Goal: Task Accomplishment & Management: Use online tool/utility

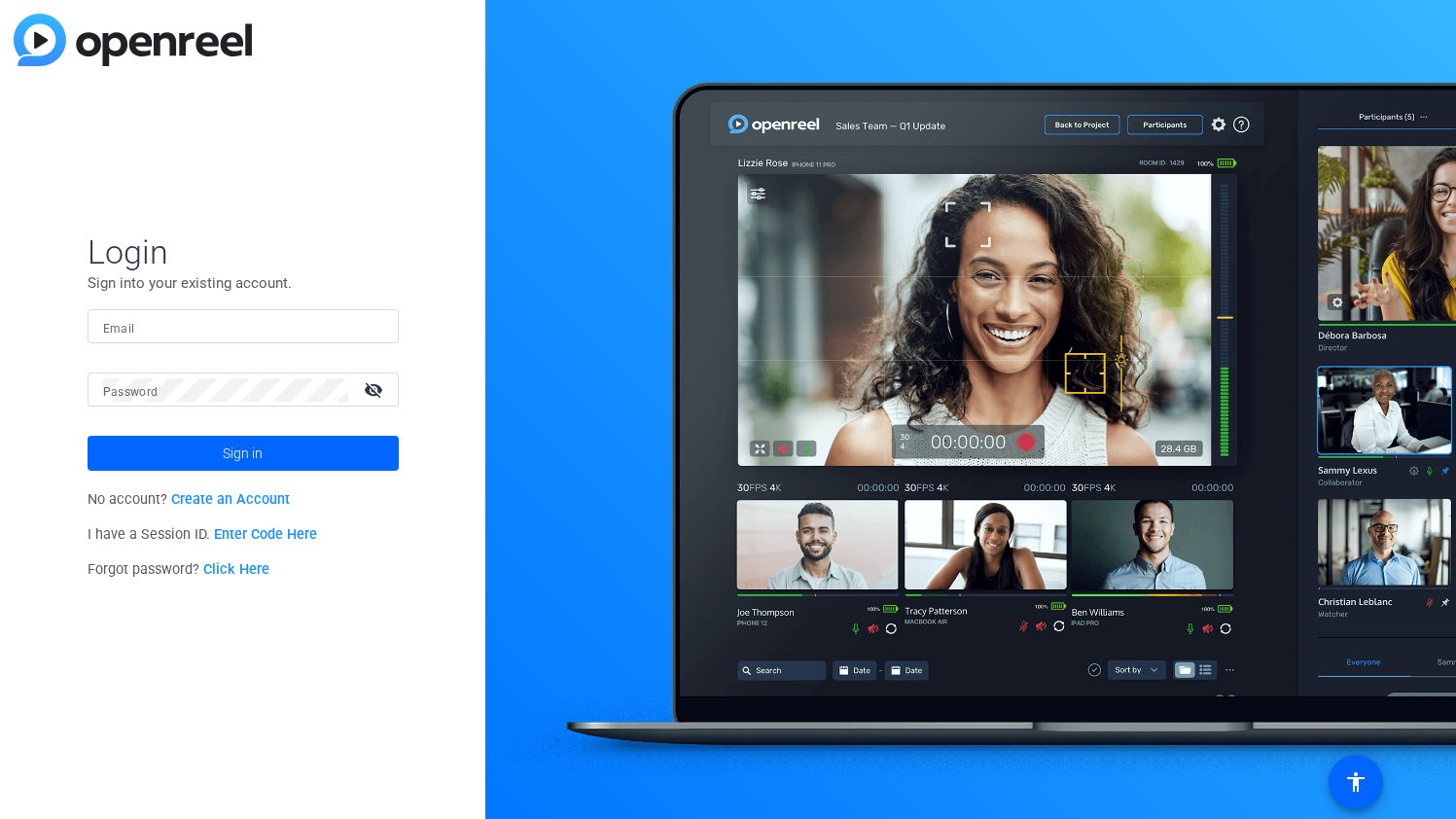
click at [0, 818] on nordpass-portal at bounding box center [0, 819] width 0 height 0
type input "scott@causewayproductionservices.com"
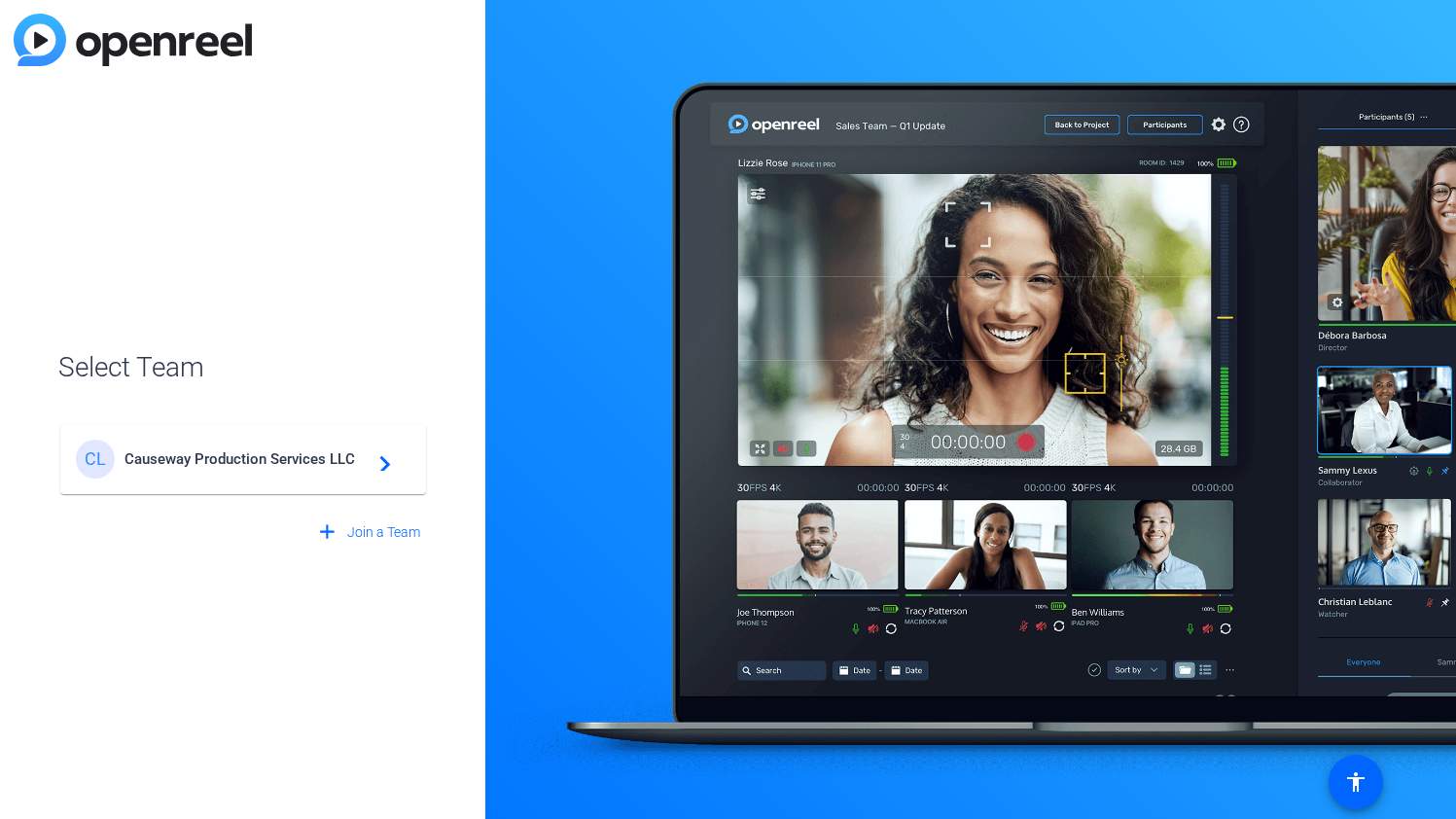
click at [357, 455] on span "Causeway Production Services LLC" at bounding box center [246, 459] width 243 height 18
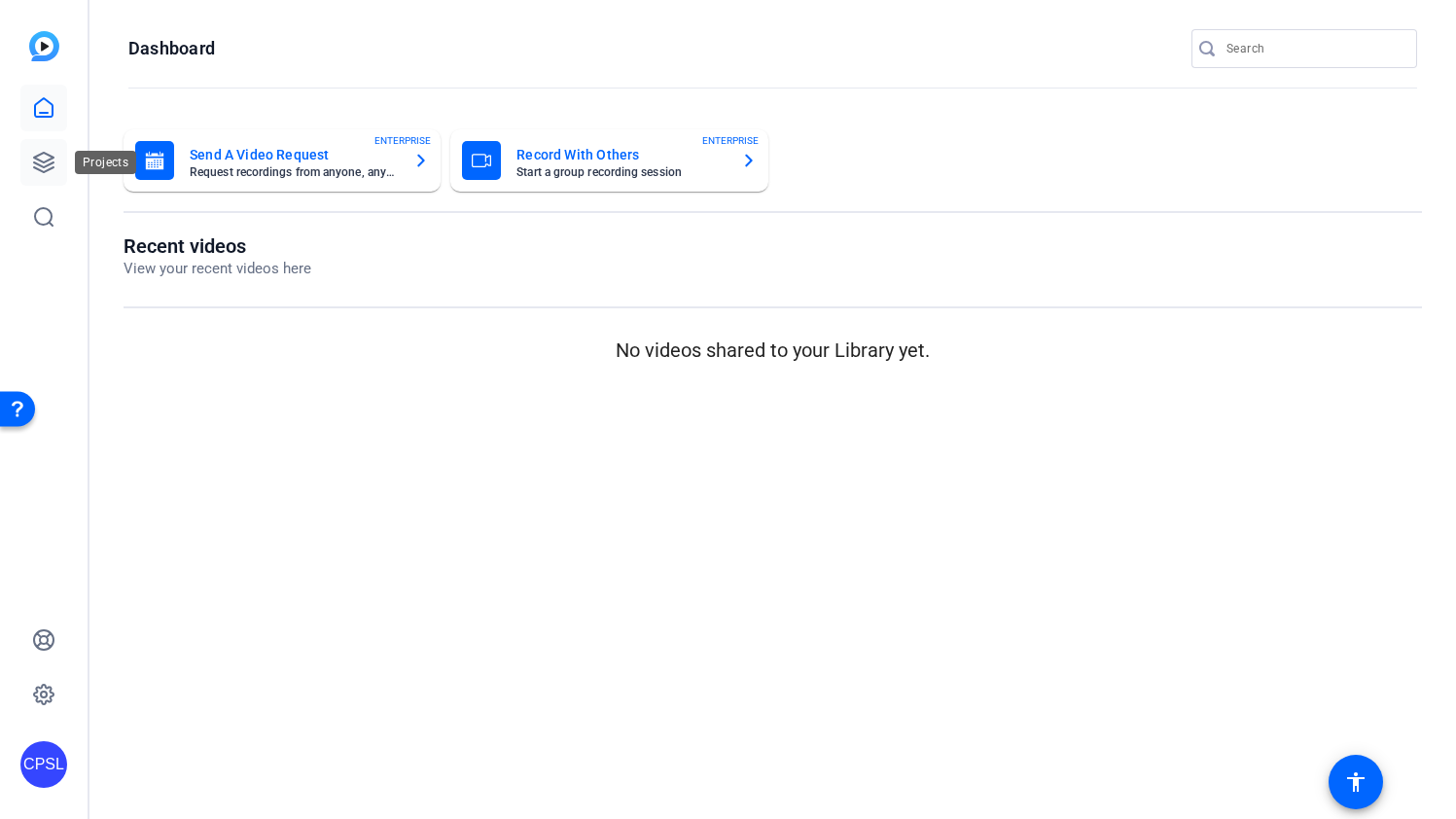
click at [39, 163] on icon at bounding box center [43, 163] width 24 height 24
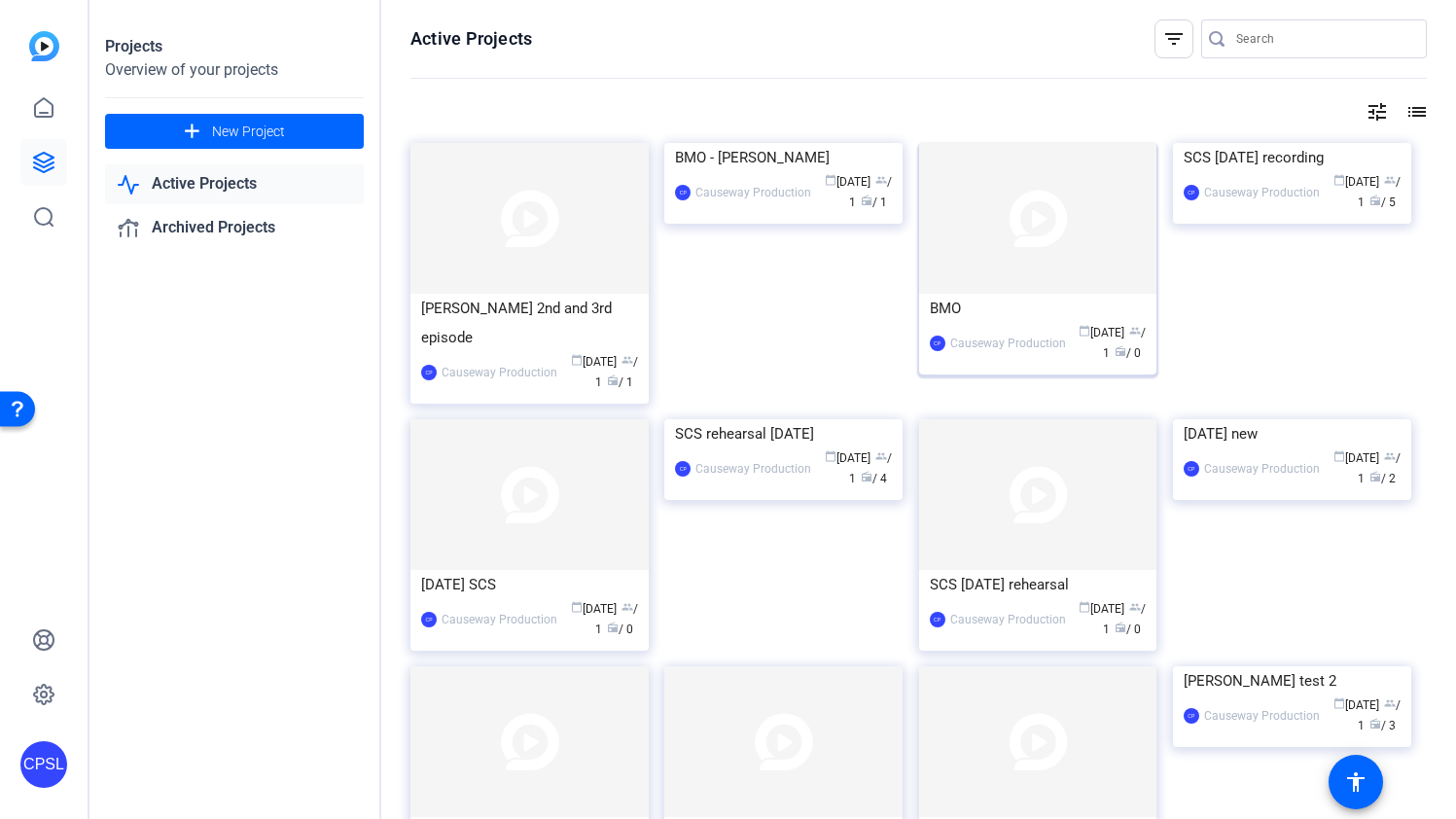
click at [1043, 287] on img at bounding box center [1037, 218] width 238 height 151
click at [588, 339] on div "[PERSON_NAME] 2nd and 3rd episode" at bounding box center [529, 322] width 217 height 58
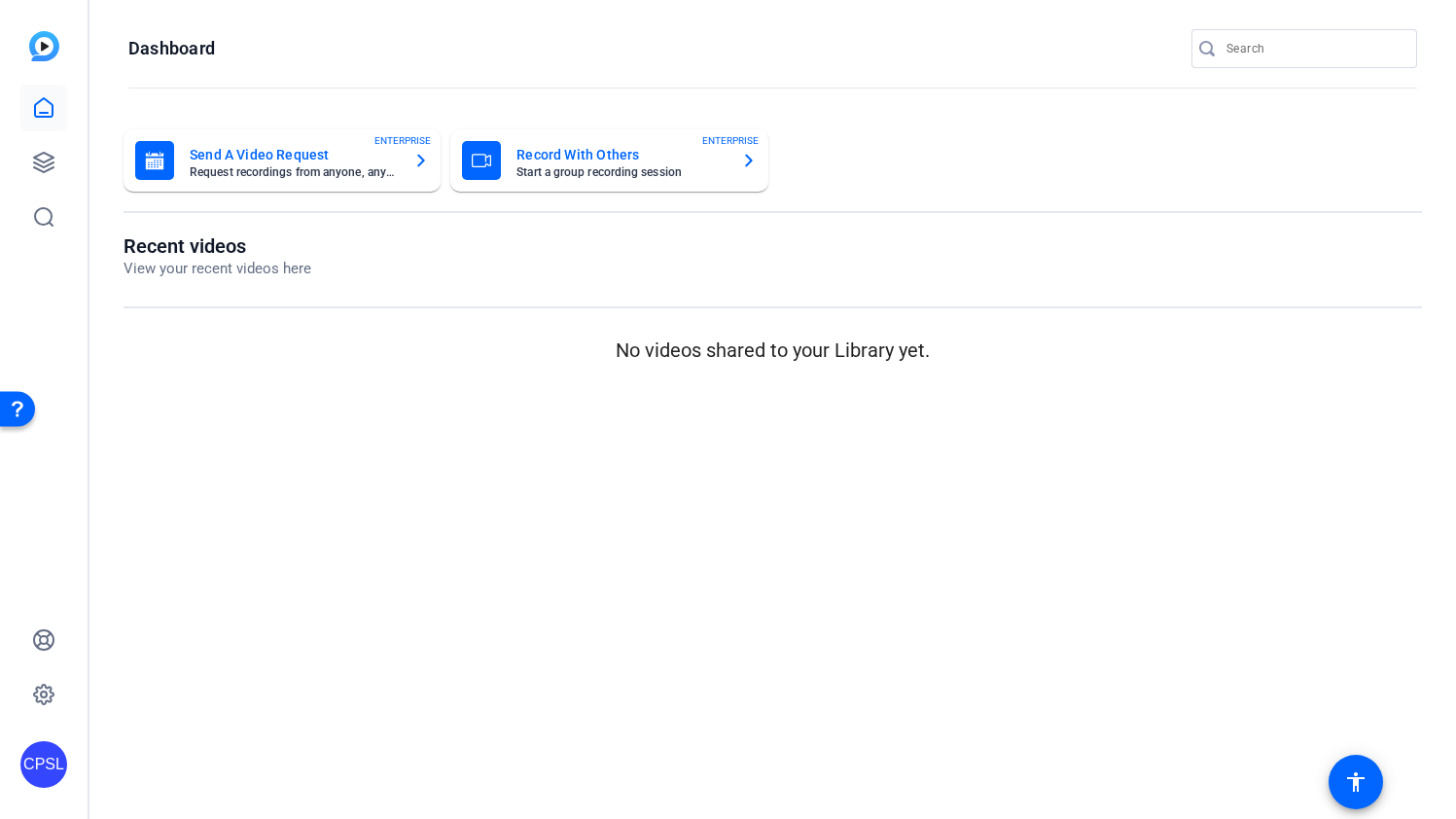
click at [418, 155] on icon "button" at bounding box center [422, 161] width 8 height 13
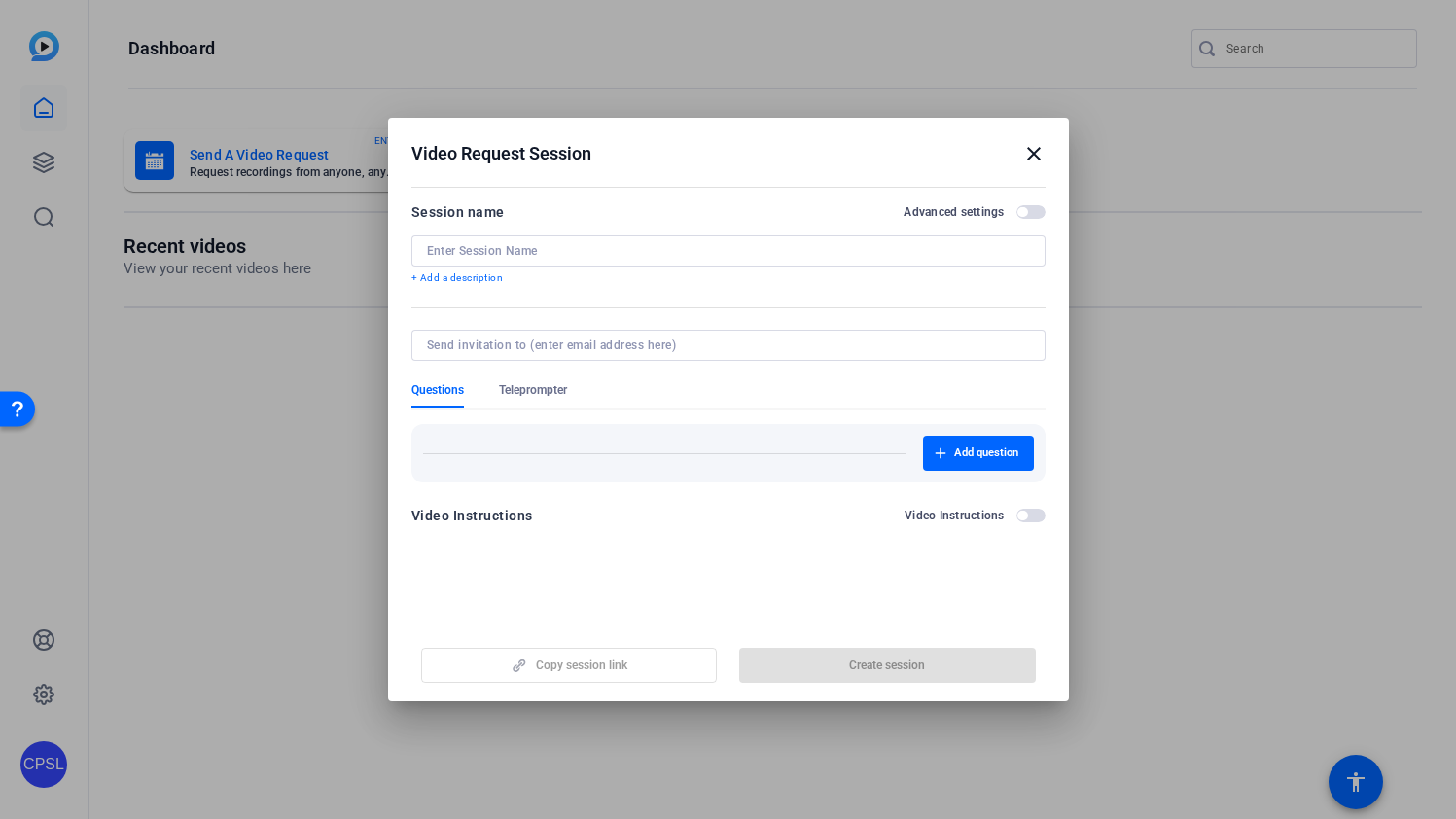
click at [1029, 213] on span "button" at bounding box center [1031, 212] width 30 height 14
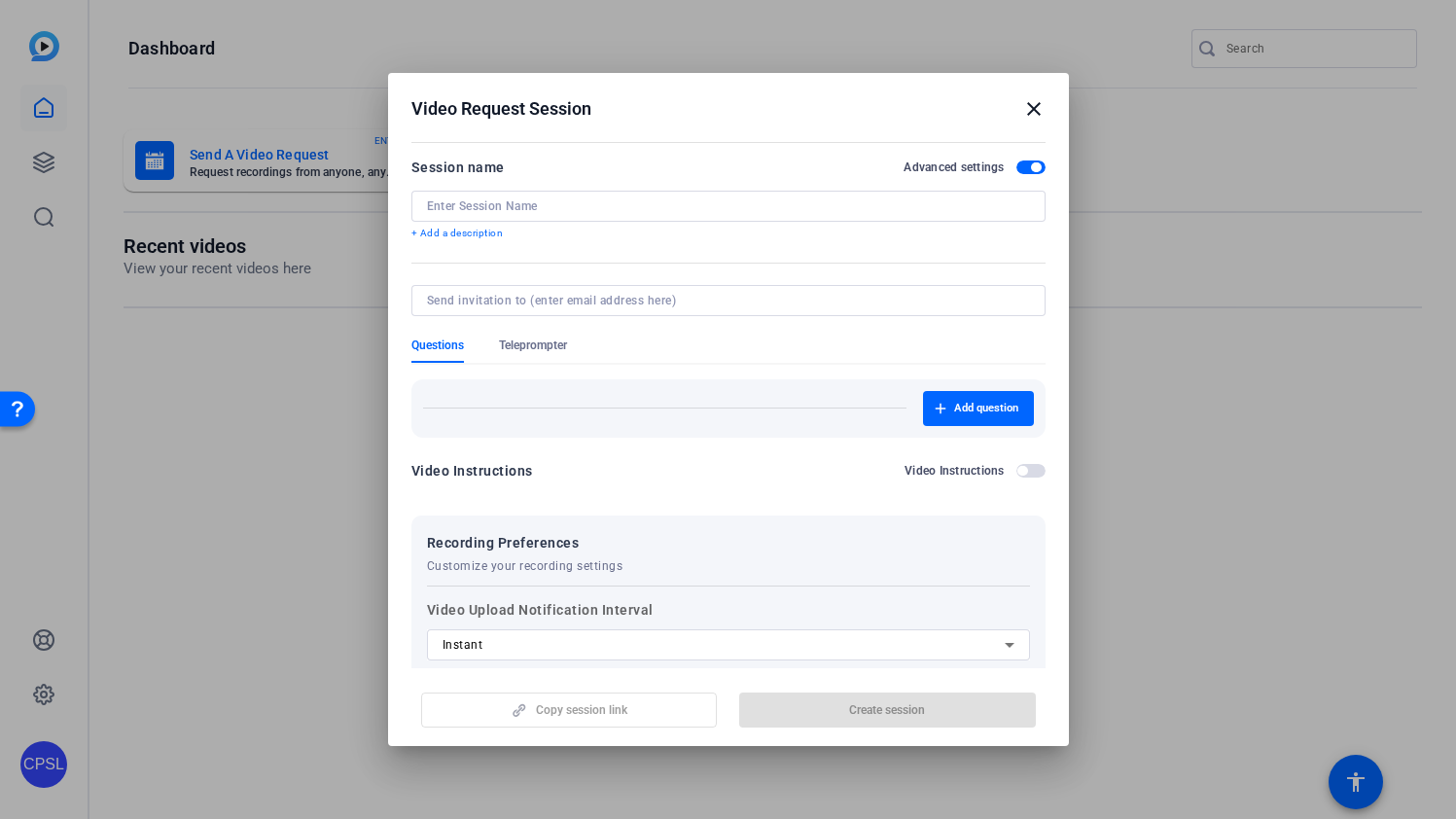
click at [583, 207] on input at bounding box center [728, 206] width 603 height 16
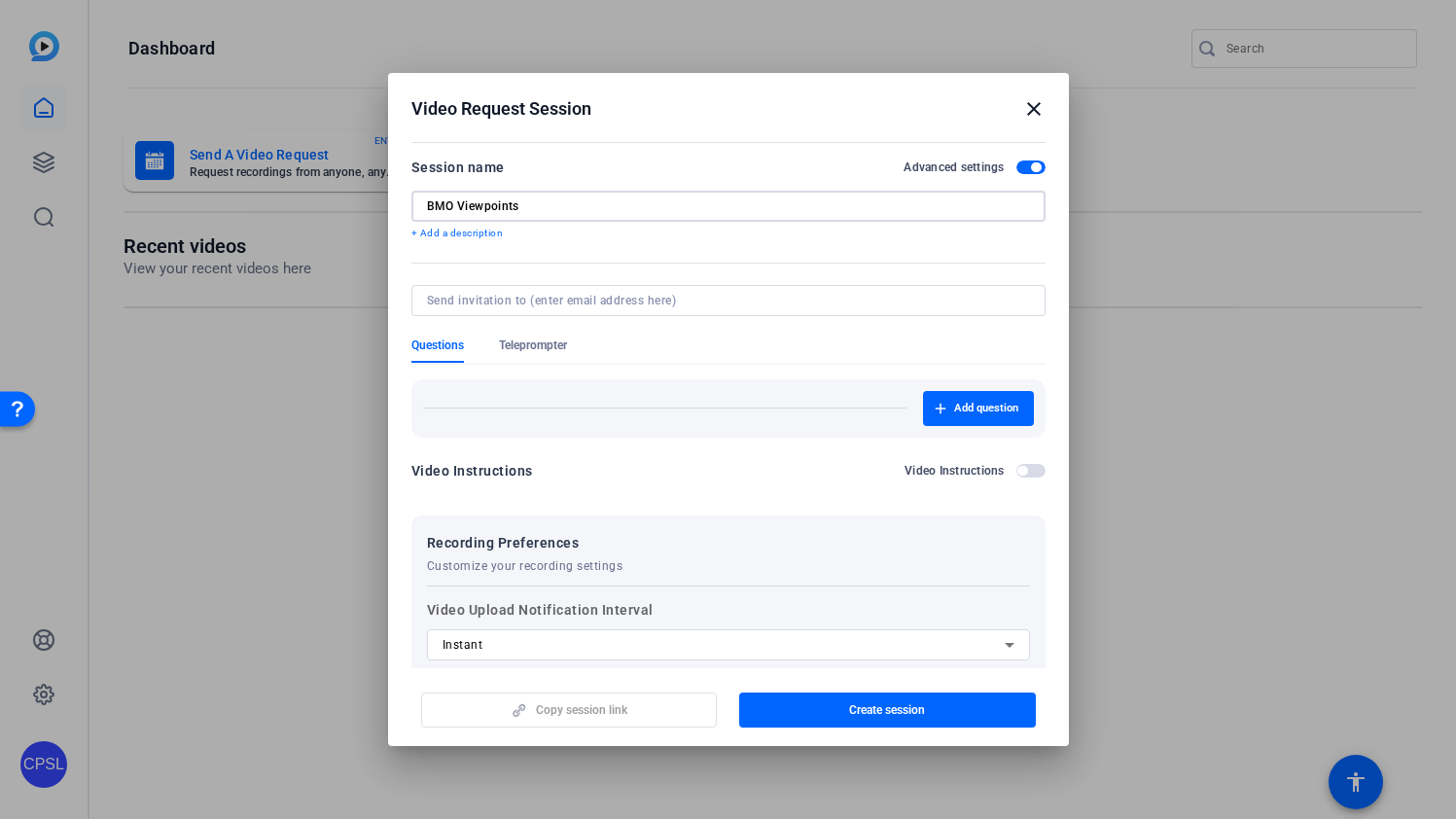
click at [650, 202] on input "BMO Viewpoints" at bounding box center [728, 206] width 603 height 16
type input "BMO Viewpoints Ep 4 & 5"
click at [616, 302] on input at bounding box center [724, 300] width 595 height 16
click at [765, 305] on input at bounding box center [724, 300] width 595 height 16
click at [938, 257] on form "Session name Advanced settings BMO Viewpoints Ep 4 & 5 + Add a description Ques…" at bounding box center [728, 523] width 634 height 734
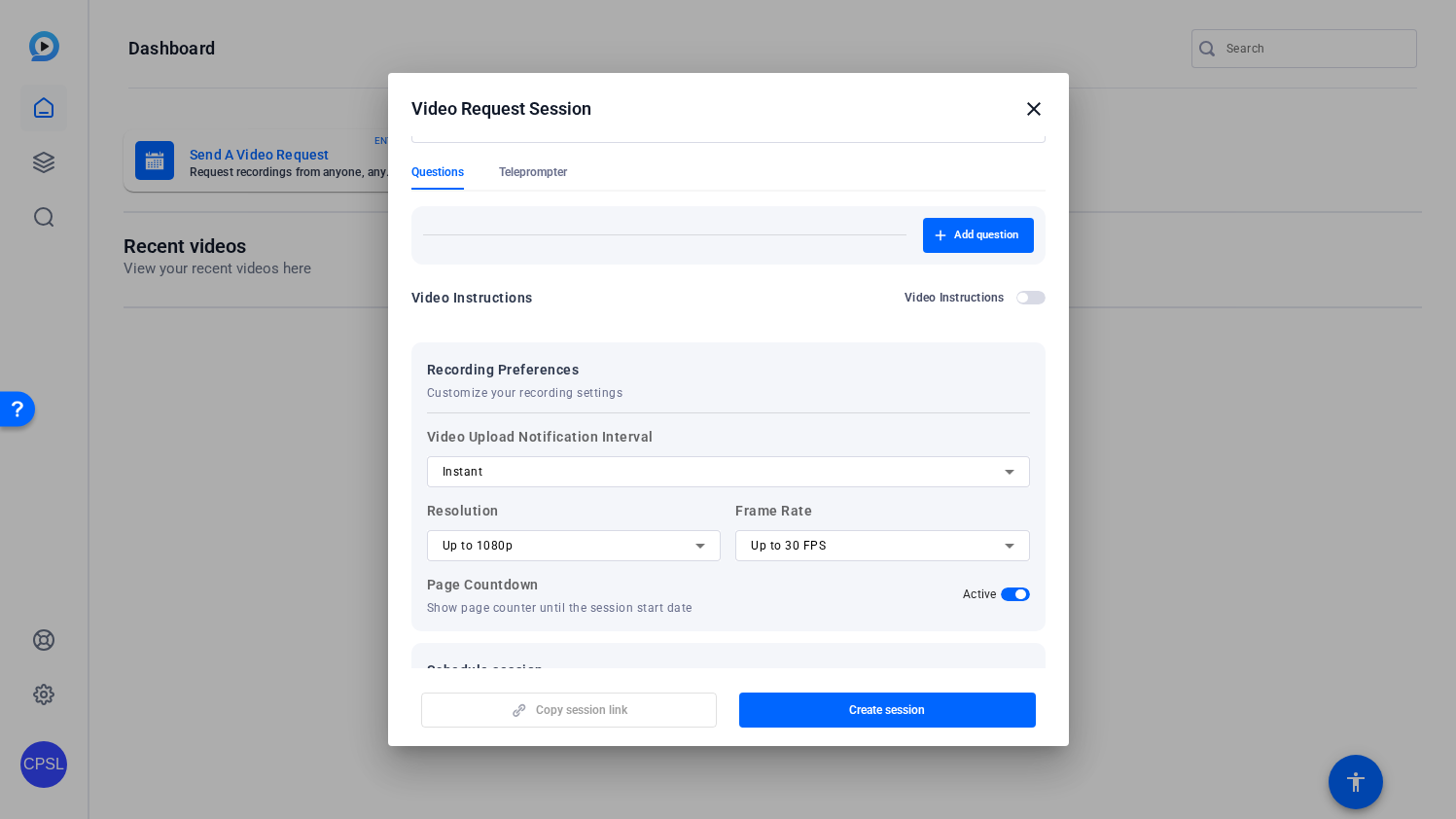
scroll to position [177, 0]
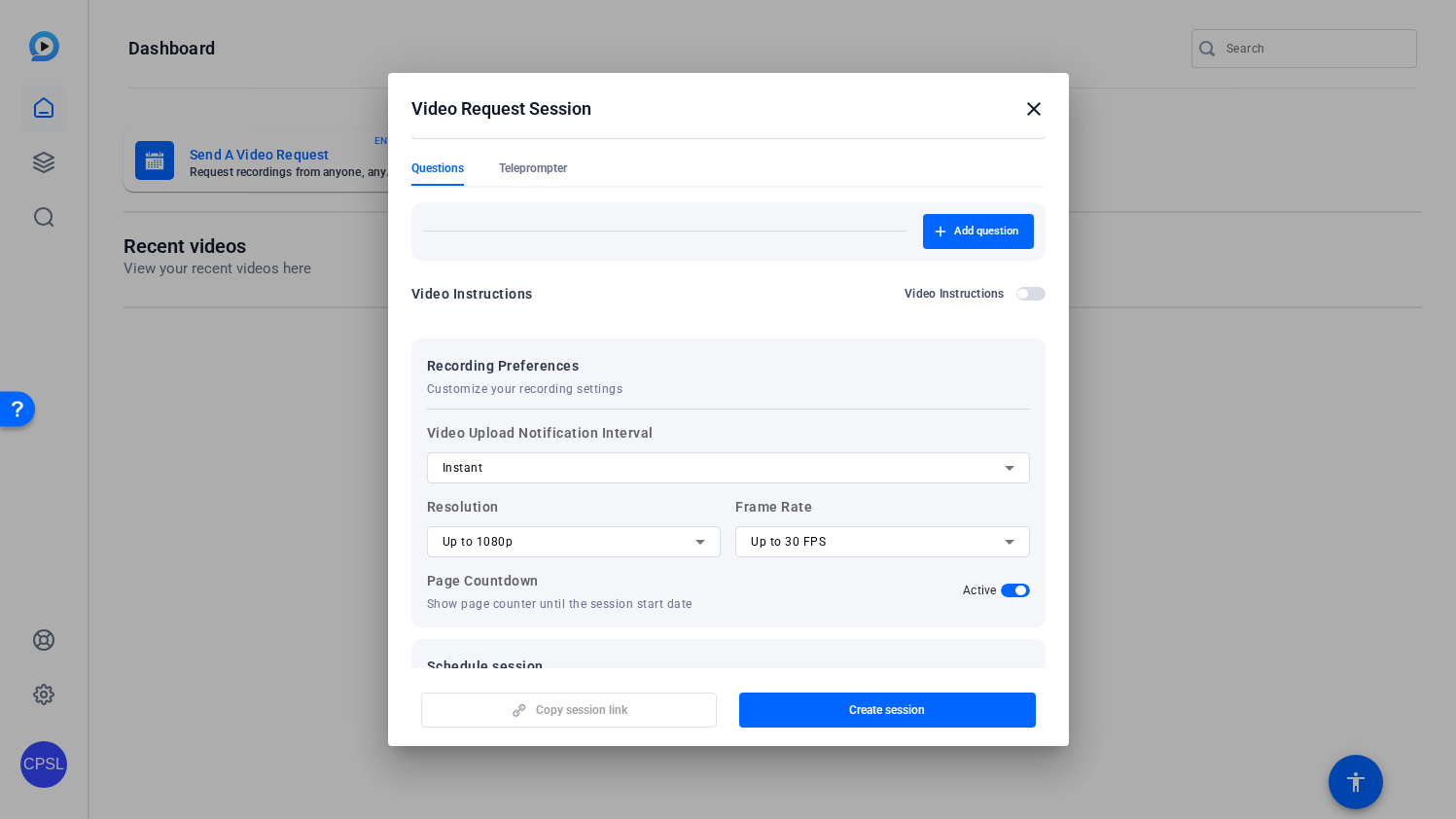
click at [1031, 295] on span "button" at bounding box center [1031, 293] width 30 height 14
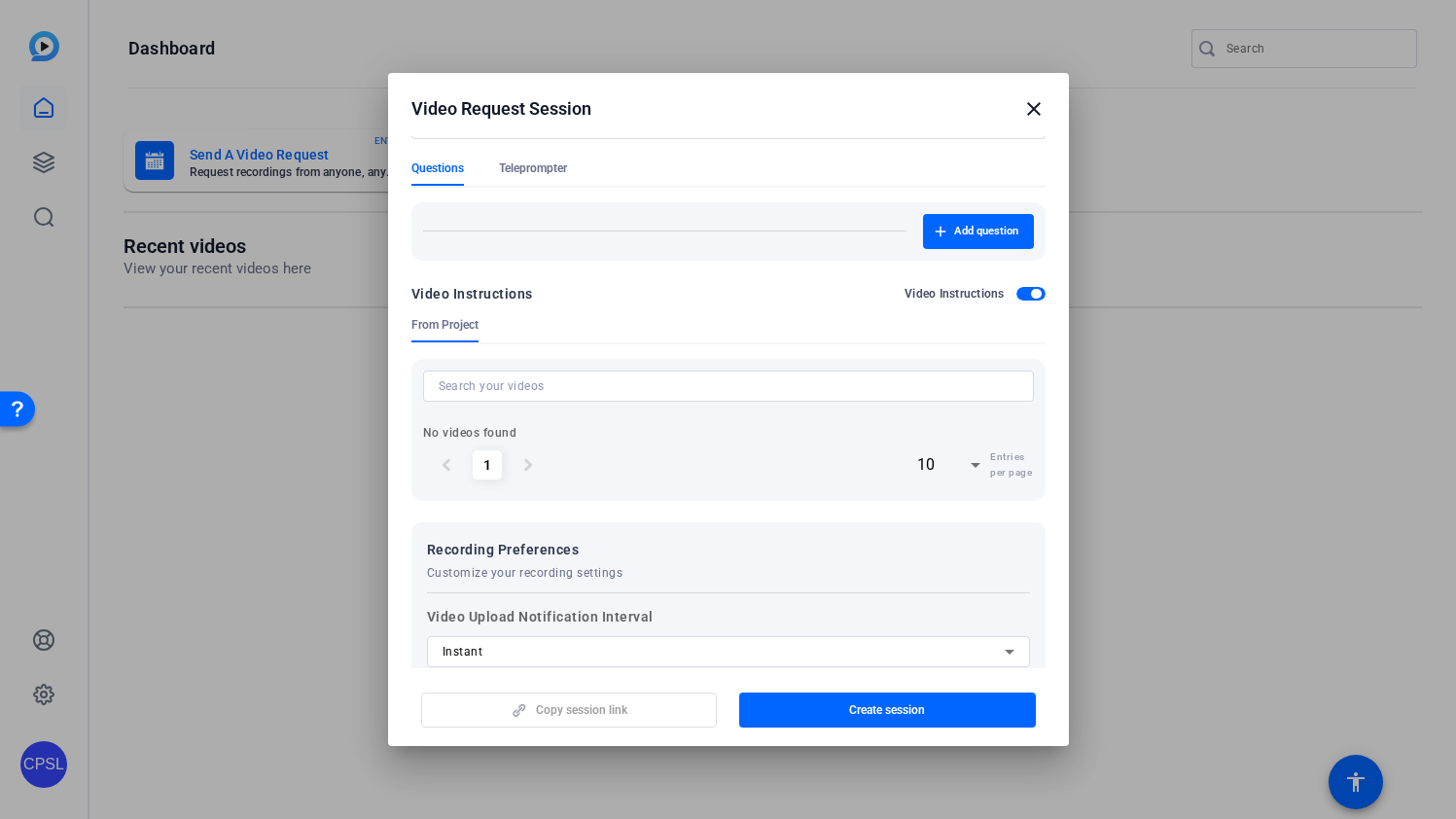
click at [1031, 295] on span "button" at bounding box center [1035, 293] width 10 height 10
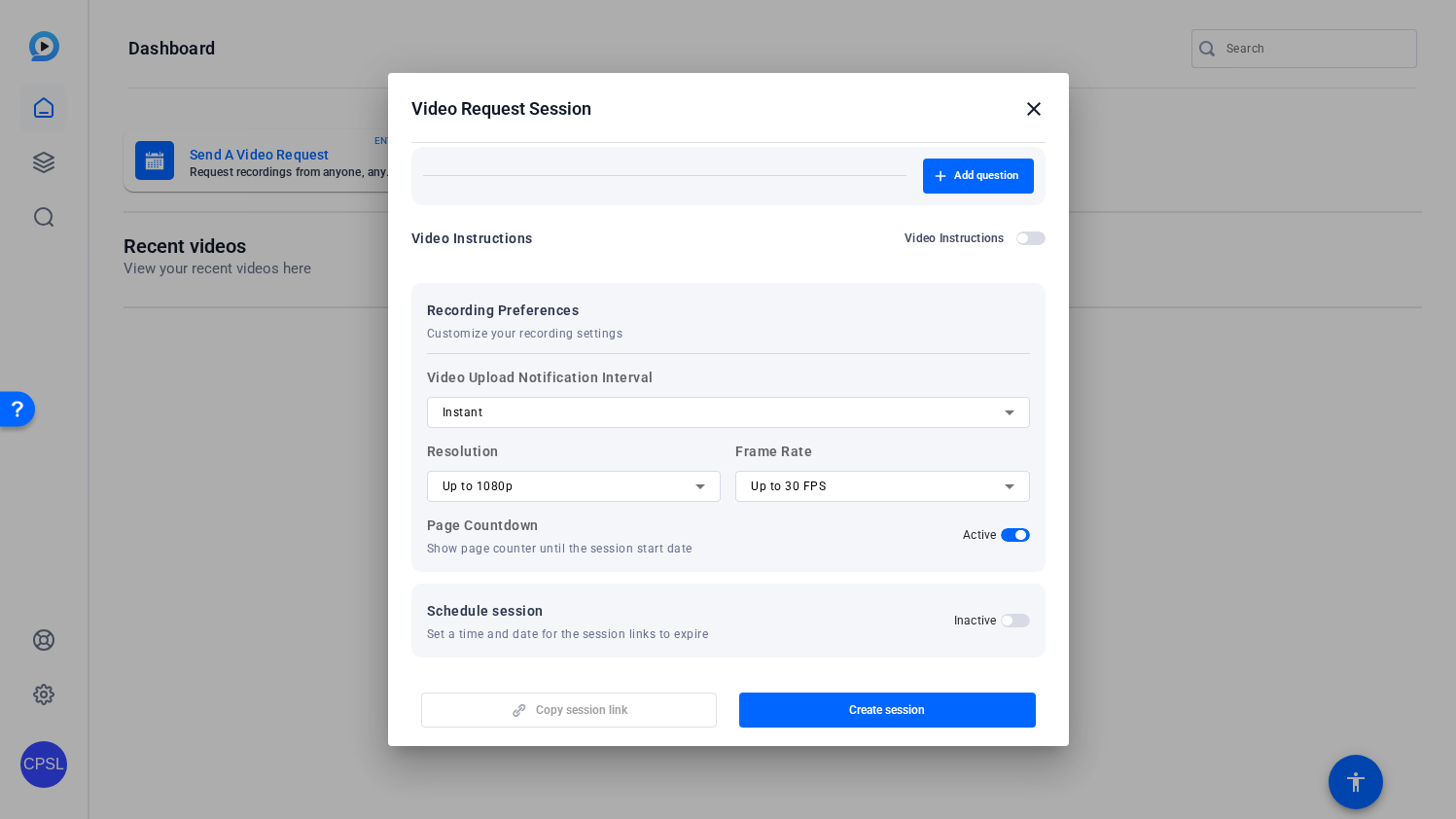
scroll to position [242, 0]
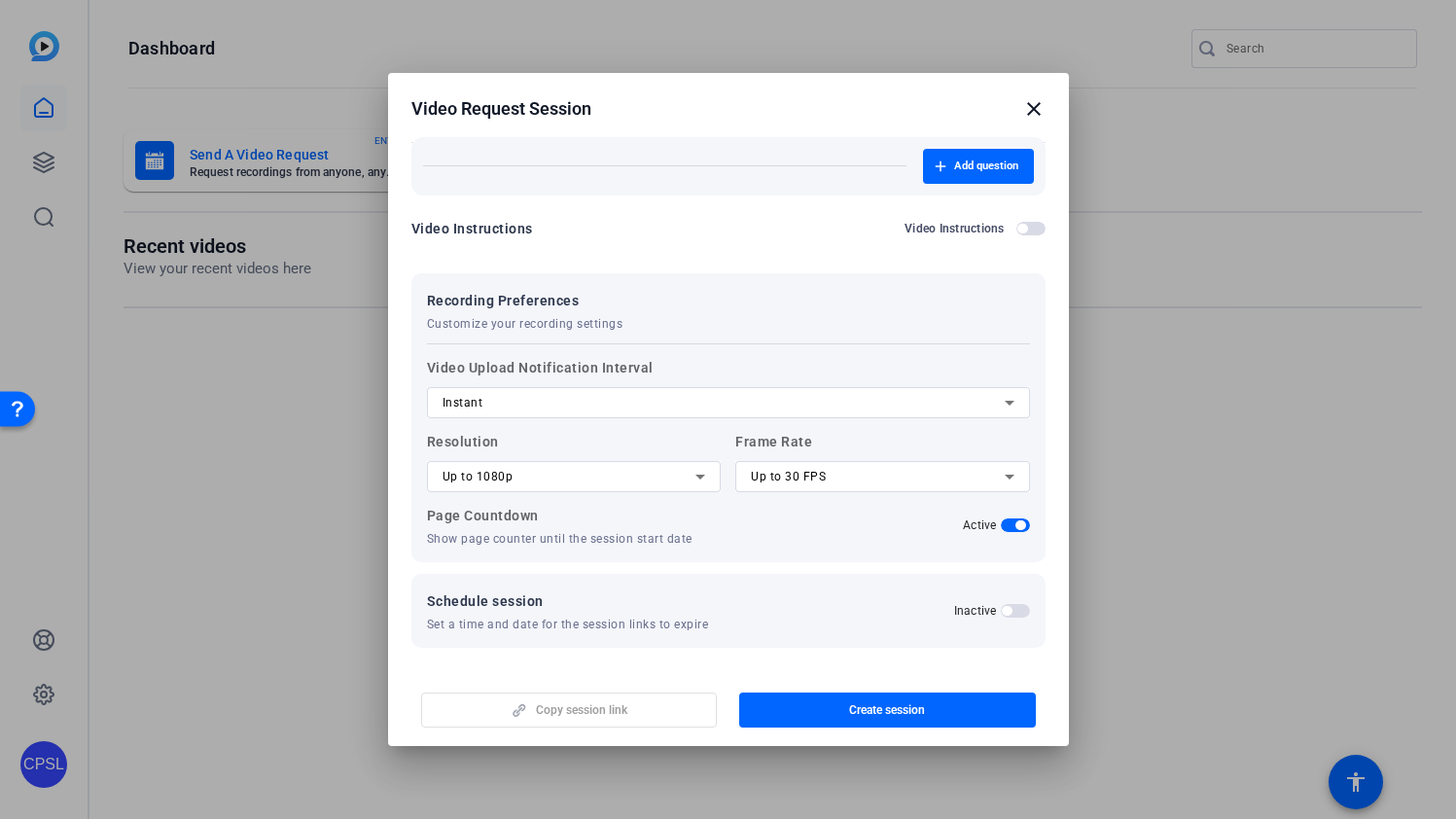
click at [1008, 612] on span "button" at bounding box center [1007, 611] width 10 height 10
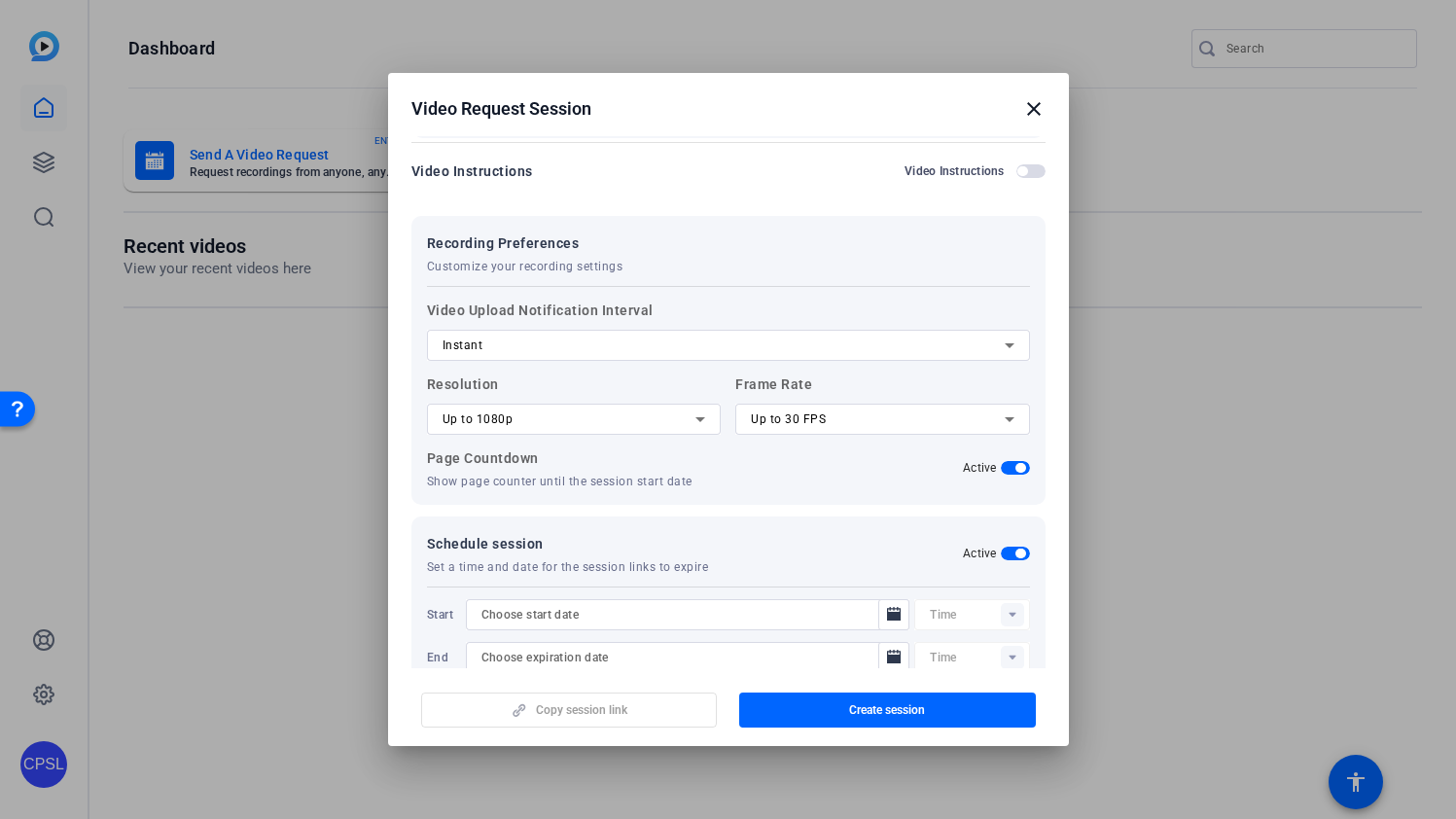
scroll to position [341, 0]
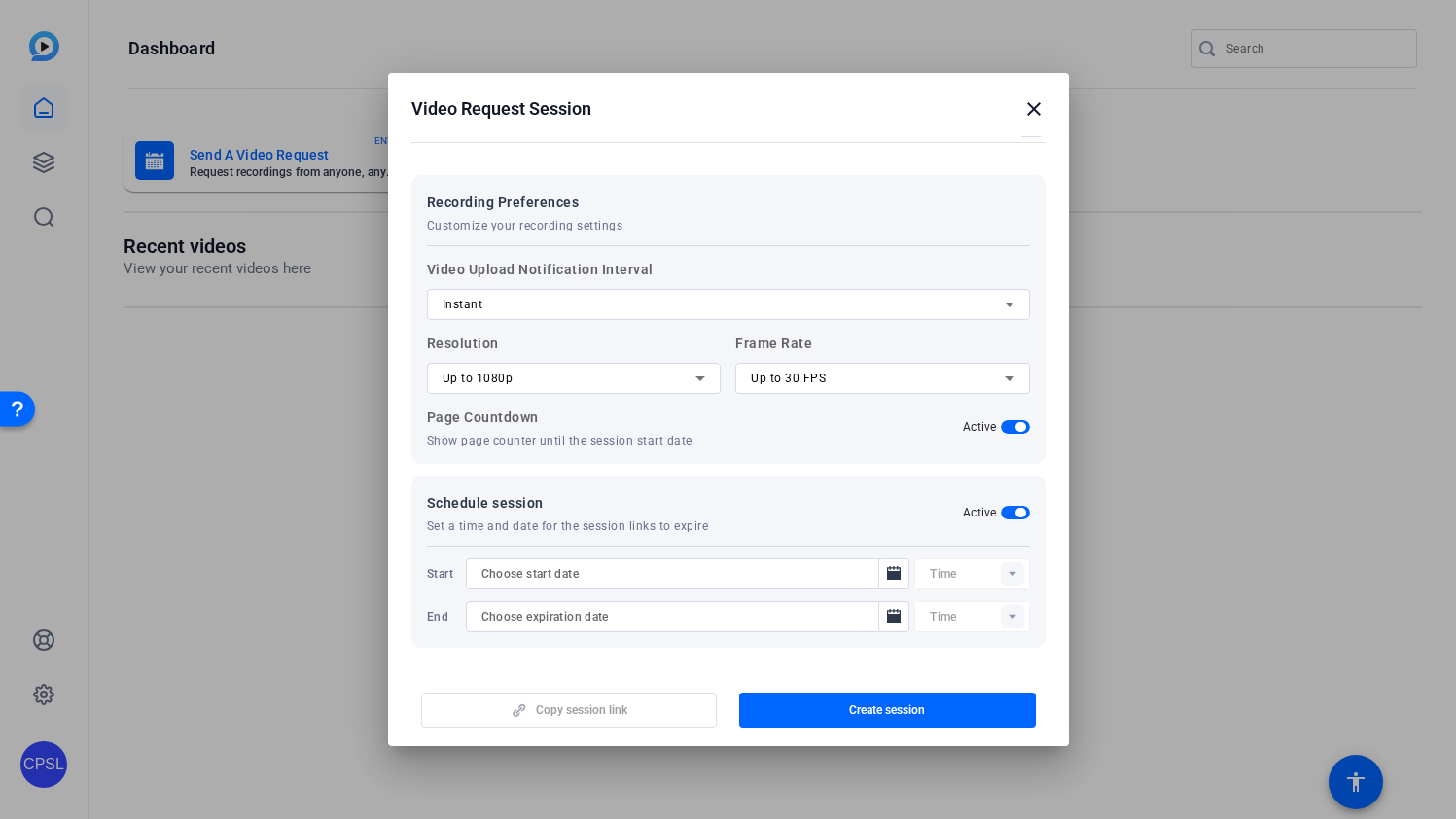
click at [828, 575] on input at bounding box center [678, 574] width 394 height 24
click at [895, 576] on icon "Open calendar" at bounding box center [894, 573] width 14 height 14
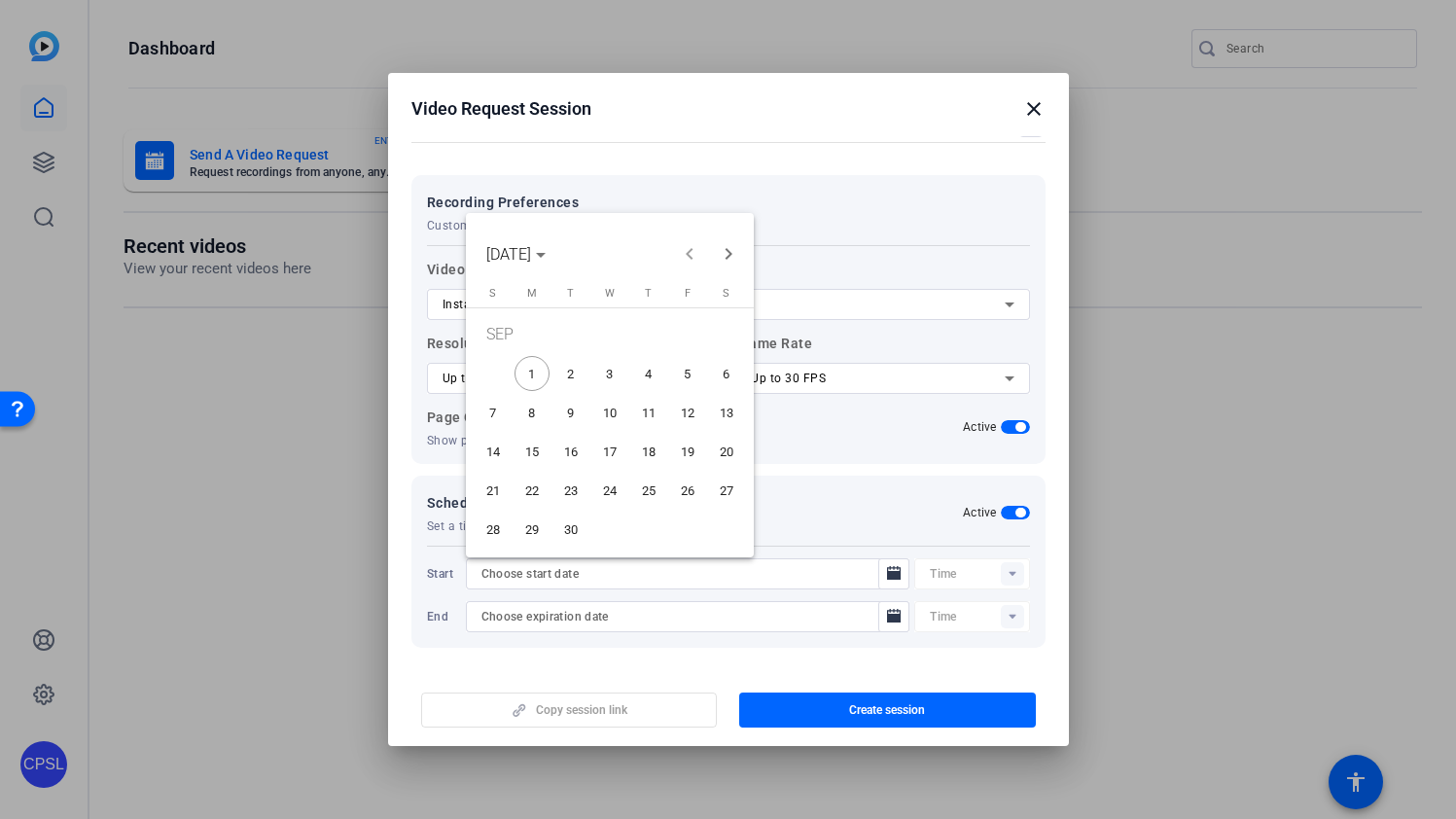
click at [564, 372] on span "2" at bounding box center [570, 372] width 35 height 35
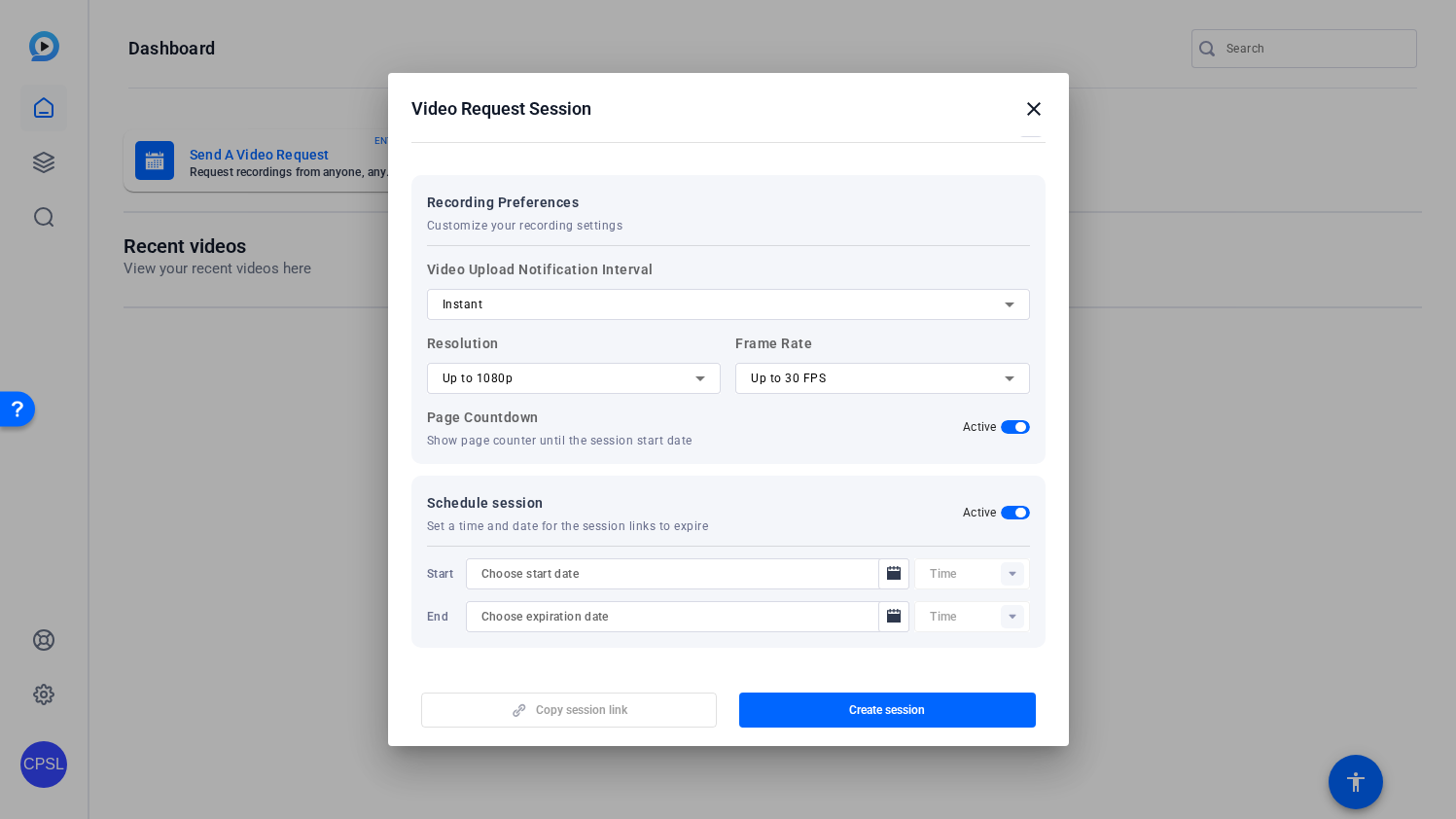
type input "9/2/2025"
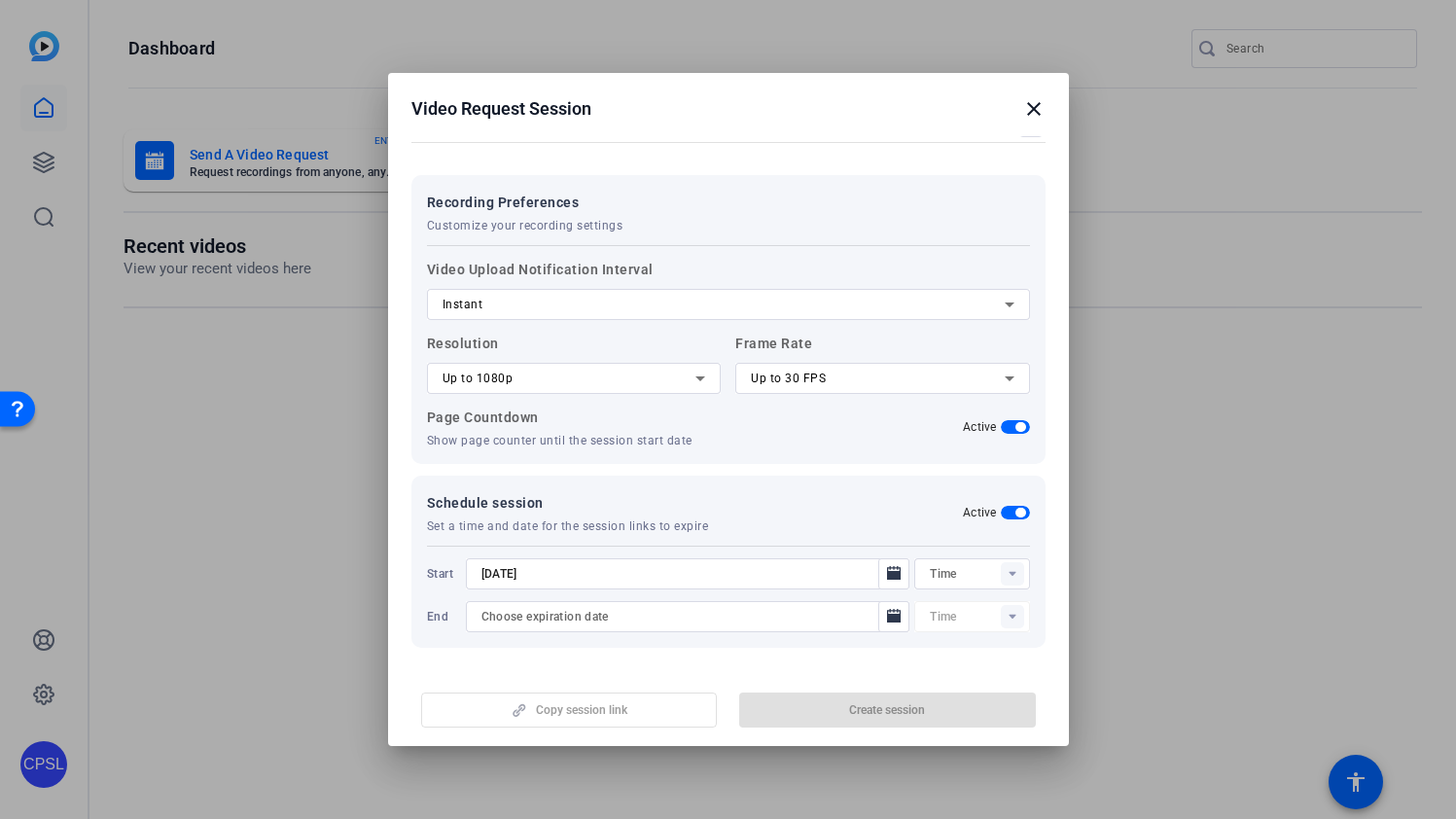
click at [1006, 573] on rect at bounding box center [1012, 574] width 24 height 24
click at [990, 577] on input "text" at bounding box center [979, 574] width 99 height 24
click at [771, 251] on div "Video Upload Notification Interval Instant Resolution Up to 1080p Frame Rate Up…" at bounding box center [728, 347] width 603 height 204
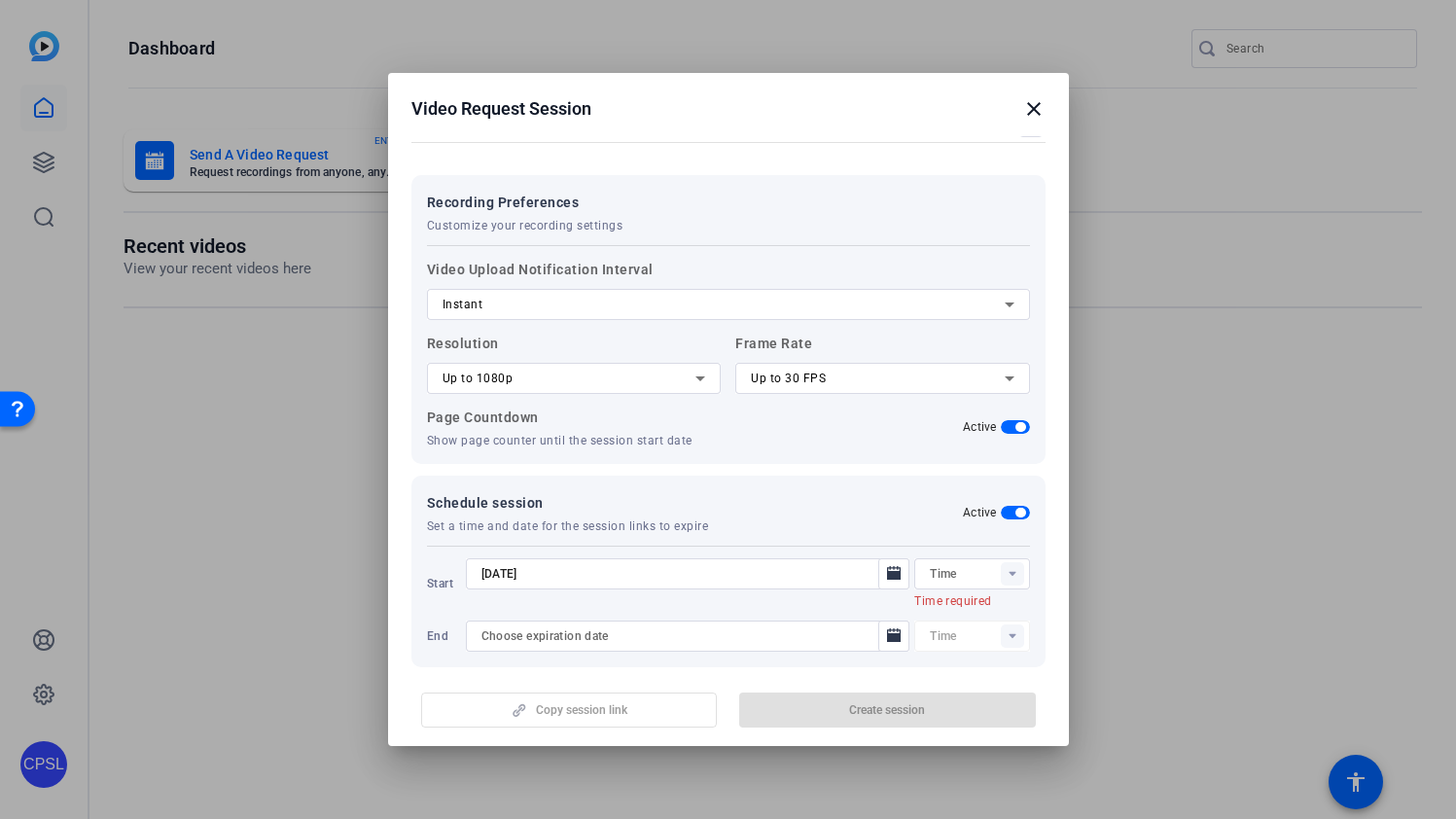
scroll to position [0, 0]
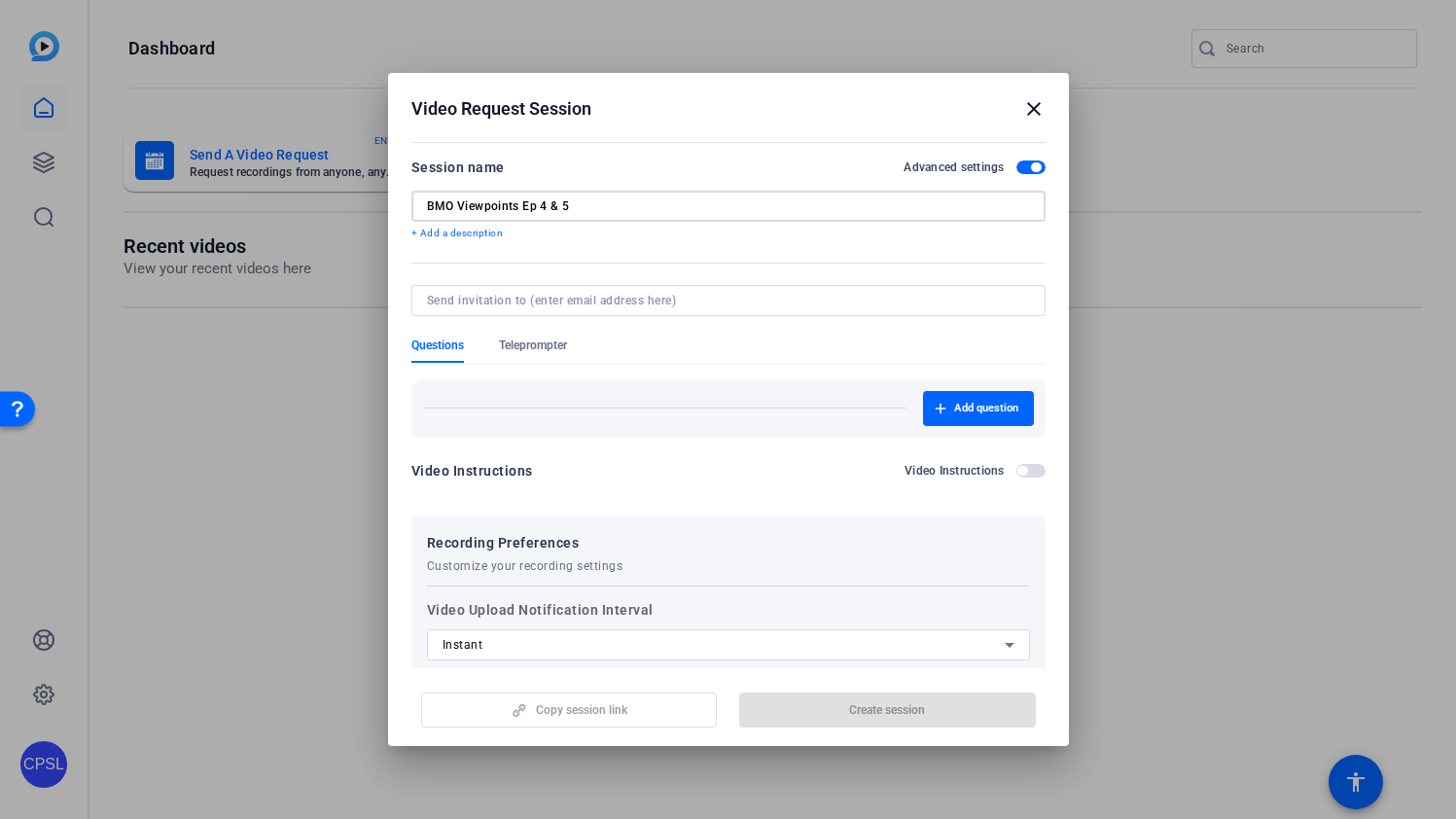
click at [635, 209] on input "BMO Viewpoints Ep 4 & 5" at bounding box center [728, 206] width 603 height 16
click at [635, 205] on input "BMO Viewpoints Ep 4 & 5" at bounding box center [728, 206] width 603 height 16
type input "Test"
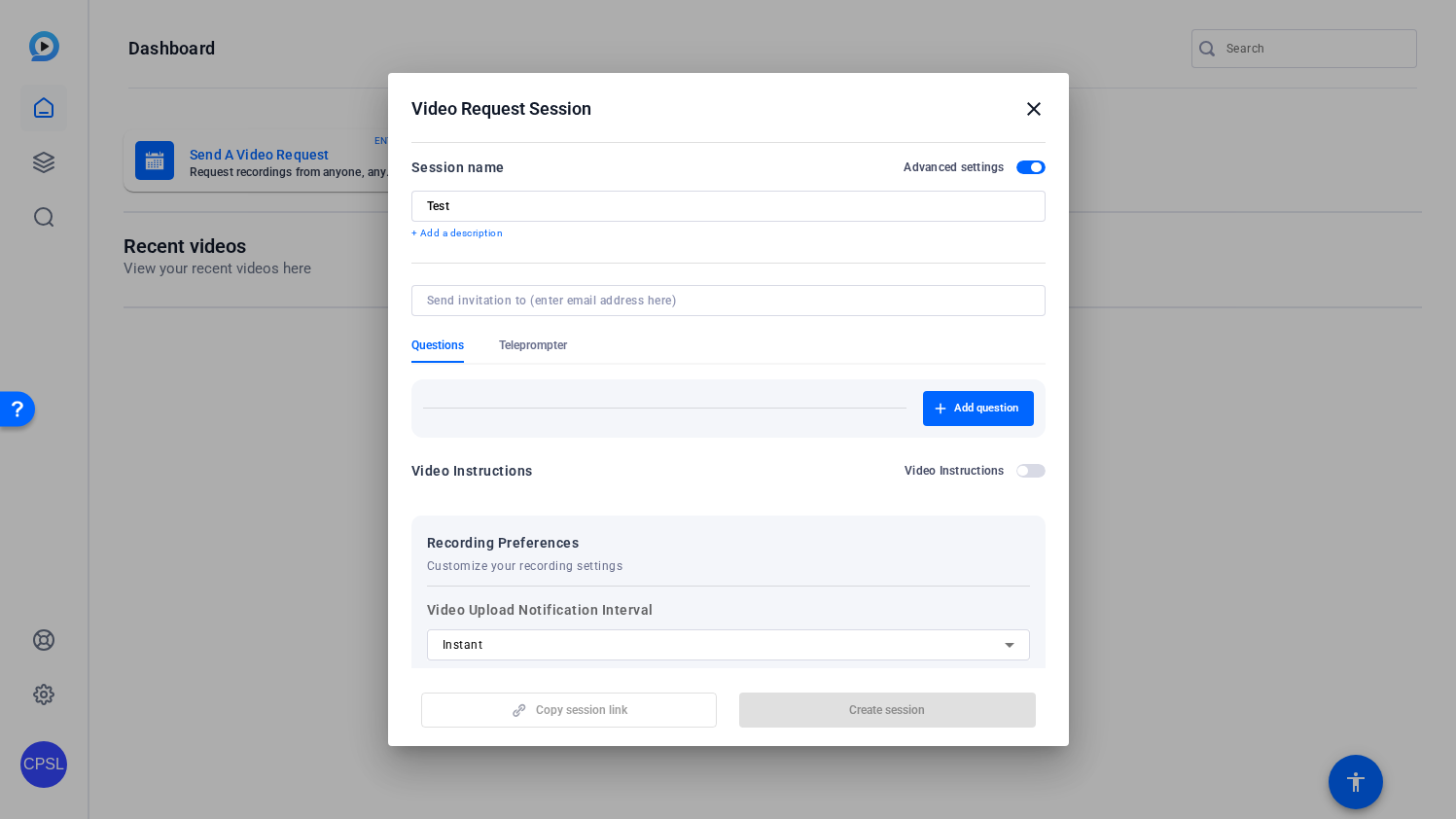
click at [592, 388] on div "Add question" at bounding box center [728, 408] width 634 height 58
click at [567, 296] on input at bounding box center [724, 300] width 595 height 16
type input "NICK@27JESTERS.COM"
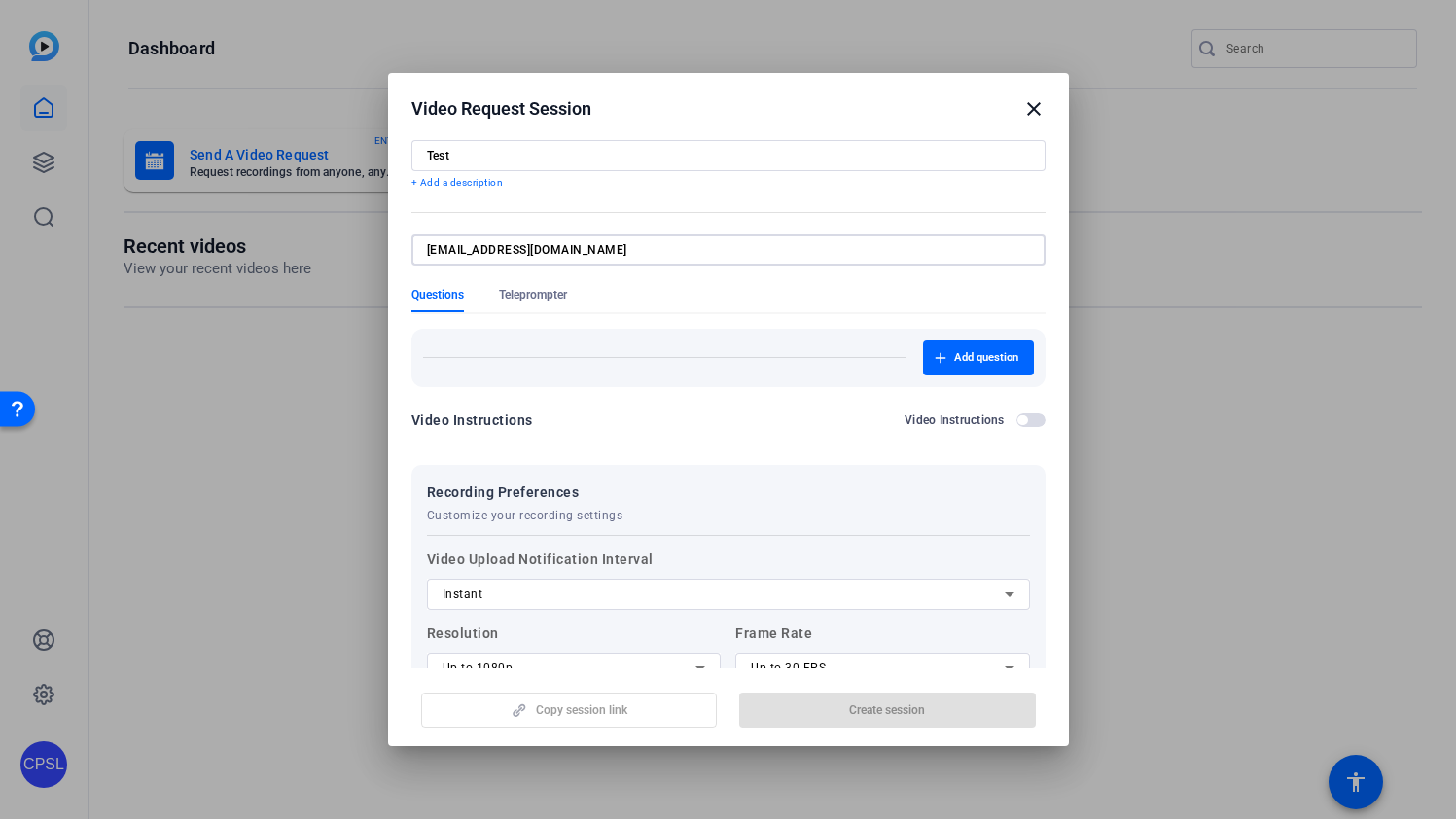
scroll to position [58, 0]
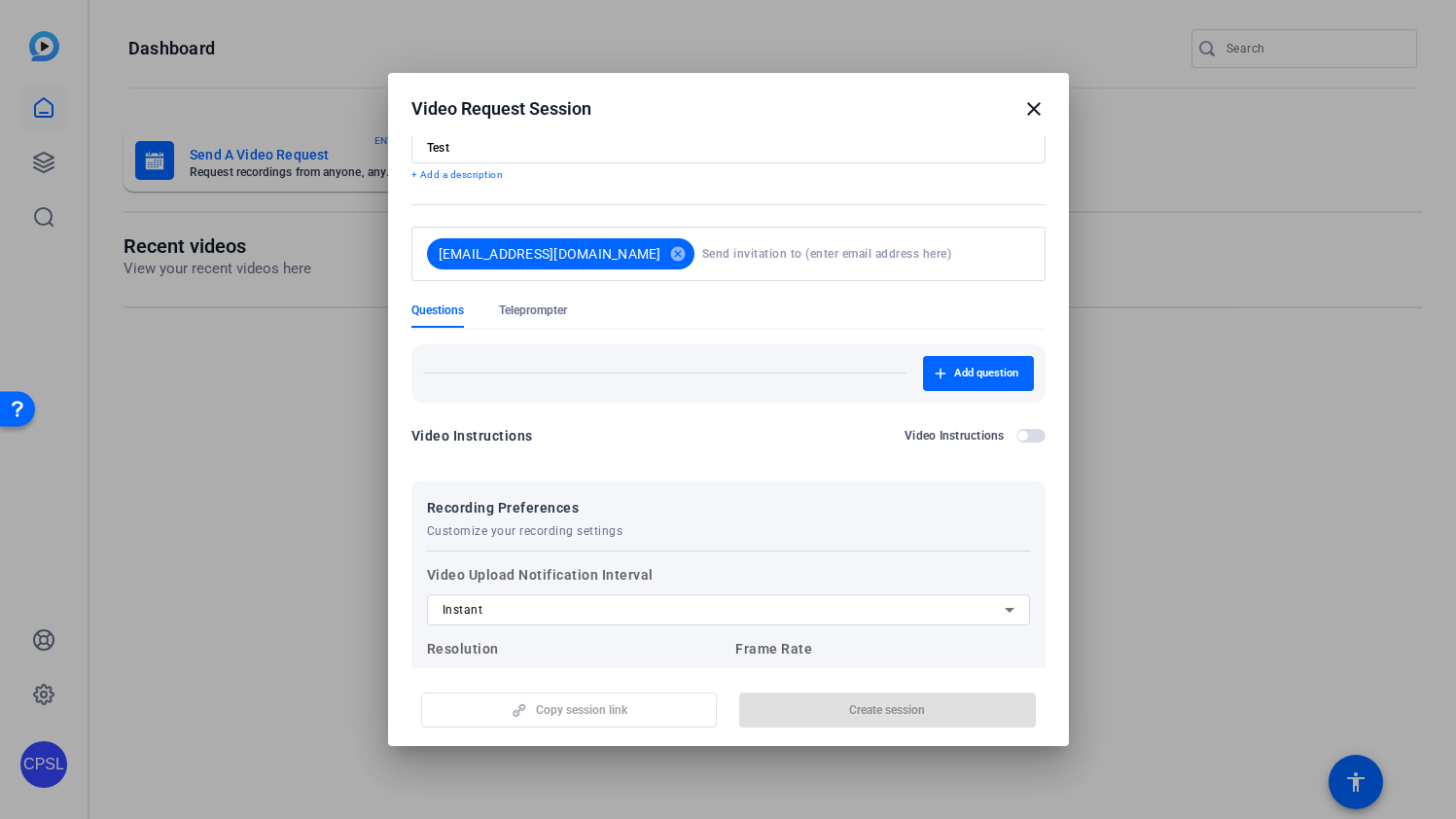
click at [786, 284] on form "Session name Advanced settings Test + Add a description NICK@27JESTERS.COM canc…" at bounding box center [728, 534] width 634 height 875
click at [742, 265] on input at bounding box center [862, 253] width 320 height 39
type input "paula@27jesters.com"
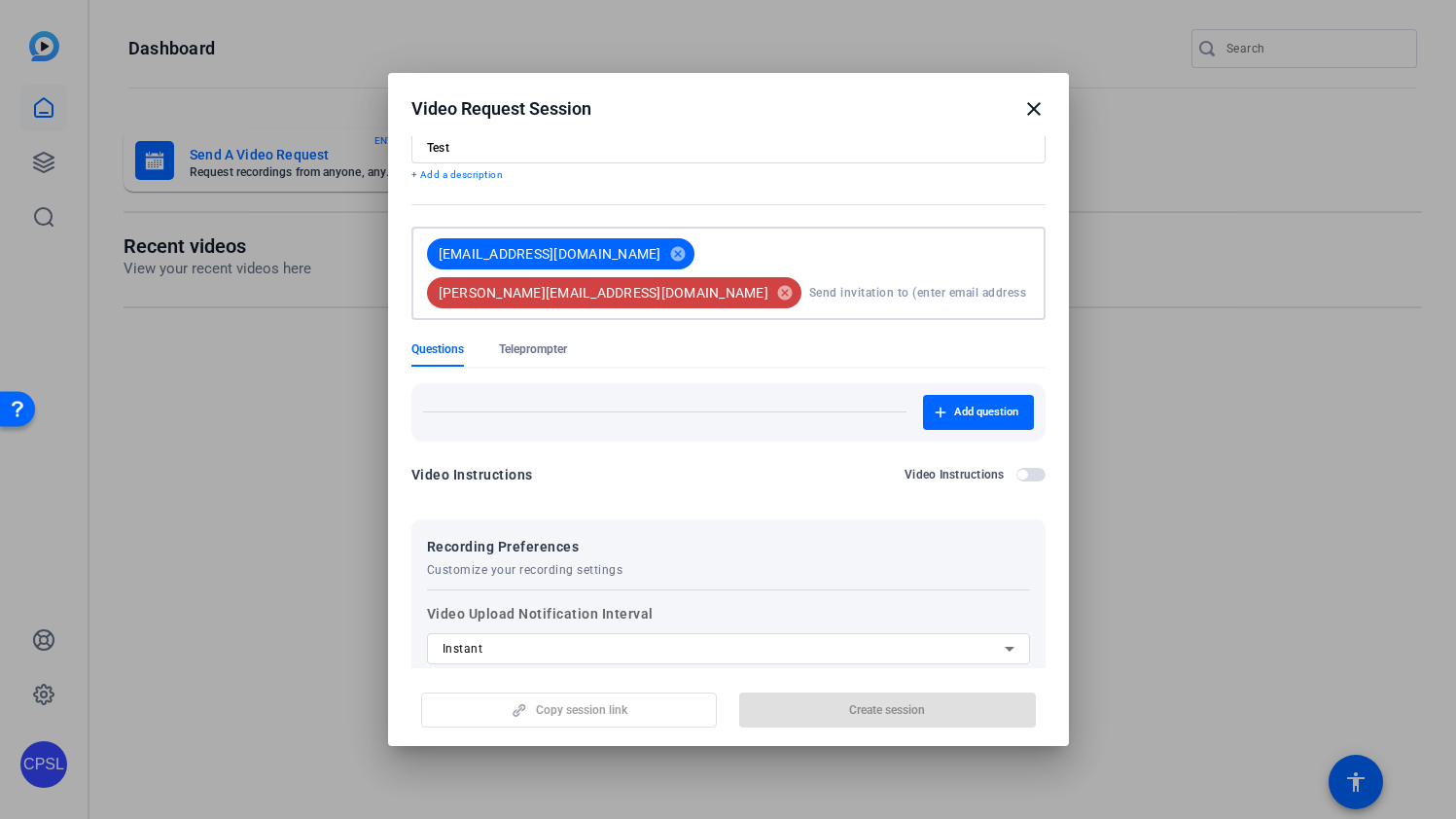
click at [794, 342] on div "Questions Teleprompter" at bounding box center [728, 355] width 634 height 26
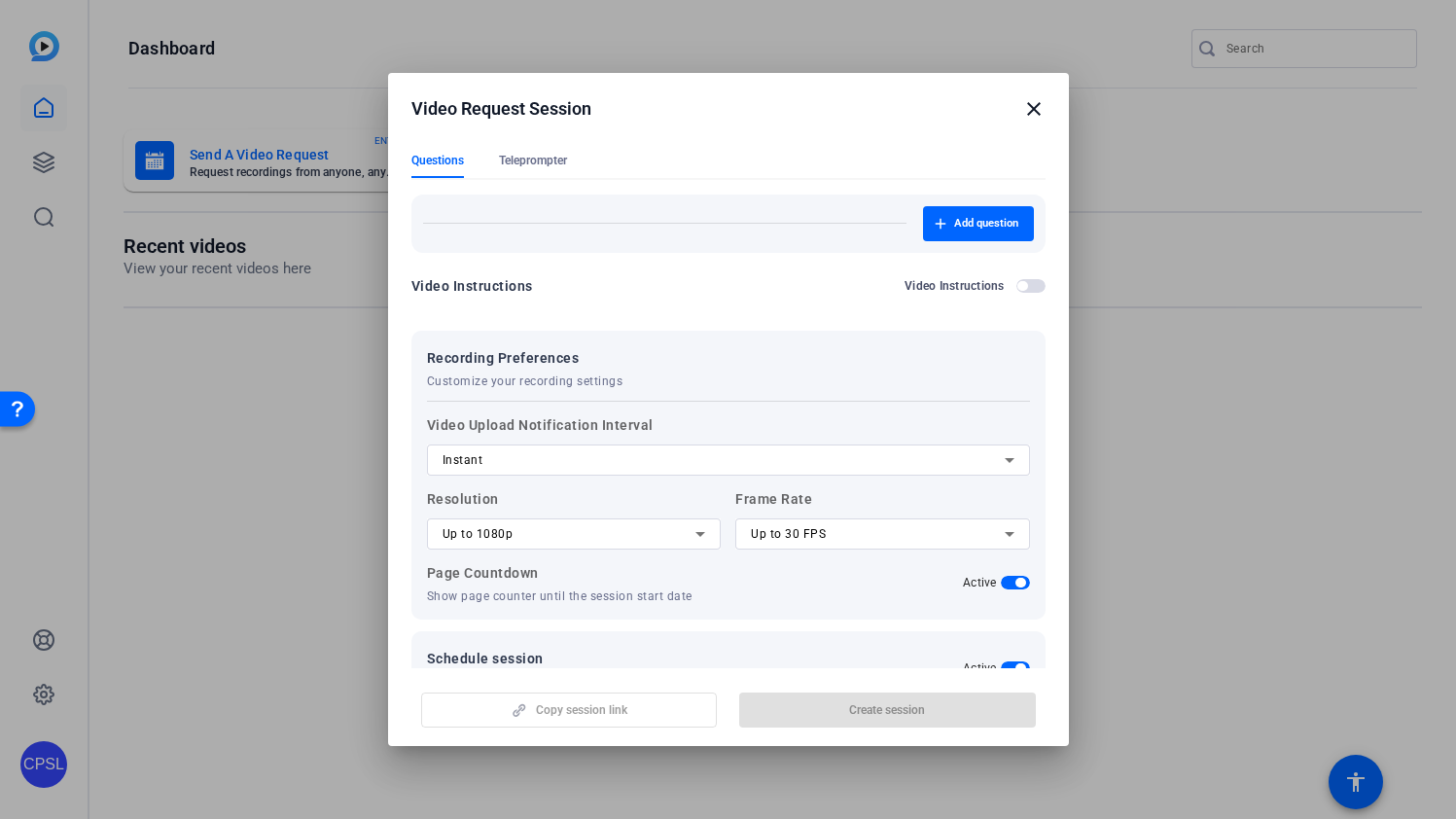
scroll to position [254, 0]
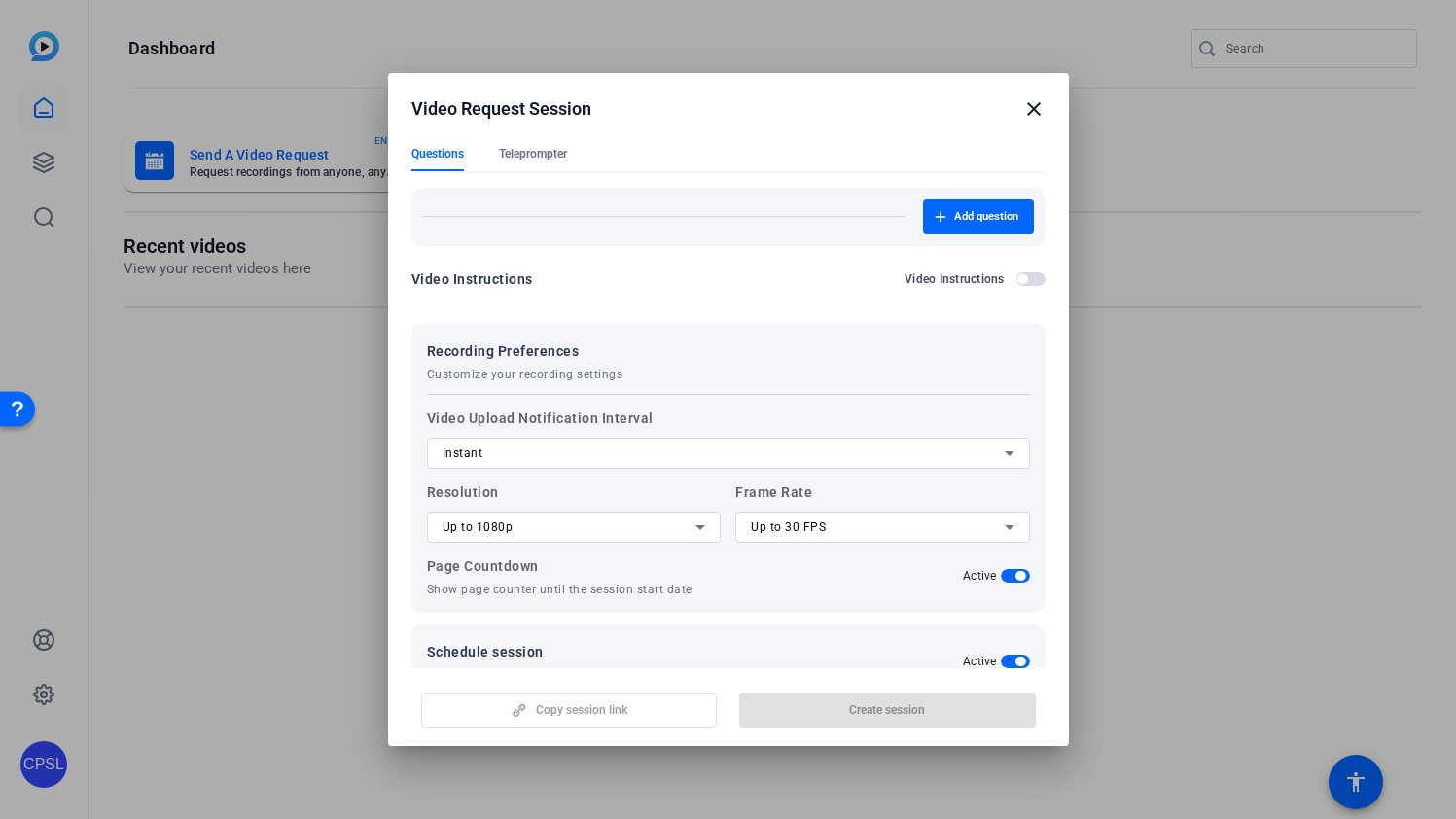
click at [851, 442] on div "Instant" at bounding box center [723, 453] width 562 height 24
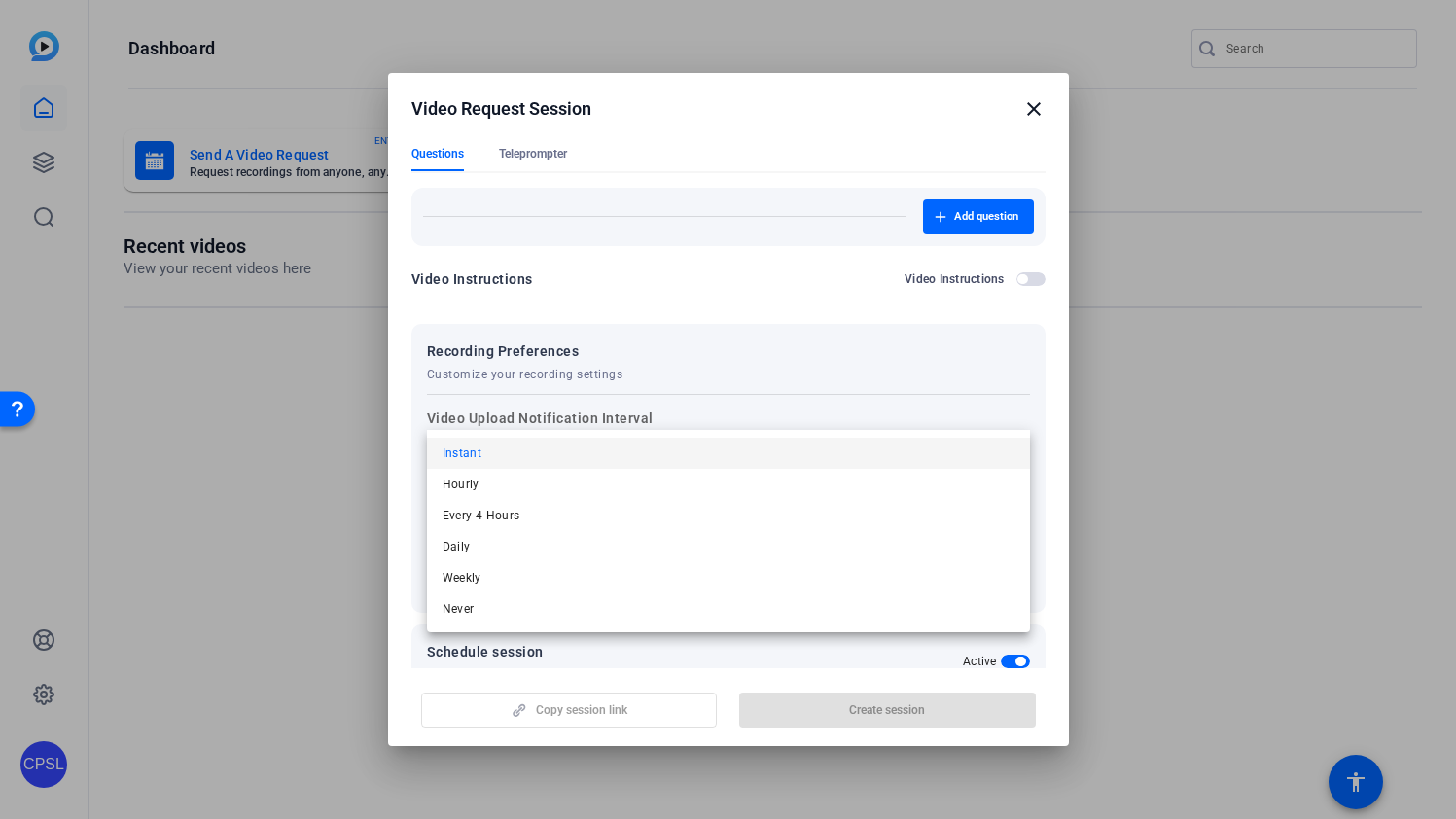
click at [851, 418] on div at bounding box center [728, 409] width 1456 height 819
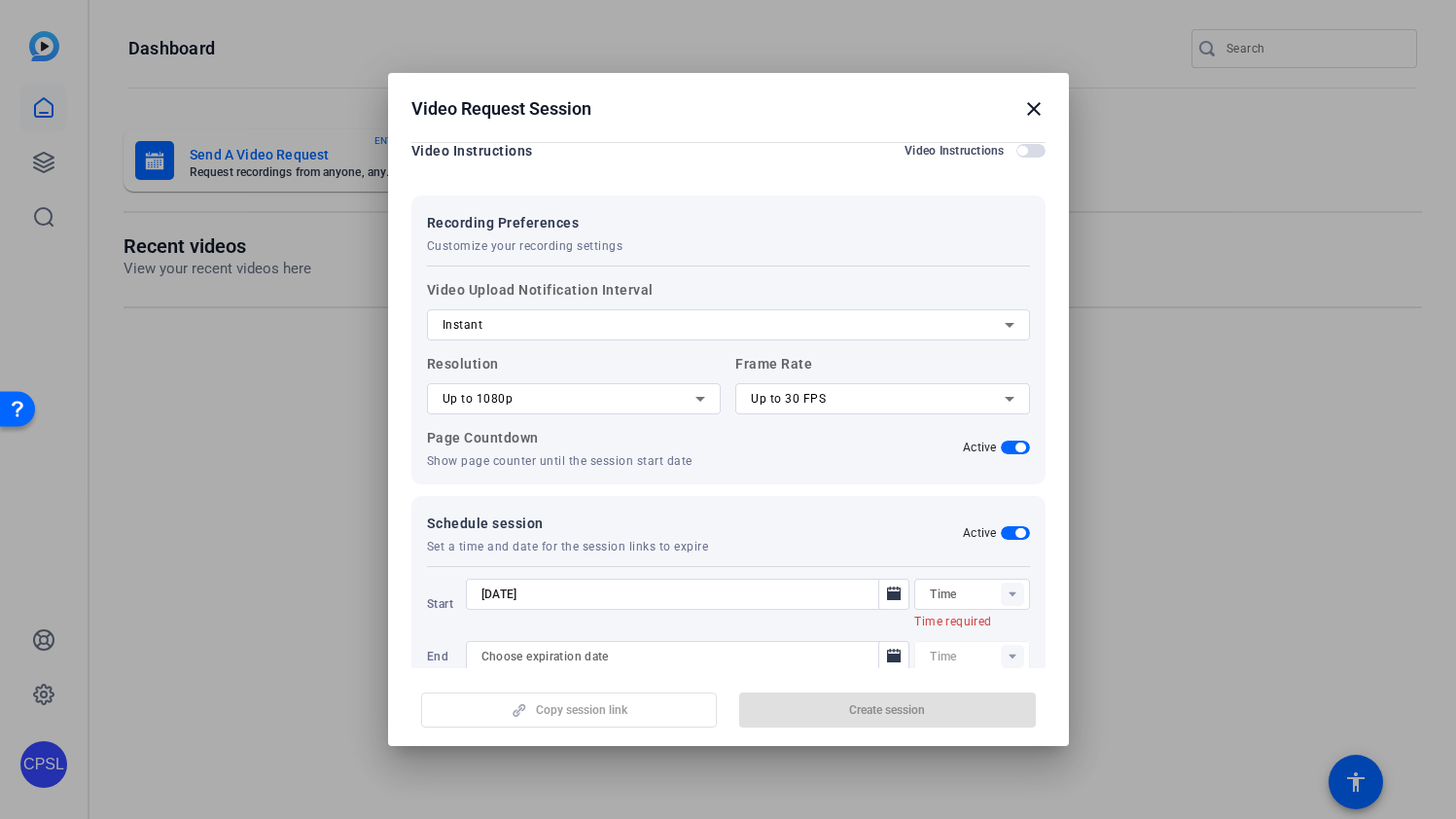
scroll to position [383, 0]
click at [1017, 582] on rect at bounding box center [1012, 594] width 24 height 24
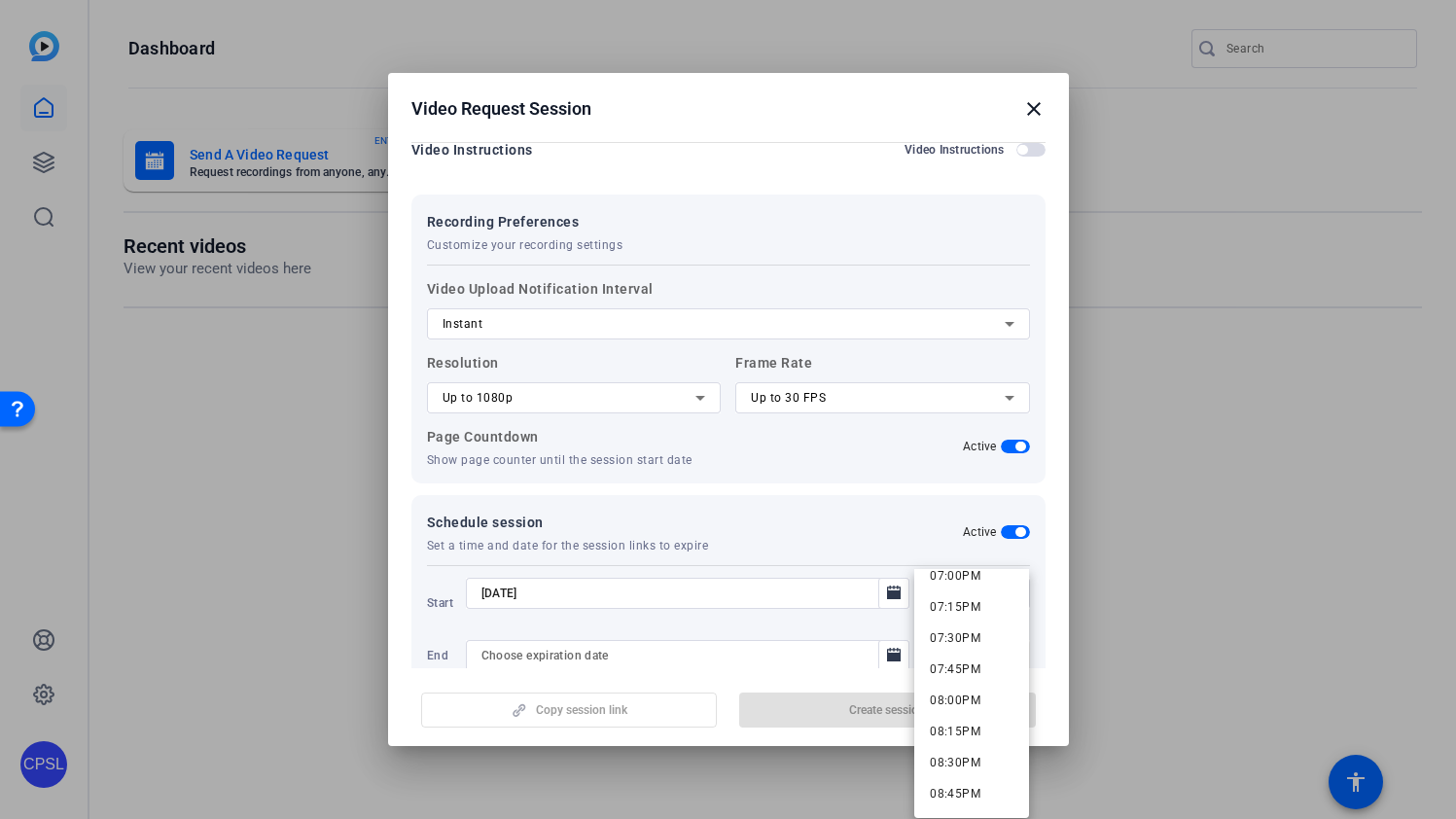
scroll to position [2403, 0]
click at [951, 733] on span "08:30PM" at bounding box center [954, 742] width 50 height 24
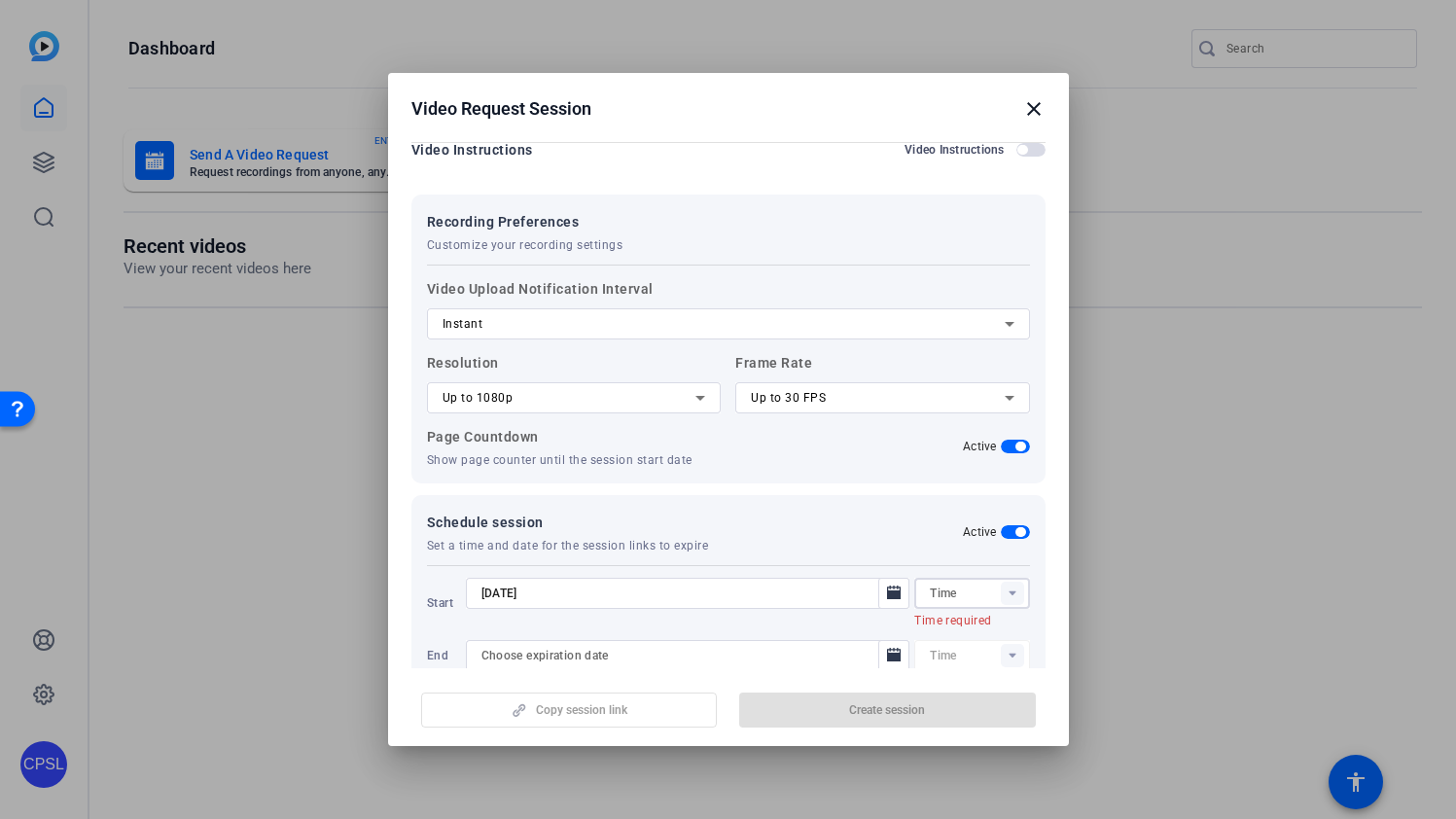
type input "08:30PM"
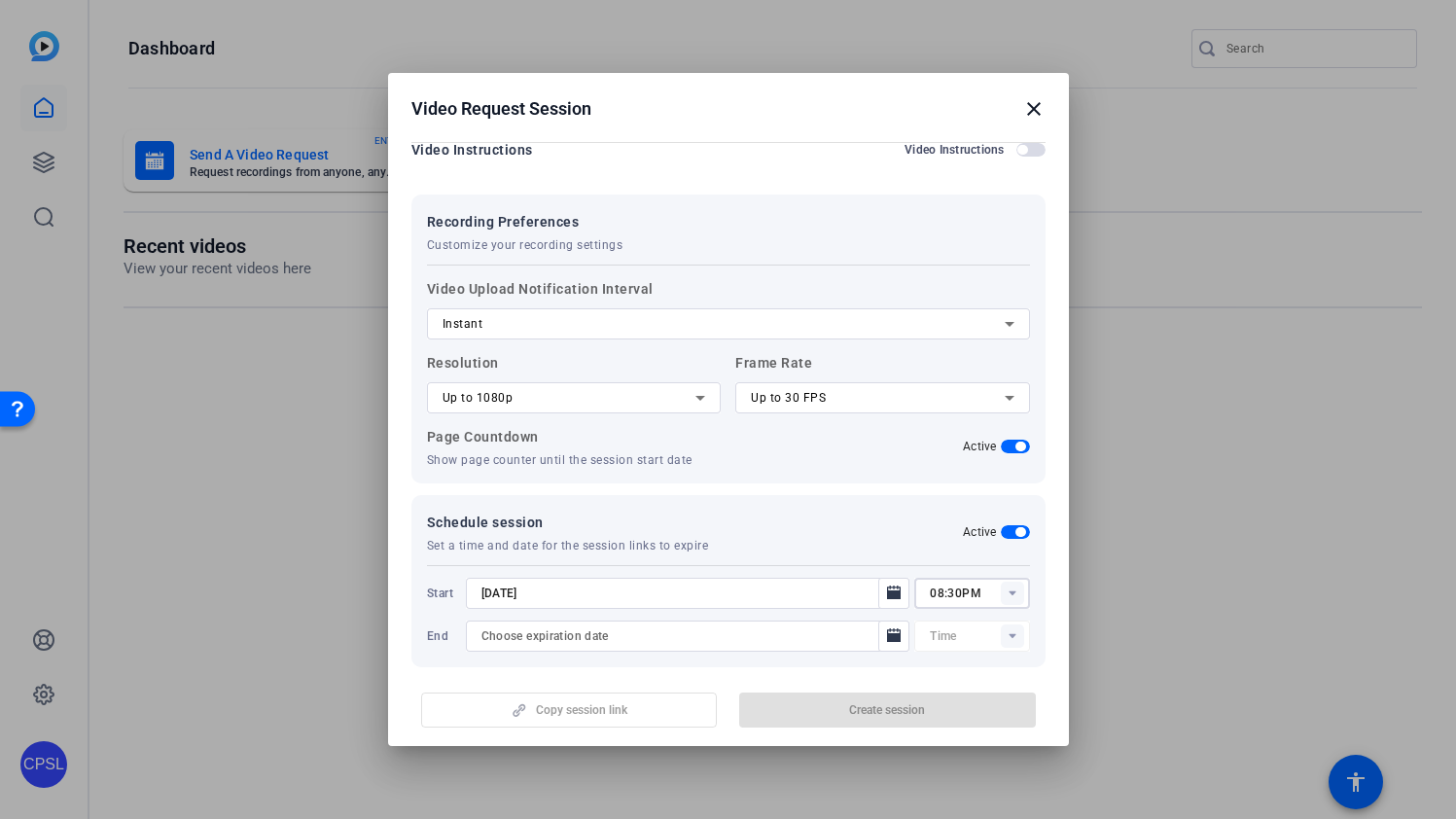
scroll to position [364, 0]
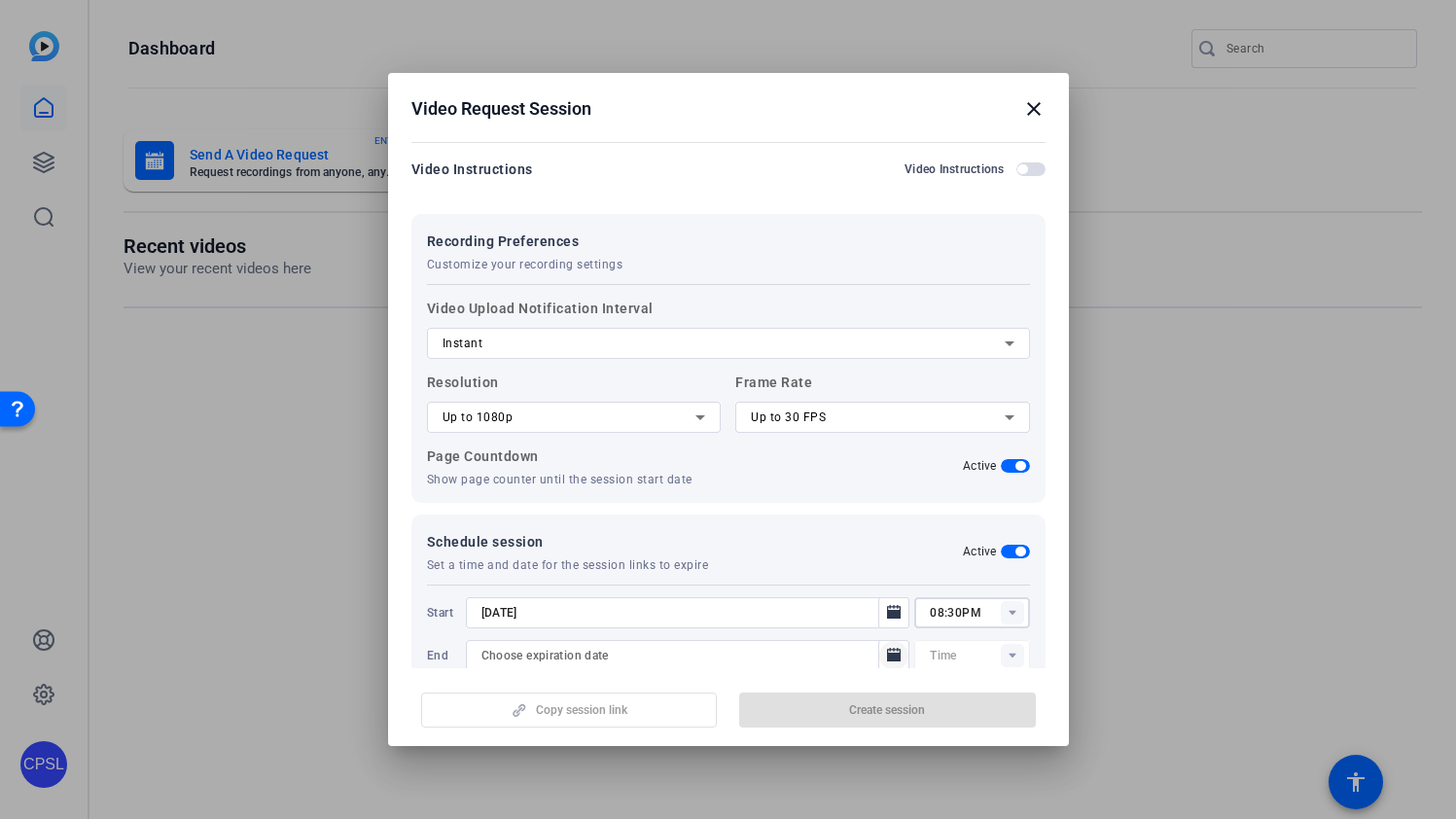
click at [889, 648] on icon "Open calendar" at bounding box center [894, 655] width 14 height 14
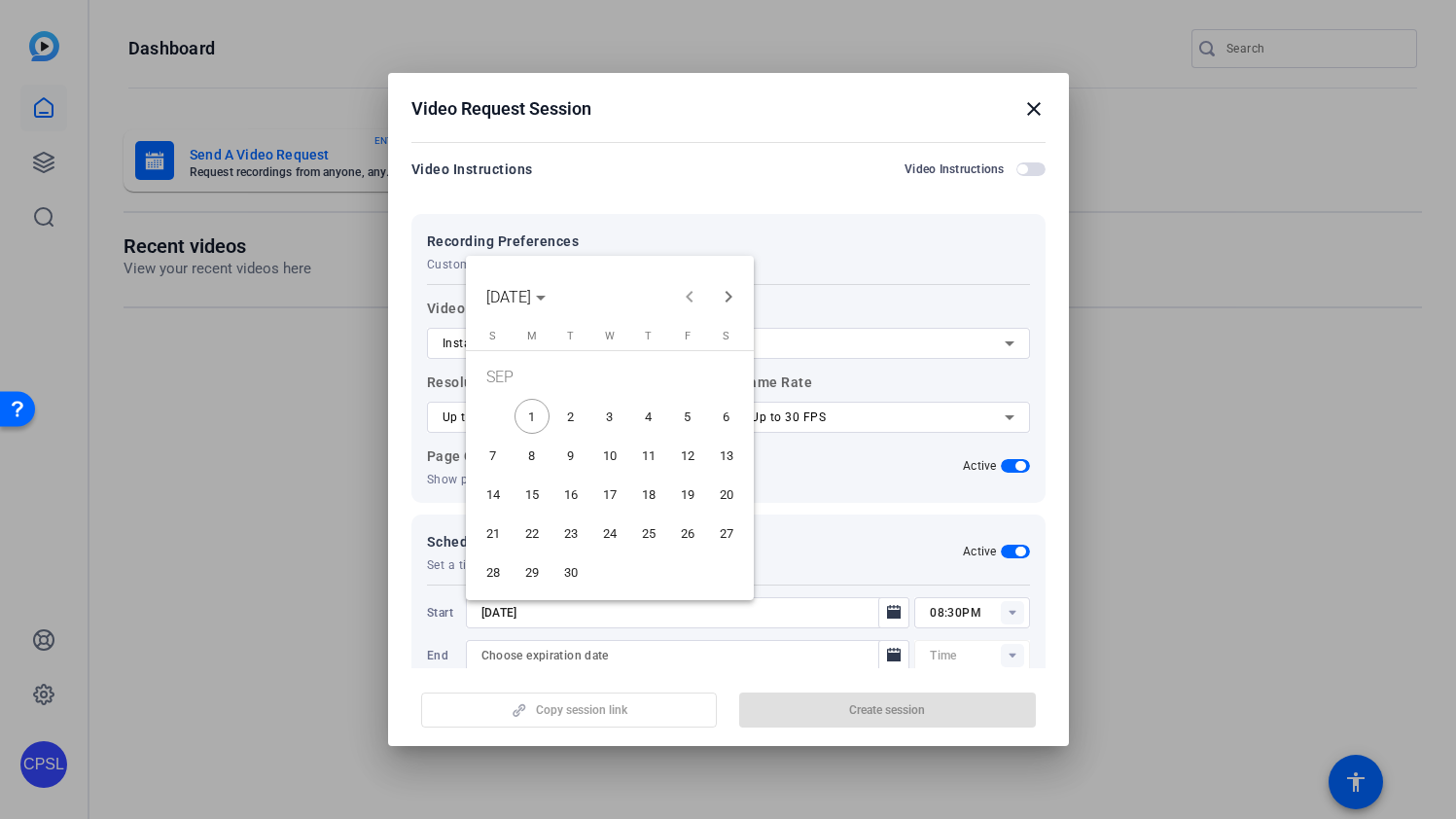
click at [573, 411] on span "2" at bounding box center [570, 416] width 35 height 35
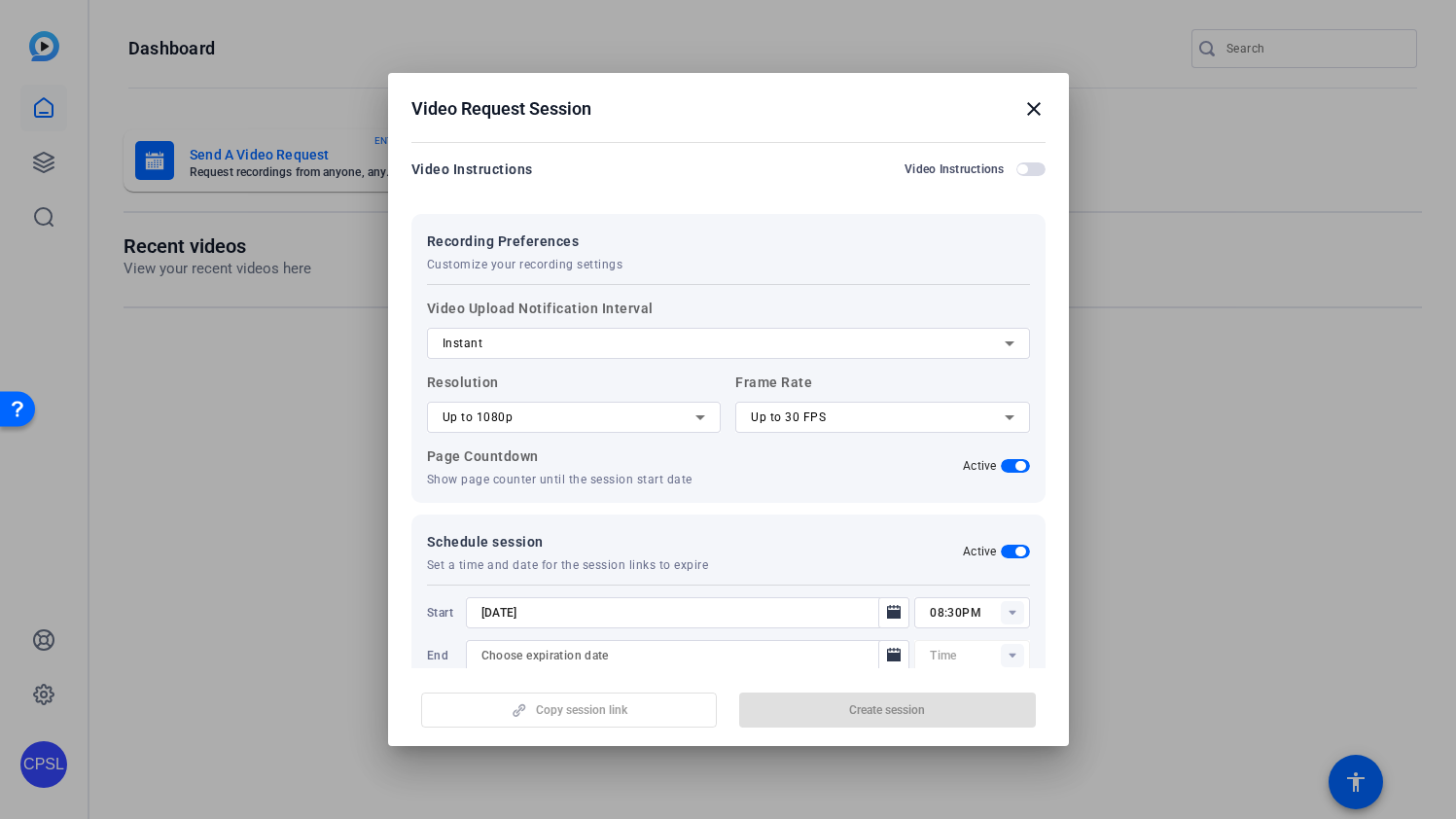
type input "9/2/2025"
click at [1013, 644] on rect at bounding box center [1012, 656] width 24 height 24
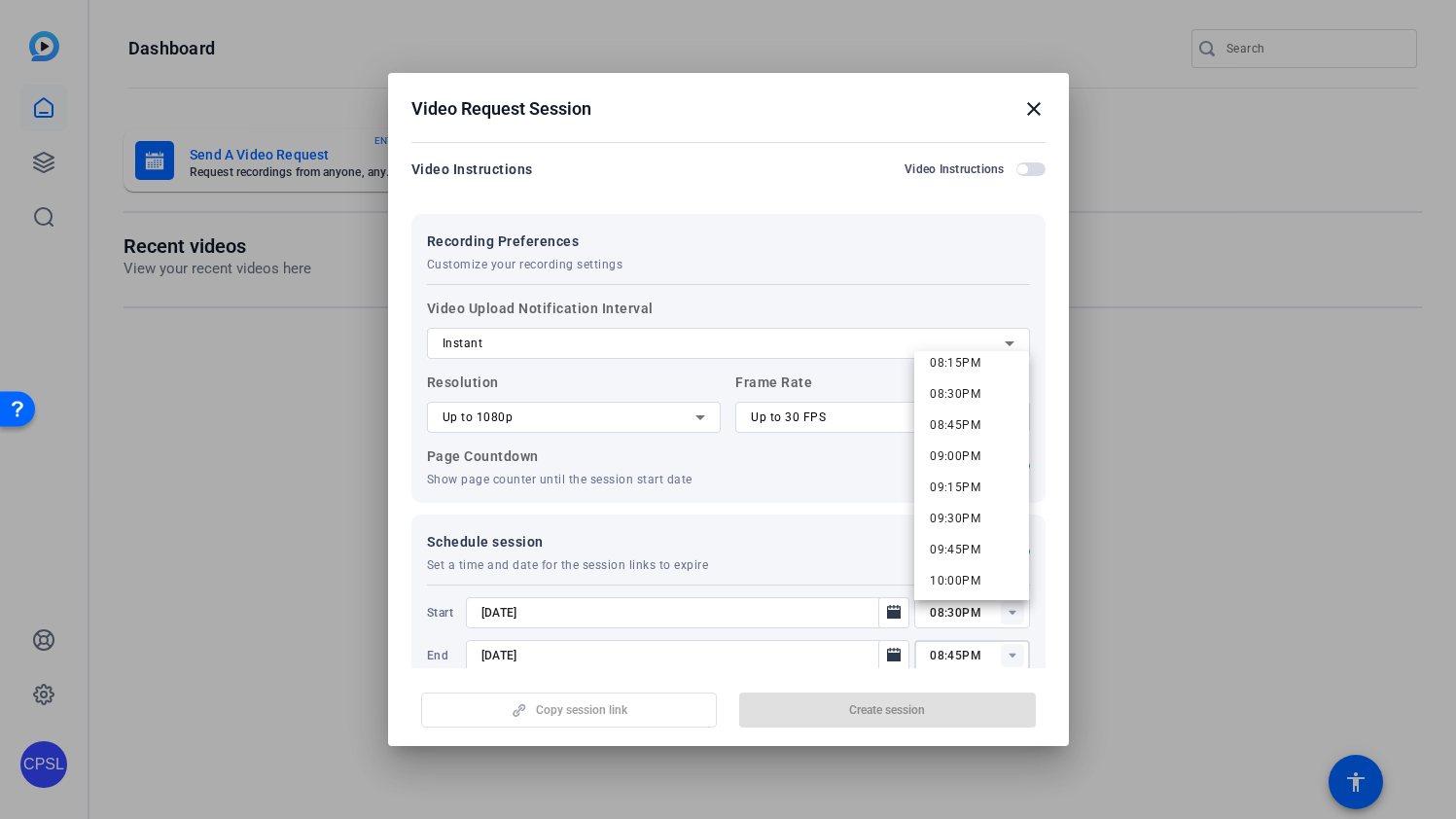
scroll to position [2582, 0]
click at [968, 582] on span "10:30PM" at bounding box center [954, 594] width 50 height 24
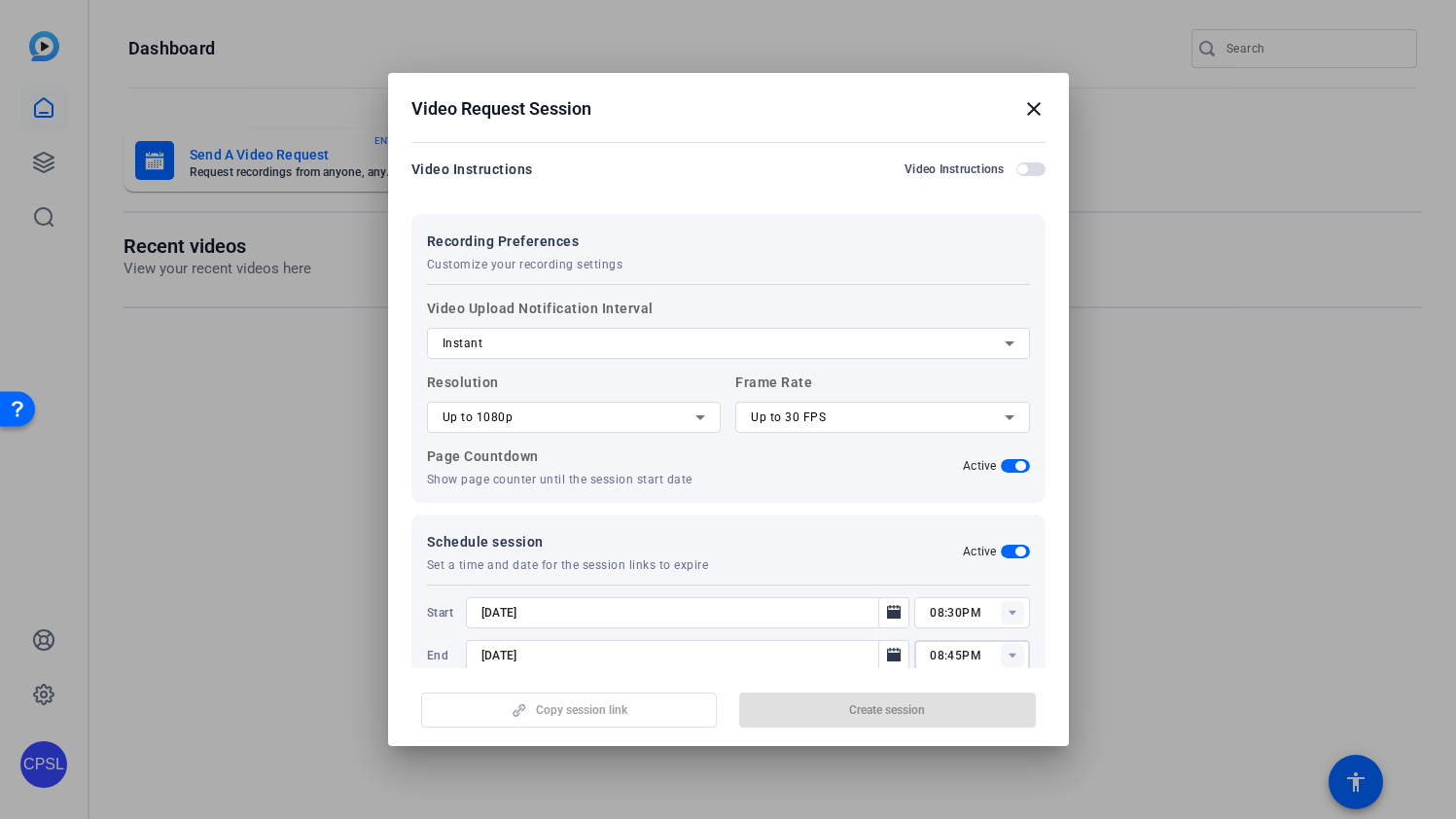
type input "10:30PM"
click at [842, 662] on mat-dialog-content "Session name Advanced settings Test + Add a description NICK@27JESTERS.COM canc…" at bounding box center [728, 402] width 681 height 532
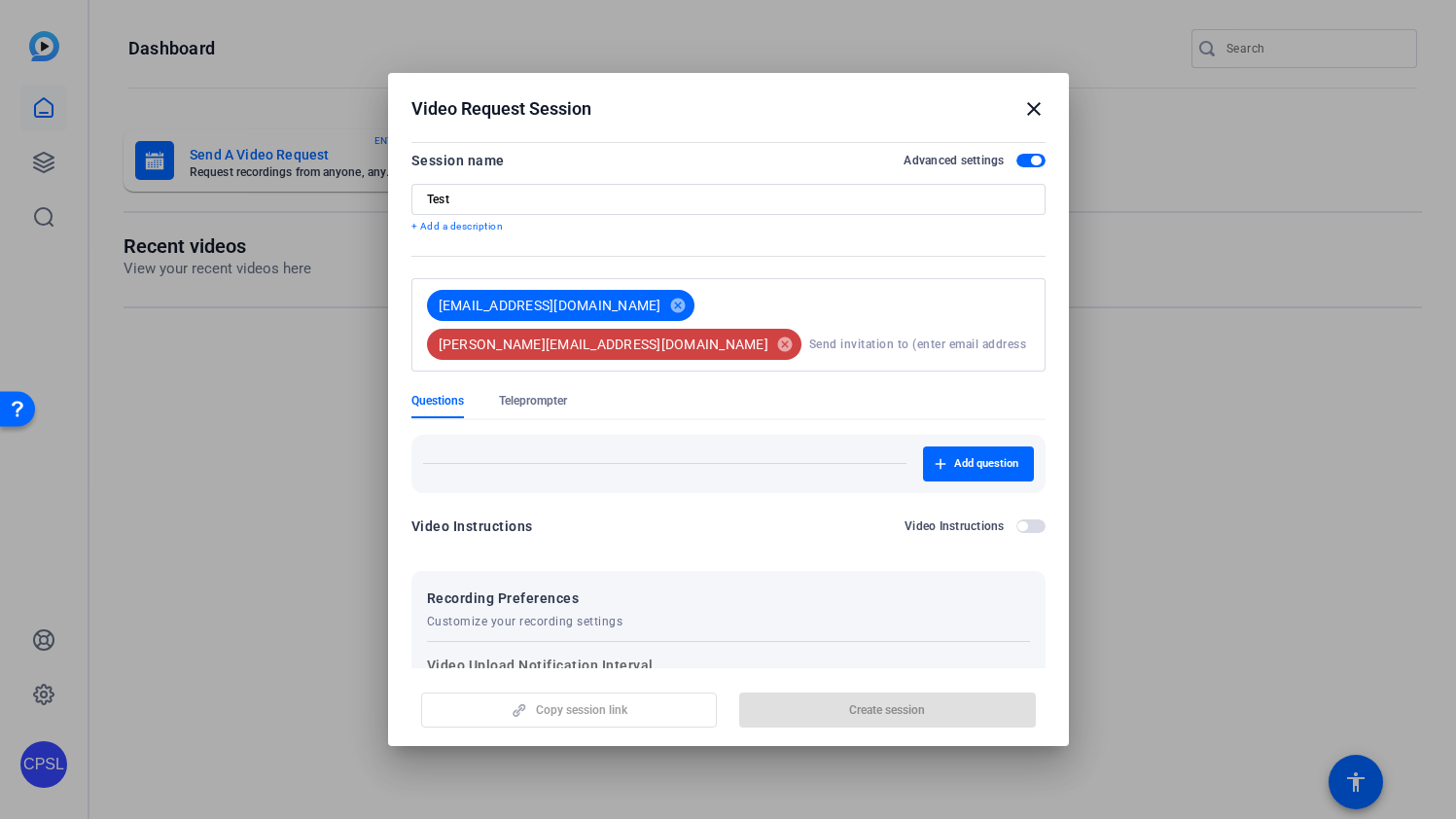
scroll to position [4, 0]
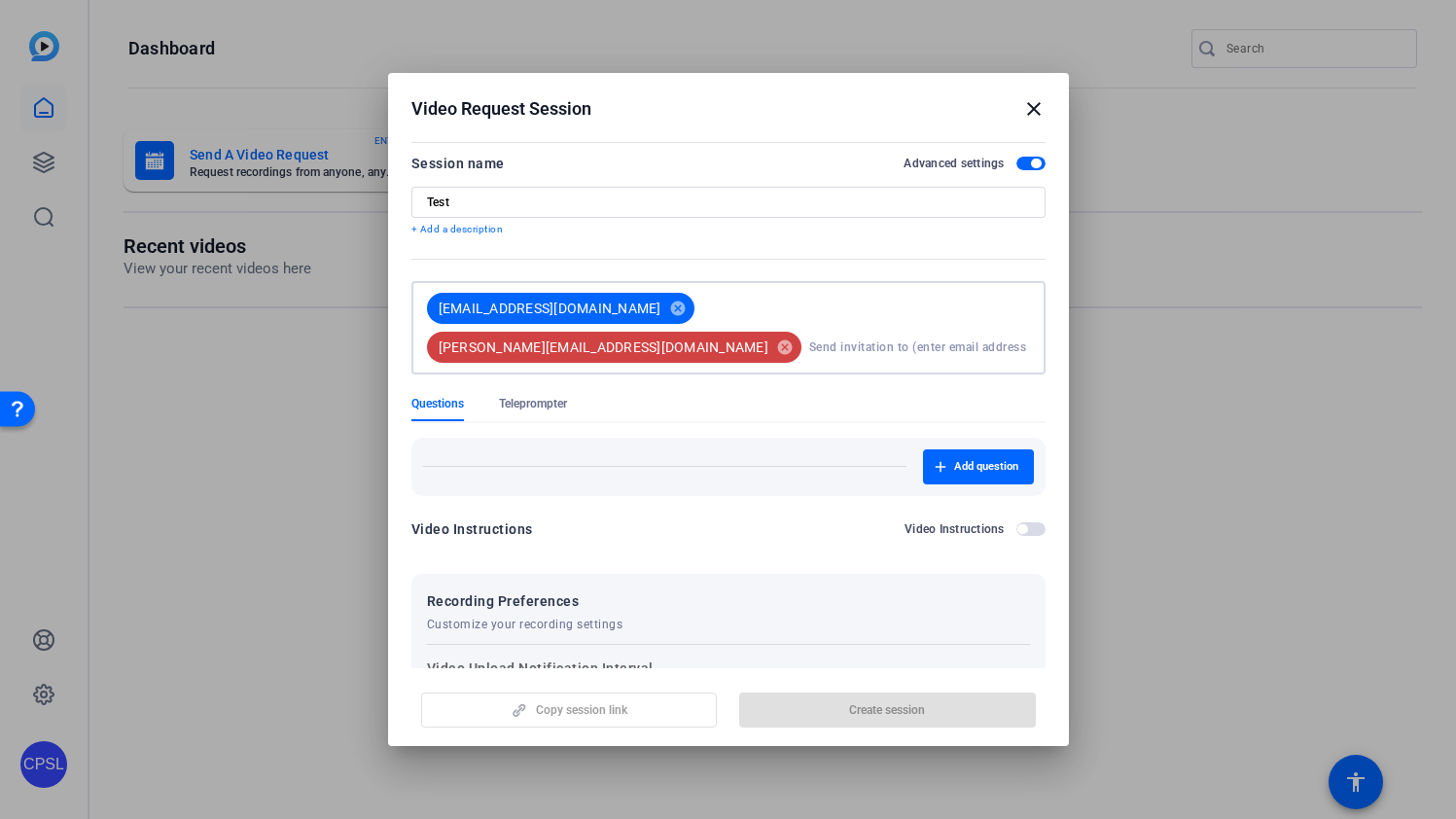
click at [835, 328] on input at bounding box center [919, 347] width 220 height 39
click at [745, 338] on span "paula@27jesters.com" at bounding box center [604, 348] width 330 height 20
click at [549, 304] on span "NICK@27JESTERS.COM" at bounding box center [549, 308] width 222 height 20
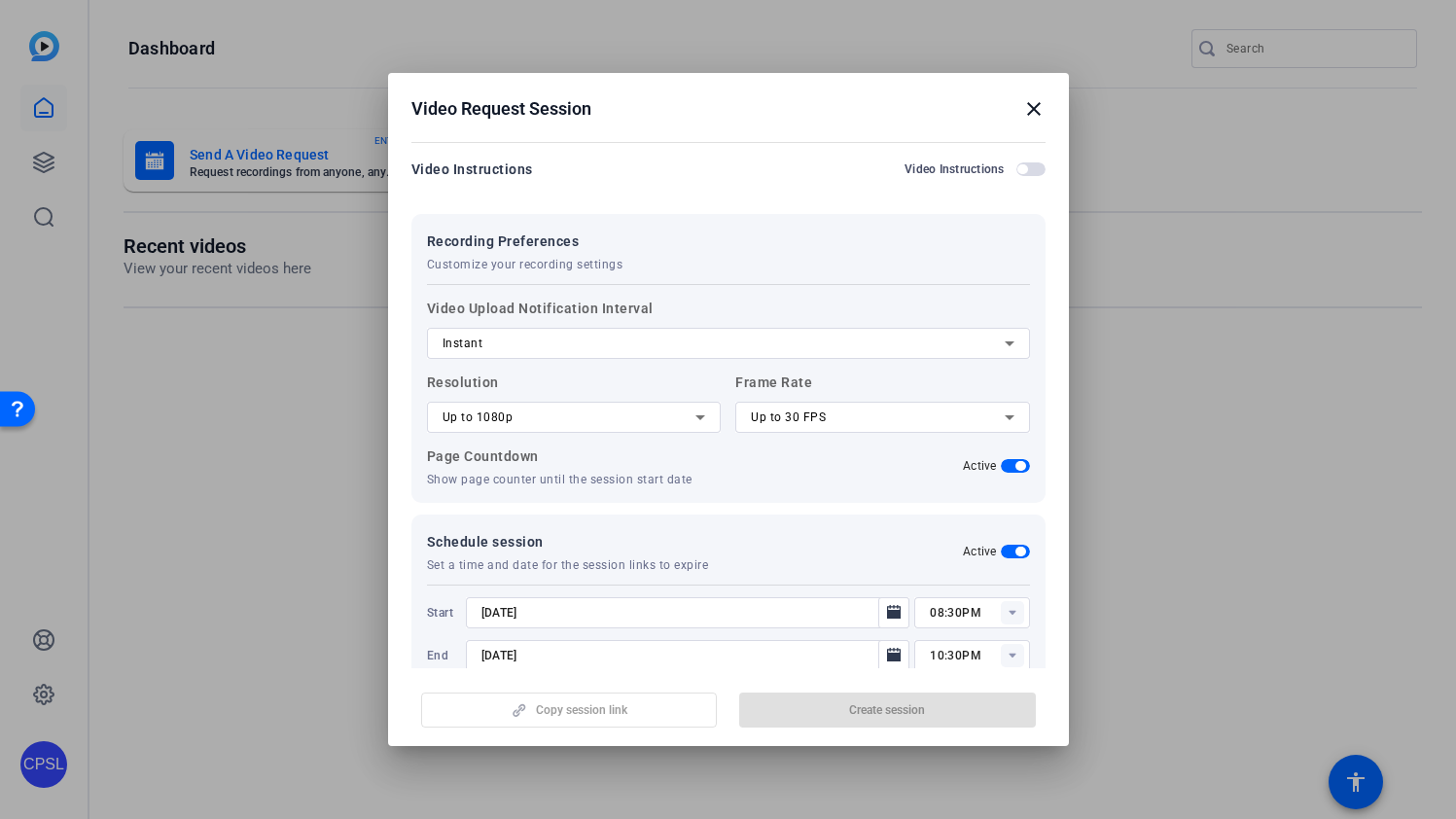
scroll to position [0, 0]
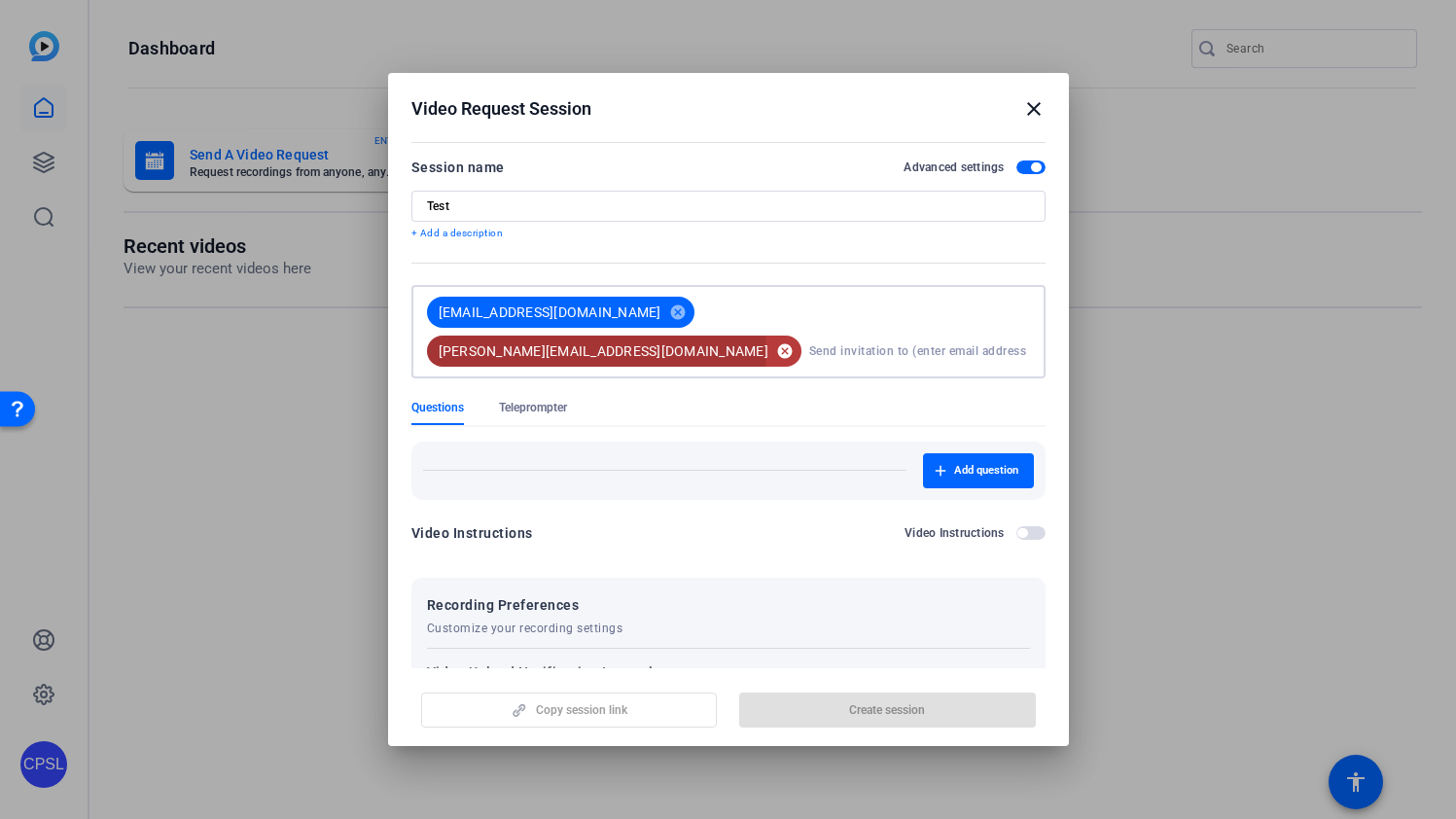
click at [800, 343] on mat-icon "cancel" at bounding box center [784, 352] width 33 height 18
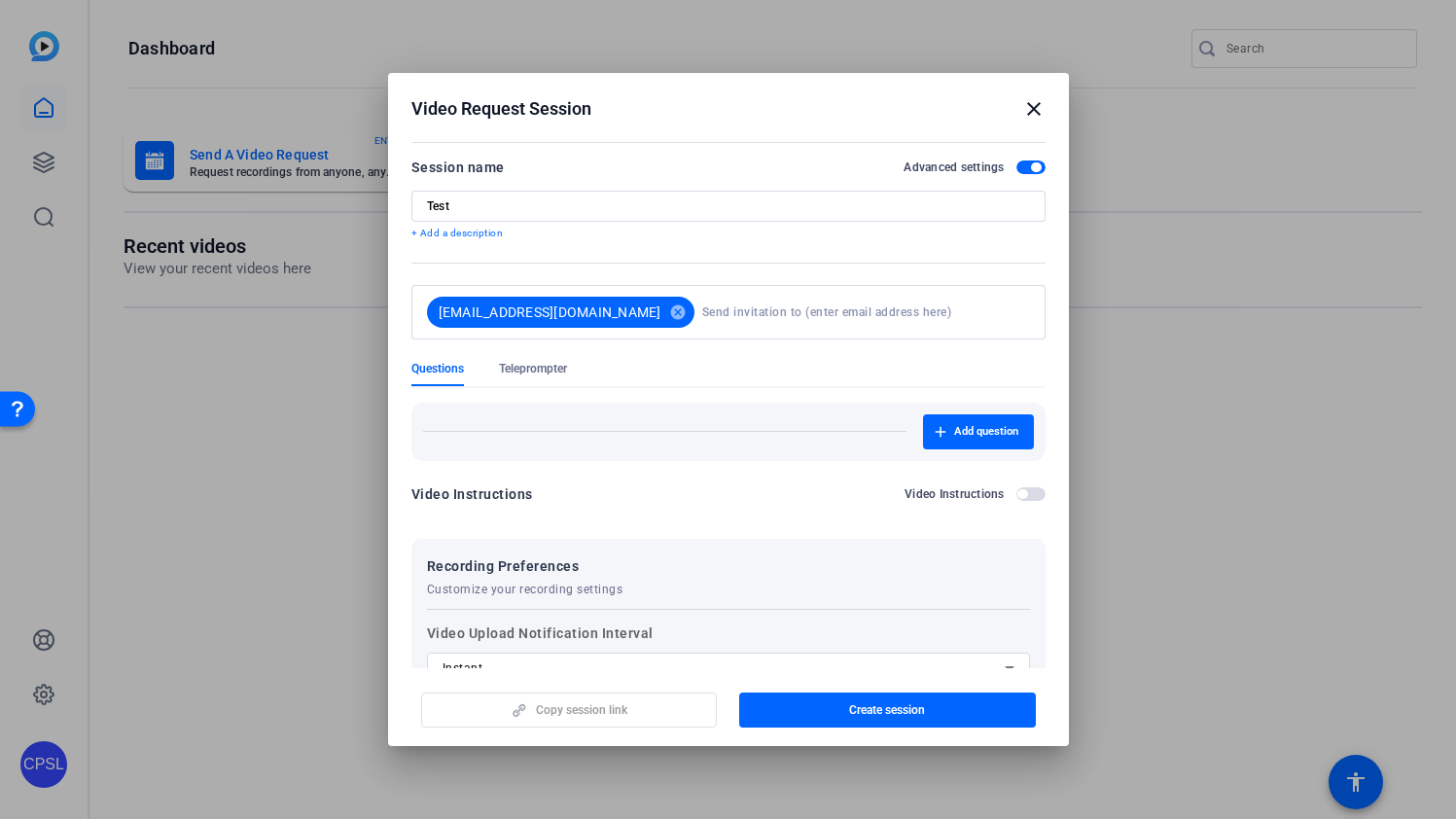
click at [800, 313] on input at bounding box center [862, 311] width 320 height 39
type input "p"
paste input "Danekas, Kristin<Kristin.Danekas@bmo.com>"
drag, startPoint x: 732, startPoint y: 312, endPoint x: 636, endPoint y: 314, distance: 96.0
click at [702, 314] on input "Danekas, Kristin<Kristin.Danekas@bmo.com>" at bounding box center [862, 311] width 320 height 39
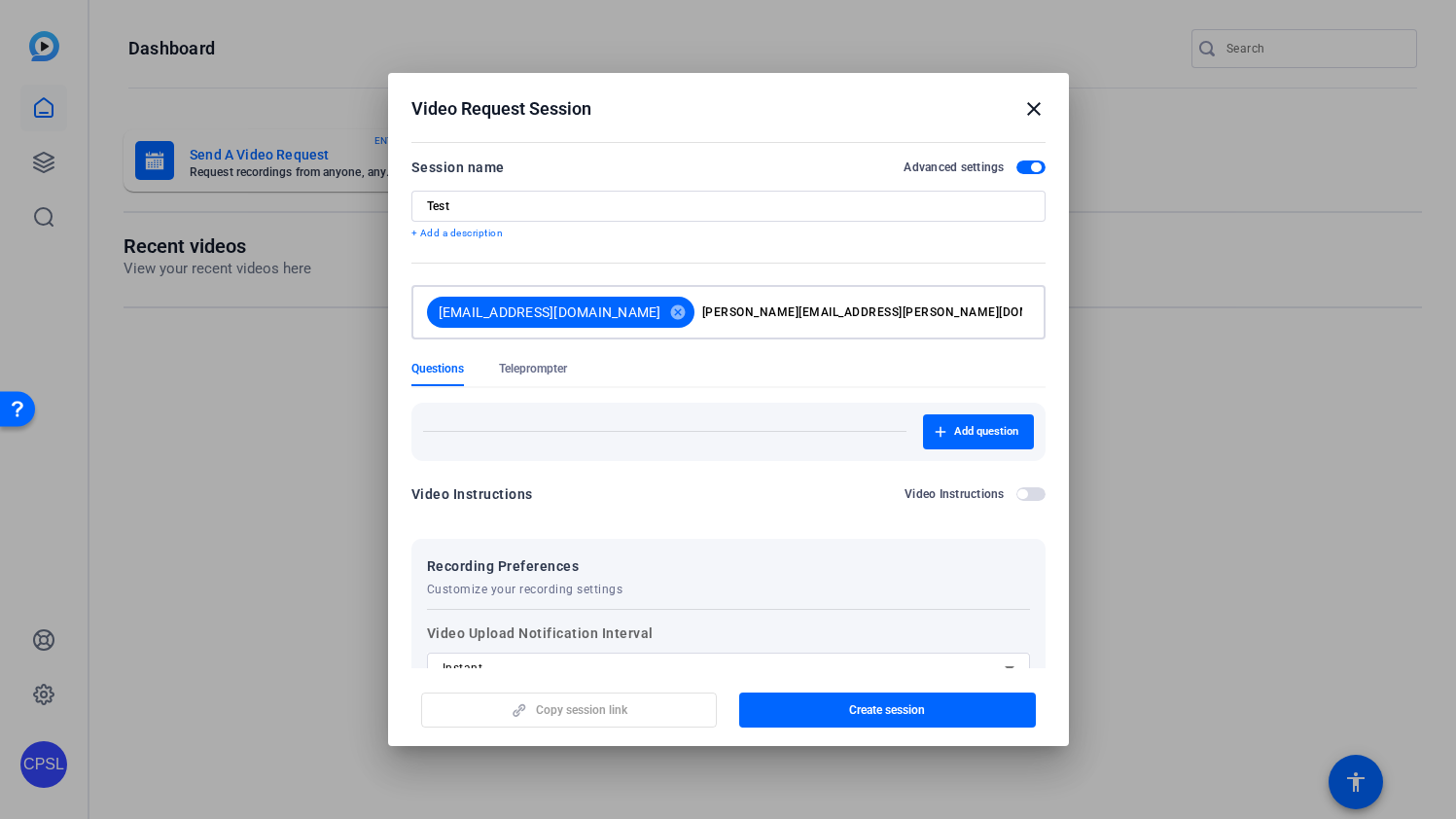
click at [832, 310] on input "Kristin.Danekas@bmo.com>" at bounding box center [862, 311] width 320 height 39
type input "Kristin.Danekas@bmo.com"
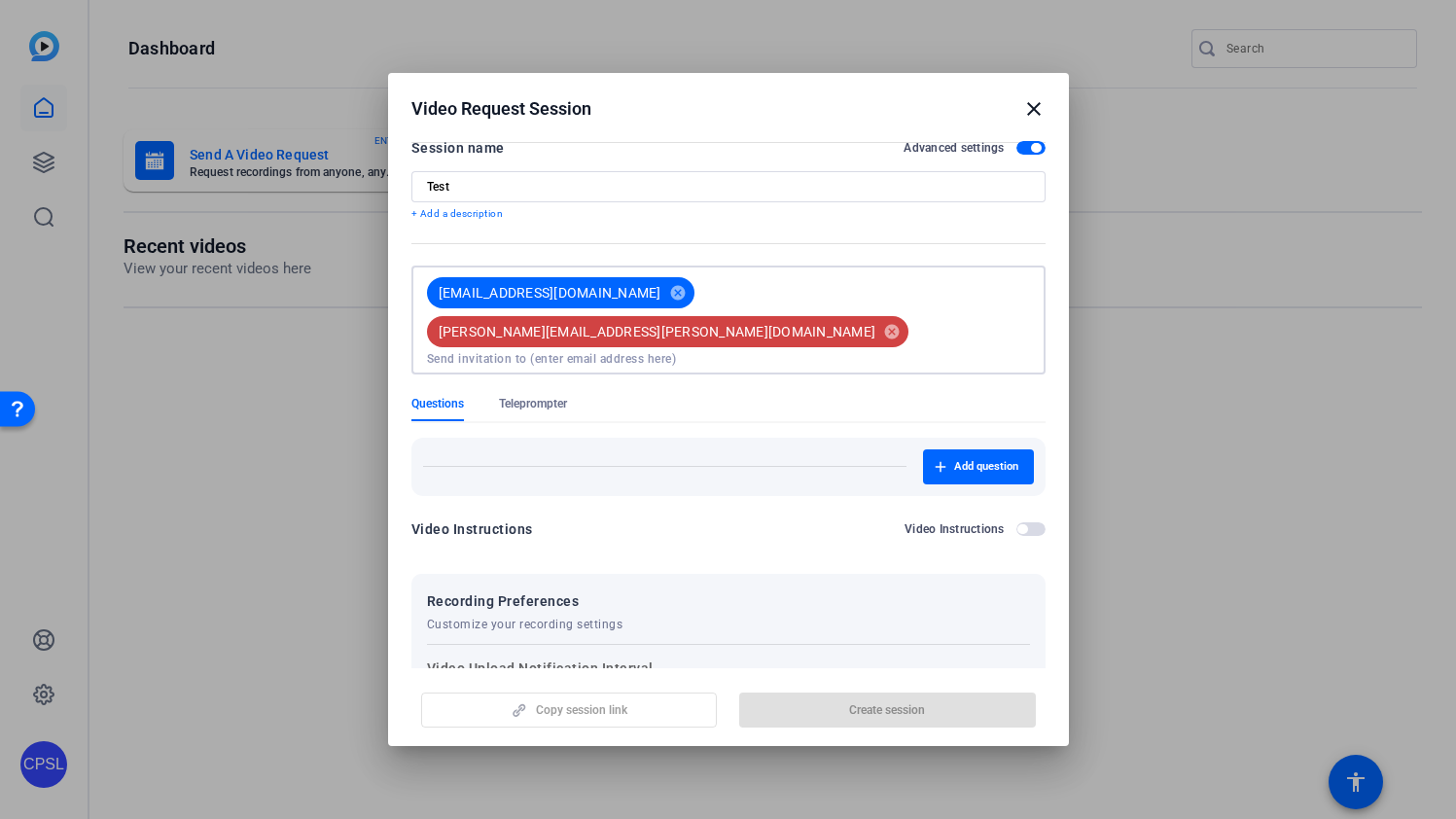
scroll to position [22, 0]
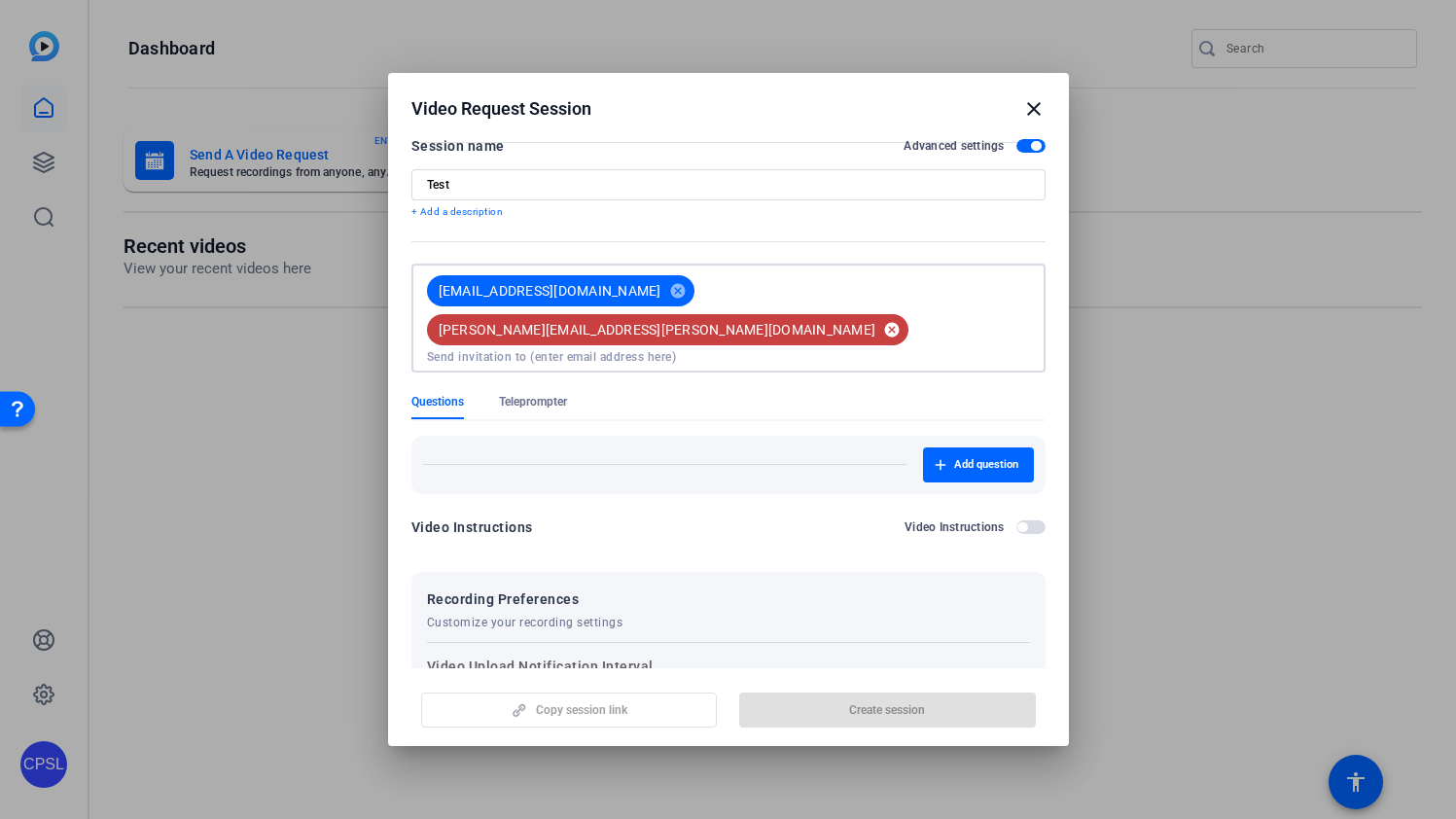
click at [875, 321] on mat-icon "cancel" at bounding box center [891, 330] width 33 height 18
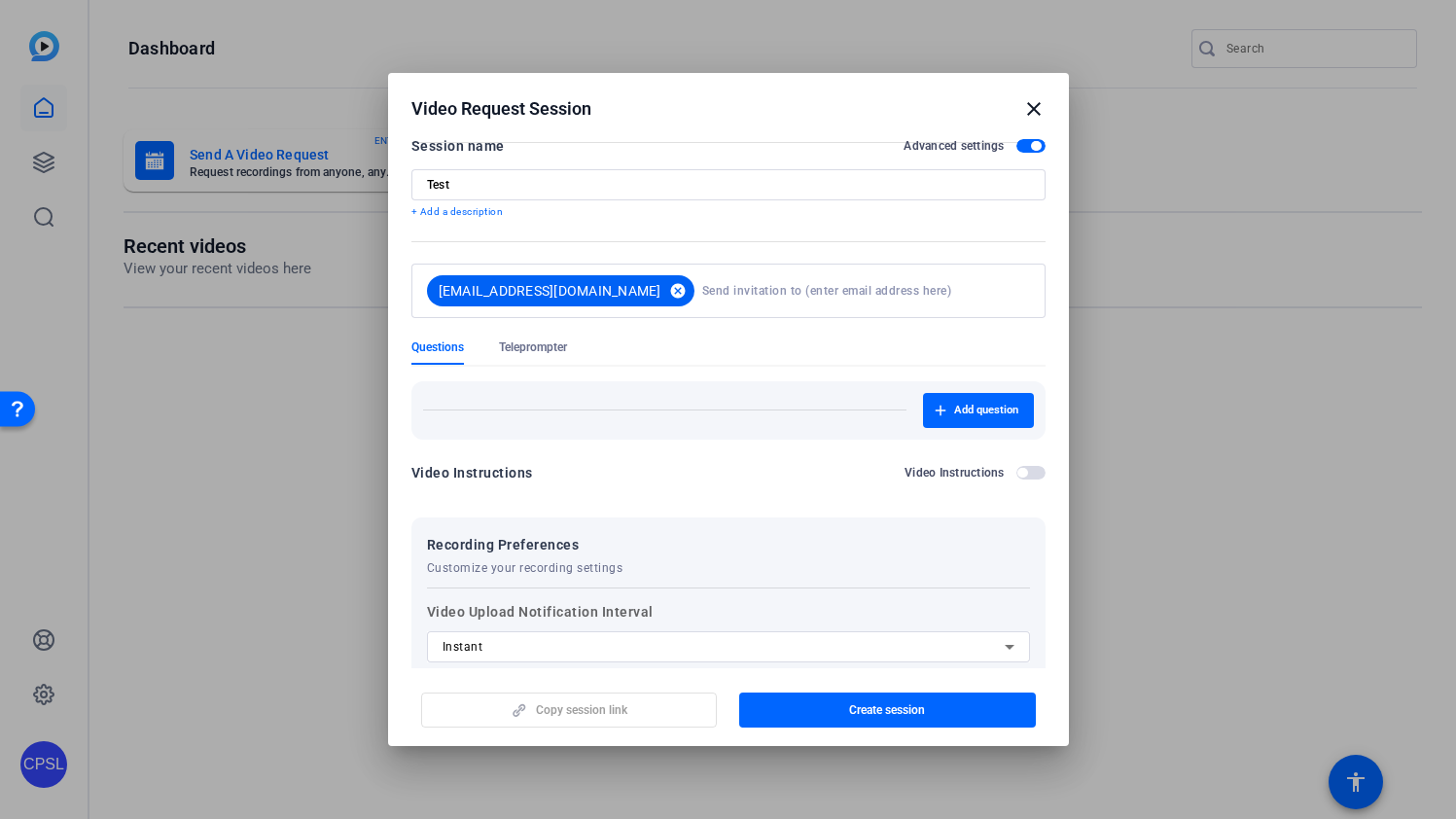
click at [661, 290] on mat-icon "cancel" at bounding box center [677, 290] width 33 height 18
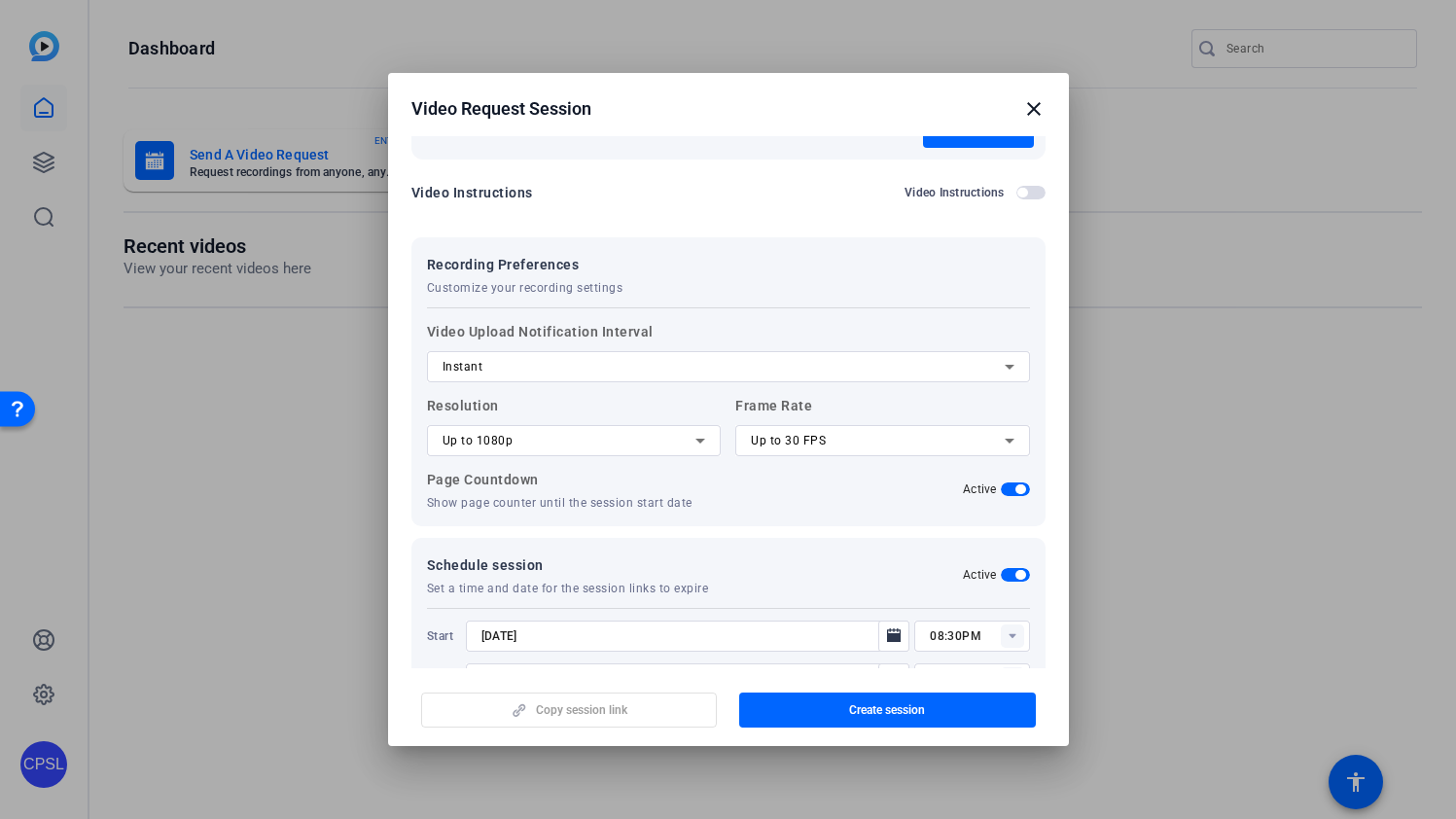
scroll to position [281, 0]
click at [1032, 107] on mat-icon "close" at bounding box center [1034, 109] width 24 height 24
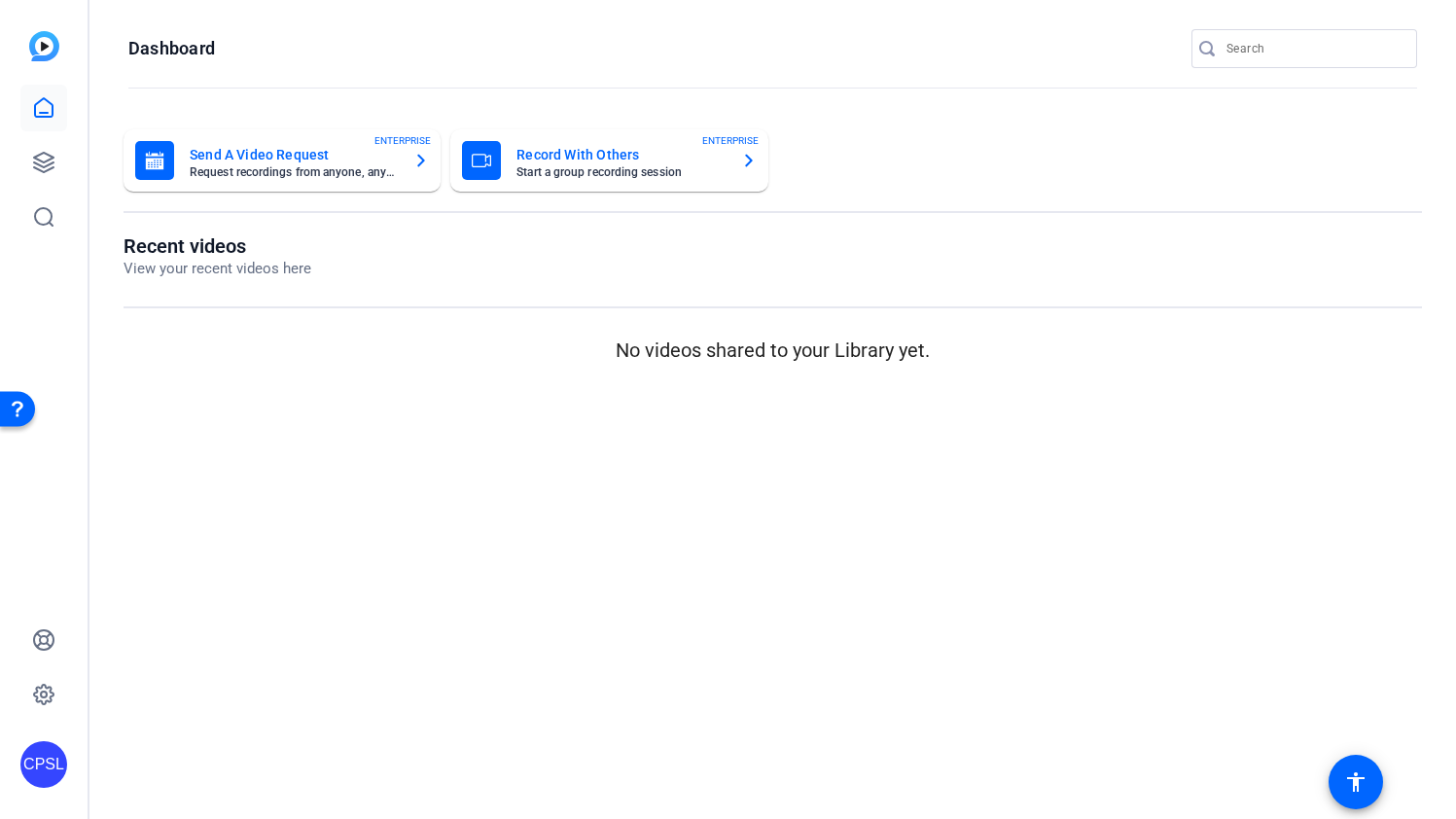
click at [703, 162] on mat-card-title "Record With Others" at bounding box center [620, 155] width 208 height 24
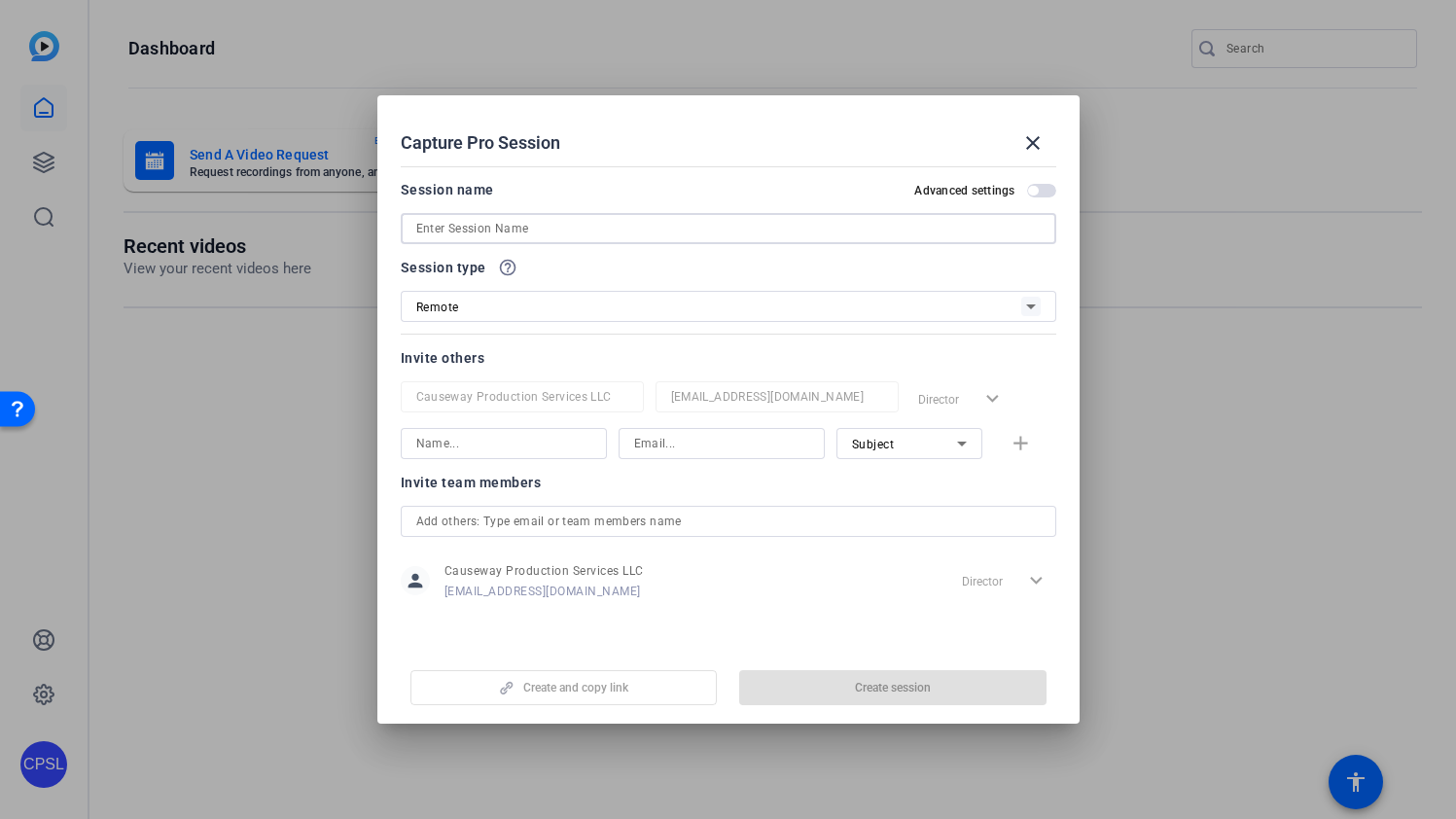
click at [599, 233] on input at bounding box center [728, 229] width 624 height 24
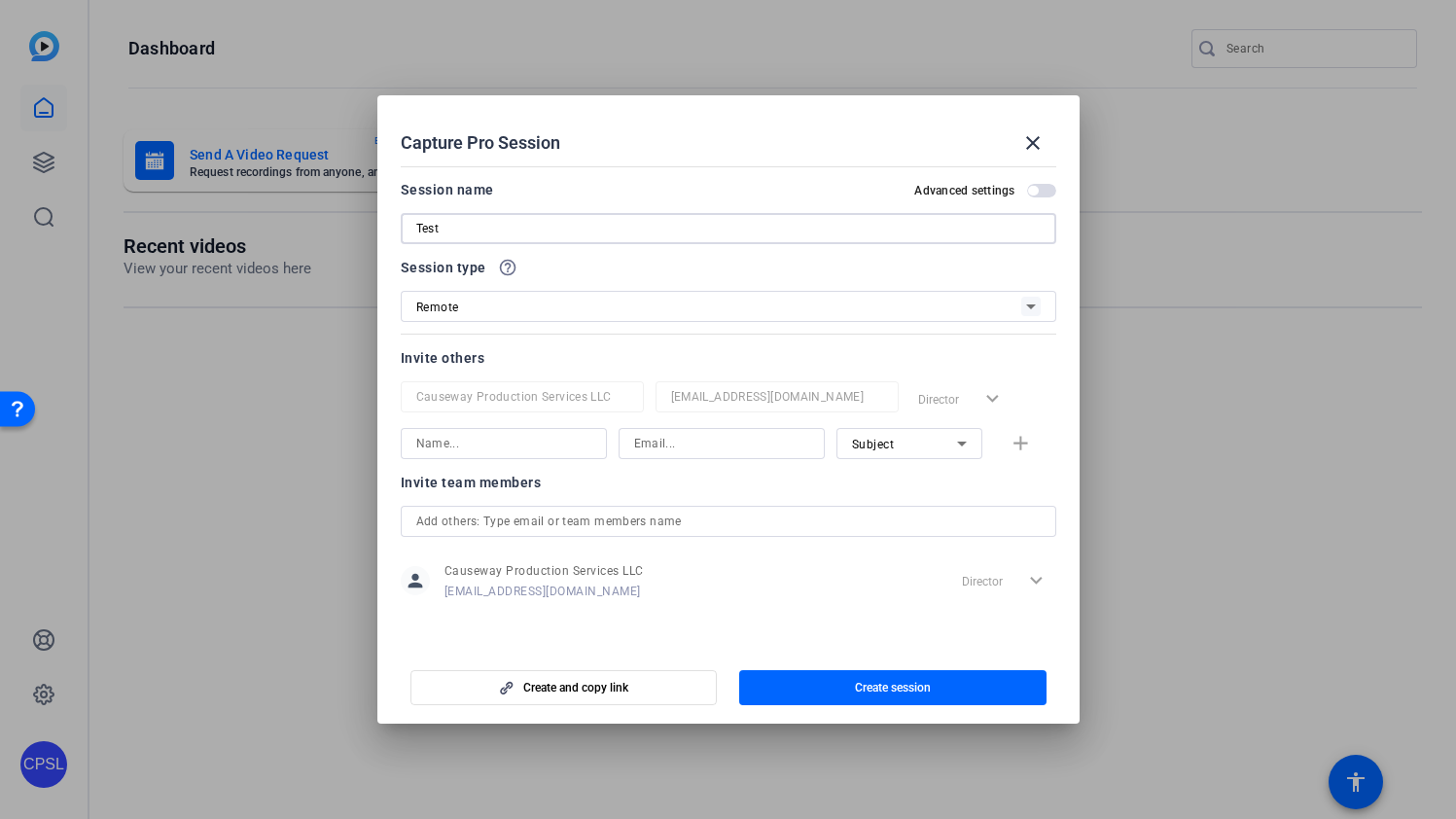
type input "Test"
click at [978, 298] on div "Remote" at bounding box center [718, 306] width 605 height 25
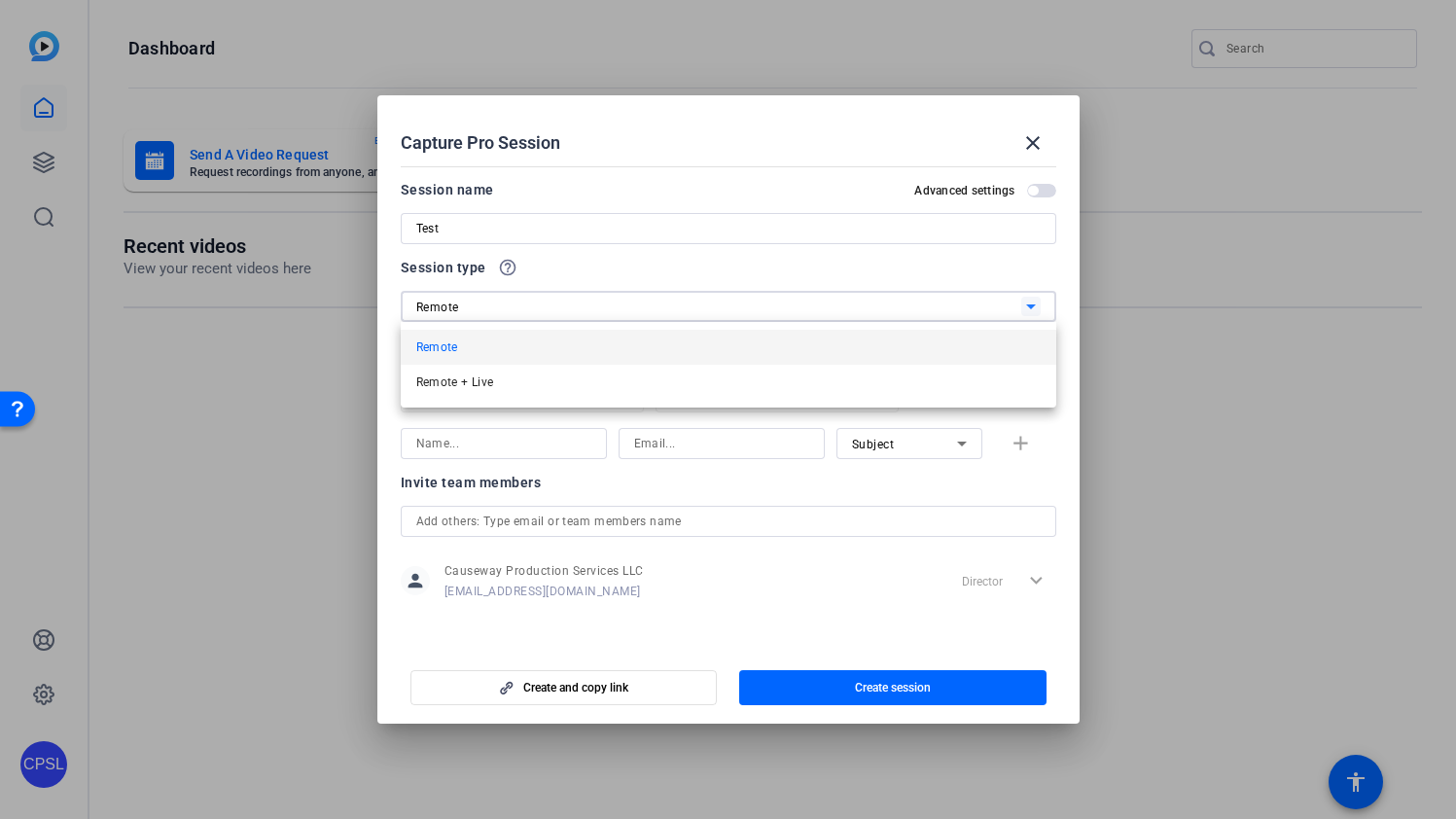
click at [978, 298] on div at bounding box center [728, 409] width 1456 height 819
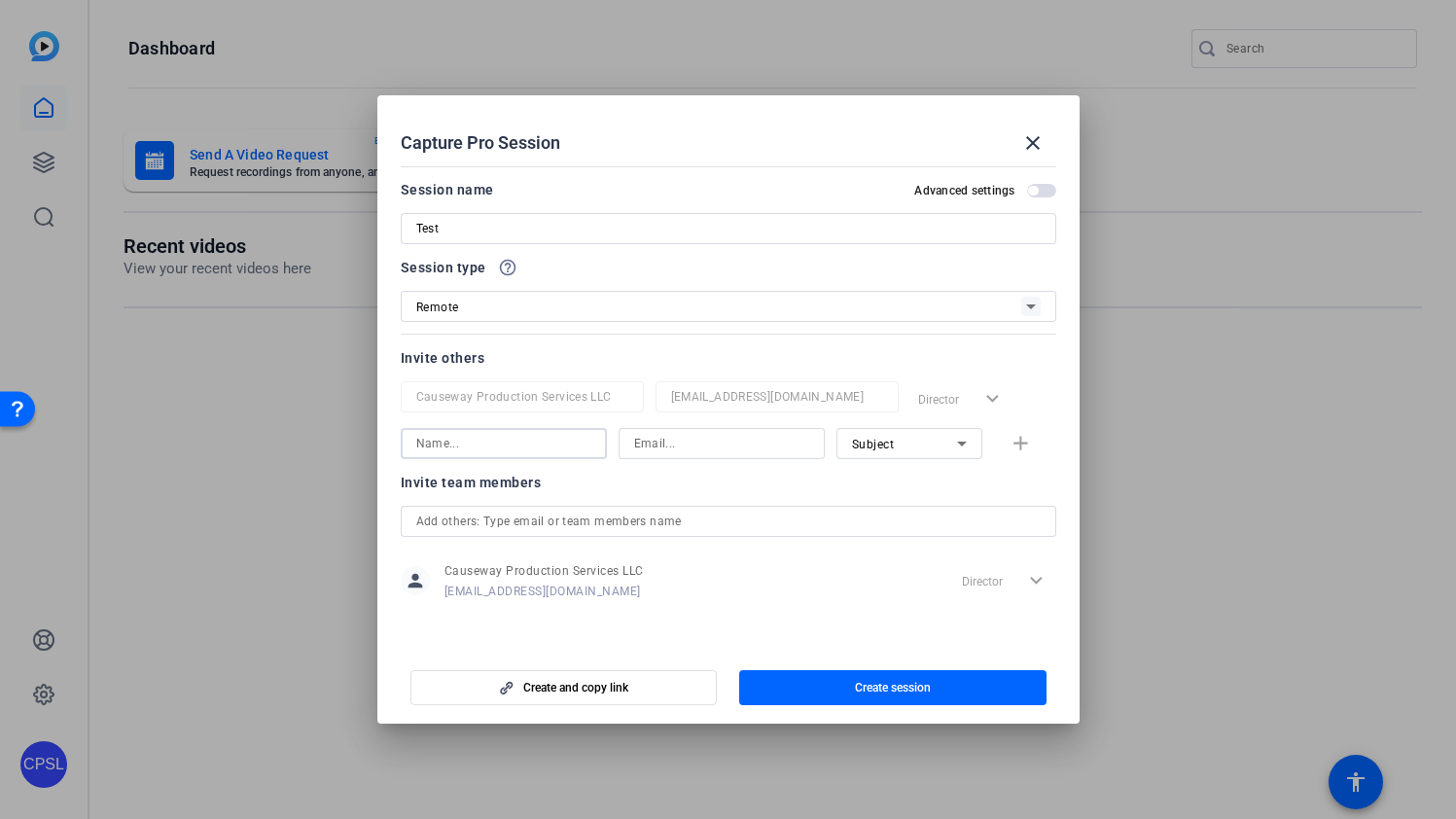
click at [483, 442] on input at bounding box center [503, 444] width 175 height 24
type input "Nick"
click at [726, 443] on input at bounding box center [721, 444] width 175 height 24
type input "NICK@27JESTERS.COM"
click at [897, 445] on div "Subject" at bounding box center [904, 444] width 105 height 25
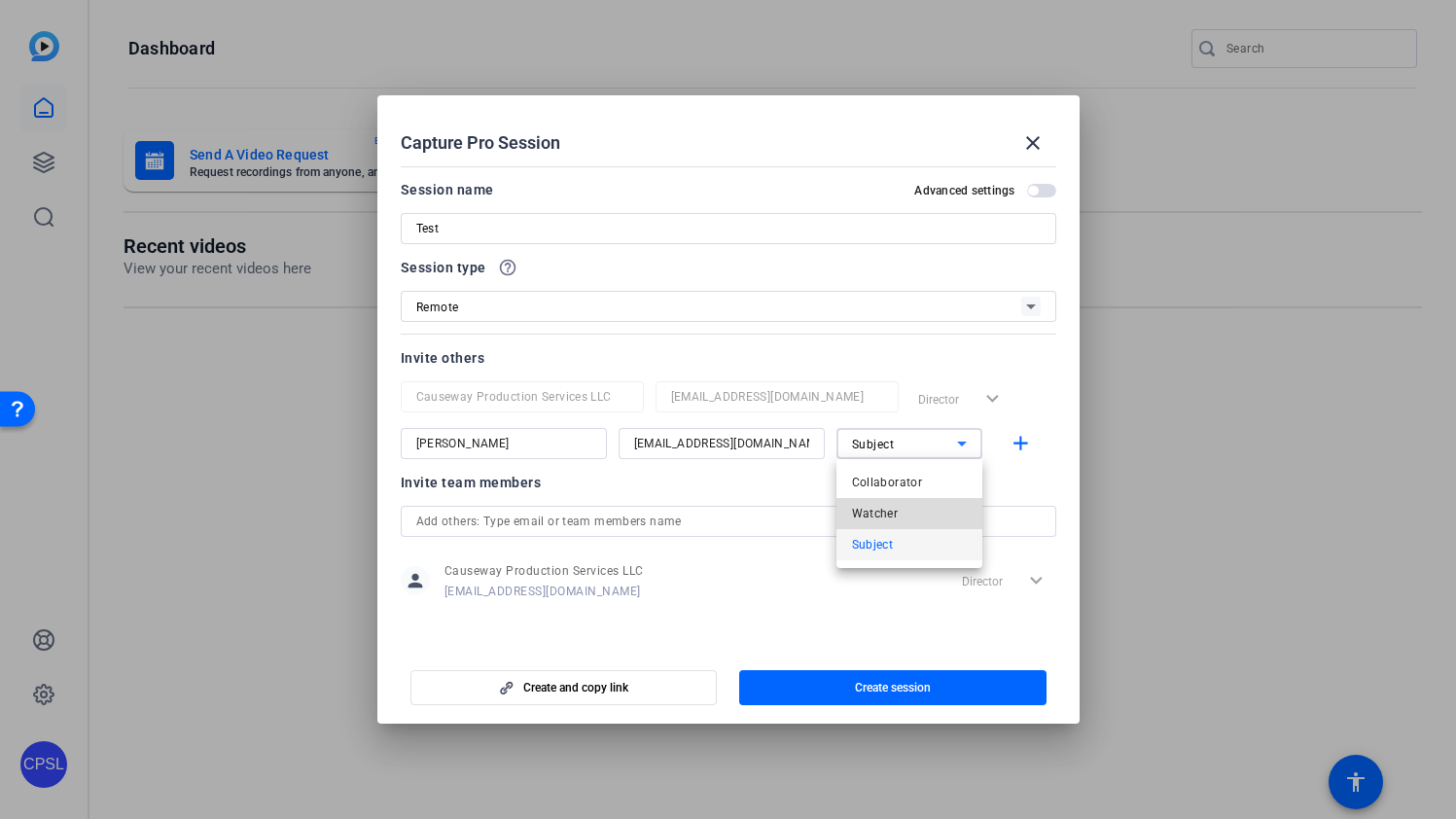
click at [890, 509] on span "Watcher" at bounding box center [874, 514] width 46 height 24
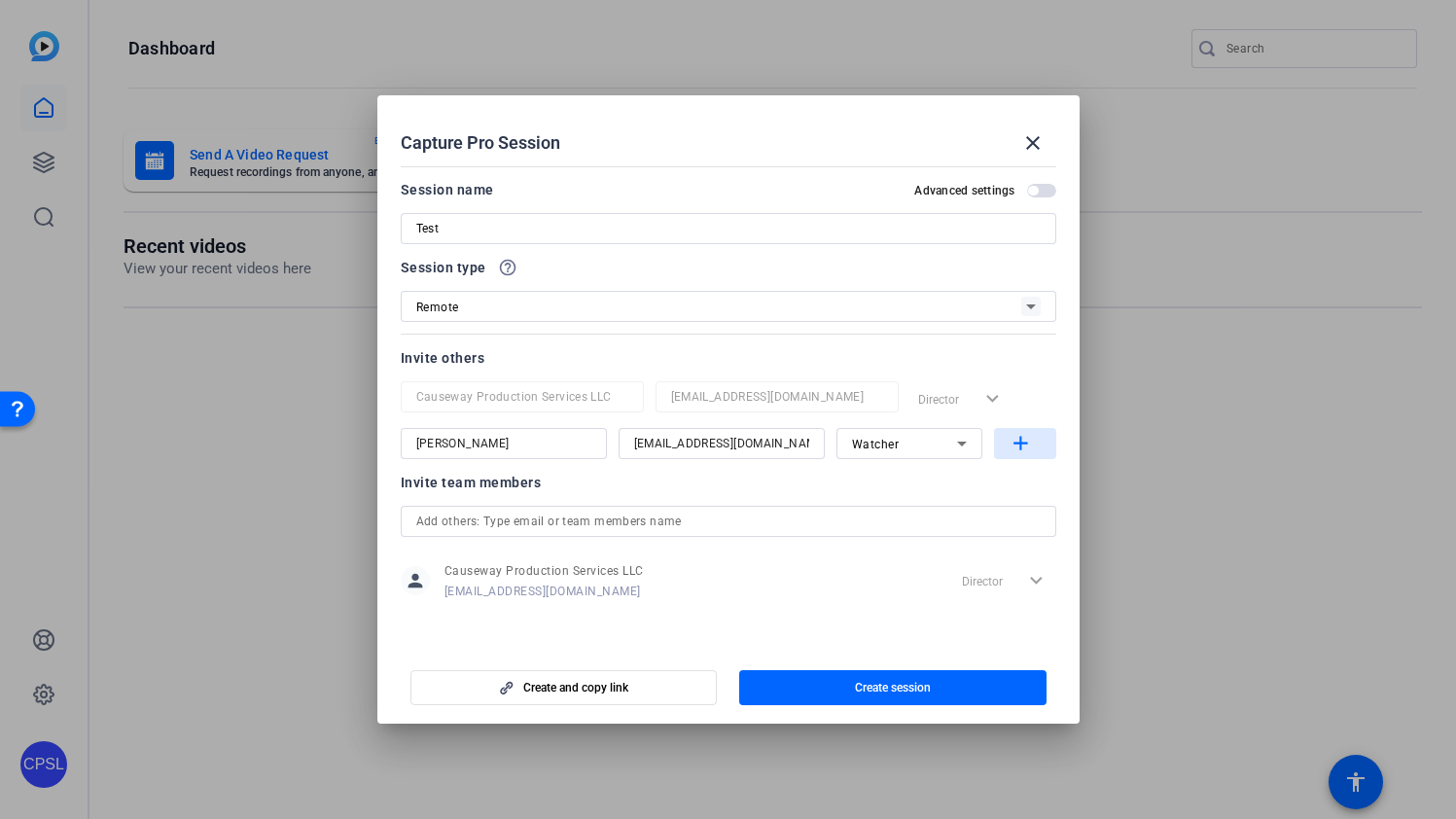
click at [1013, 442] on mat-icon "add" at bounding box center [1020, 444] width 25 height 25
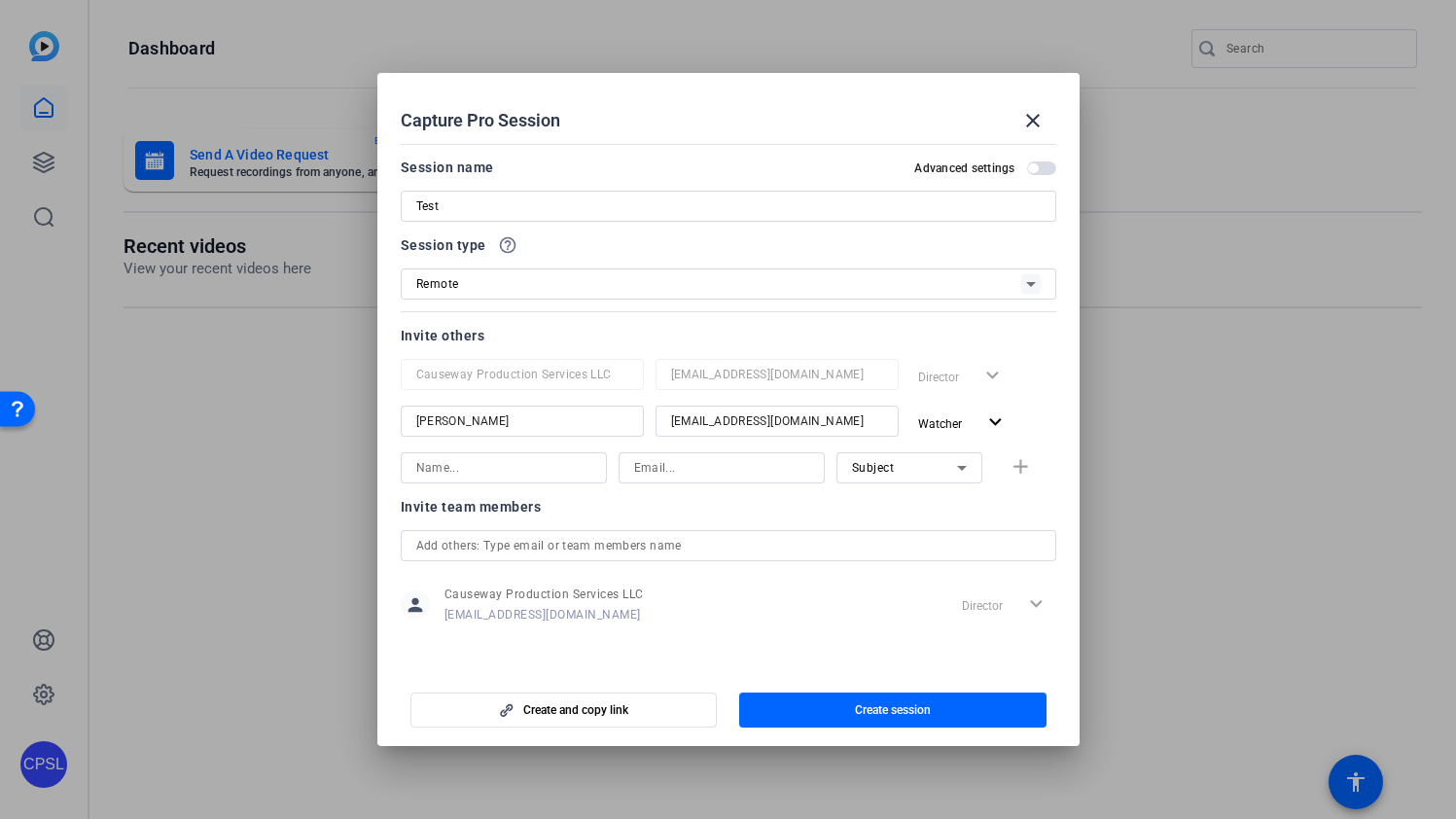
click at [547, 465] on input at bounding box center [503, 468] width 175 height 24
type input "p"
type input "Paula"
type input "Paula@27jesters.com"
click at [1027, 472] on mat-icon "add" at bounding box center [1020, 467] width 25 height 25
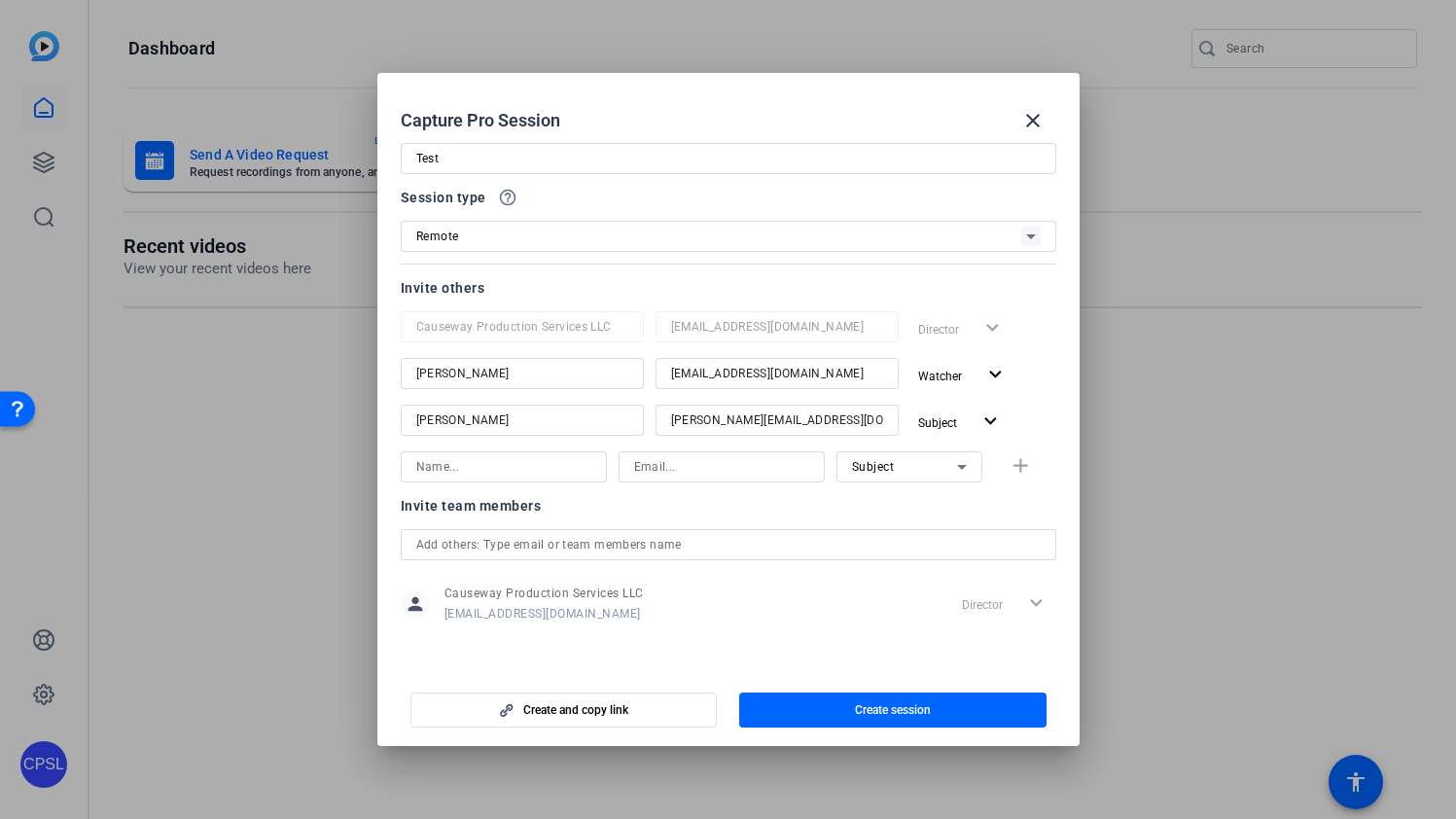
scroll to position [47, 0]
click at [791, 546] on input "text" at bounding box center [728, 544] width 624 height 24
click at [745, 546] on input "paula@27jesters.com" at bounding box center [728, 544] width 624 height 24
type input "paula@27jesters.com"
click at [522, 550] on input "paula@27jesters.com" at bounding box center [728, 544] width 624 height 24
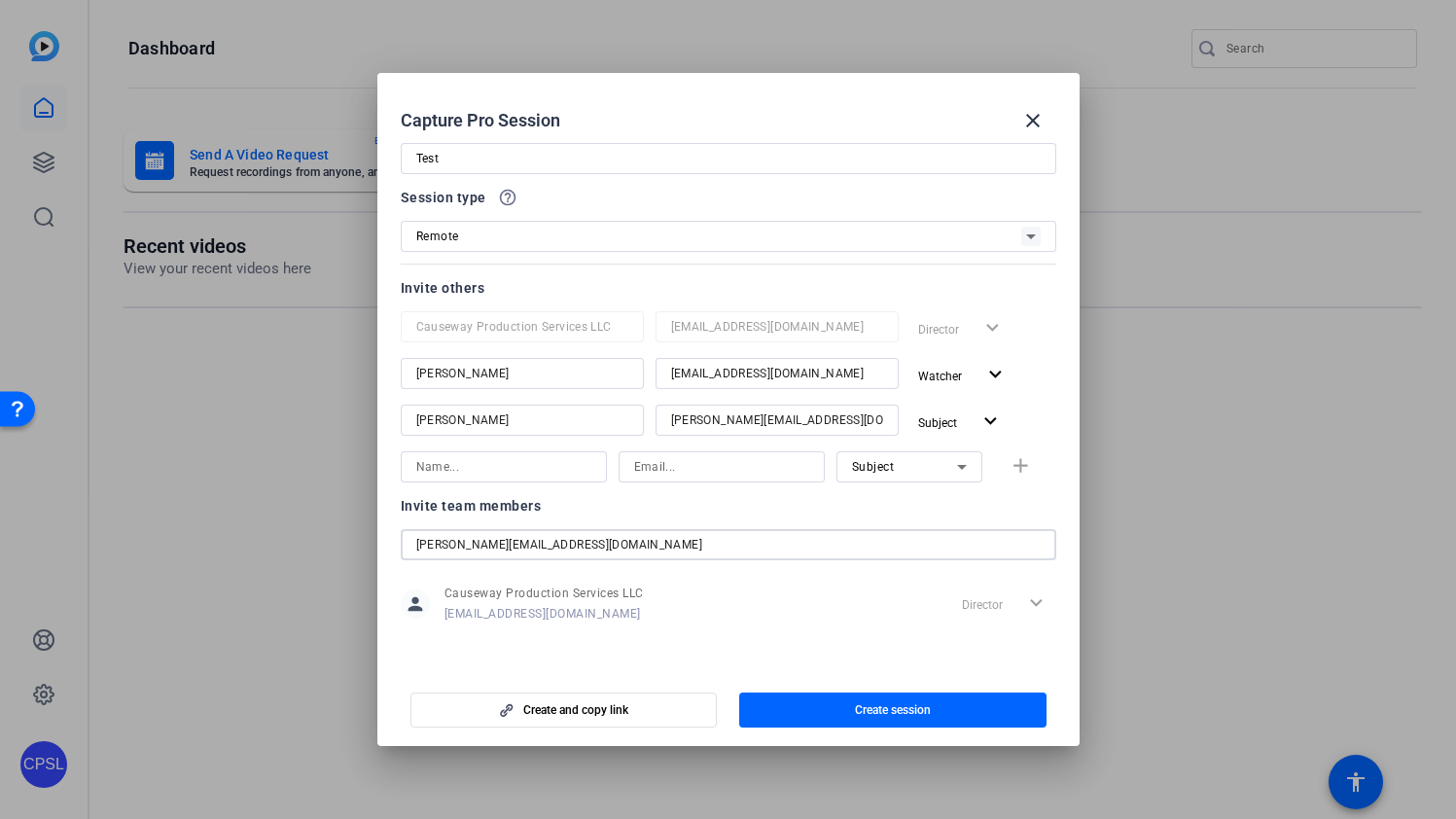
click at [522, 550] on input "paula@27jesters.com" at bounding box center [728, 544] width 624 height 24
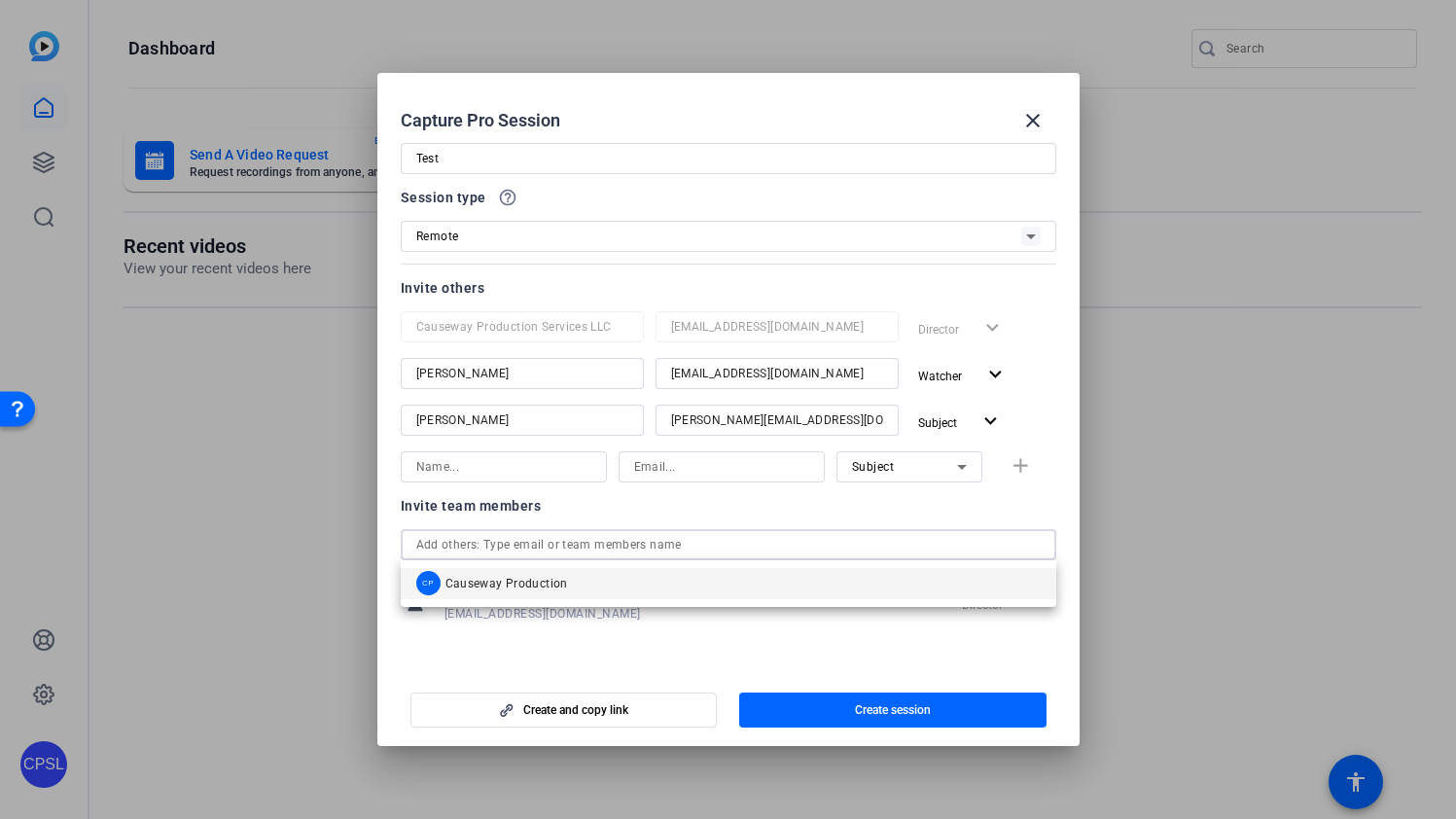
click at [527, 584] on span "Causeway Production" at bounding box center [507, 584] width 122 height 16
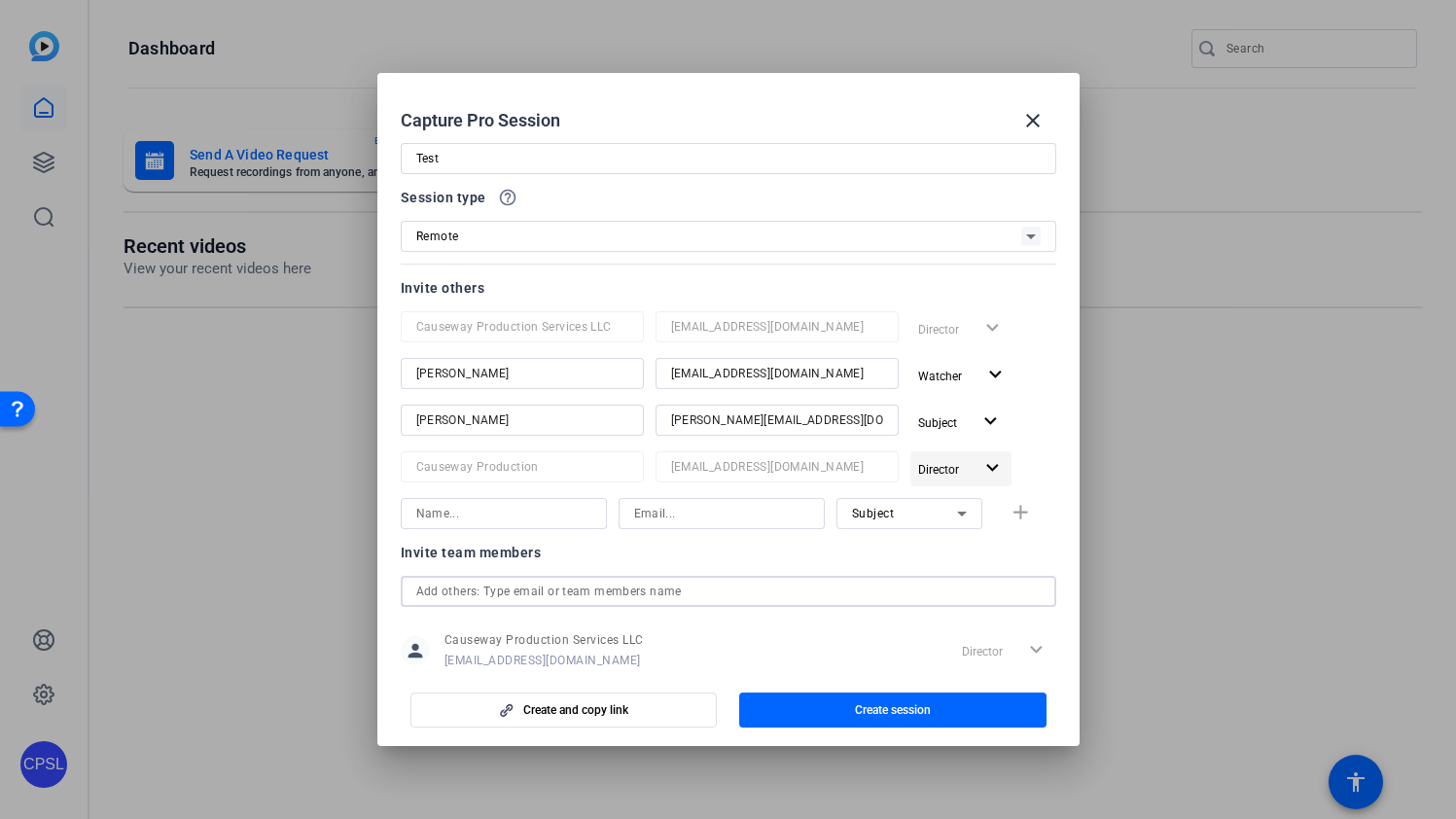
click at [996, 469] on mat-icon "expand_more" at bounding box center [992, 468] width 25 height 25
click at [975, 538] on span "Remove User" at bounding box center [961, 542] width 72 height 14
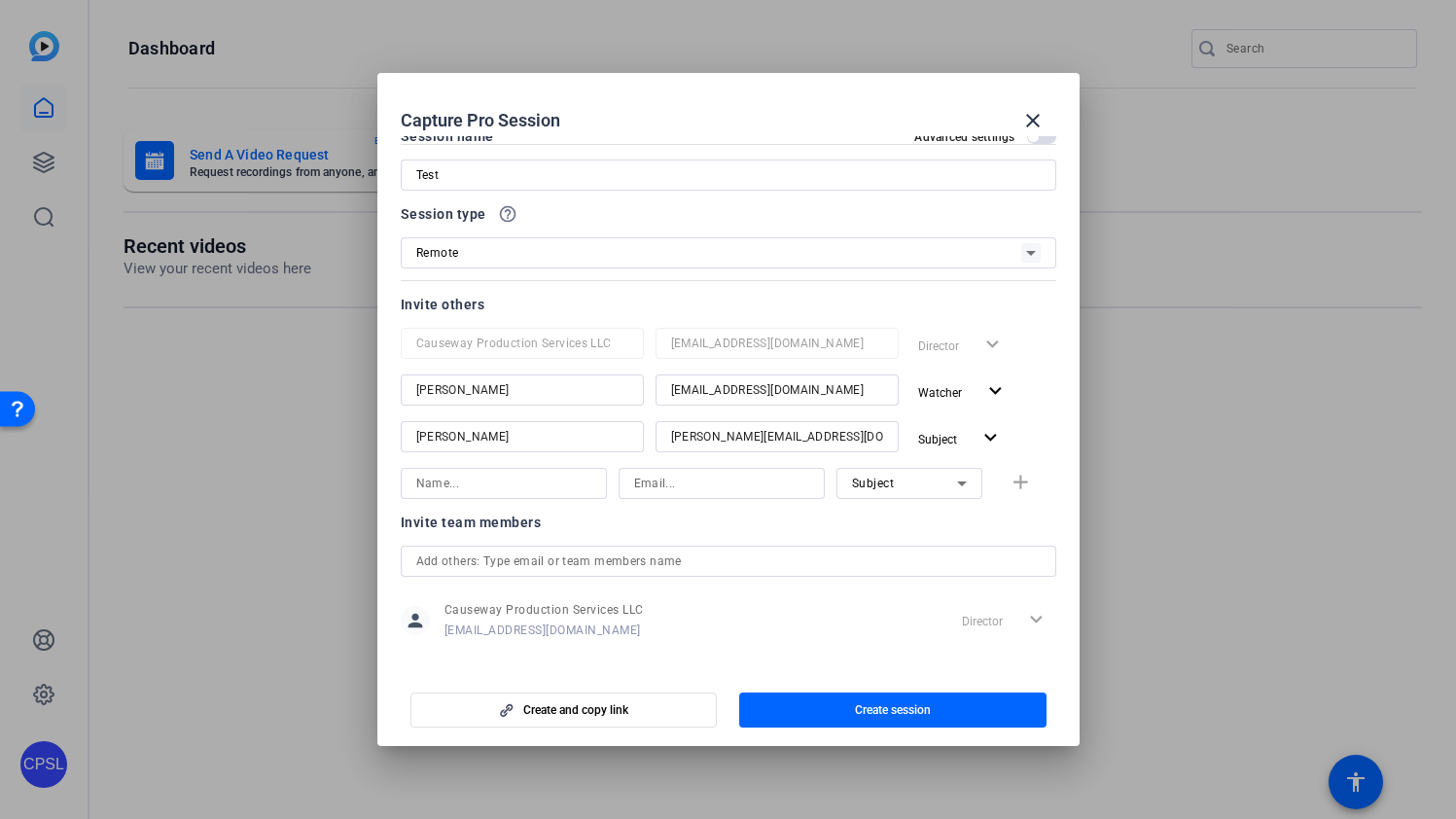
scroll to position [0, 0]
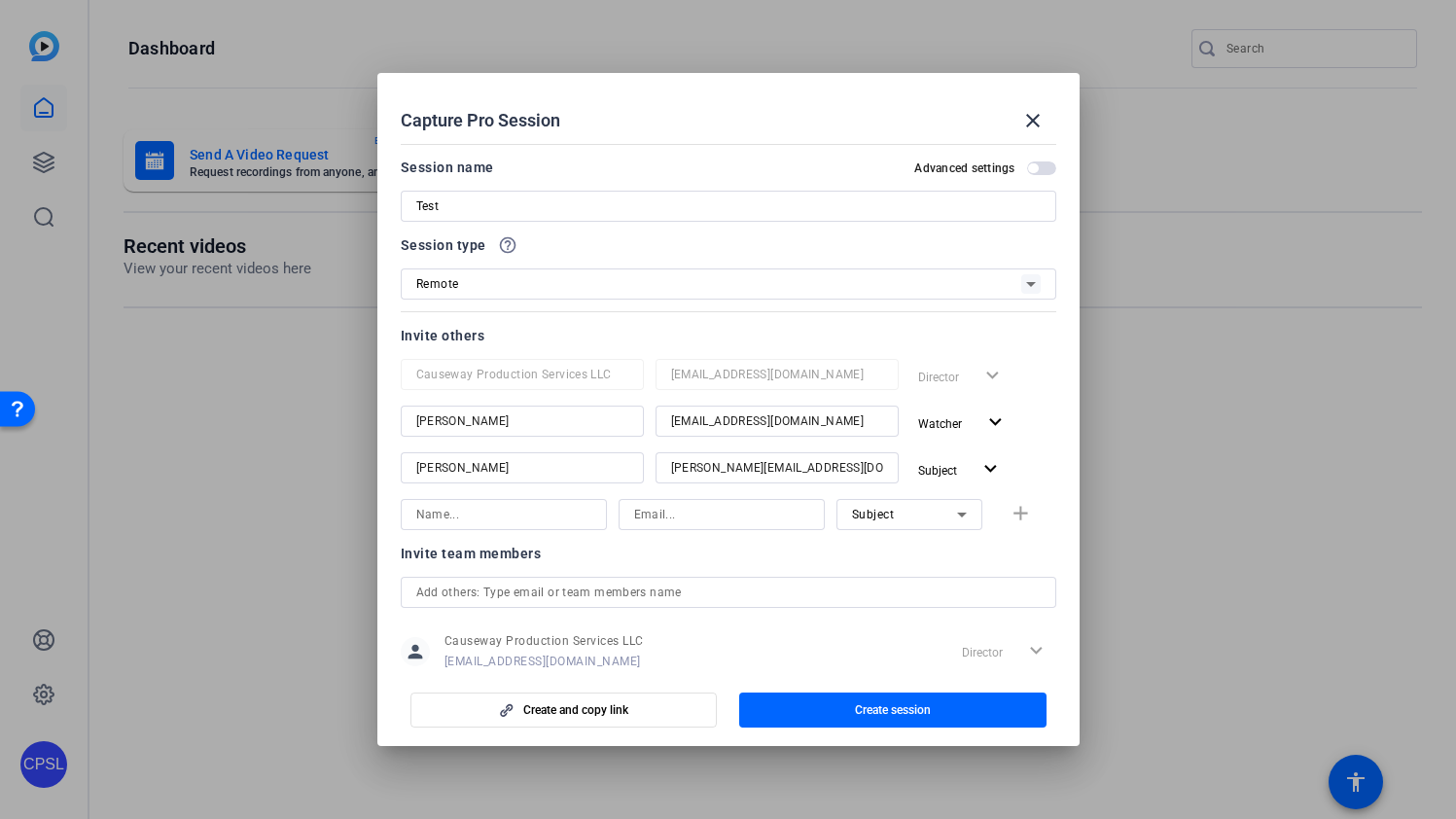
click at [1040, 168] on span "button" at bounding box center [1042, 168] width 30 height 14
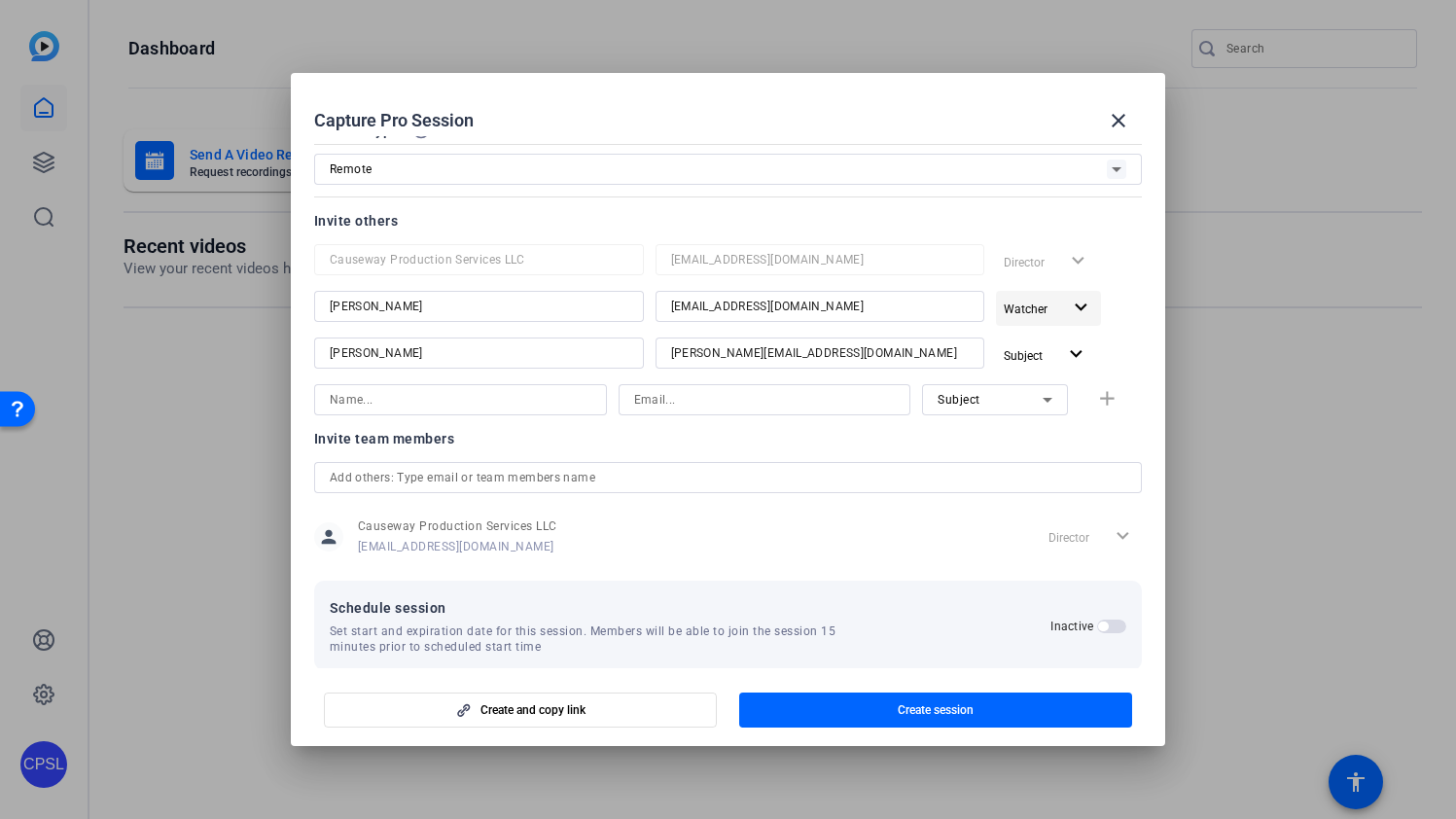
scroll to position [137, 0]
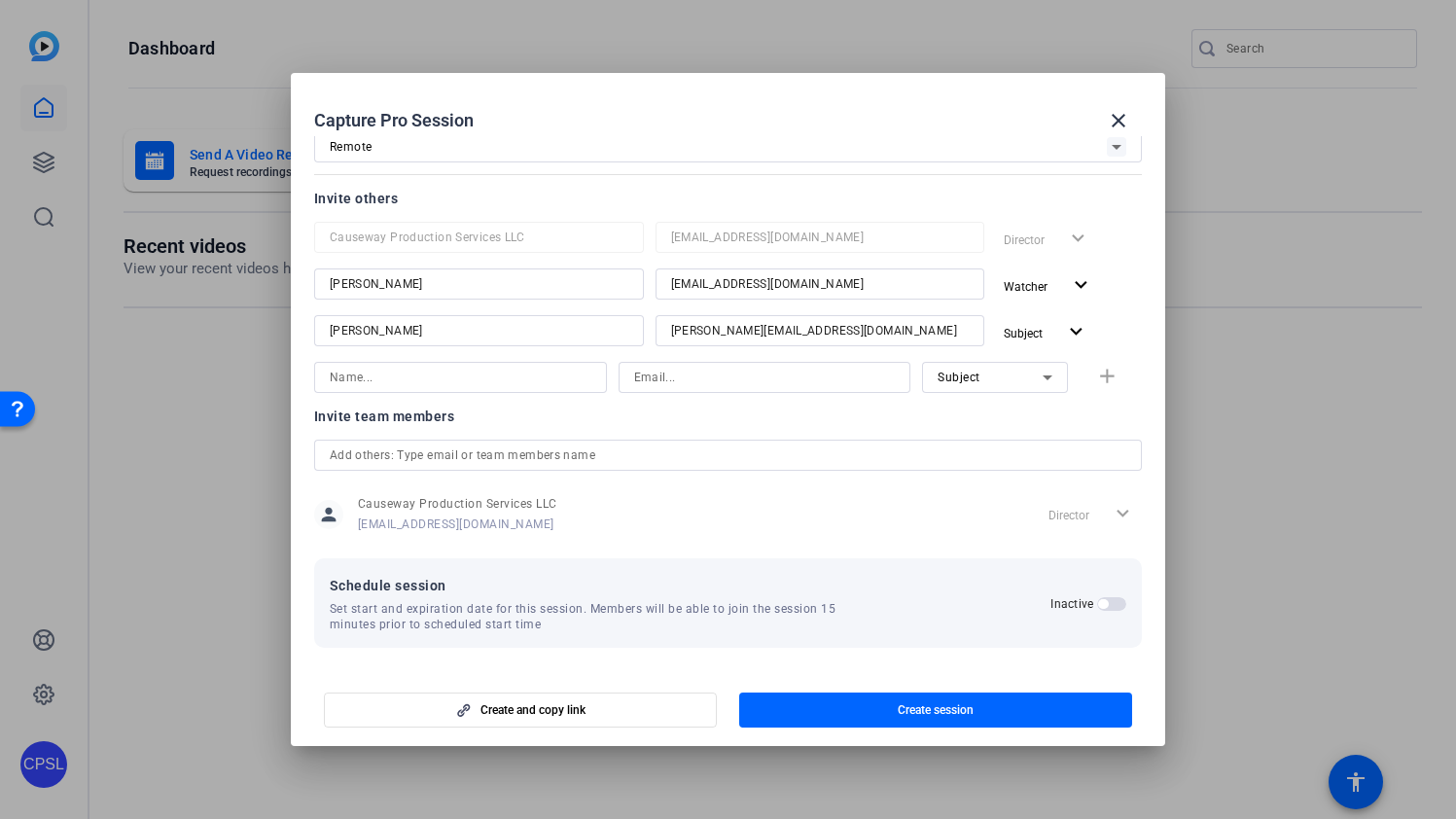
click at [1104, 598] on span "button" at bounding box center [1111, 604] width 30 height 14
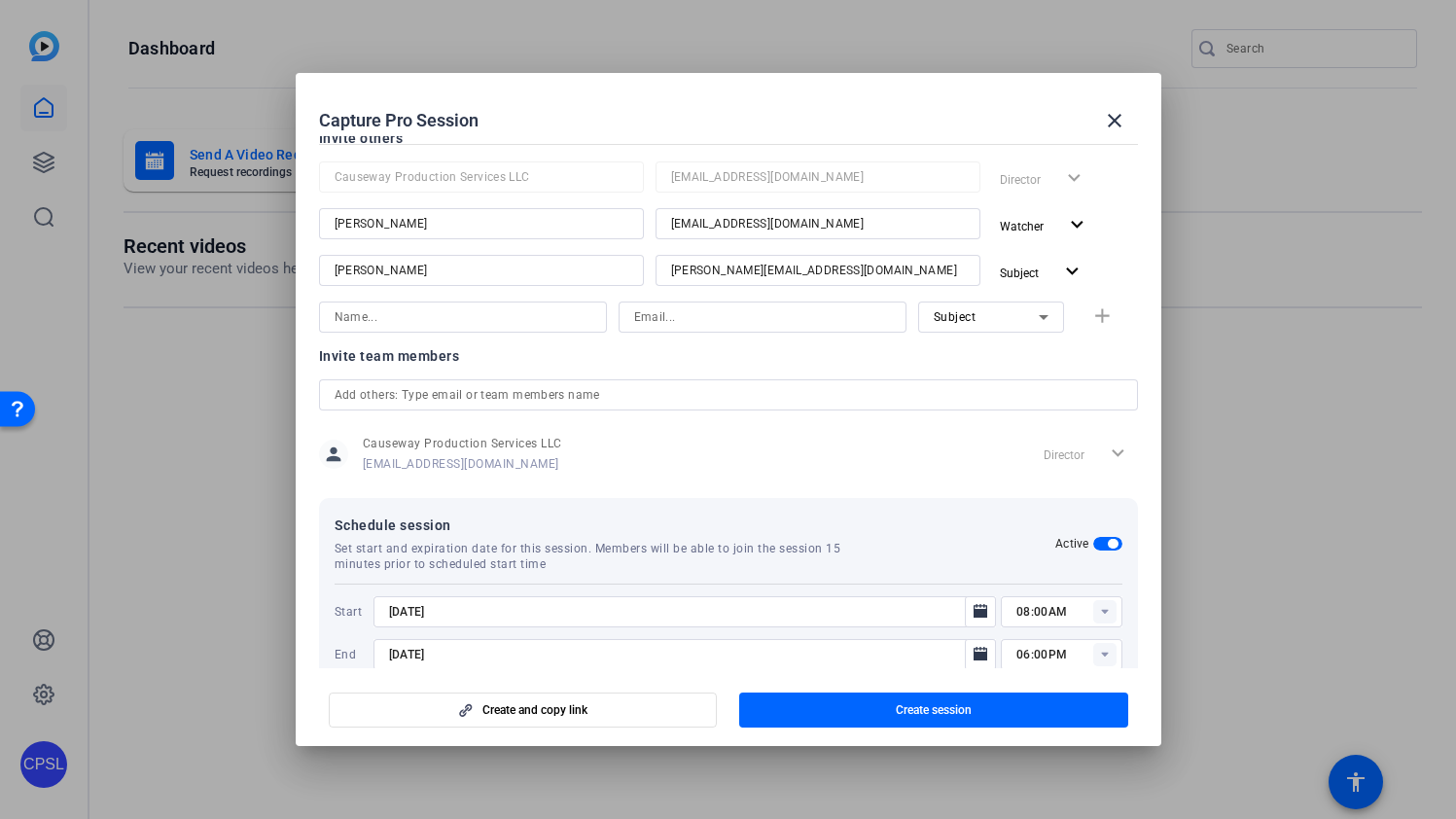
scroll to position [235, 0]
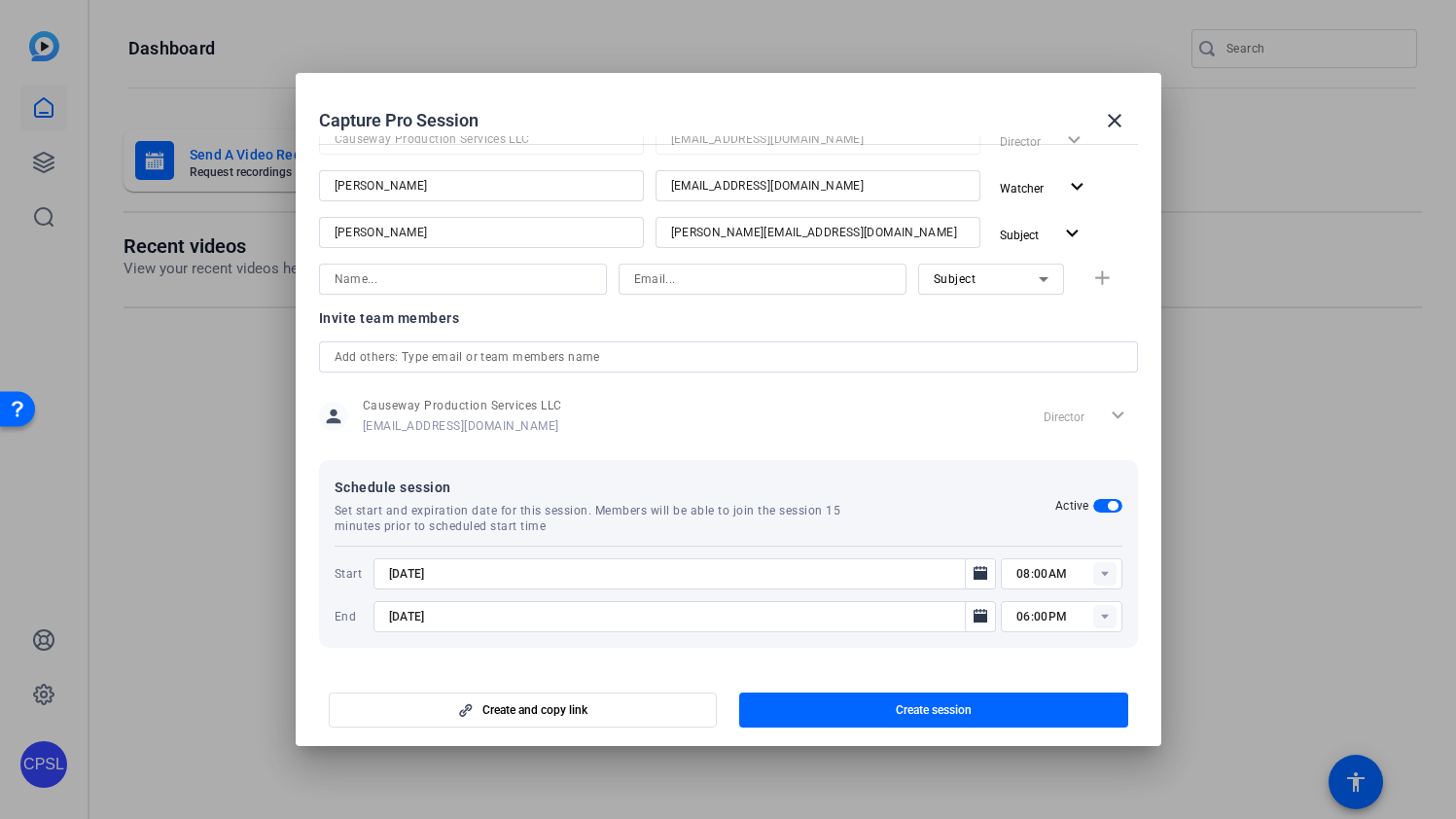
click at [1102, 572] on icon at bounding box center [1103, 574] width 7 height 5
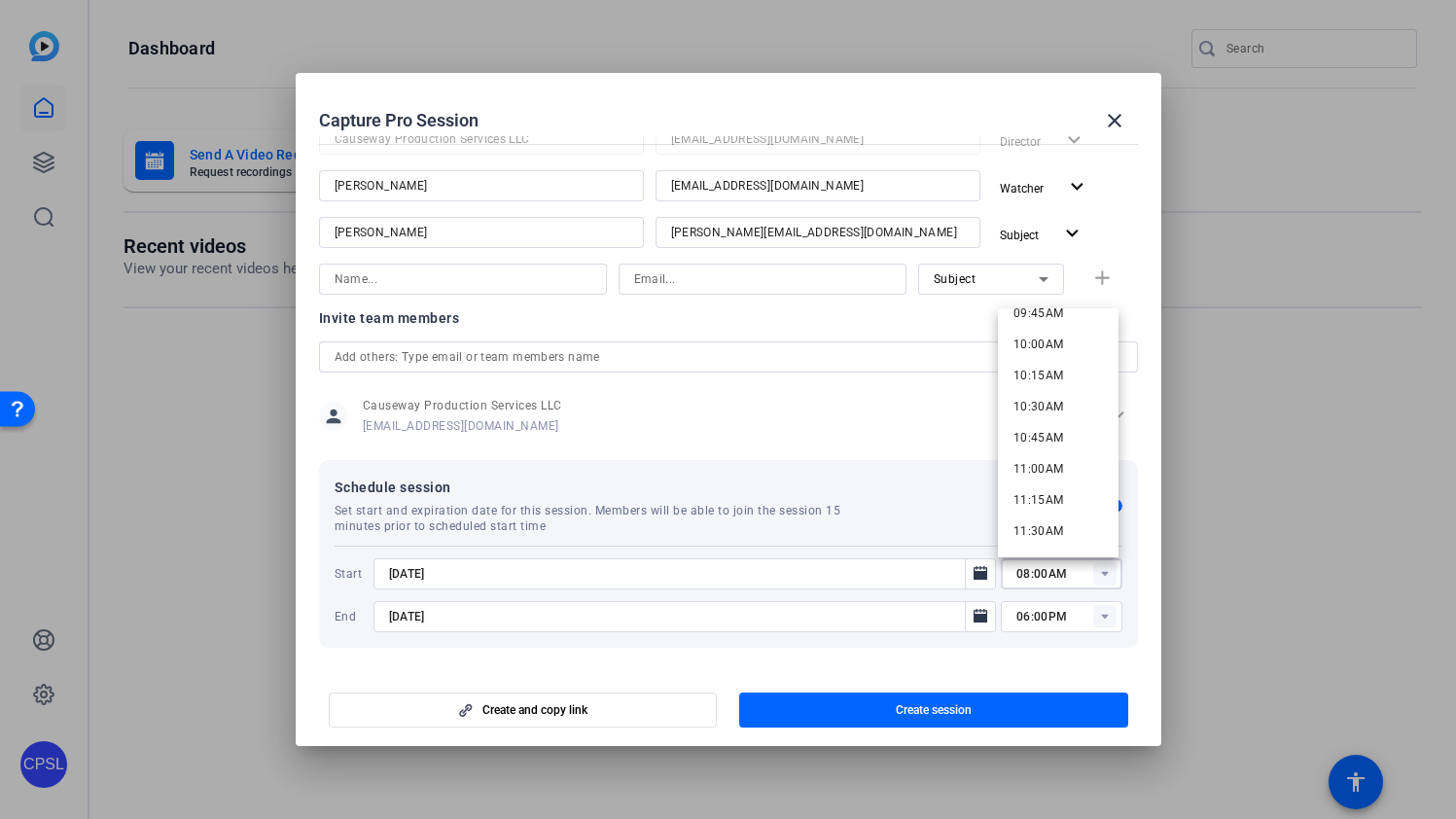
scroll to position [1210, 0]
click at [1051, 431] on span "10:30AM" at bounding box center [1038, 429] width 50 height 14
type input "10:30AM"
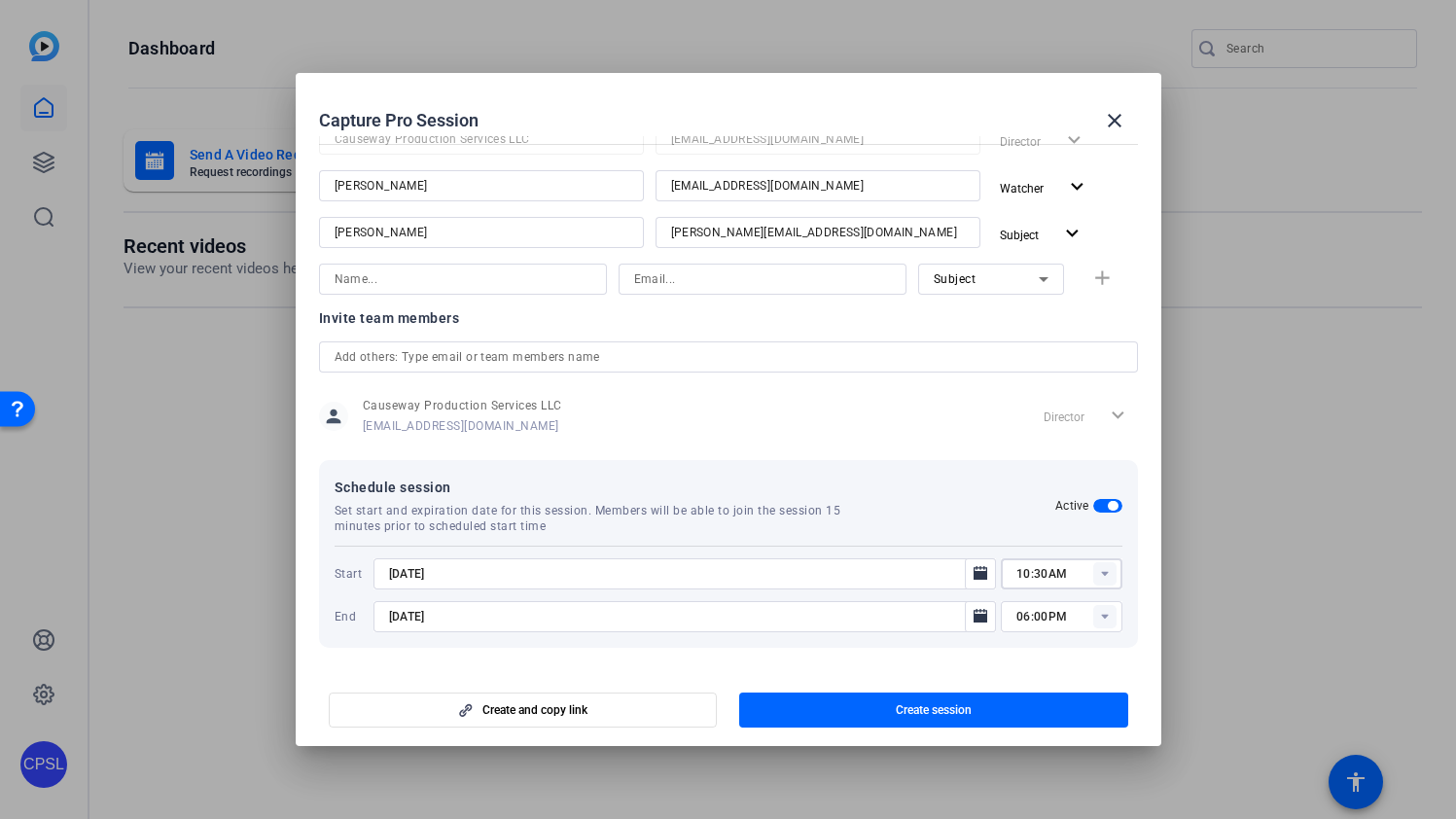
click at [850, 620] on input "9/8/2025" at bounding box center [675, 616] width 572 height 24
click at [979, 614] on icon "Open calendar" at bounding box center [980, 615] width 14 height 14
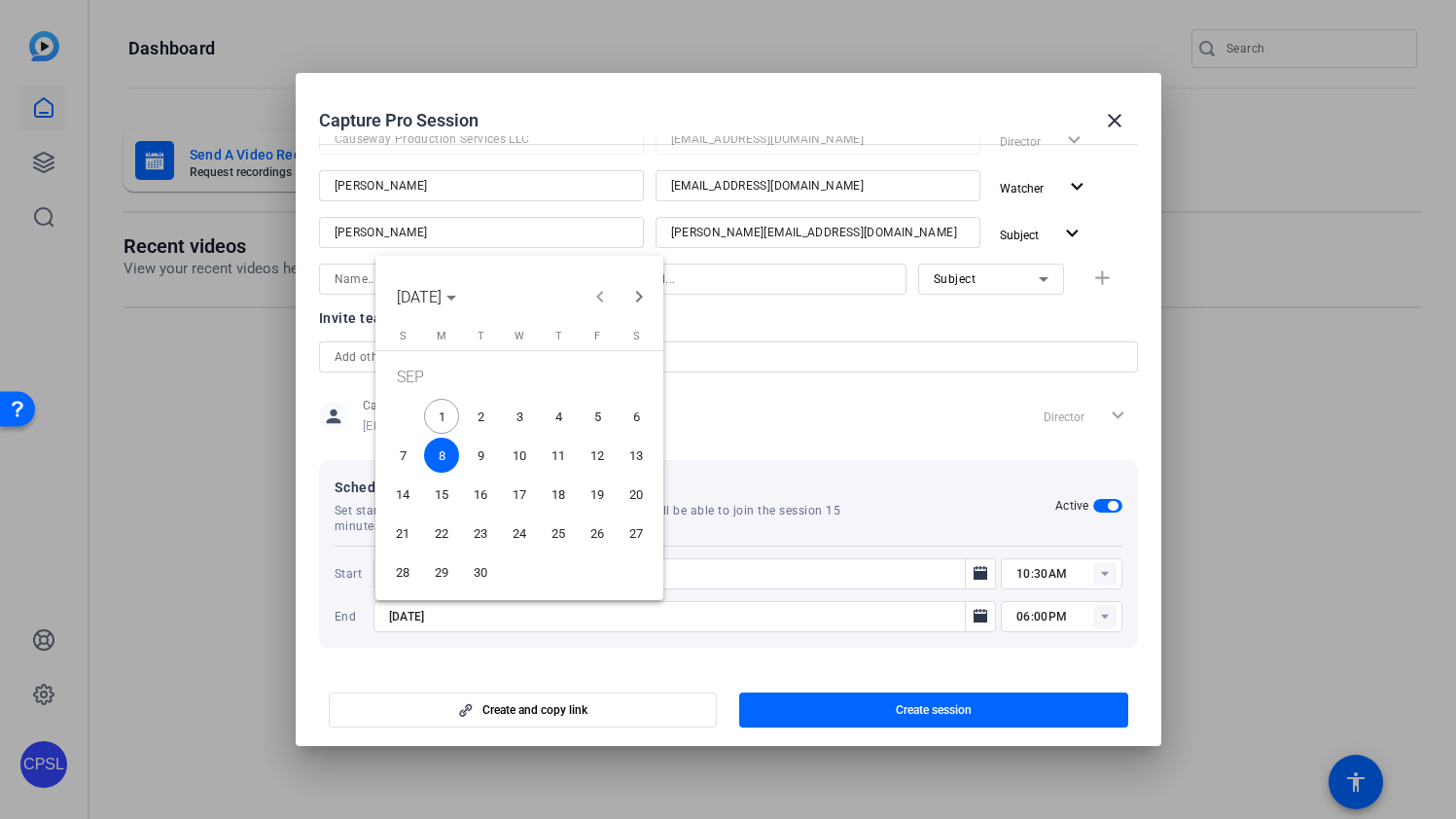
click at [443, 412] on span "1" at bounding box center [441, 416] width 35 height 35
type input "9/1/2025"
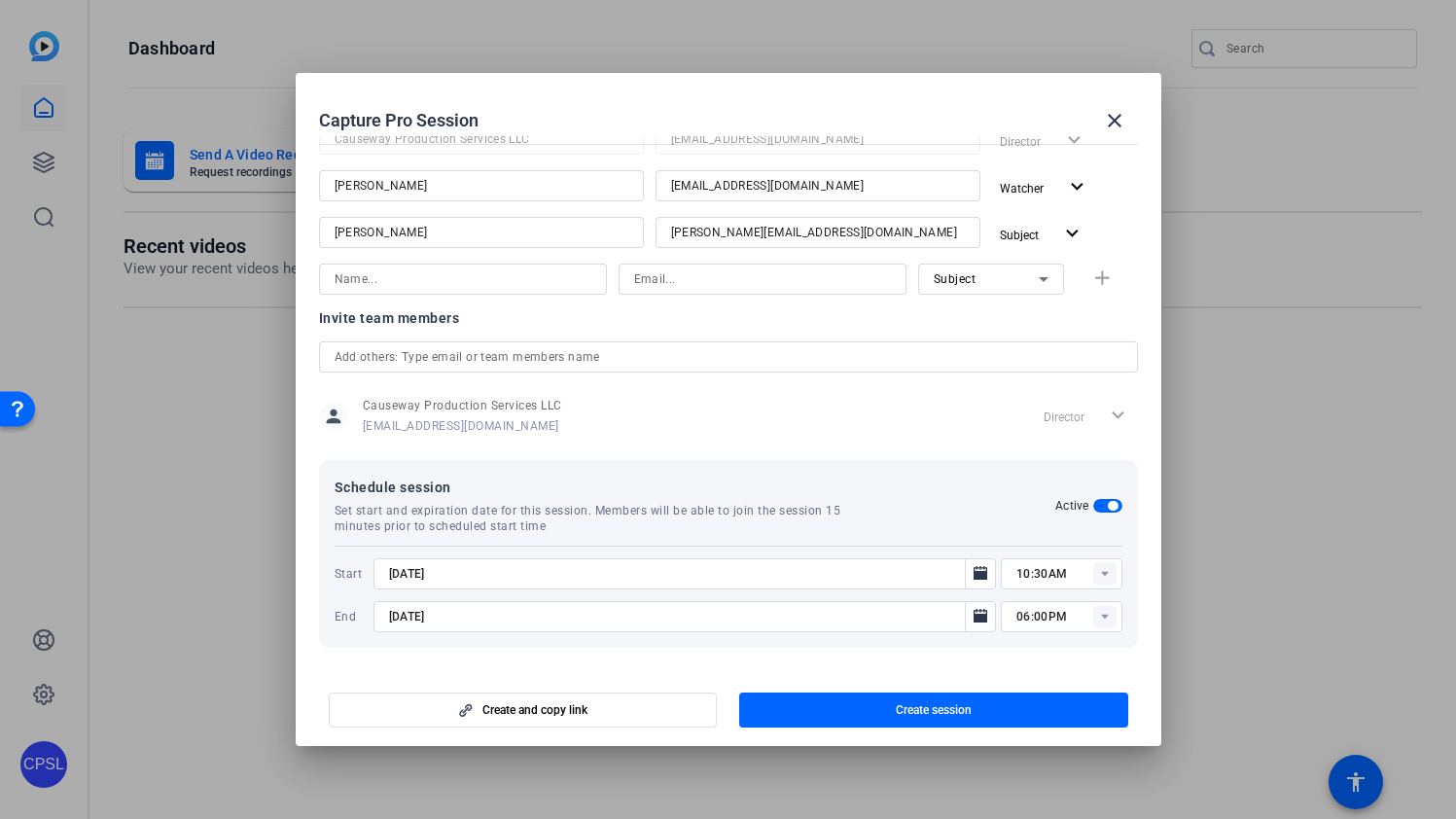
click at [1106, 617] on rect at bounding box center [1104, 616] width 24 height 24
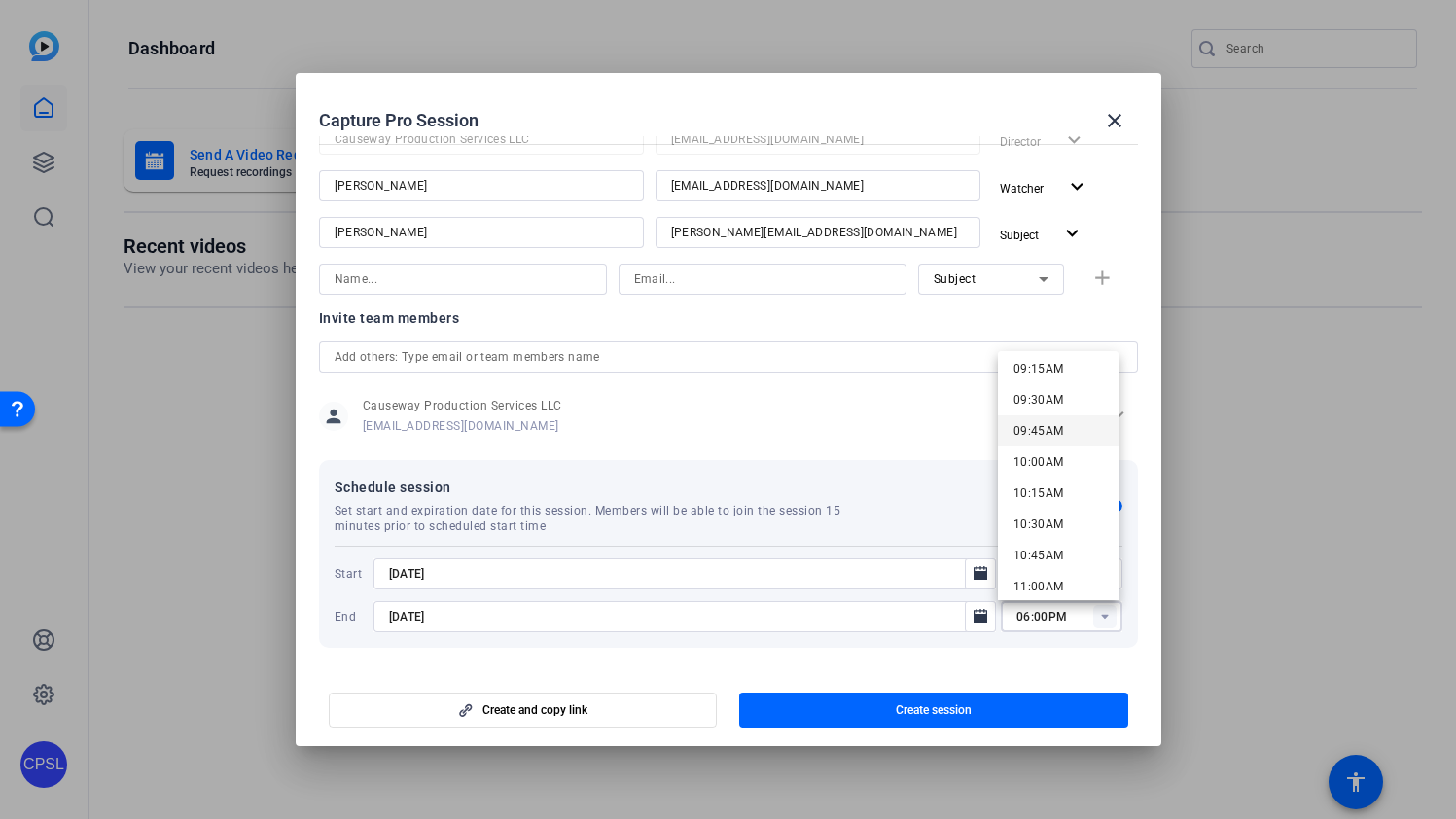
scroll to position [1161, 0]
click at [1060, 581] on span "11:00AM" at bounding box center [1038, 583] width 50 height 14
type input "11:00AM"
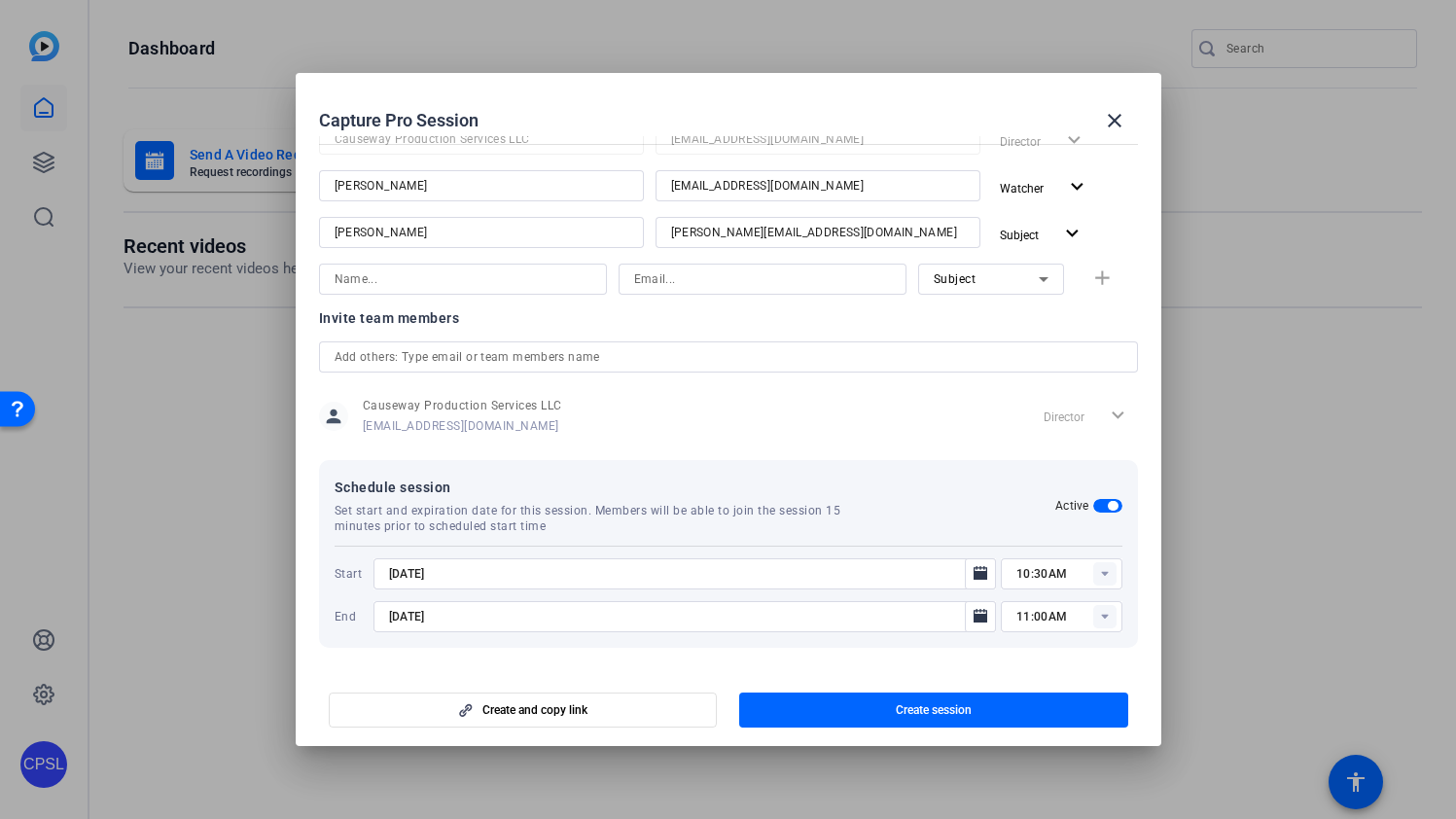
click at [981, 456] on div "Invite team members person Causeway Production Services LLC Scott@causewayprodu…" at bounding box center [728, 383] width 819 height 154
click at [1074, 186] on mat-icon "expand_more" at bounding box center [1077, 187] width 25 height 25
click at [1059, 292] on span "Subject" at bounding box center [1058, 294] width 41 height 14
click at [1066, 224] on mat-icon "expand_more" at bounding box center [1072, 233] width 25 height 25
click at [1066, 308] on span "Watcher" at bounding box center [1060, 307] width 46 height 14
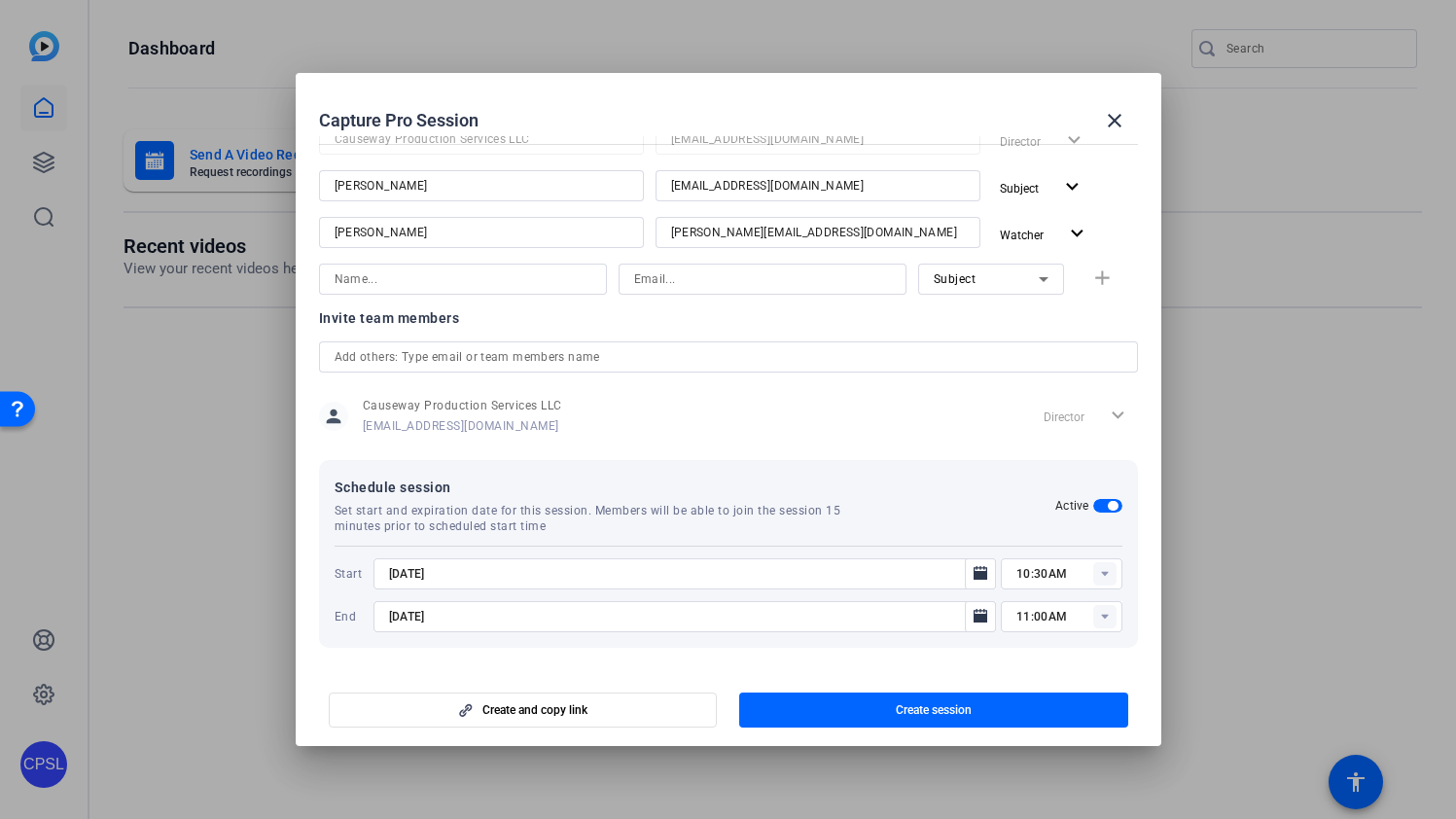
click at [930, 413] on div "person Causeway Production Services LLC Scott@causewayproductionservices.com Di…" at bounding box center [728, 416] width 819 height 48
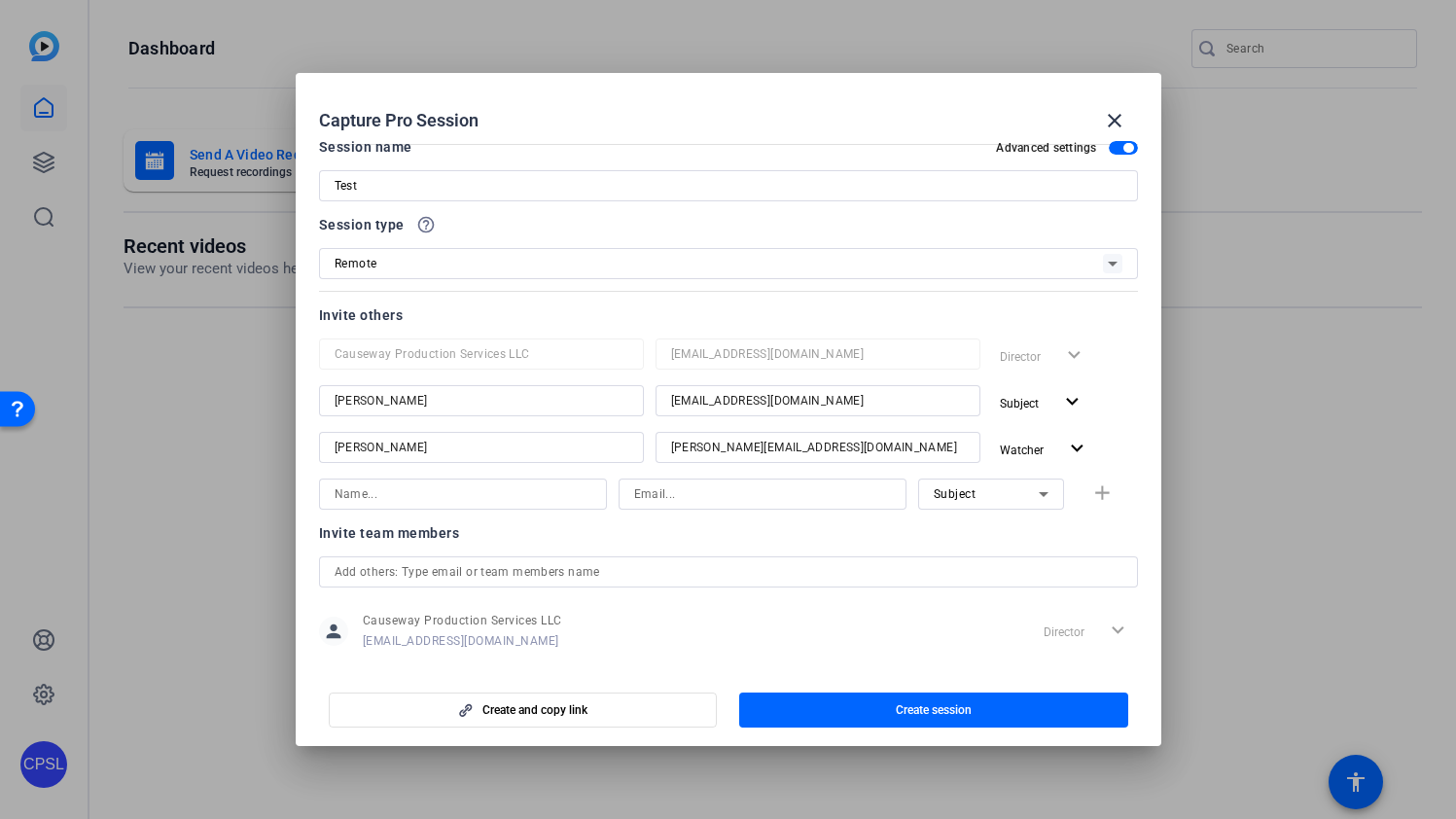
scroll to position [0, 0]
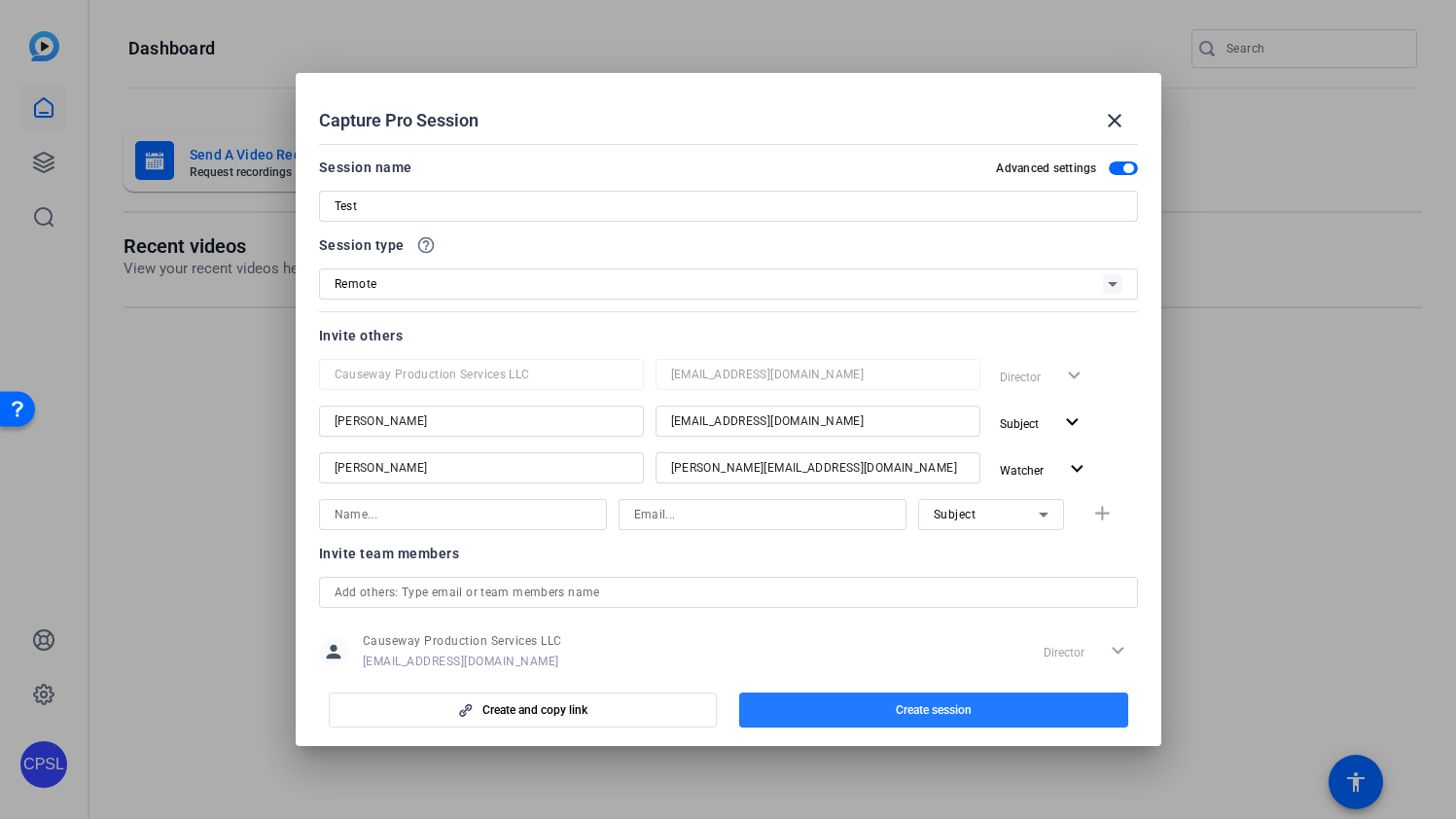
click at [955, 710] on span "Create session" at bounding box center [933, 710] width 76 height 16
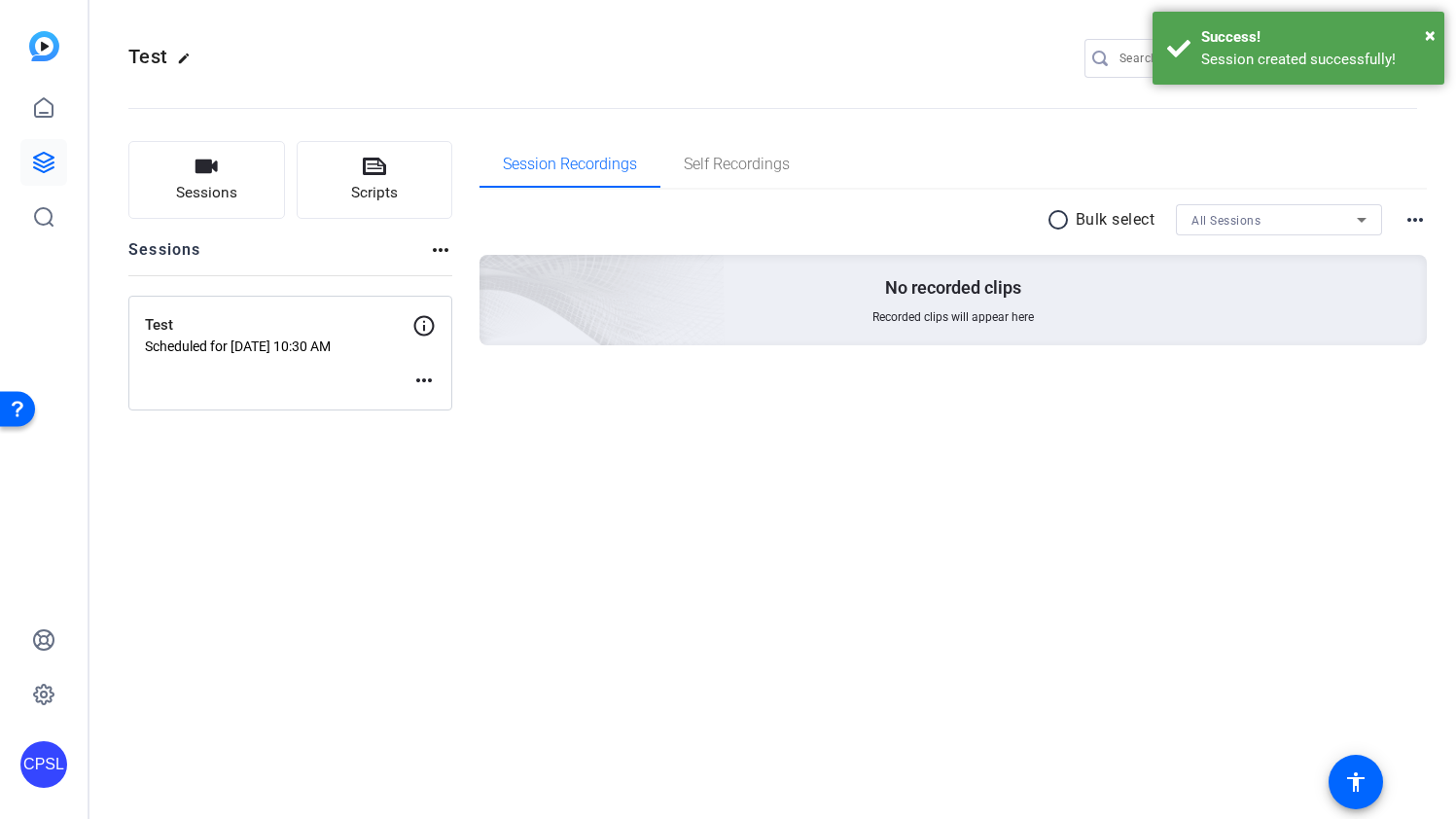
click at [423, 327] on icon at bounding box center [424, 326] width 21 height 21
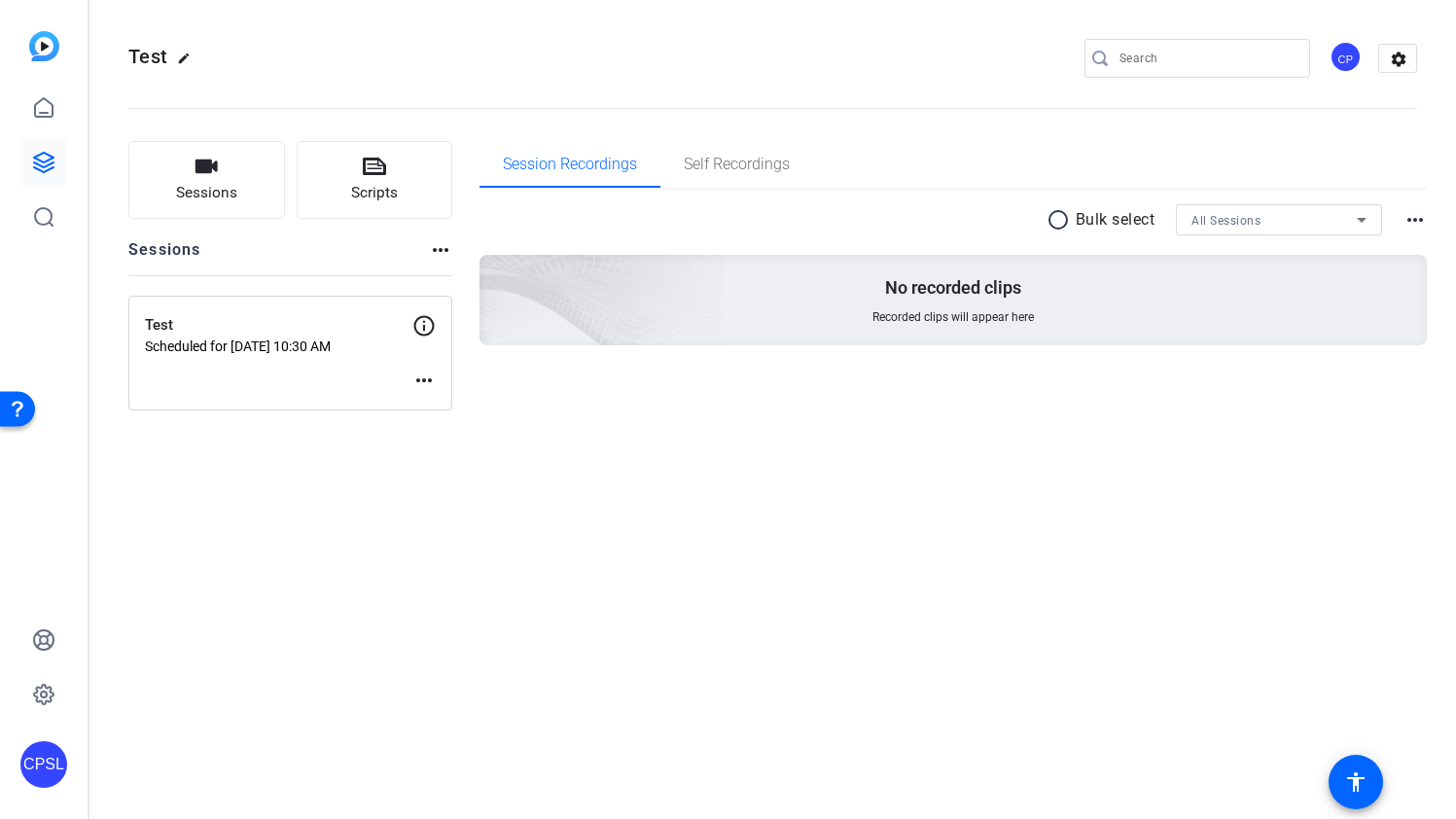
click at [427, 383] on mat-icon "more_horiz" at bounding box center [424, 380] width 24 height 24
click at [235, 565] on div at bounding box center [728, 409] width 1456 height 819
click at [221, 329] on p "Test" at bounding box center [279, 325] width 268 height 23
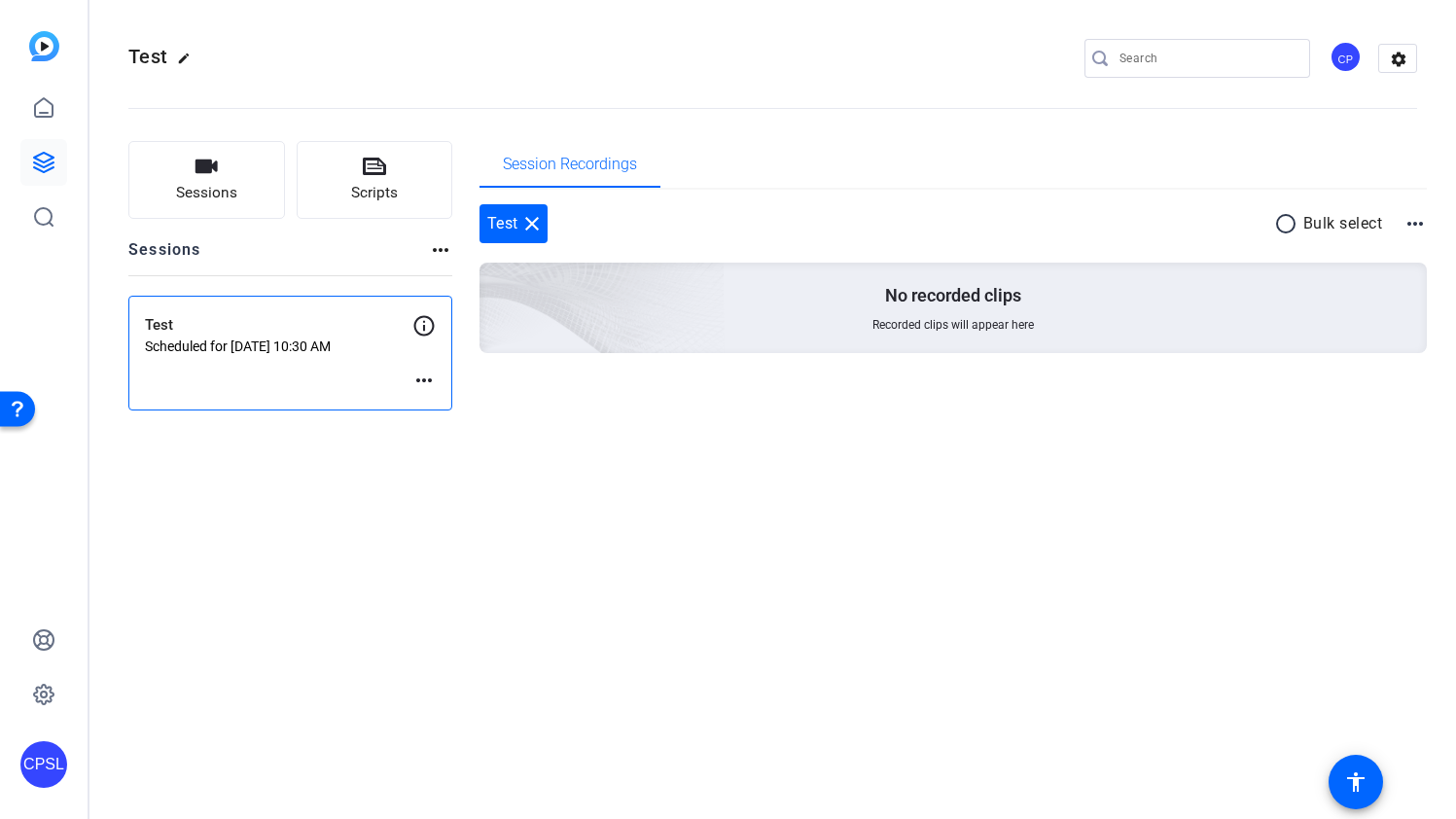
click at [424, 369] on mat-icon "more_horiz" at bounding box center [424, 380] width 24 height 24
click at [375, 393] on div at bounding box center [728, 409] width 1456 height 819
click at [542, 428] on div "Sessions Scripts Sessions more_horiz Test Scheduled for Sep 01, 2025 @ 10:30 AM…" at bounding box center [772, 278] width 1366 height 323
click at [535, 225] on mat-icon "close" at bounding box center [532, 224] width 24 height 24
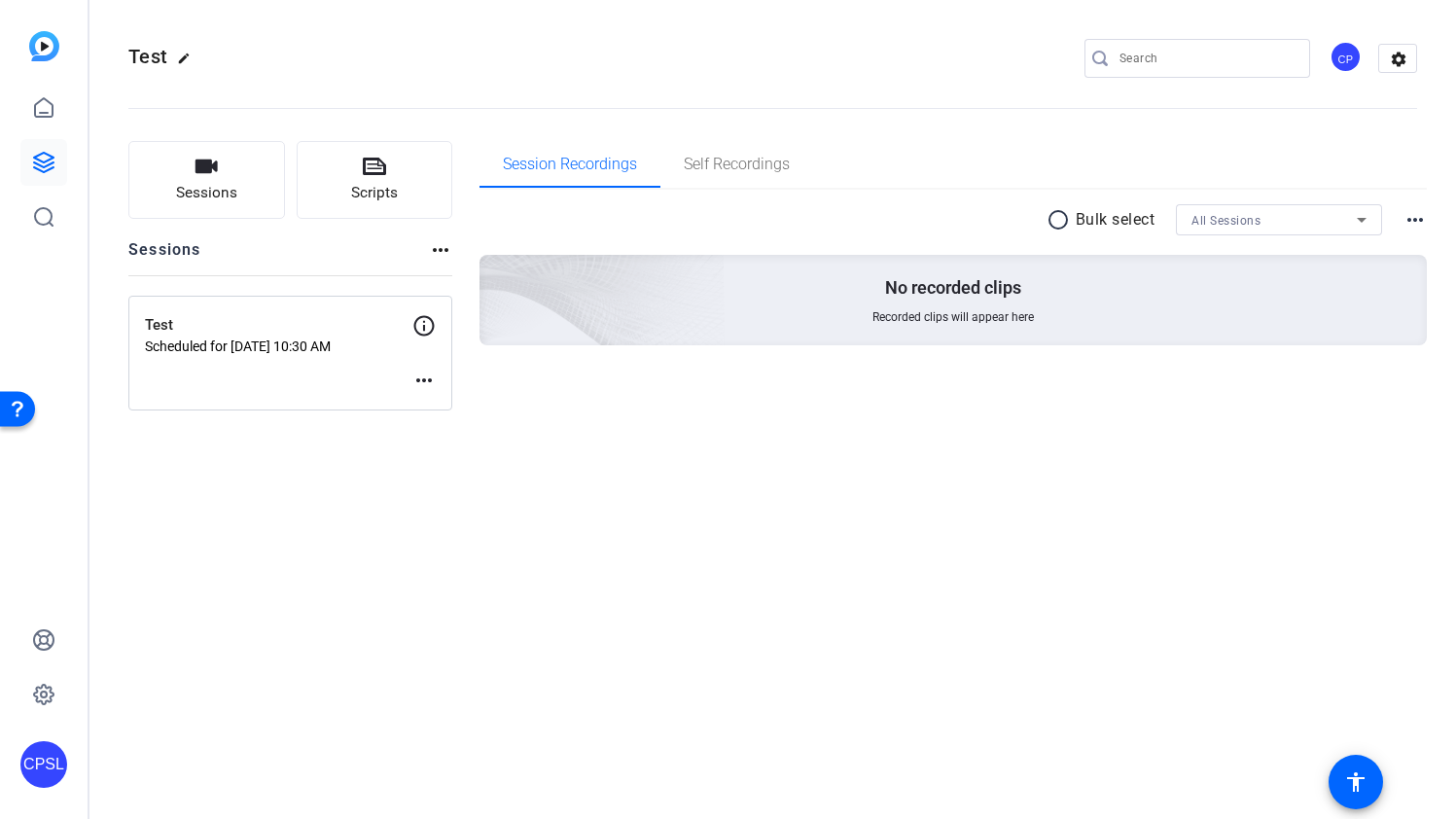
click at [298, 307] on div "Test Scheduled for Sep 01, 2025 @ 10:30 AM more_horiz" at bounding box center [290, 353] width 324 height 115
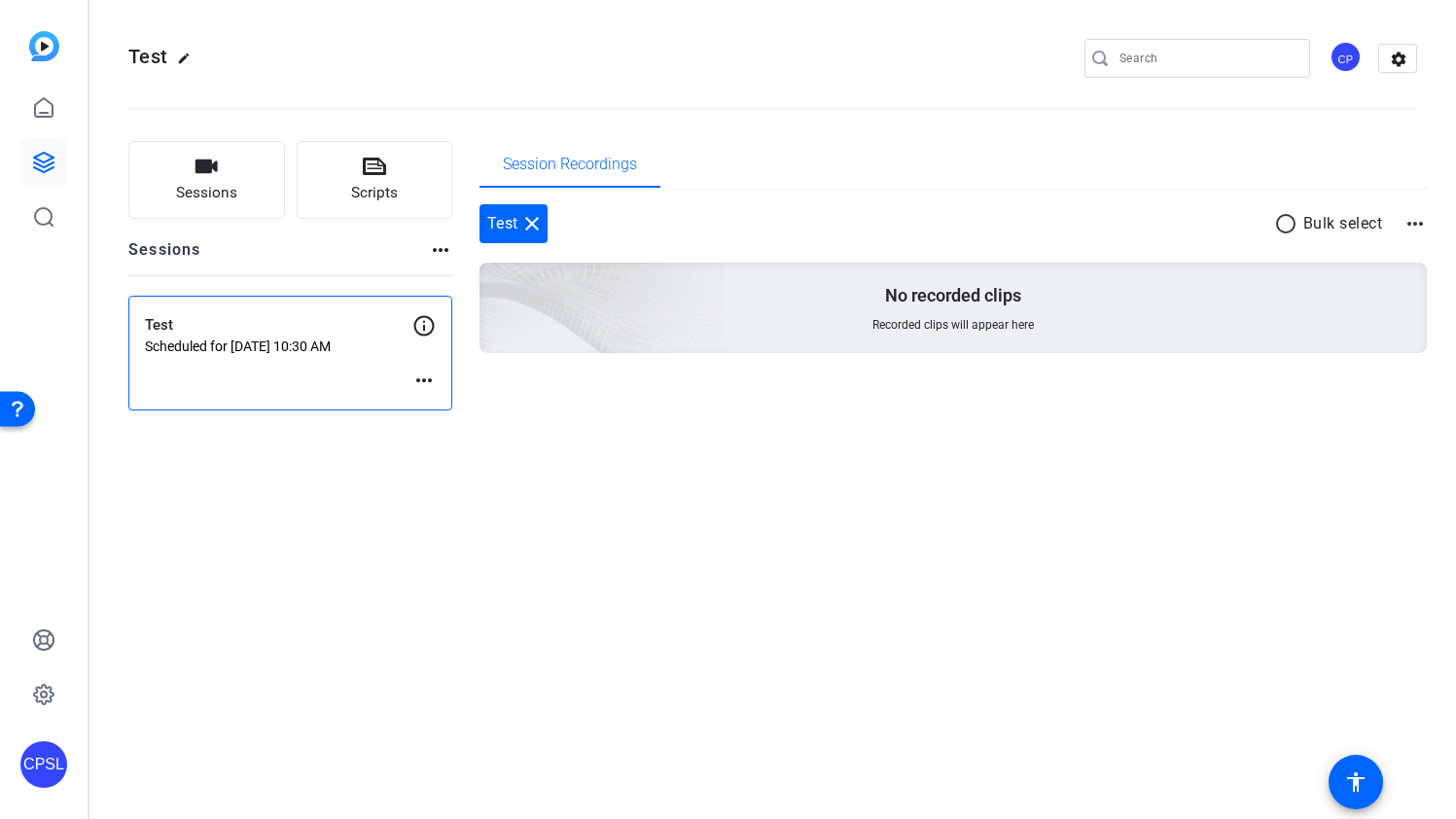
click at [210, 339] on p "Scheduled for Sep 01, 2025 @ 10:30 AM" at bounding box center [279, 347] width 268 height 16
click at [427, 327] on icon at bounding box center [424, 326] width 24 height 24
click at [425, 377] on mat-icon "more_horiz" at bounding box center [424, 380] width 24 height 24
click at [328, 354] on div at bounding box center [728, 409] width 1456 height 819
click at [595, 389] on div "Test close radio_button_unchecked Bulk select more_horiz No recorded clips Reco…" at bounding box center [953, 302] width 948 height 225
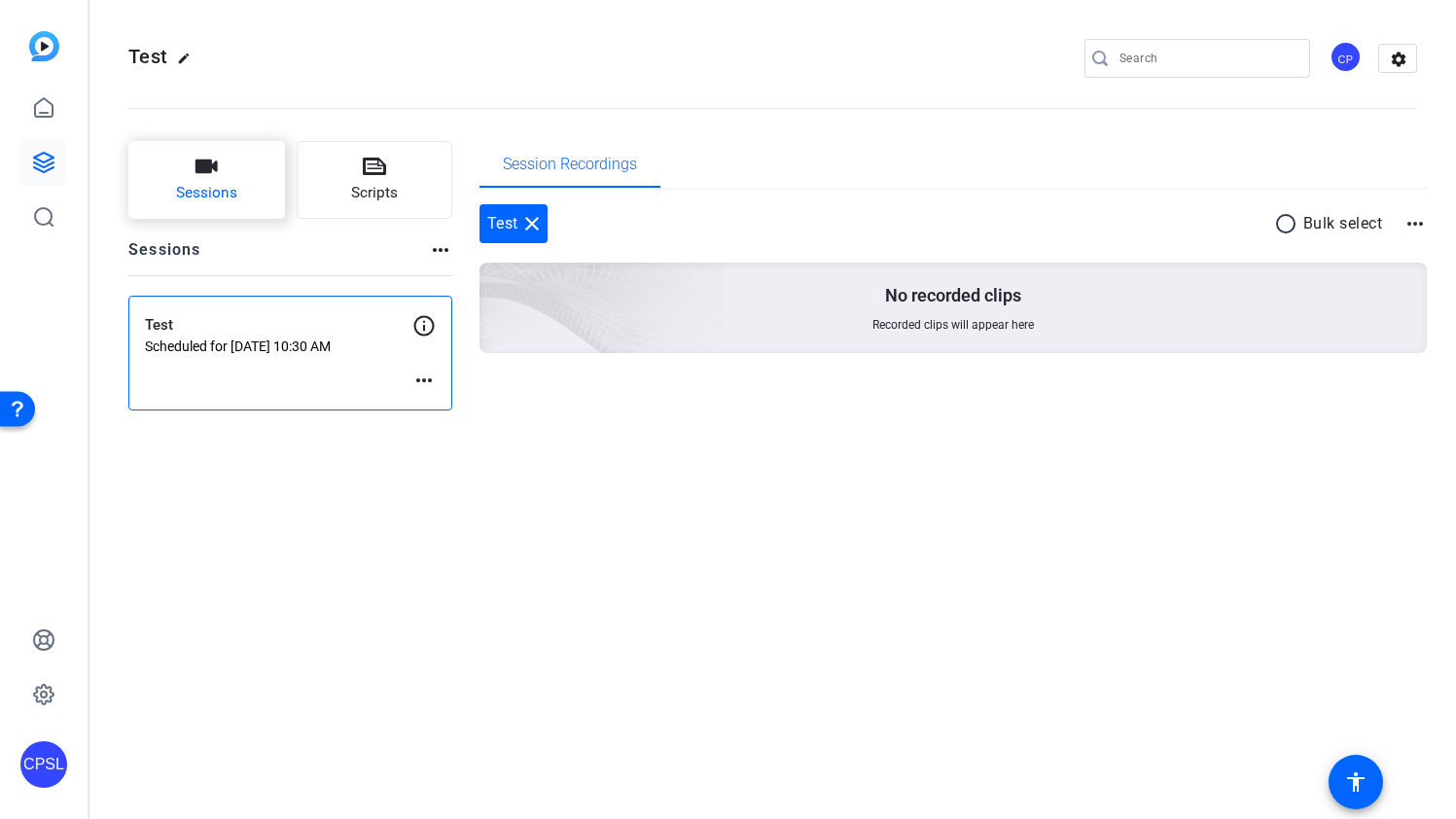
click at [203, 179] on button "Sessions" at bounding box center [206, 180] width 156 height 78
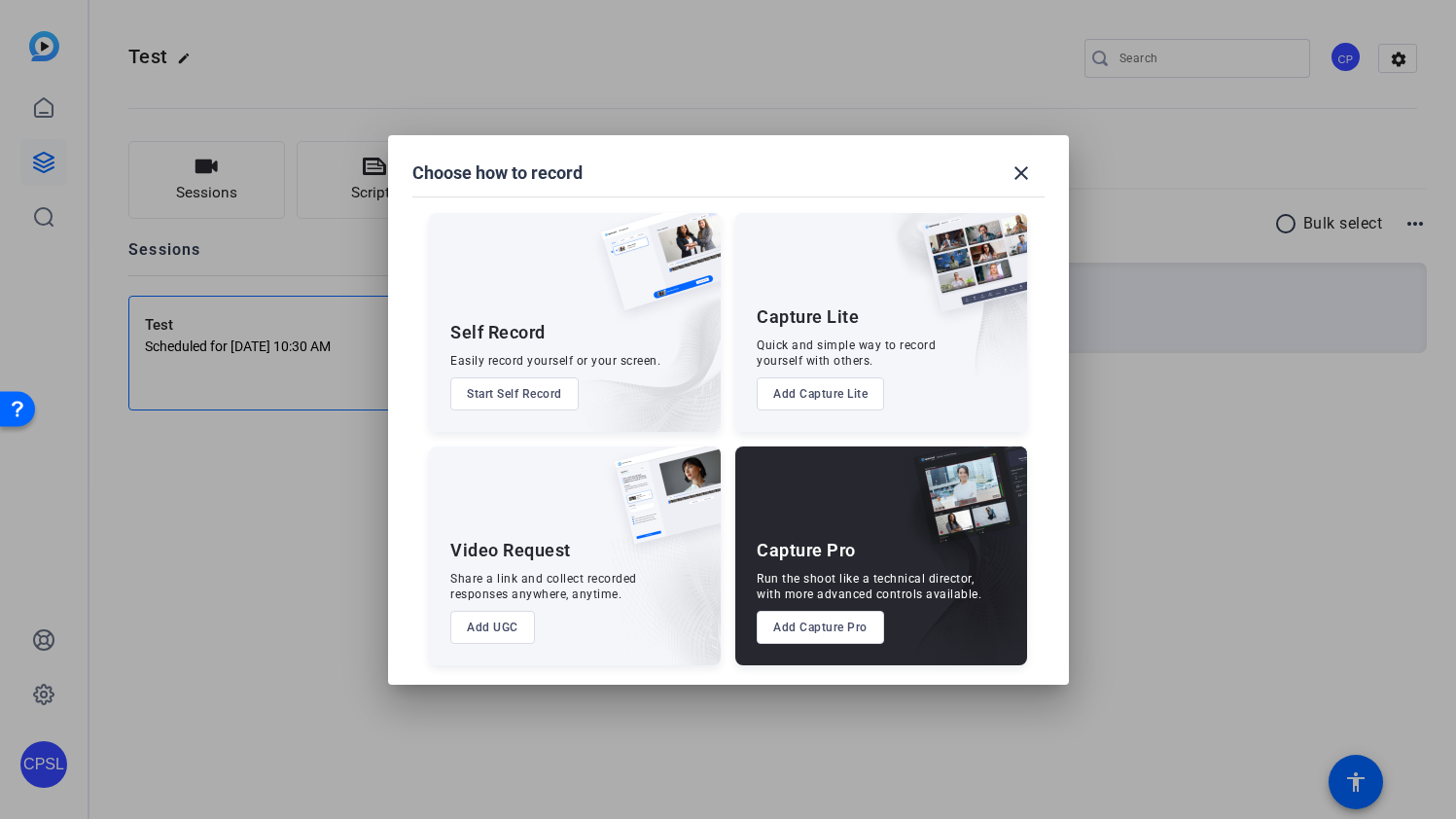
click at [849, 626] on button "Add Capture Pro" at bounding box center [820, 626] width 127 height 33
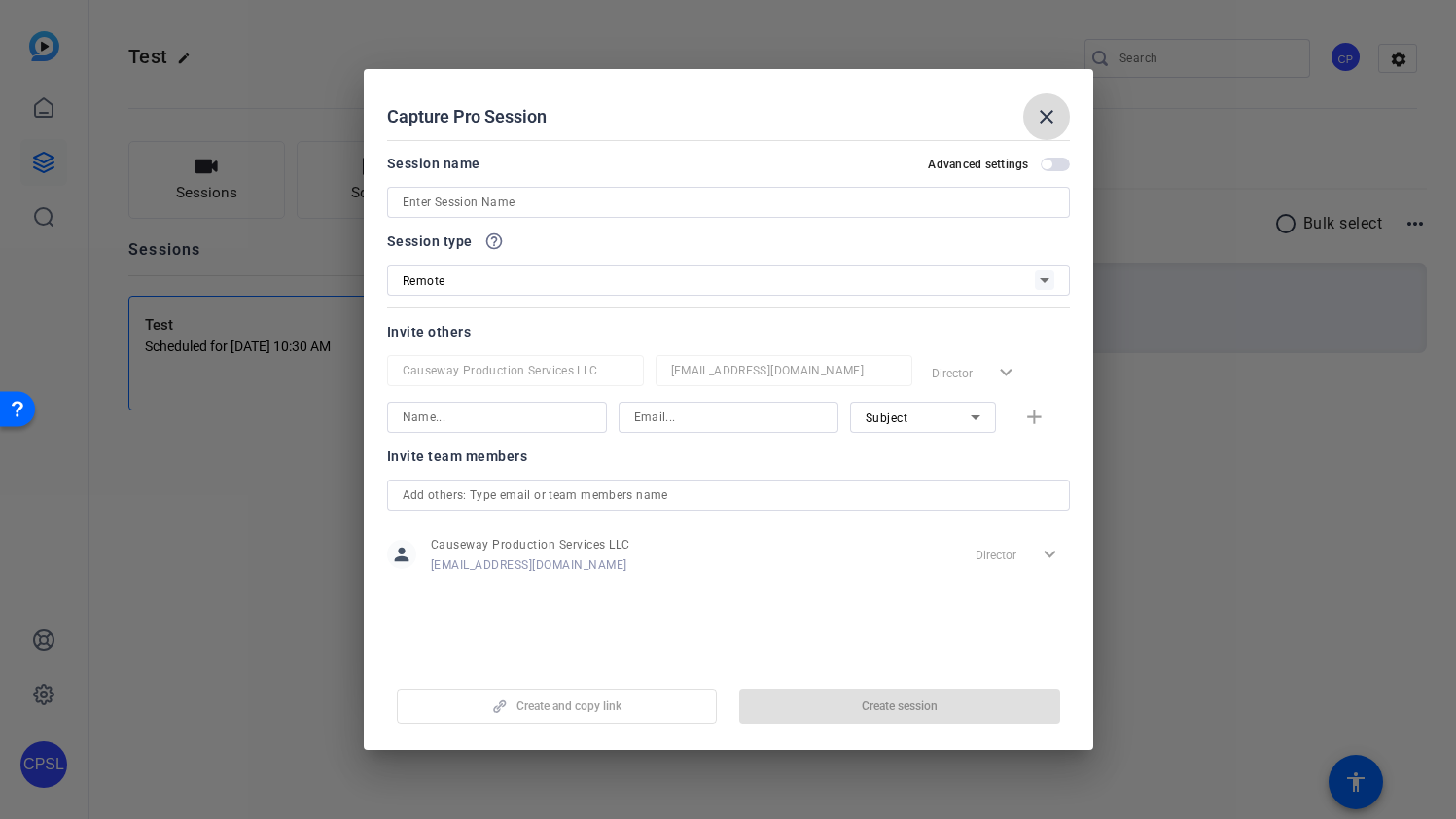
click at [1045, 119] on mat-icon "close" at bounding box center [1046, 117] width 24 height 24
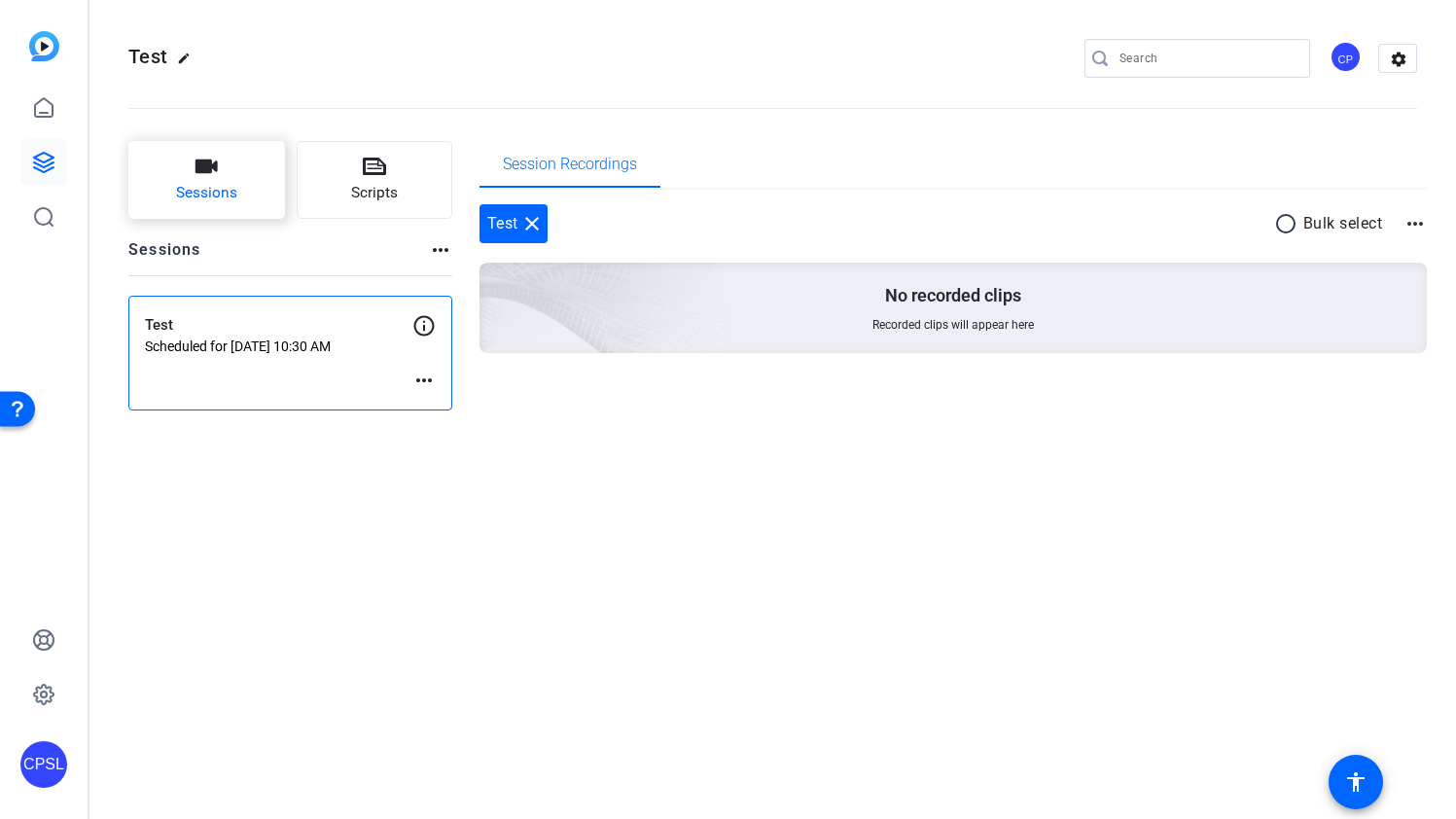
click at [202, 181] on button "Sessions" at bounding box center [206, 180] width 156 height 78
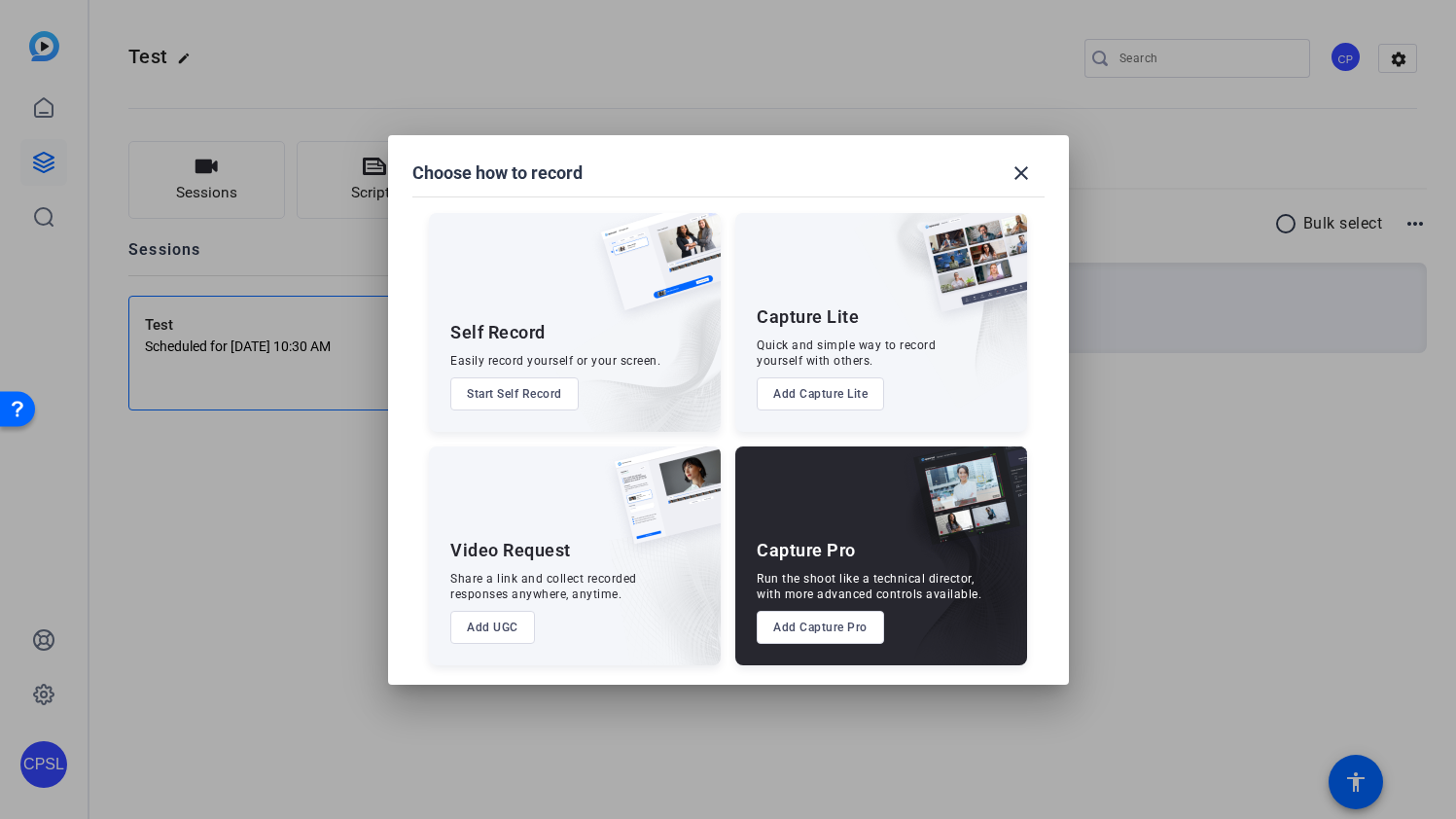
click at [829, 626] on button "Add Capture Pro" at bounding box center [820, 626] width 127 height 33
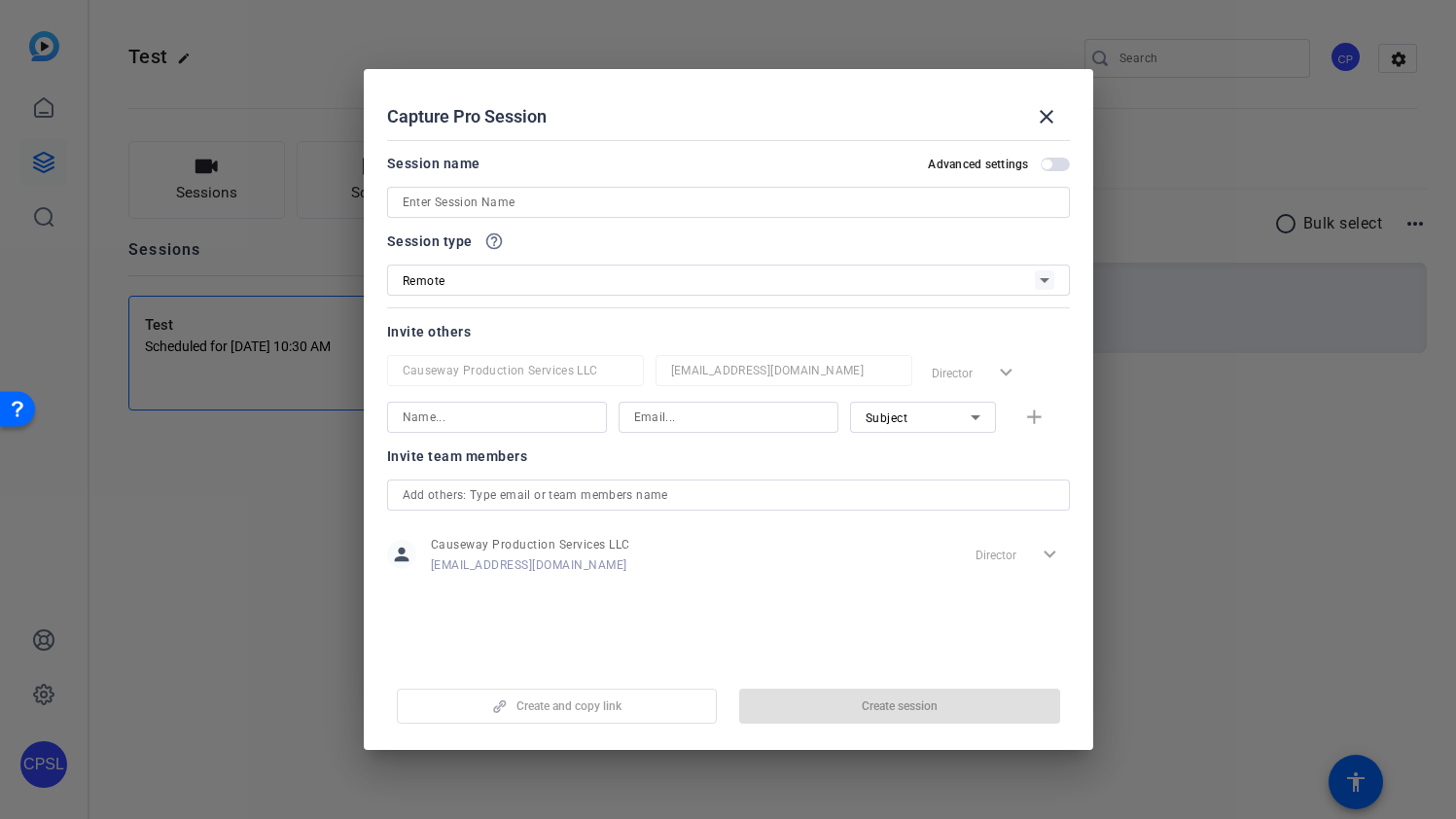
click at [1054, 164] on span "button" at bounding box center [1055, 164] width 30 height 14
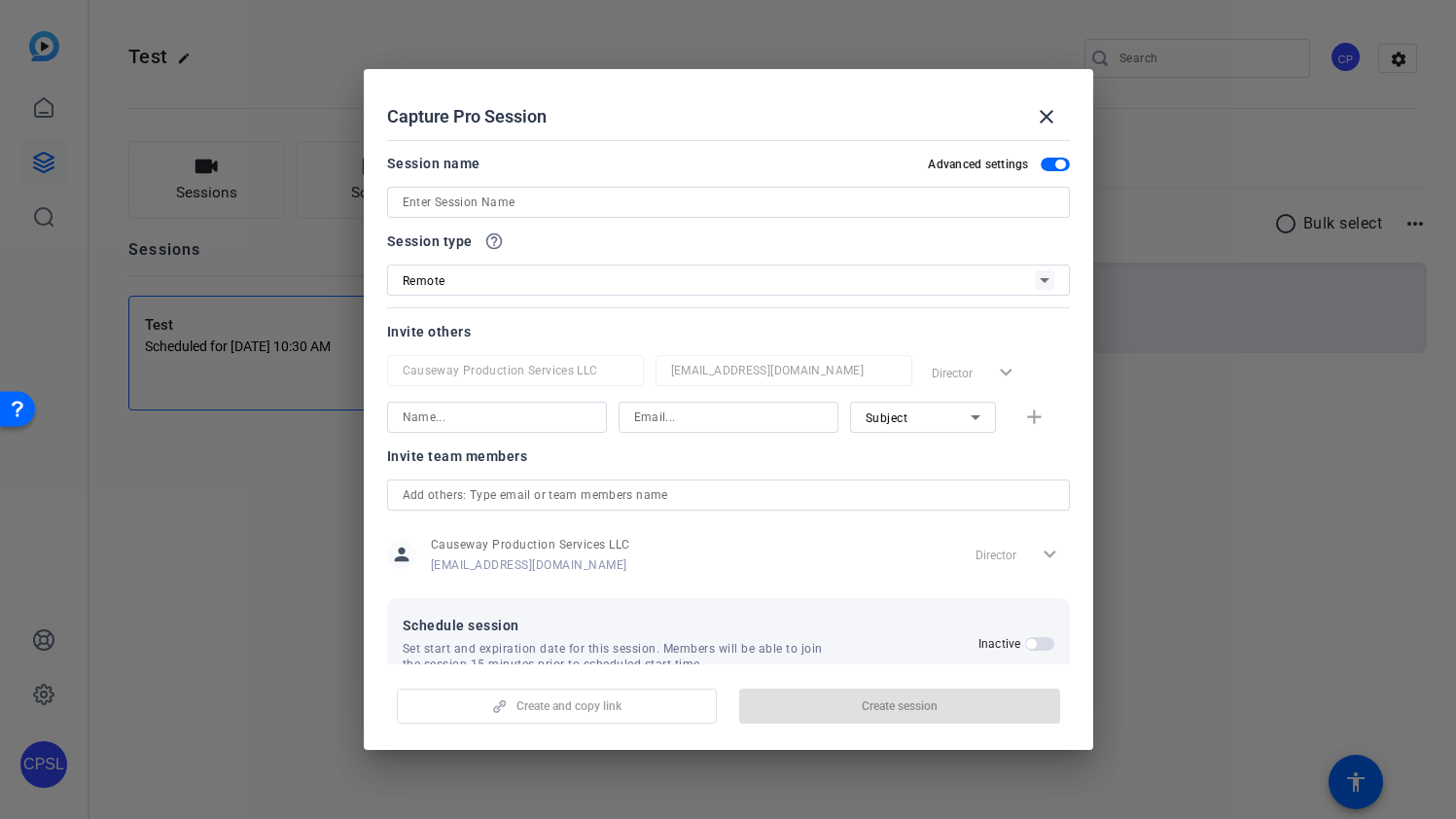
scroll to position [17, 0]
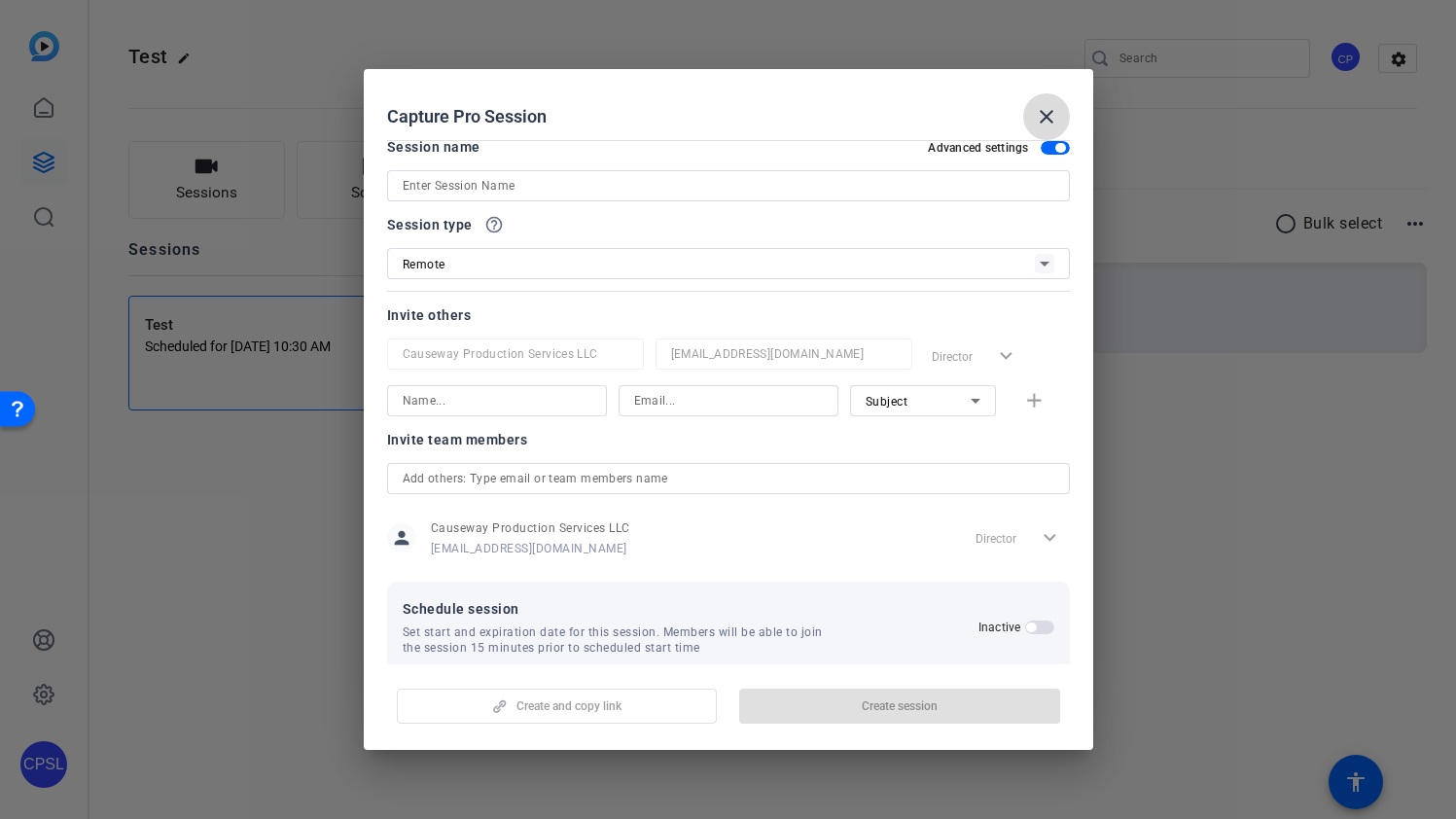
click at [1047, 119] on mat-icon "close" at bounding box center [1046, 117] width 24 height 24
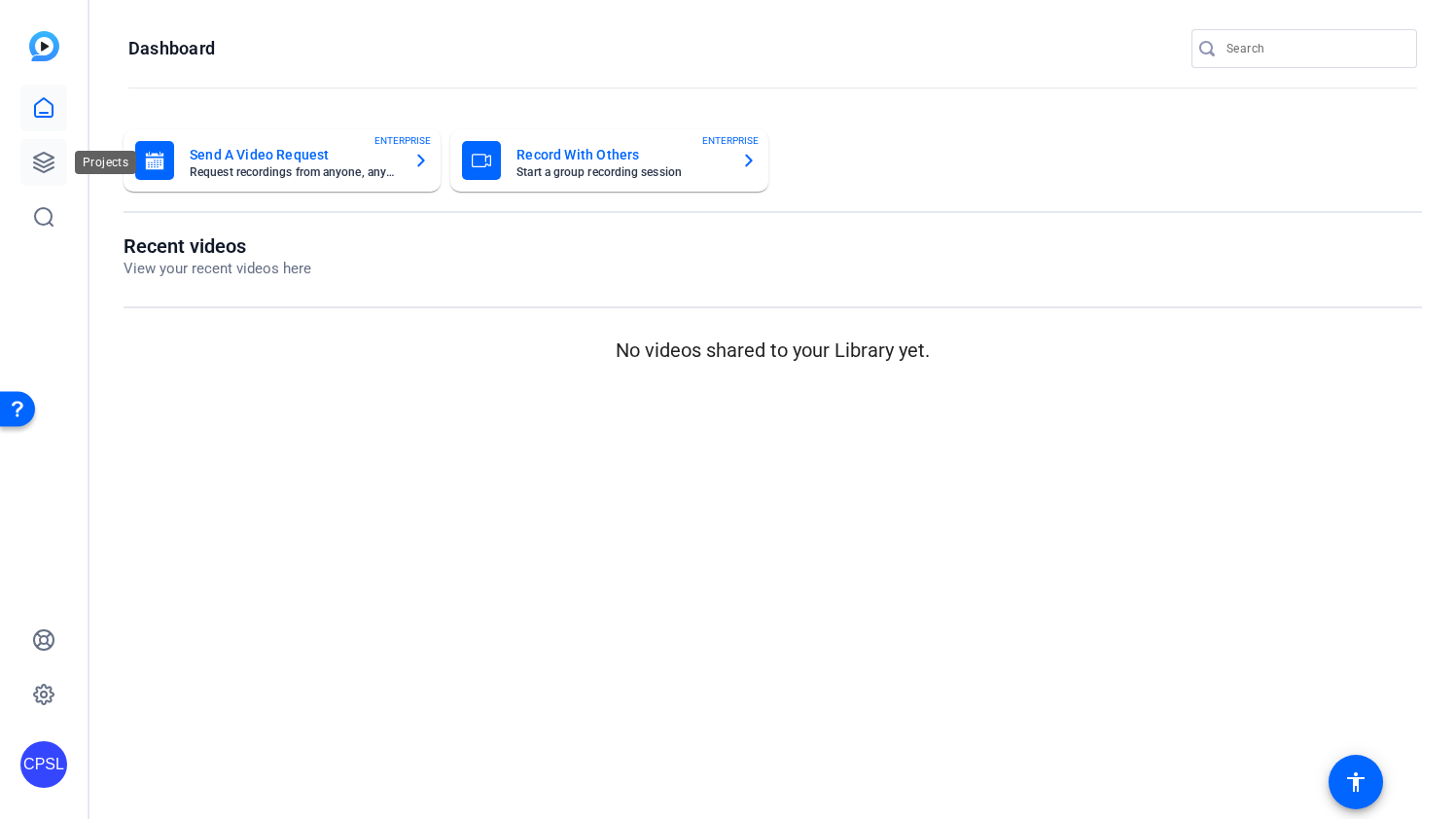
click at [35, 154] on icon at bounding box center [43, 163] width 24 height 24
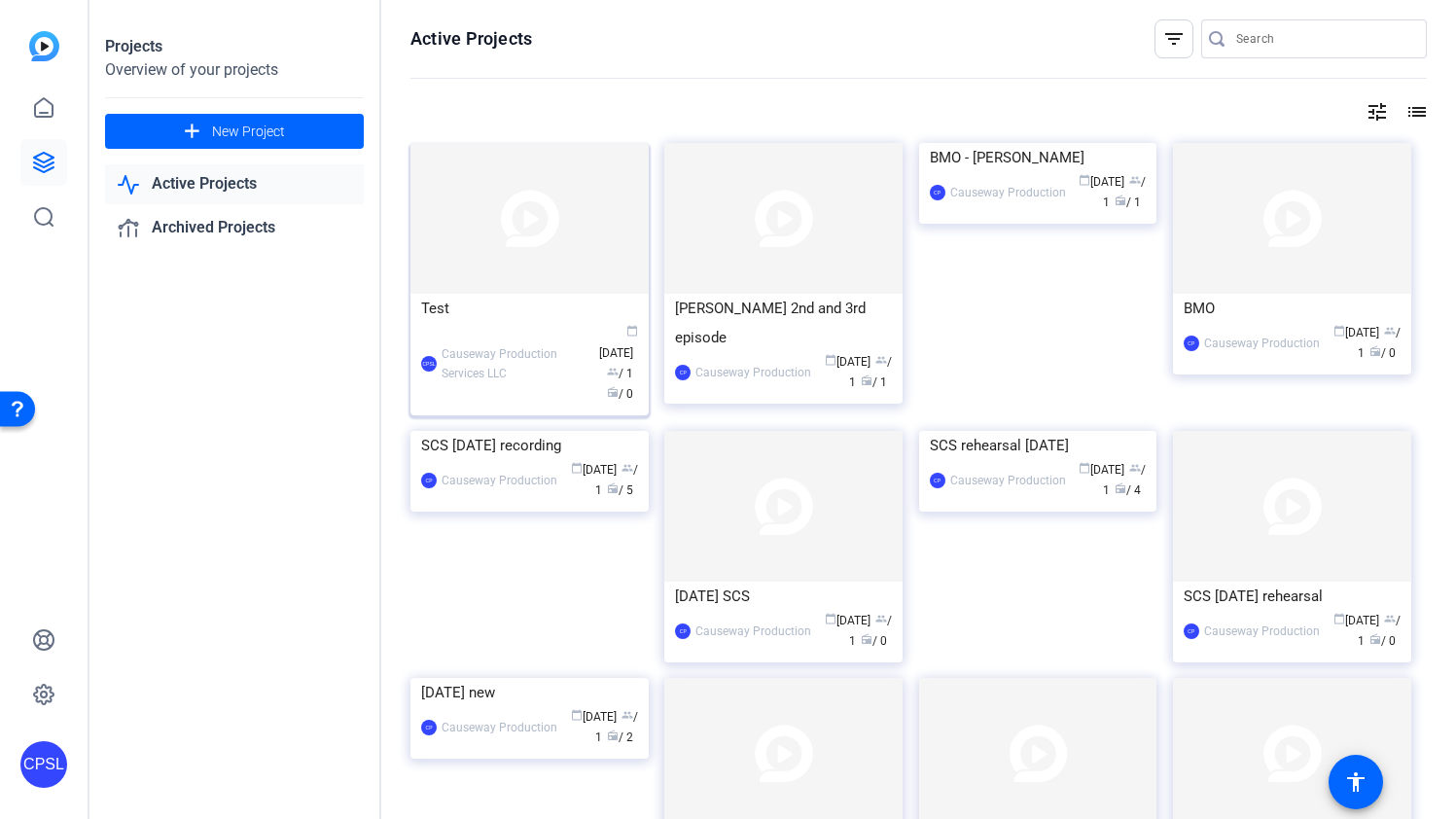
click at [562, 324] on div "CPSL Causeway Production Services LLC calendar_today Sep 01 group / 1 radio / 0" at bounding box center [529, 364] width 217 height 82
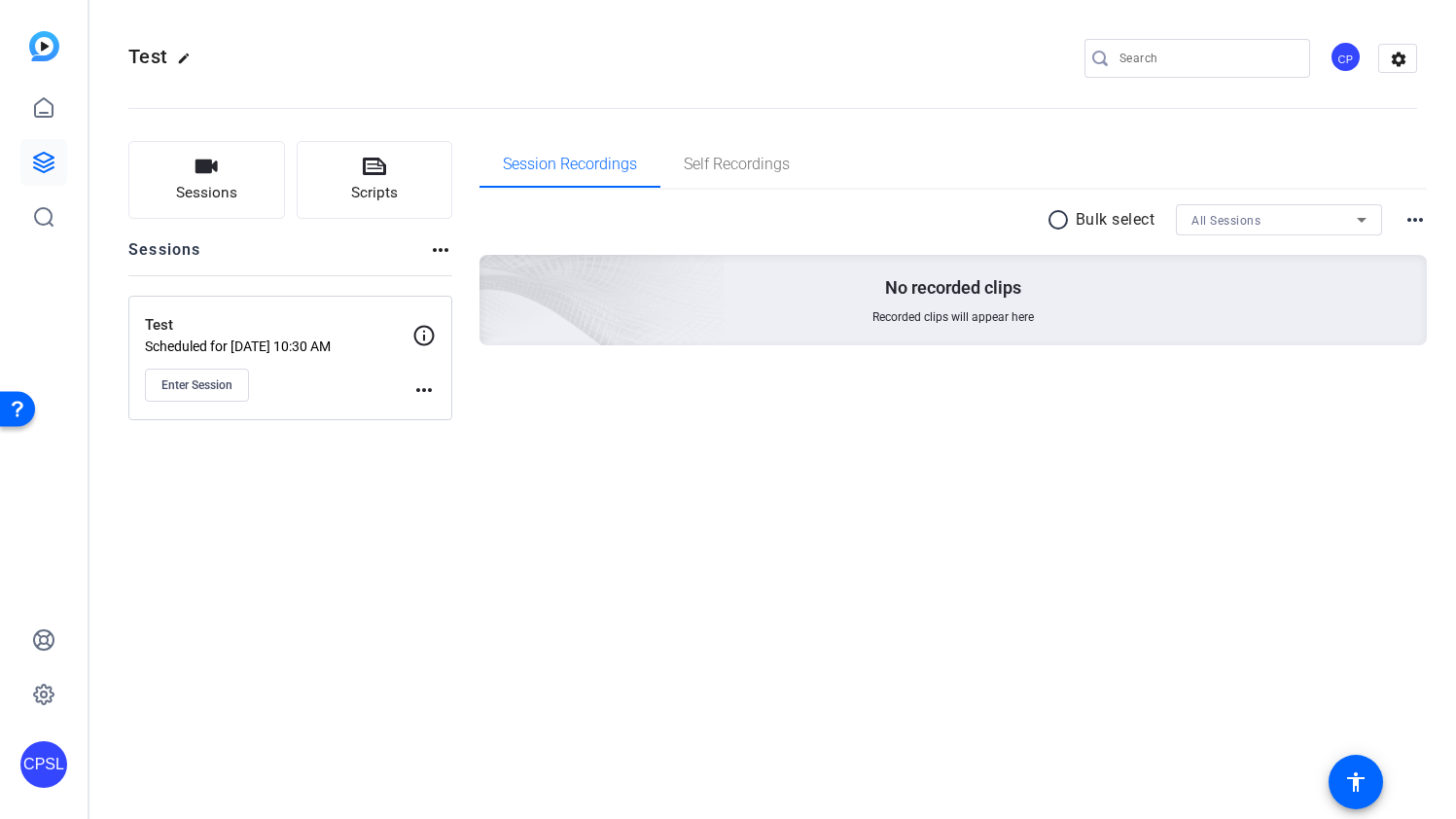
click at [595, 224] on div "radio_button_unchecked Bulk select All Sessions more_horiz" at bounding box center [953, 220] width 948 height 32
click at [209, 388] on span "Enter Session" at bounding box center [197, 385] width 71 height 16
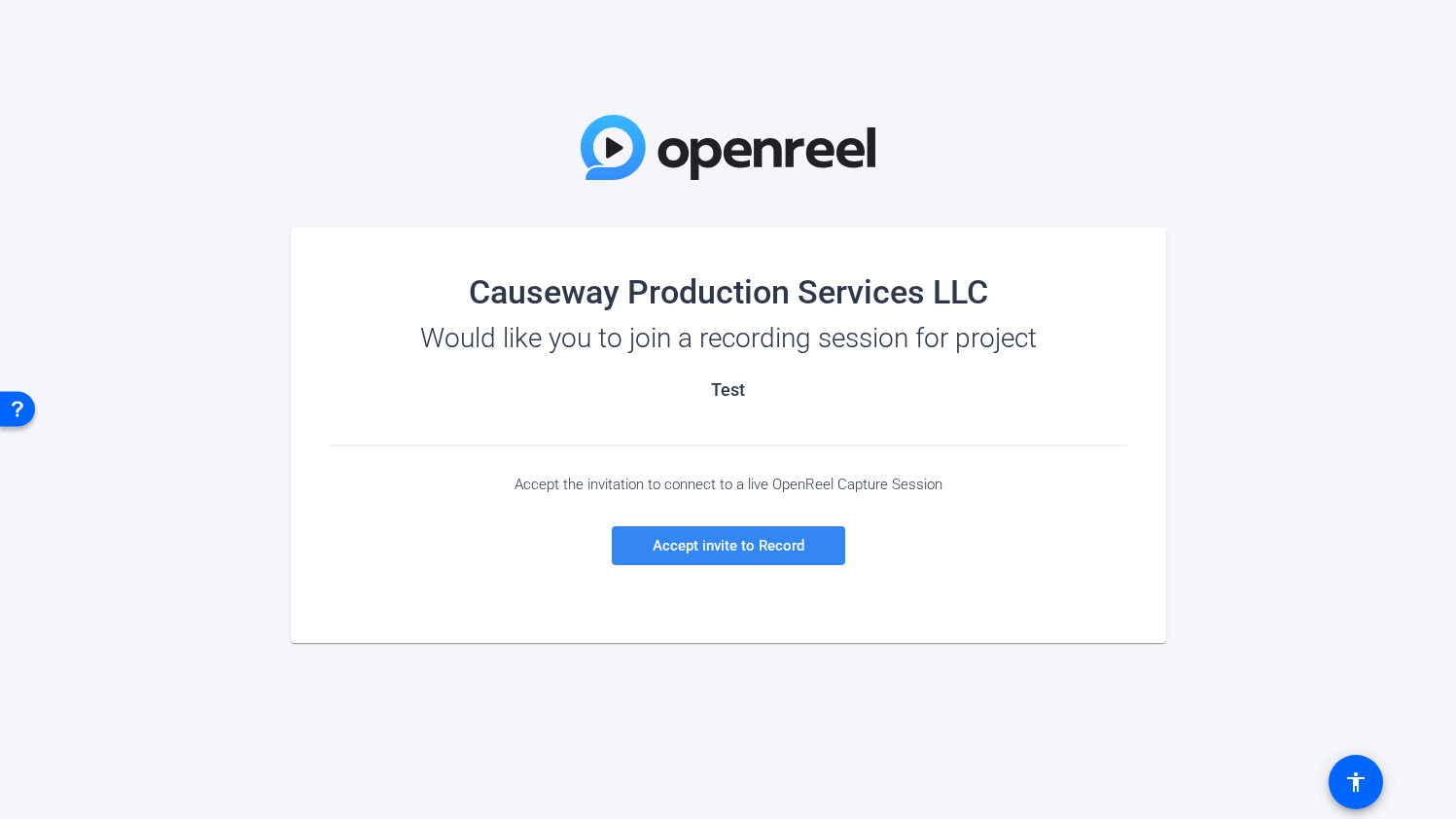
click at [752, 550] on span "Accept invite to Record" at bounding box center [729, 545] width 152 height 18
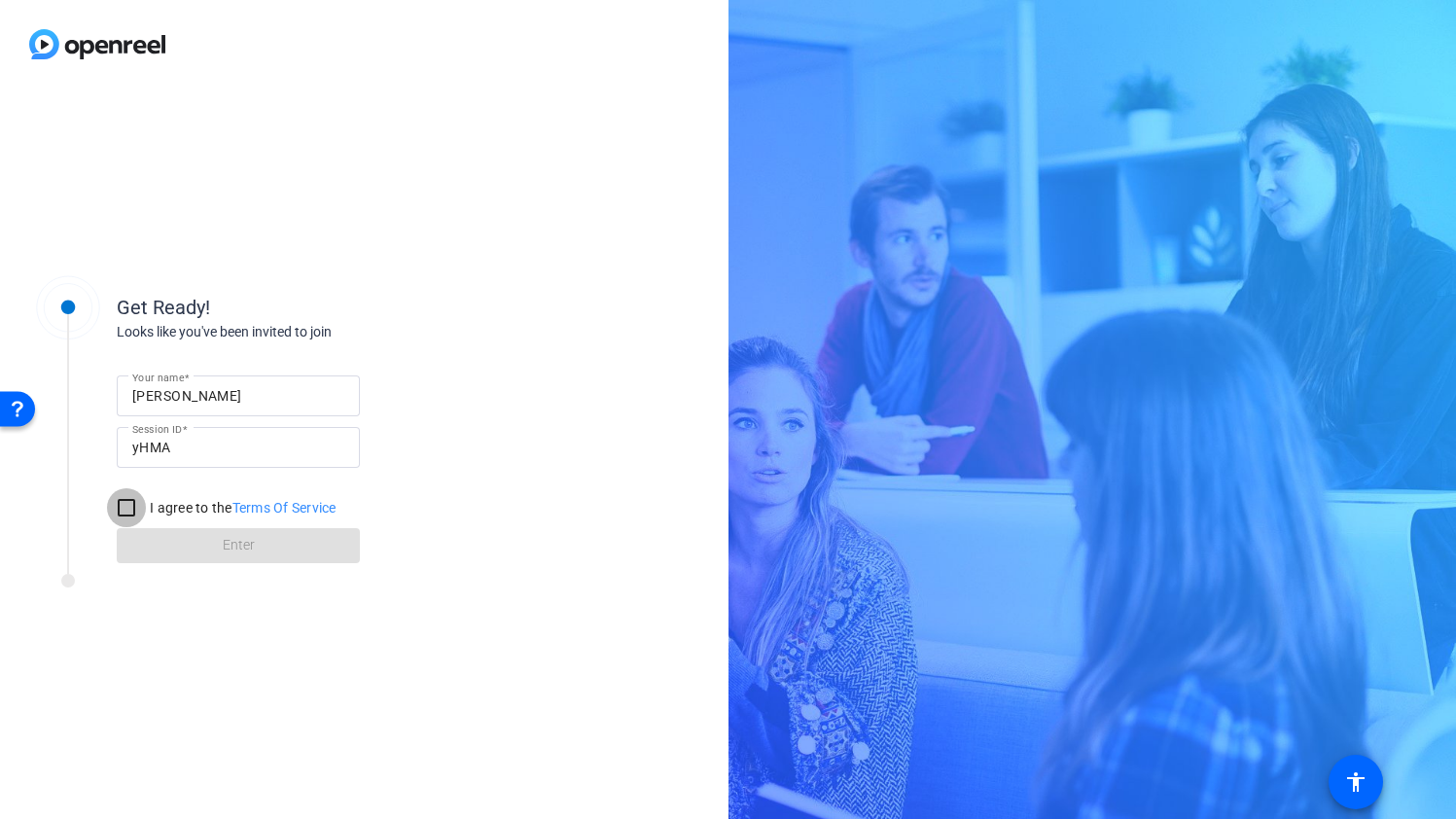
click at [128, 506] on input "I agree to the Terms Of Service" at bounding box center [125, 507] width 39 height 39
checkbox input "true"
click at [267, 547] on span at bounding box center [238, 545] width 243 height 46
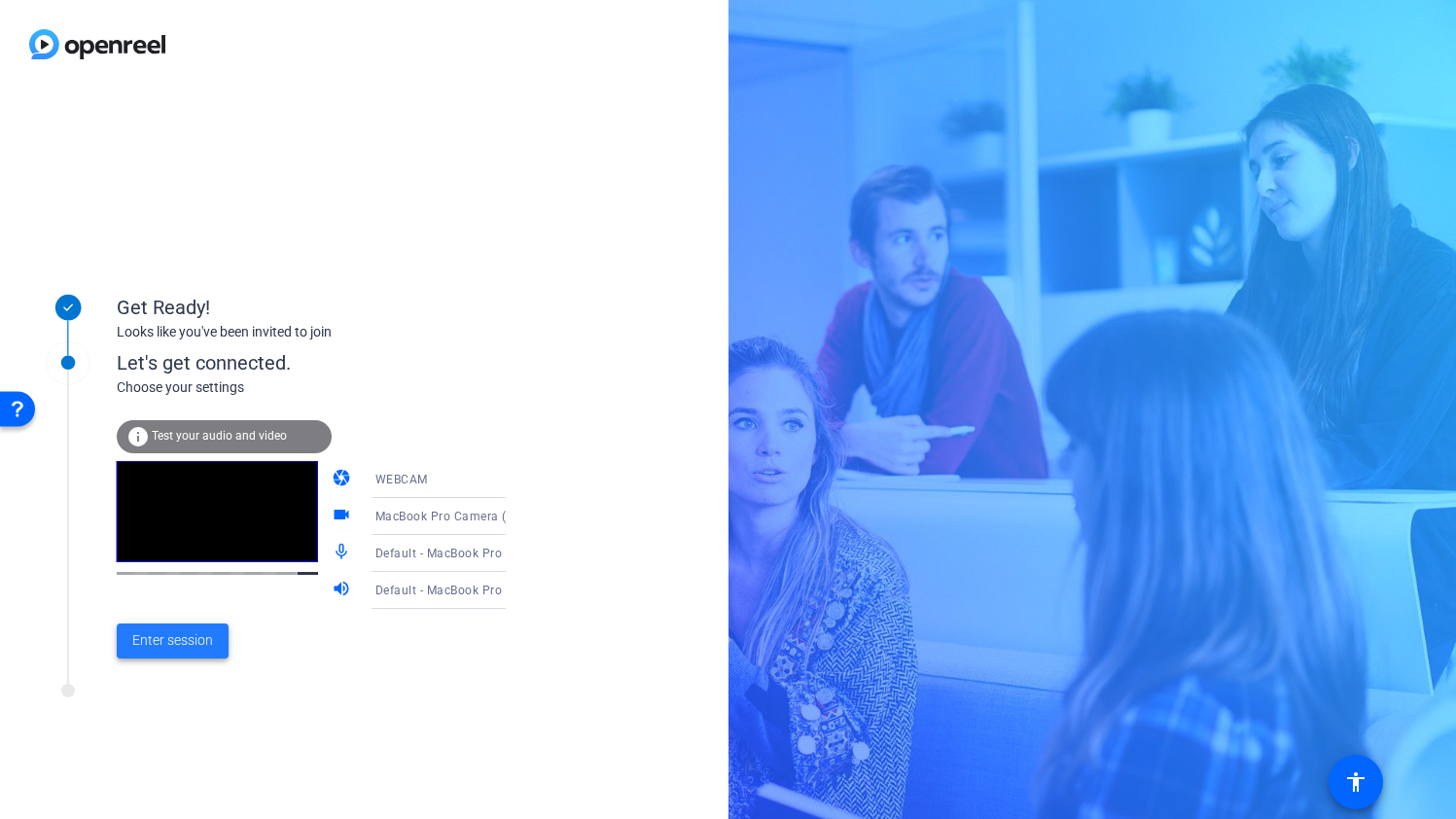
click at [191, 636] on span "Enter session" at bounding box center [173, 640] width 81 height 21
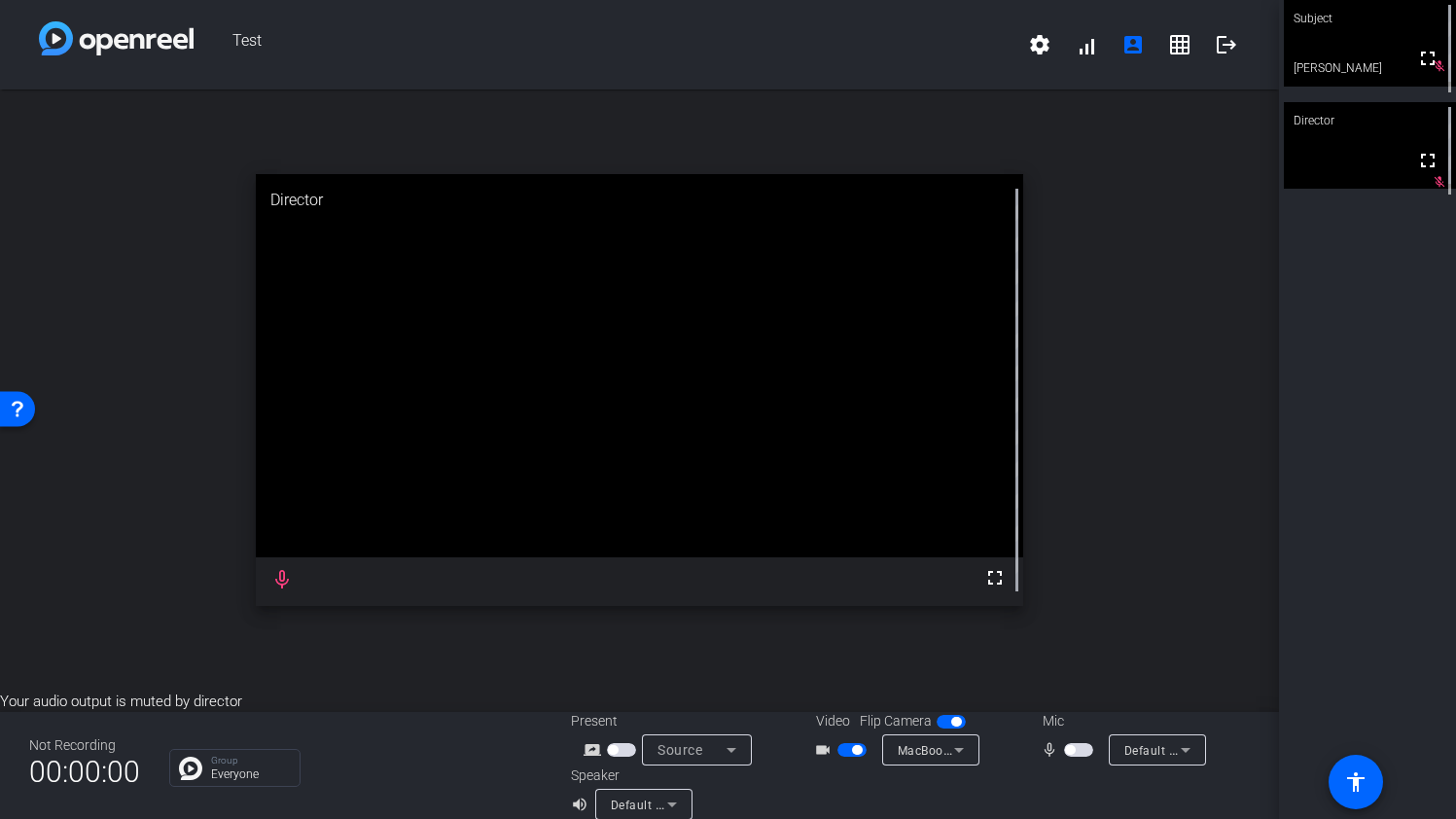
scroll to position [23, 0]
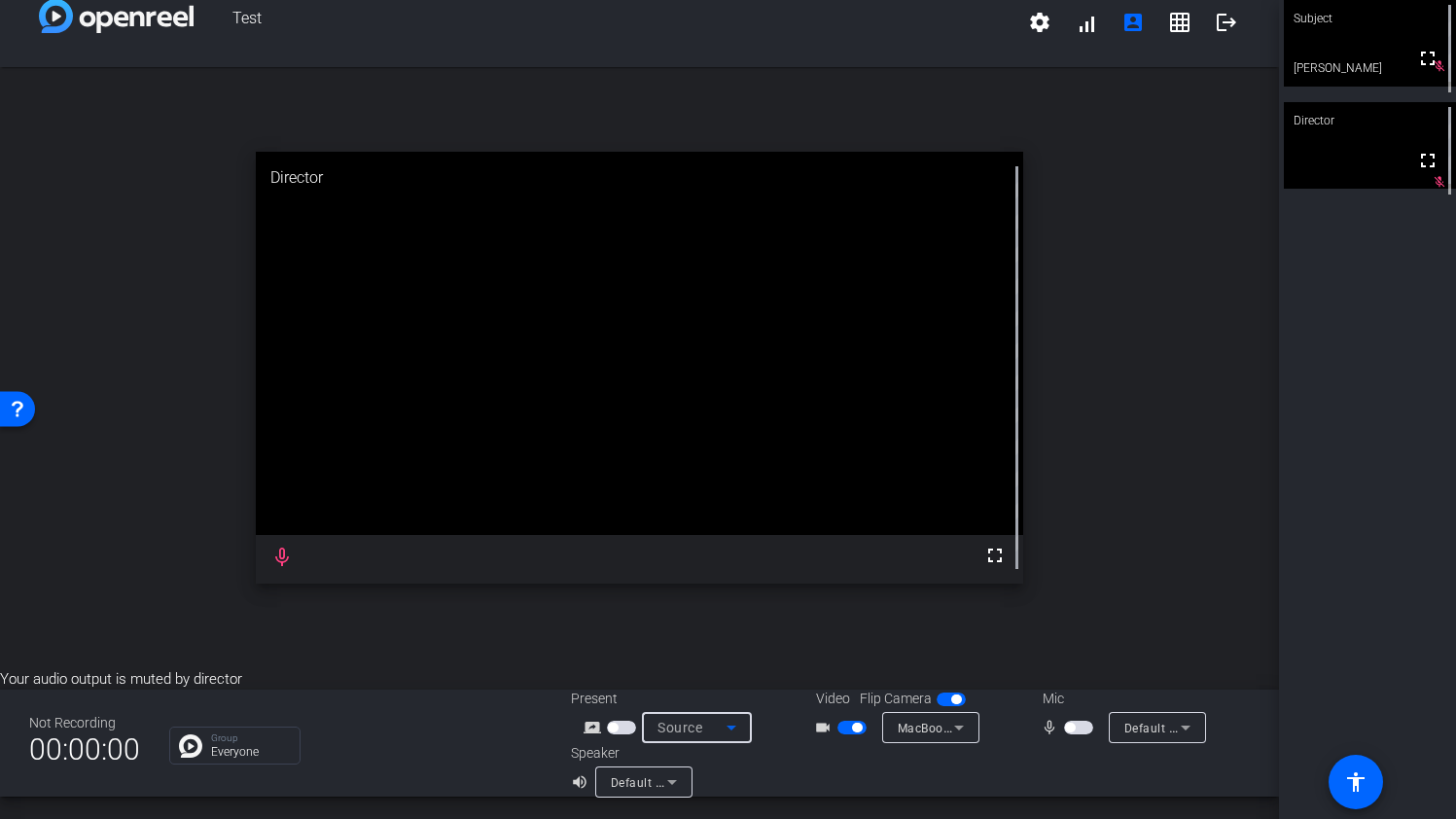
click at [730, 725] on icon at bounding box center [731, 727] width 10 height 5
click at [730, 726] on div at bounding box center [728, 409] width 1456 height 819
click at [966, 728] on icon at bounding box center [959, 728] width 24 height 24
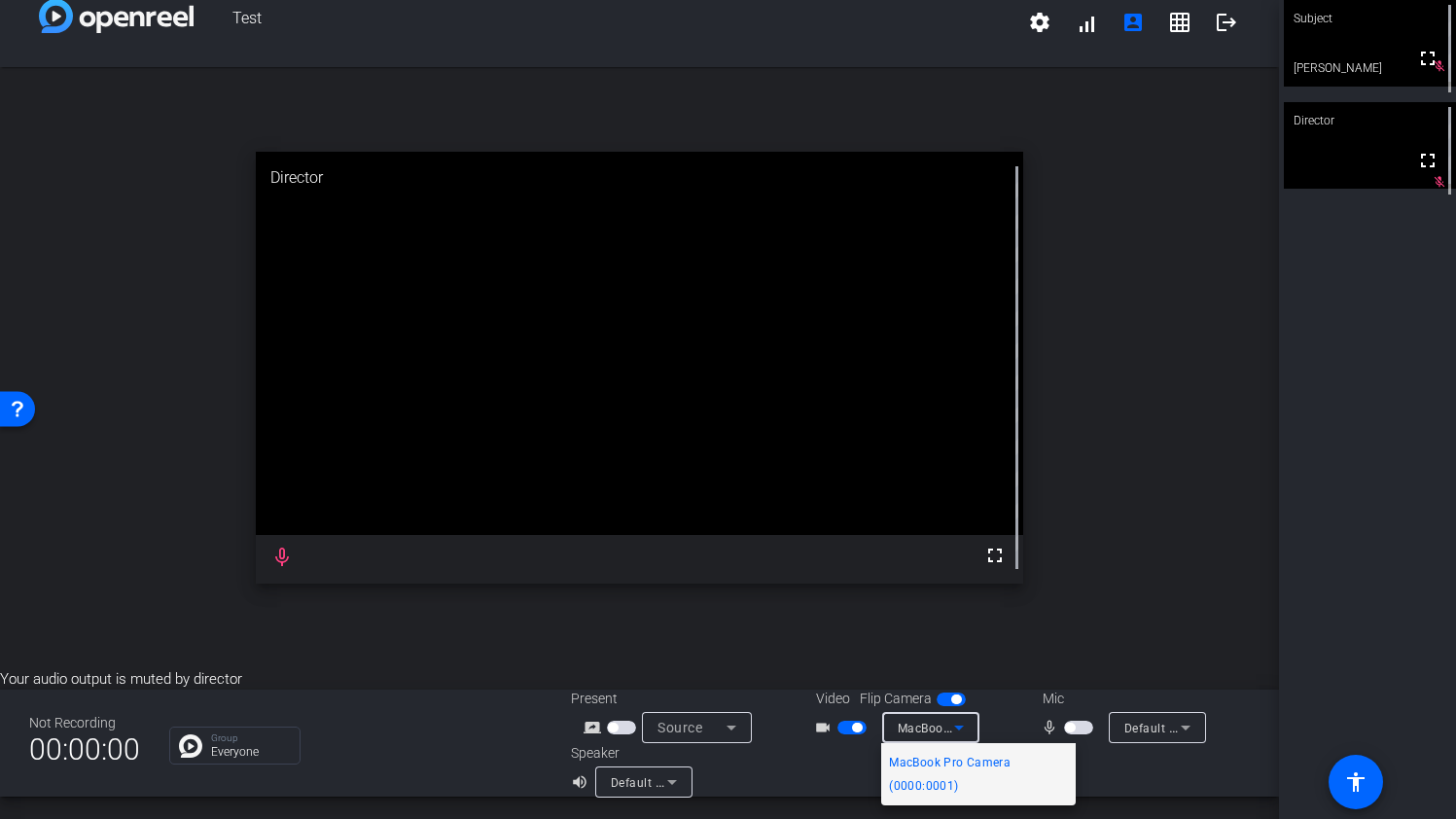
click at [1007, 715] on div at bounding box center [728, 409] width 1456 height 819
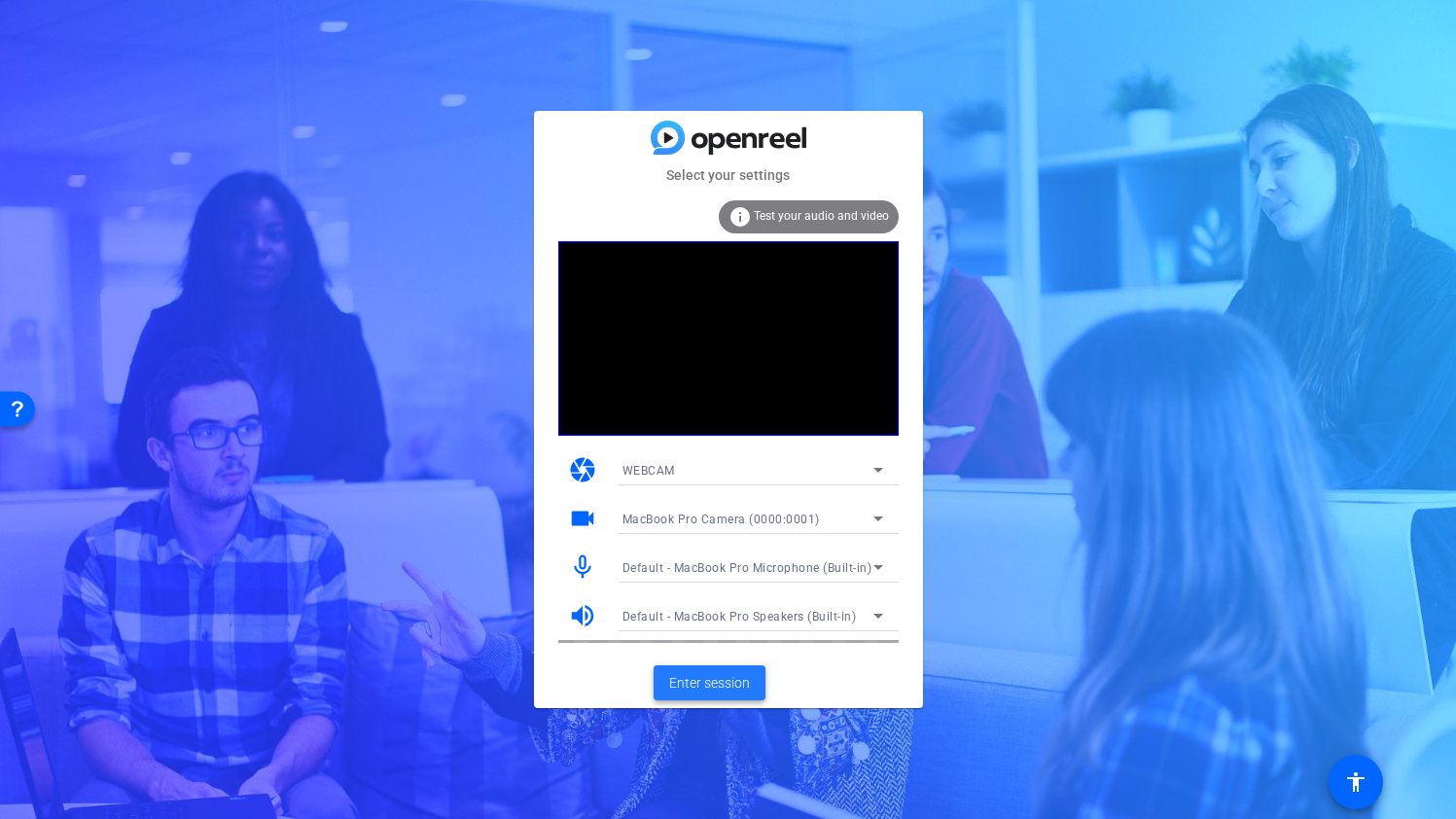
click at [728, 673] on span "Enter session" at bounding box center [709, 683] width 81 height 21
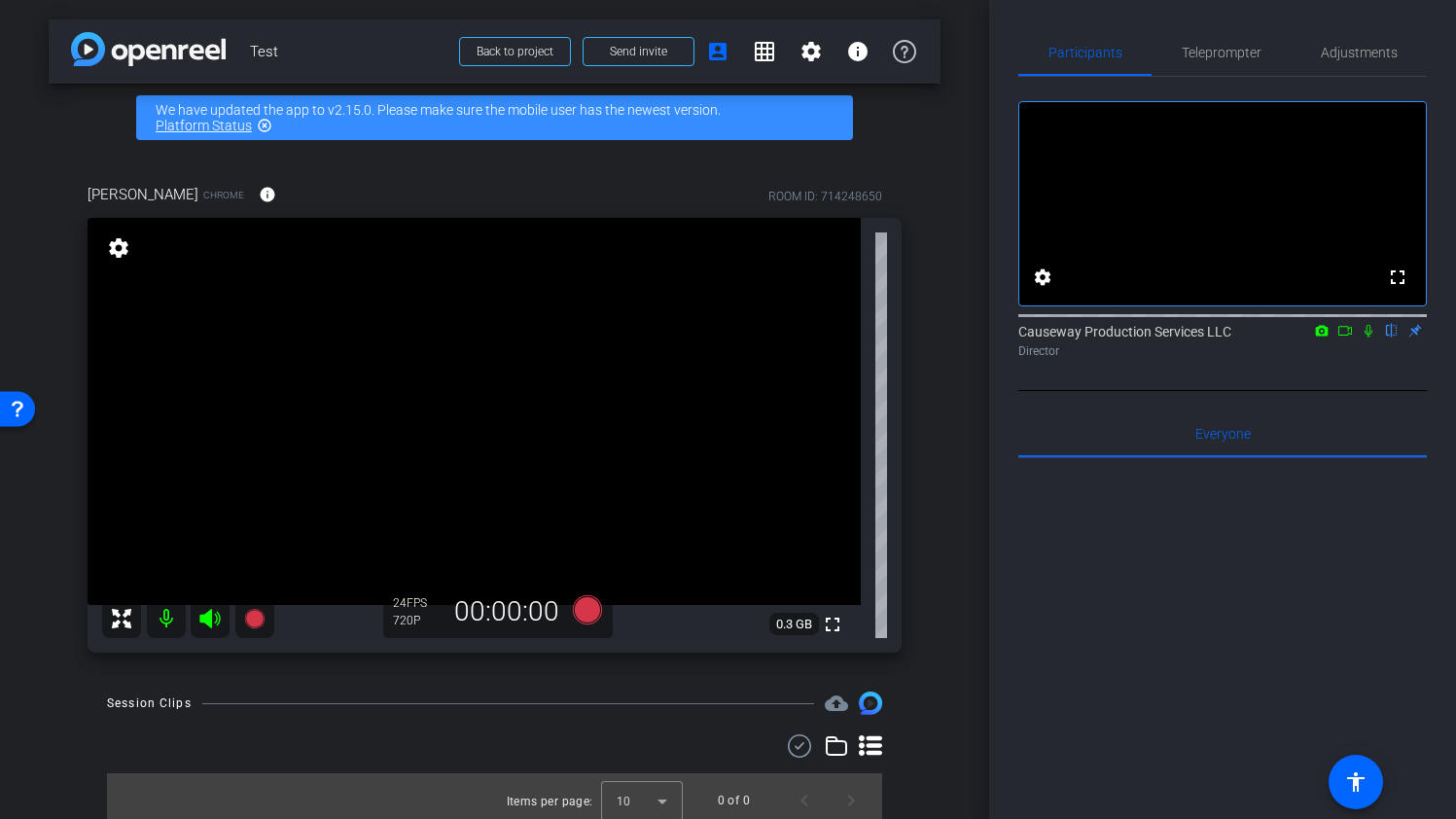
click at [210, 614] on icon at bounding box center [209, 618] width 21 height 20
click at [160, 619] on mat-icon at bounding box center [166, 617] width 39 height 39
click at [1367, 338] on icon at bounding box center [1368, 331] width 16 height 14
click at [1229, 49] on span "Teleprompter" at bounding box center [1221, 52] width 80 height 14
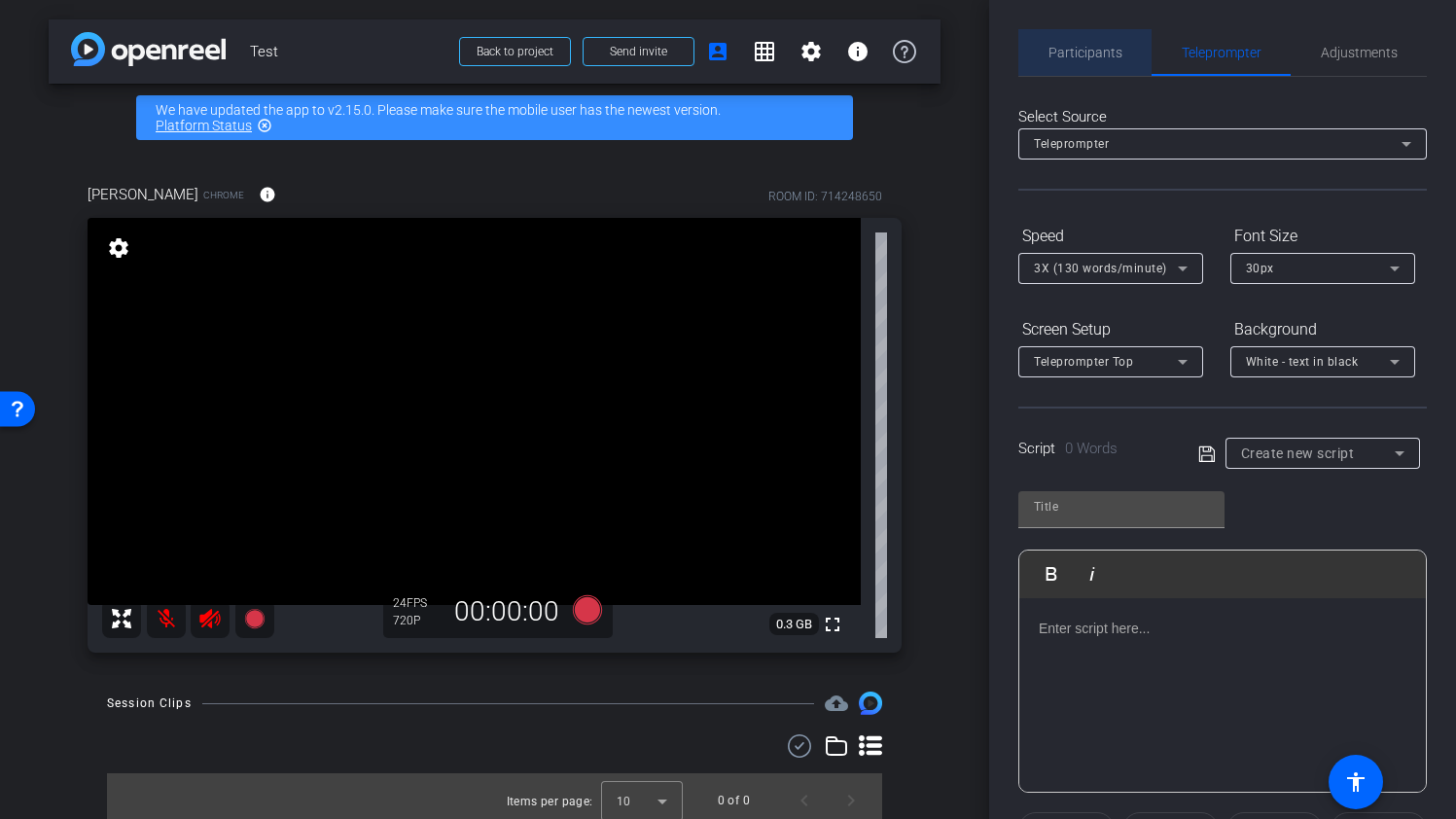
click at [1097, 46] on span "Participants" at bounding box center [1085, 52] width 74 height 14
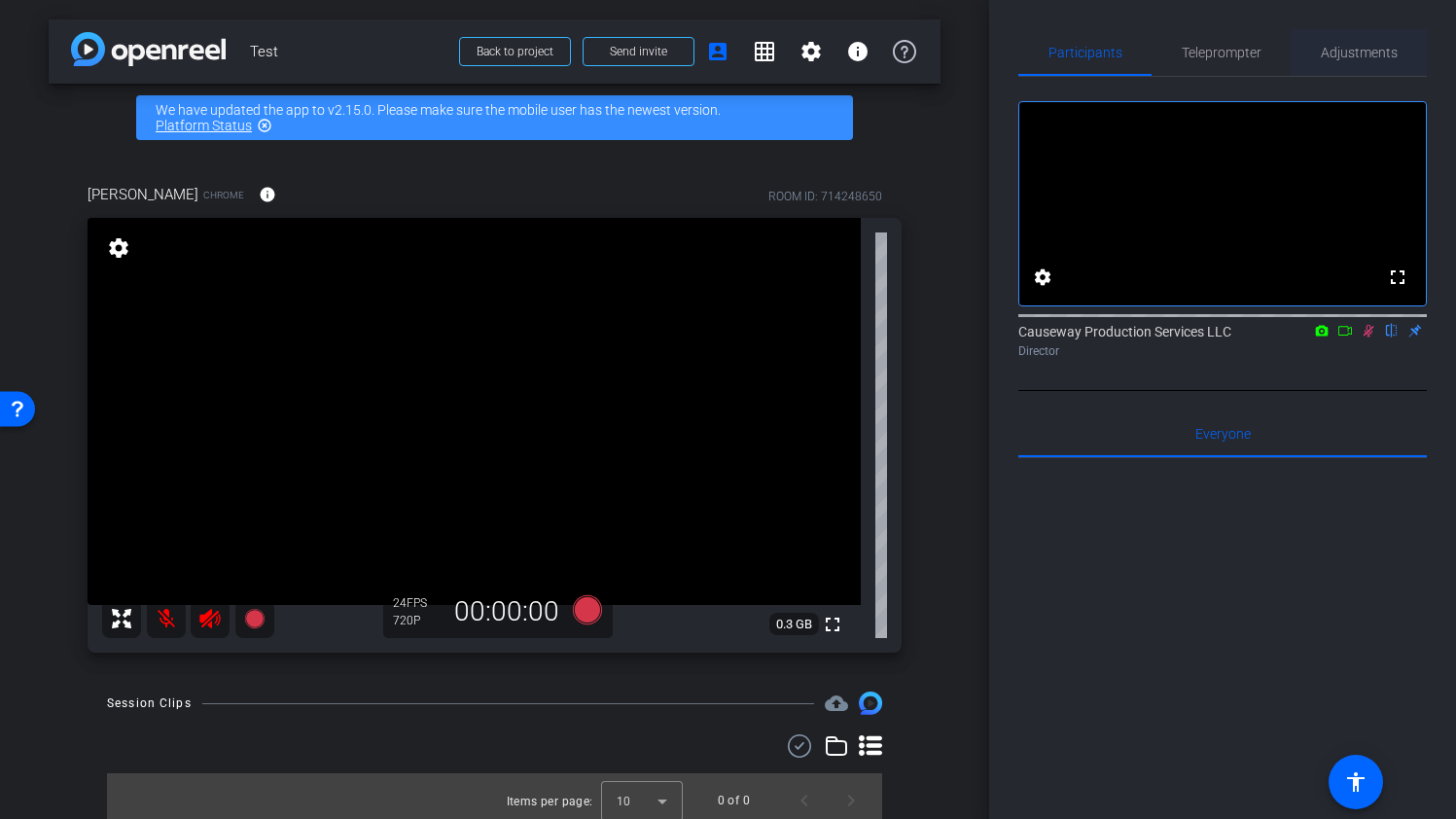
click at [1357, 46] on span "Adjustments" at bounding box center [1359, 52] width 77 height 14
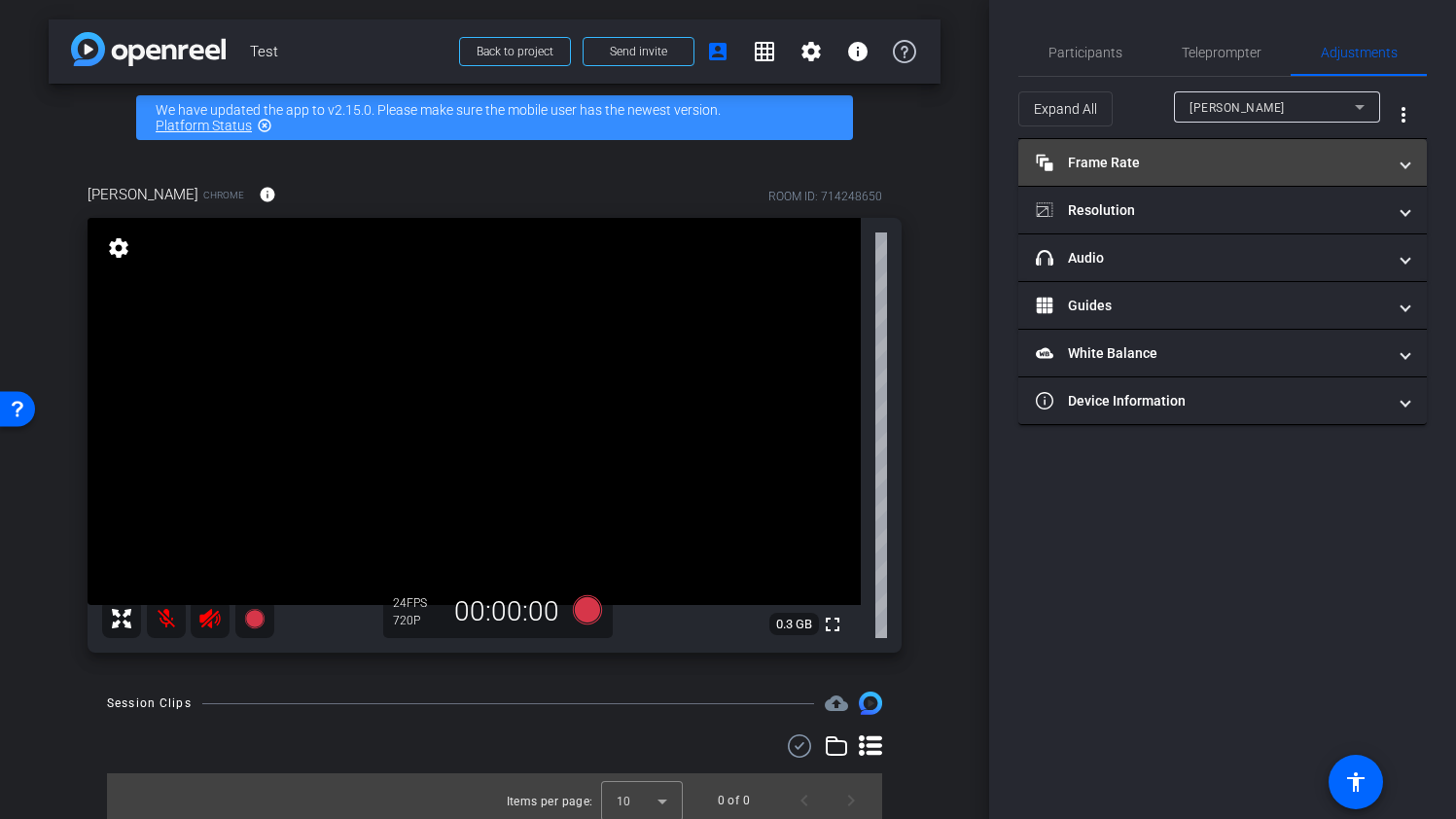
click at [1393, 156] on span "Frame Rate Frame Rate" at bounding box center [1218, 163] width 365 height 21
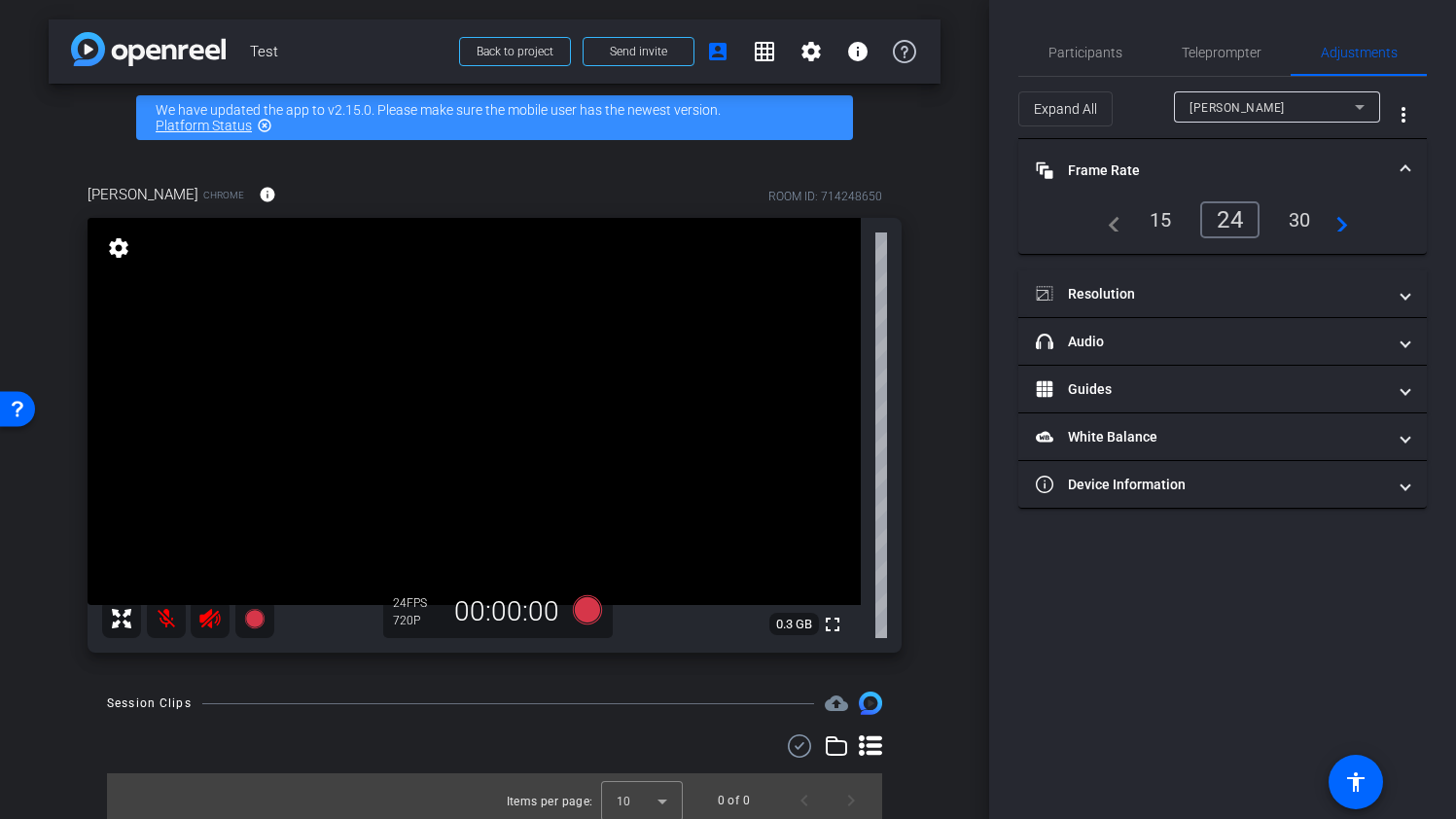
click at [1302, 217] on div "30" at bounding box center [1300, 219] width 51 height 33
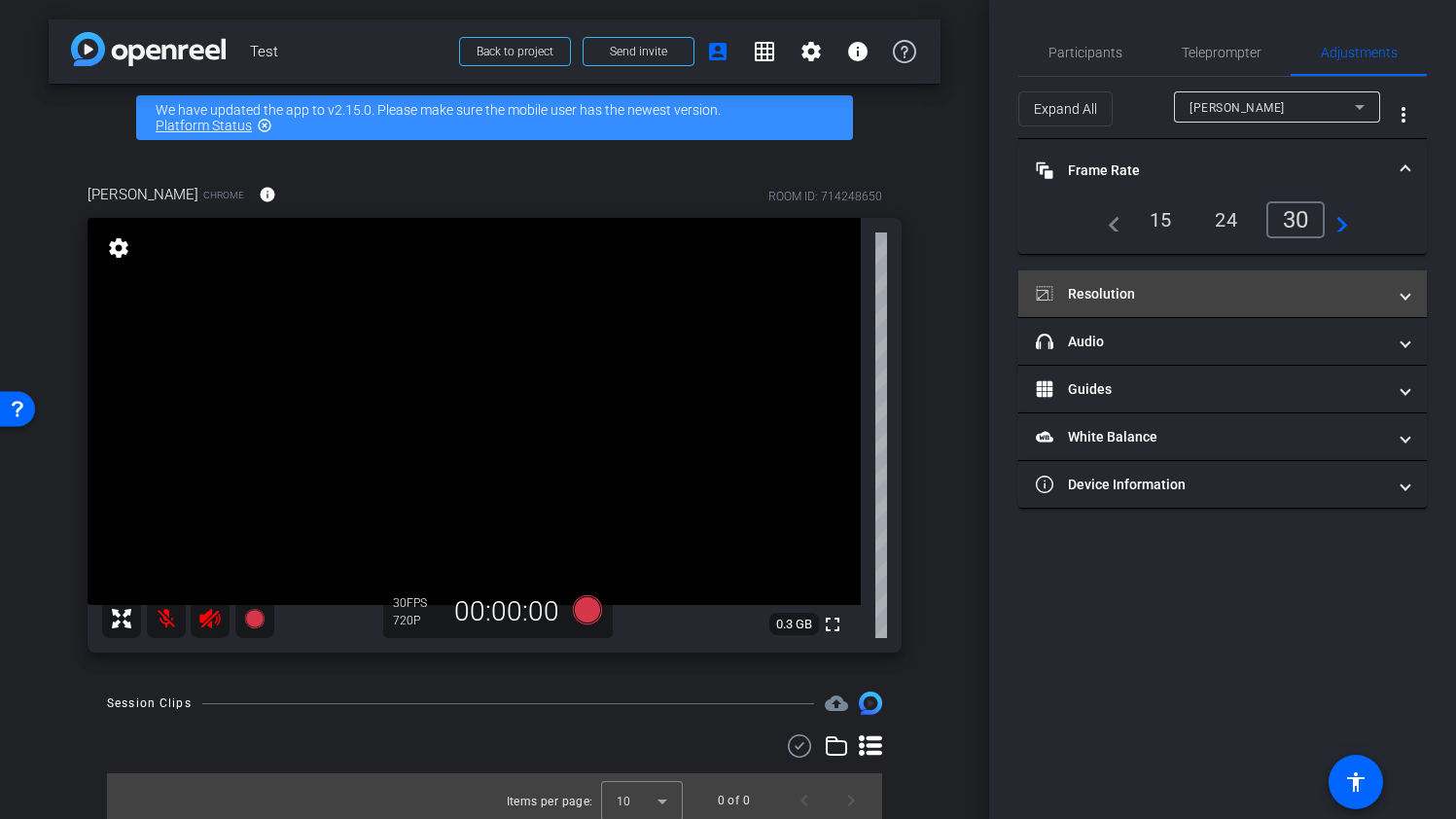
click at [1391, 274] on mat-expansion-panel-header "Resolution" at bounding box center [1222, 293] width 408 height 46
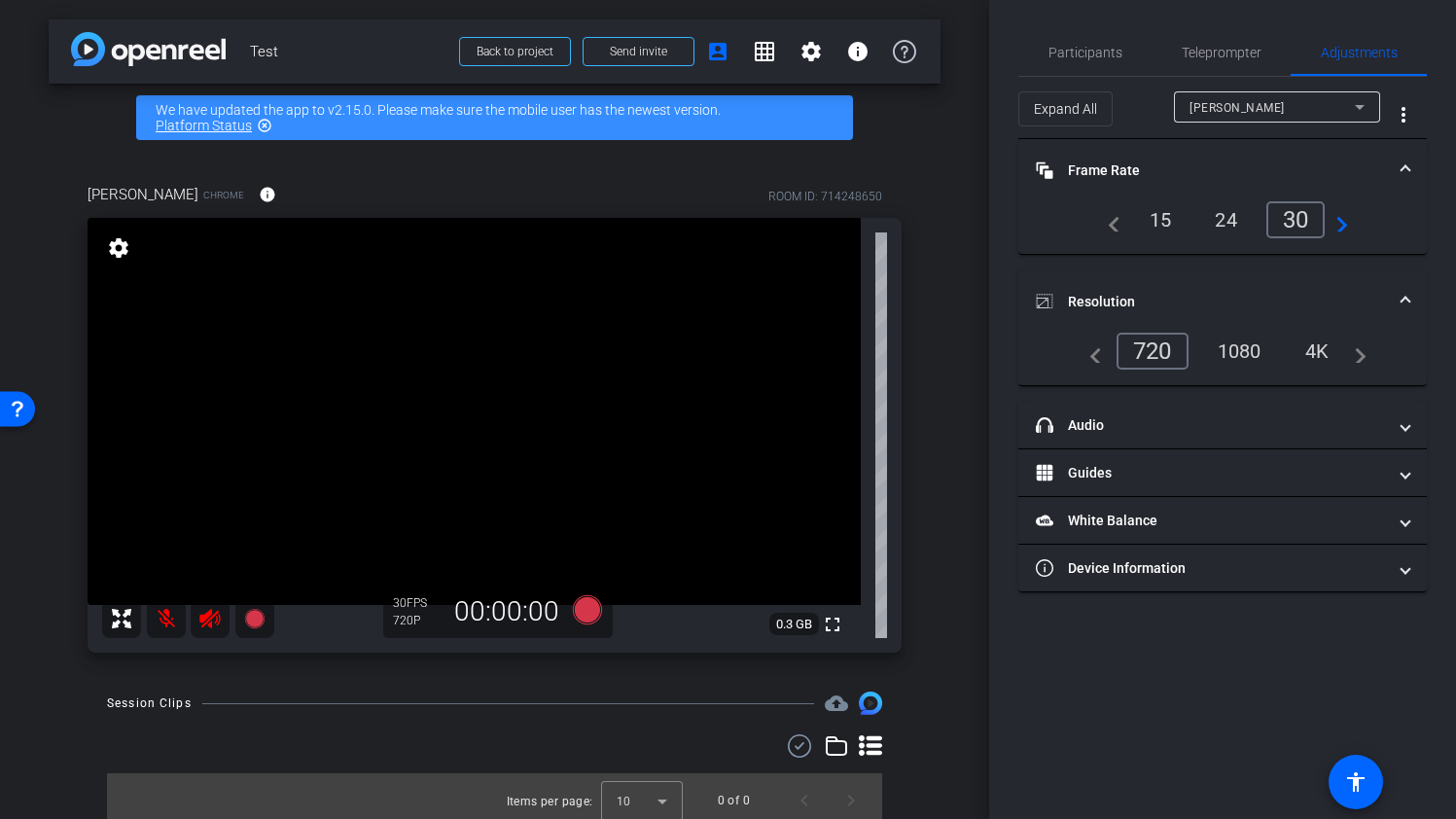
click at [1319, 349] on div "4K" at bounding box center [1317, 351] width 53 height 33
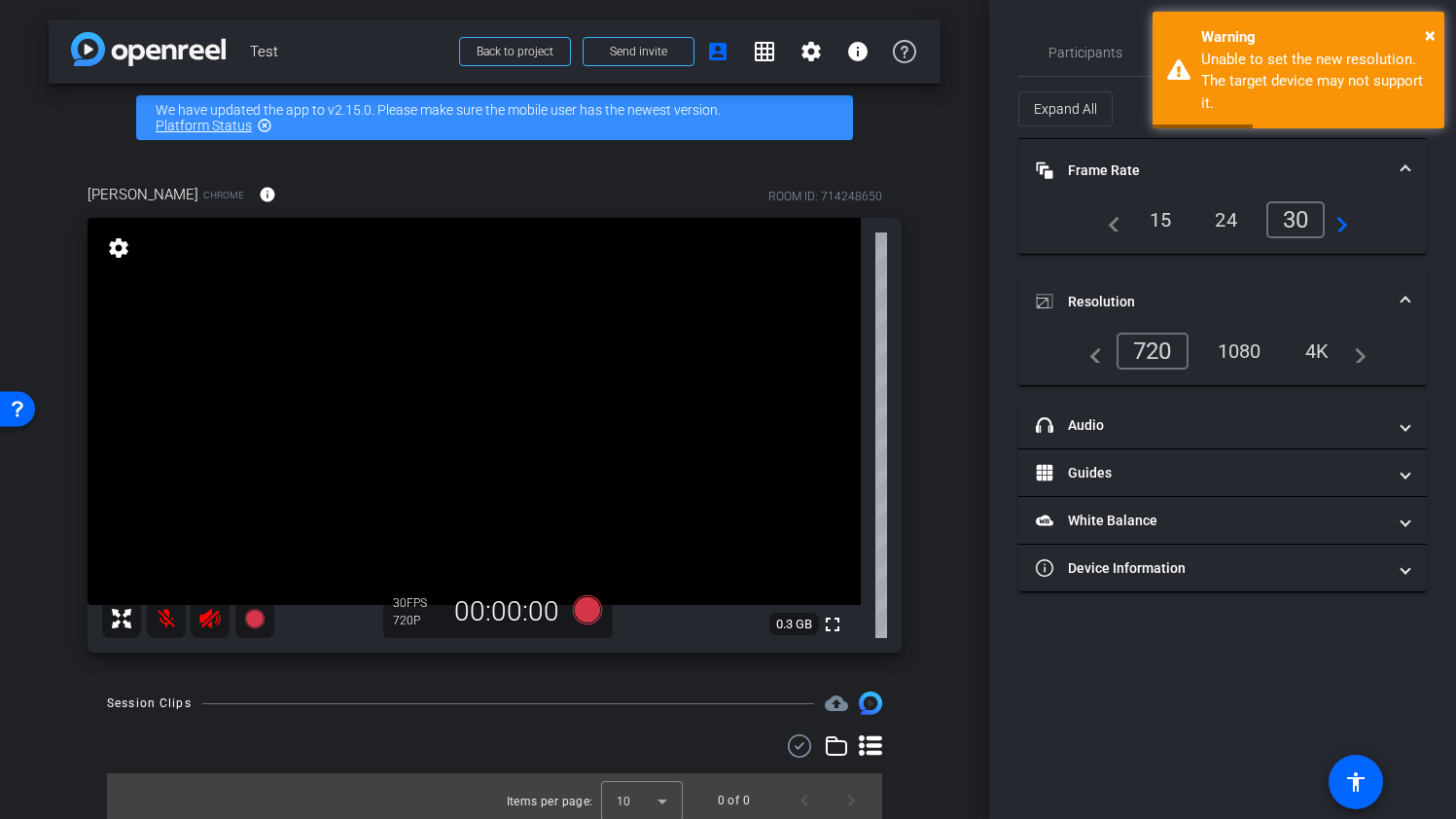
click at [1253, 343] on div "1080" at bounding box center [1240, 351] width 73 height 33
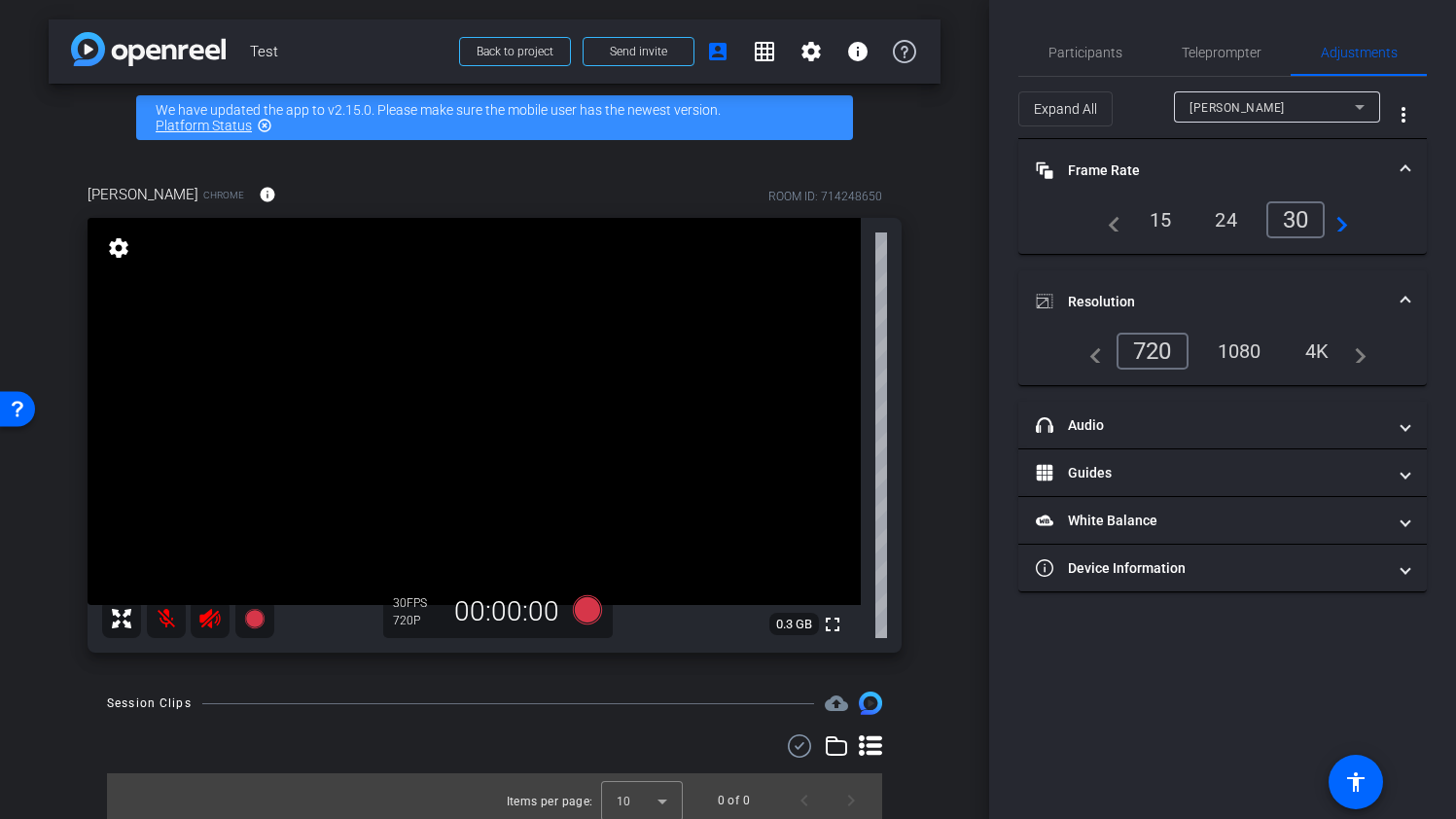
click at [1253, 343] on div "1080" at bounding box center [1240, 351] width 73 height 33
click at [1254, 335] on div "1080" at bounding box center [1240, 351] width 73 height 33
click at [1406, 246] on div "navigate_before 15 24 30 navigate_next" at bounding box center [1222, 227] width 408 height 52
click at [1256, 342] on div "1080" at bounding box center [1240, 351] width 73 height 33
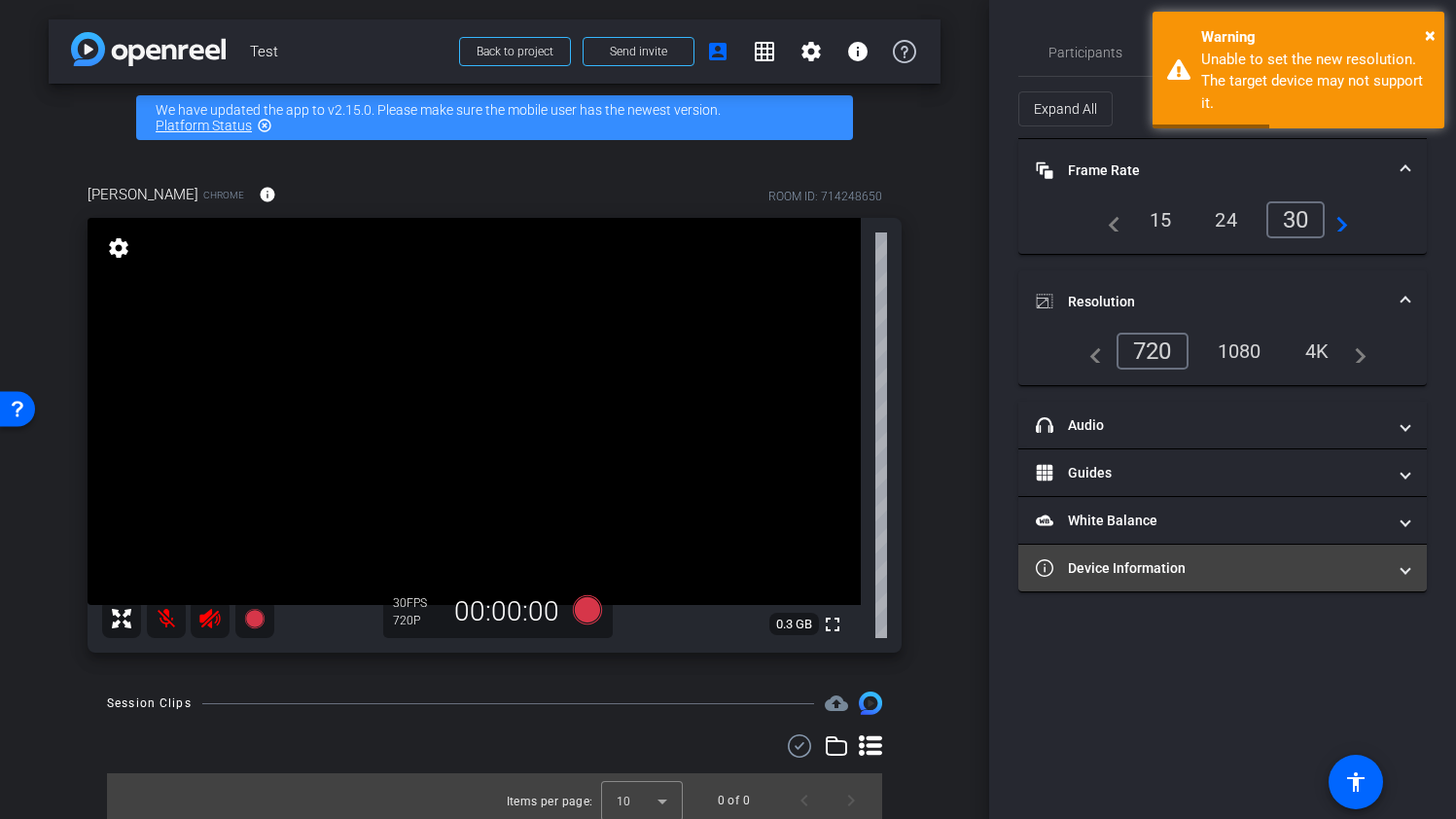
click at [1217, 571] on mat-panel-title "Device Information" at bounding box center [1210, 568] width 350 height 21
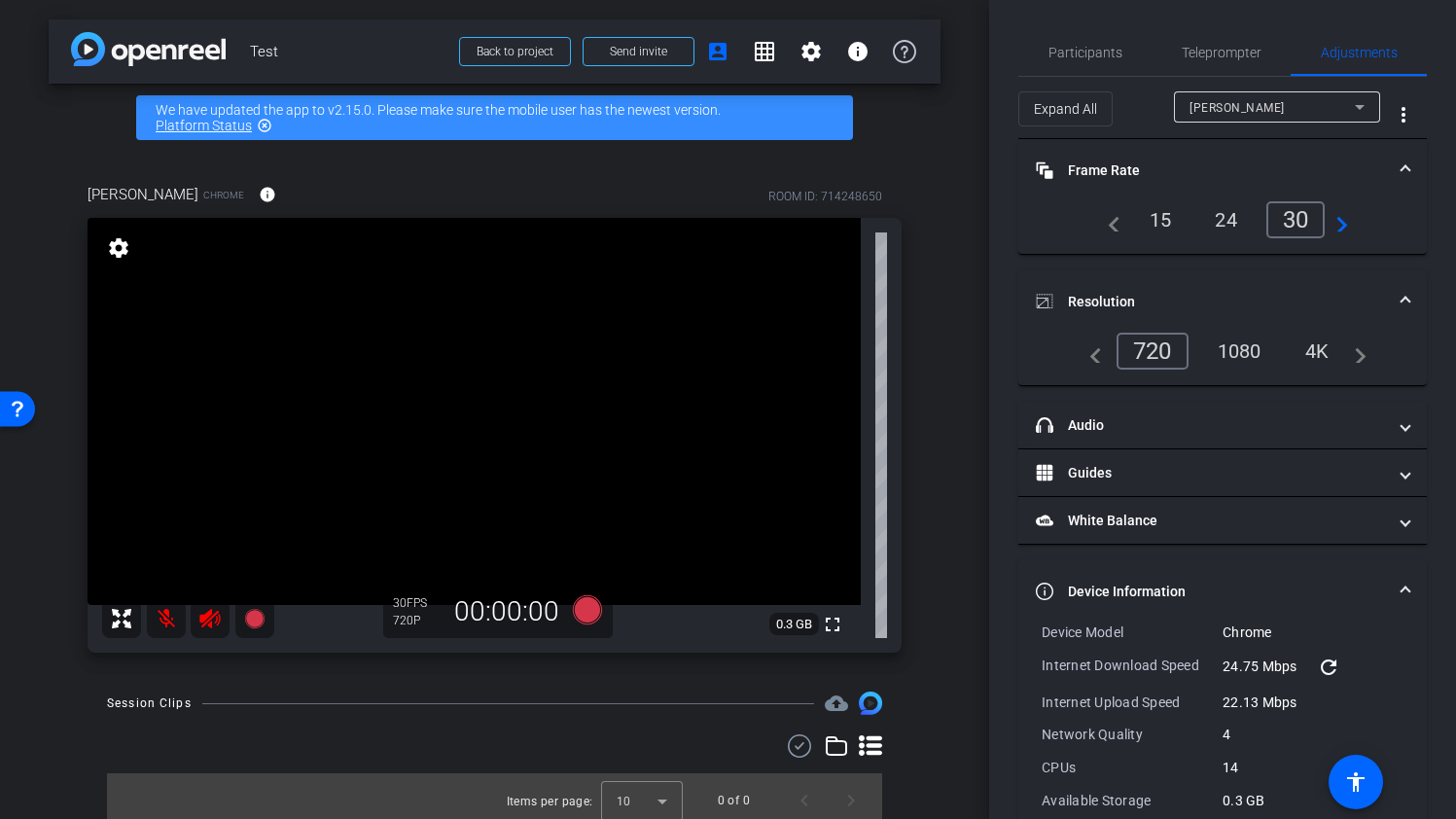
click at [1244, 351] on div "1080" at bounding box center [1240, 351] width 73 height 33
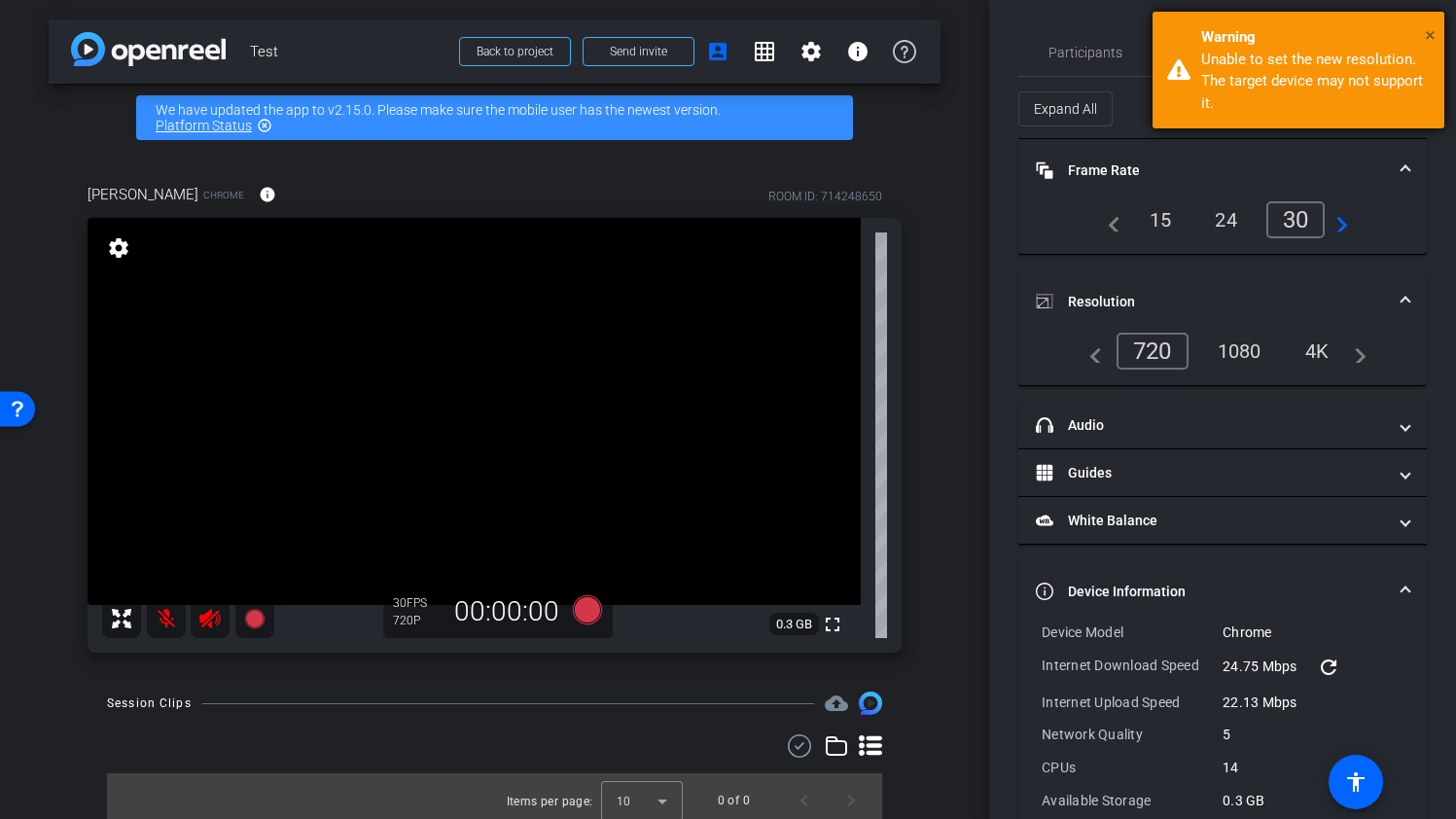
click at [1431, 35] on span "×" at bounding box center [1429, 36] width 11 height 24
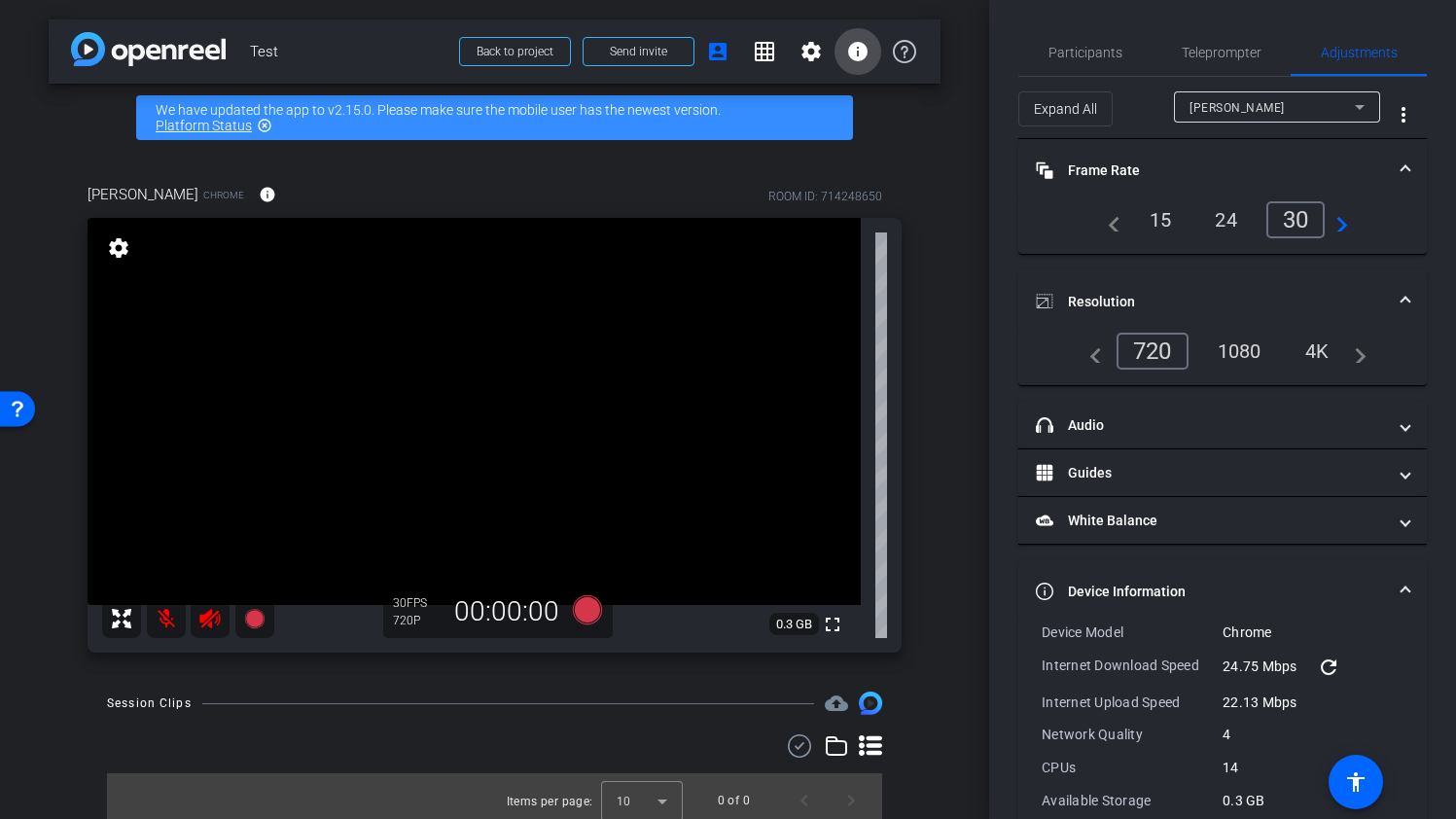
click at [864, 64] on span at bounding box center [857, 51] width 46 height 46
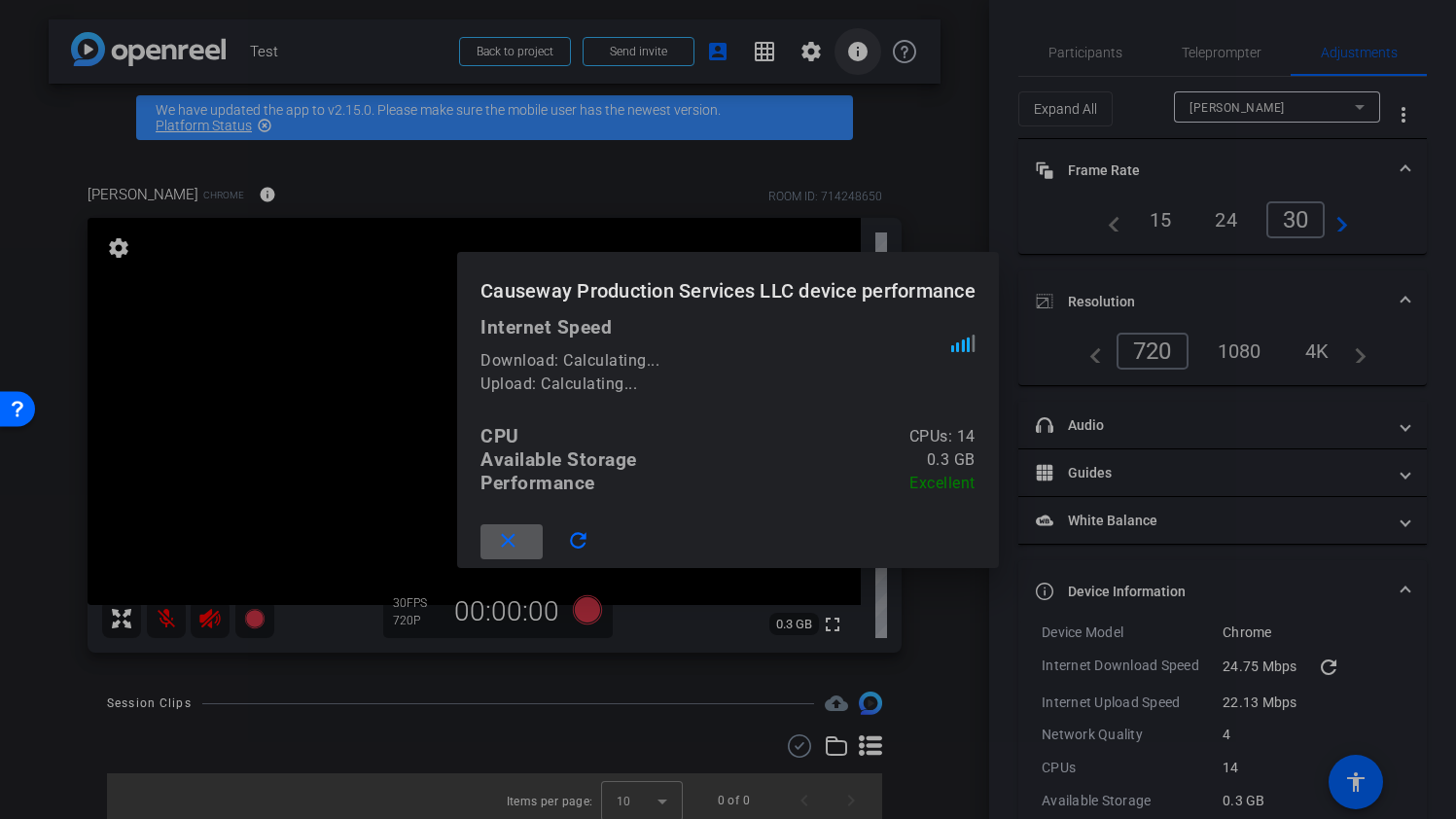
click at [864, 64] on div at bounding box center [728, 409] width 1456 height 819
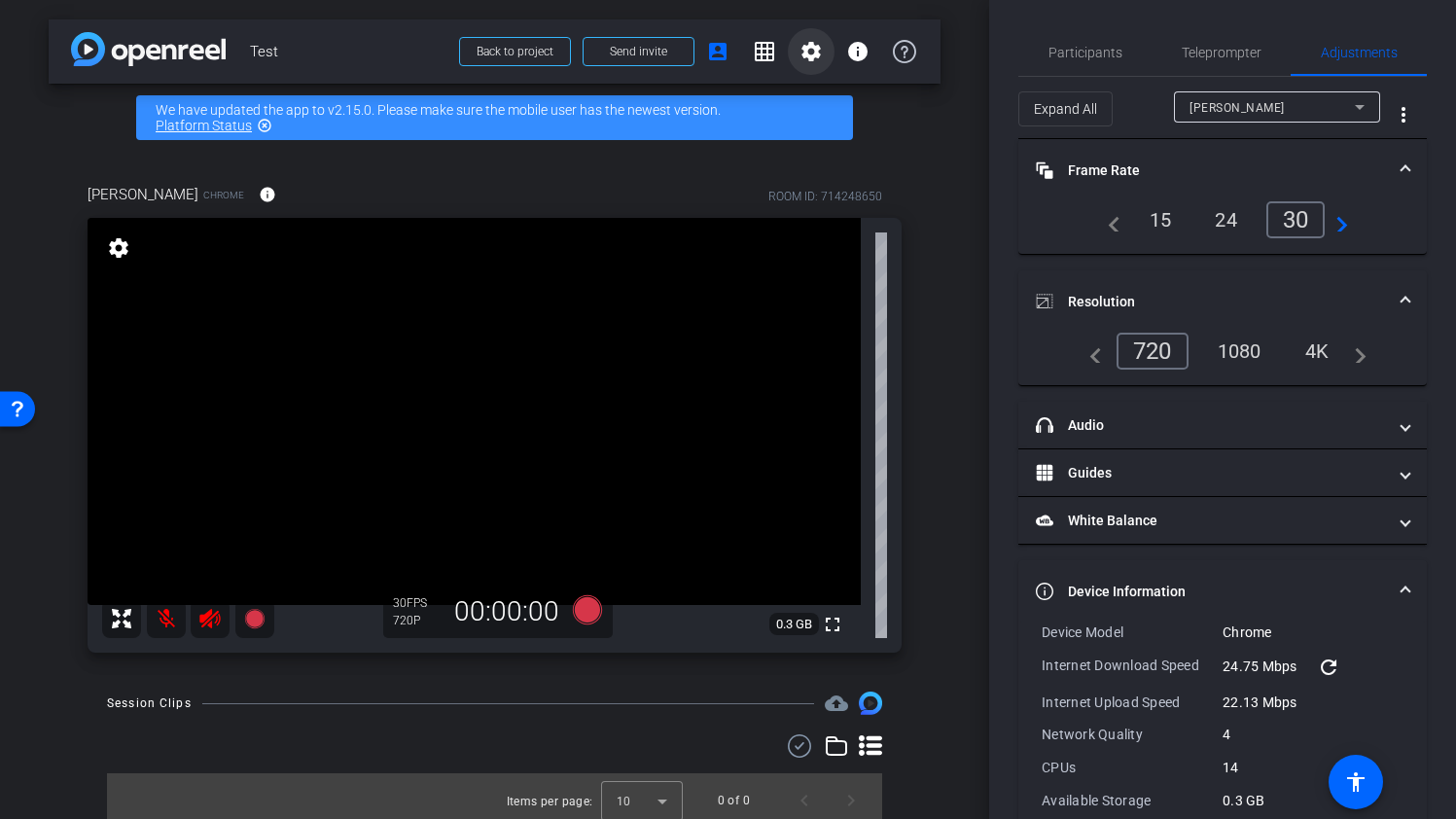
click at [809, 55] on mat-icon "settings" at bounding box center [811, 51] width 24 height 24
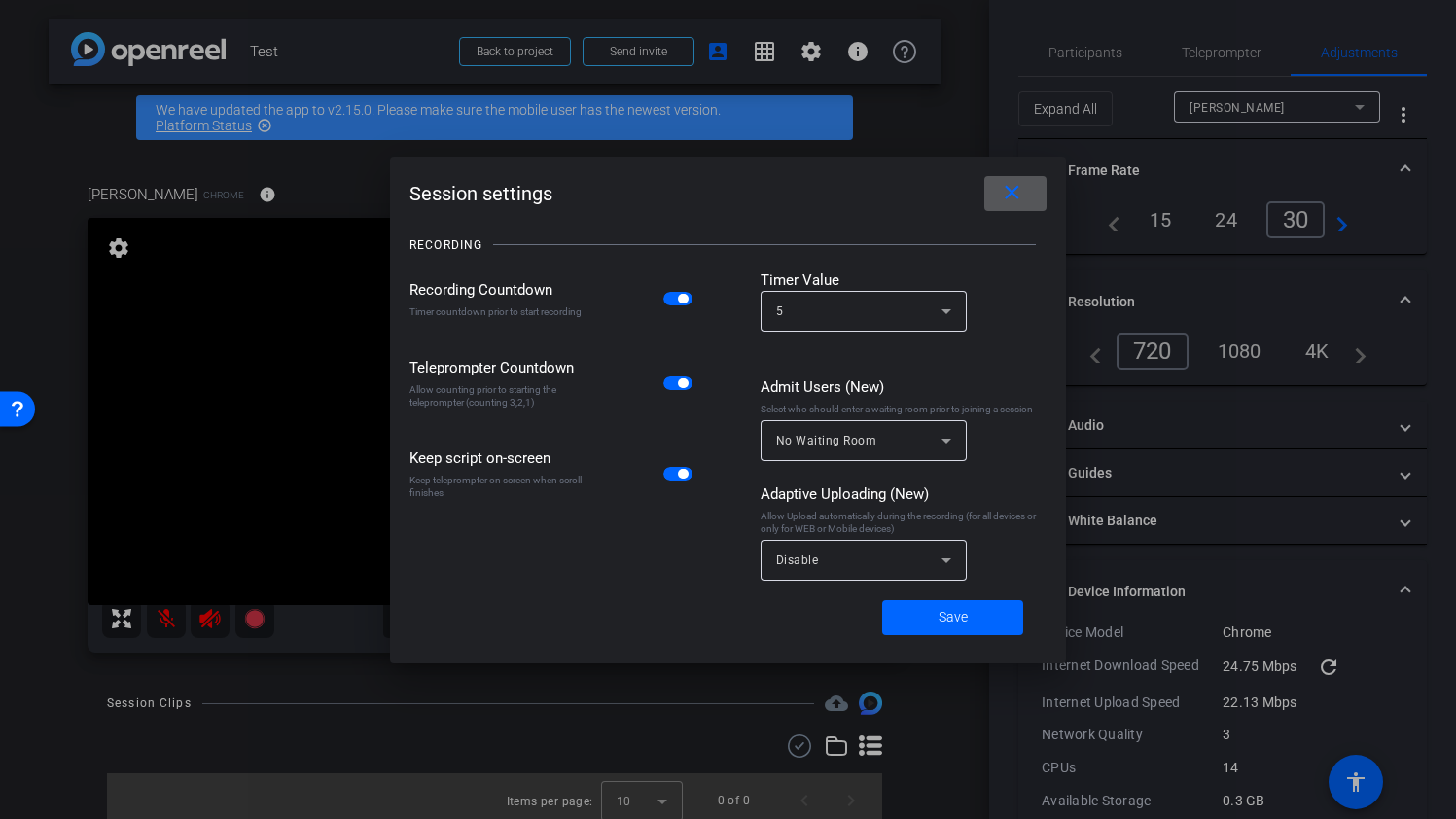
click at [944, 562] on icon at bounding box center [946, 560] width 24 height 24
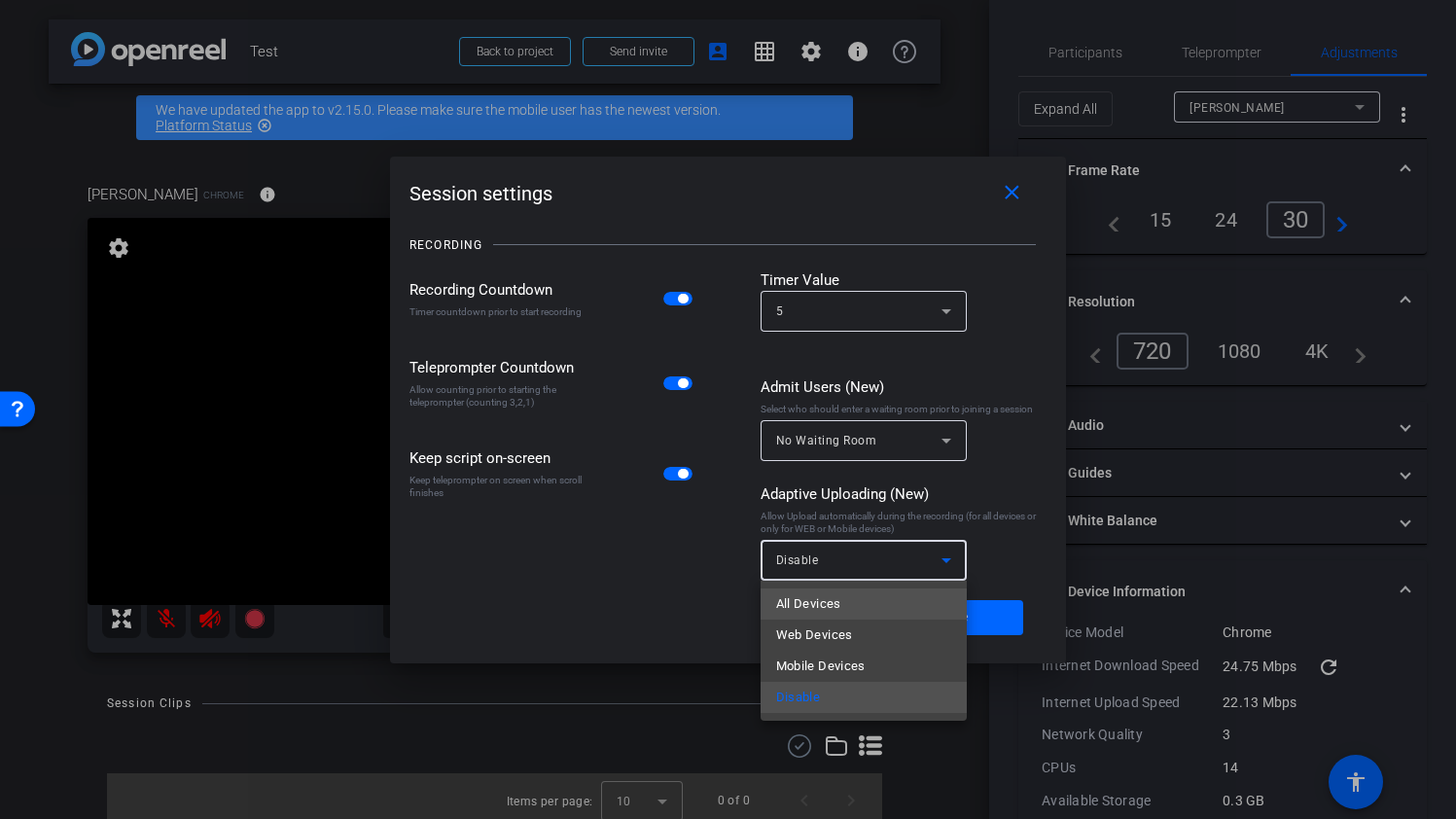
click at [842, 598] on mat-option "All Devices" at bounding box center [863, 605] width 206 height 32
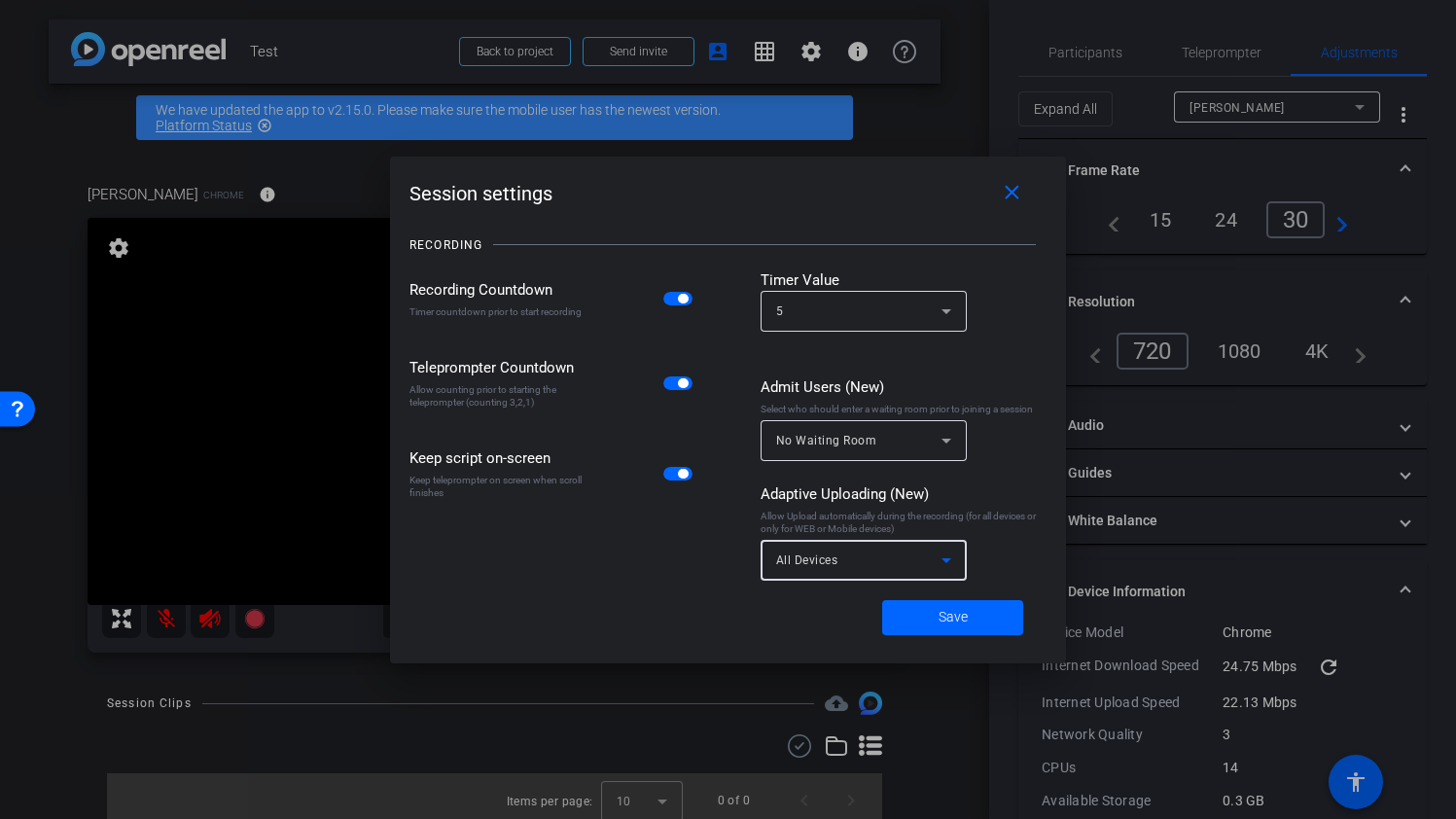
click at [949, 310] on icon at bounding box center [946, 311] width 24 height 24
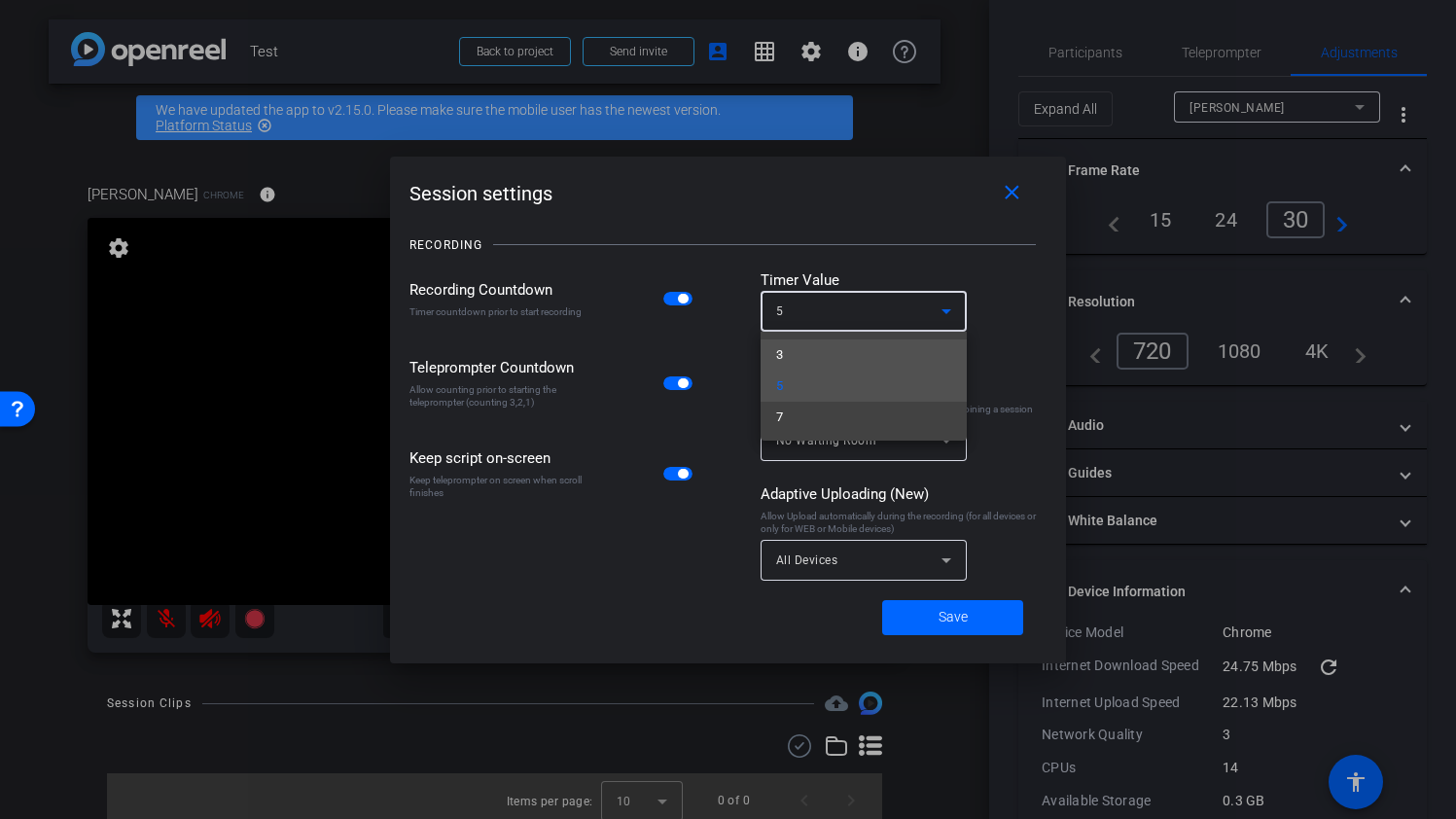
click at [800, 350] on mat-option "3" at bounding box center [863, 356] width 206 height 32
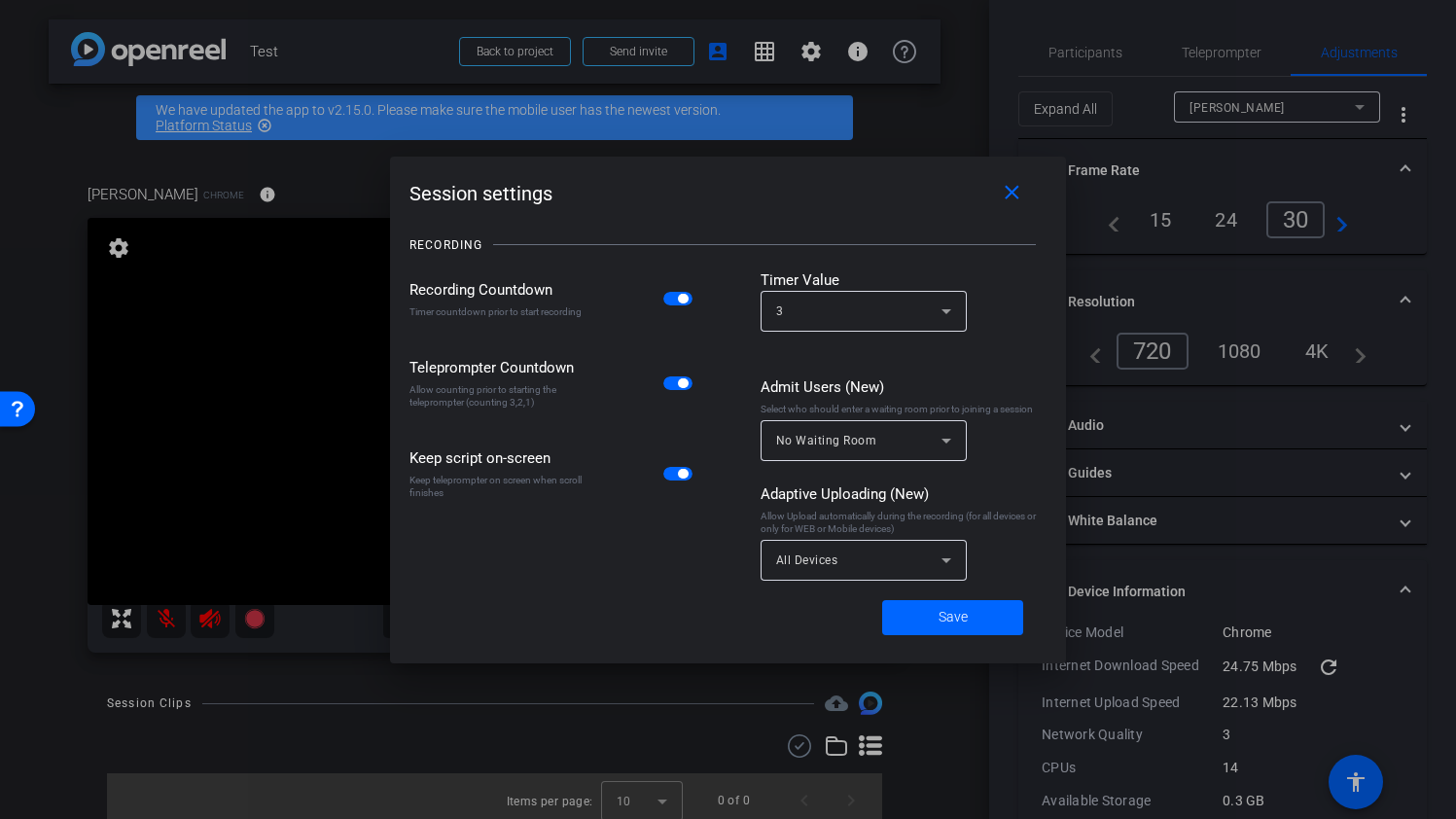
click at [1020, 321] on div "Timer Value 3" at bounding box center [904, 313] width 286 height 88
click at [977, 618] on span at bounding box center [952, 616] width 141 height 46
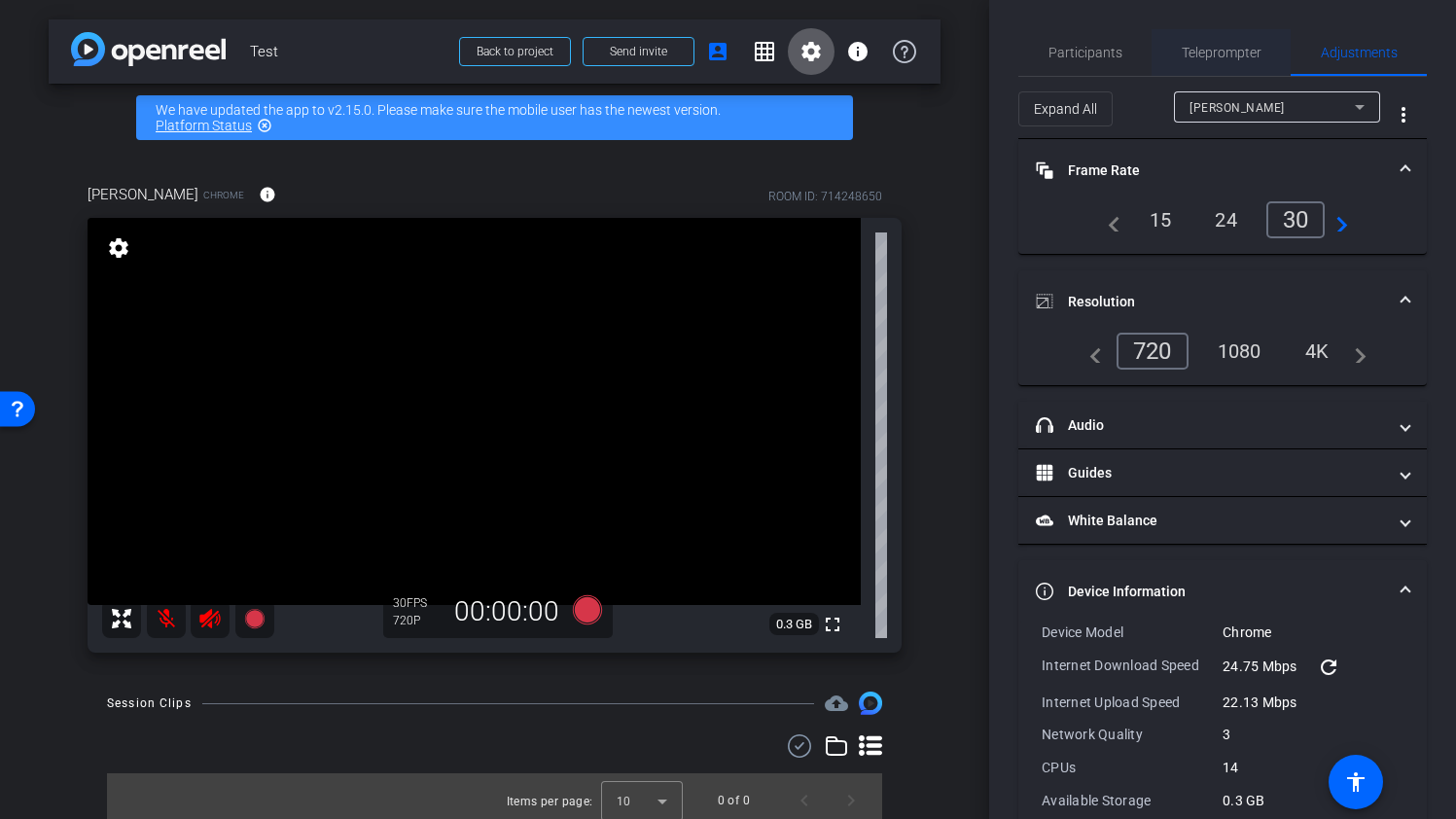
click at [1222, 49] on span "Teleprompter" at bounding box center [1221, 52] width 80 height 14
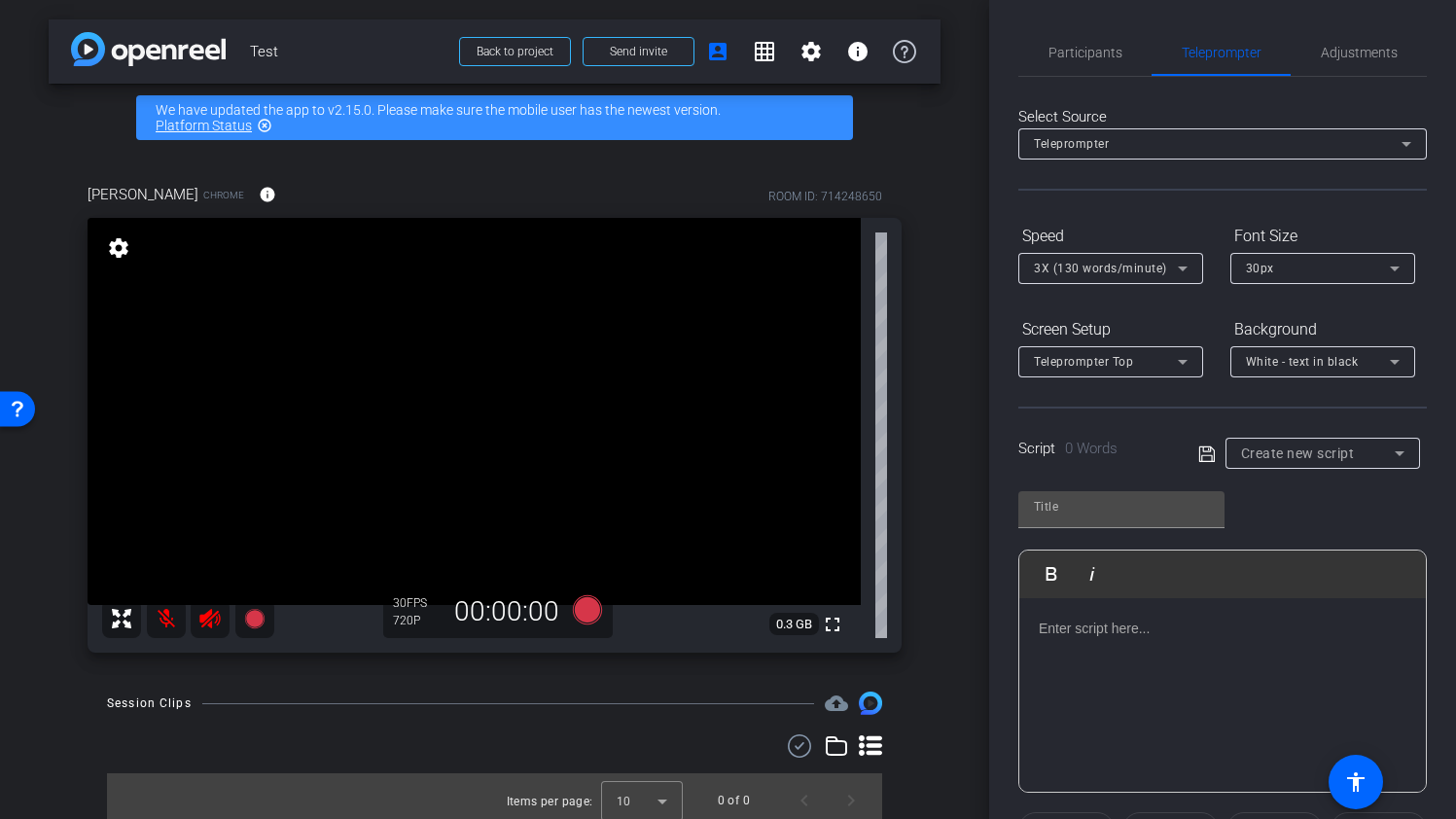
click at [1130, 647] on div at bounding box center [1222, 695] width 406 height 195
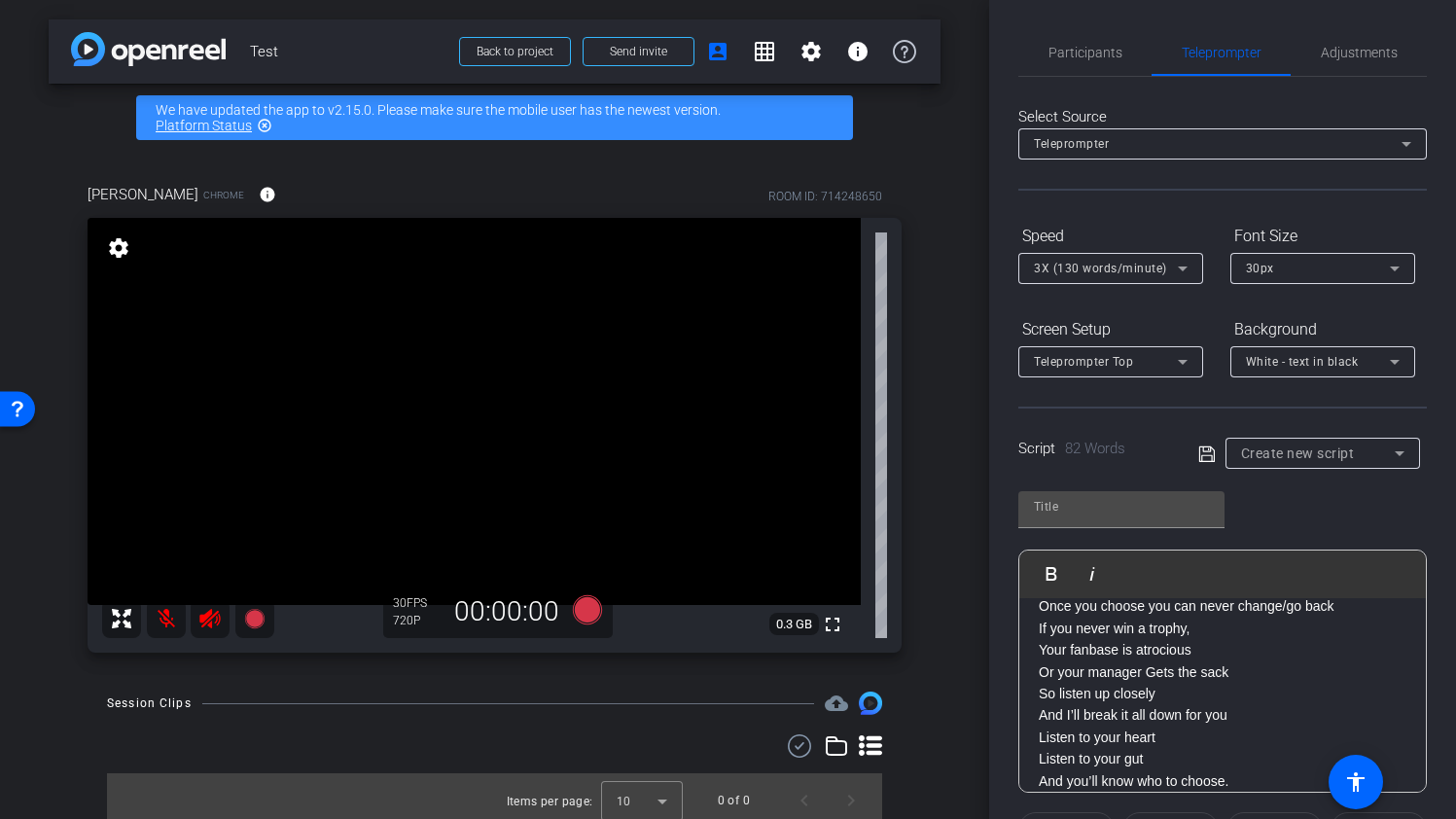
click at [1311, 509] on div "Play Play from this location Play Selected Play and display the selected text o…" at bounding box center [1222, 634] width 408 height 316
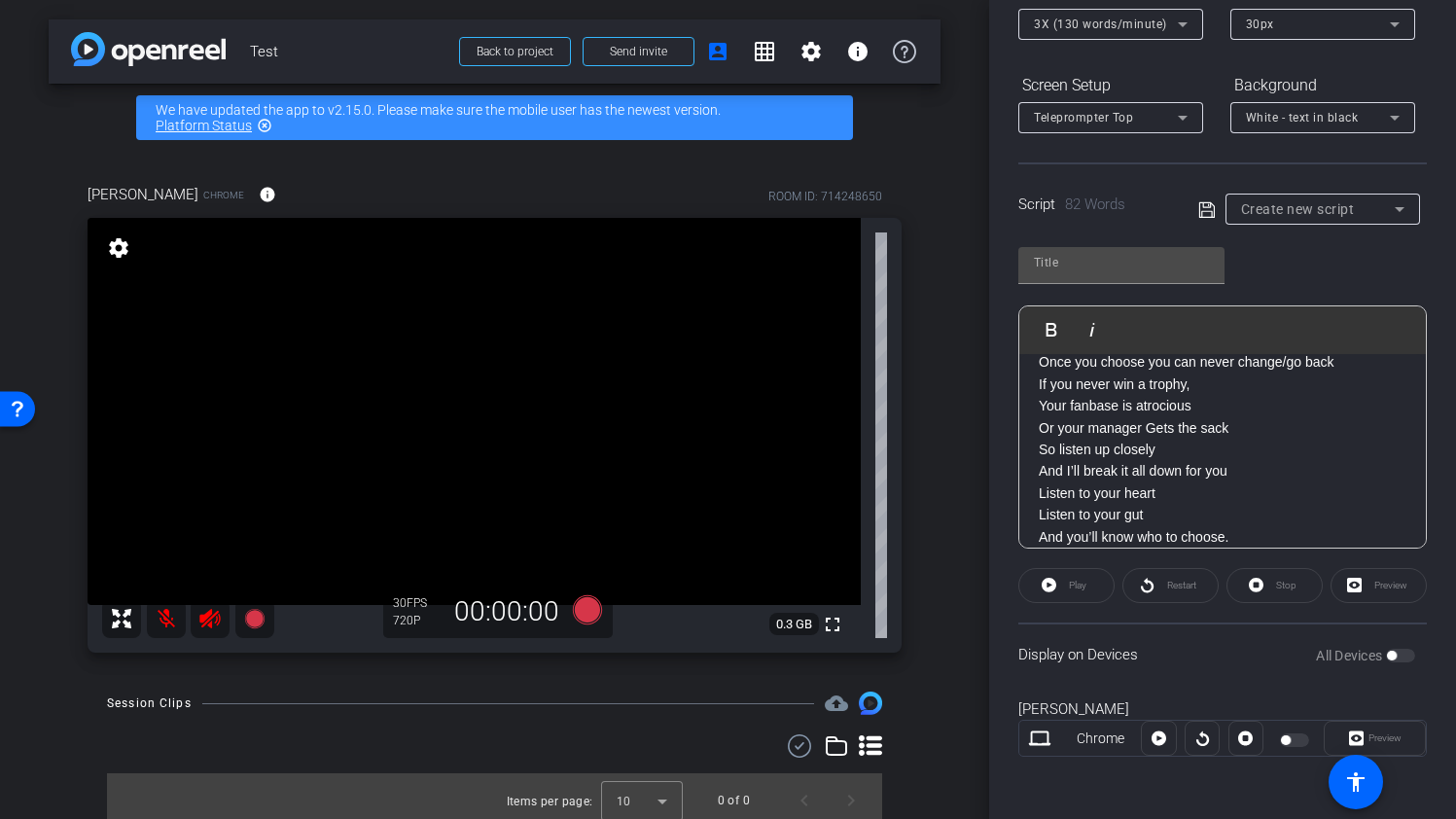
click at [1076, 589] on div "Play" at bounding box center [1066, 585] width 96 height 35
click at [1060, 258] on input "text" at bounding box center [1120, 263] width 175 height 24
click at [1300, 274] on div "fsdf Play Play from this location Play Selected Play and display the selected t…" at bounding box center [1222, 390] width 408 height 316
click at [1077, 275] on div "fsdf" at bounding box center [1120, 263] width 175 height 32
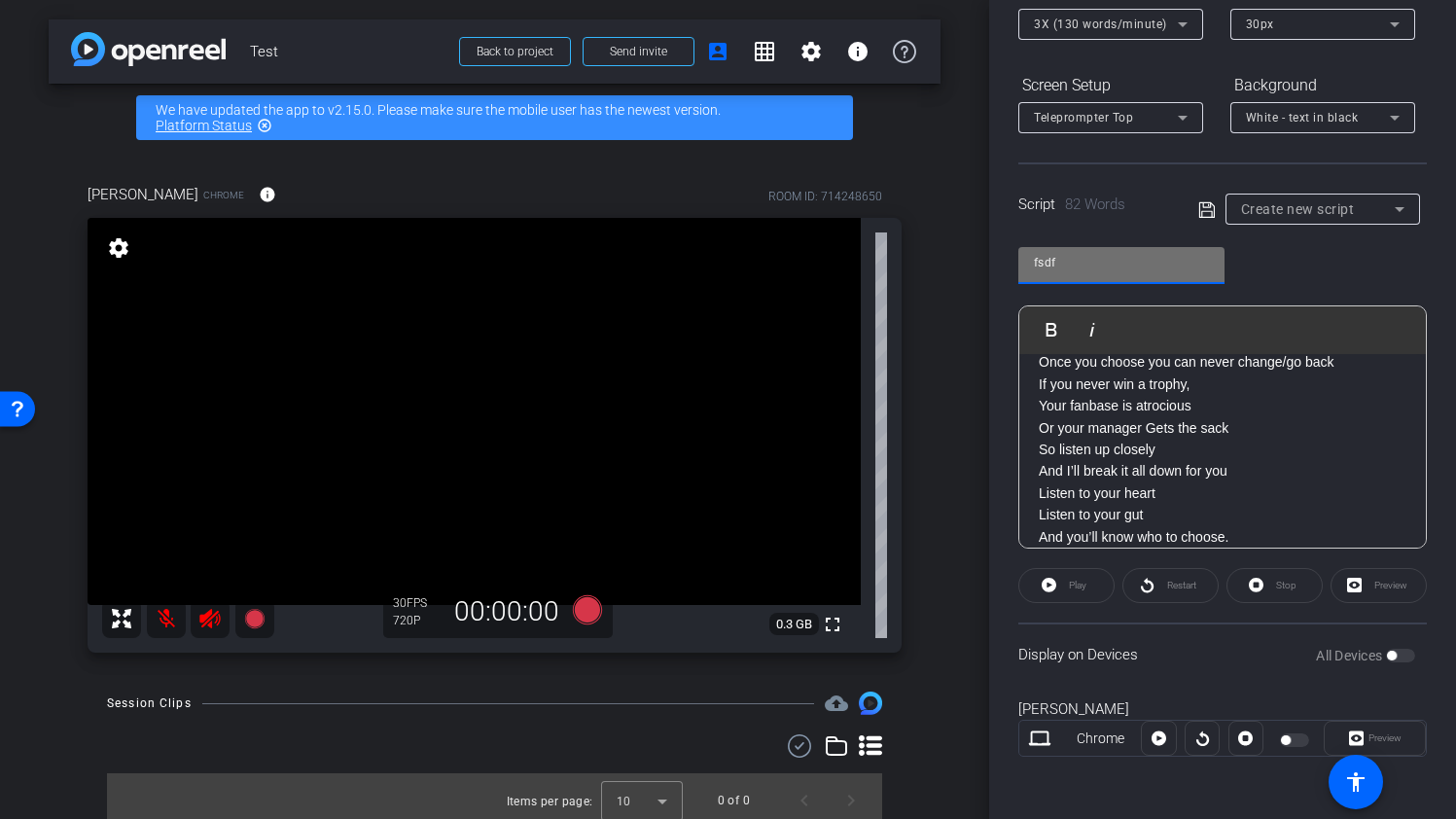
click at [1047, 264] on input "fsdf" at bounding box center [1120, 263] width 175 height 24
type input "test"
click at [1272, 270] on div "test Play Play from this location Play Selected Play and display the selected t…" at bounding box center [1222, 390] width 408 height 316
click at [1065, 592] on div "Play" at bounding box center [1066, 585] width 96 height 35
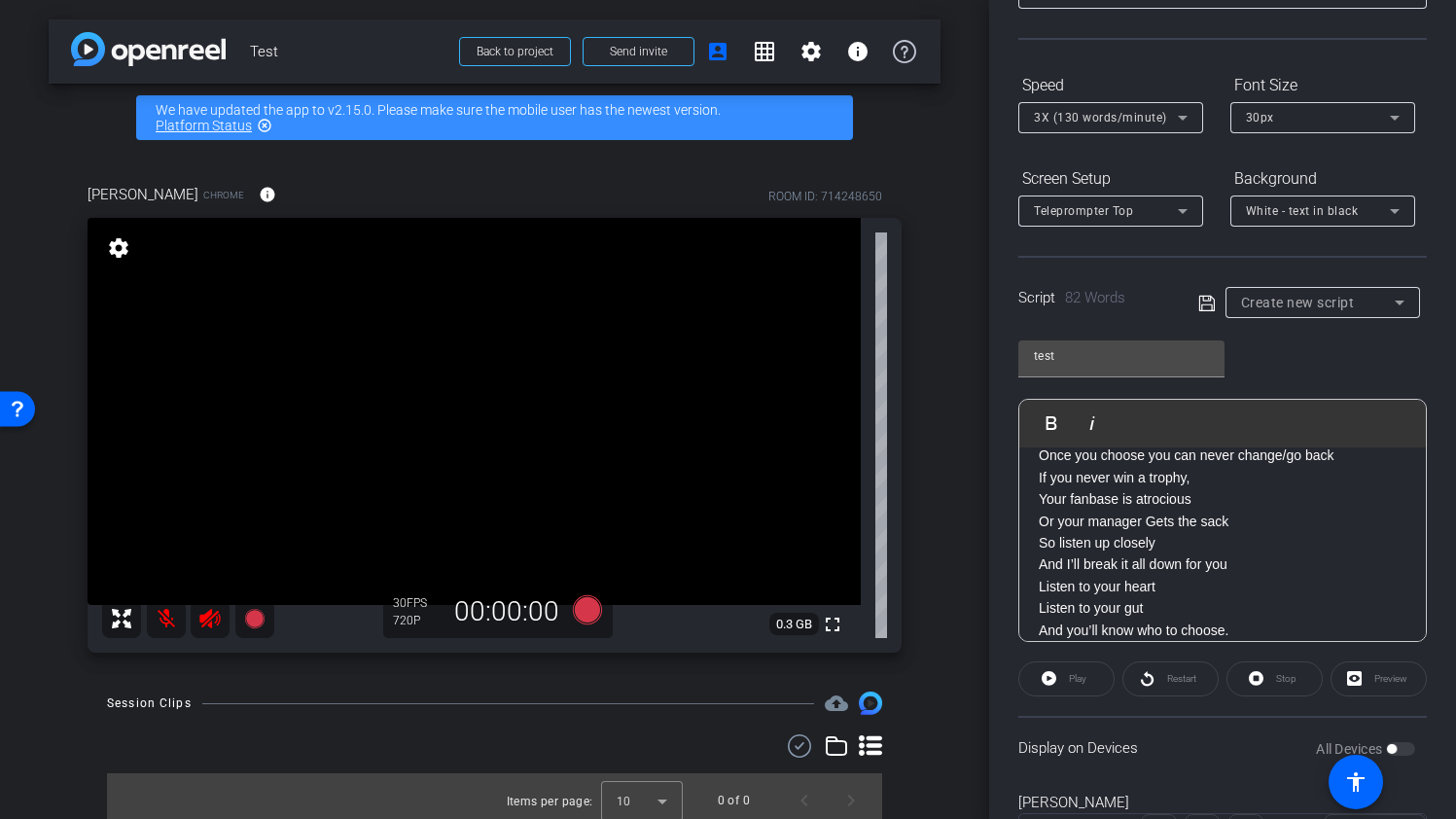
scroll to position [147, 0]
click at [1307, 382] on div "test Play Play from this location Play Selected Play and display the selected t…" at bounding box center [1222, 488] width 408 height 316
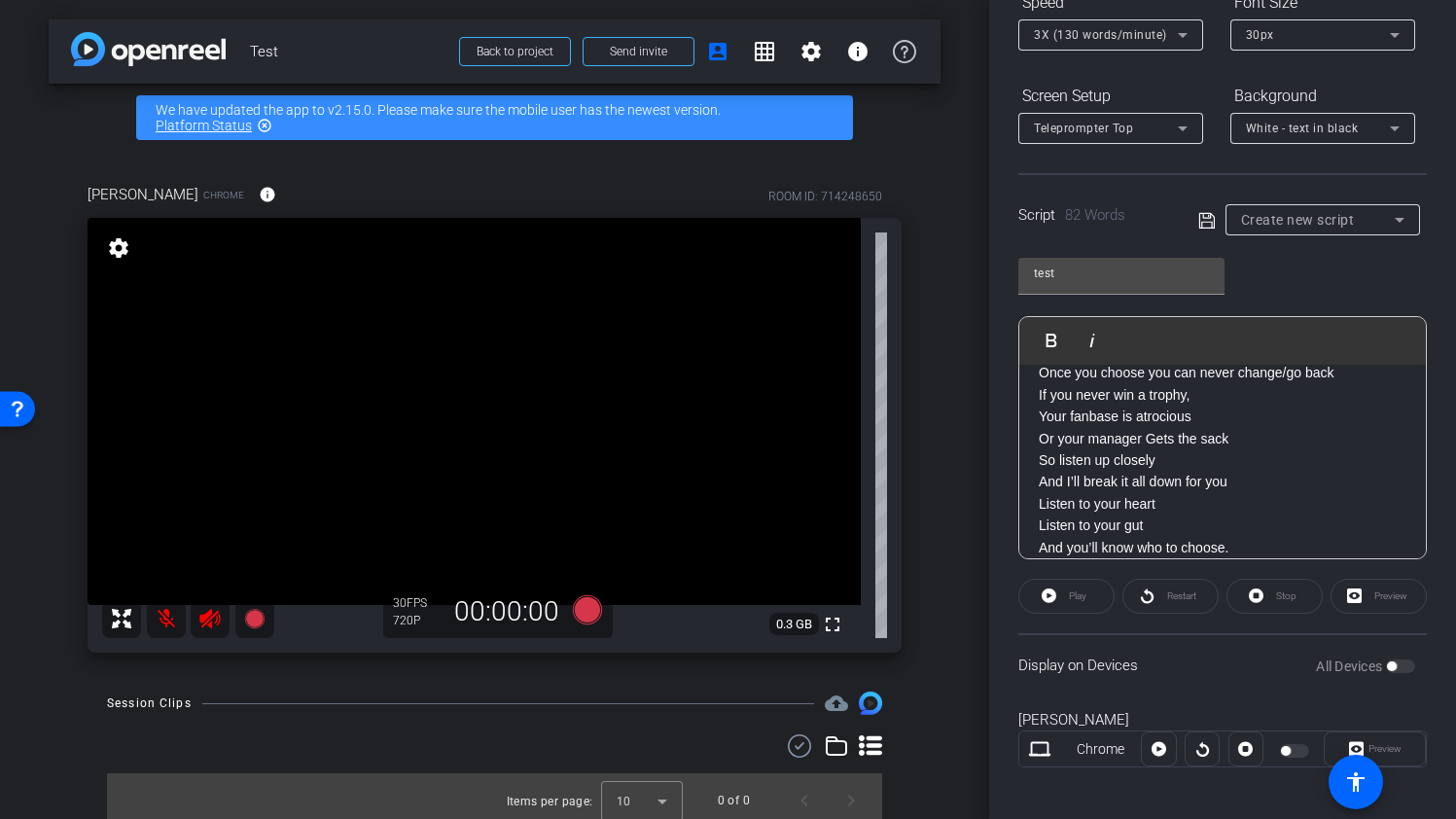
scroll to position [244, 0]
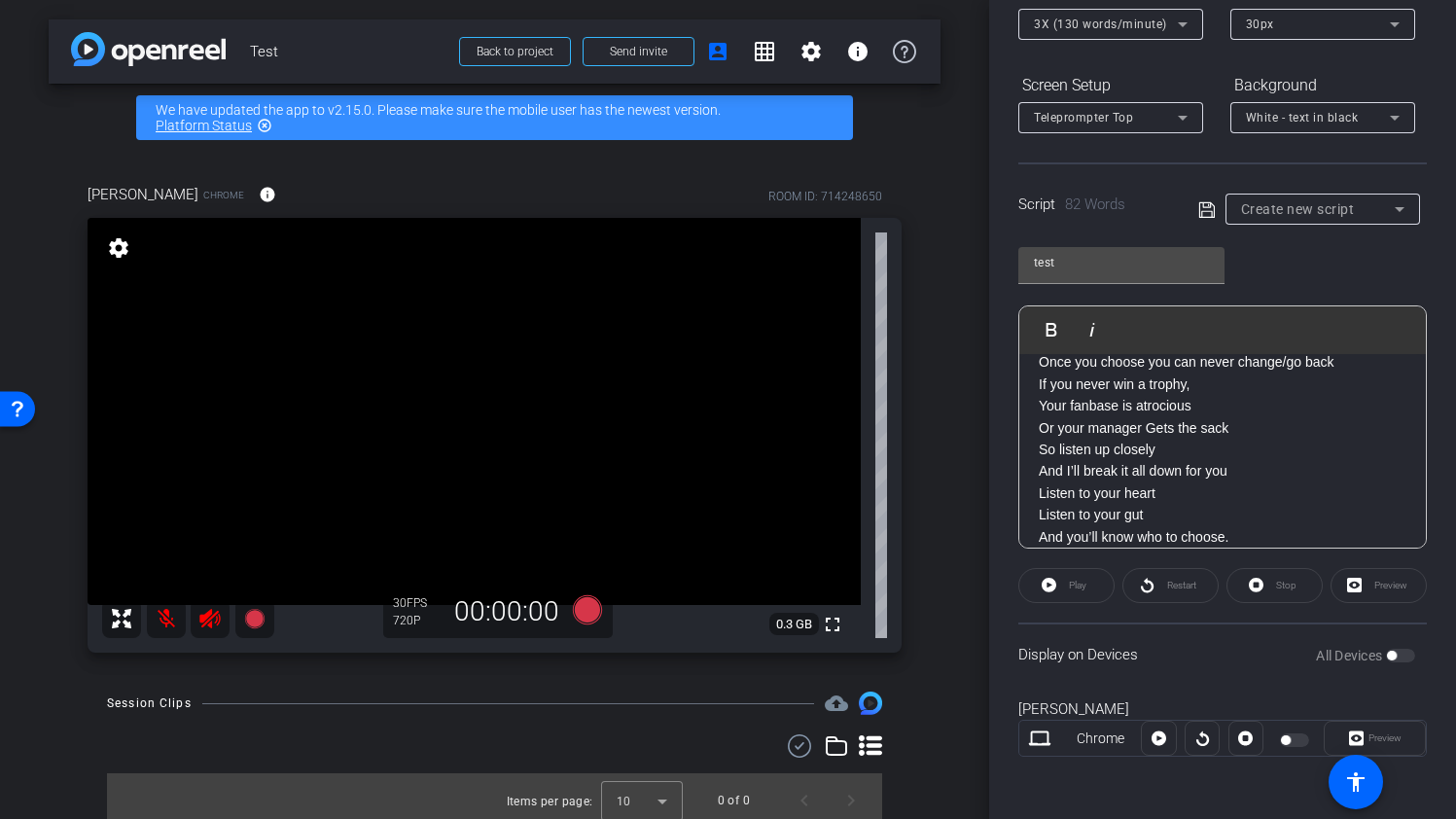
click at [1299, 329] on div "Play Play from this location Play Selected Play and display the selected text o…" at bounding box center [1222, 330] width 406 height 47
click at [1279, 587] on div "Stop" at bounding box center [1273, 585] width 96 height 35
click at [1311, 203] on span "Create new script" at bounding box center [1297, 209] width 114 height 16
click at [1302, 241] on span "Create new script" at bounding box center [1291, 248] width 102 height 24
click at [1198, 212] on icon at bounding box center [1207, 210] width 18 height 24
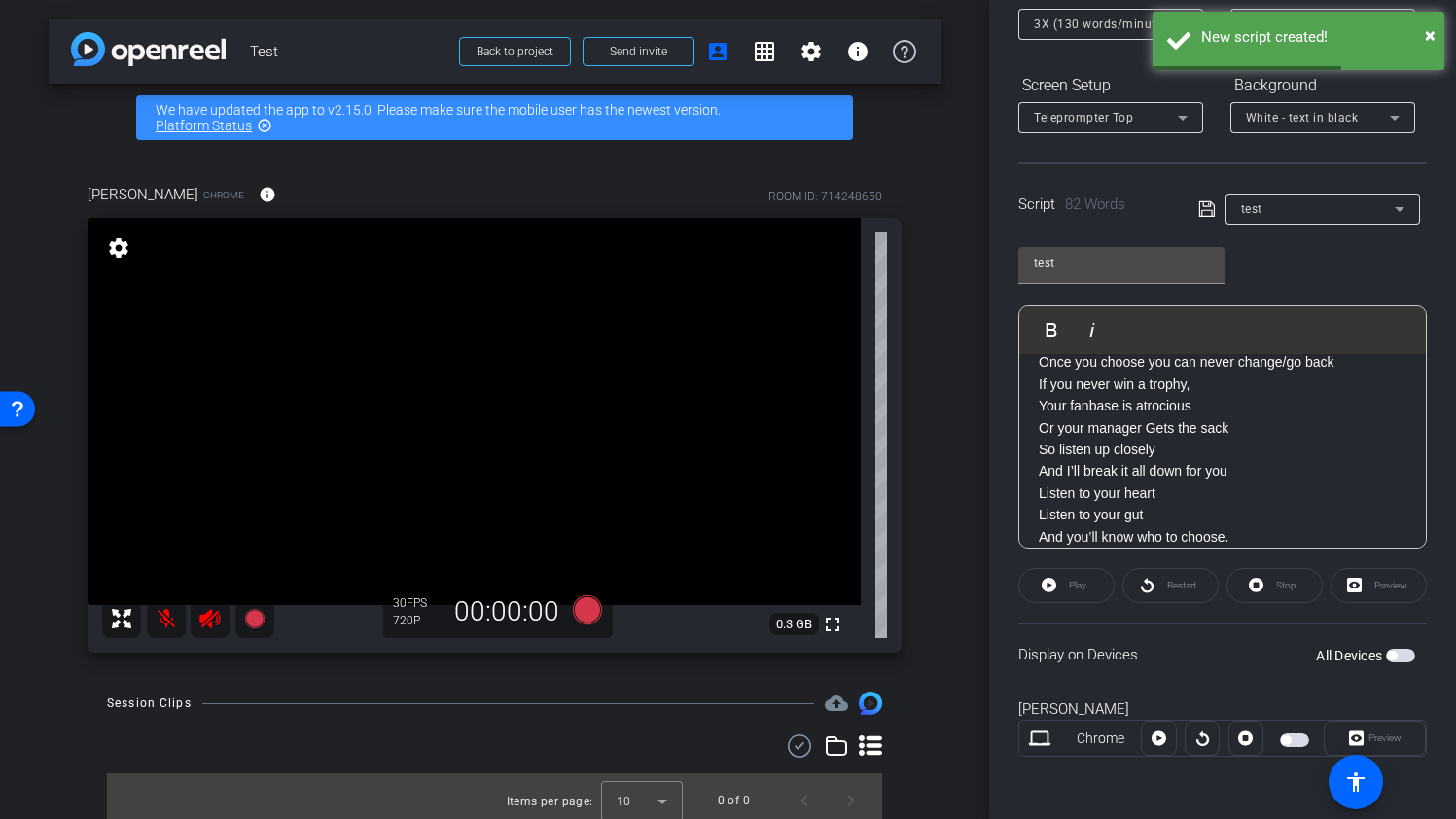
click at [1396, 654] on span "button" at bounding box center [1392, 656] width 10 height 10
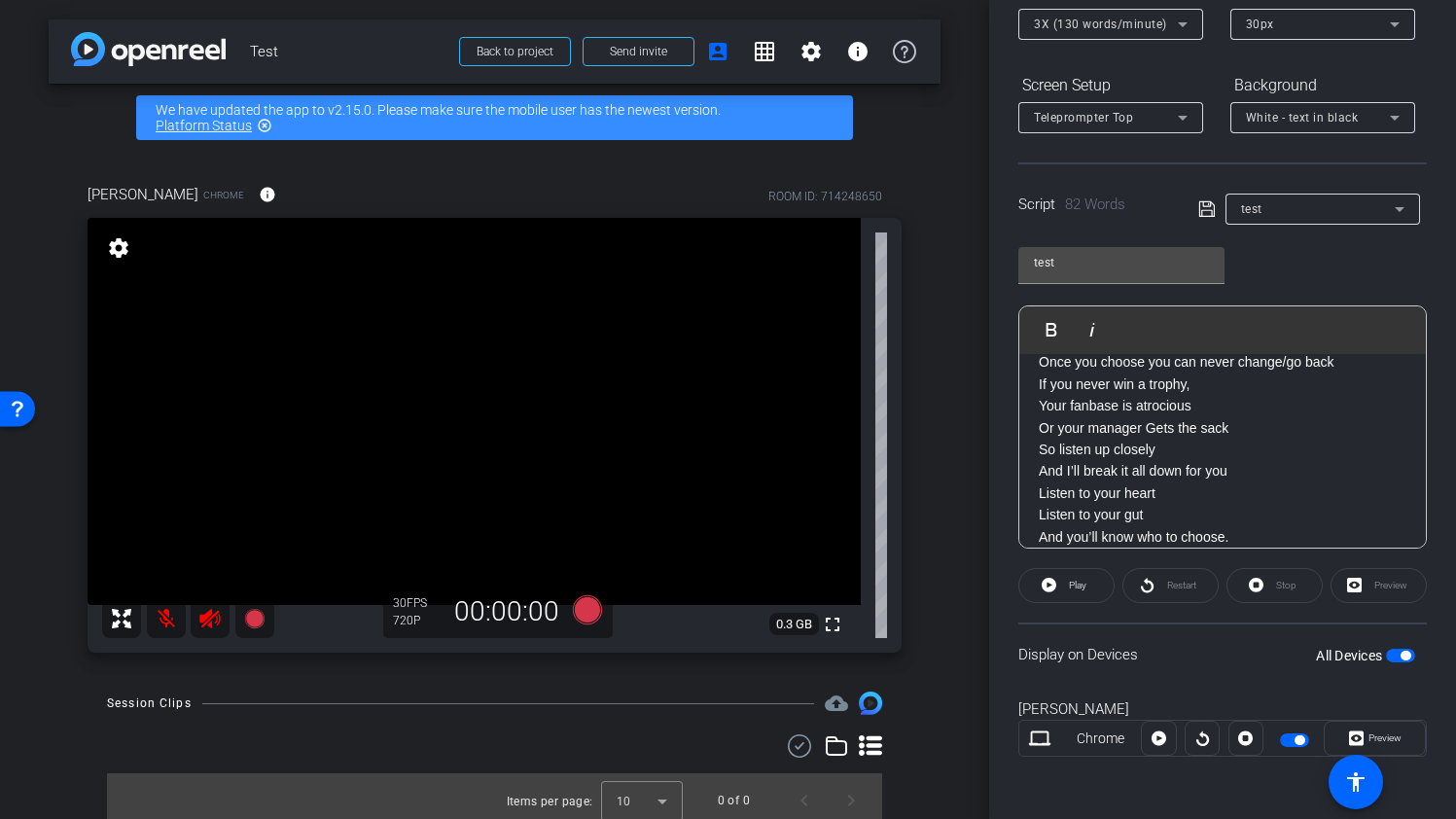
click at [1301, 741] on span "button" at bounding box center [1299, 740] width 10 height 10
click at [1301, 741] on span "button" at bounding box center [1294, 740] width 30 height 14
click at [1069, 586] on span "Play" at bounding box center [1078, 585] width 18 height 11
click at [1378, 588] on div "Preview" at bounding box center [1378, 585] width 96 height 35
click at [1252, 585] on icon at bounding box center [1255, 585] width 15 height 15
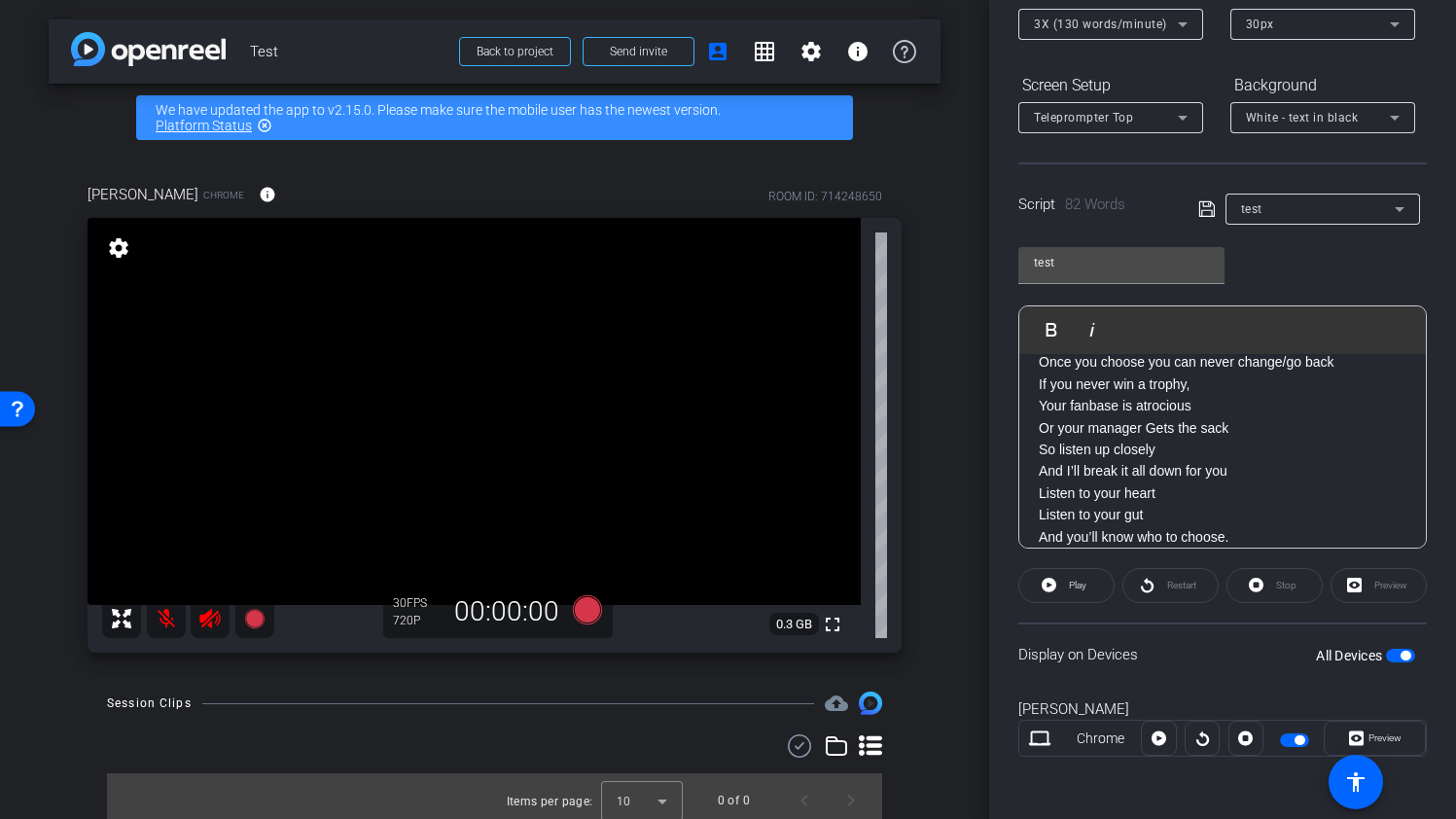
click at [1358, 592] on div "Preview" at bounding box center [1378, 585] width 96 height 35
click at [1353, 585] on div "Preview" at bounding box center [1378, 585] width 96 height 35
click at [1384, 584] on div "Preview" at bounding box center [1378, 585] width 96 height 35
click at [1156, 697] on div "Nick Chrome Preview" at bounding box center [1222, 737] width 408 height 105
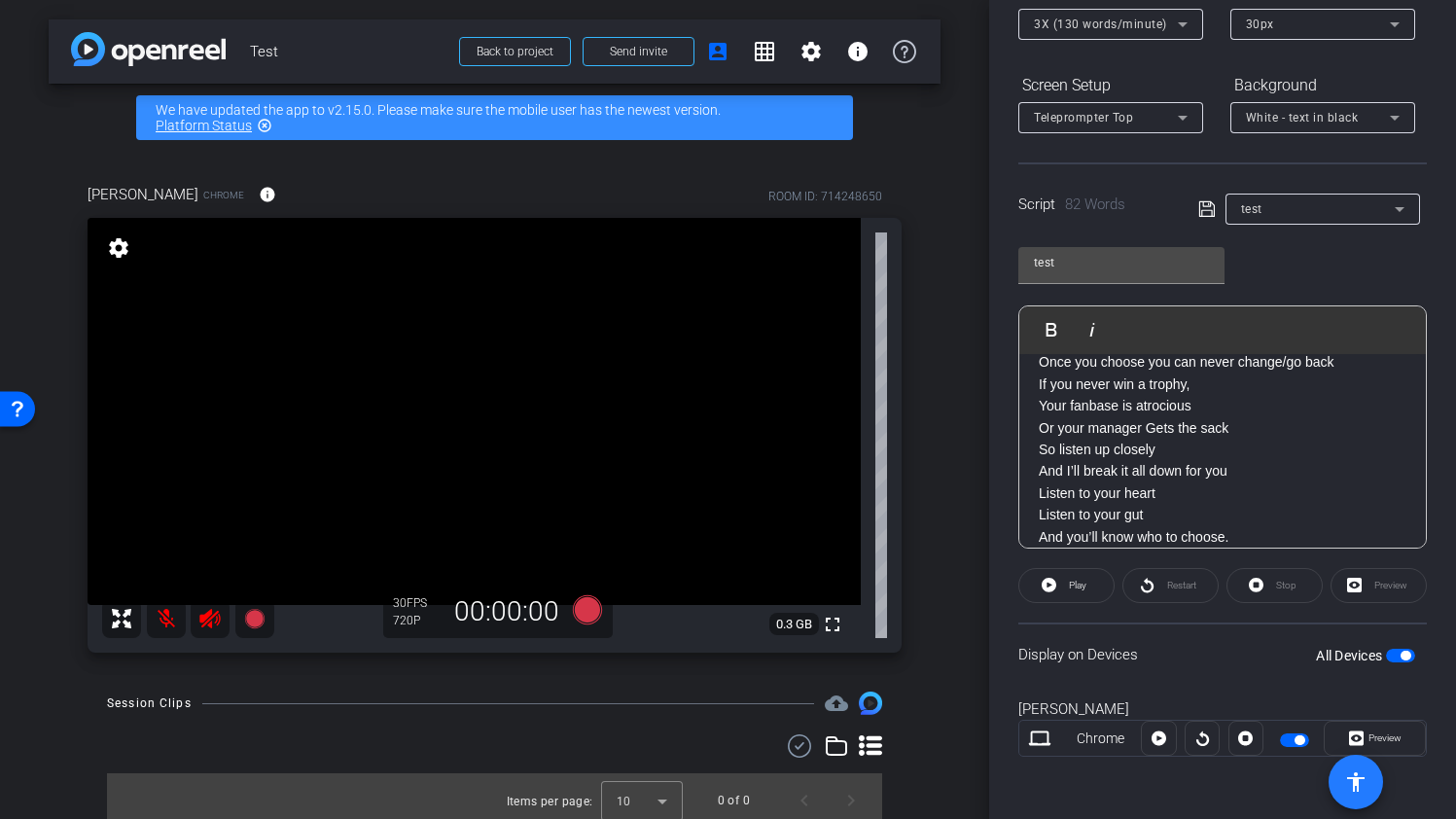
click at [1358, 791] on mat-icon "accessibility" at bounding box center [1355, 782] width 24 height 24
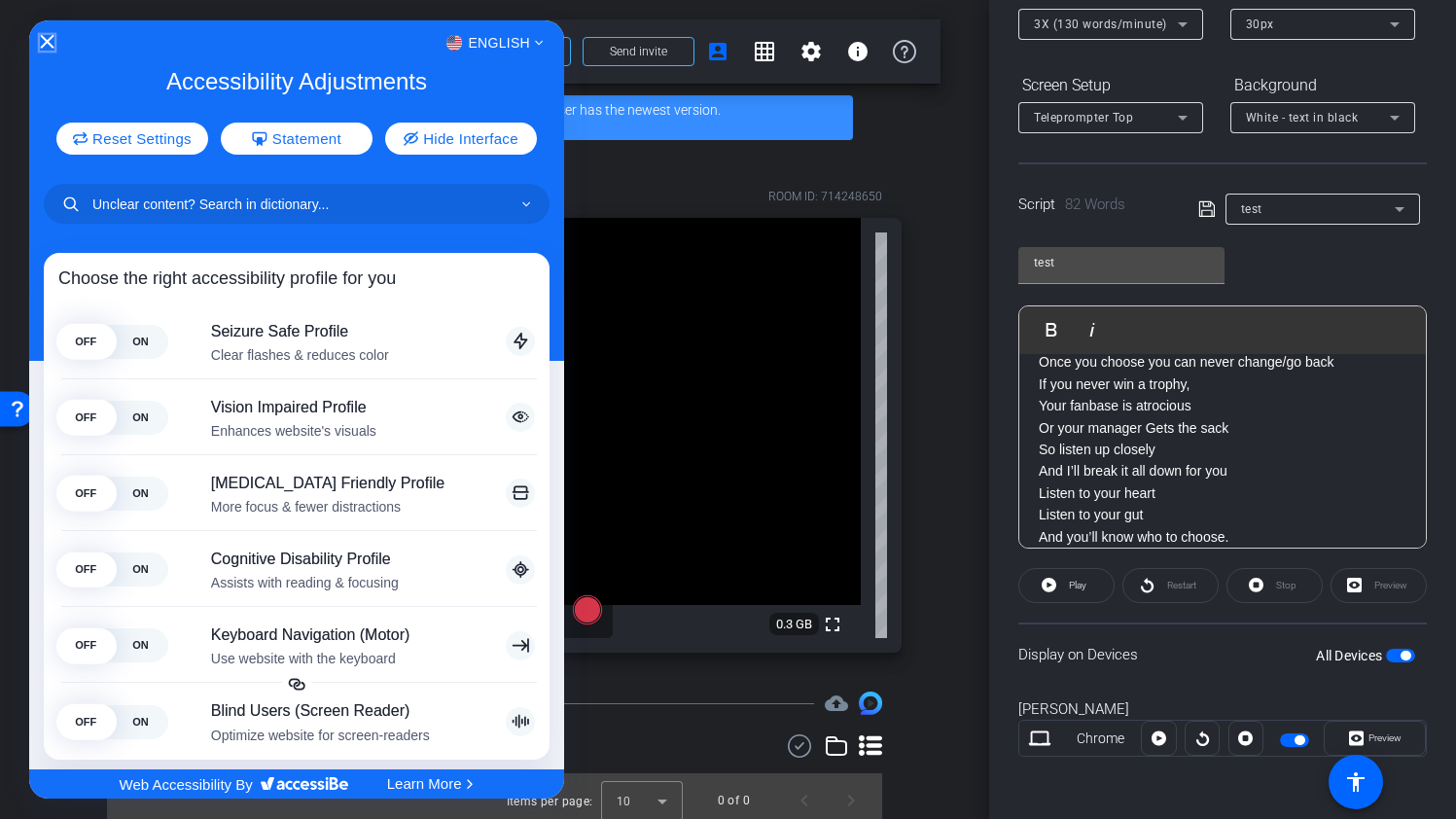
click at [47, 37] on icon "Close Accessibility Interface" at bounding box center [46, 41] width 14 height 14
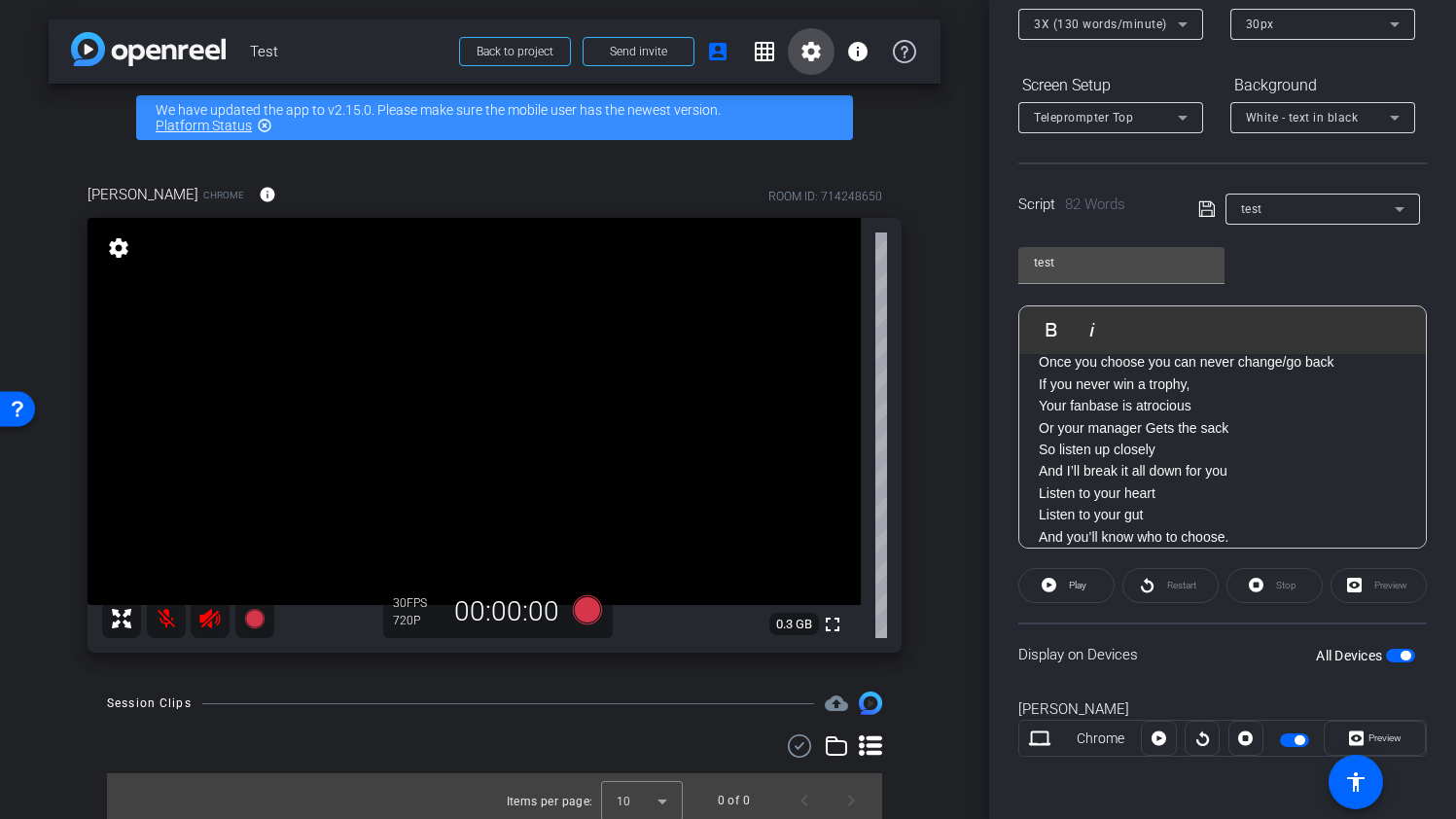
click at [809, 48] on mat-icon "settings" at bounding box center [811, 51] width 24 height 24
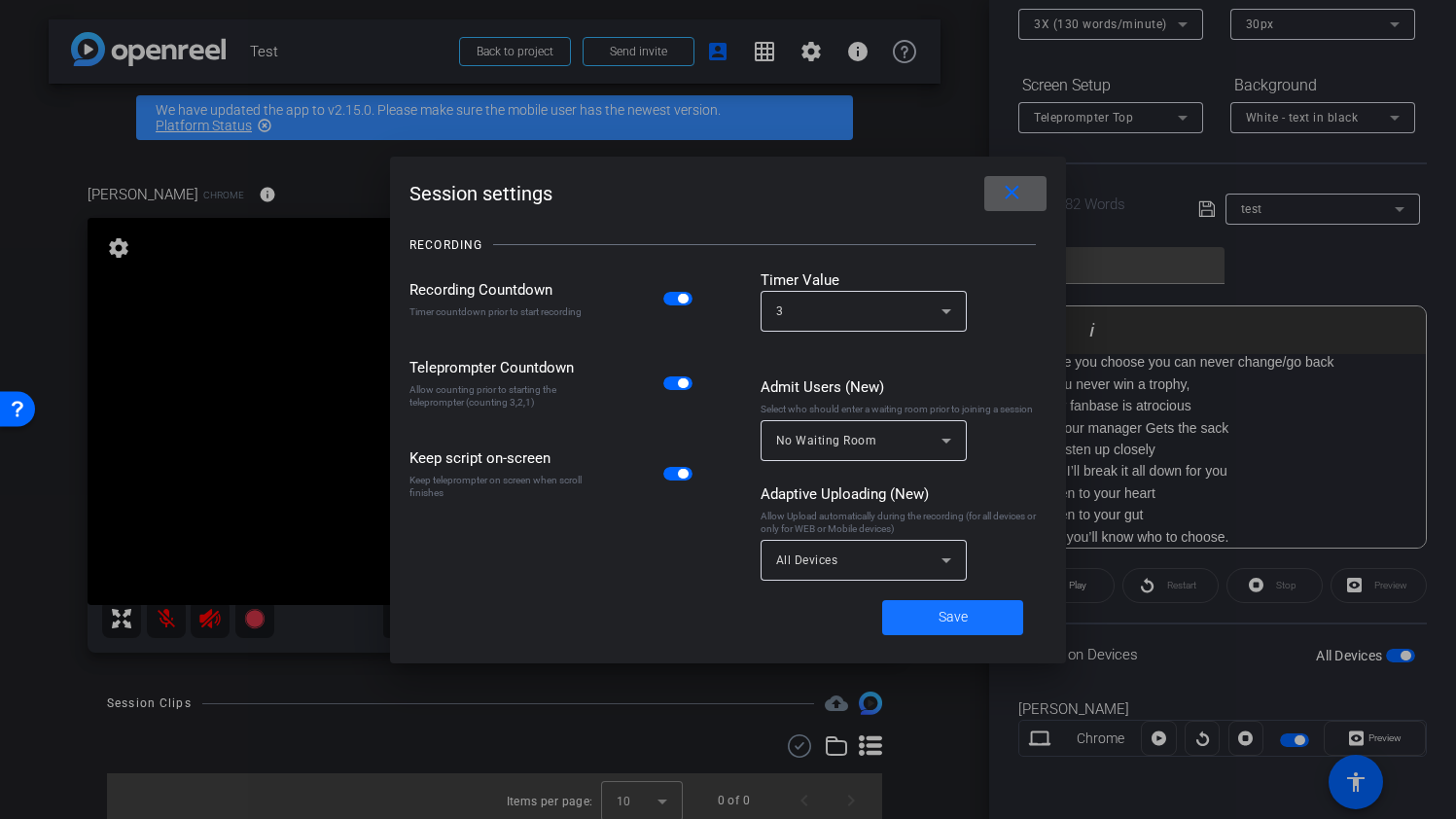
click at [986, 614] on span at bounding box center [952, 616] width 141 height 46
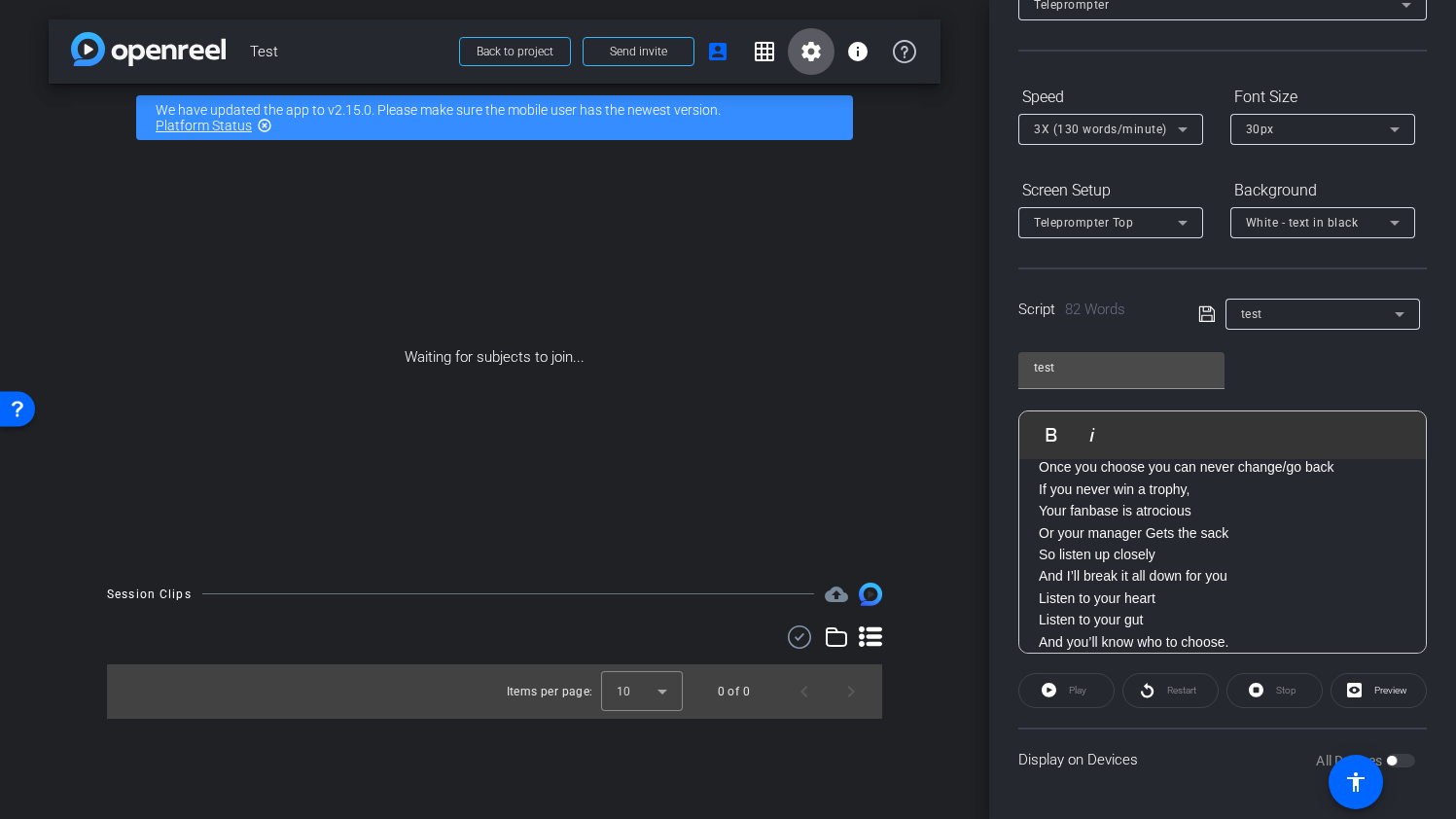
scroll to position [139, 0]
click at [546, 53] on span "Back to project" at bounding box center [515, 51] width 77 height 14
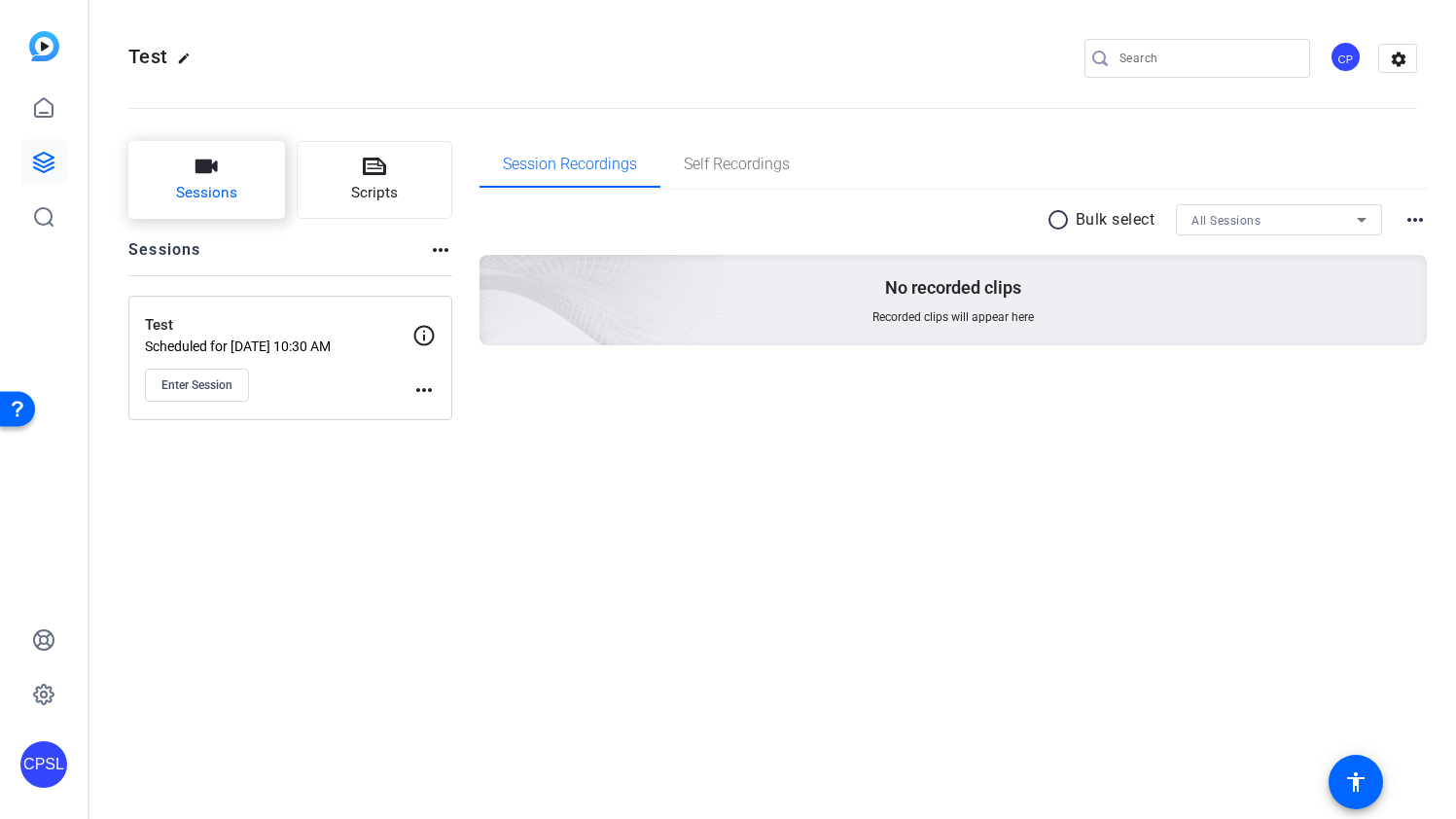
click at [197, 192] on span "Sessions" at bounding box center [206, 193] width 61 height 23
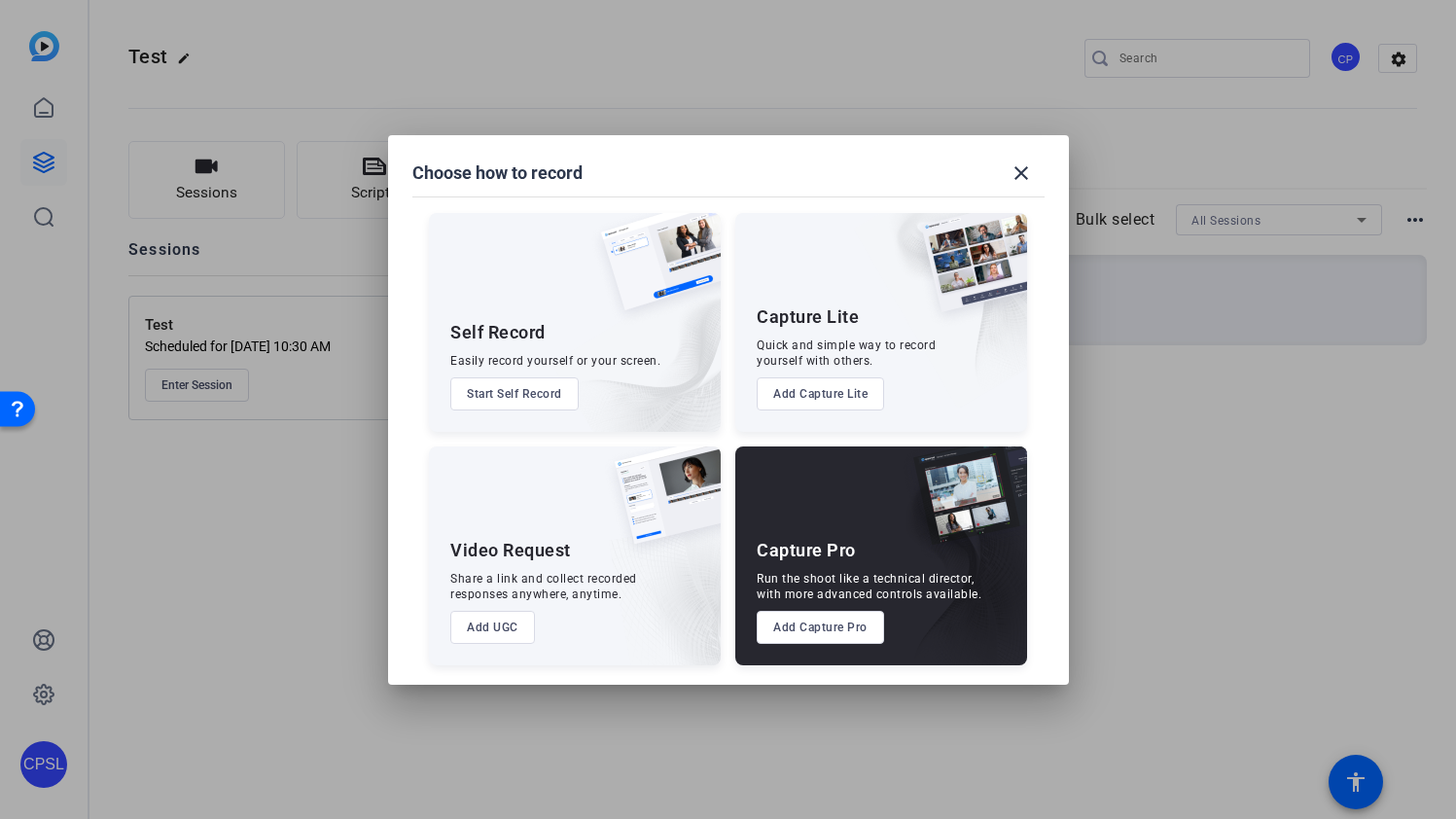
click at [850, 638] on button "Add Capture Pro" at bounding box center [820, 626] width 127 height 33
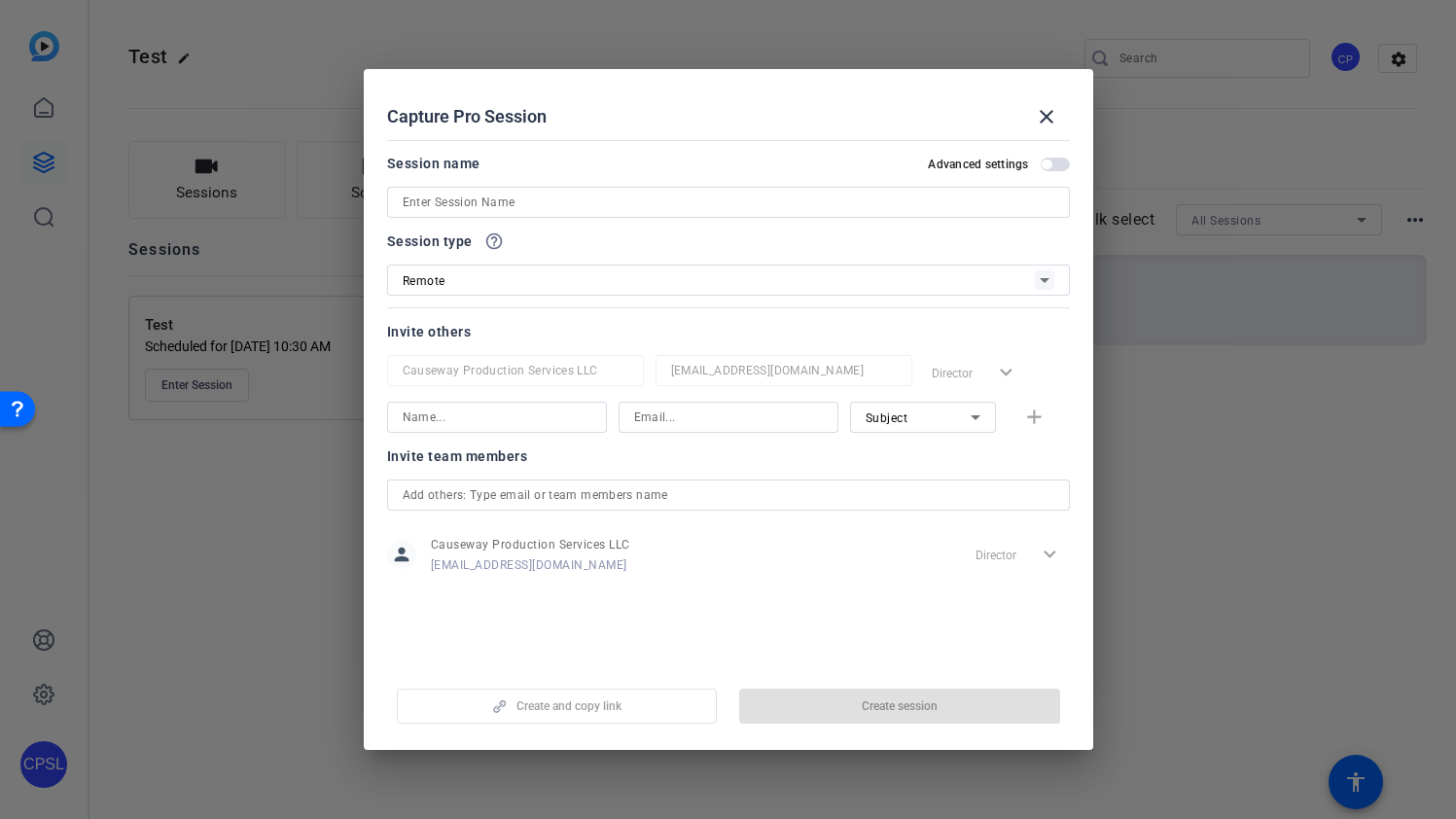
click at [526, 208] on input at bounding box center [729, 203] width 652 height 24
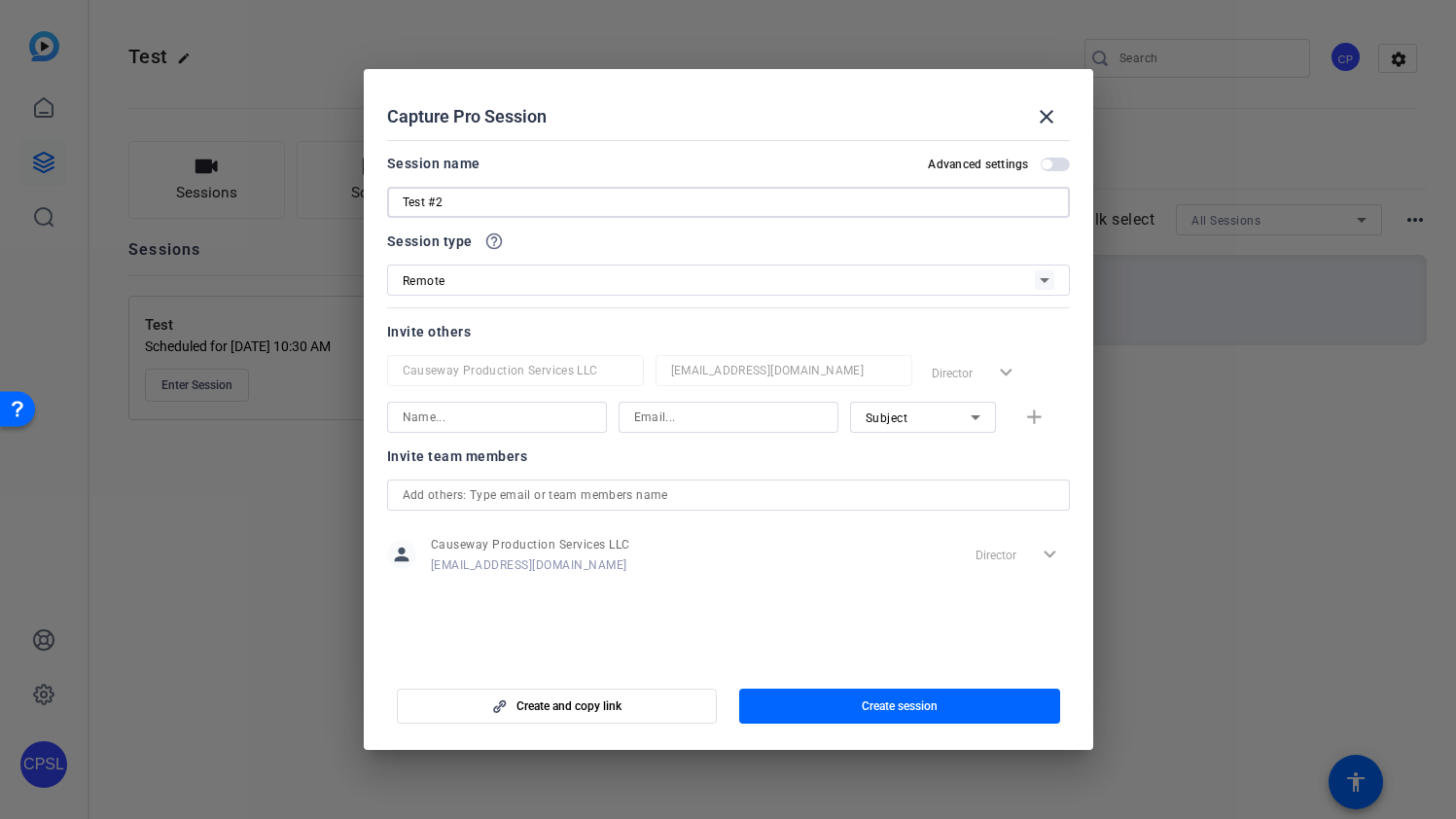
type input "Test #2"
click at [468, 283] on div "Remote" at bounding box center [719, 281] width 632 height 25
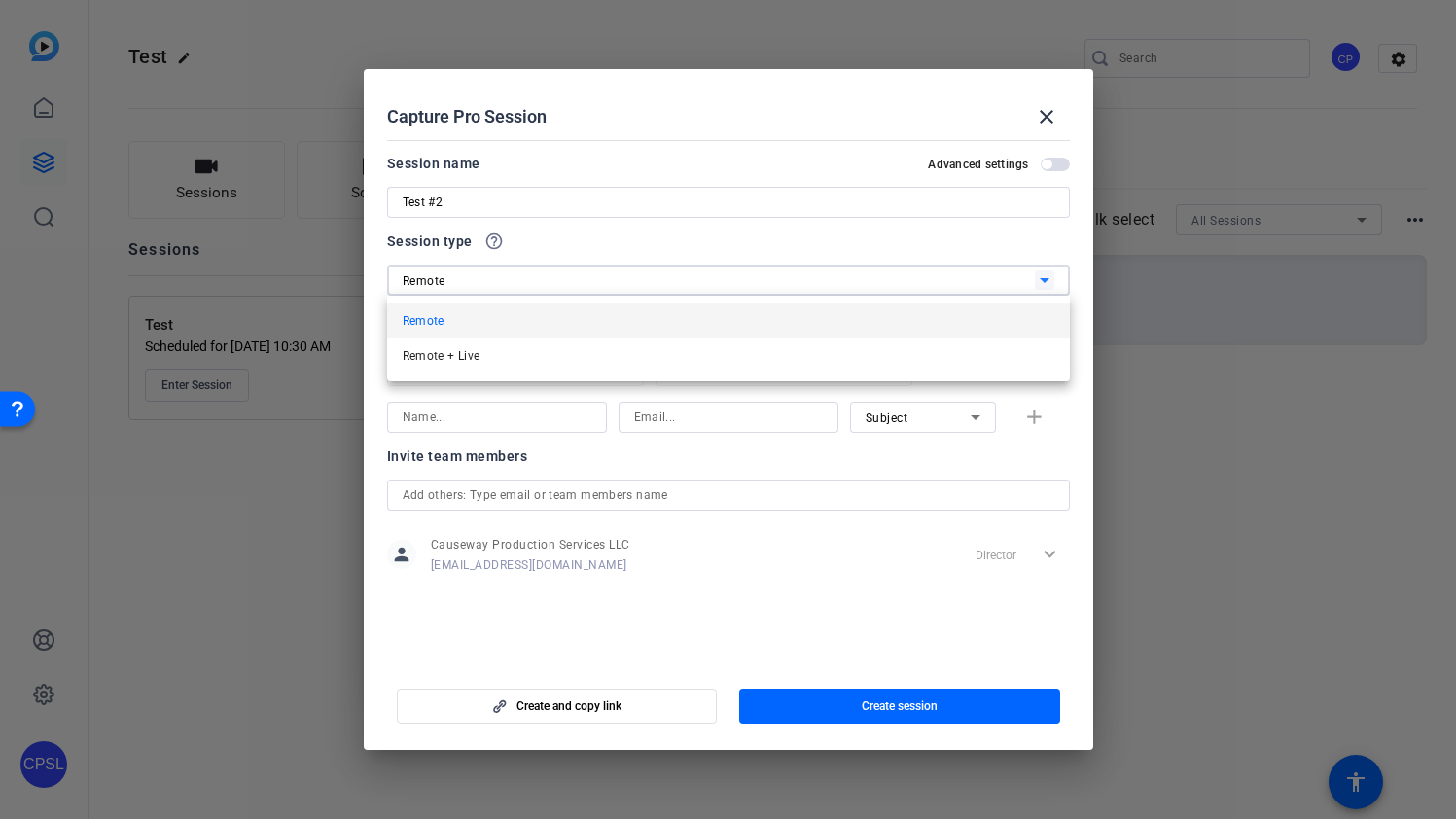
click at [468, 283] on div at bounding box center [728, 409] width 1456 height 819
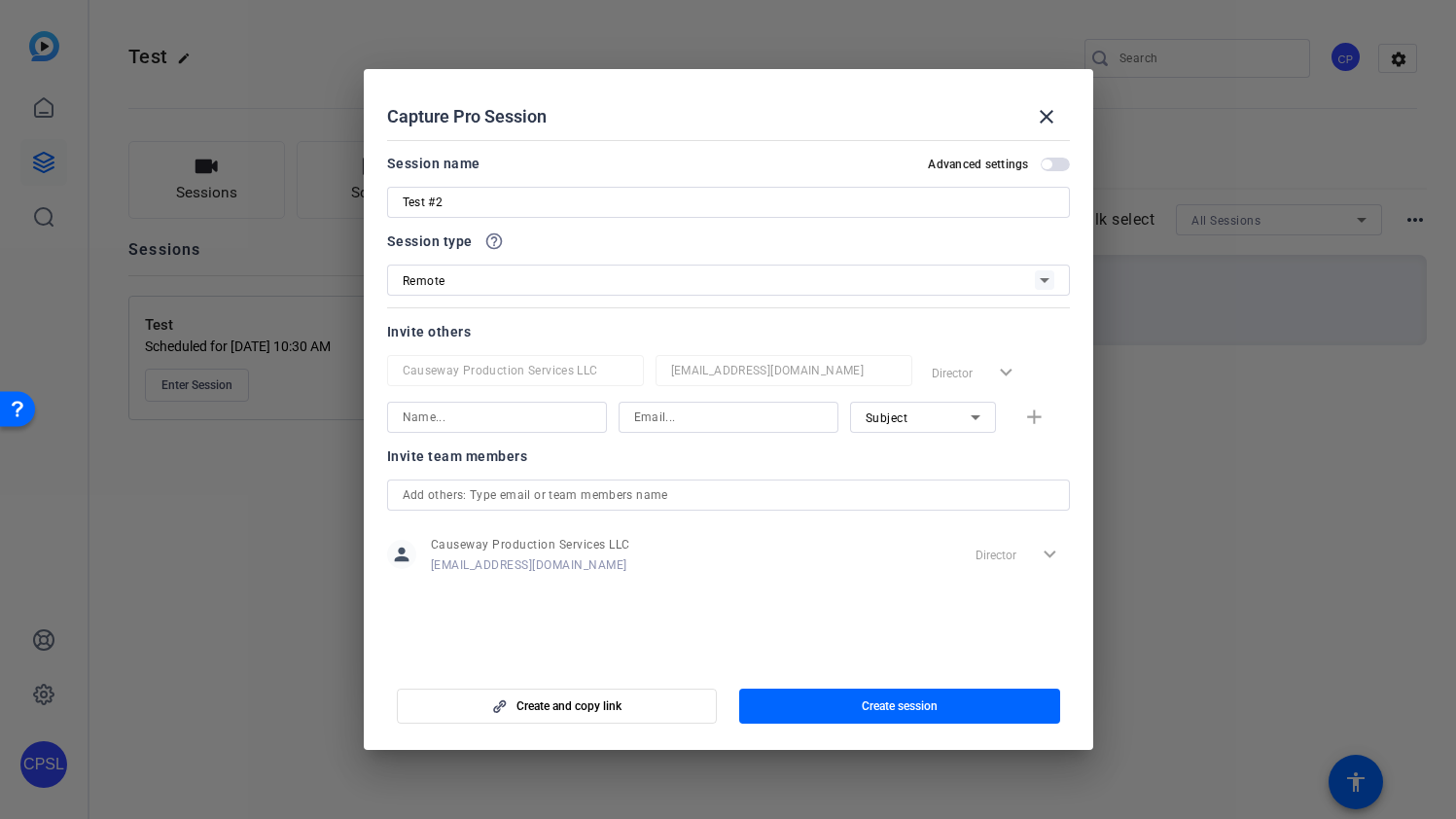
click at [528, 411] on input at bounding box center [497, 418] width 189 height 24
type input "Nick"
type input "NICK@27JESTERS.COM"
click at [1045, 159] on span "button" at bounding box center [1046, 164] width 10 height 10
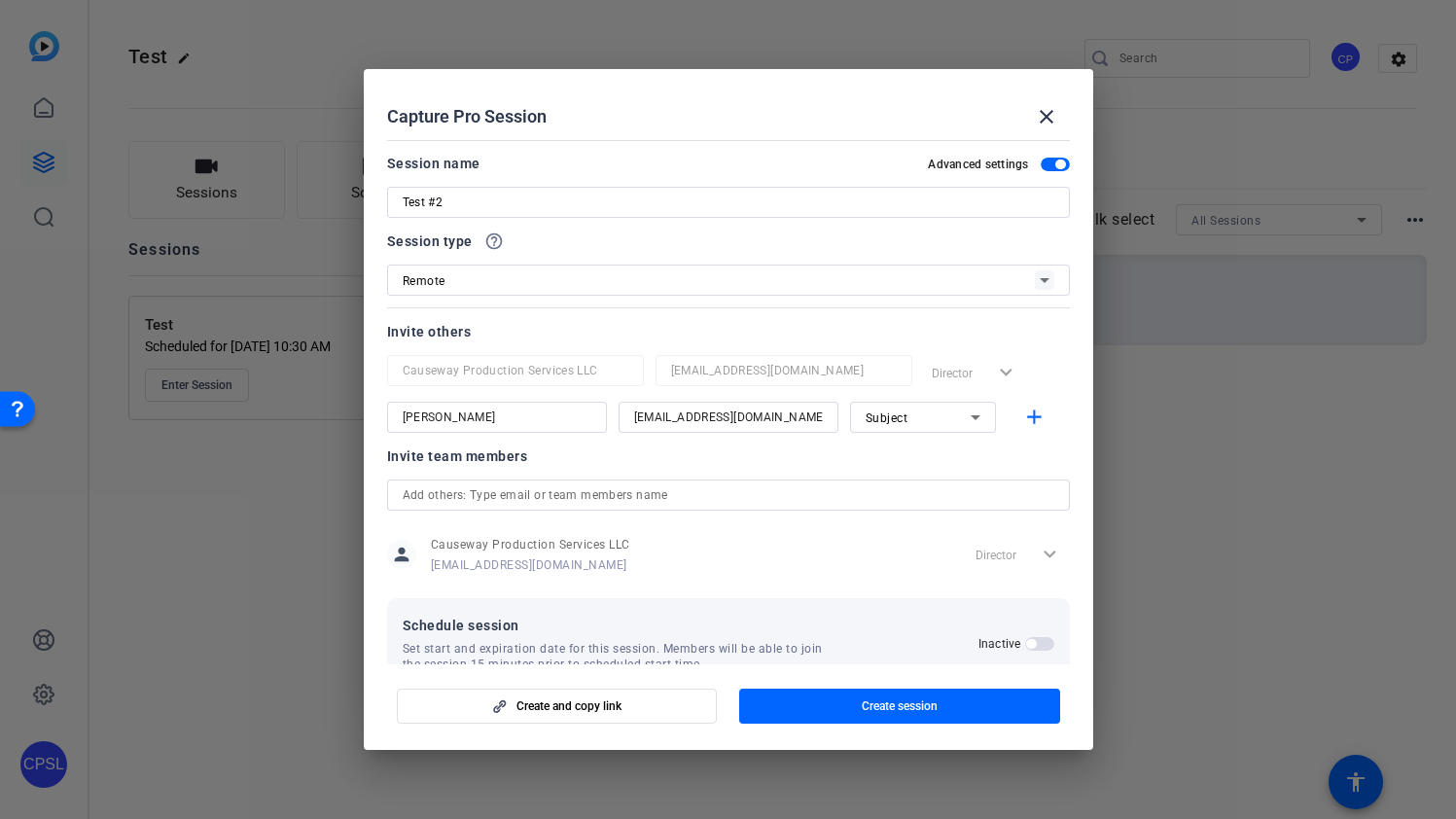
scroll to position [43, 0]
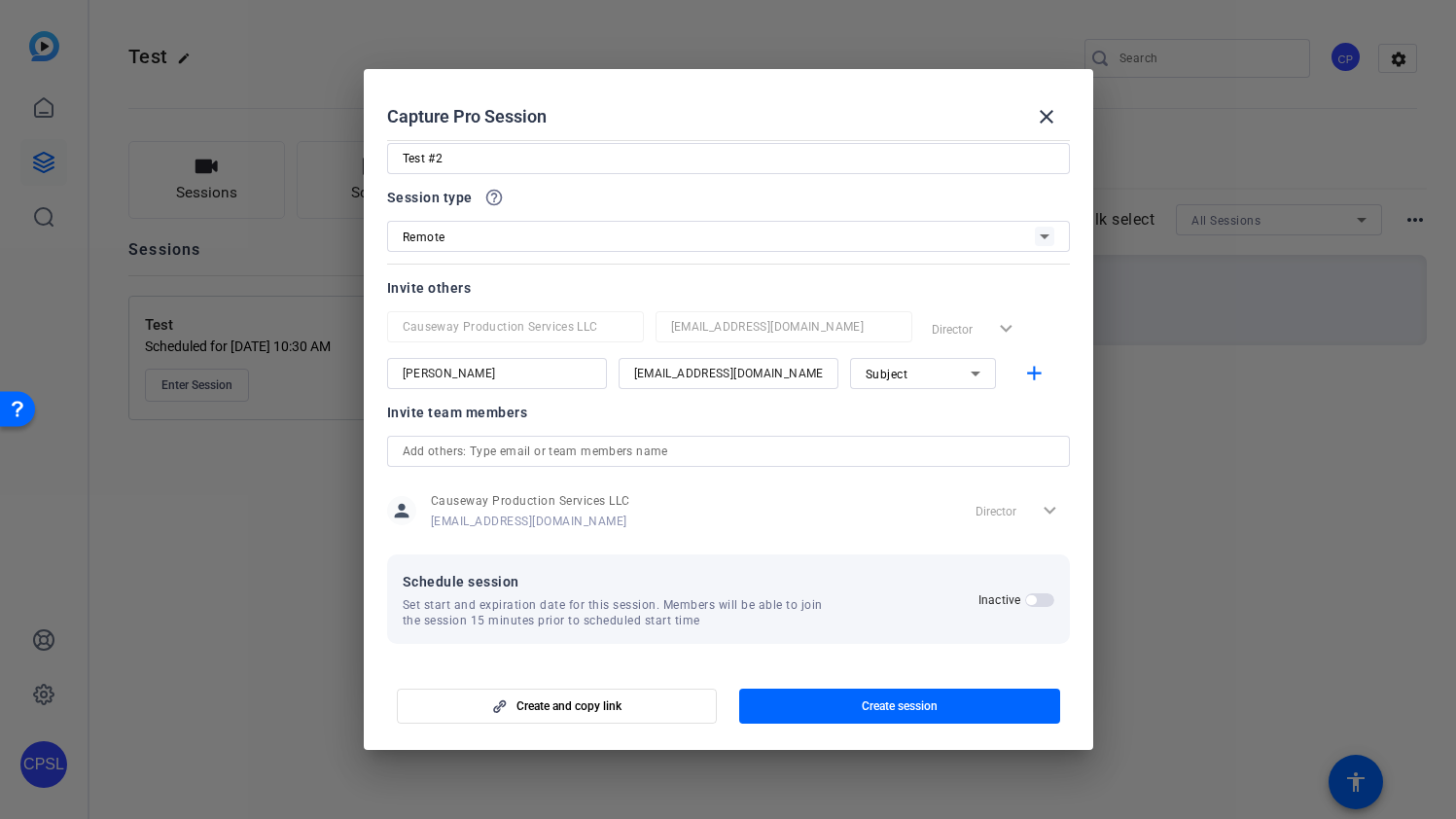
click at [1026, 593] on button "Inactive" at bounding box center [1040, 600] width 30 height 14
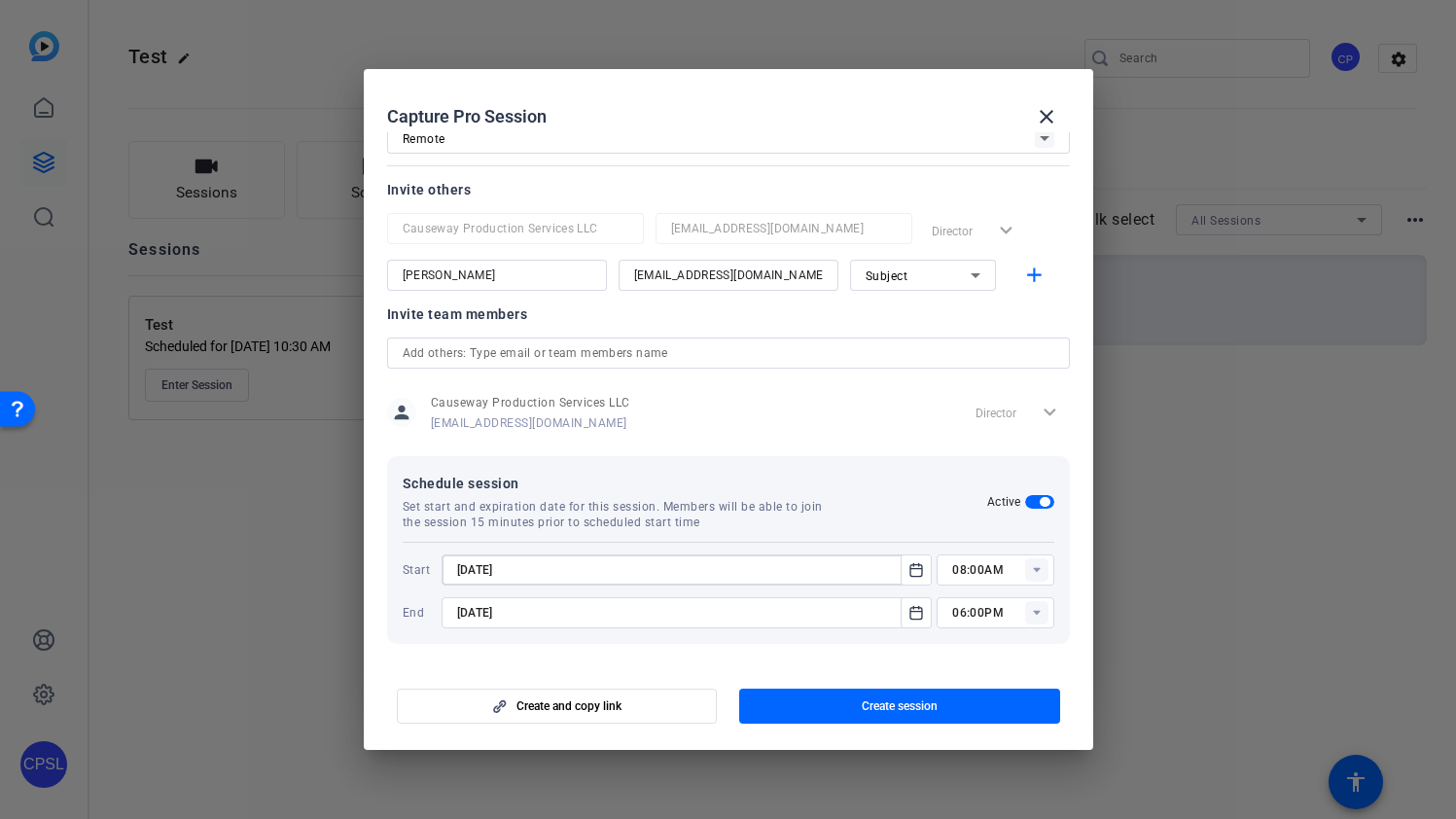
click at [835, 572] on input "9/1/2025" at bounding box center [678, 570] width 441 height 24
click at [986, 569] on input "08:00AM" at bounding box center [1003, 570] width 101 height 24
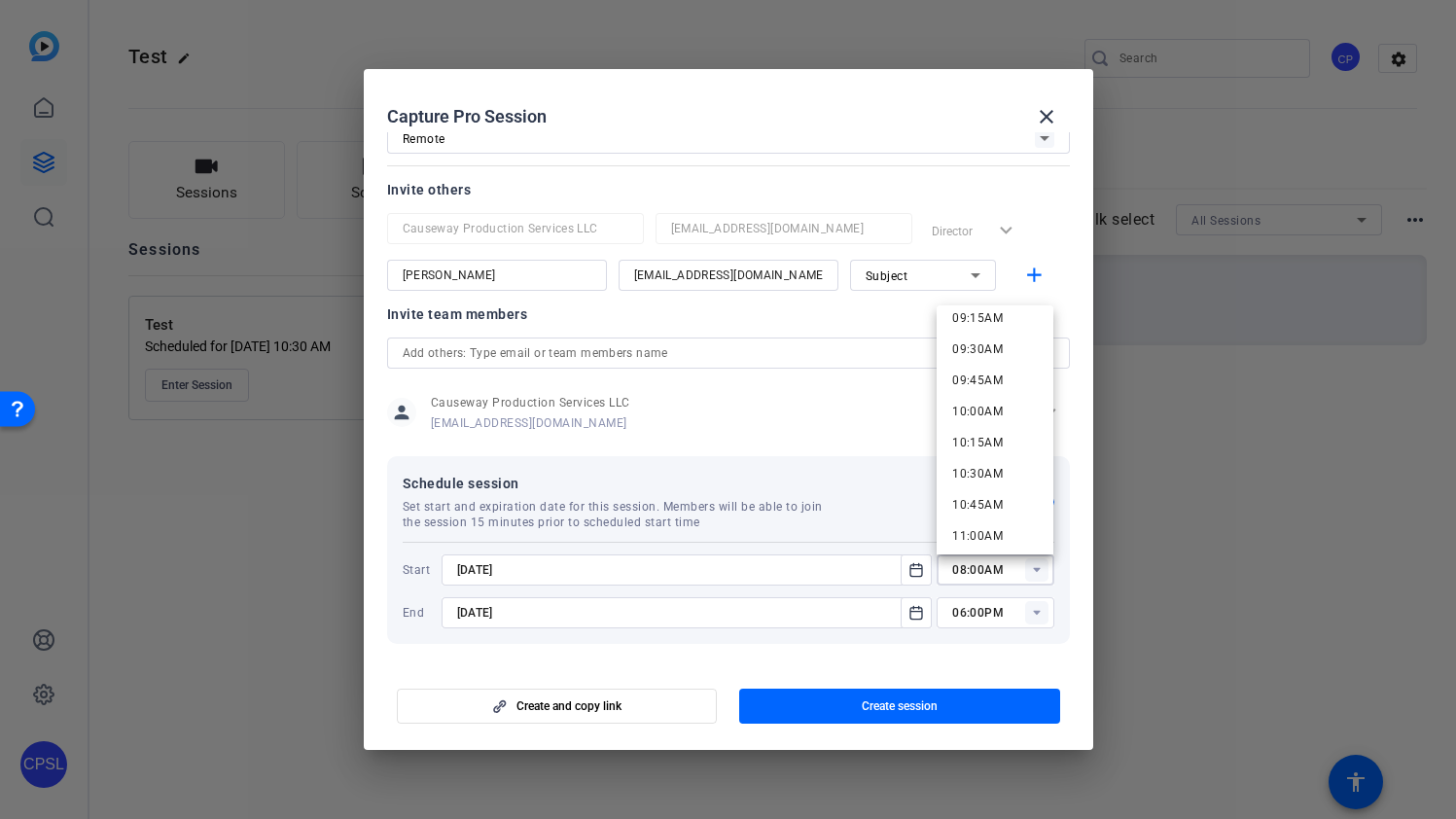
scroll to position [1166, 0]
click at [991, 464] on span "10:30AM" at bounding box center [977, 470] width 50 height 14
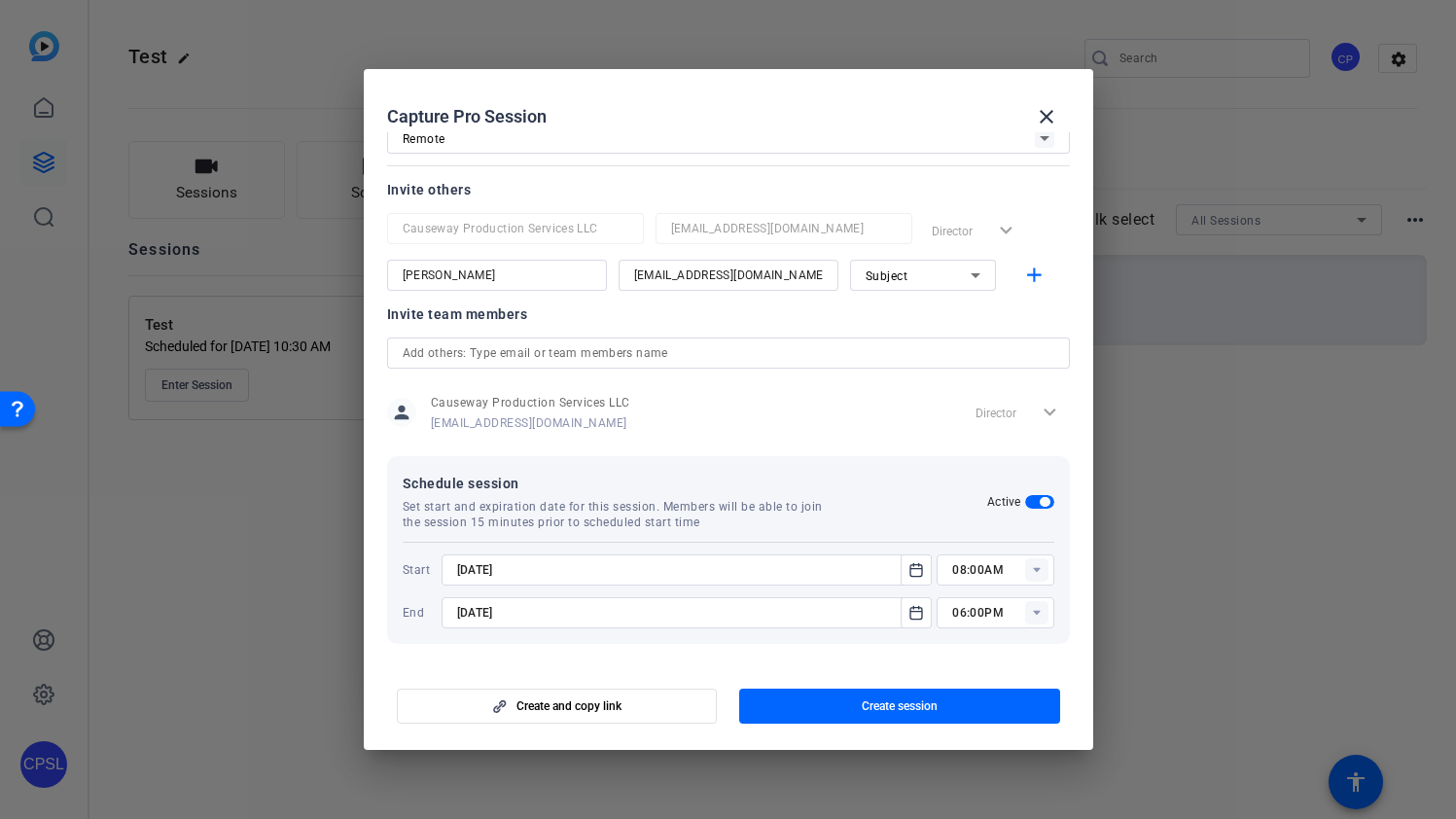
type input "10:30AM"
click at [1005, 615] on input "06:00PM" at bounding box center [1003, 613] width 101 height 24
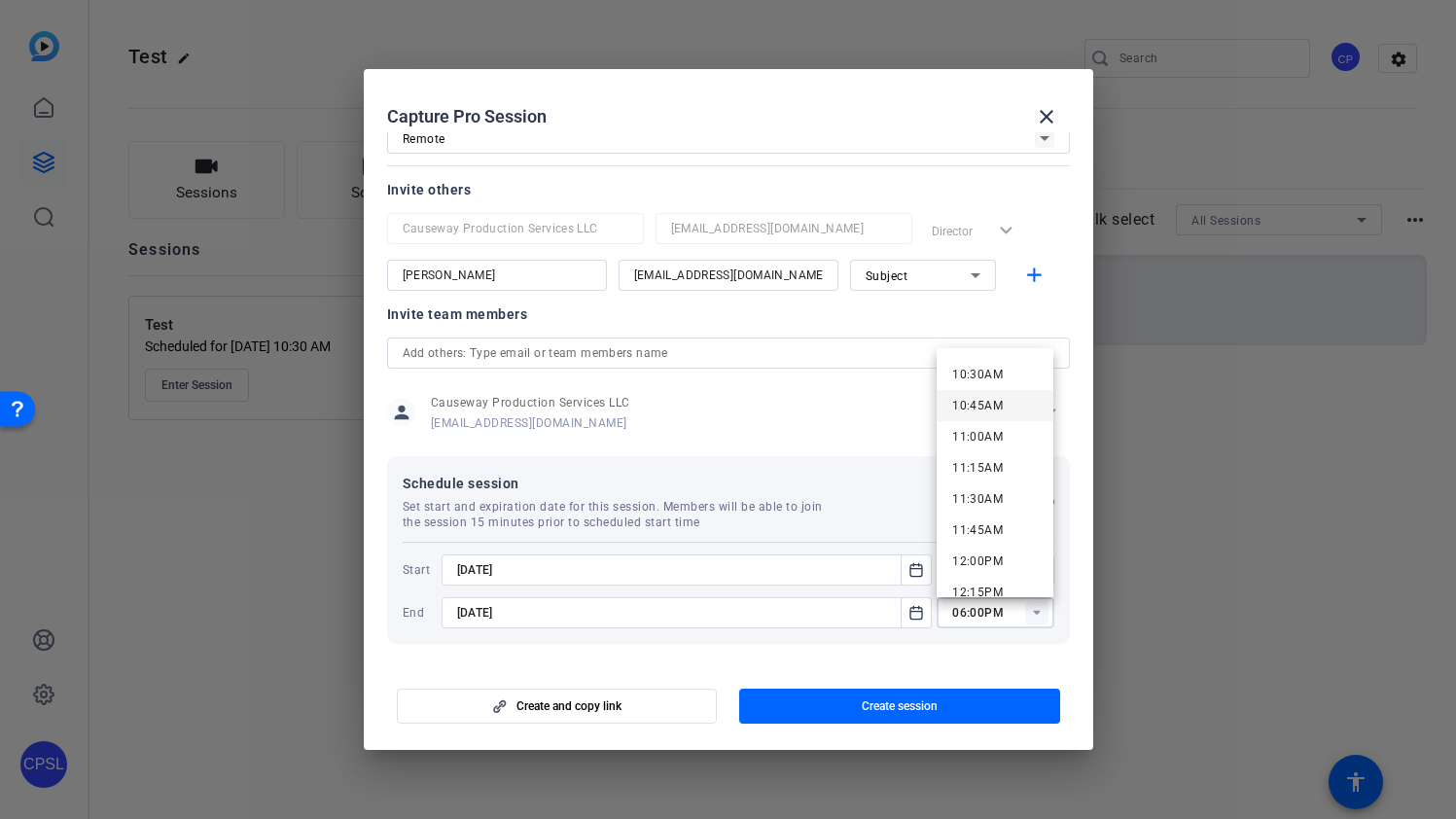
click at [972, 403] on span "10:45AM" at bounding box center [977, 406] width 50 height 14
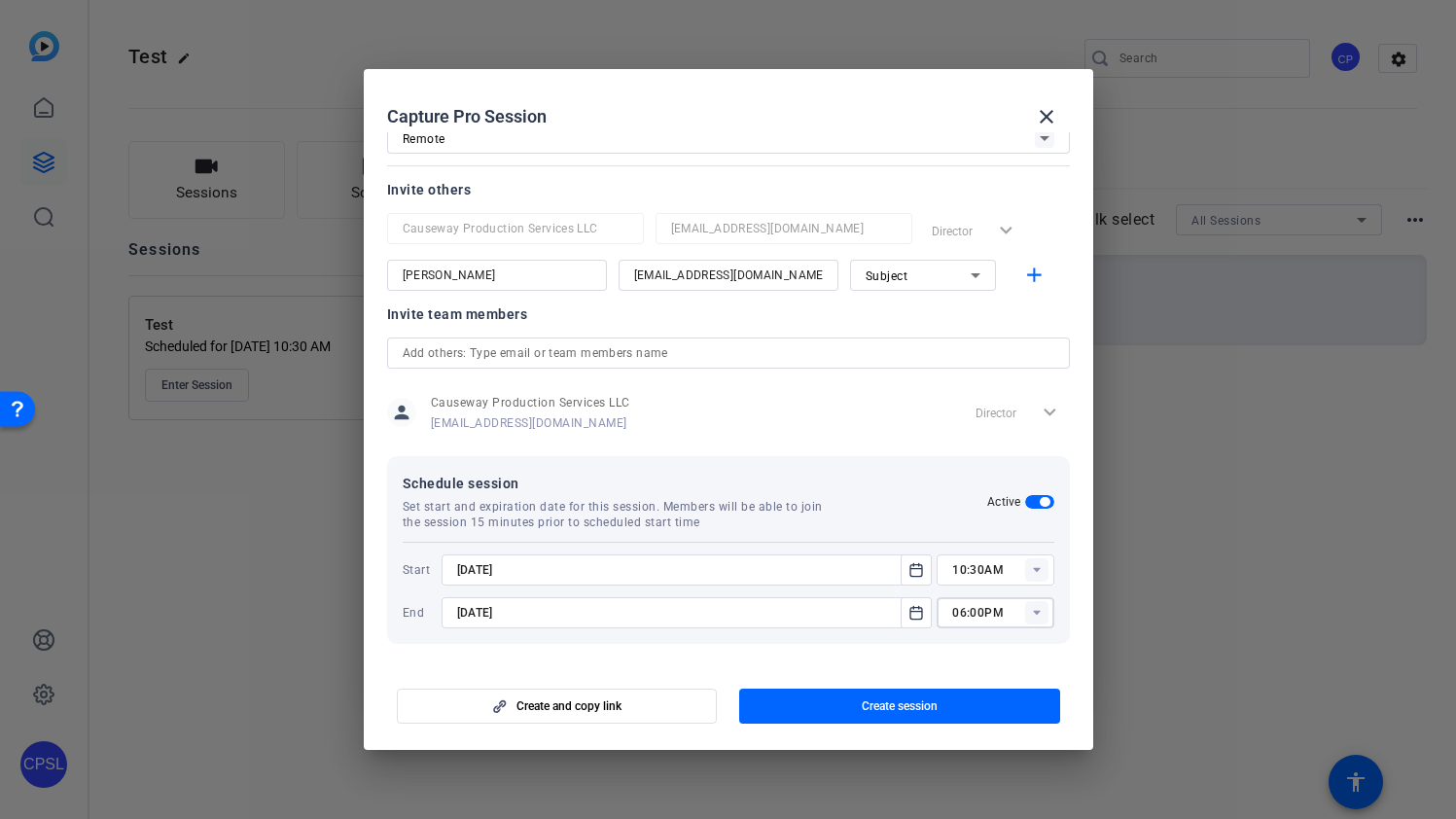
type input "10:45AM"
click at [912, 607] on icon "Open calendar" at bounding box center [916, 612] width 12 height 13
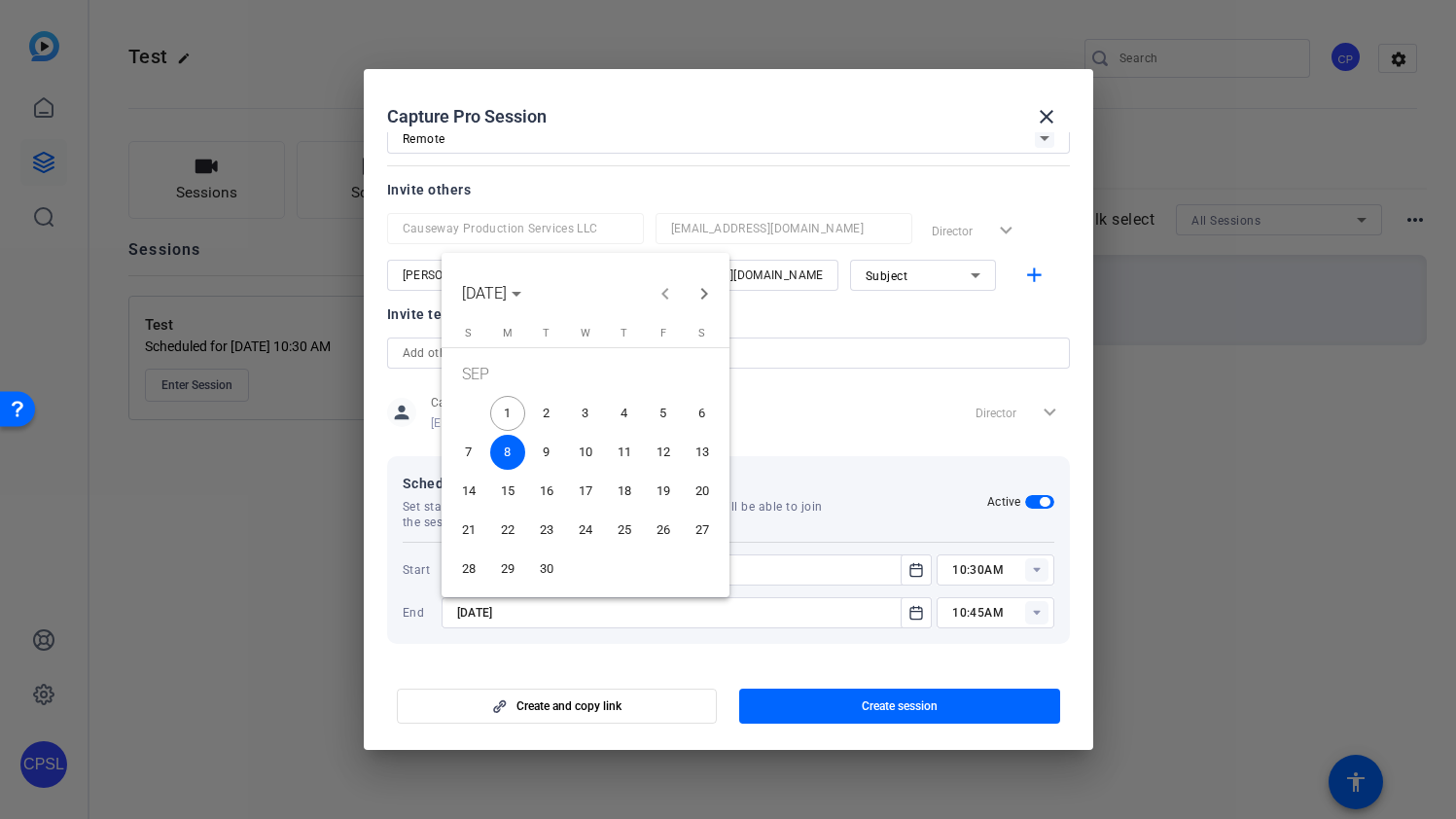
click at [514, 413] on span "1" at bounding box center [507, 413] width 35 height 35
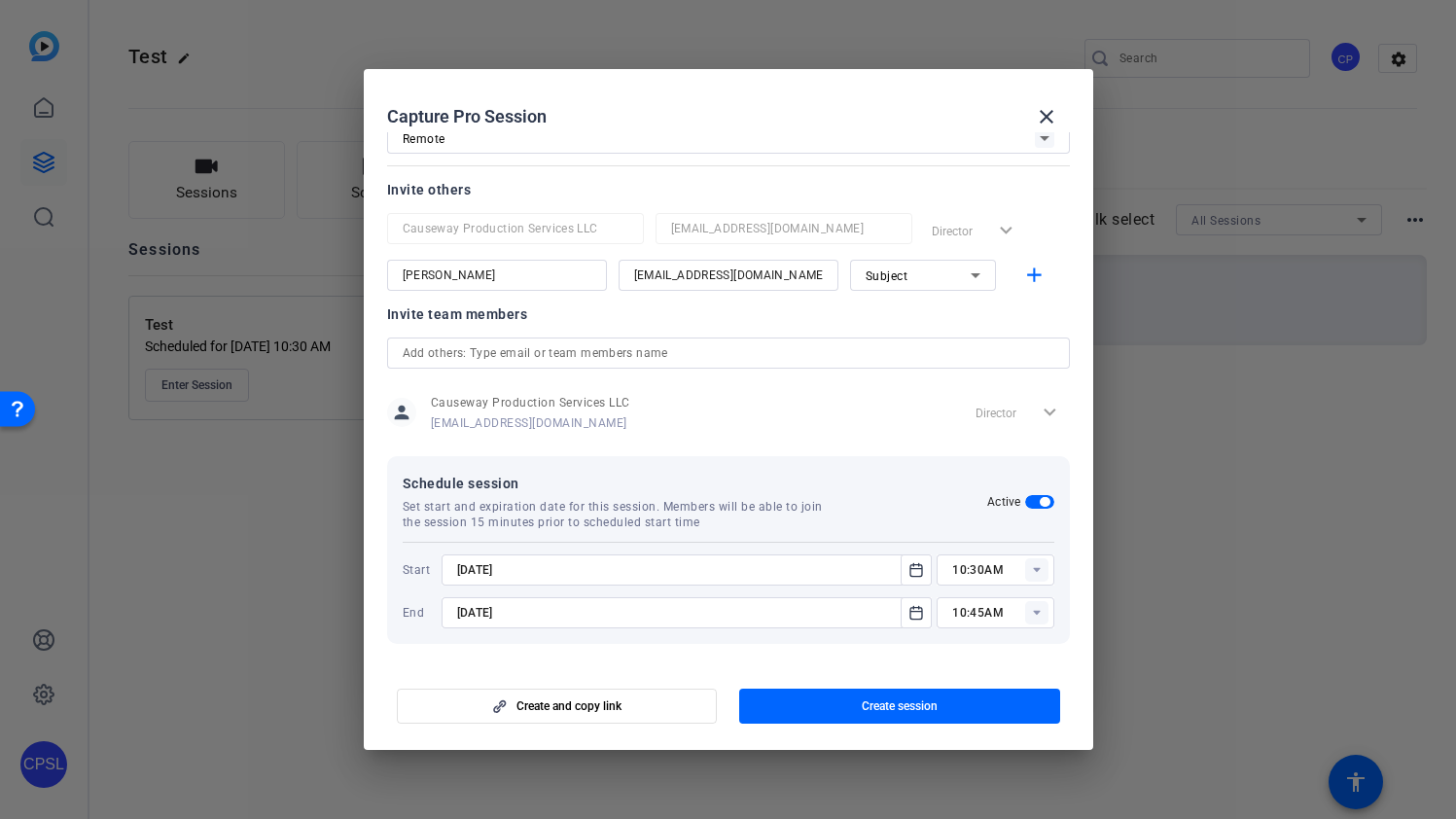
type input "9/1/2025"
click at [922, 698] on span "Create session" at bounding box center [899, 706] width 76 height 16
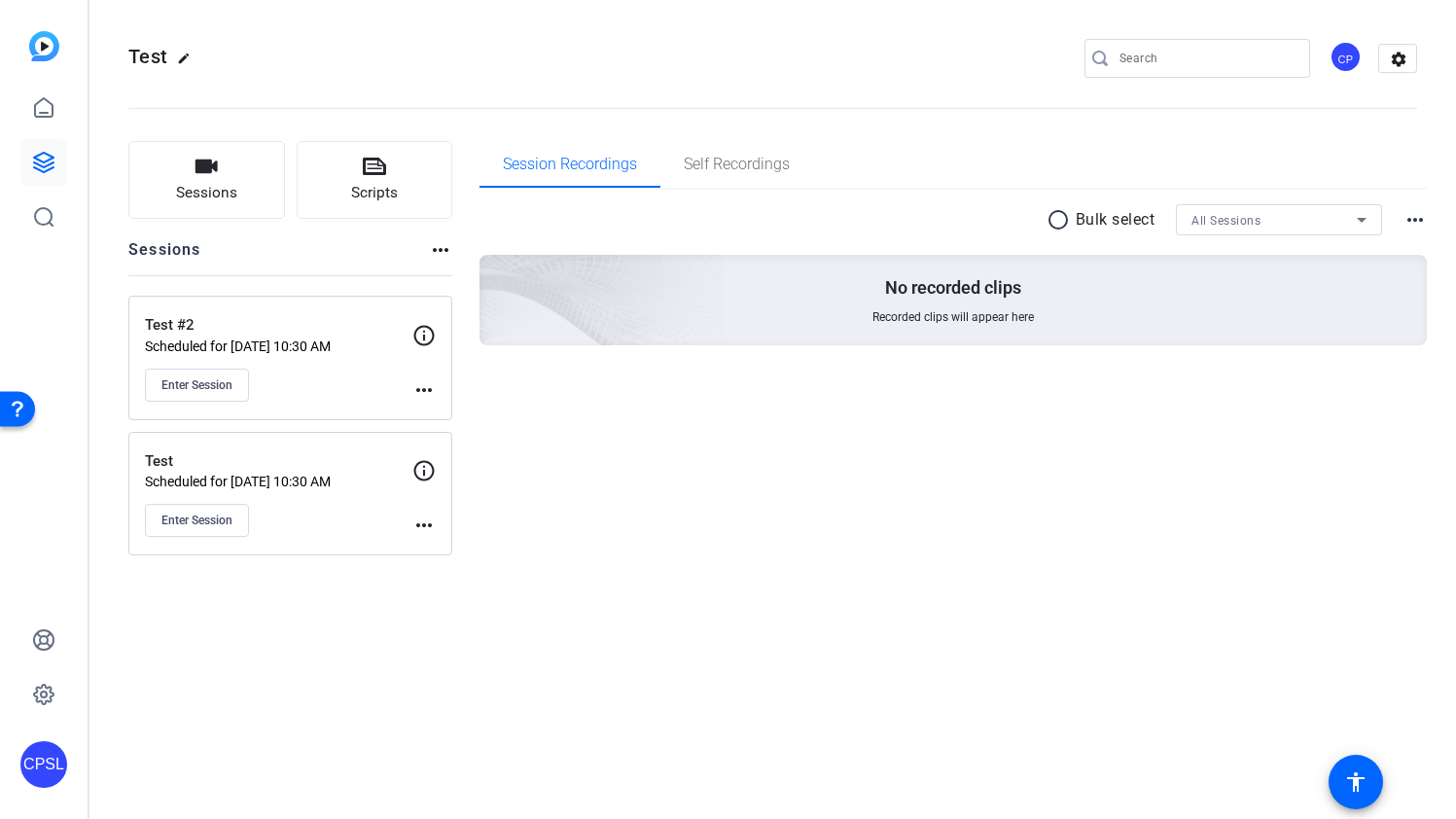
click at [432, 393] on mat-icon "more_horiz" at bounding box center [424, 390] width 24 height 24
click at [448, 413] on span "Edit Session" at bounding box center [472, 418] width 89 height 24
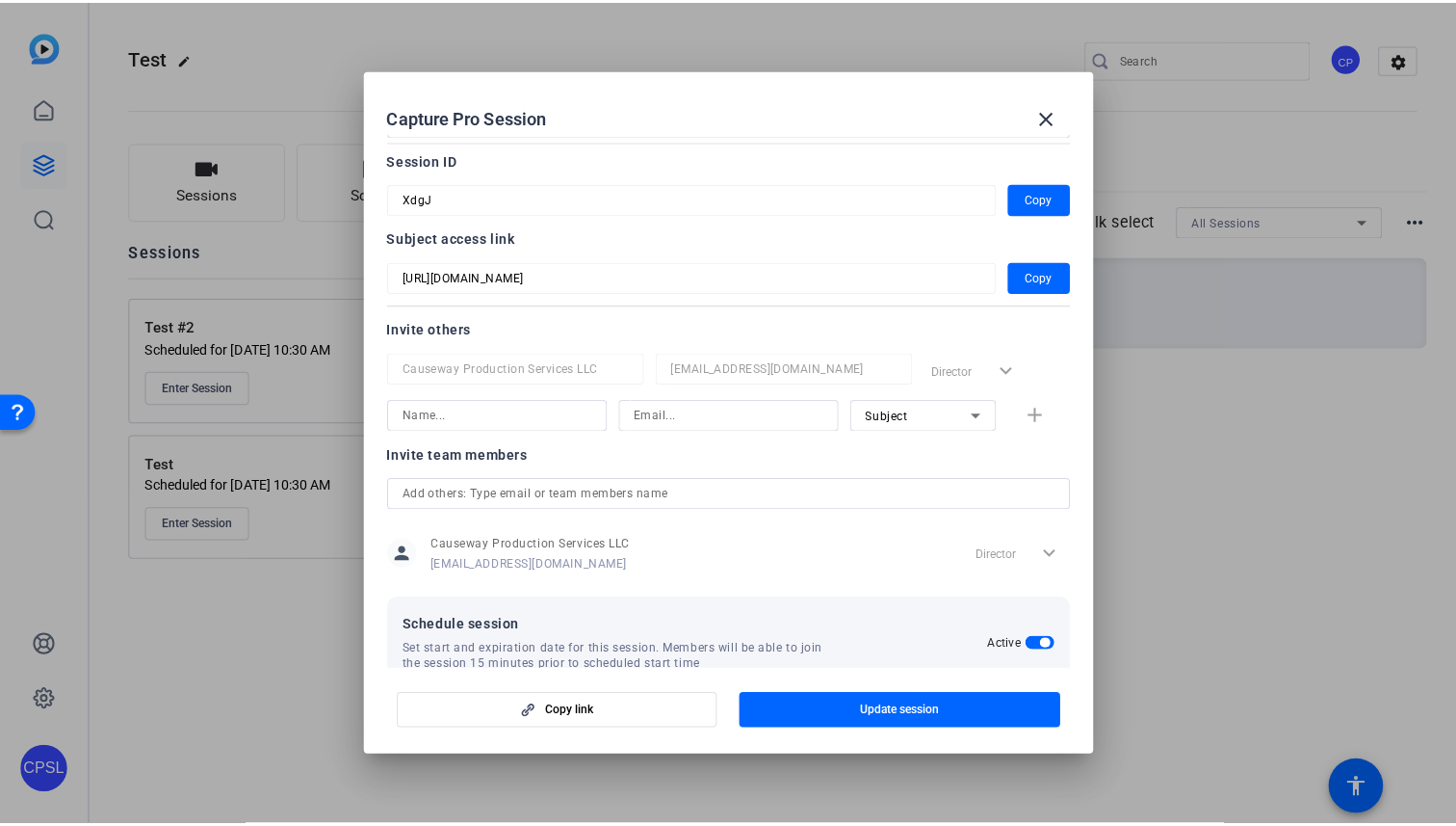
scroll to position [83, 0]
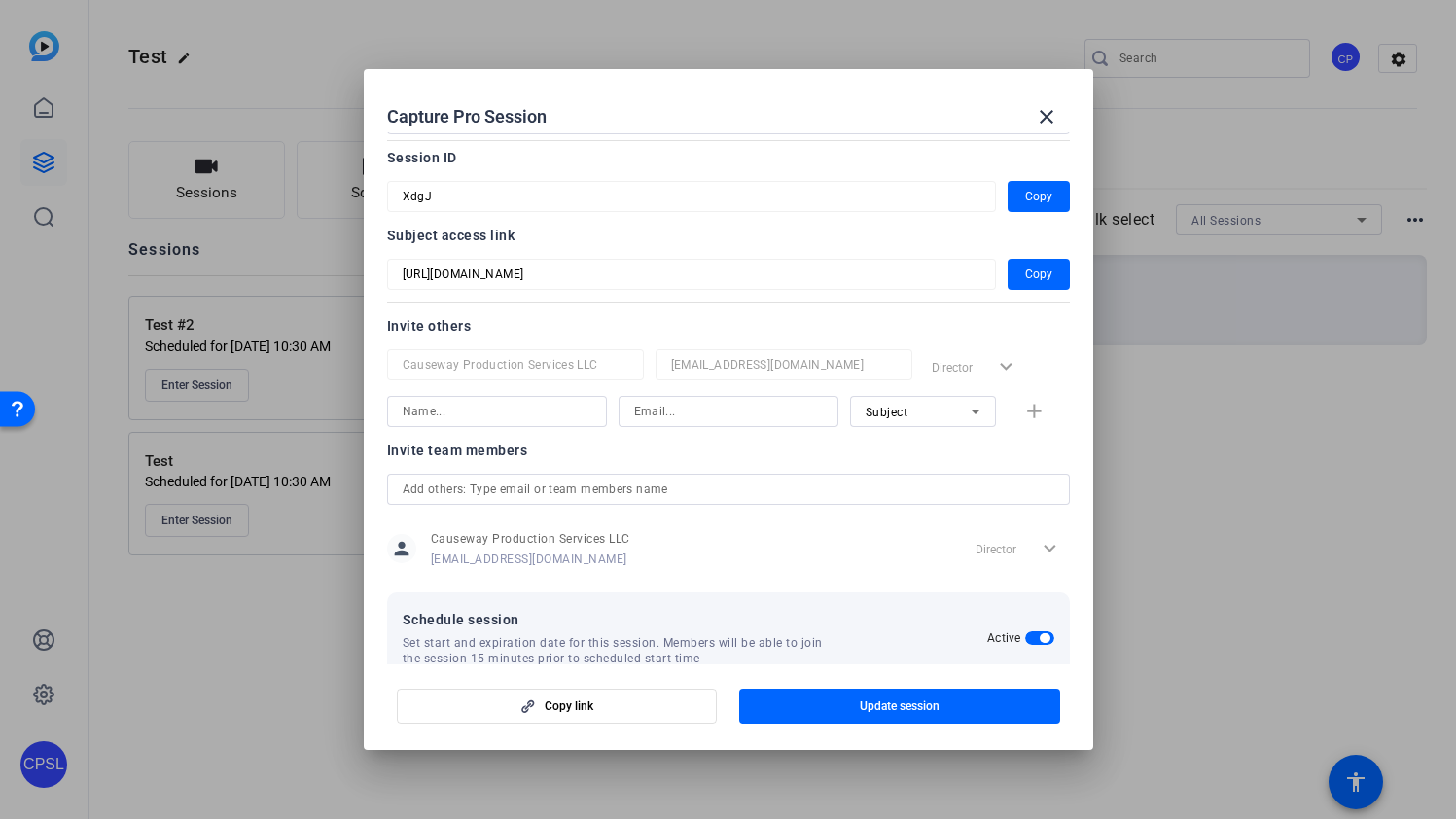
click at [495, 384] on div at bounding box center [516, 391] width 257 height 22
click at [494, 415] on input at bounding box center [497, 412] width 189 height 24
type input "nick"
type input "NICK@27JESTERS.COM"
click at [1044, 409] on mat-icon "add" at bounding box center [1034, 412] width 25 height 25
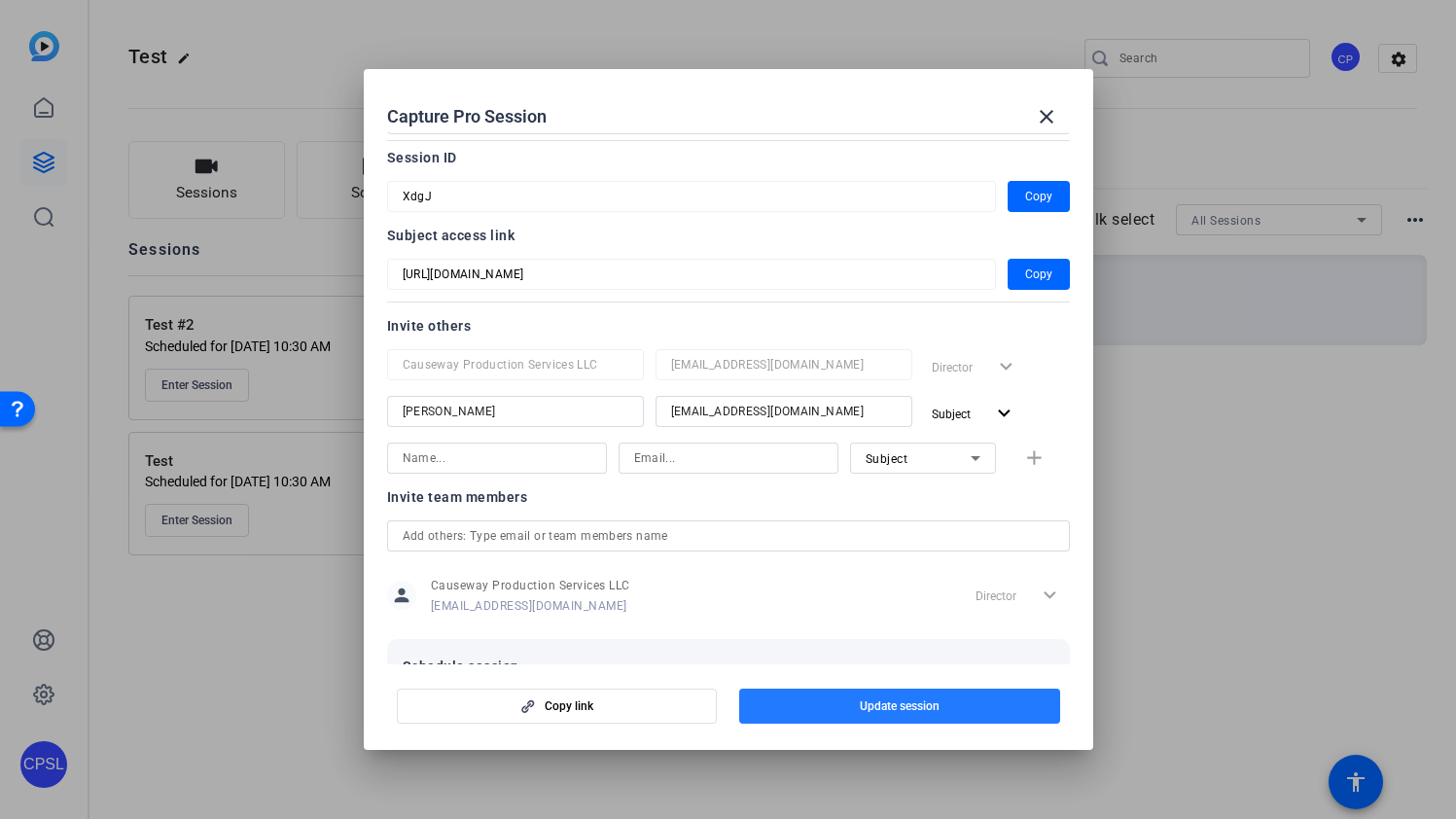
click at [890, 705] on span "Update session" at bounding box center [899, 706] width 80 height 16
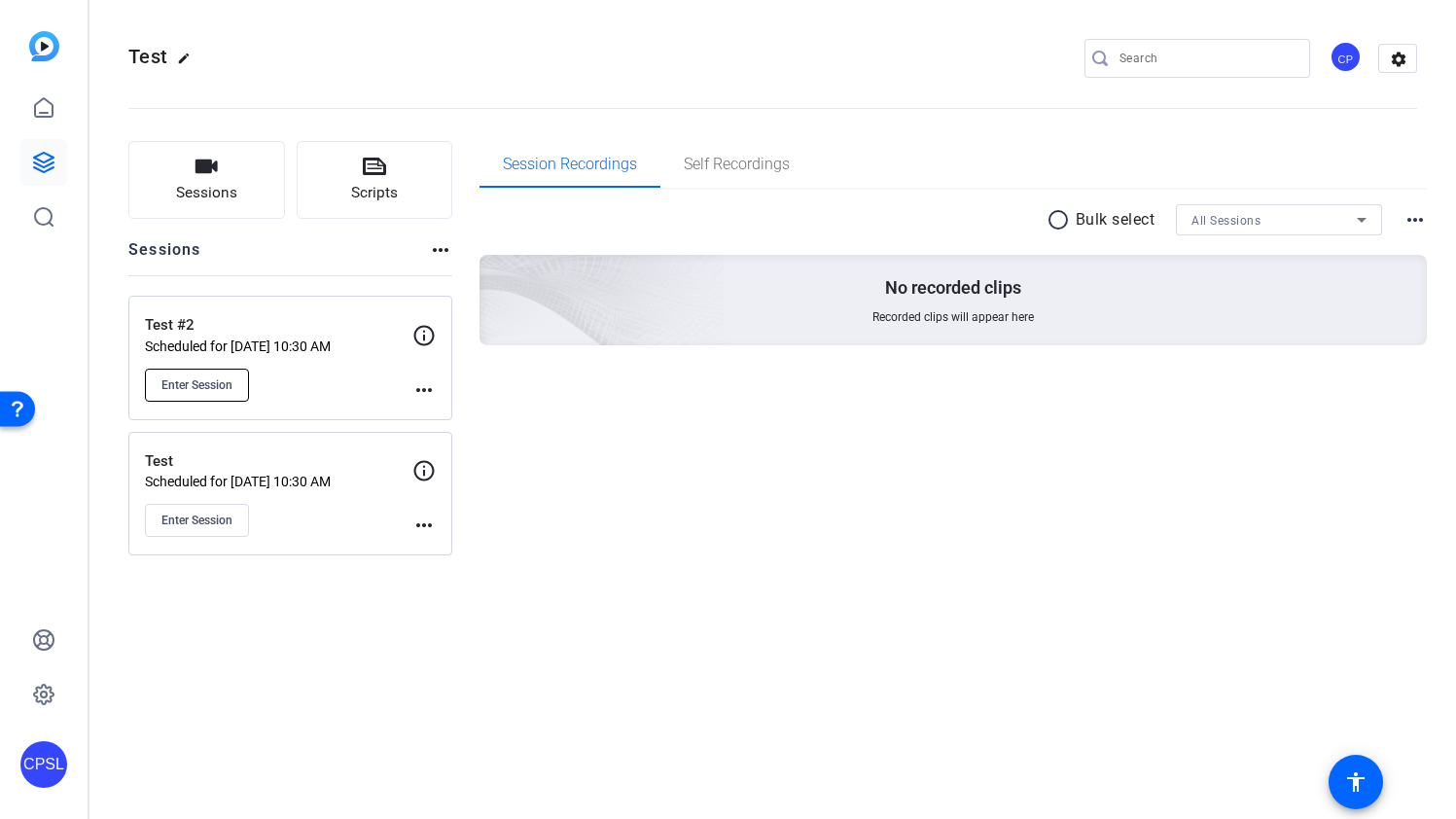
click at [204, 382] on span "Enter Session" at bounding box center [197, 385] width 71 height 16
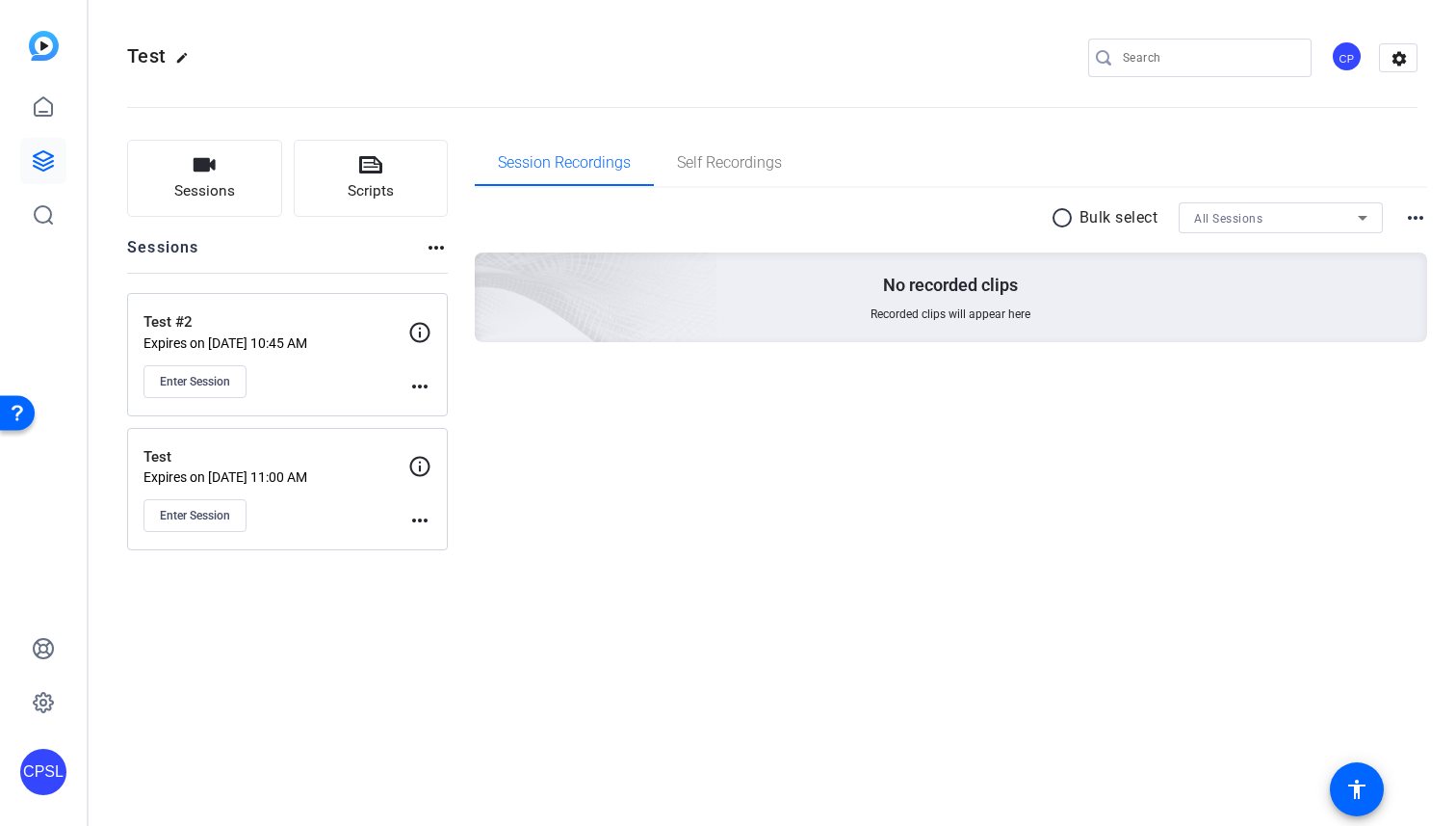
click at [418, 387] on mat-icon "more_horiz" at bounding box center [420, 387] width 23 height 23
click at [459, 406] on span "Edit Session" at bounding box center [468, 414] width 88 height 23
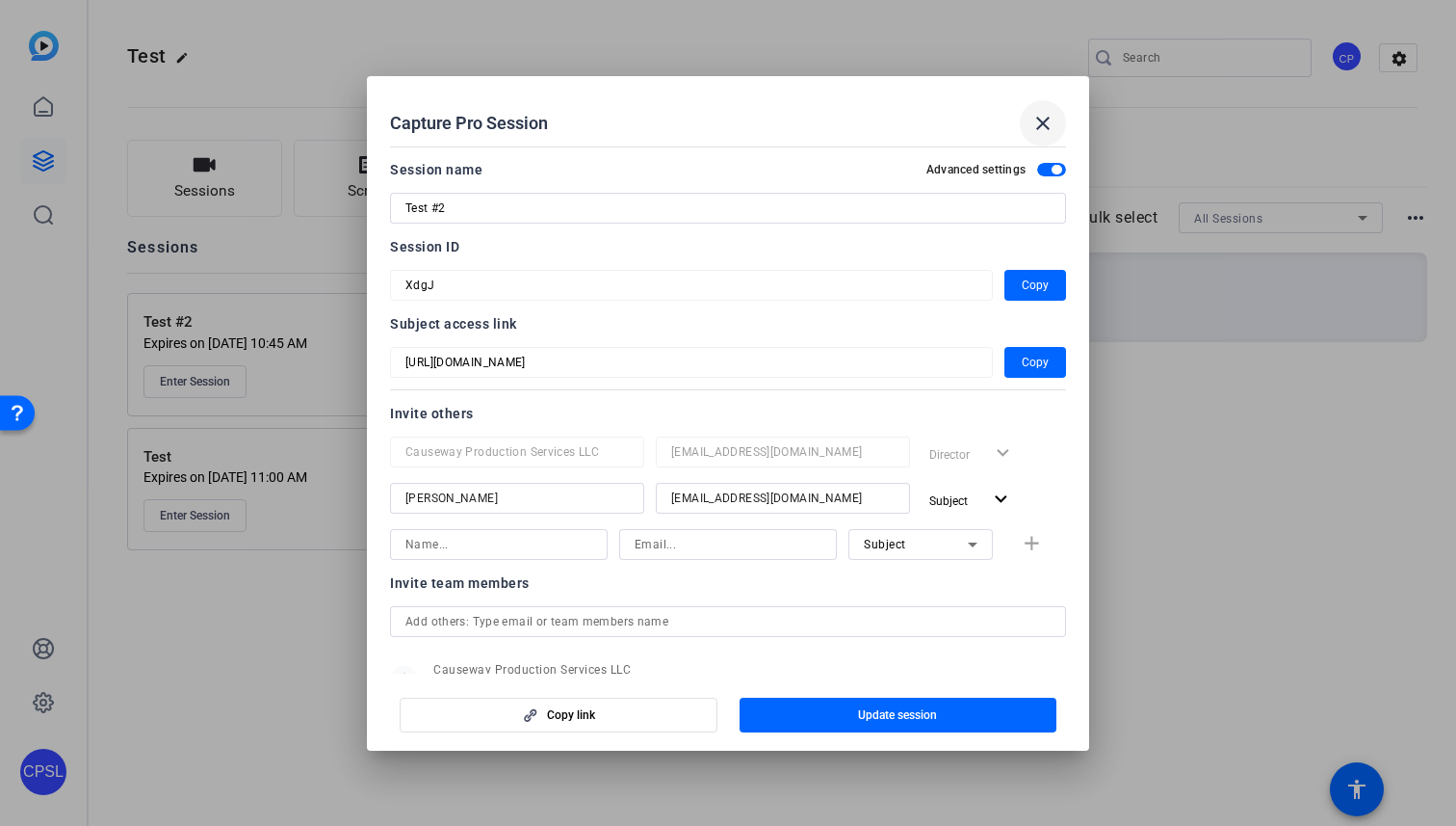
click at [1042, 120] on mat-icon "close" at bounding box center [1043, 123] width 23 height 23
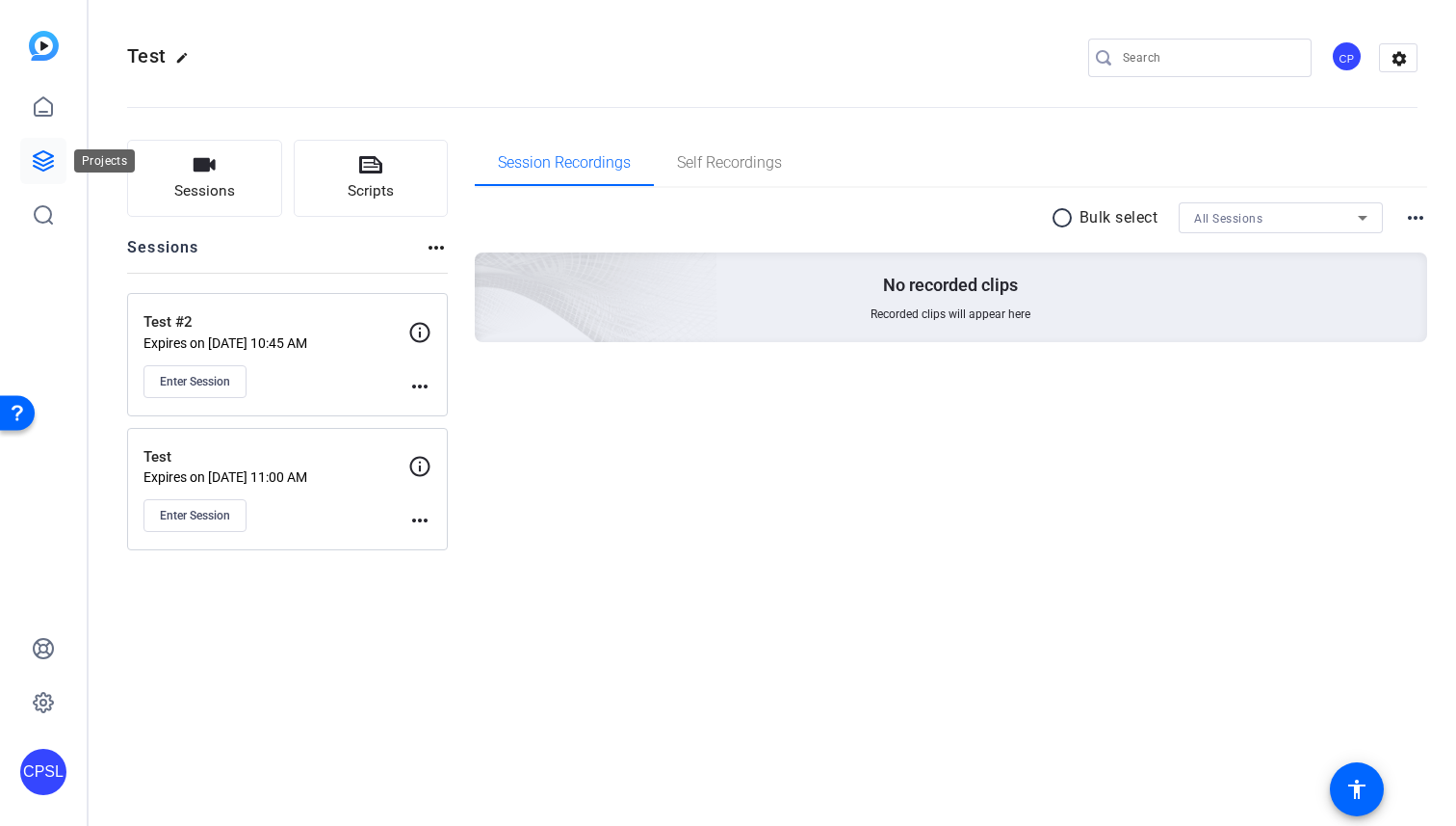
click at [45, 159] on icon at bounding box center [43, 161] width 20 height 20
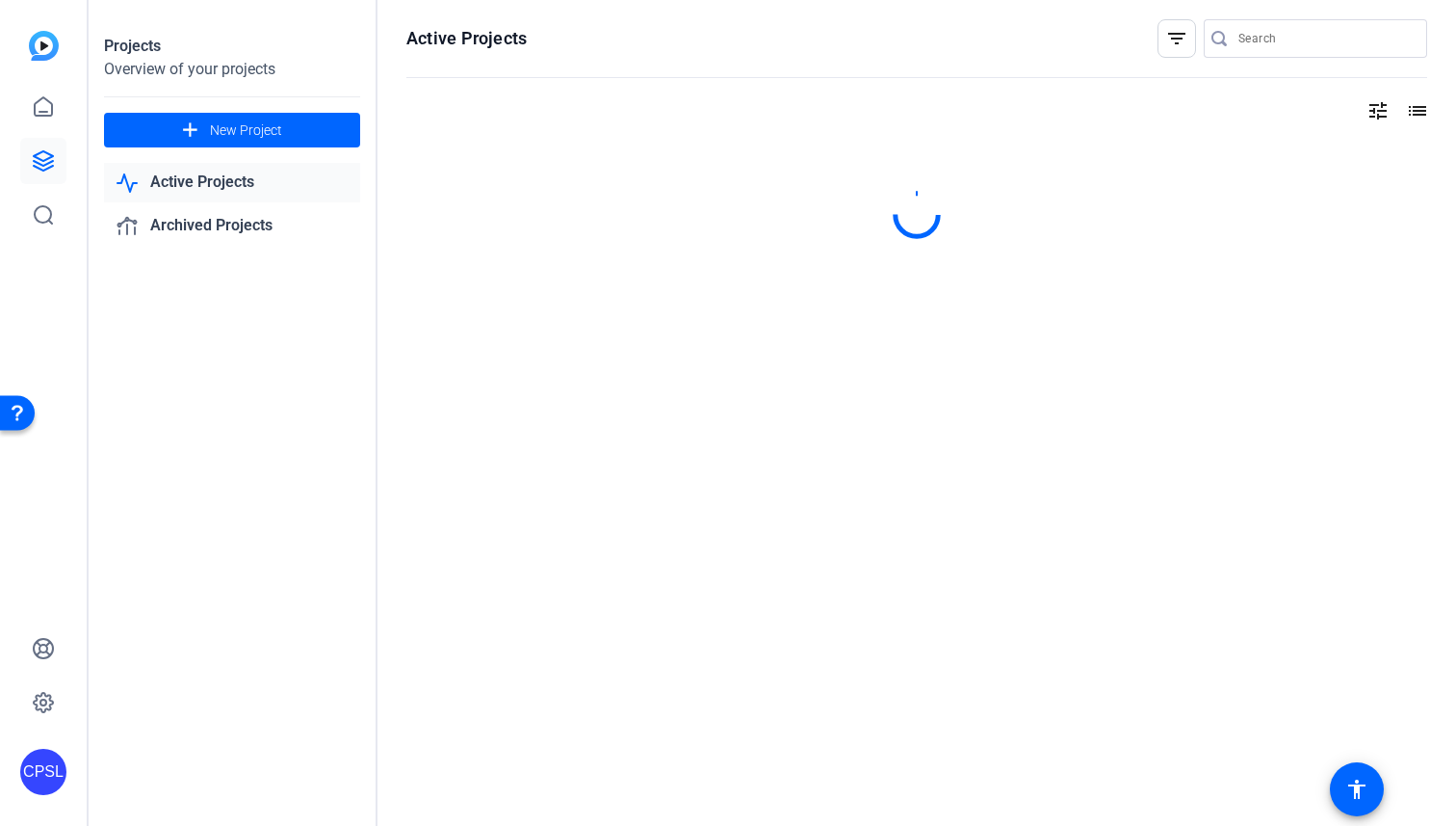
click at [205, 179] on link "Active Projects" at bounding box center [232, 182] width 256 height 39
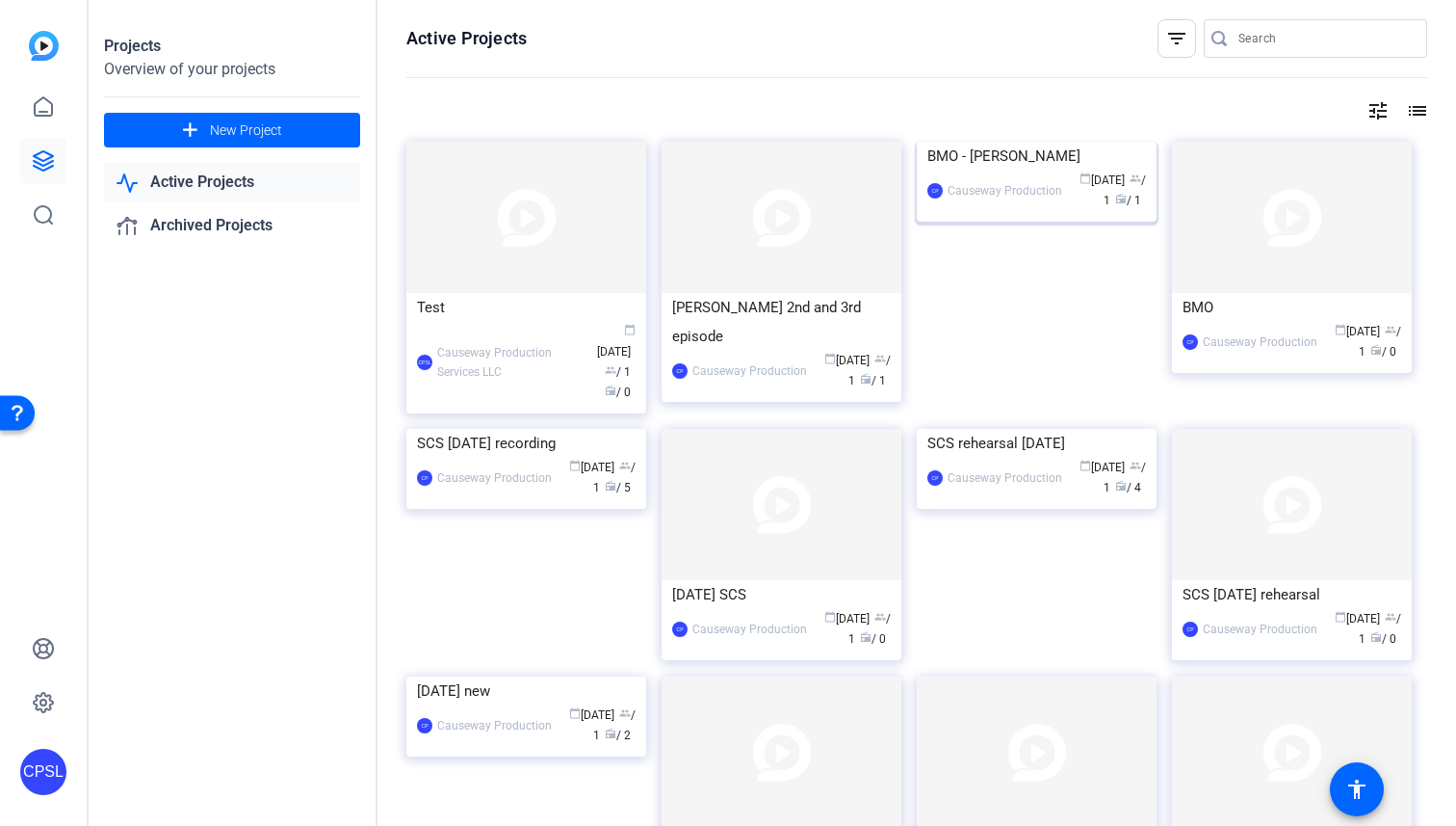
click at [1028, 170] on div "BMO - Caroline Donlin" at bounding box center [1036, 157] width 218 height 29
click at [513, 343] on div "CPSL Causeway Production Services LLC calendar_today Sep 01 group / 1 radio / 0" at bounding box center [525, 362] width 218 height 81
click at [244, 141] on span at bounding box center [232, 129] width 256 height 46
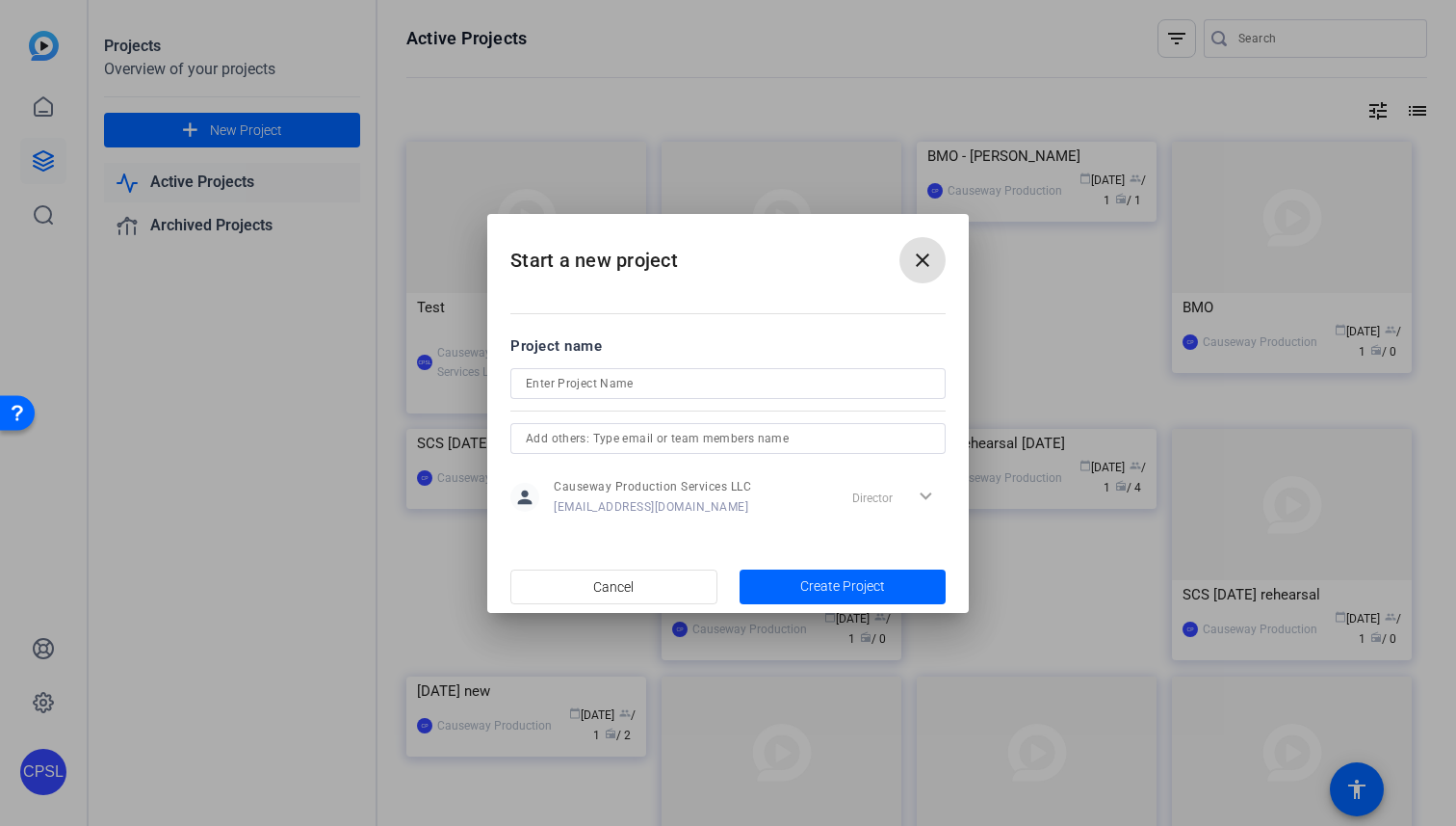
click at [733, 385] on input at bounding box center [727, 384] width 404 height 23
type input "BMO Viewpoints"
click at [842, 344] on div "Project name" at bounding box center [728, 346] width 435 height 22
click at [829, 591] on span "Create Project" at bounding box center [842, 586] width 85 height 21
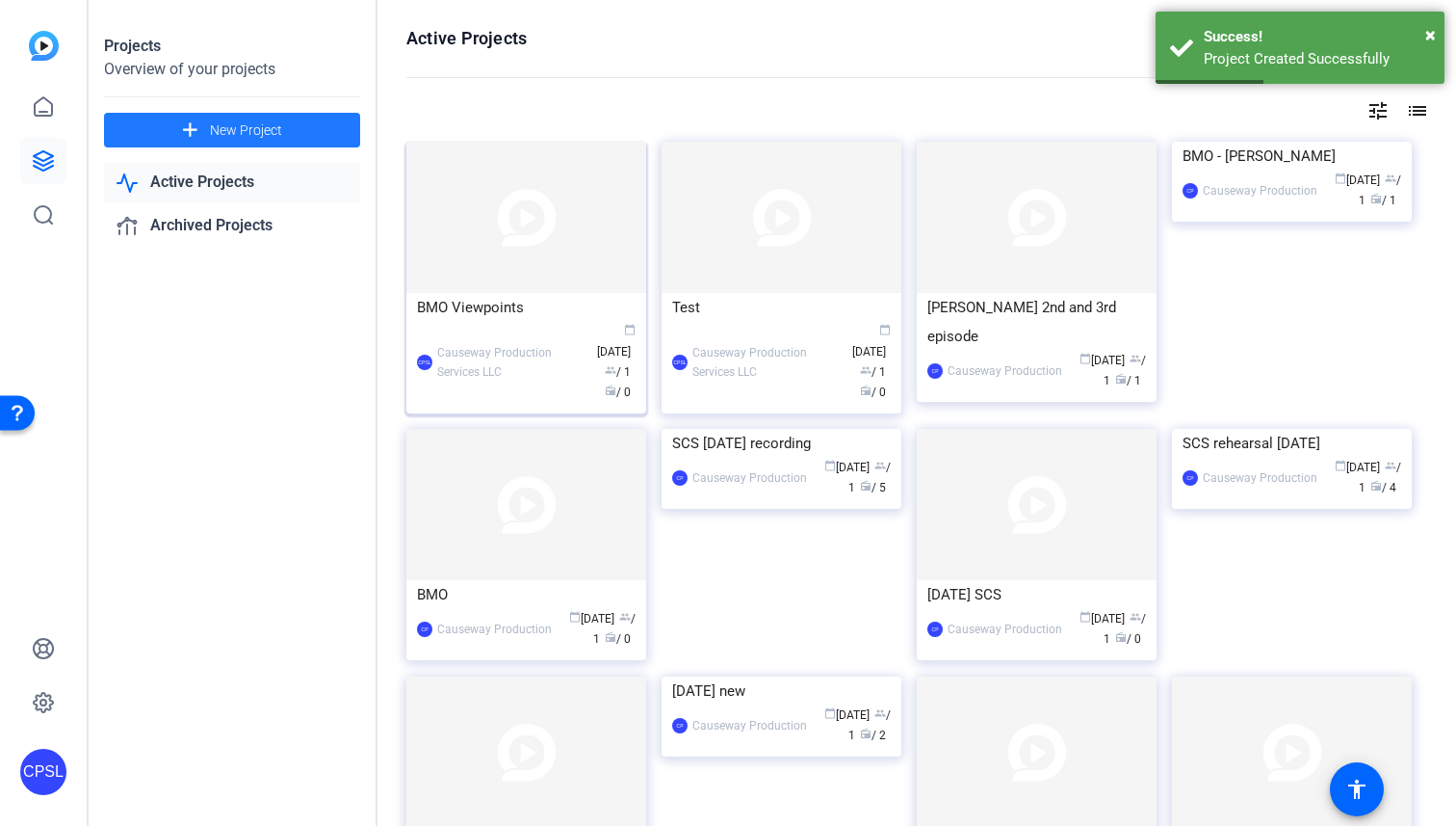
click at [493, 319] on div "BMO Viewpoints" at bounding box center [525, 307] width 218 height 29
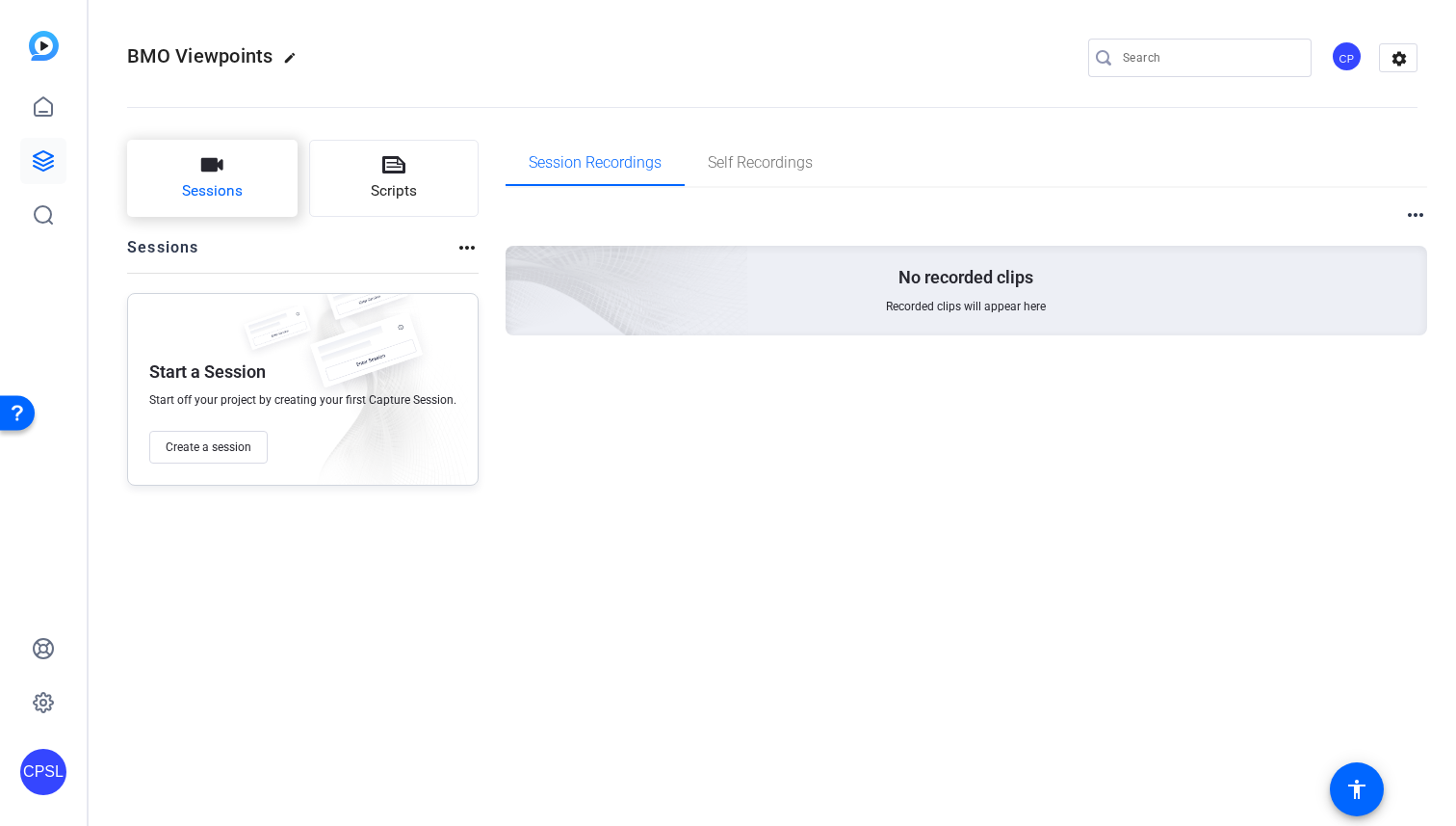
click at [212, 176] on button "Sessions" at bounding box center [212, 178] width 170 height 77
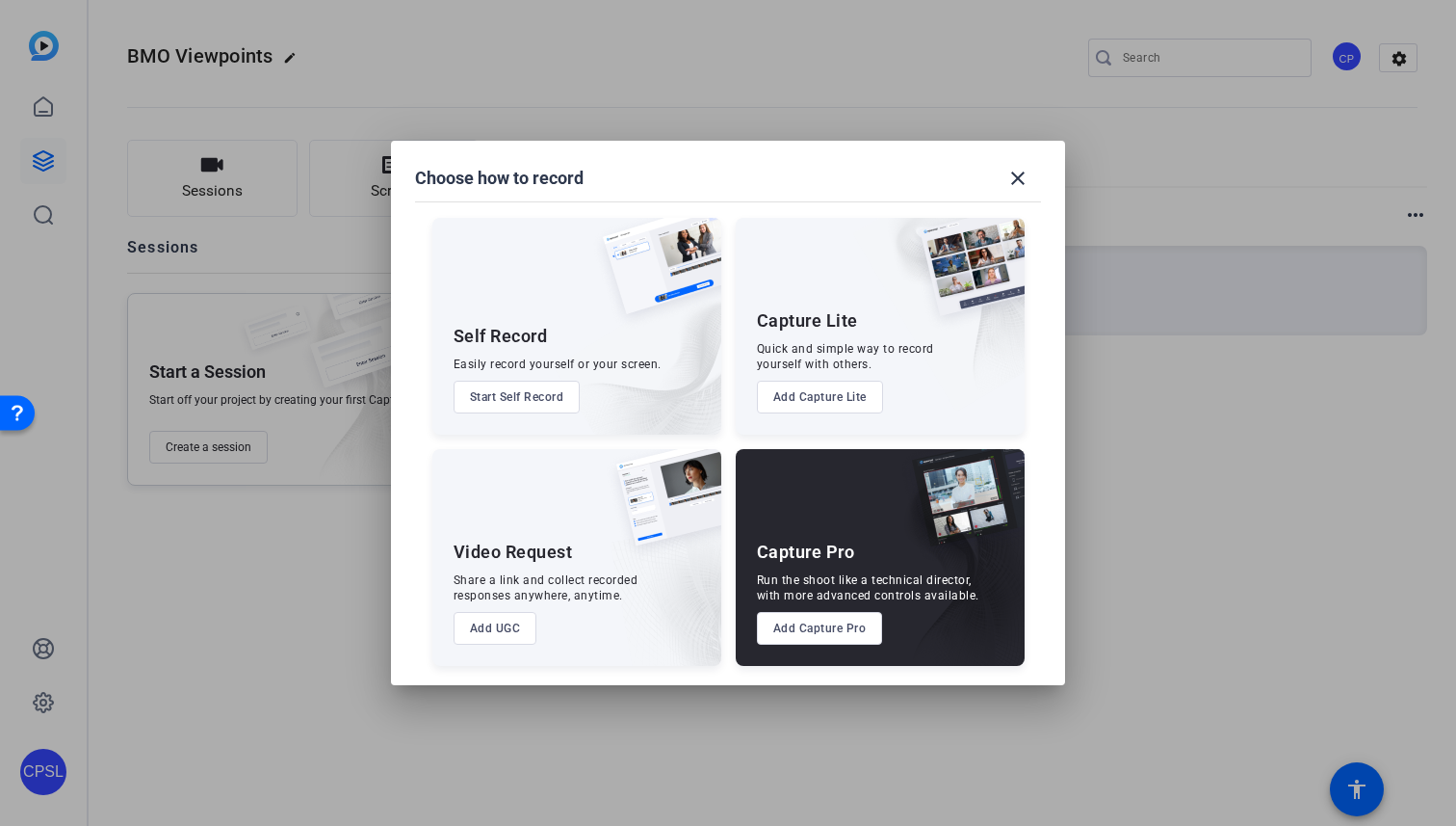
click at [846, 640] on button "Add Capture Pro" at bounding box center [820, 627] width 126 height 32
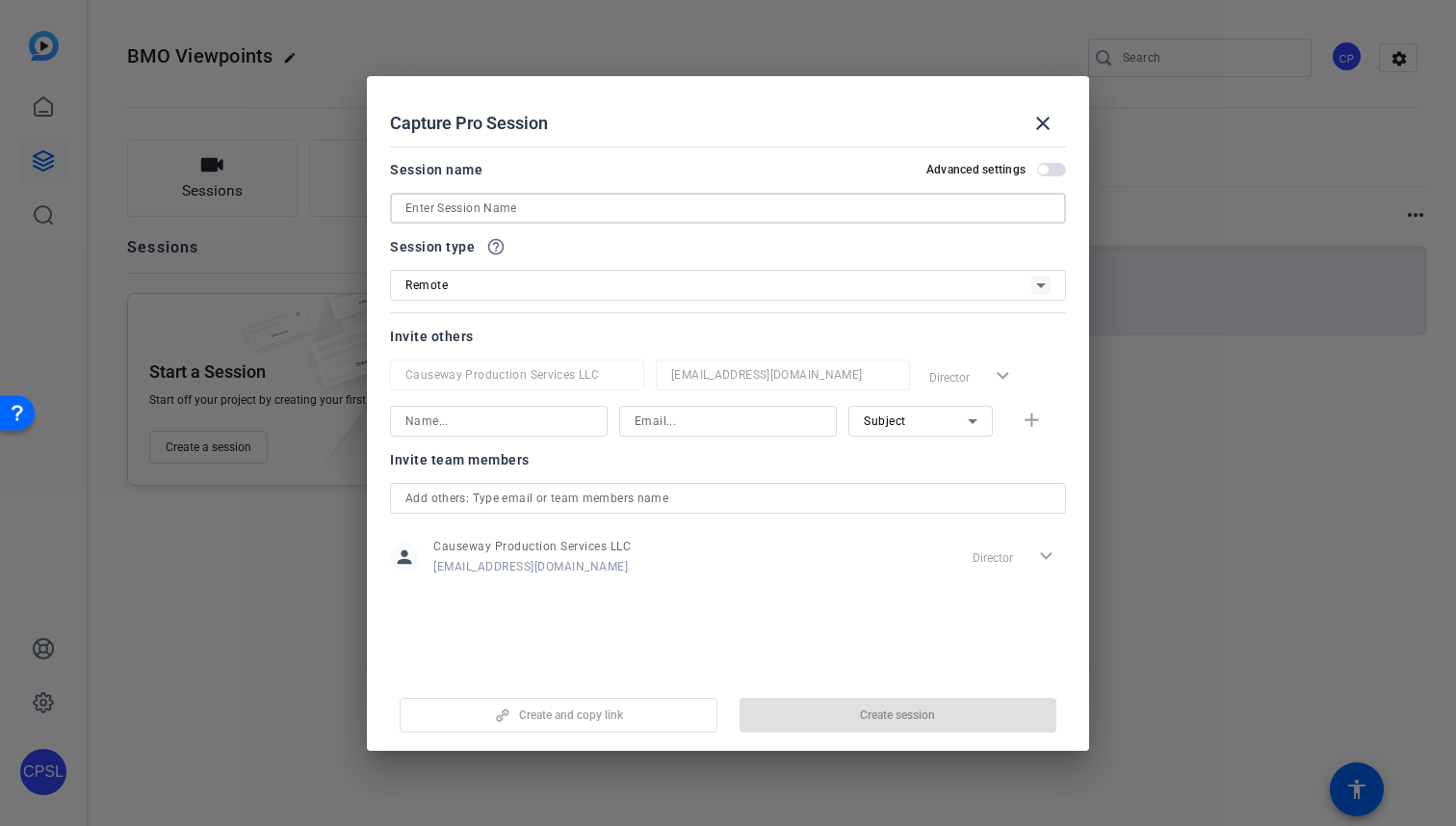
click at [625, 206] on input at bounding box center [728, 208] width 646 height 23
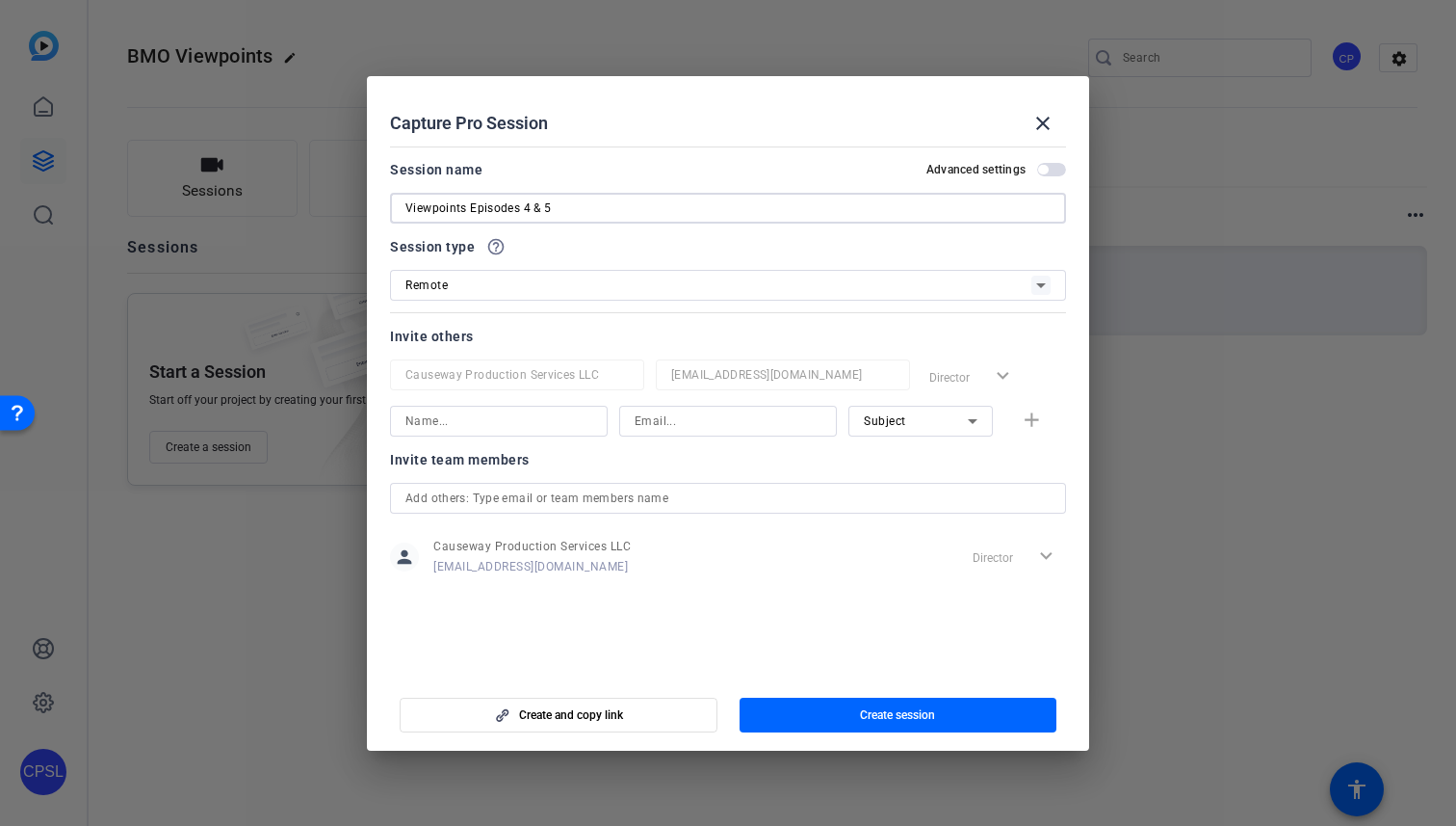
type input "Viewpoints Episodes 4 & 5"
click at [522, 288] on div "Remote" at bounding box center [718, 285] width 626 height 24
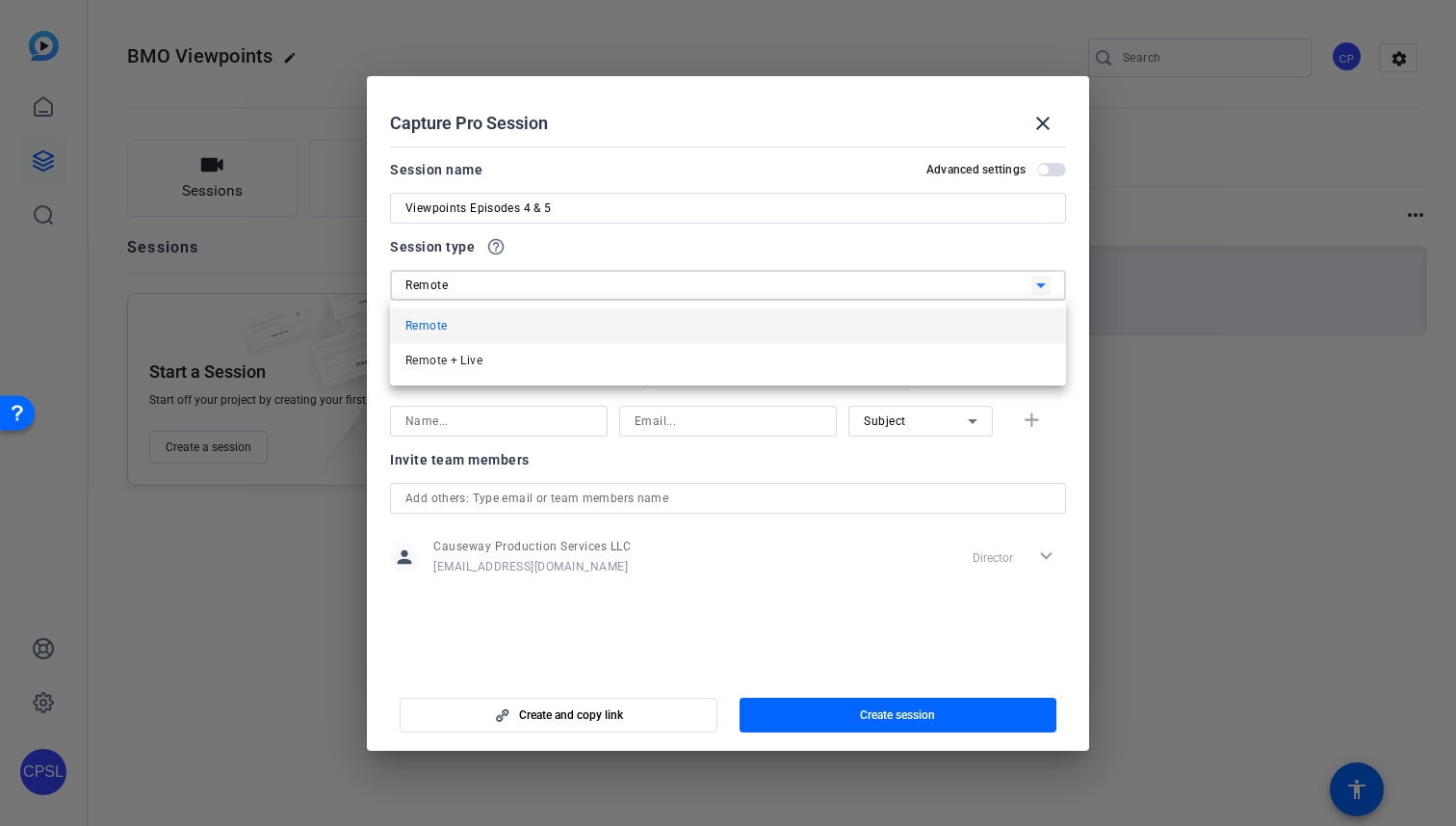
click at [522, 288] on div at bounding box center [728, 413] width 1456 height 826
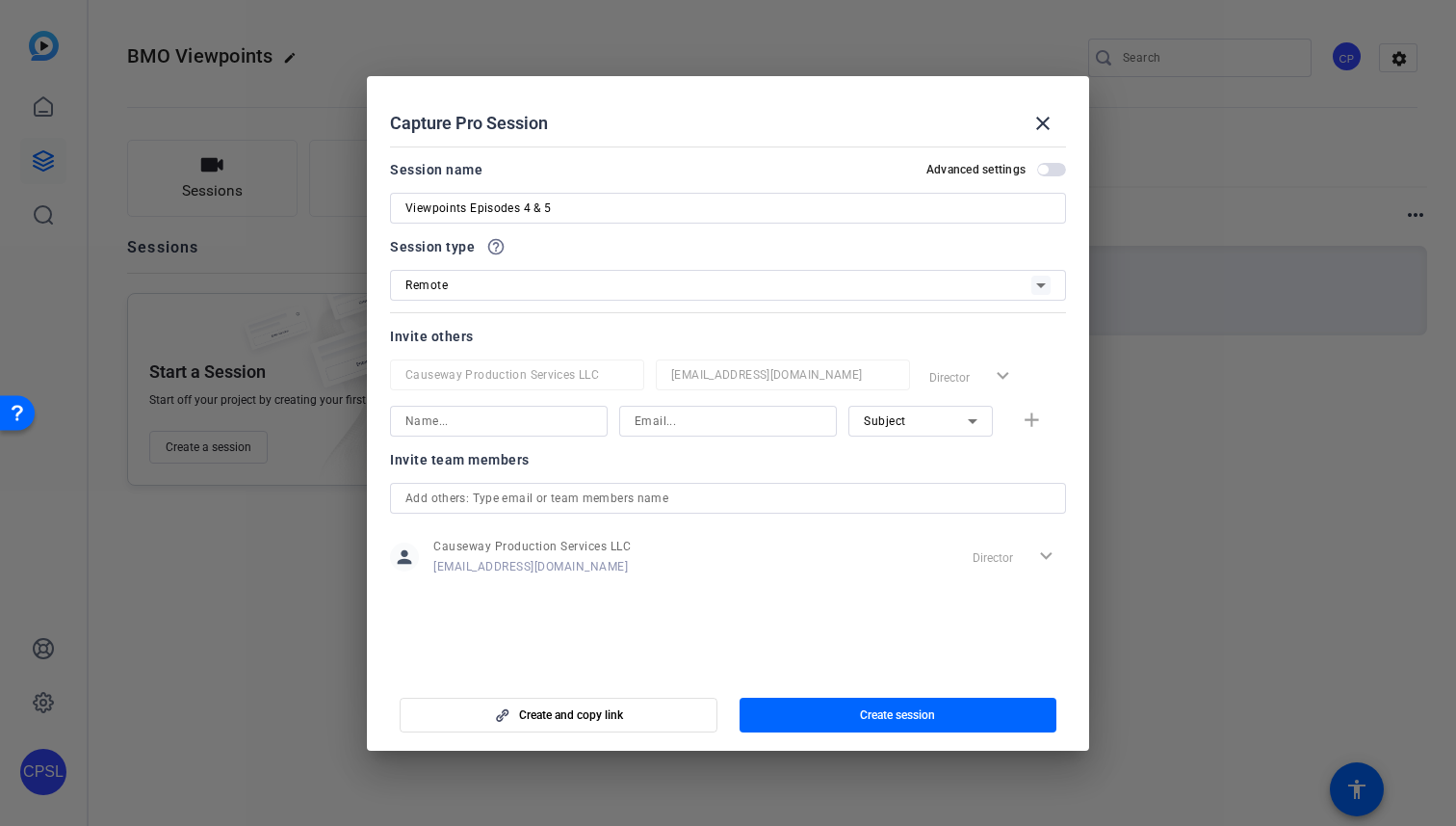
click at [1051, 172] on span "button" at bounding box center [1052, 169] width 29 height 14
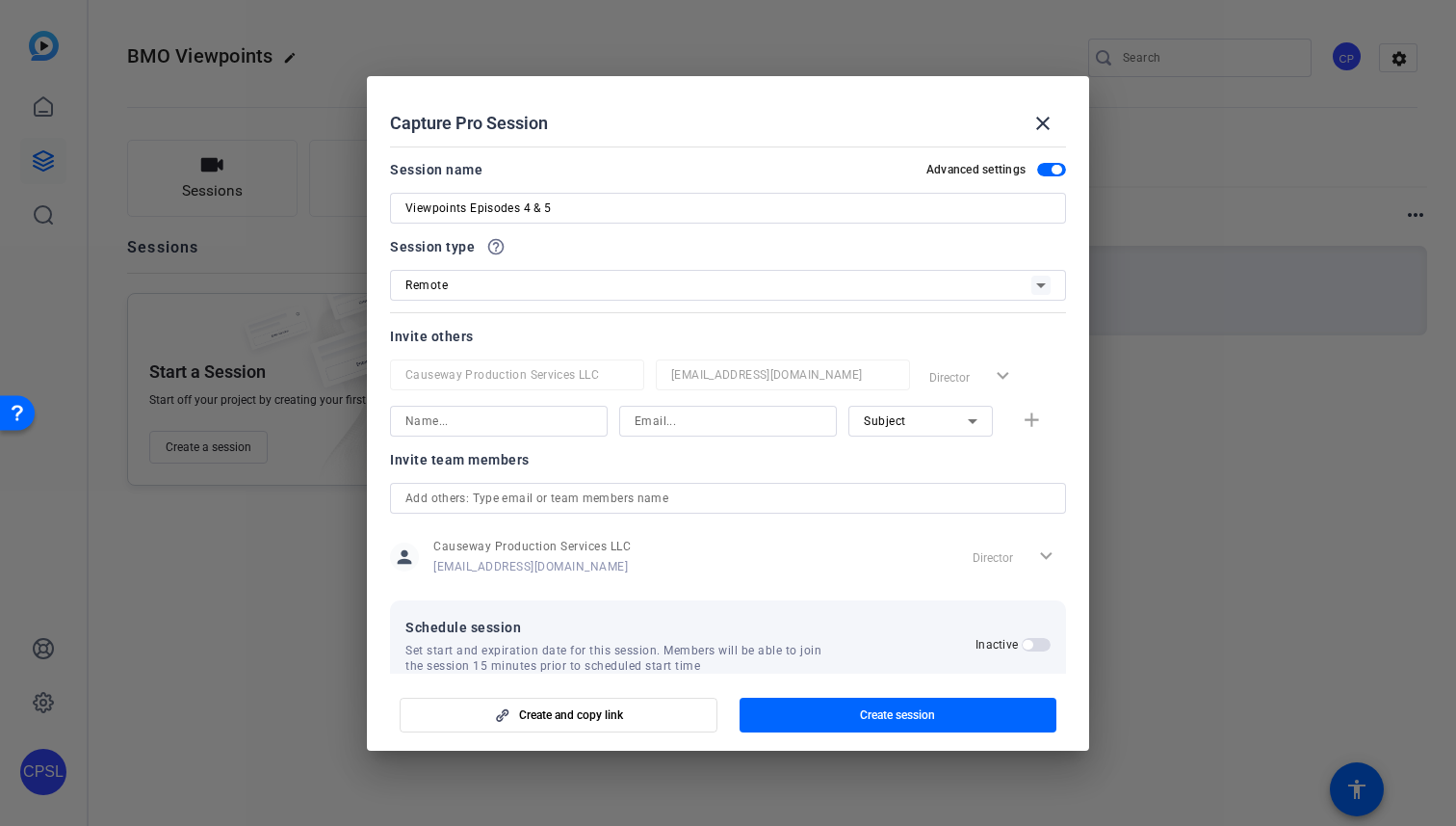
scroll to position [36, 0]
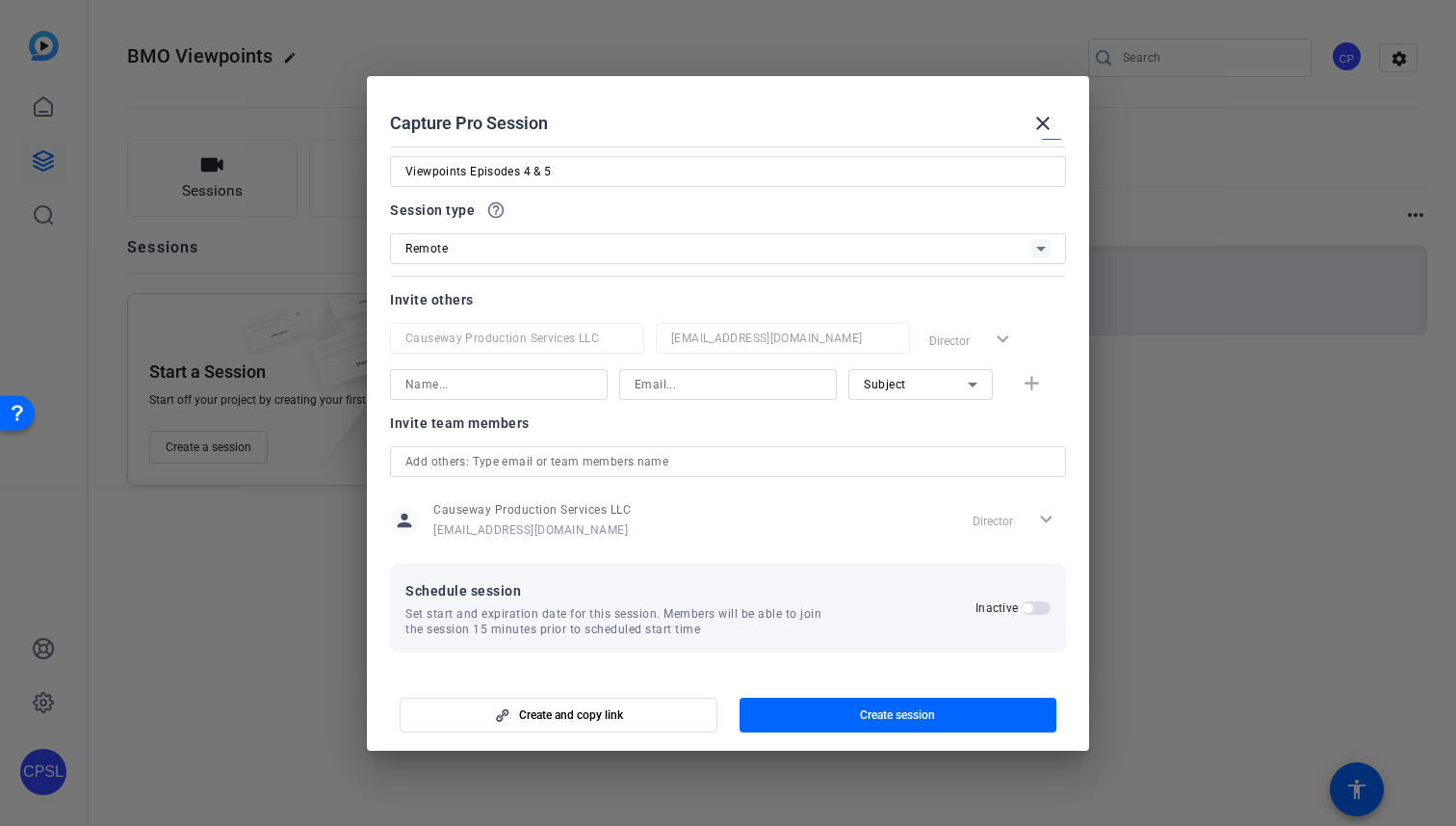
click at [1024, 609] on span "button" at bounding box center [1027, 608] width 10 height 10
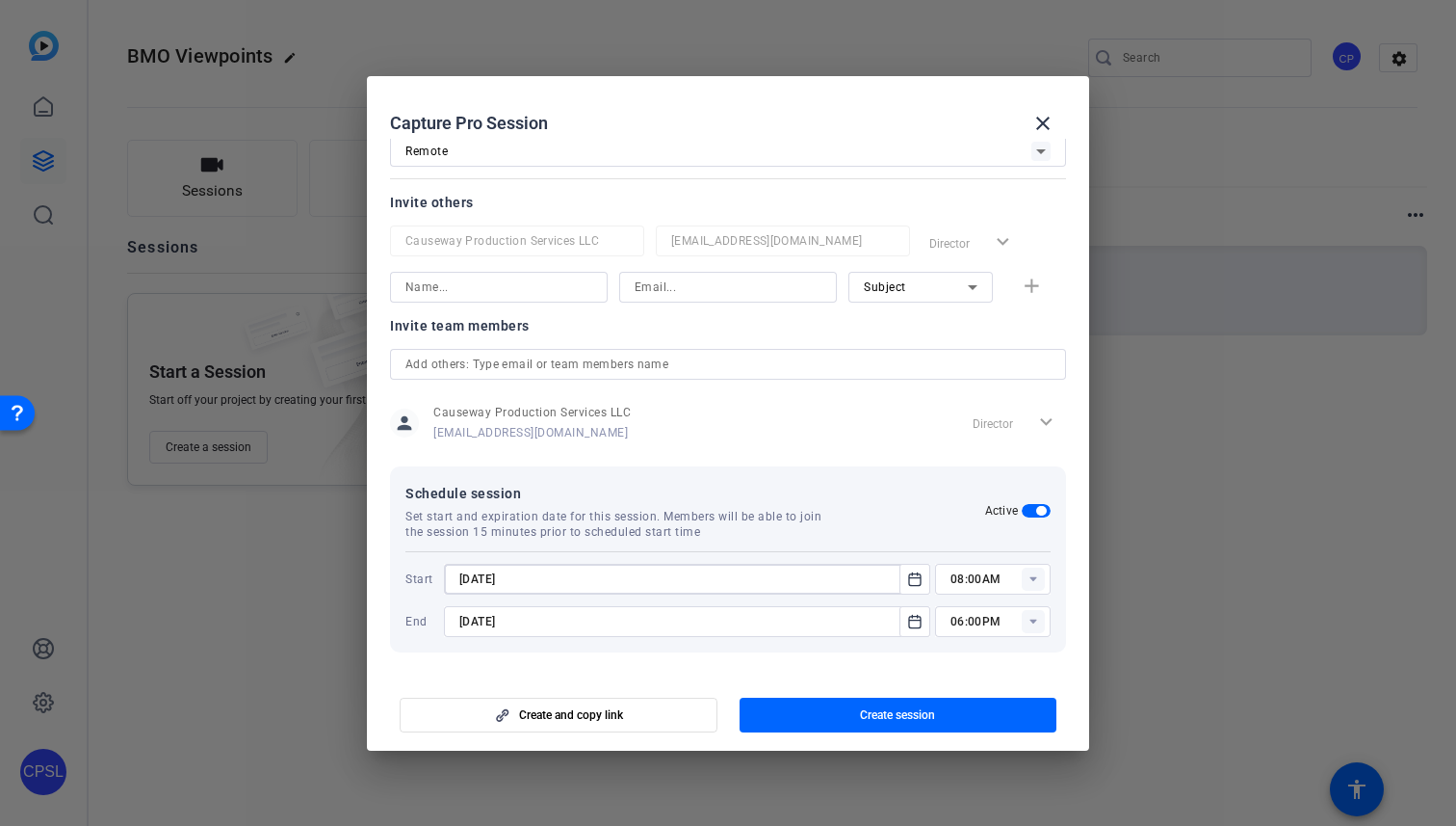
click at [797, 587] on input "9/1/2025" at bounding box center [678, 579] width 436 height 23
click at [919, 573] on icon "Open calendar" at bounding box center [915, 579] width 16 height 23
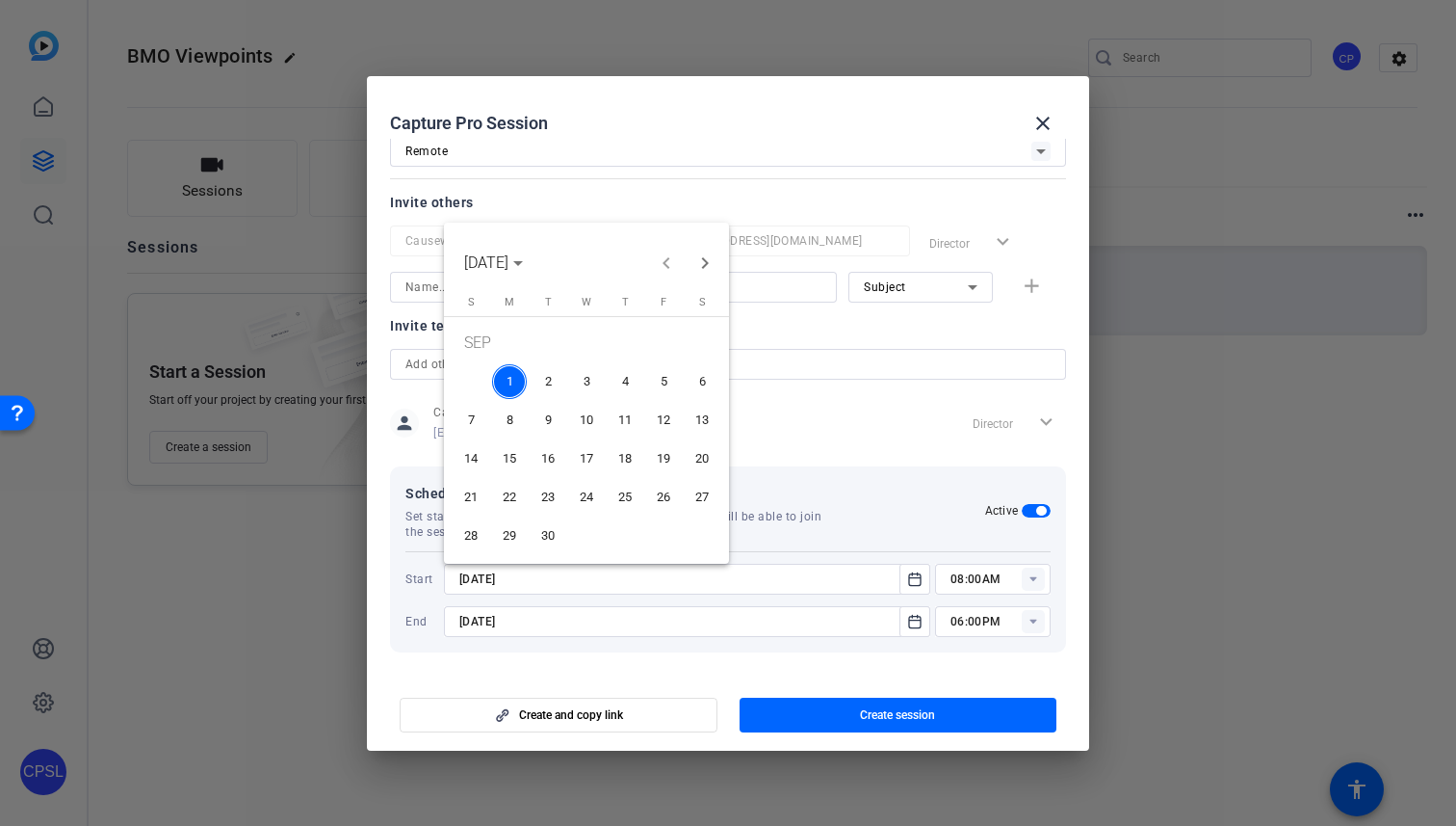
click at [544, 385] on span "2" at bounding box center [547, 381] width 34 height 34
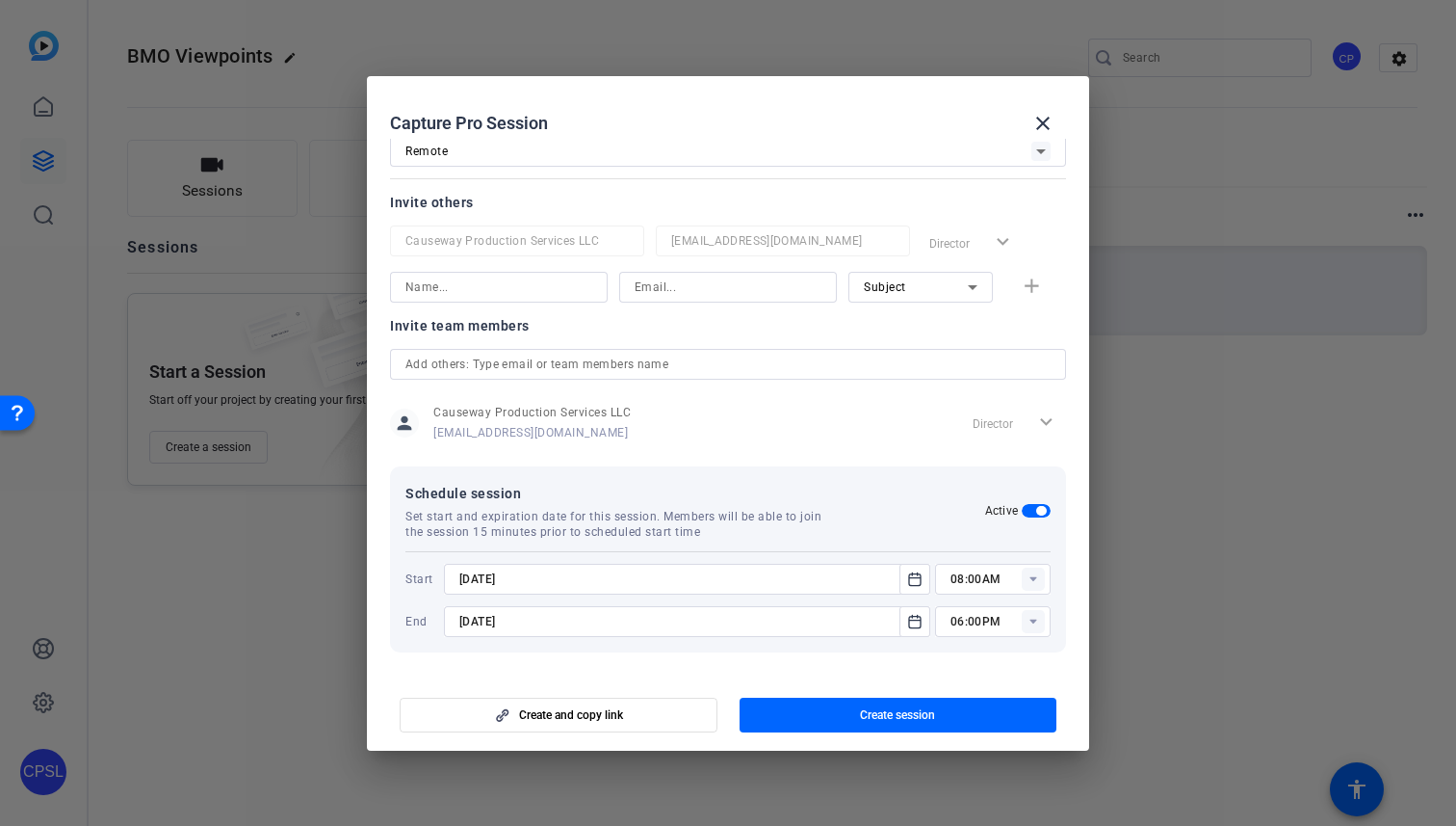
type input "9/2/2025"
click at [912, 616] on icon "Open calendar" at bounding box center [915, 620] width 12 height 13
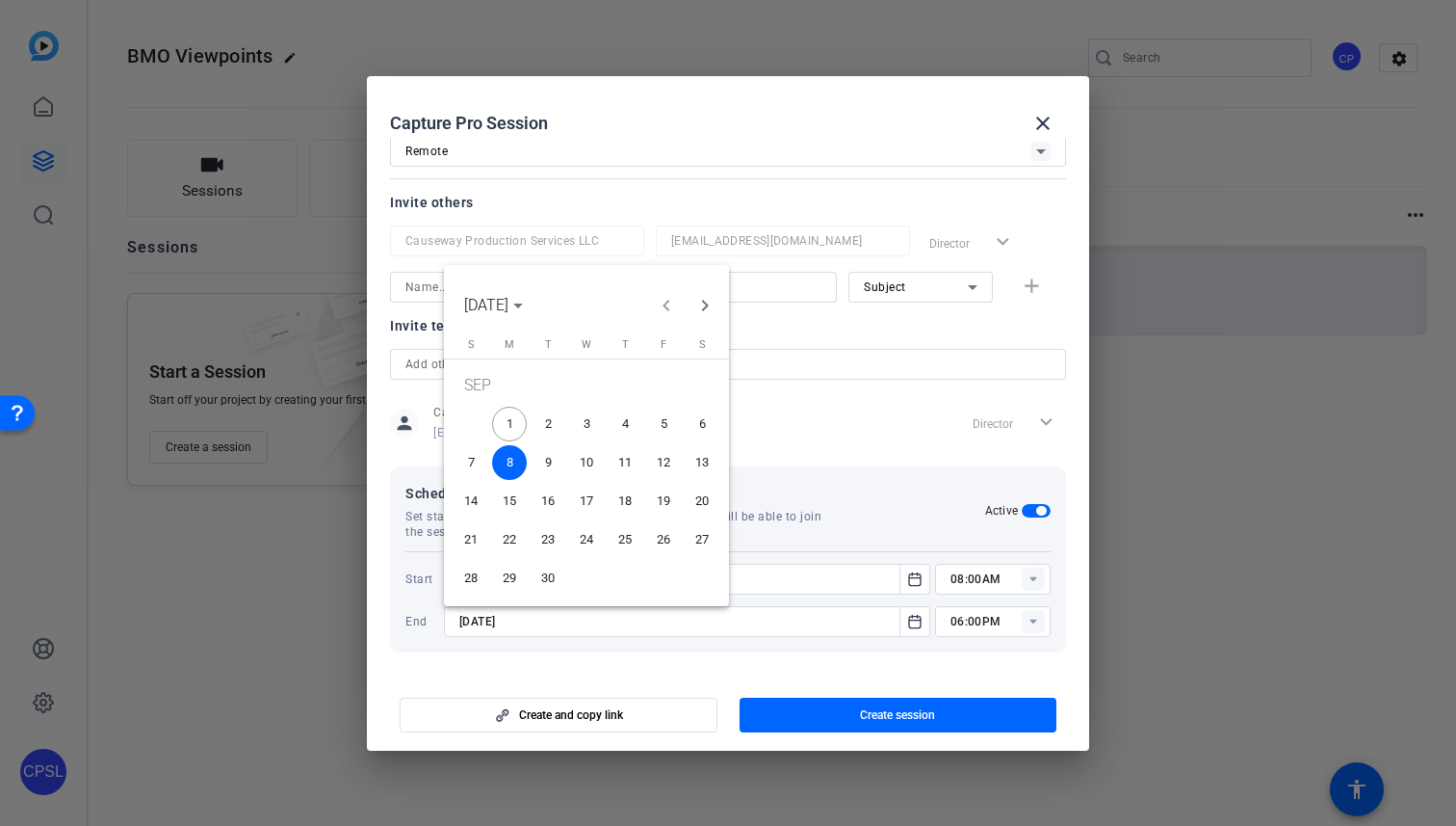
click at [548, 411] on span "2" at bounding box center [547, 423] width 34 height 34
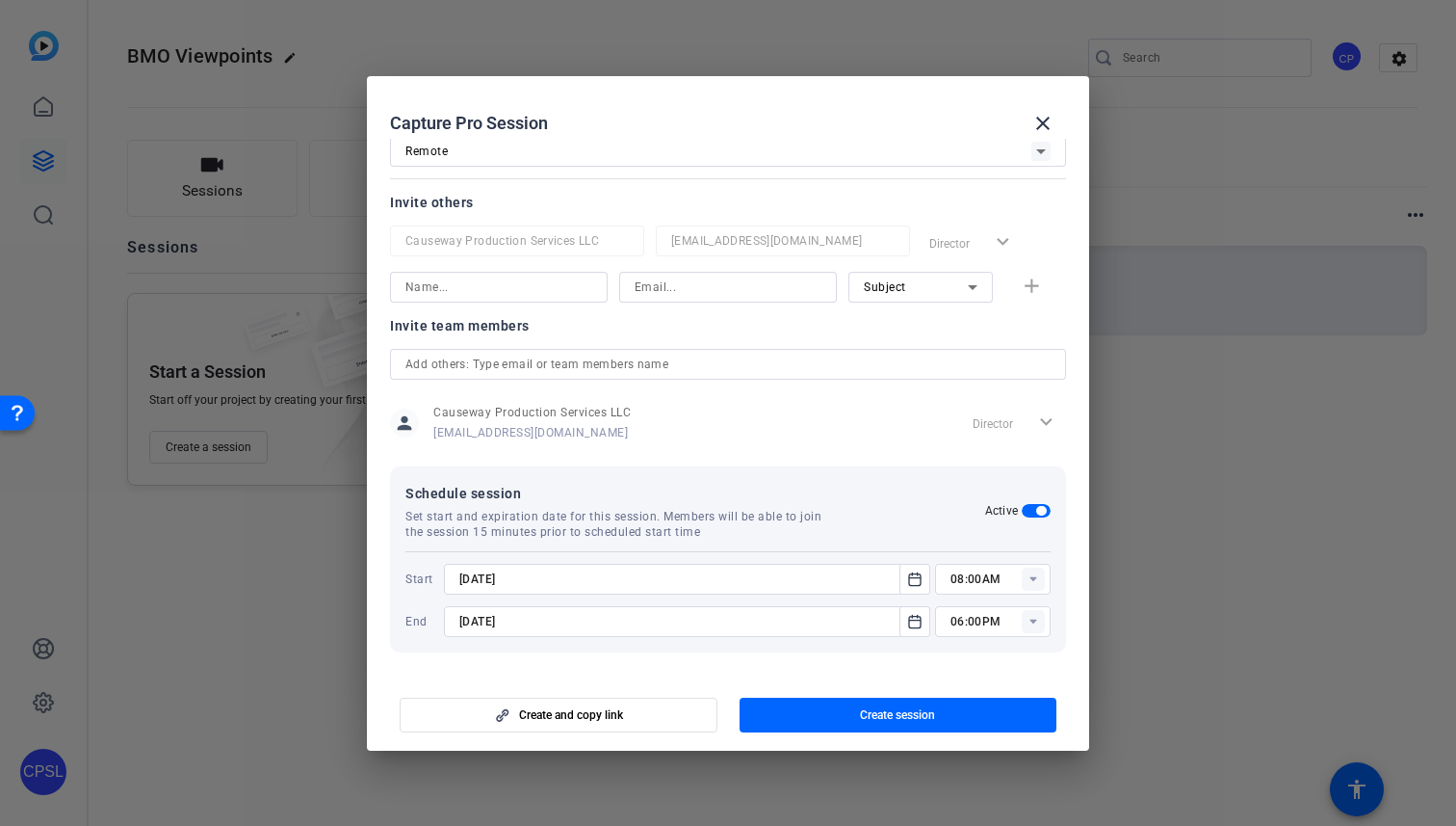
type input "9/2/2025"
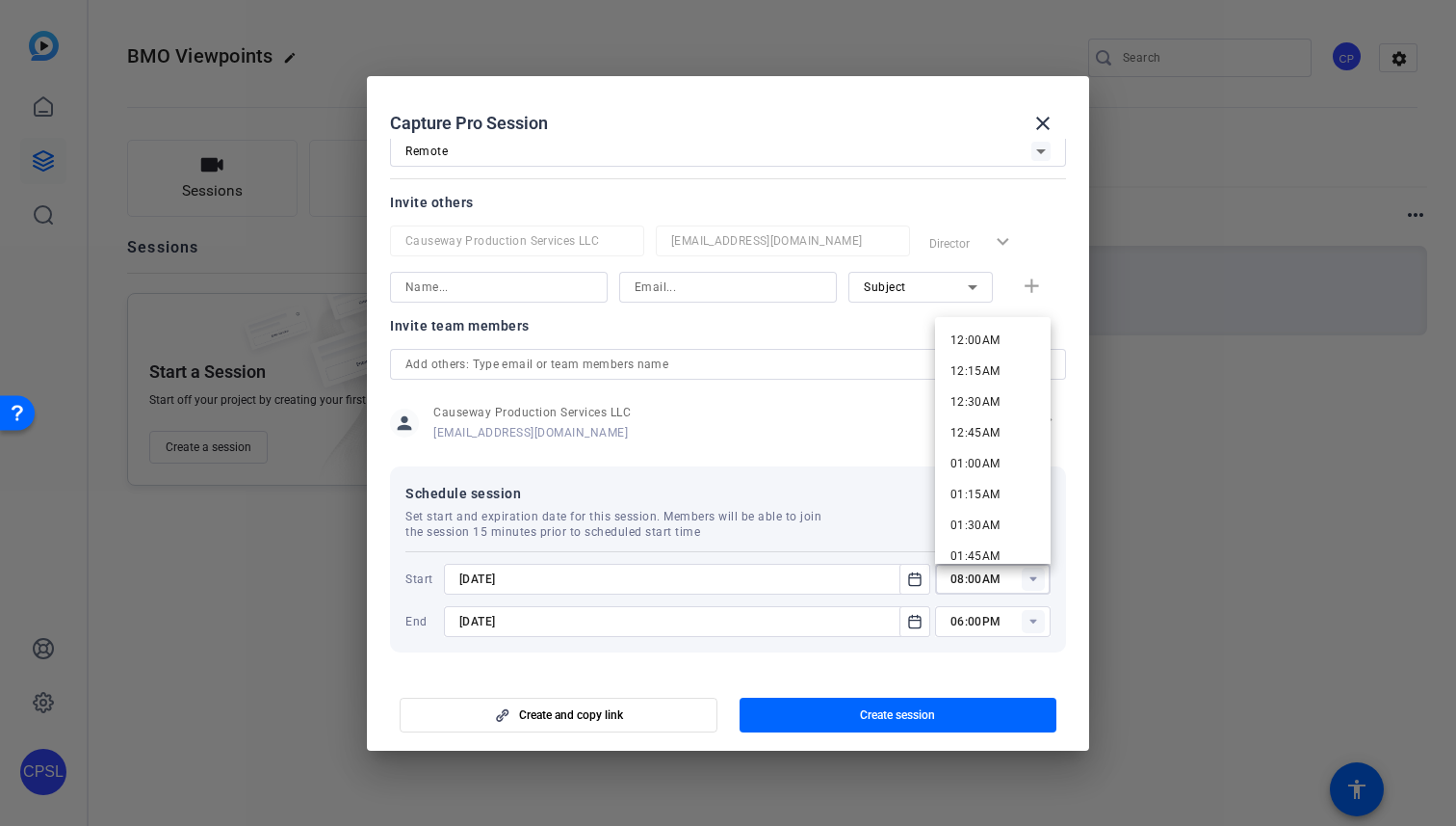
click at [980, 580] on input "08:00AM" at bounding box center [1001, 579] width 100 height 23
click at [978, 391] on span "08:30PM" at bounding box center [976, 393] width 50 height 14
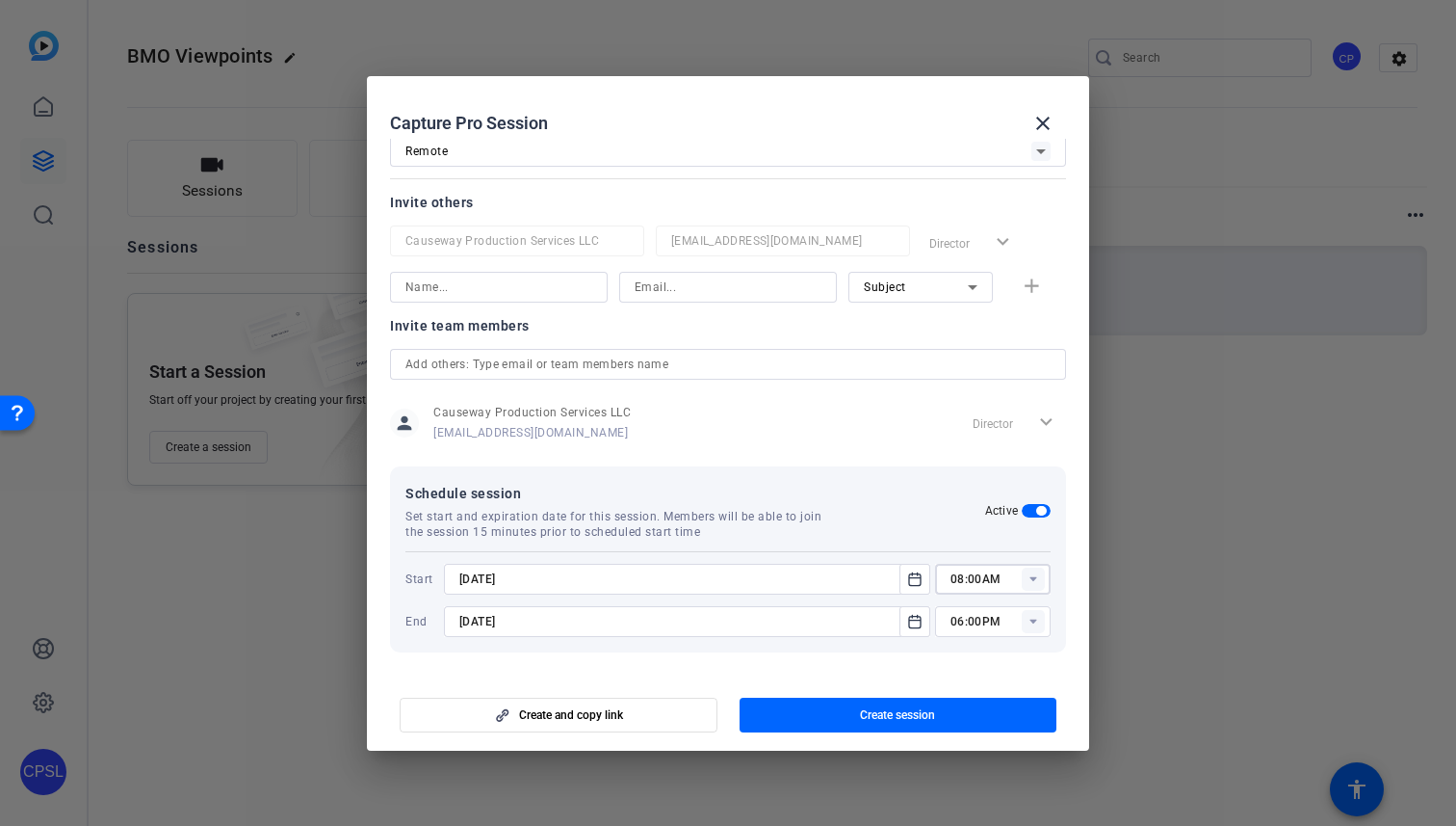
type input "08:30PM"
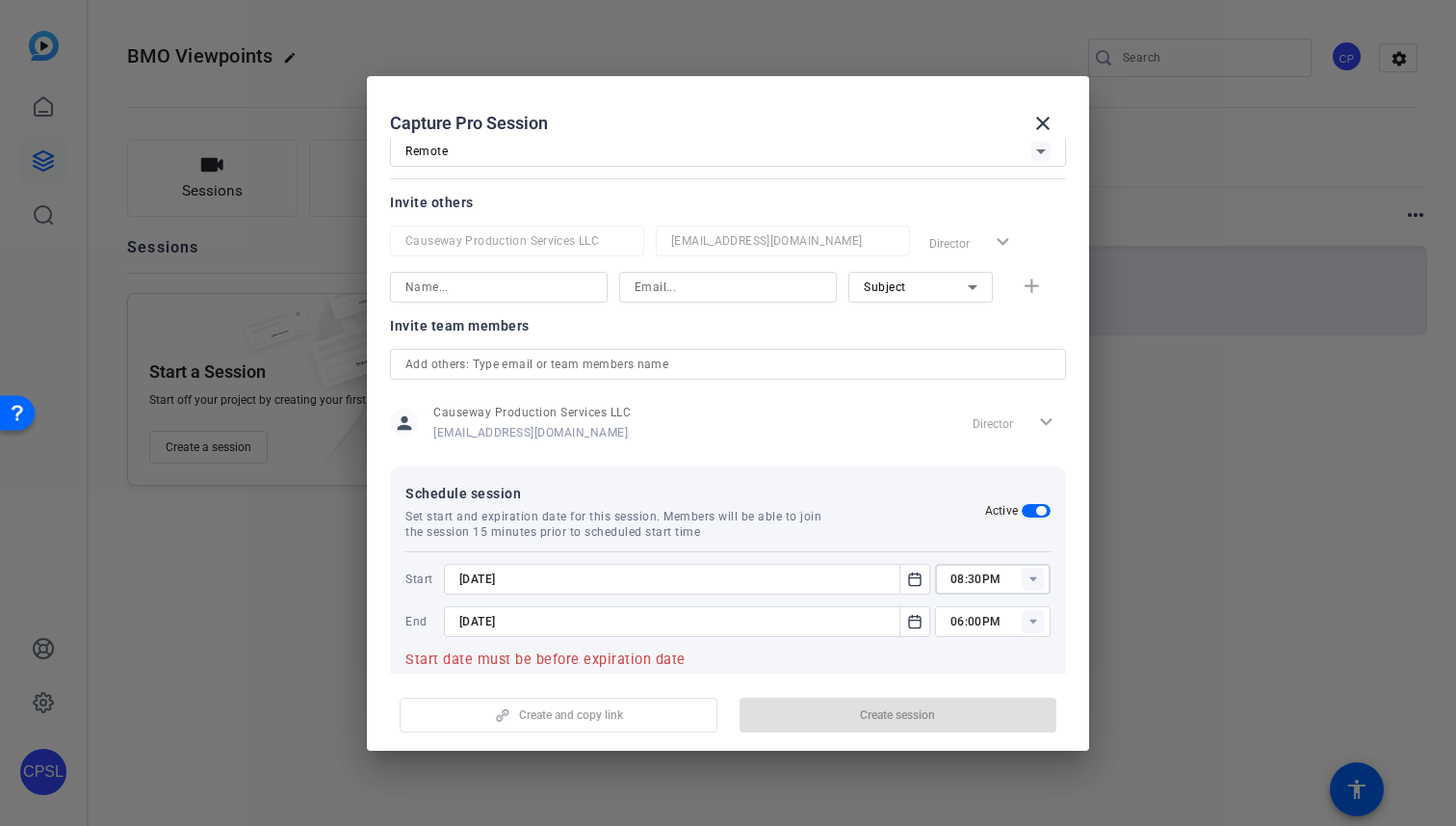
click at [976, 625] on input "06:00PM" at bounding box center [1001, 621] width 100 height 23
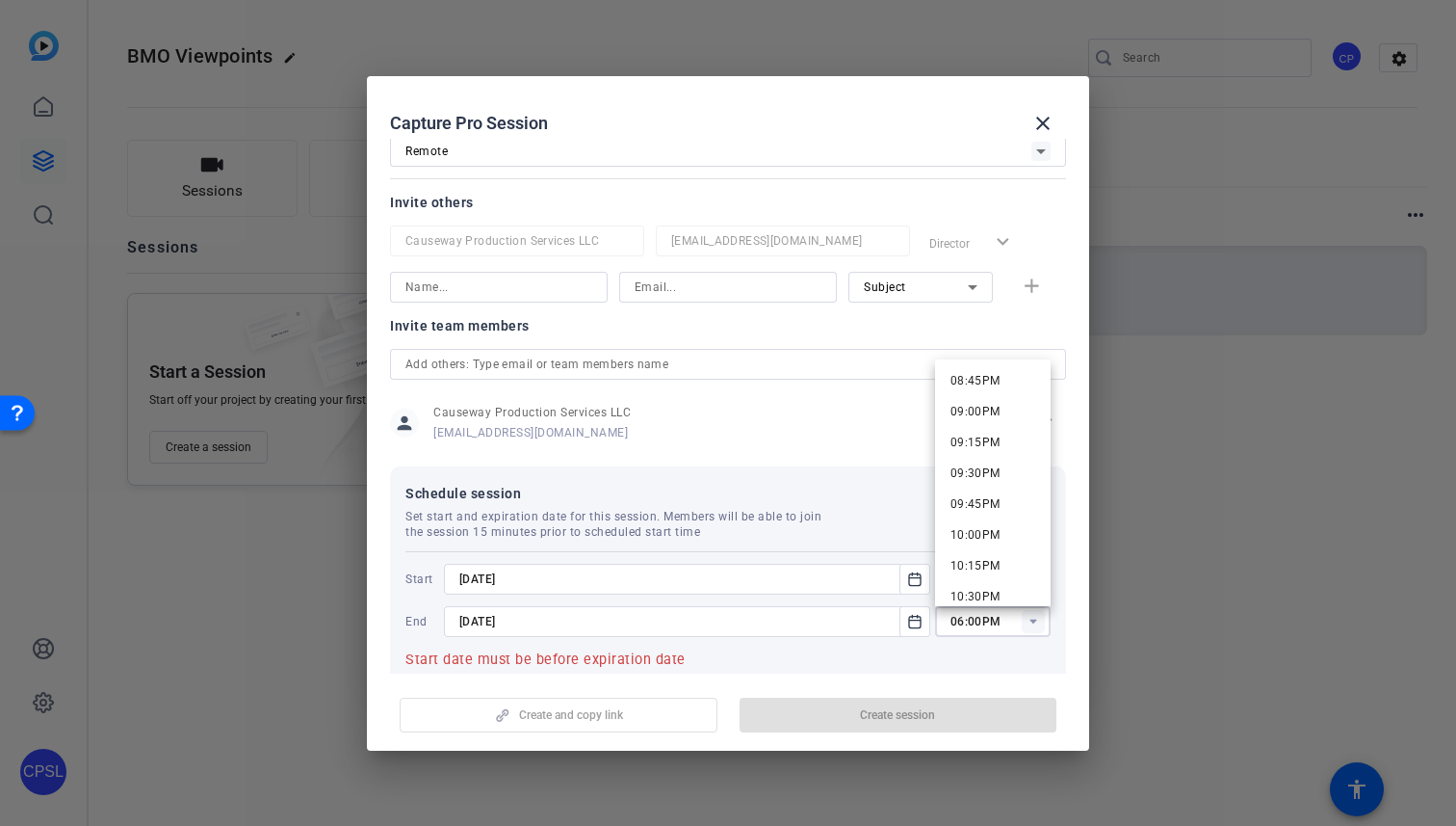
scroll to position [2729, 0]
click at [977, 430] on span "10:30PM" at bounding box center [976, 429] width 50 height 14
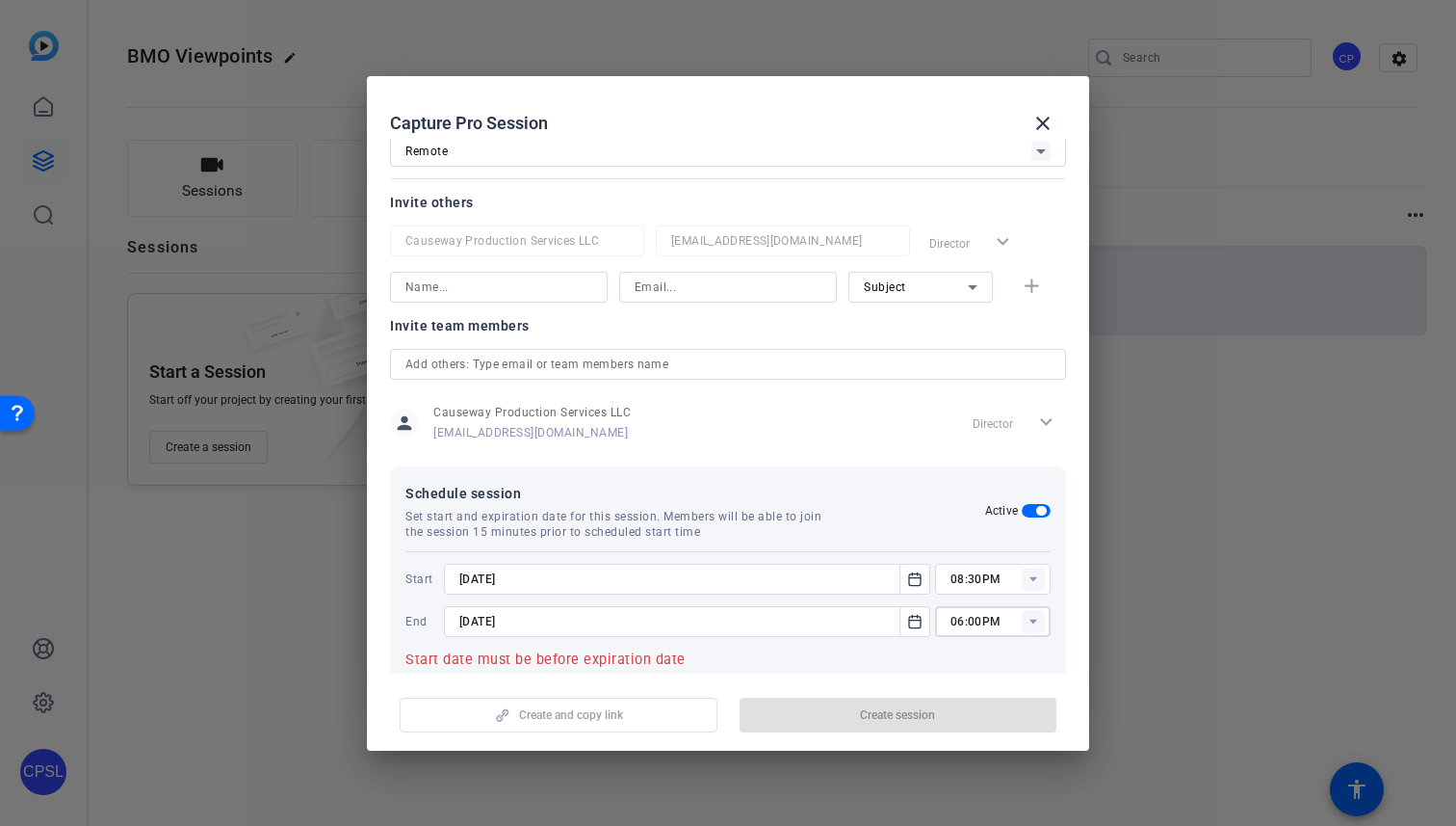
type input "10:30PM"
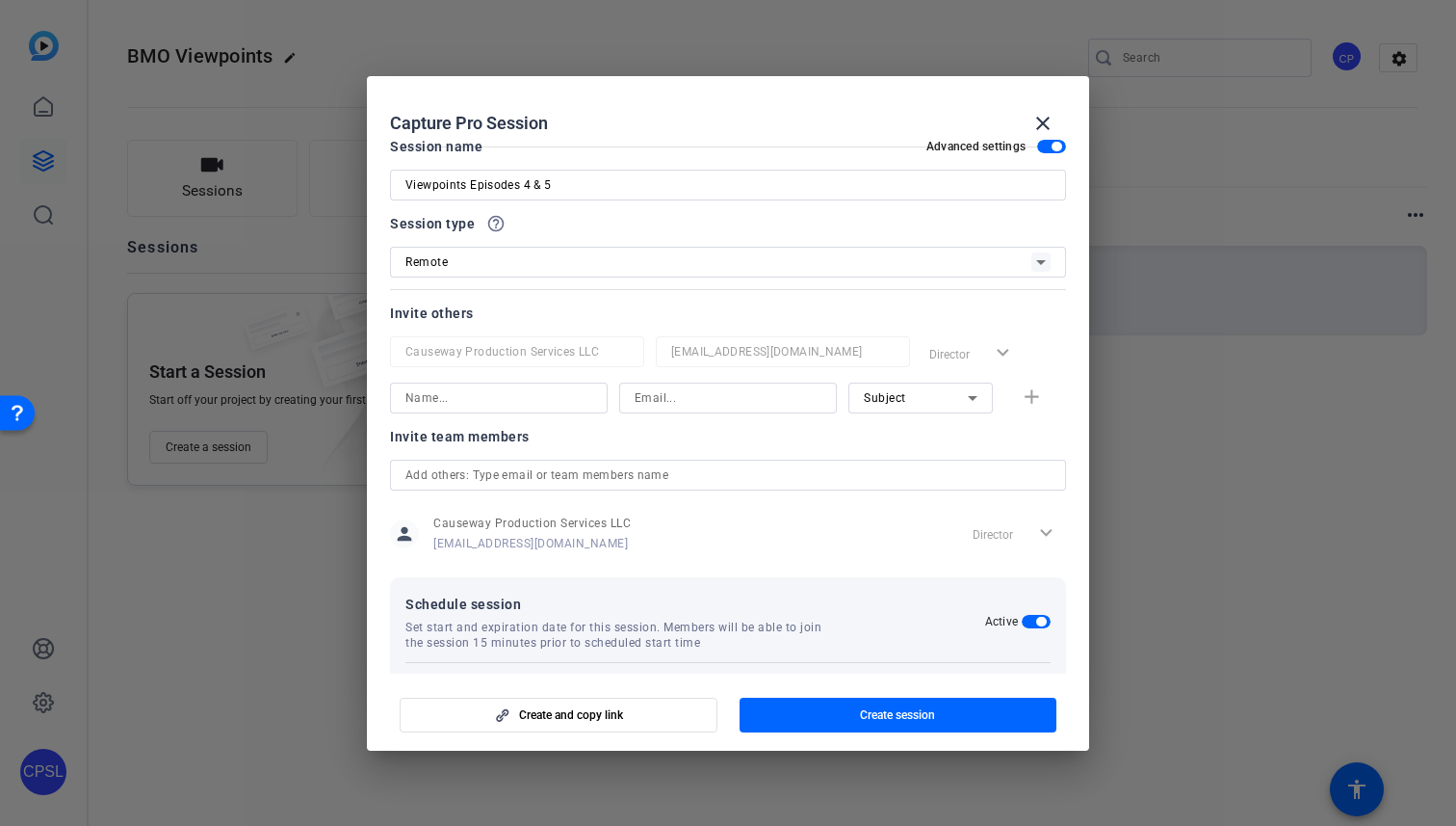
scroll to position [0, 0]
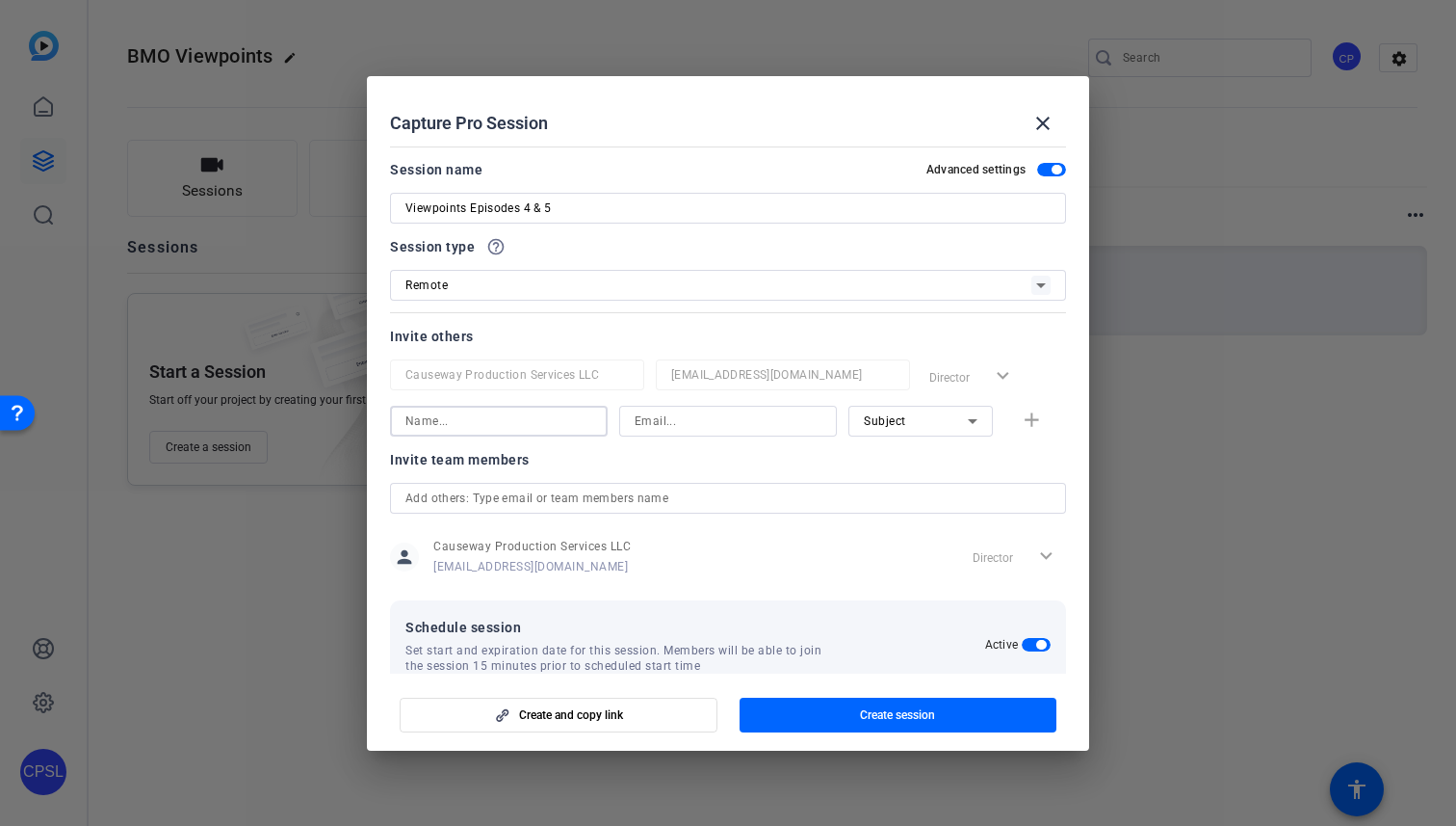
click at [464, 428] on input at bounding box center [498, 421] width 187 height 23
type input "p"
type input "Paula"
click at [667, 420] on input at bounding box center [728, 421] width 187 height 23
type input "paula@27jesters.com"
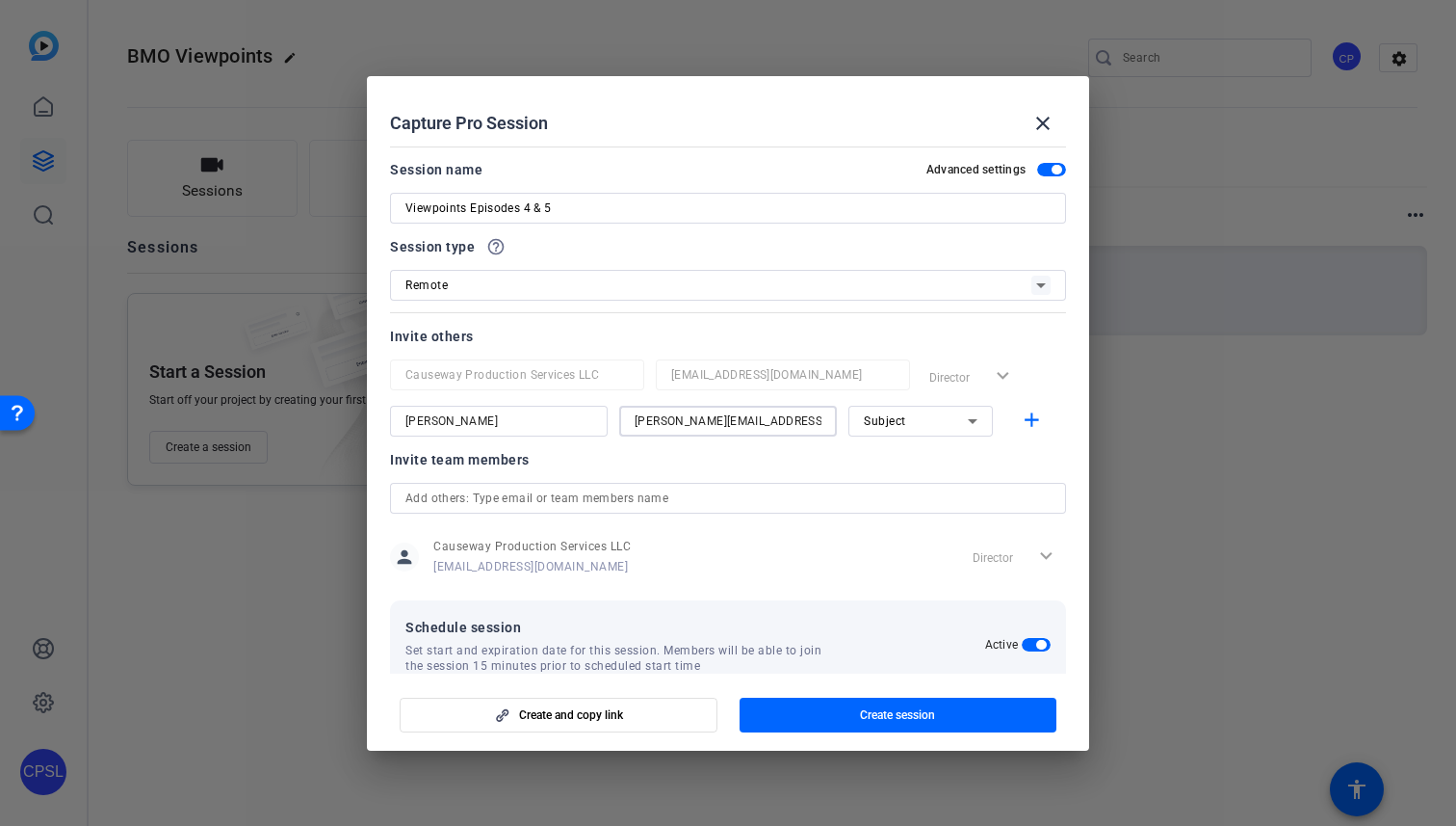
click at [958, 420] on div "Subject" at bounding box center [916, 420] width 104 height 24
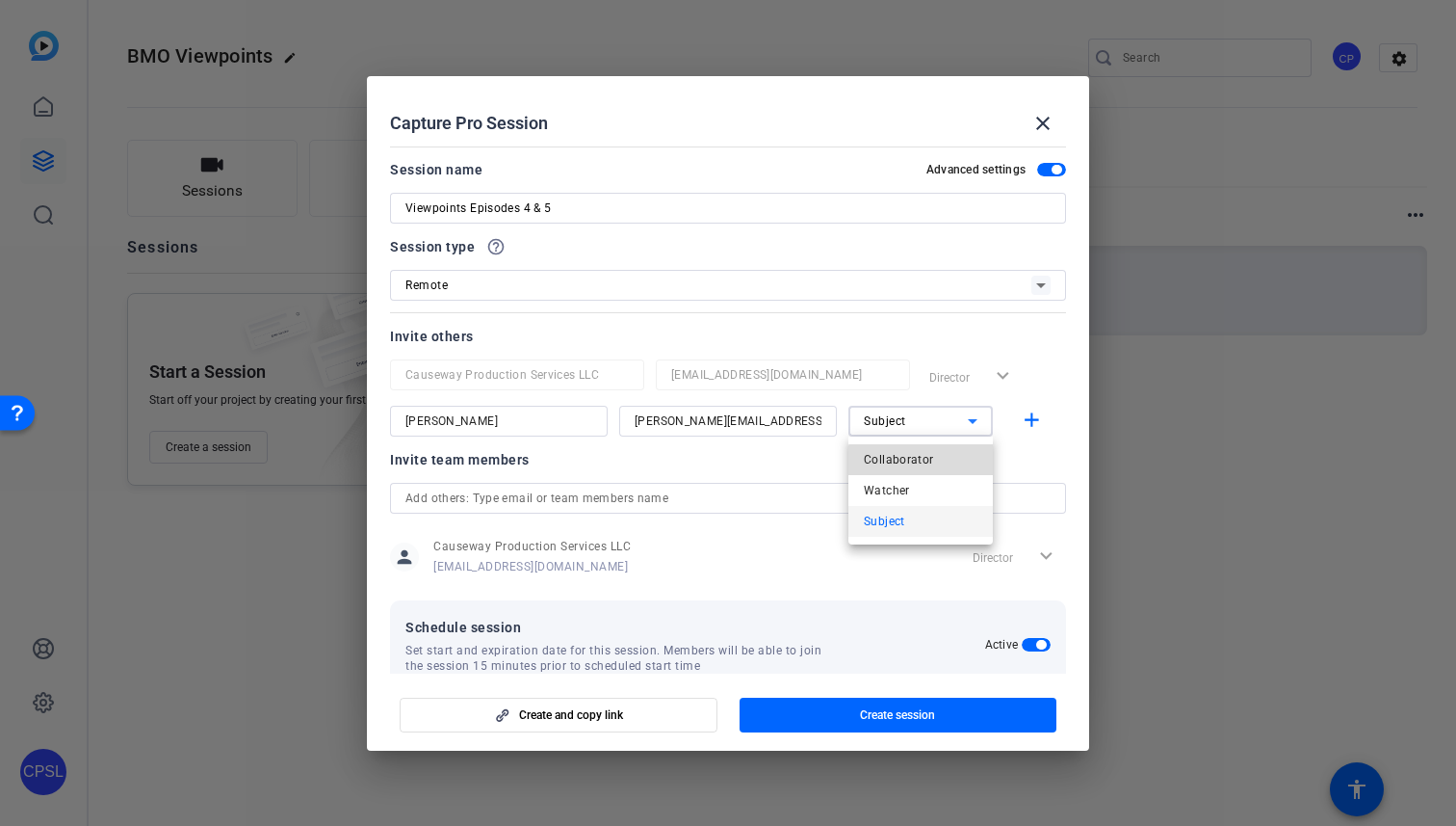
click at [938, 464] on mat-option "Collaborator" at bounding box center [921, 460] width 145 height 31
click at [1037, 423] on mat-icon "add" at bounding box center [1031, 420] width 24 height 24
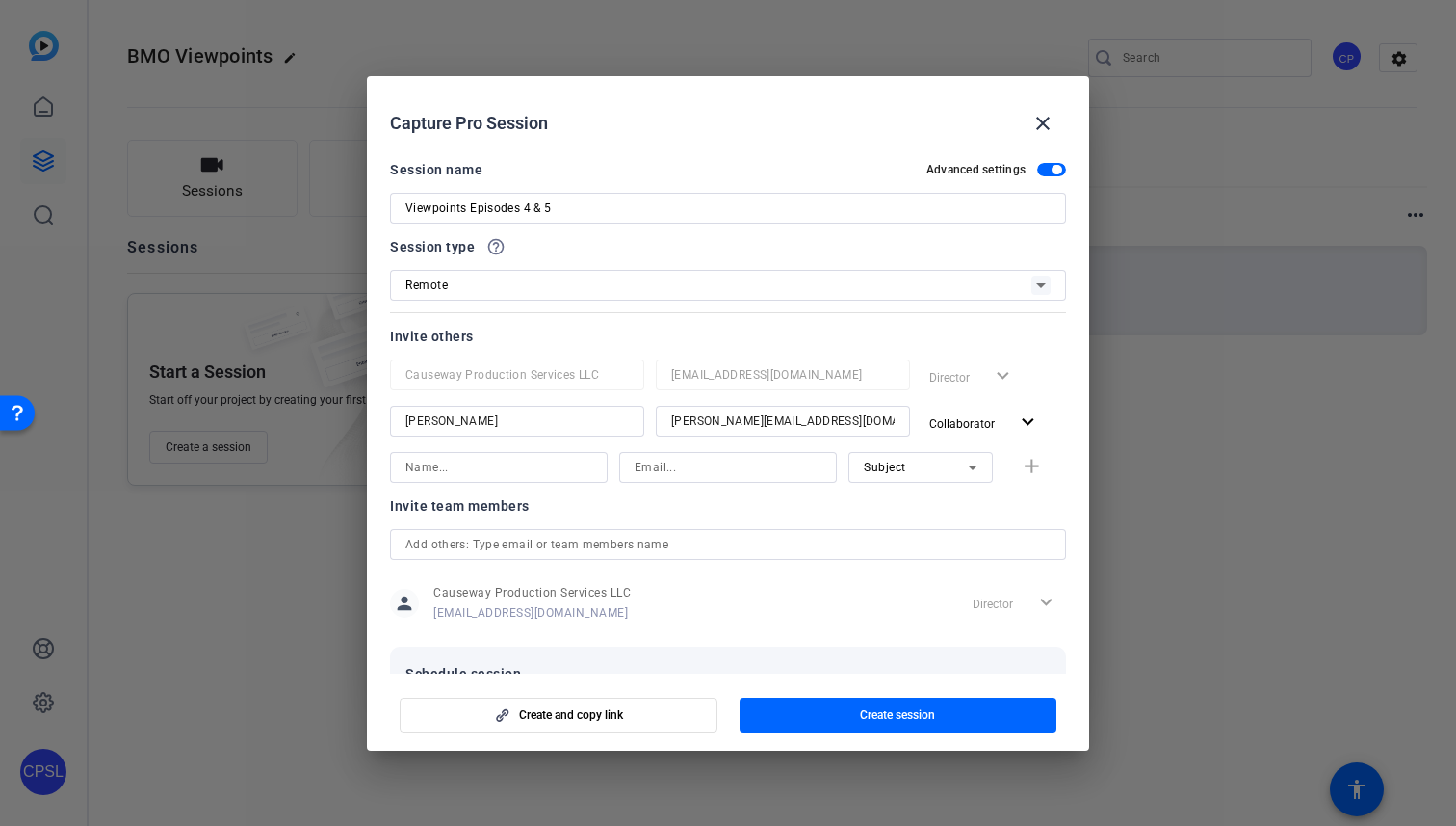
click at [540, 466] on input at bounding box center [498, 468] width 187 height 23
type input "Kristin"
click at [670, 464] on input at bounding box center [728, 468] width 187 height 23
paste input "Kristin.Danekas@bmo.com"
type input "Kristin.Danekas@bmo.com"
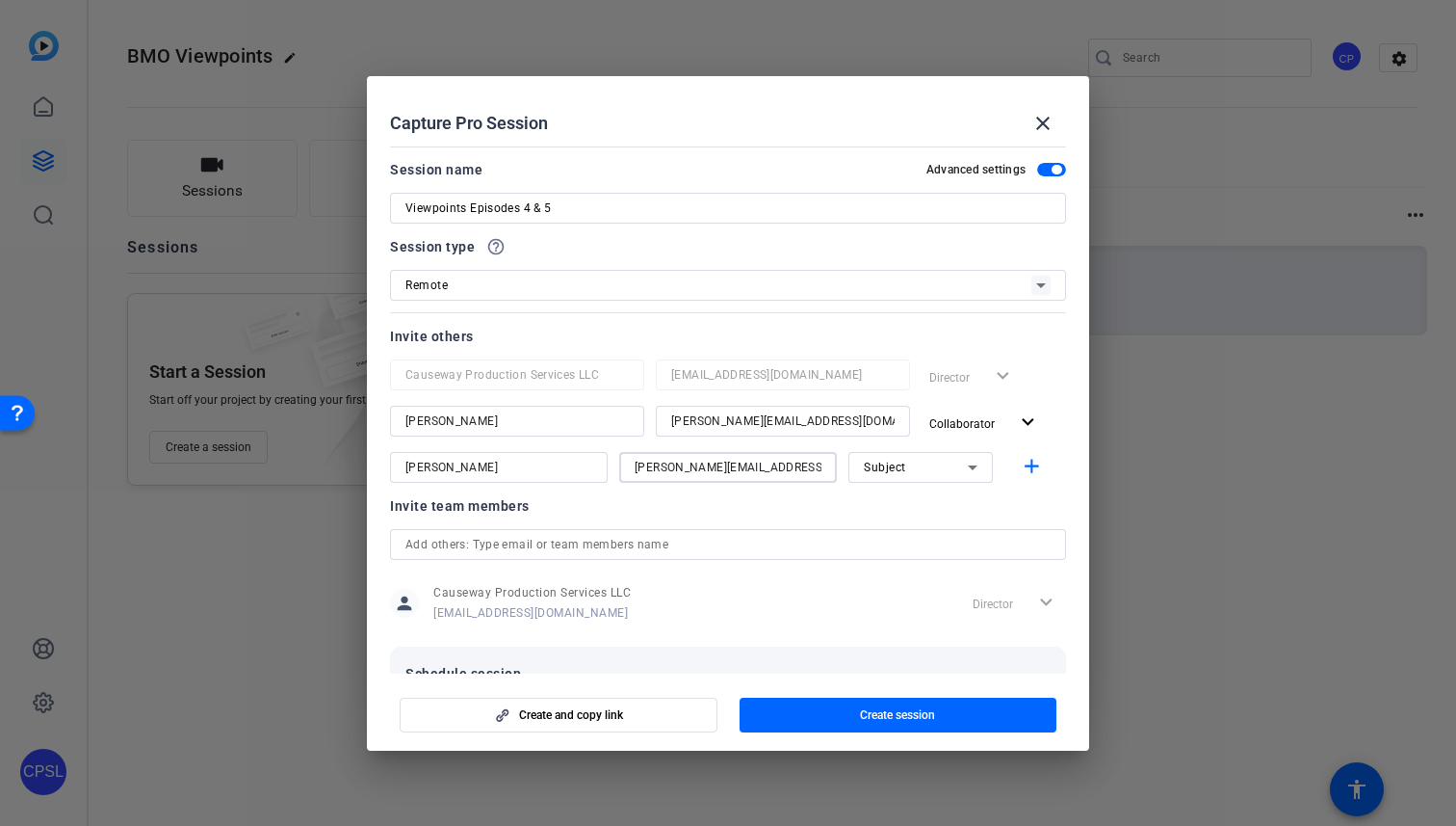
click at [980, 468] on icon at bounding box center [973, 468] width 23 height 23
click at [918, 529] on mat-option "Watcher" at bounding box center [921, 537] width 145 height 31
click at [1036, 461] on mat-icon "add" at bounding box center [1031, 467] width 24 height 24
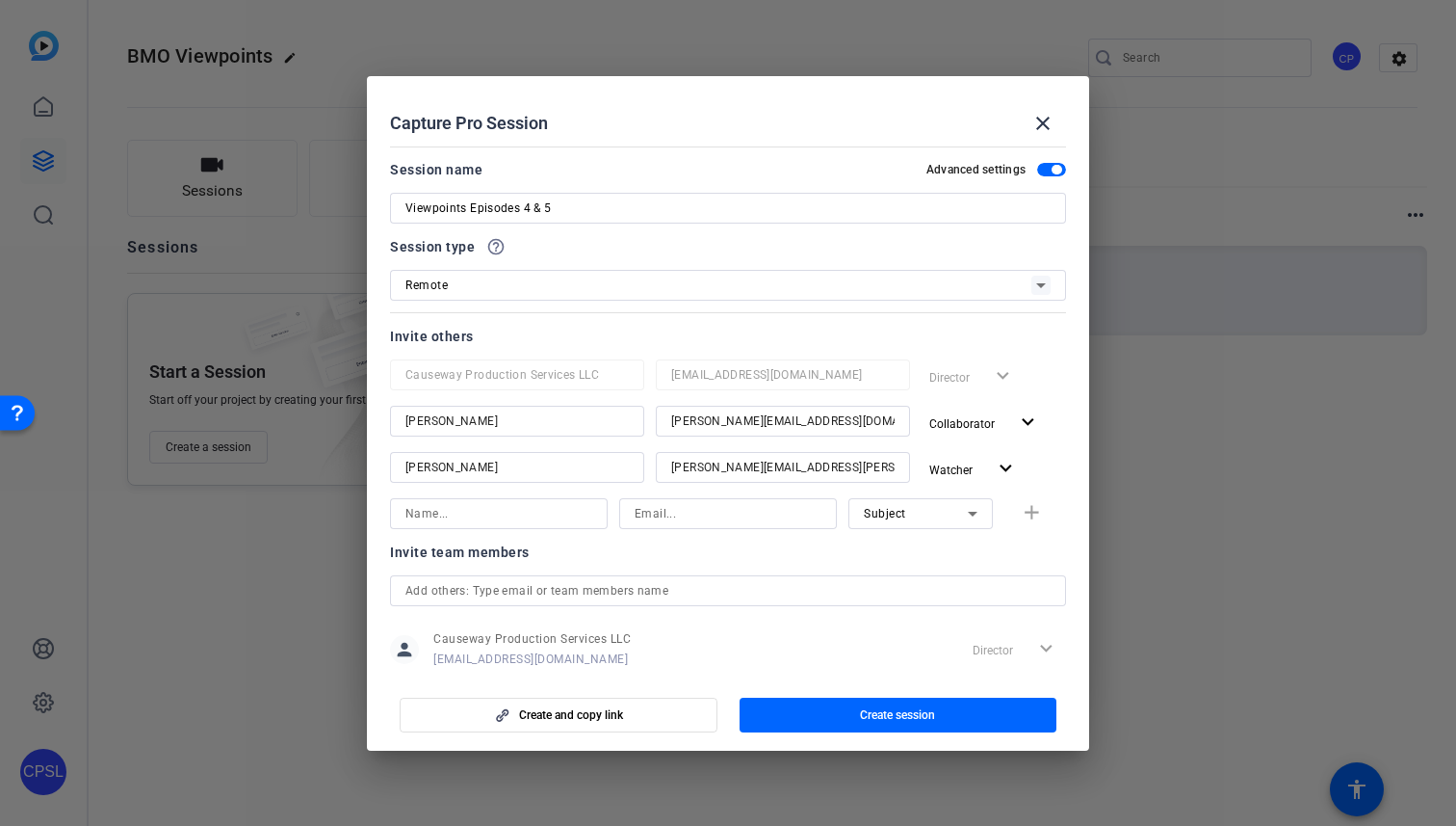
click at [487, 513] on input at bounding box center [498, 514] width 187 height 23
type input "Caroline"
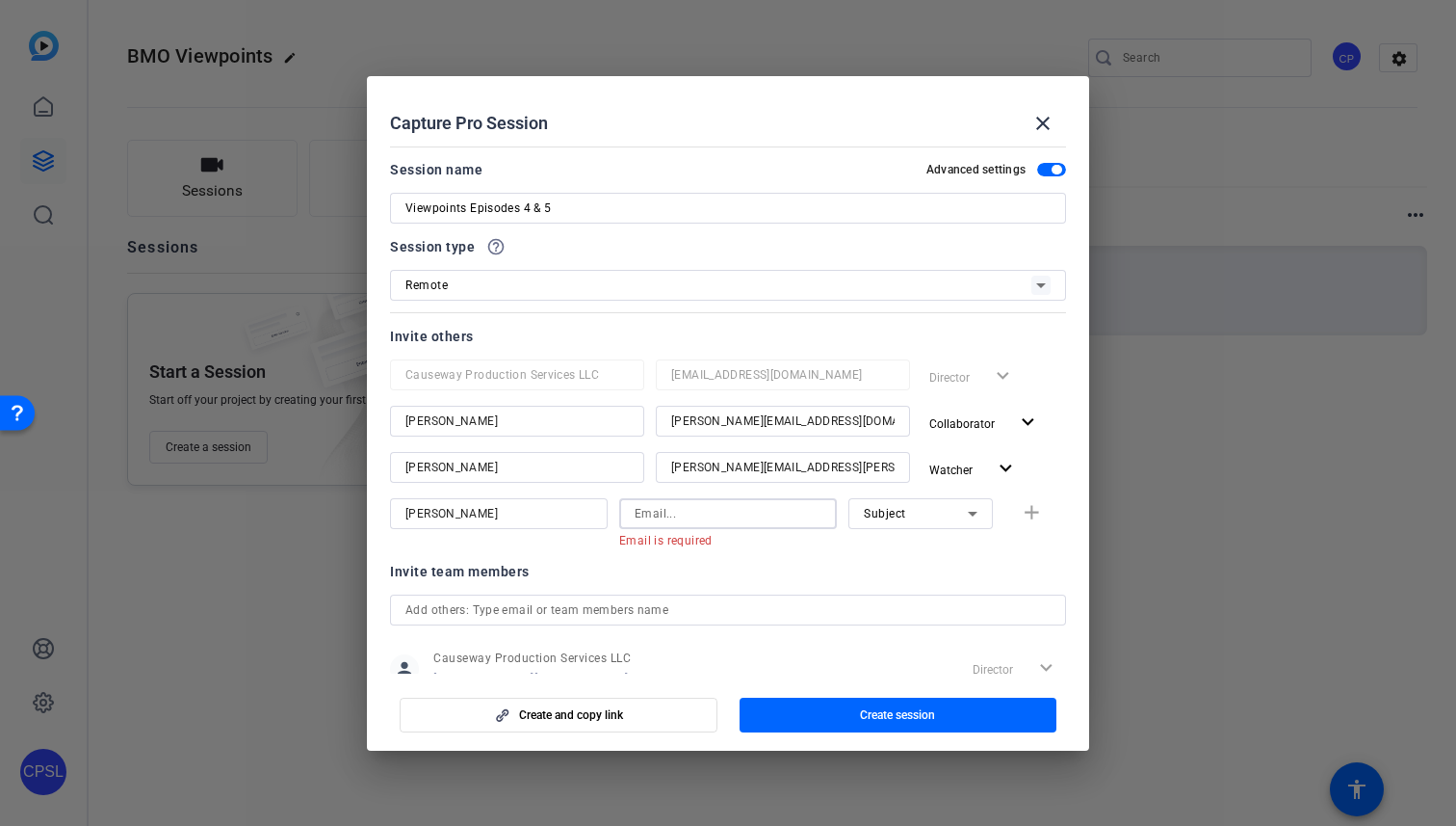
paste input "Caroline.Donlin@bmo.com"
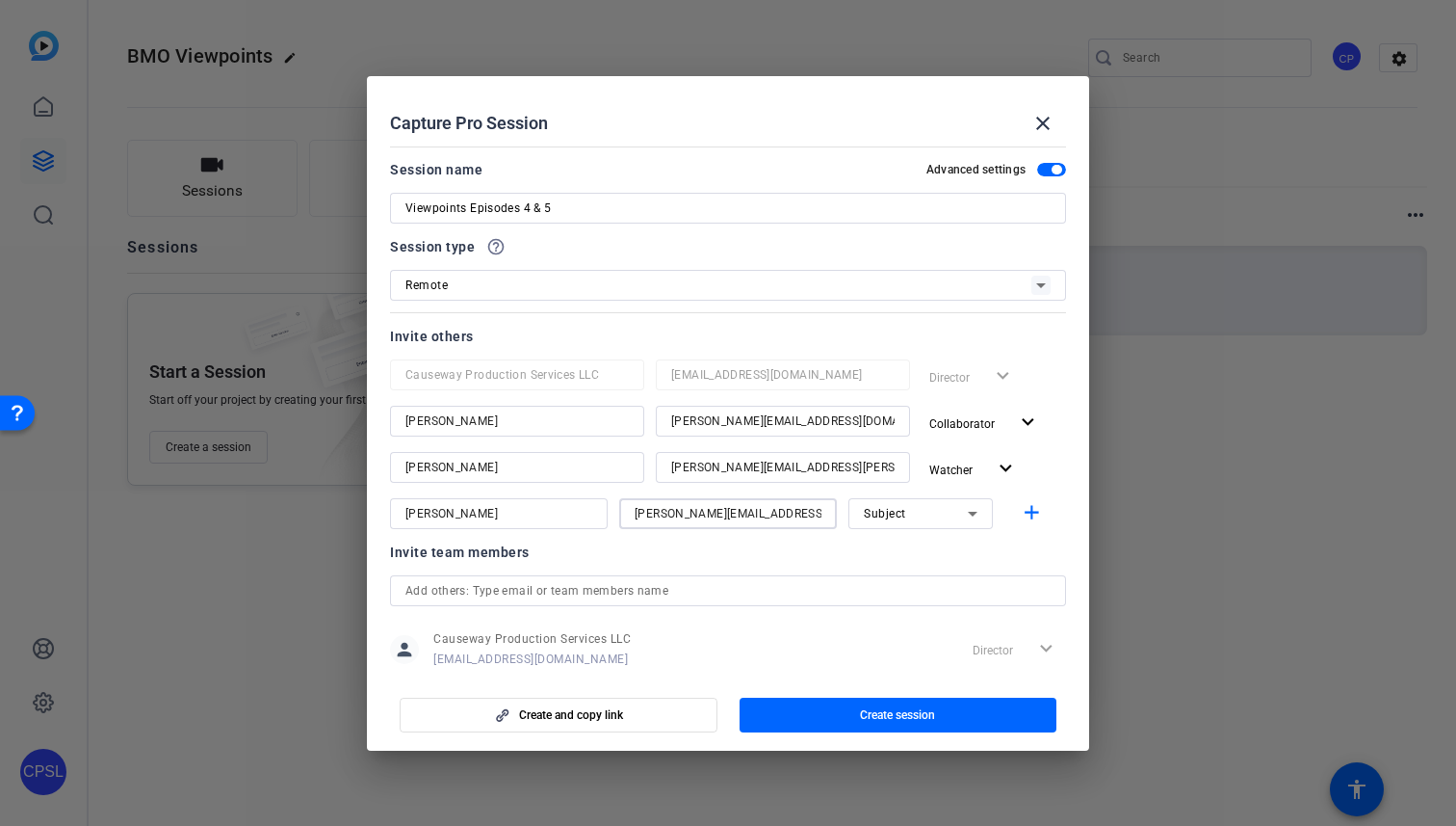
type input "Caroline.Donlin@bmo.com"
click at [896, 507] on span "Subject" at bounding box center [885, 514] width 42 height 14
click at [896, 507] on div at bounding box center [728, 413] width 1456 height 826
click at [1030, 520] on mat-icon "add" at bounding box center [1031, 513] width 24 height 24
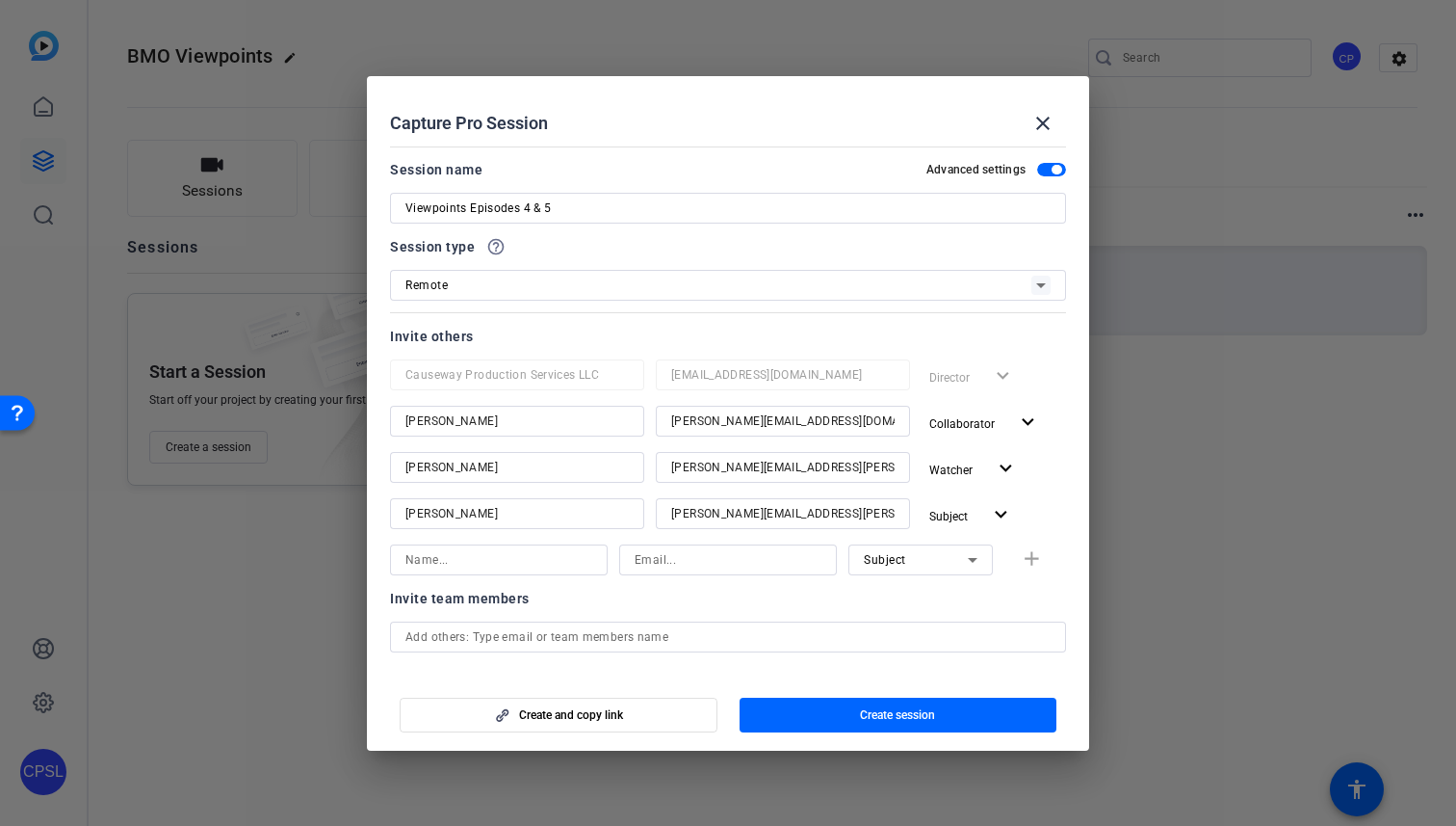
click at [552, 557] on input at bounding box center [498, 560] width 187 height 23
type input "Kim"
click at [719, 561] on input at bounding box center [728, 560] width 187 height 23
paste input "Kim.Hanson@bmo.com"
type input "Kim.Hanson@bmo.com"
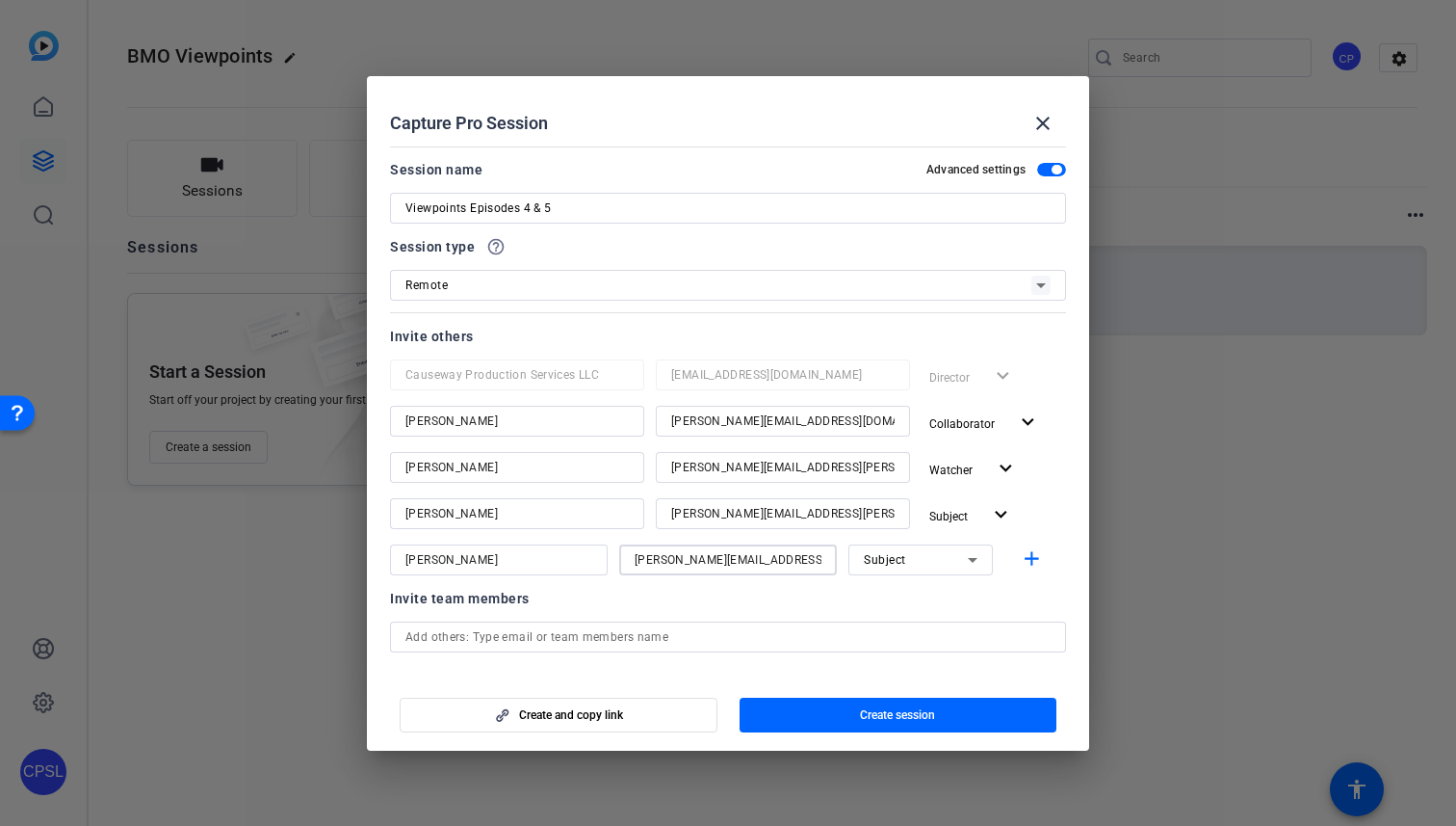
click at [916, 563] on div "Subject" at bounding box center [916, 559] width 104 height 24
click at [915, 626] on mat-option "Watcher" at bounding box center [921, 629] width 145 height 31
click at [1032, 555] on mat-icon "add" at bounding box center [1031, 559] width 24 height 24
click at [532, 603] on input at bounding box center [498, 606] width 187 height 23
type input "Sydney"
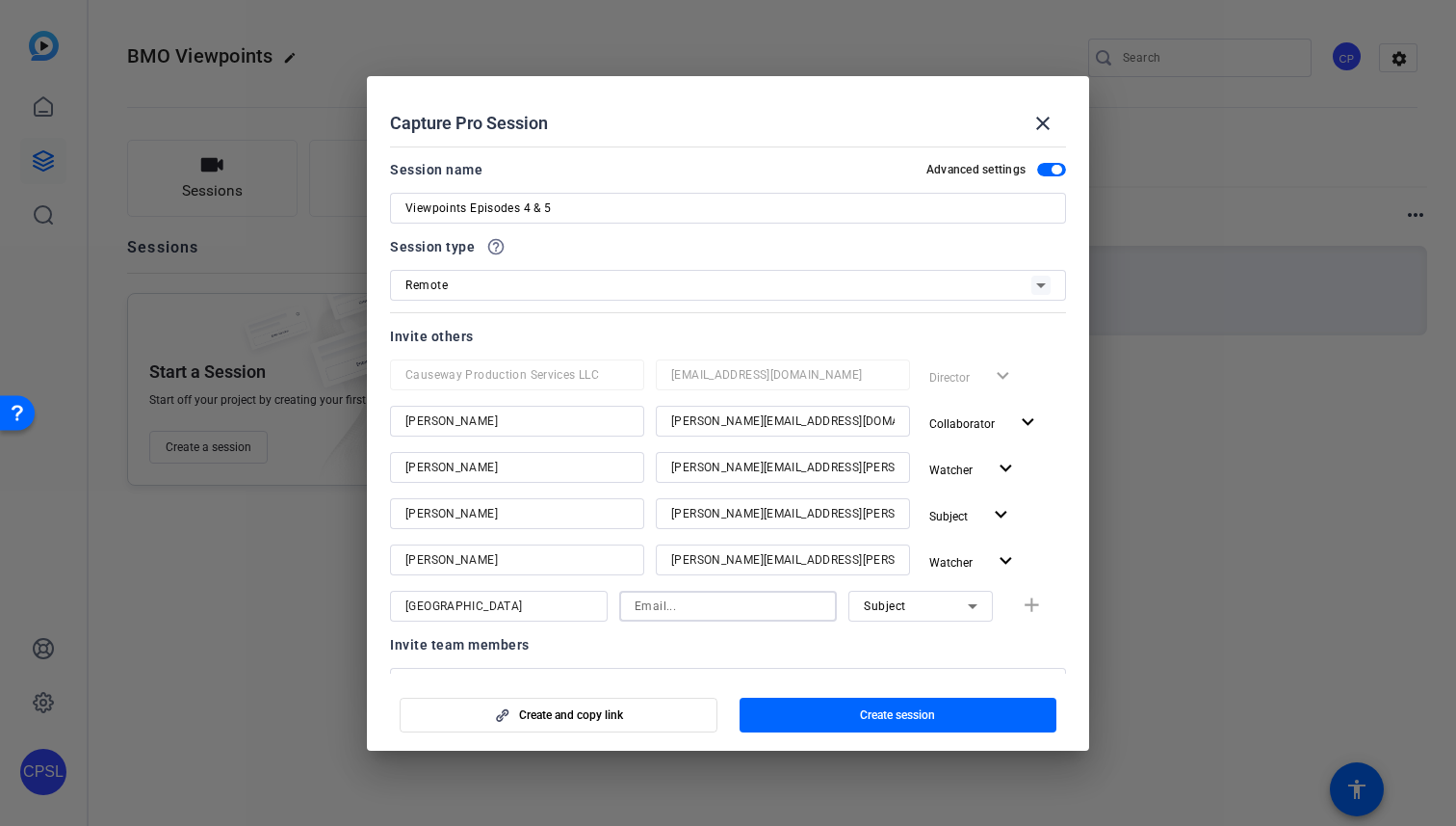
paste input "sydney.breitbach@bmo.com"
type input "sydney.breitbach@bmo.com"
click at [970, 605] on icon at bounding box center [973, 606] width 10 height 5
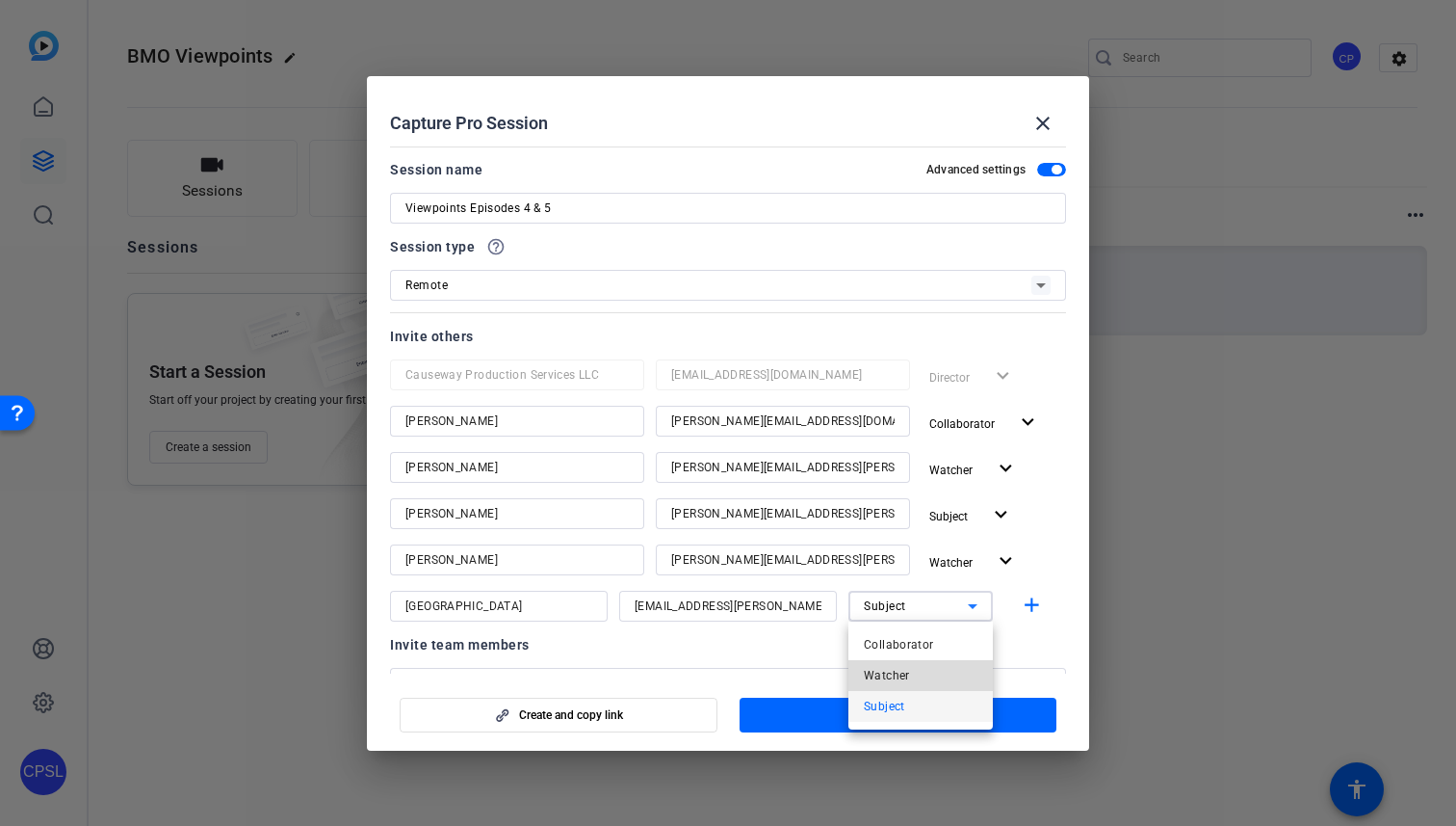
click at [920, 670] on mat-option "Watcher" at bounding box center [921, 675] width 145 height 31
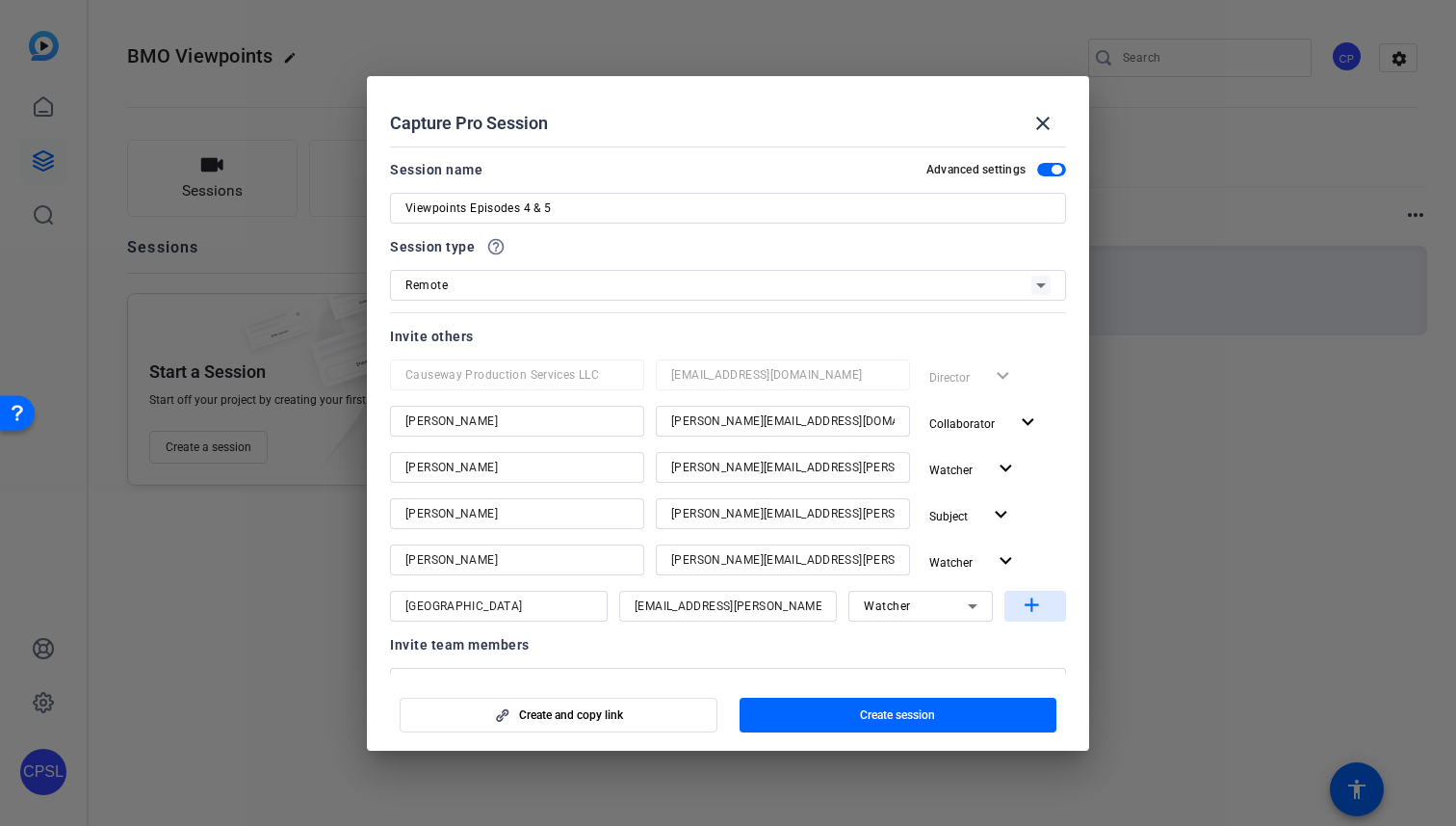
click at [1029, 607] on mat-icon "add" at bounding box center [1031, 605] width 24 height 24
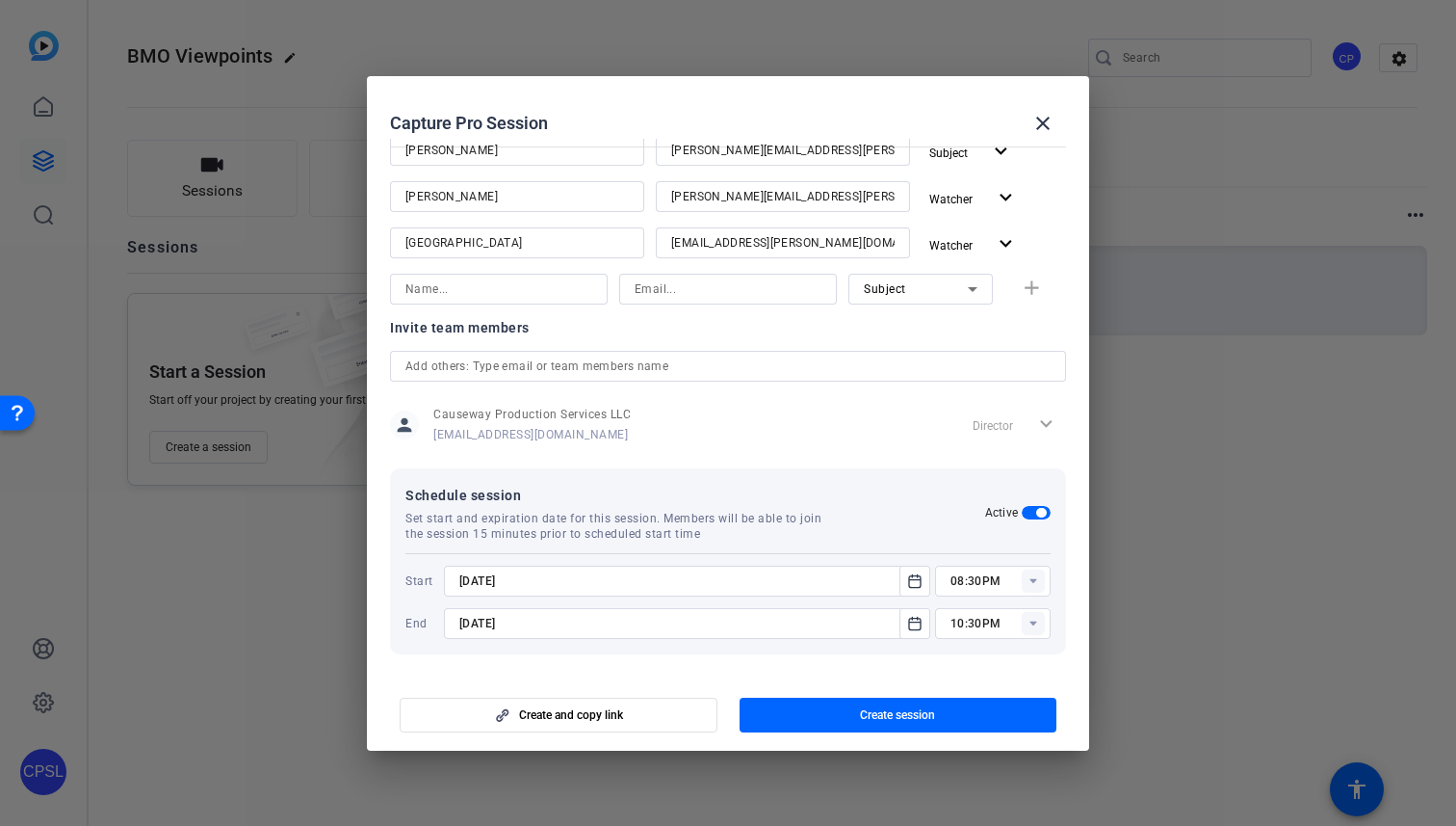
scroll to position [365, 0]
click at [670, 711] on span "button" at bounding box center [559, 714] width 316 height 46
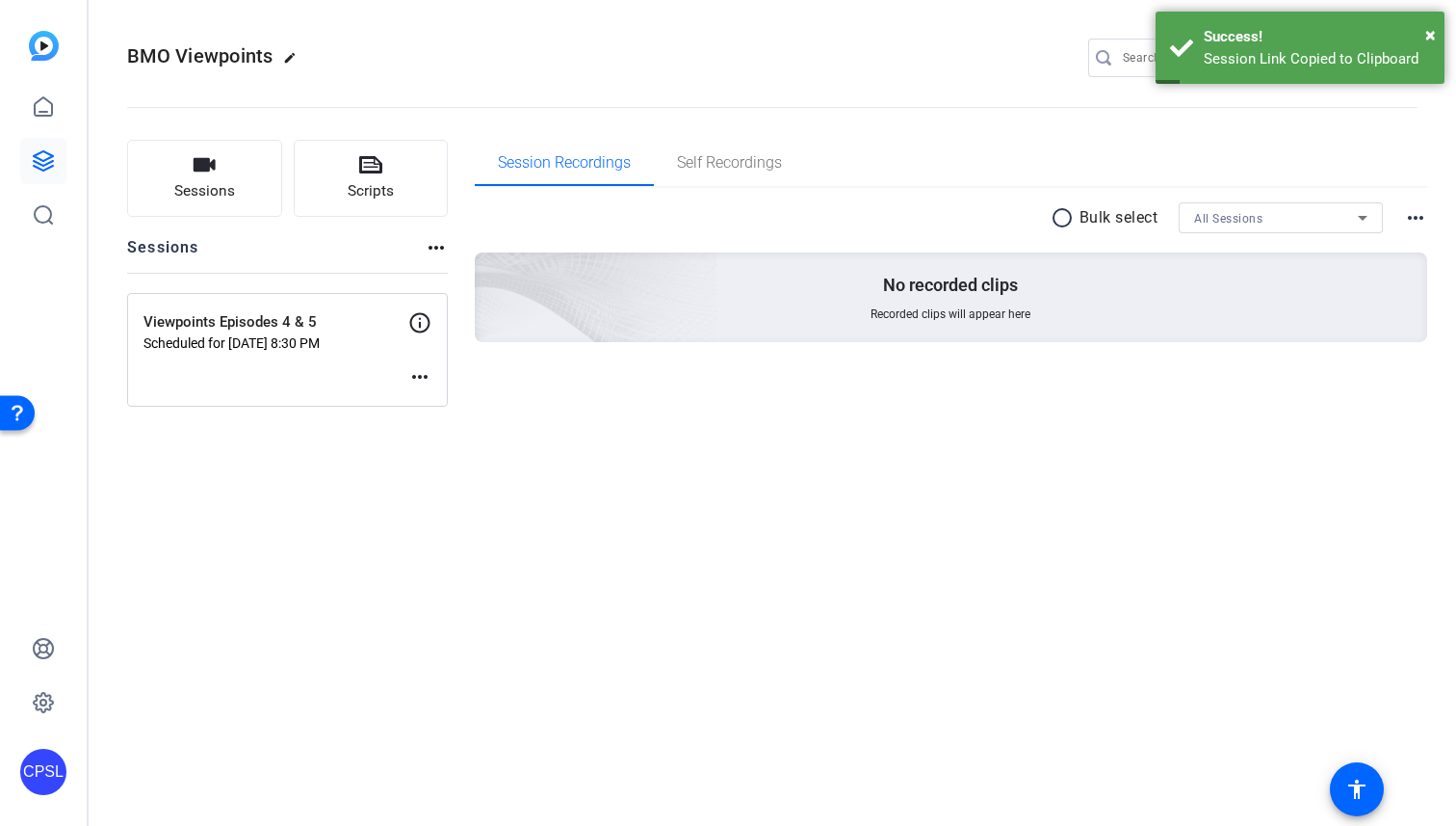
click at [420, 377] on mat-icon "more_horiz" at bounding box center [420, 377] width 23 height 23
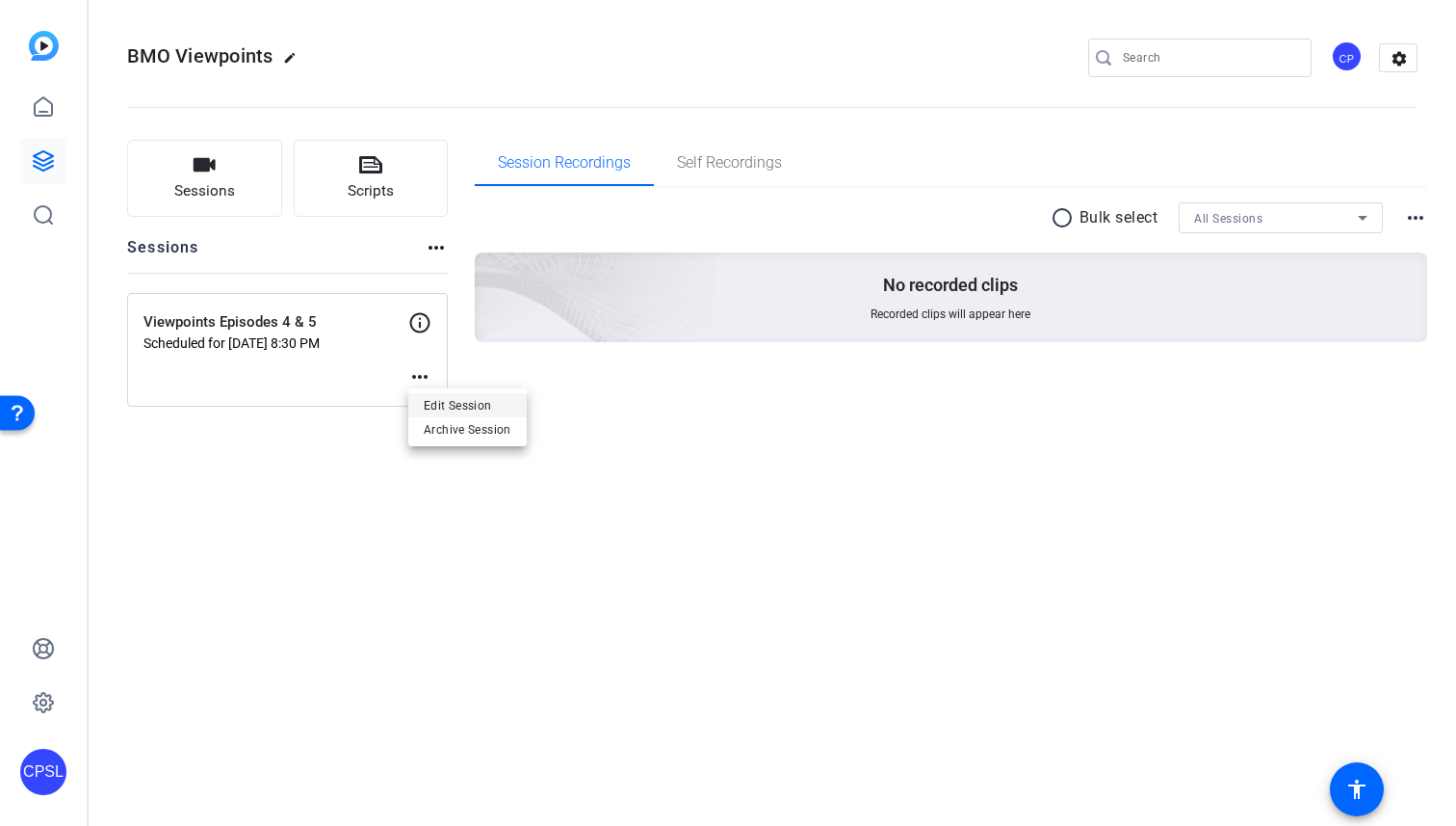
click at [444, 399] on span "Edit Session" at bounding box center [468, 406] width 88 height 23
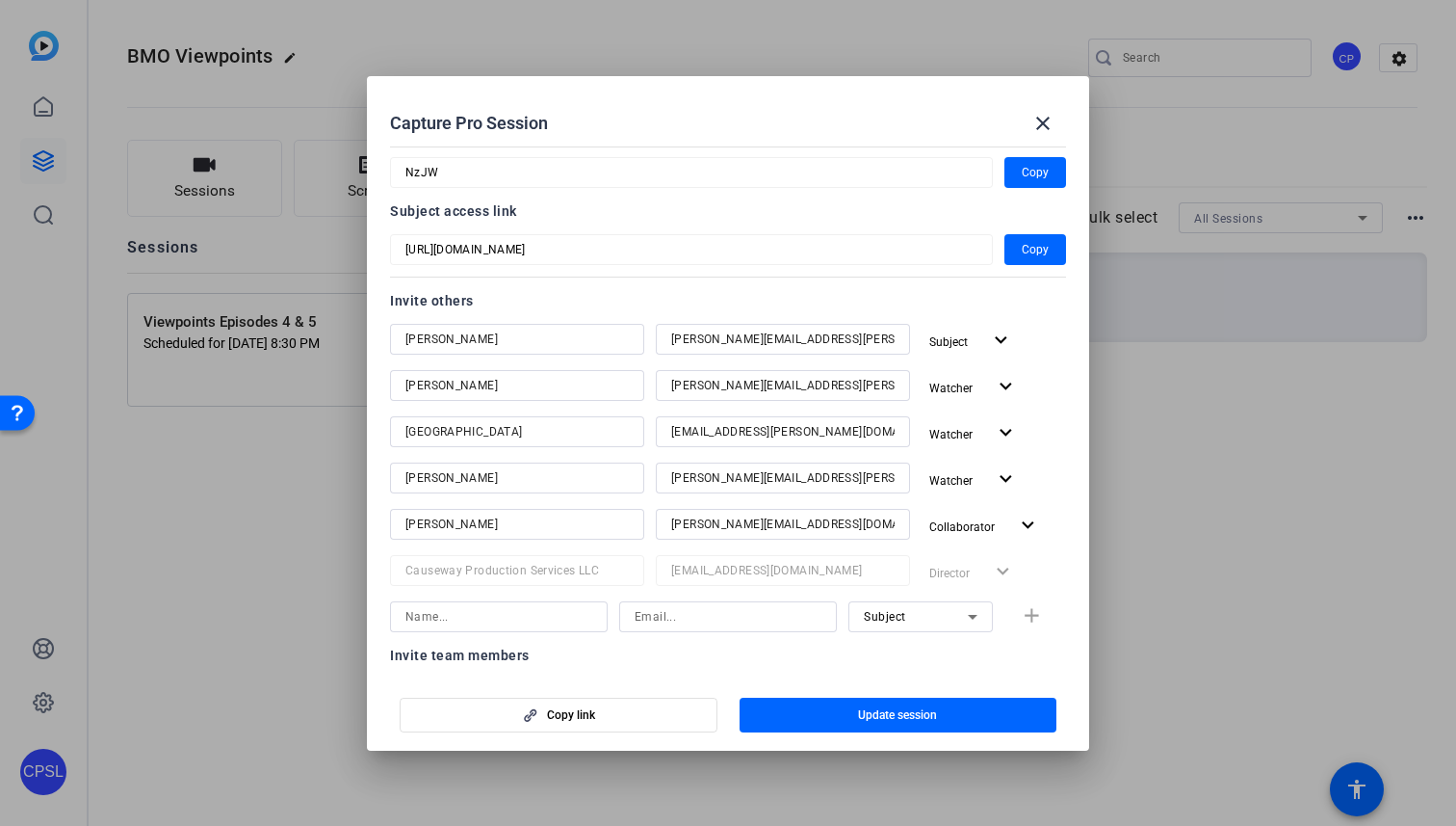
scroll to position [125, 0]
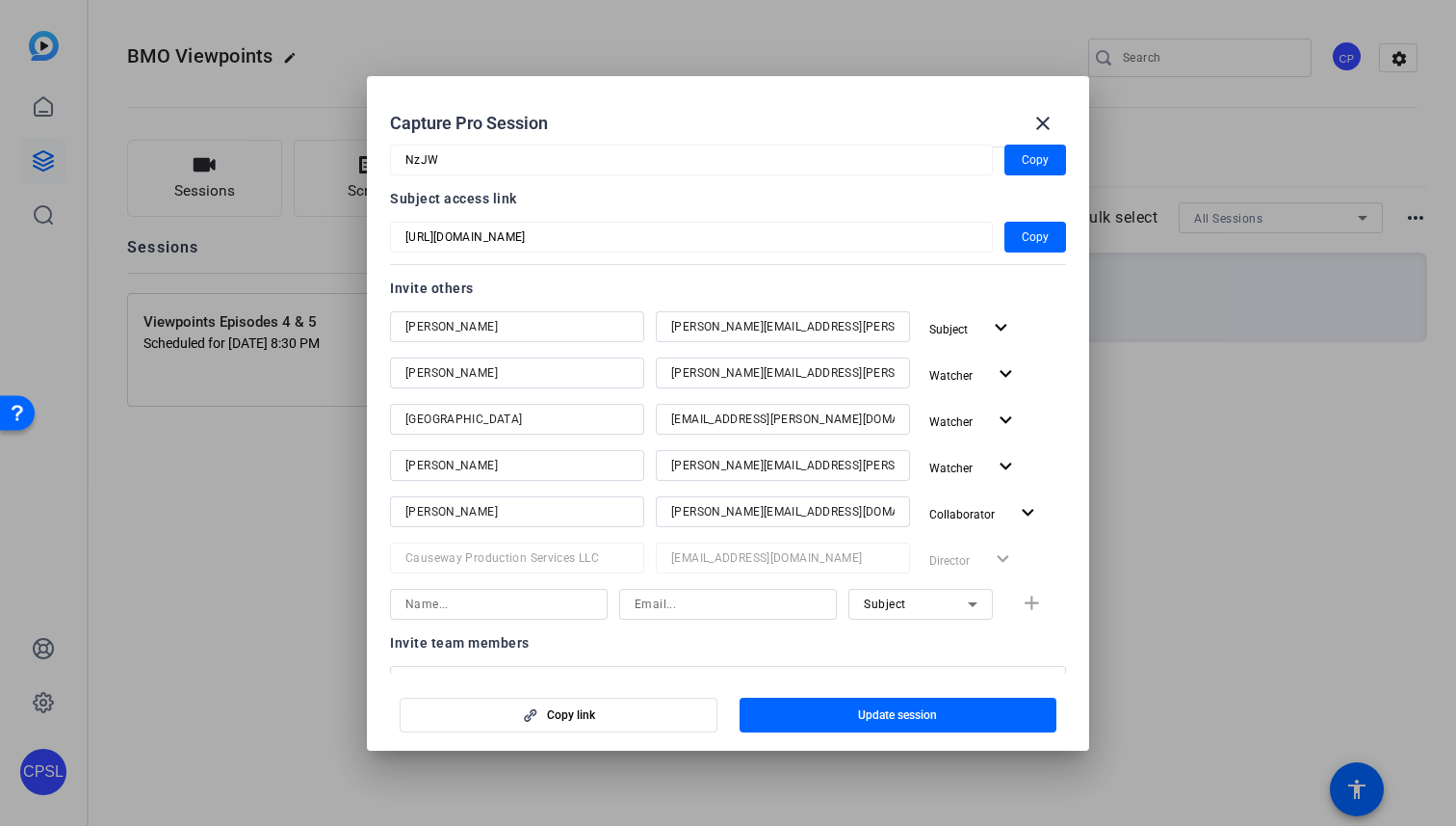
click at [895, 373] on nordpass-icon at bounding box center [895, 373] width 0 height 0
click at [883, 284] on div "Invite others" at bounding box center [728, 289] width 676 height 23
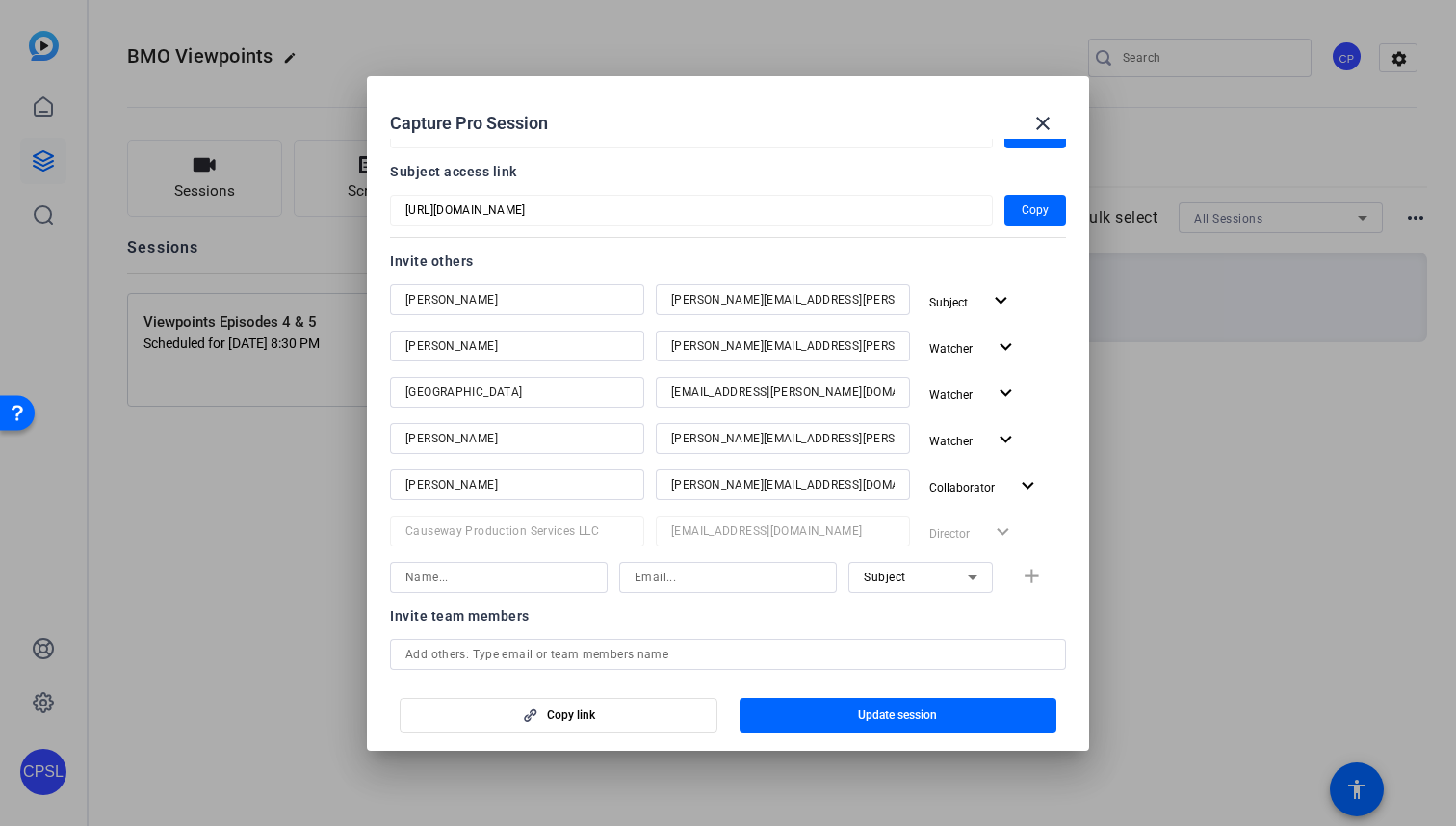
scroll to position [0, 0]
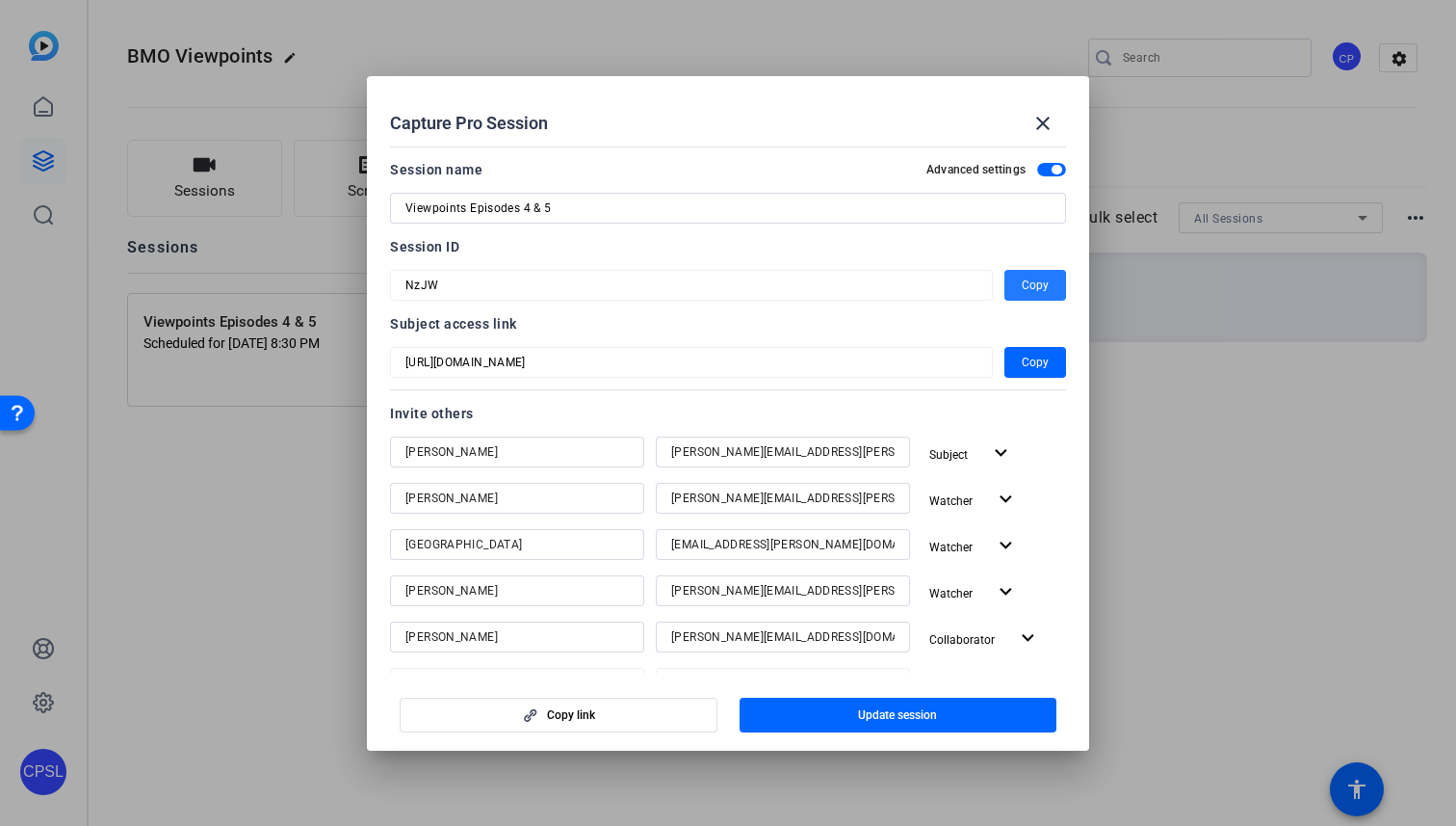
click at [1038, 292] on span "Copy" at bounding box center [1035, 286] width 27 height 23
click at [1038, 357] on span "Copy" at bounding box center [1035, 362] width 27 height 23
click at [1050, 117] on mat-icon "close" at bounding box center [1043, 123] width 23 height 23
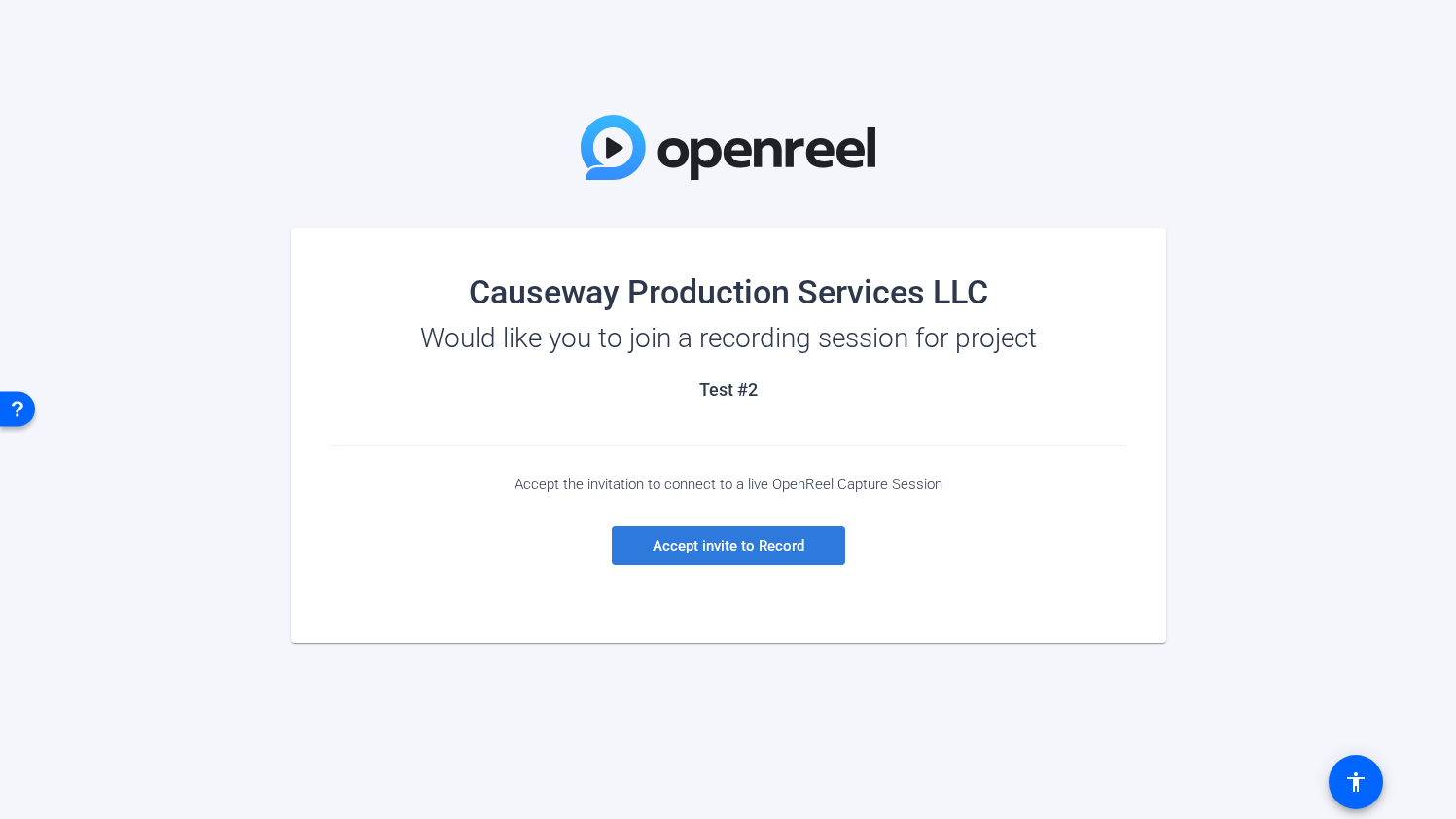
click at [726, 533] on span at bounding box center [728, 545] width 233 height 46
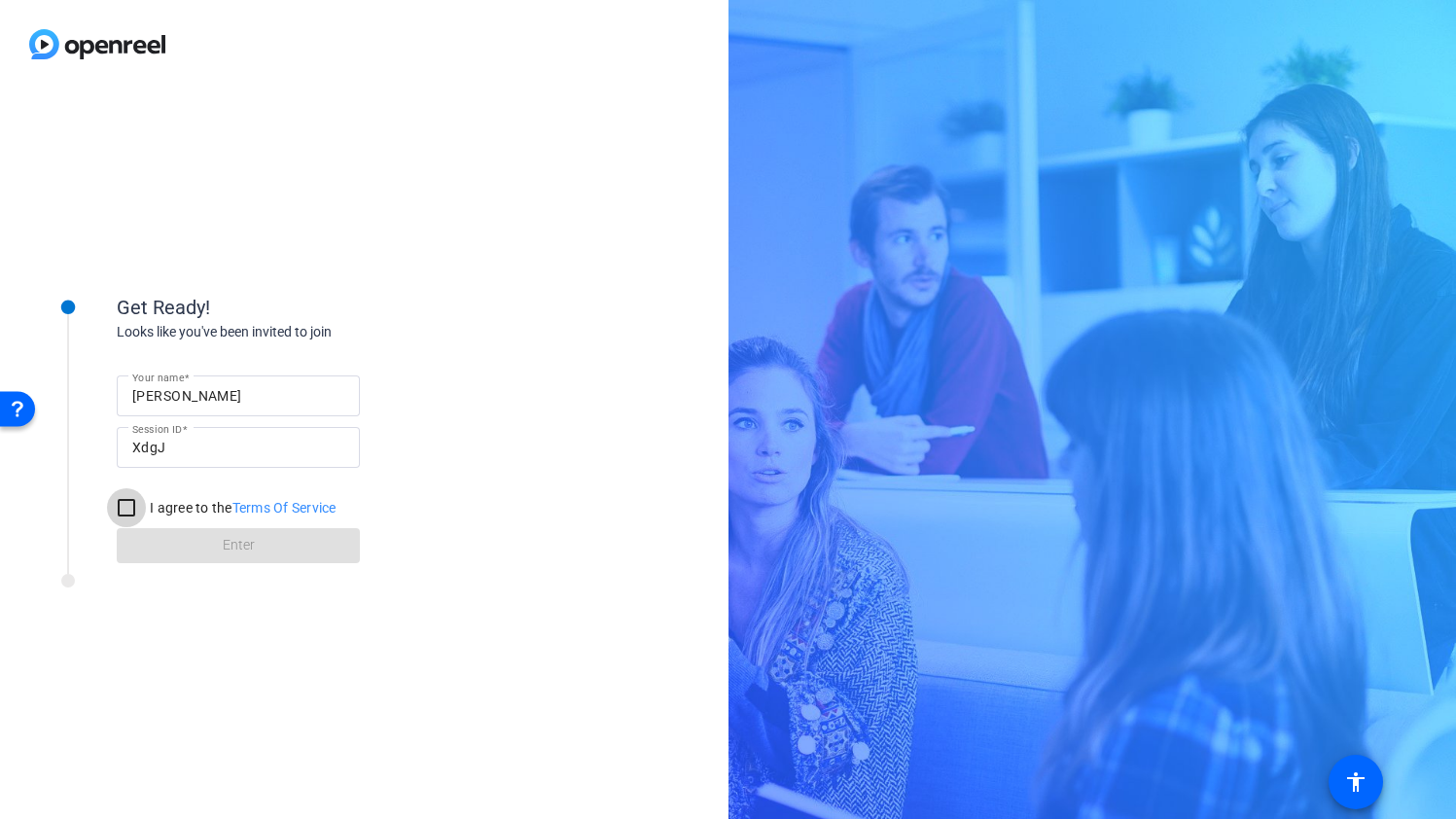
click at [133, 511] on input "I agree to the Terms Of Service" at bounding box center [125, 507] width 39 height 39
checkbox input "true"
click at [177, 537] on span at bounding box center [238, 545] width 243 height 46
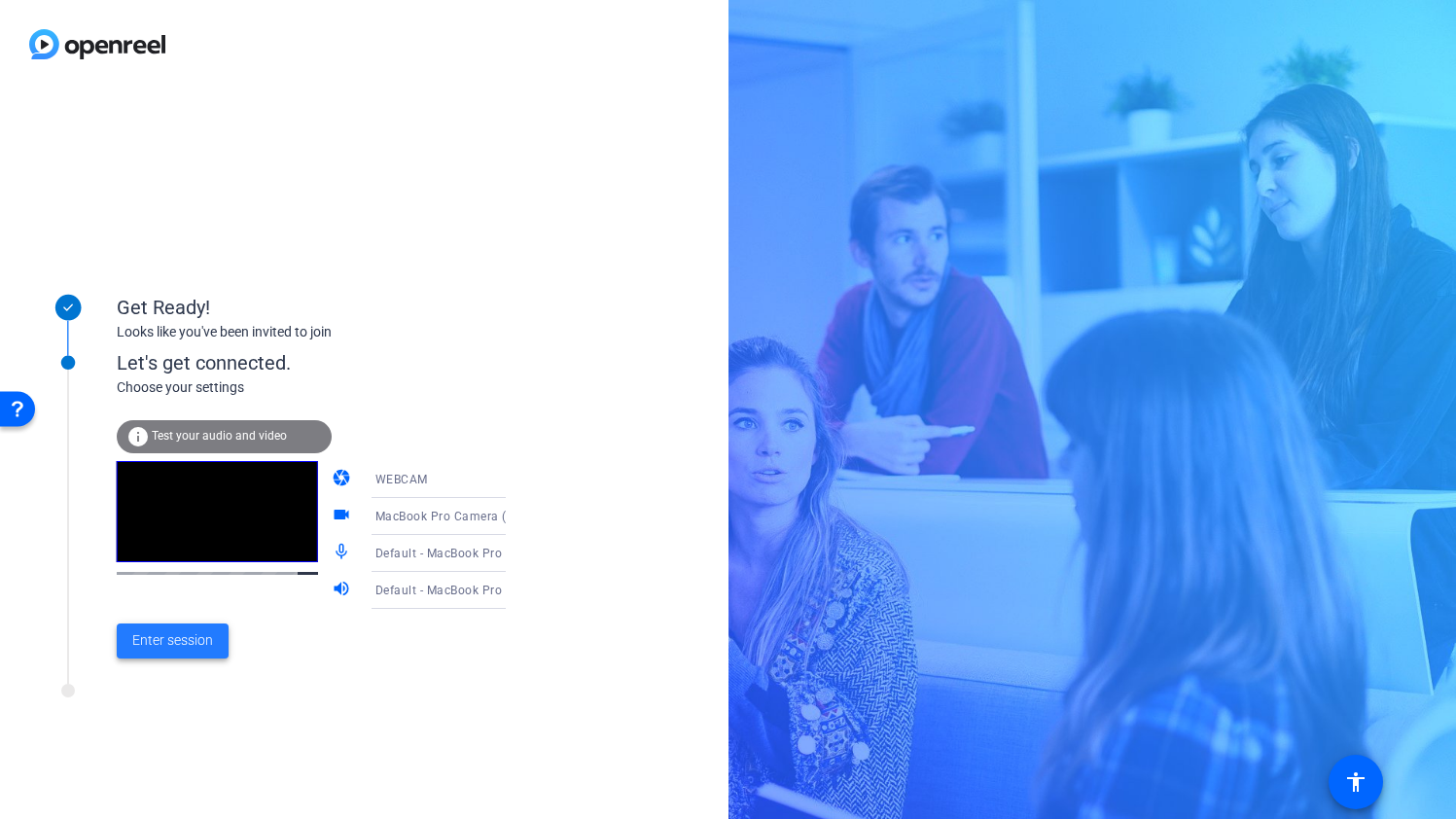
click at [184, 648] on span "Enter session" at bounding box center [173, 640] width 81 height 21
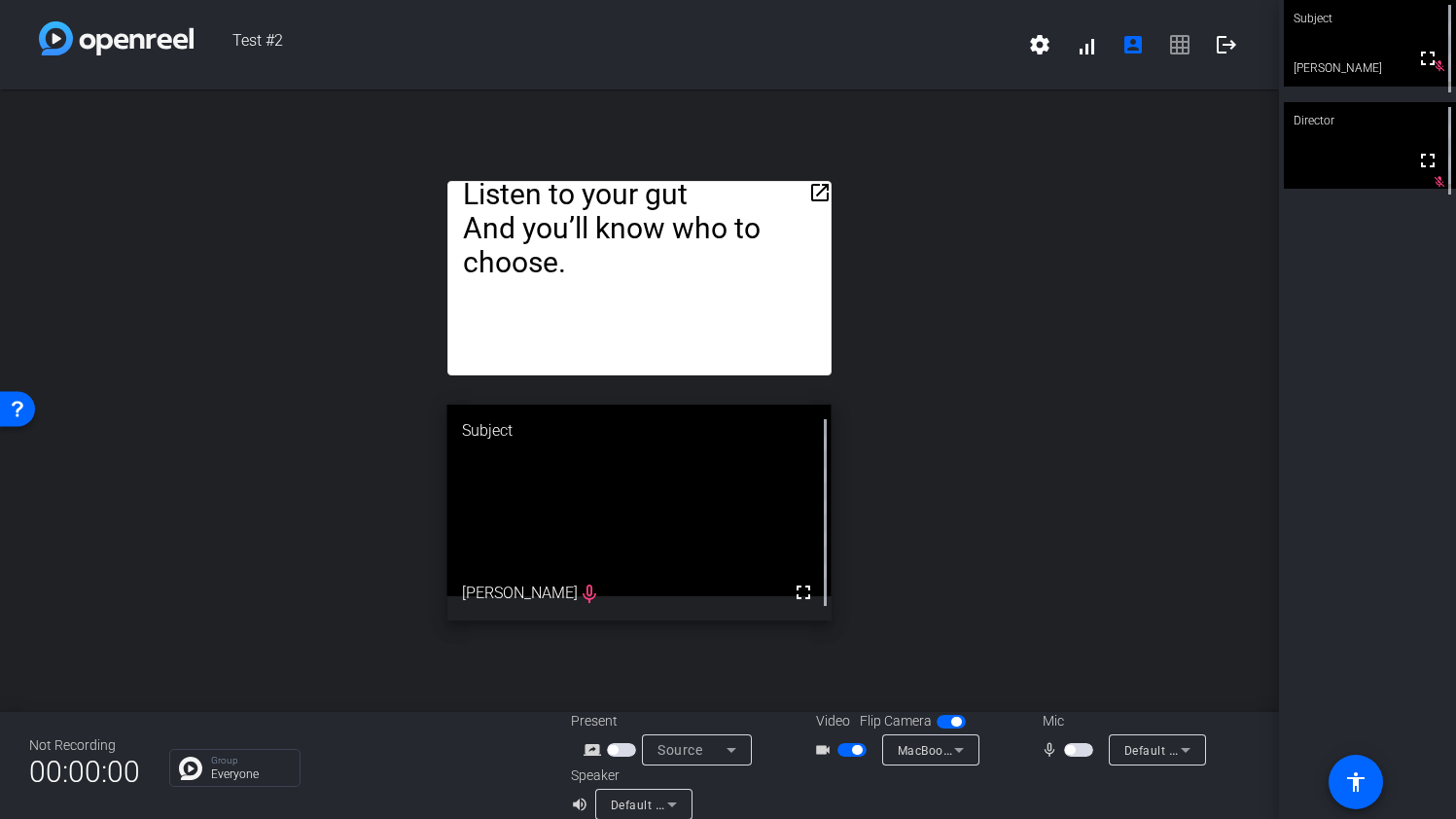
click at [815, 196] on mat-icon "open_in_new" at bounding box center [820, 193] width 24 height 24
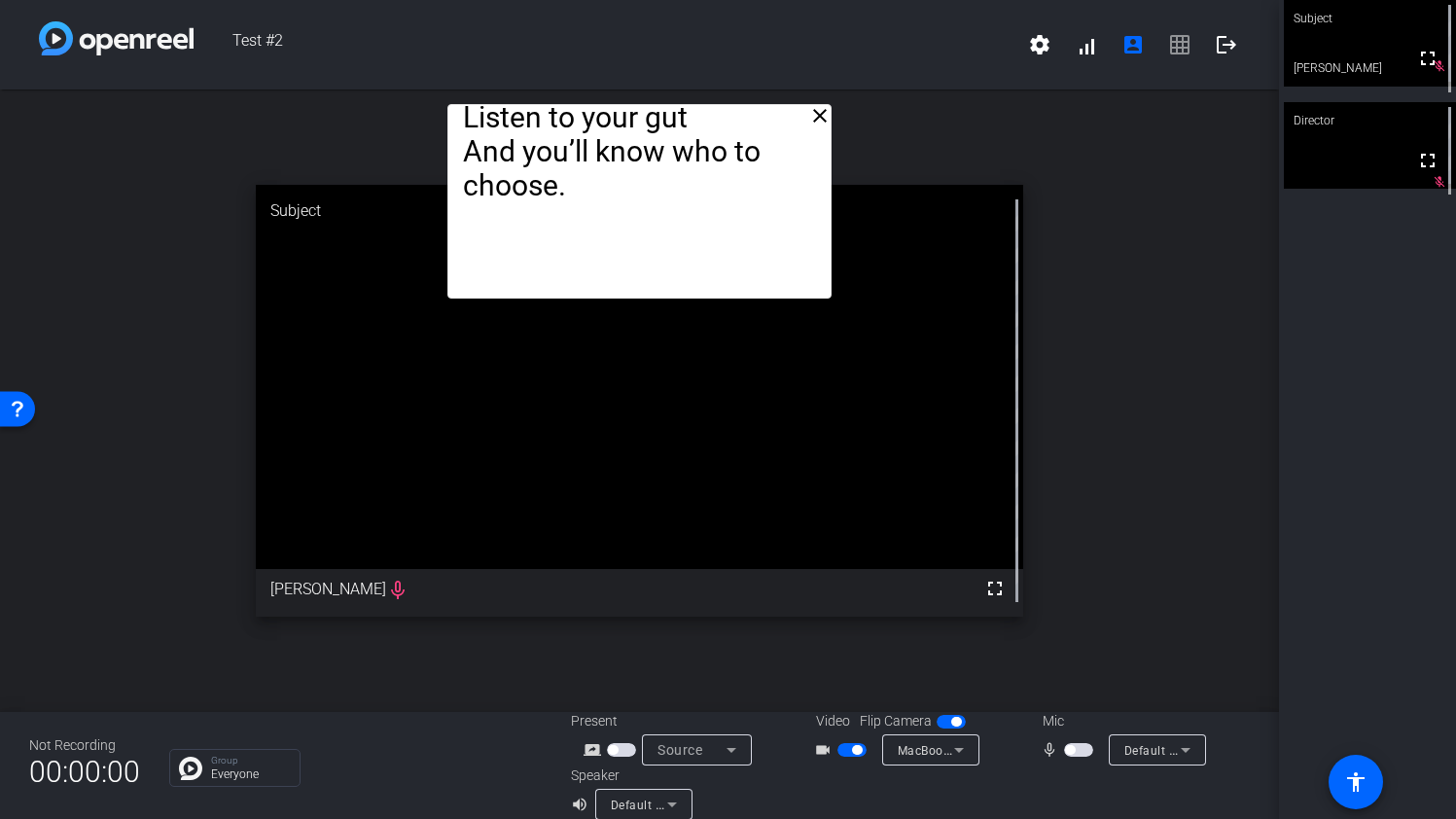
click at [617, 752] on span "button" at bounding box center [621, 750] width 30 height 14
click at [729, 752] on icon at bounding box center [731, 750] width 10 height 5
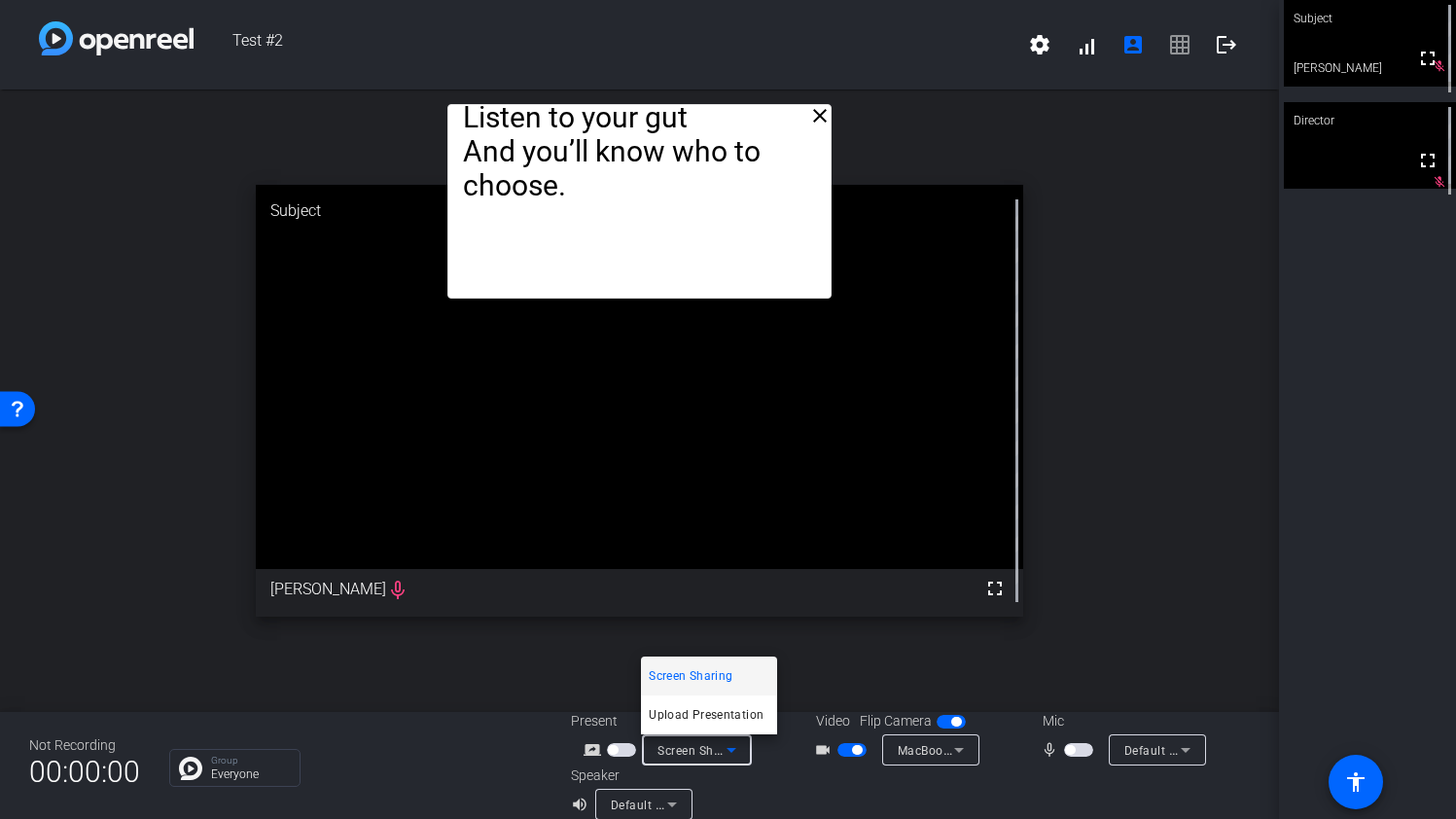
click at [782, 784] on div at bounding box center [728, 409] width 1456 height 819
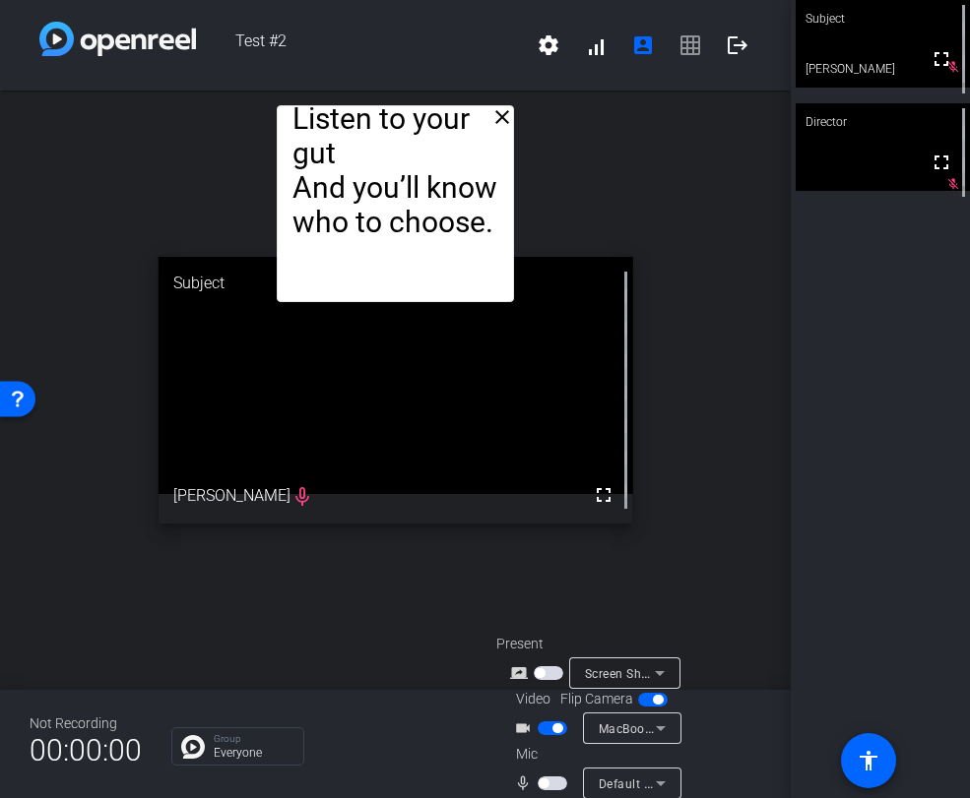
click at [501, 117] on mat-icon "close" at bounding box center [502, 117] width 24 height 24
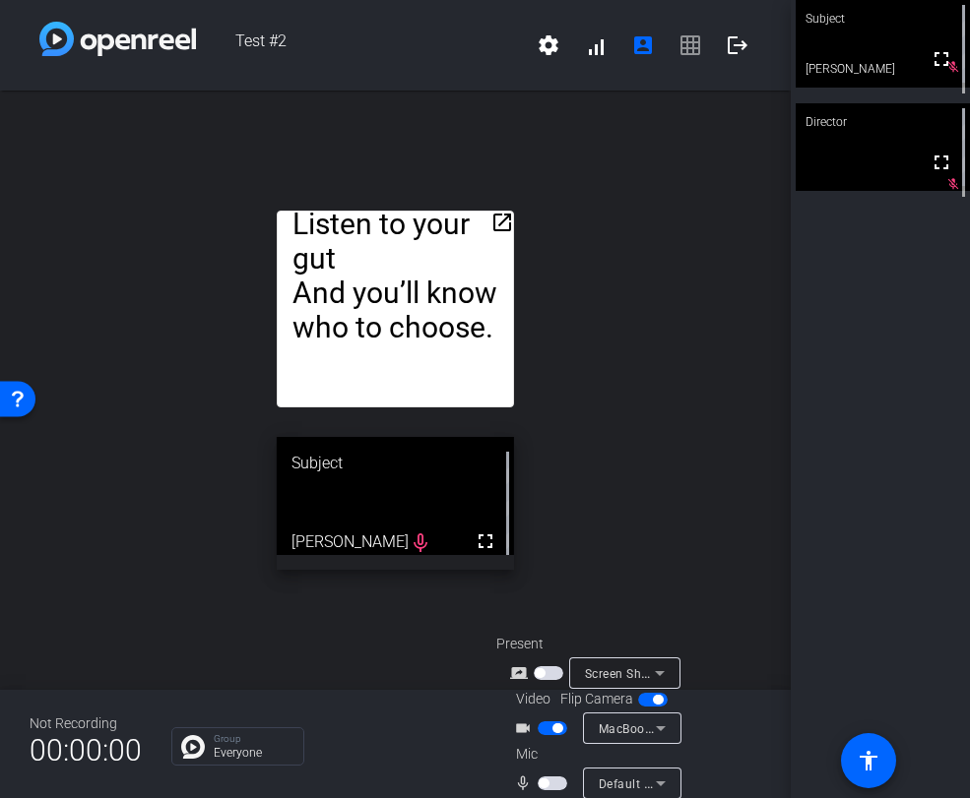
click at [502, 225] on mat-icon "open_in_new" at bounding box center [502, 223] width 24 height 24
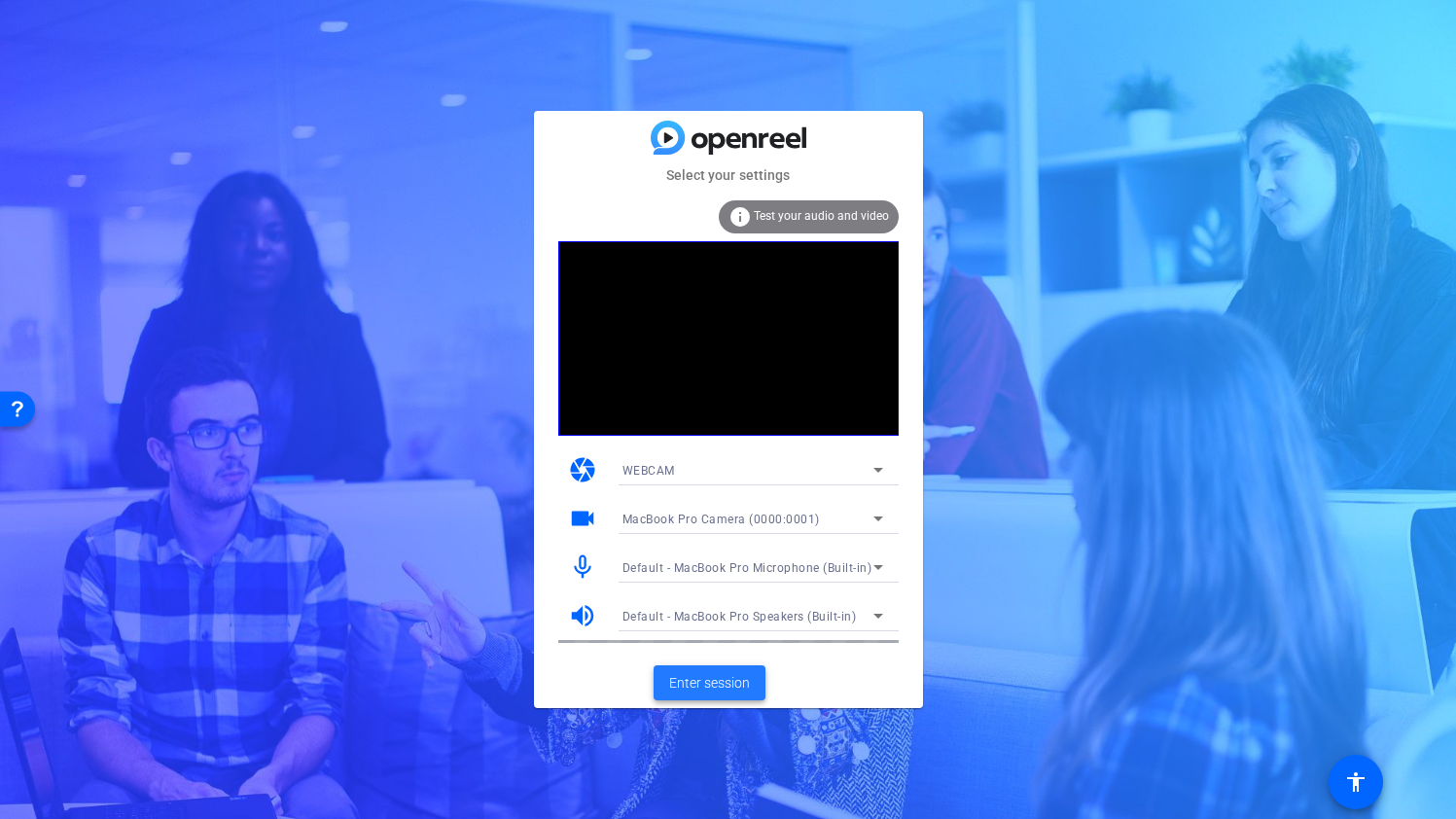
click at [738, 678] on span "Enter session" at bounding box center [709, 683] width 81 height 21
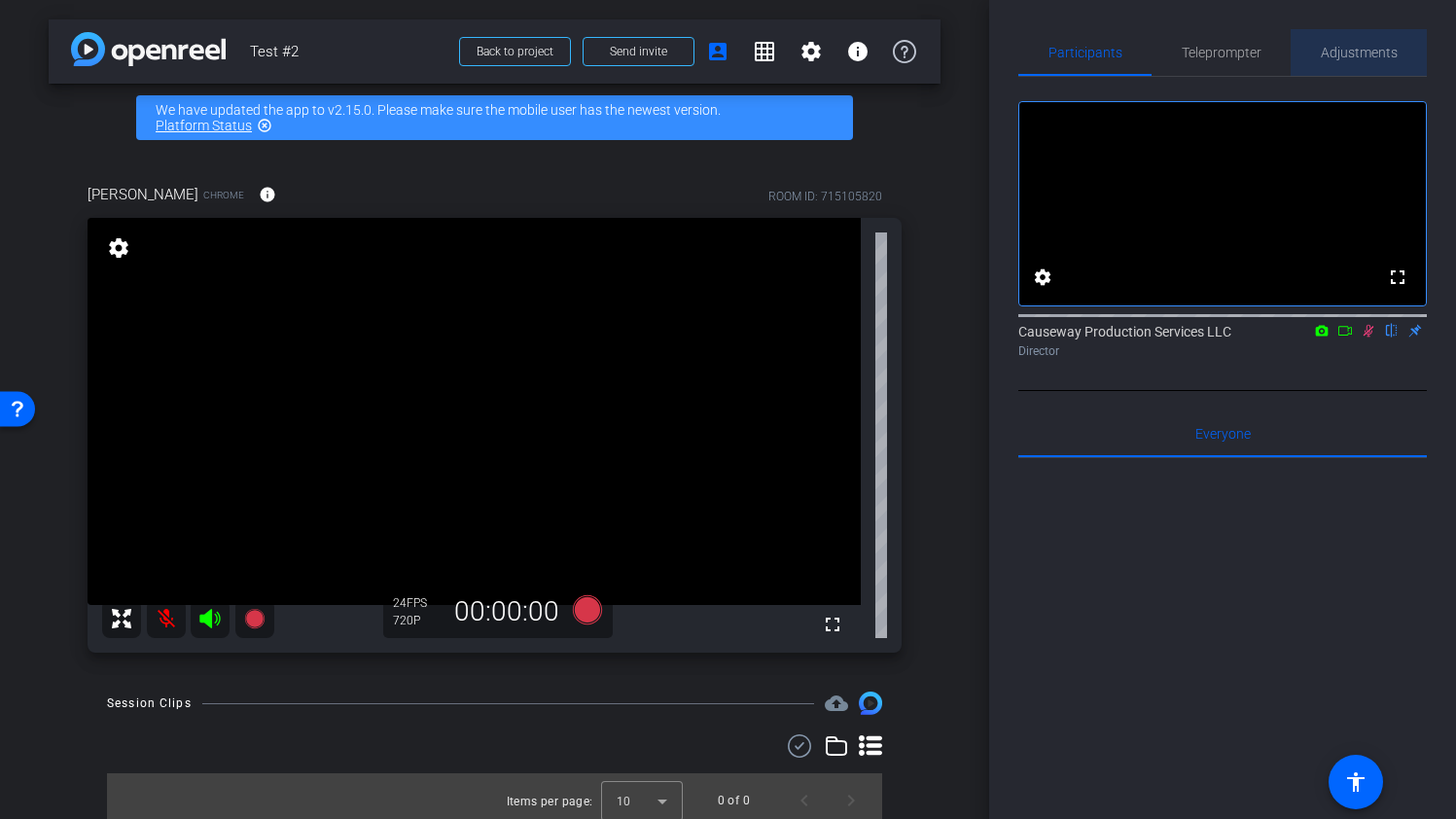
click at [1352, 56] on span "Adjustments" at bounding box center [1359, 52] width 77 height 14
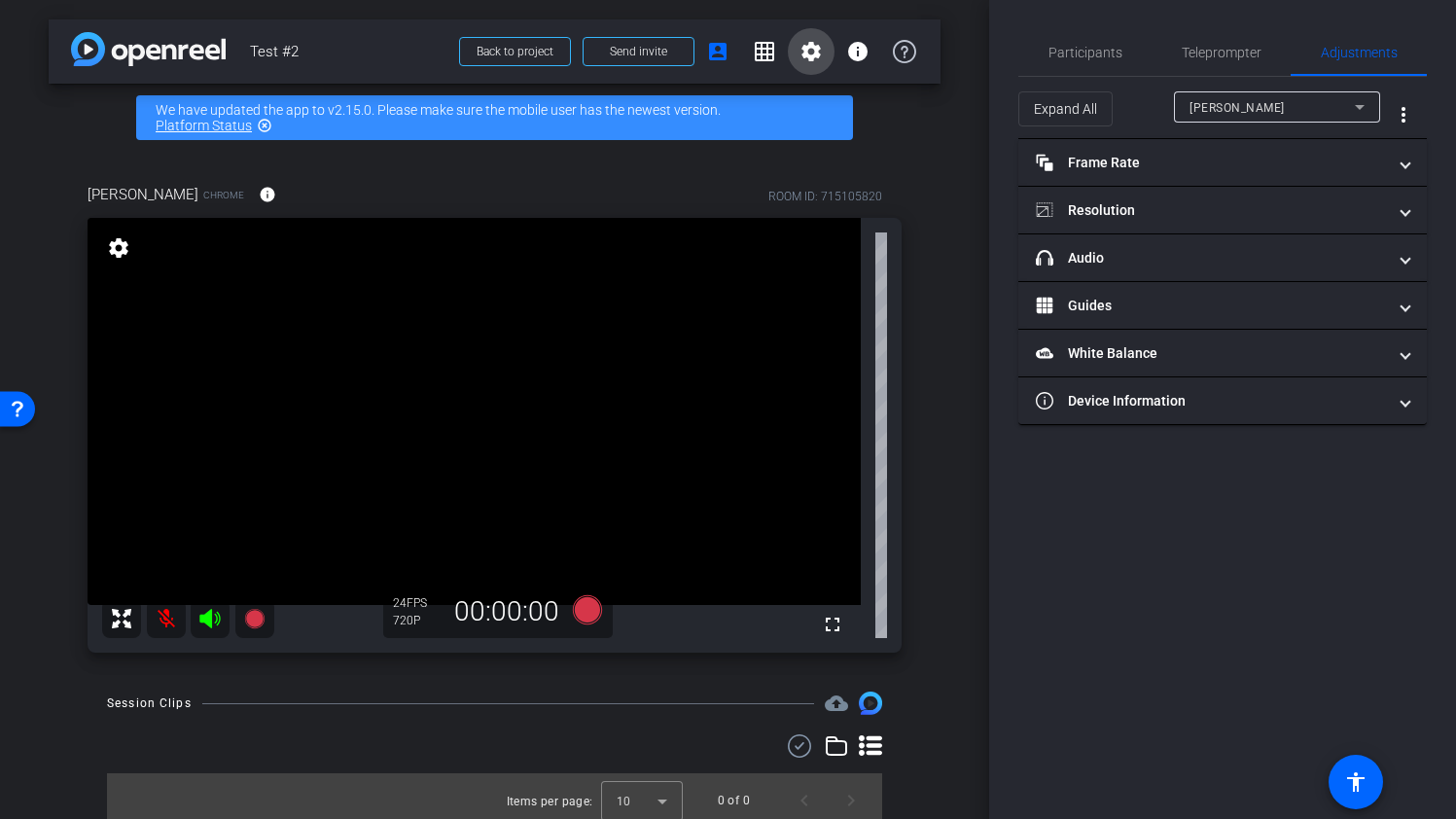
click at [817, 55] on mat-icon "settings" at bounding box center [811, 51] width 24 height 24
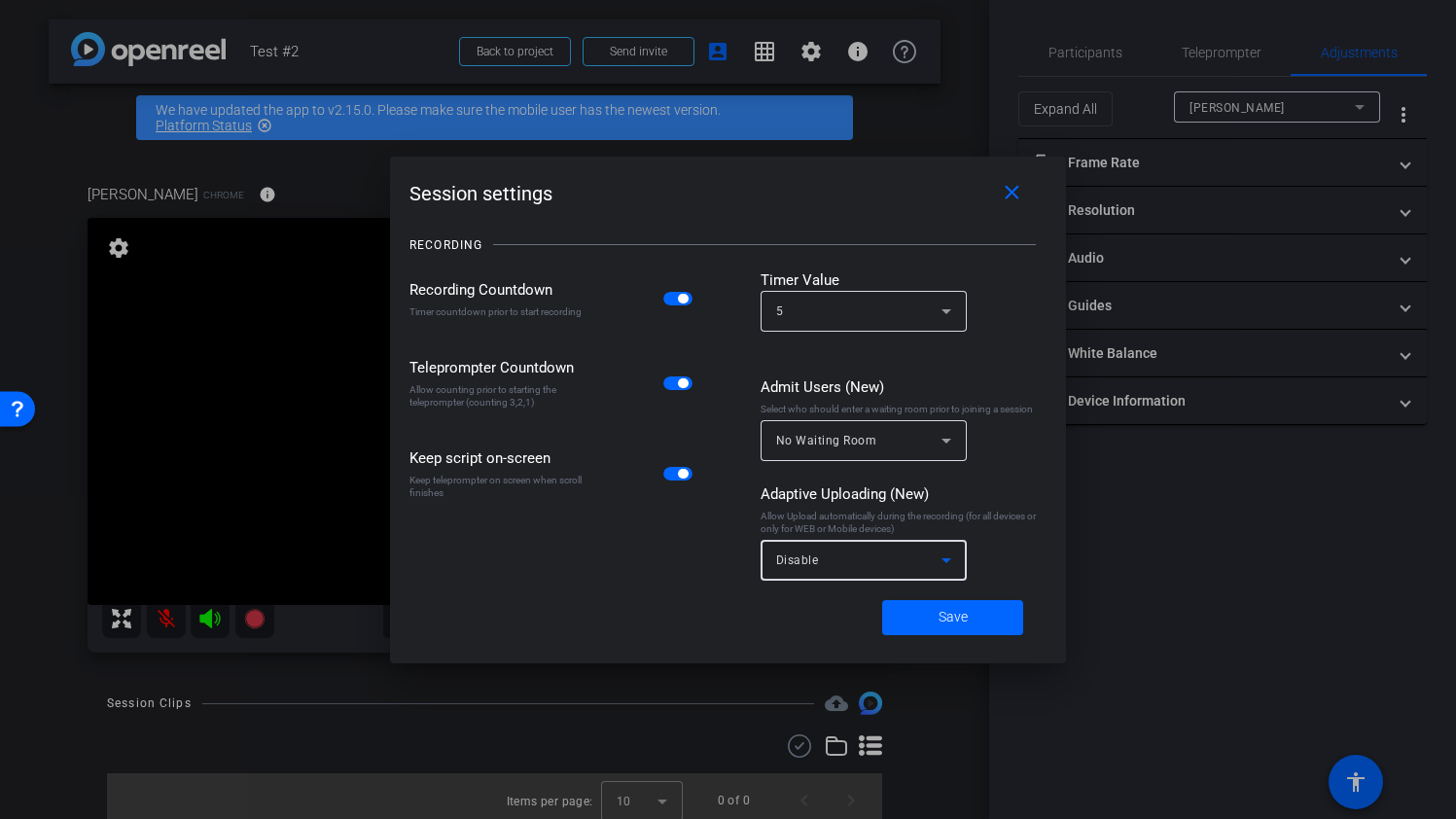
click at [913, 555] on div "Disable" at bounding box center [858, 559] width 165 height 25
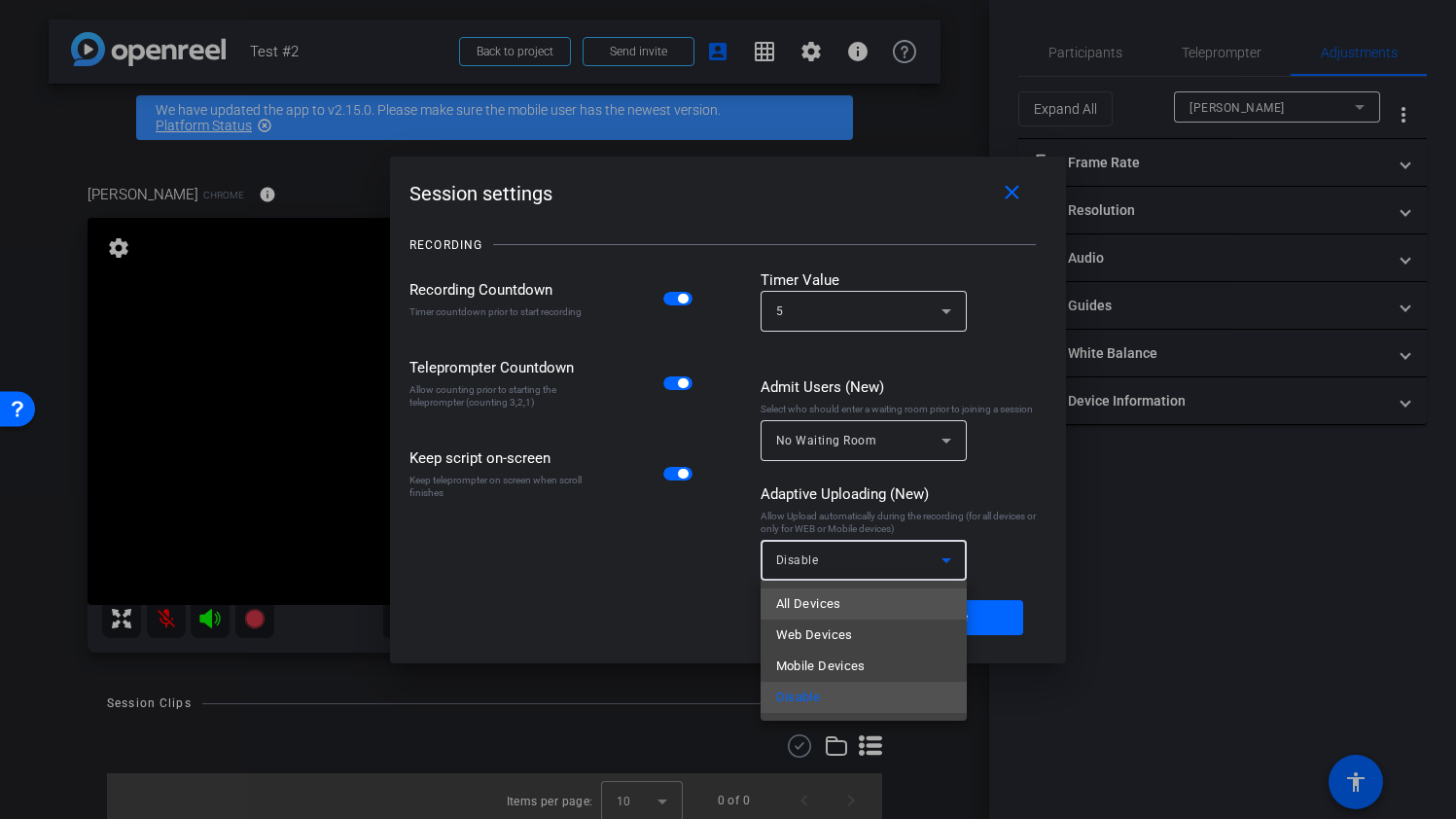
click at [896, 606] on mat-option "All Devices" at bounding box center [863, 605] width 206 height 32
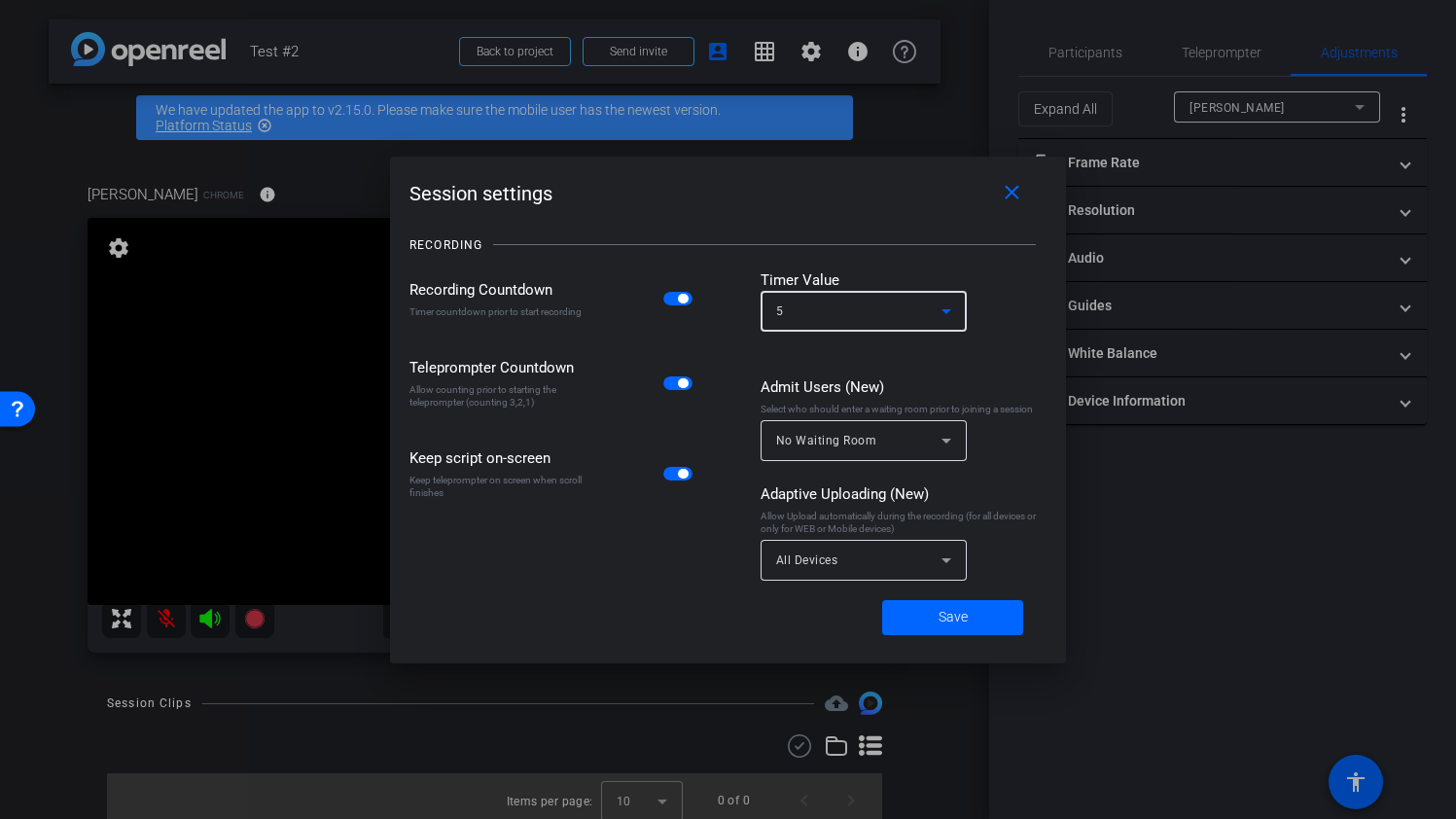
click at [937, 316] on icon at bounding box center [946, 311] width 24 height 24
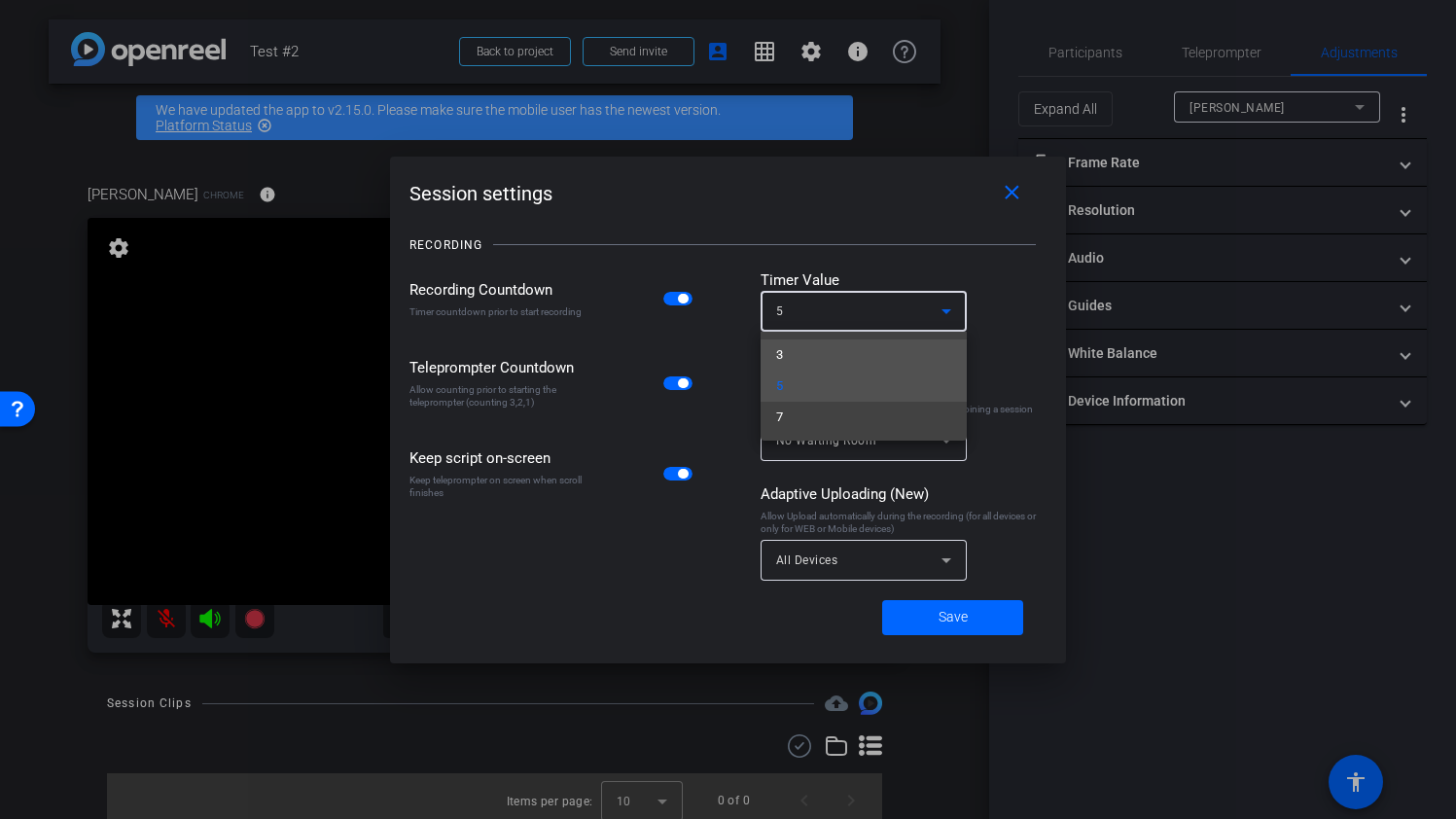
click at [812, 356] on mat-option "3" at bounding box center [863, 356] width 206 height 32
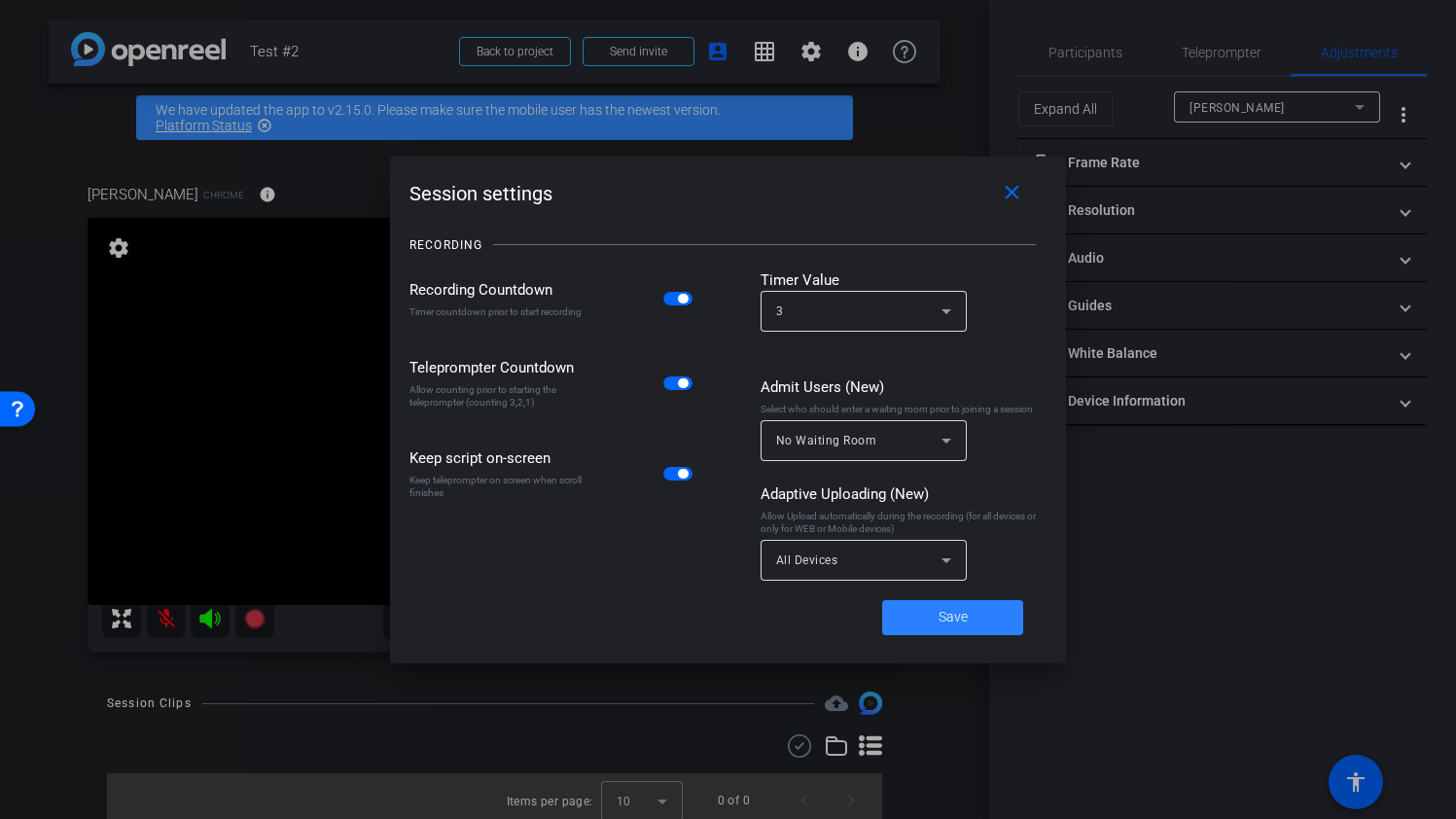
click at [989, 604] on span at bounding box center [952, 616] width 141 height 46
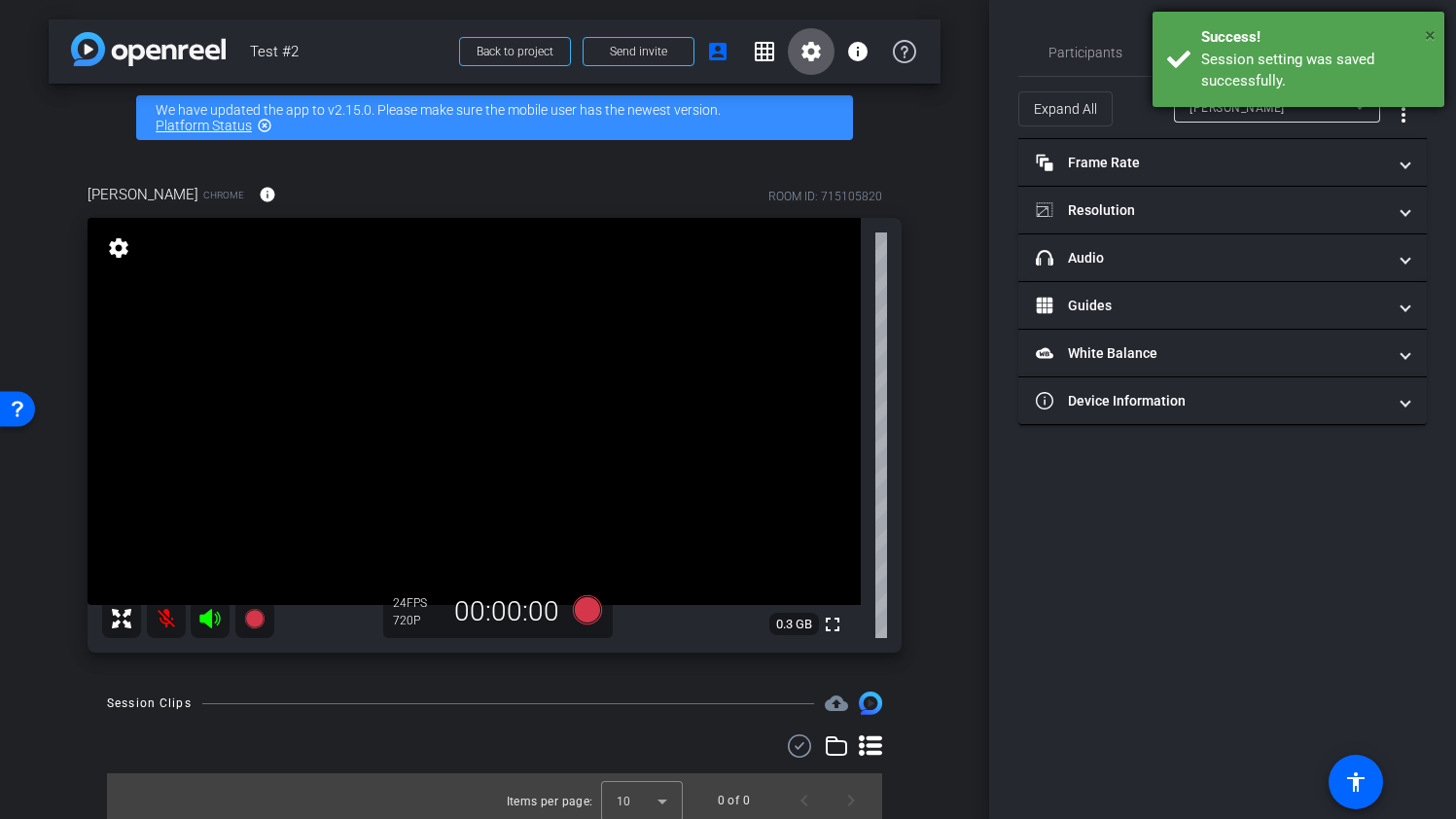
click at [1426, 34] on span "×" at bounding box center [1429, 36] width 11 height 24
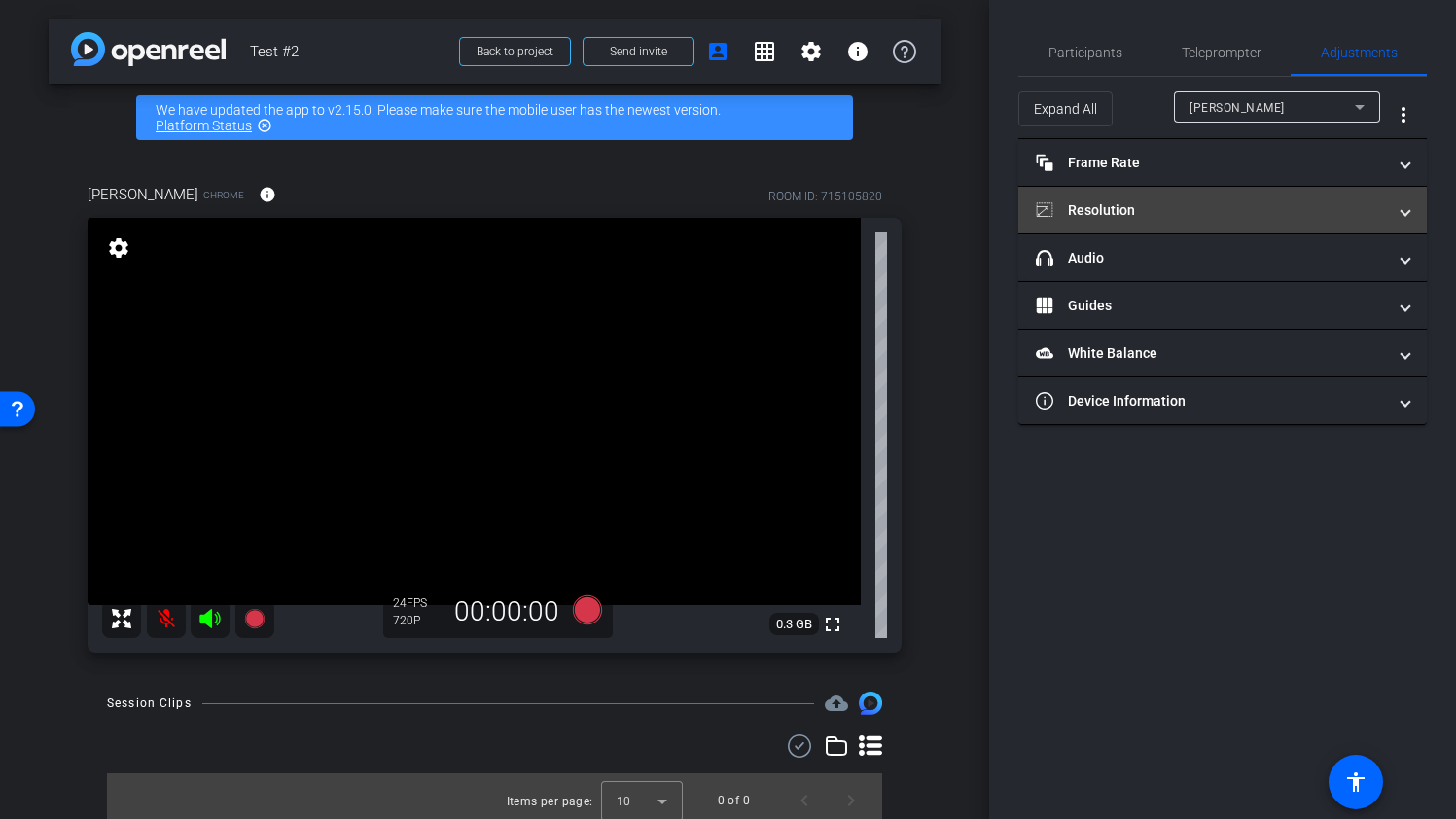
click at [1319, 194] on mat-expansion-panel-header "Resolution" at bounding box center [1222, 209] width 408 height 46
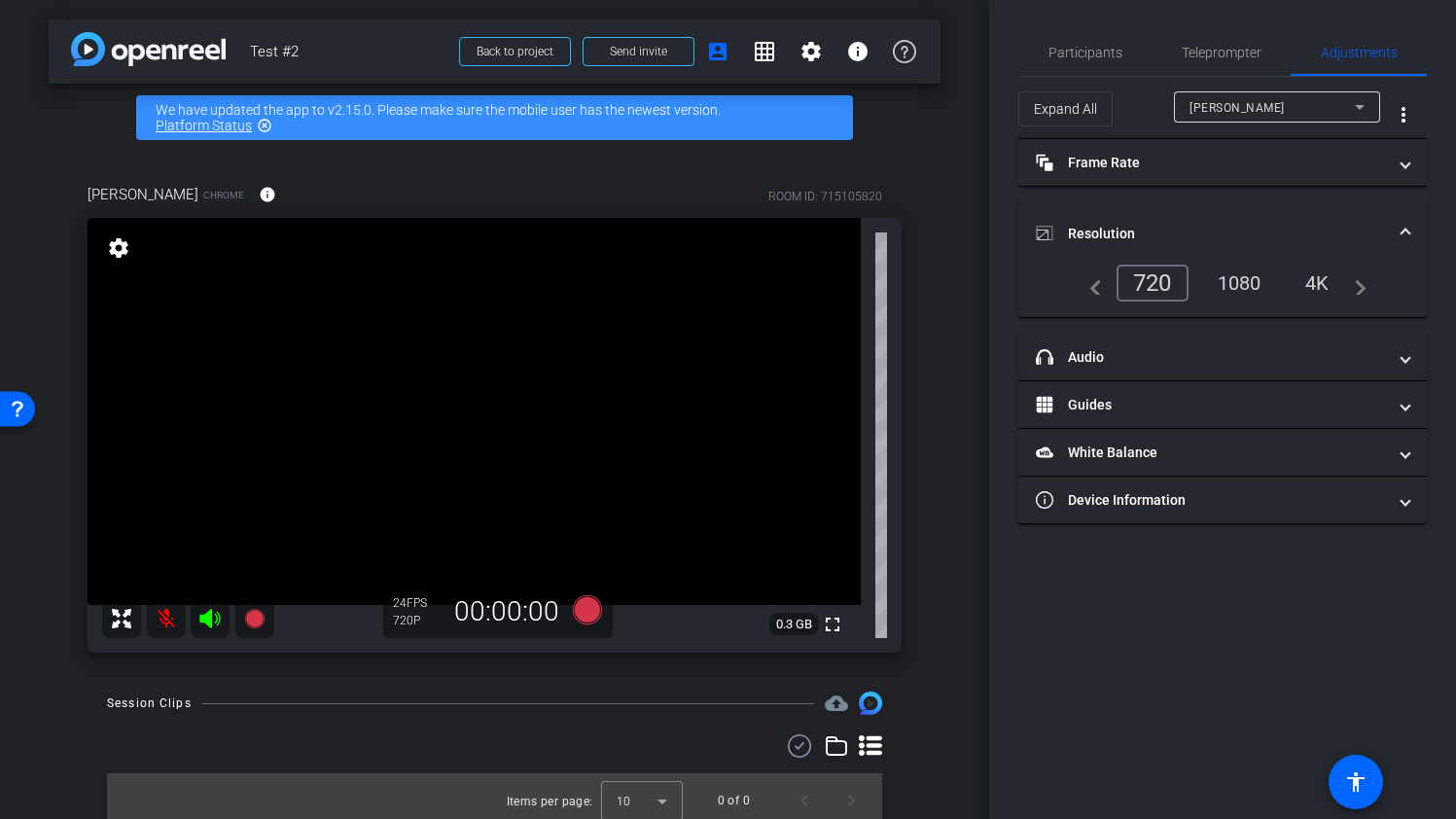
click at [1239, 290] on div "1080" at bounding box center [1240, 283] width 73 height 33
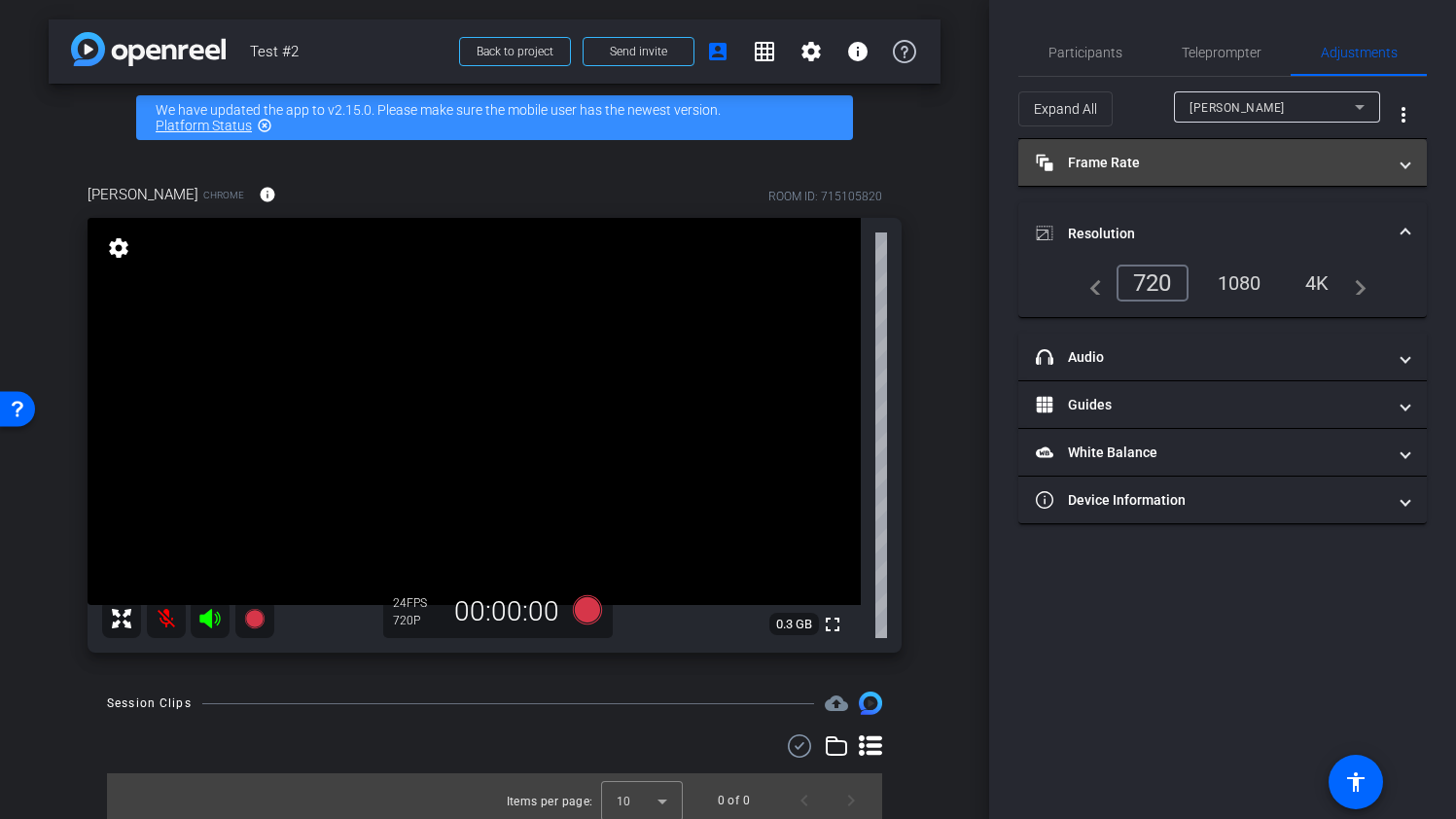
click at [1266, 160] on mat-panel-title "Frame Rate Frame Rate" at bounding box center [1210, 163] width 350 height 21
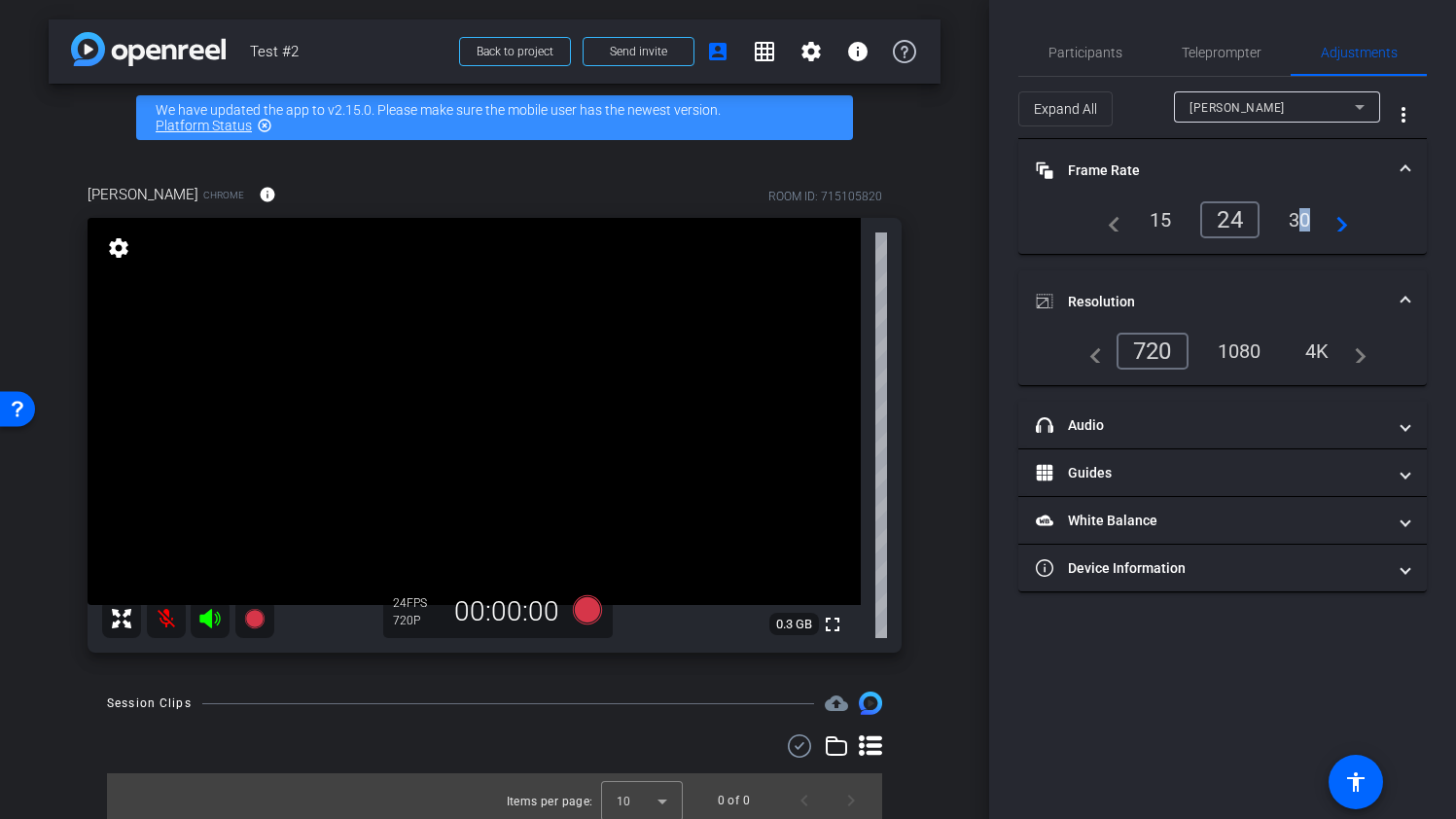
click at [1293, 218] on div "30" at bounding box center [1300, 219] width 51 height 33
click at [1247, 348] on div "1080" at bounding box center [1240, 351] width 73 height 33
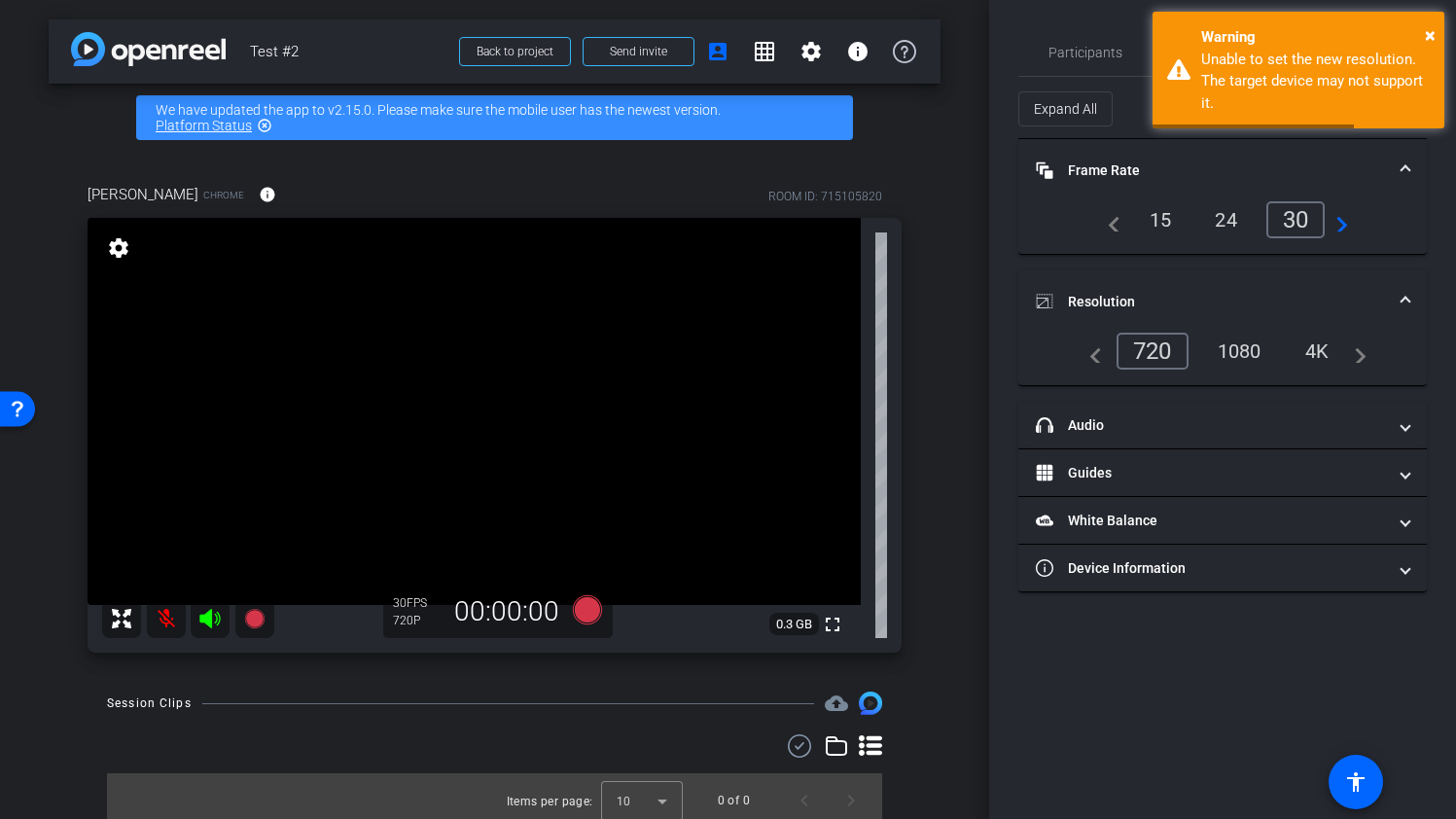
click at [1247, 348] on div "1080" at bounding box center [1240, 351] width 73 height 33
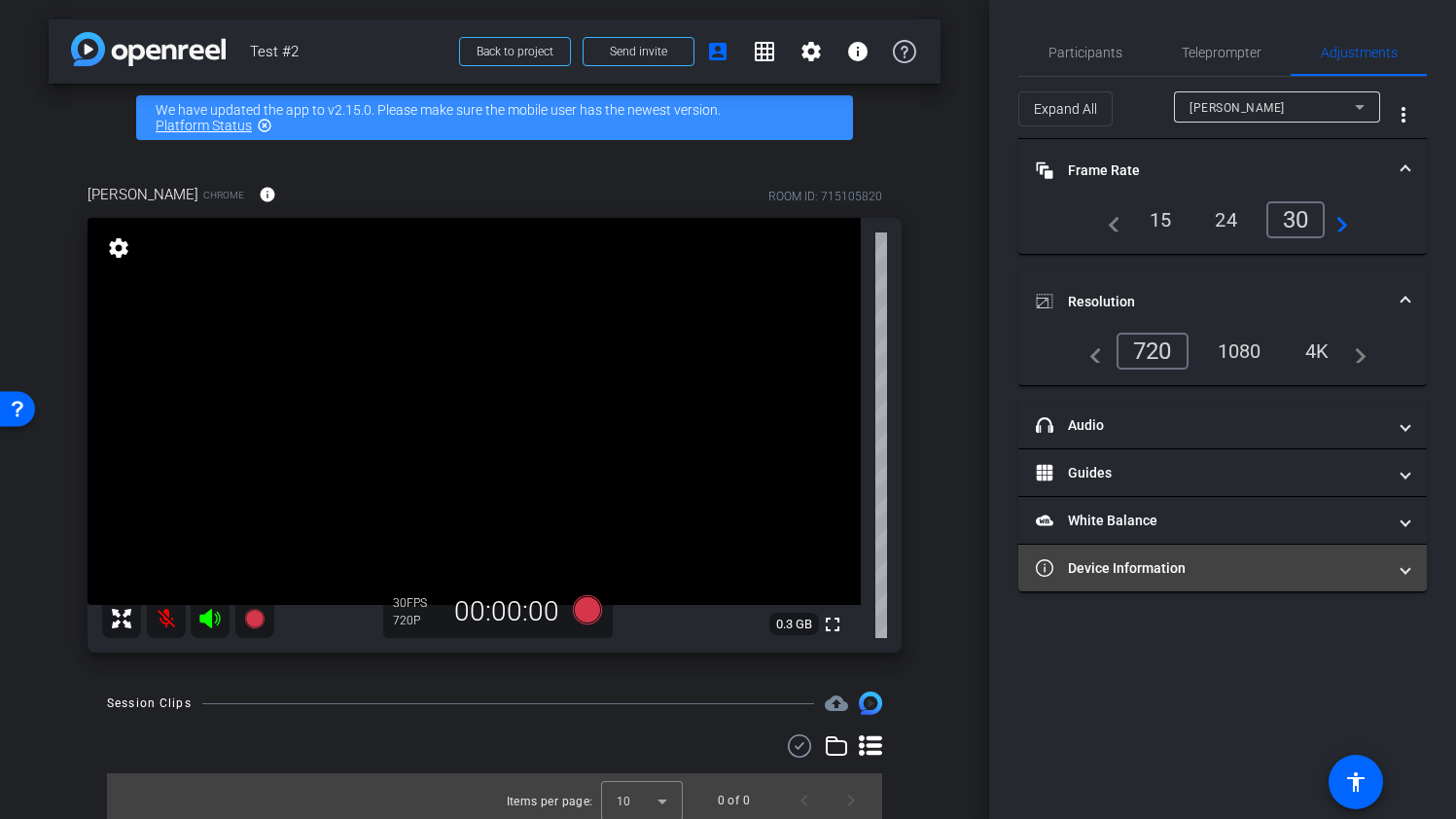
click at [1219, 561] on mat-panel-title "Device Information" at bounding box center [1210, 568] width 350 height 21
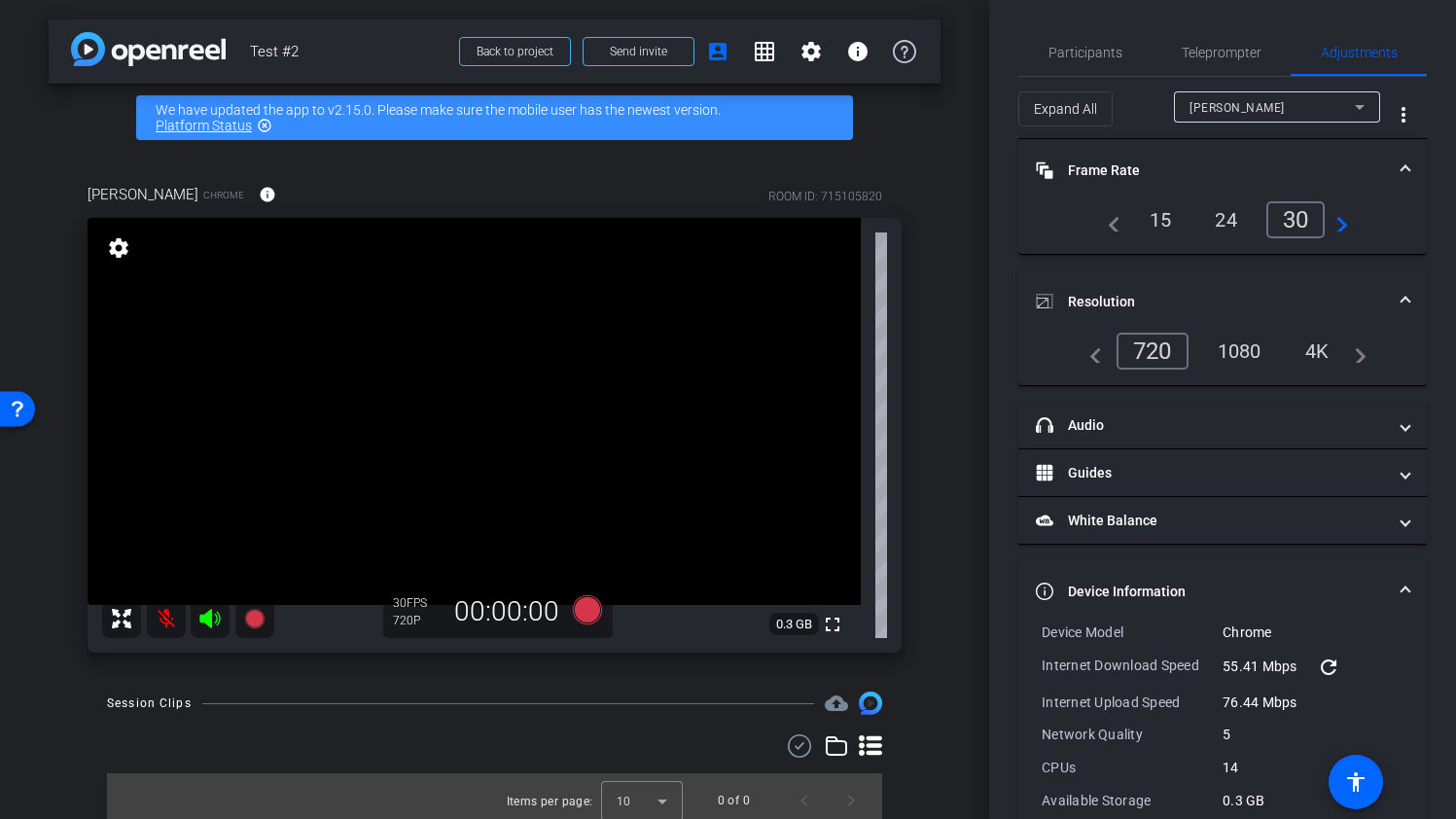
click at [1219, 561] on mat-expansion-panel-header "Device Information" at bounding box center [1222, 591] width 408 height 62
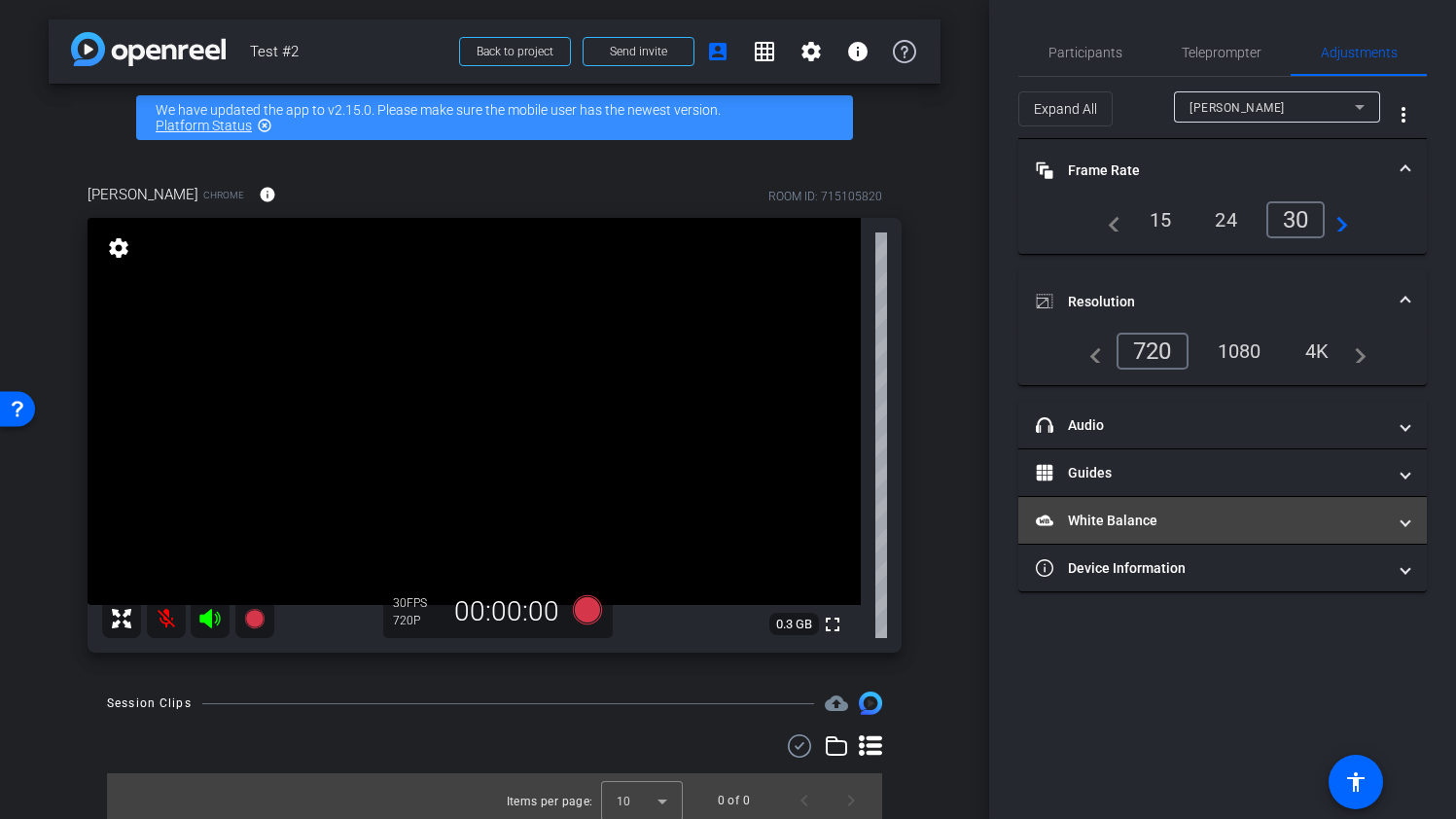
click at [1210, 524] on mat-panel-title "White Balance White Balance" at bounding box center [1210, 521] width 350 height 21
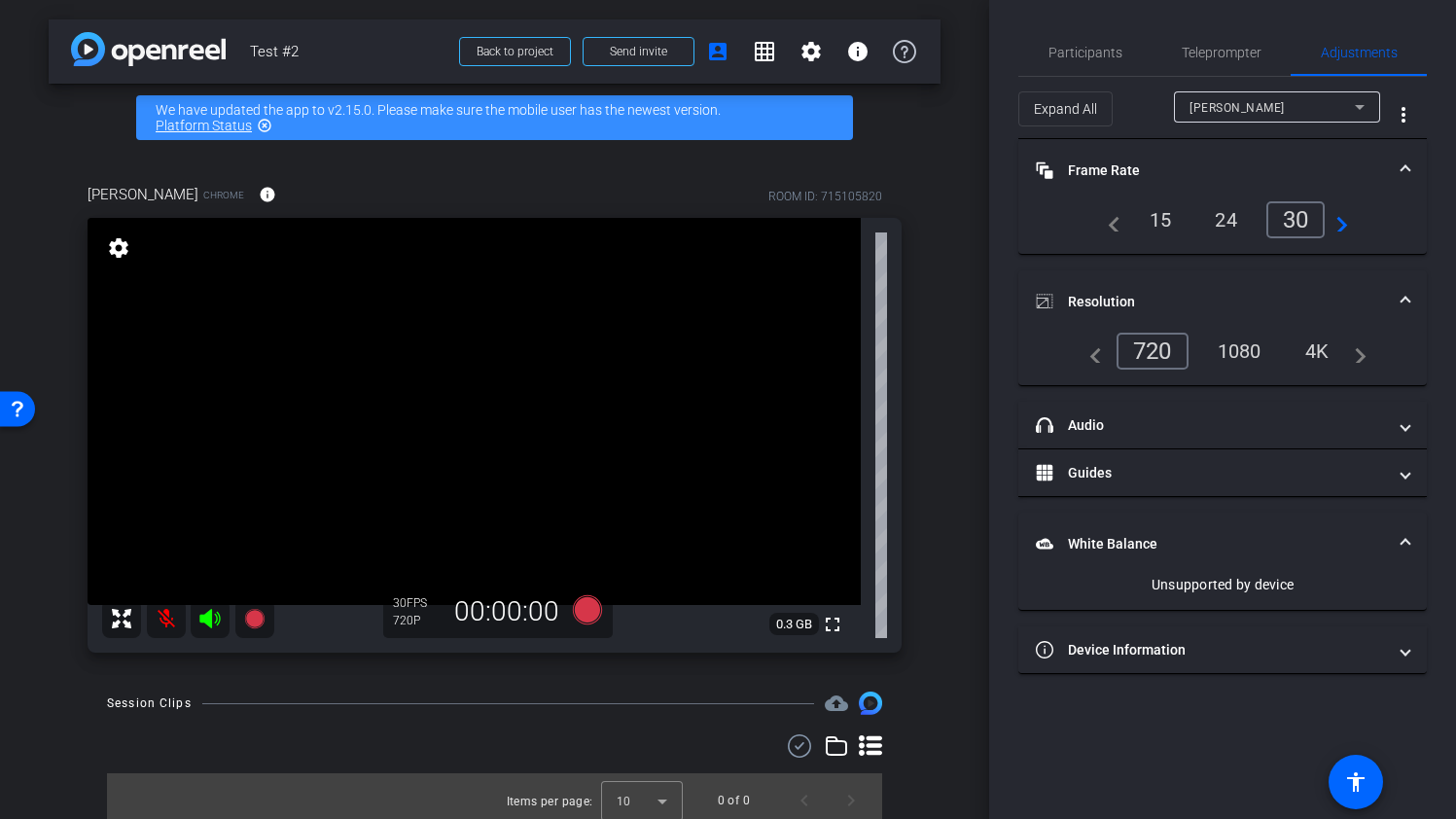
click at [1338, 532] on mat-expansion-panel-header "White Balance White Balance" at bounding box center [1222, 543] width 408 height 62
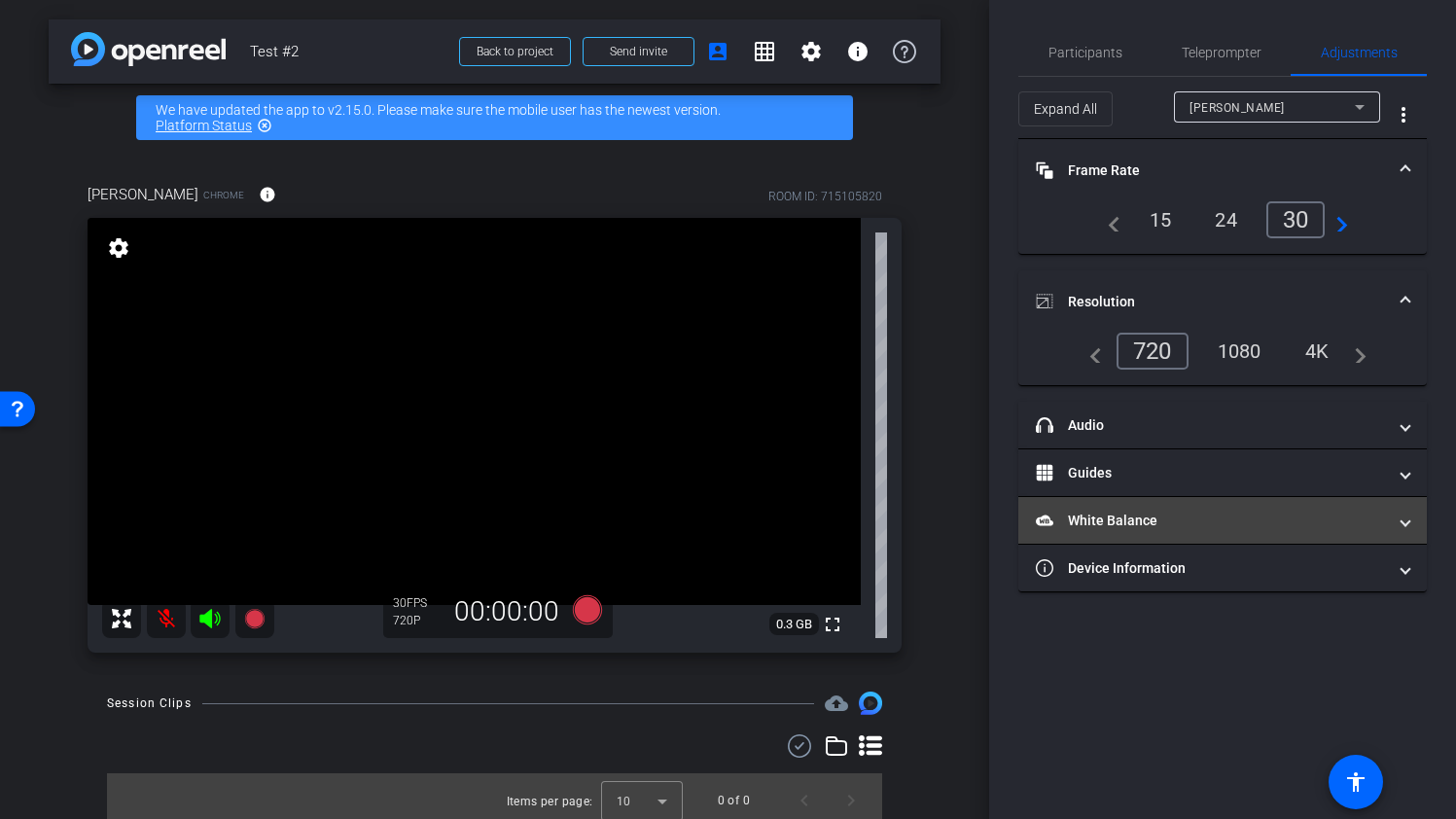
click at [1338, 532] on mat-expansion-panel-header "White Balance White Balance" at bounding box center [1222, 520] width 408 height 46
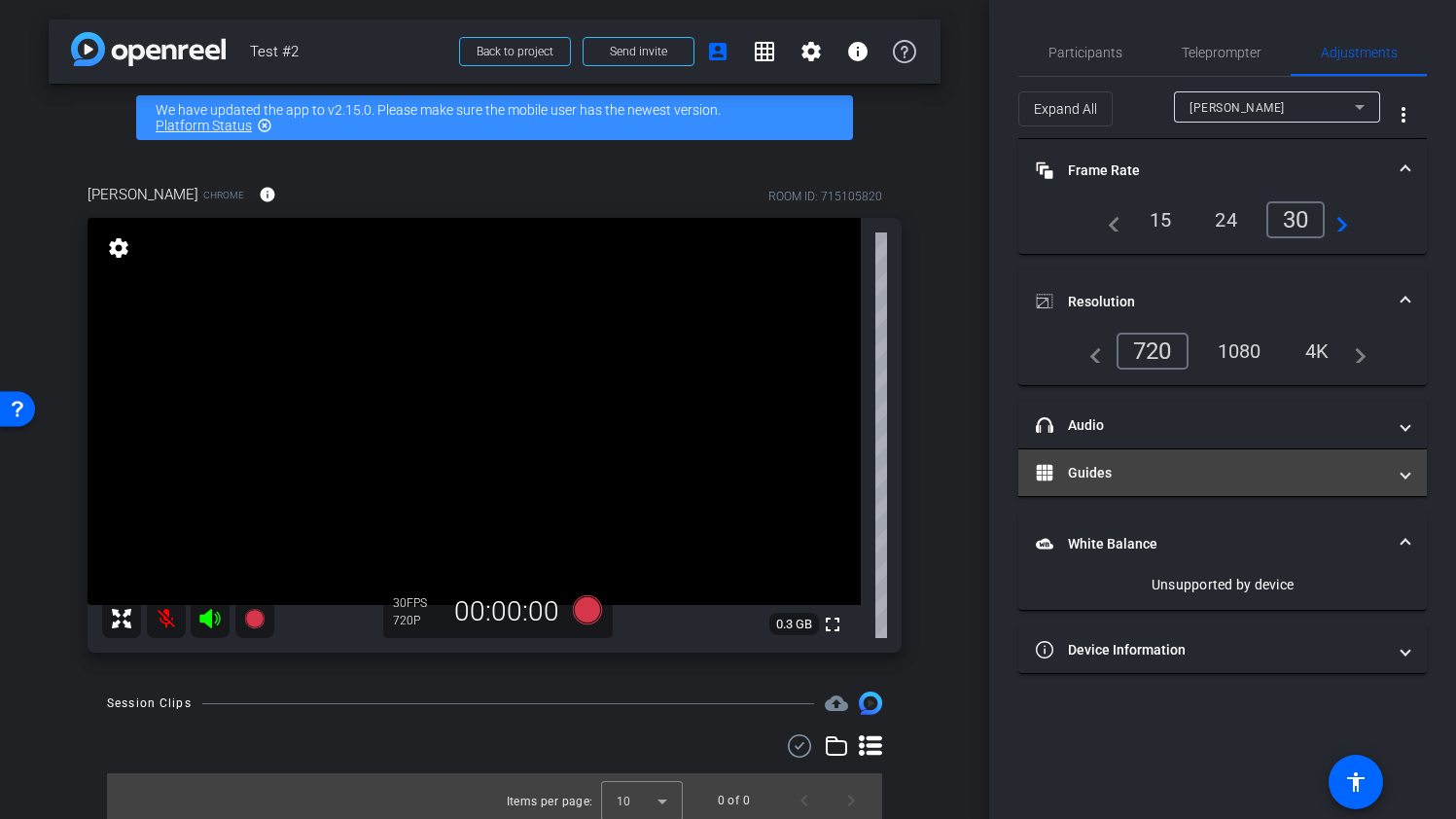
click at [1329, 472] on mat-panel-title "Guides" at bounding box center [1210, 473] width 350 height 21
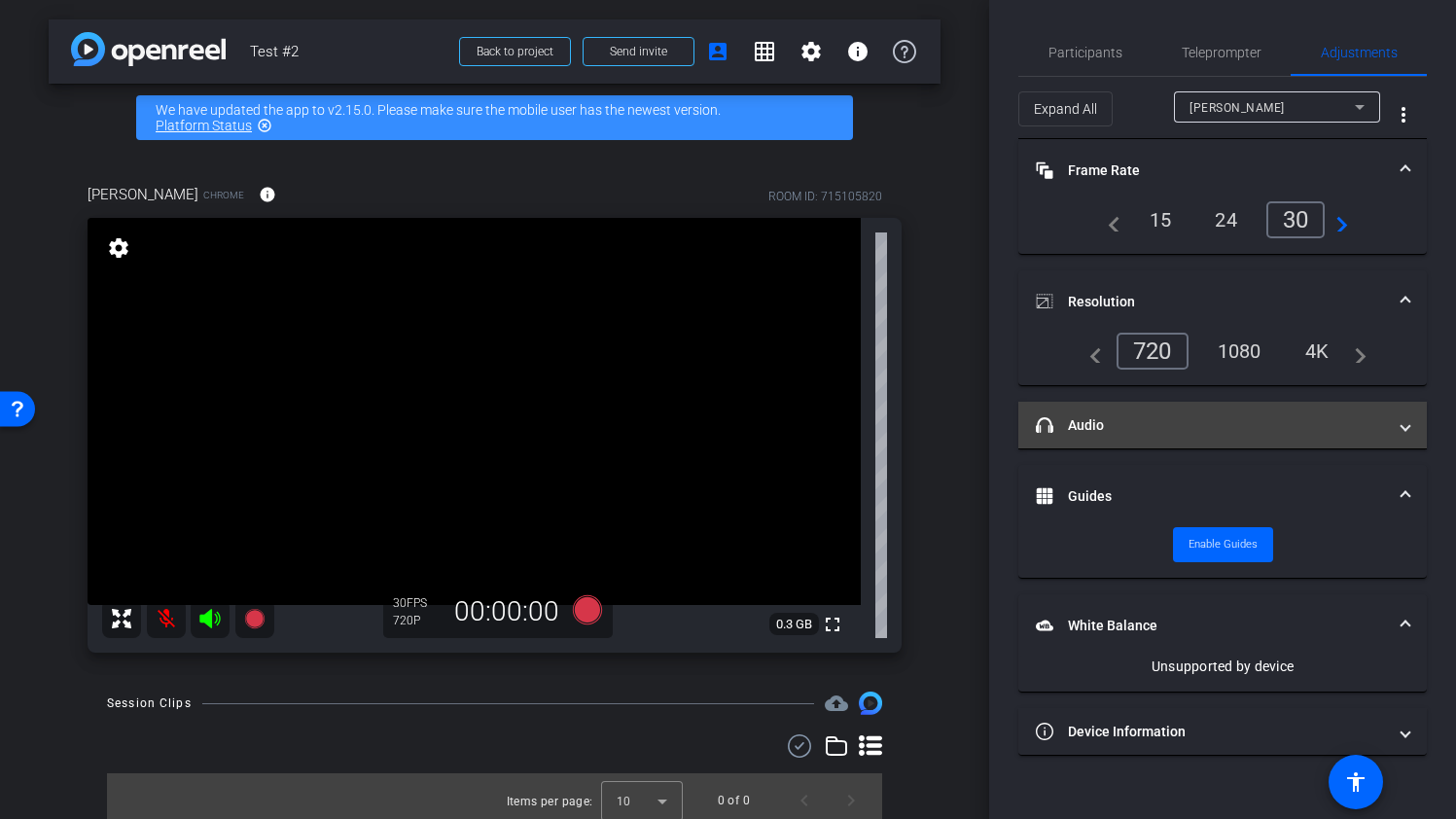
click at [1325, 423] on mat-panel-title "headphone icon Audio" at bounding box center [1210, 425] width 350 height 21
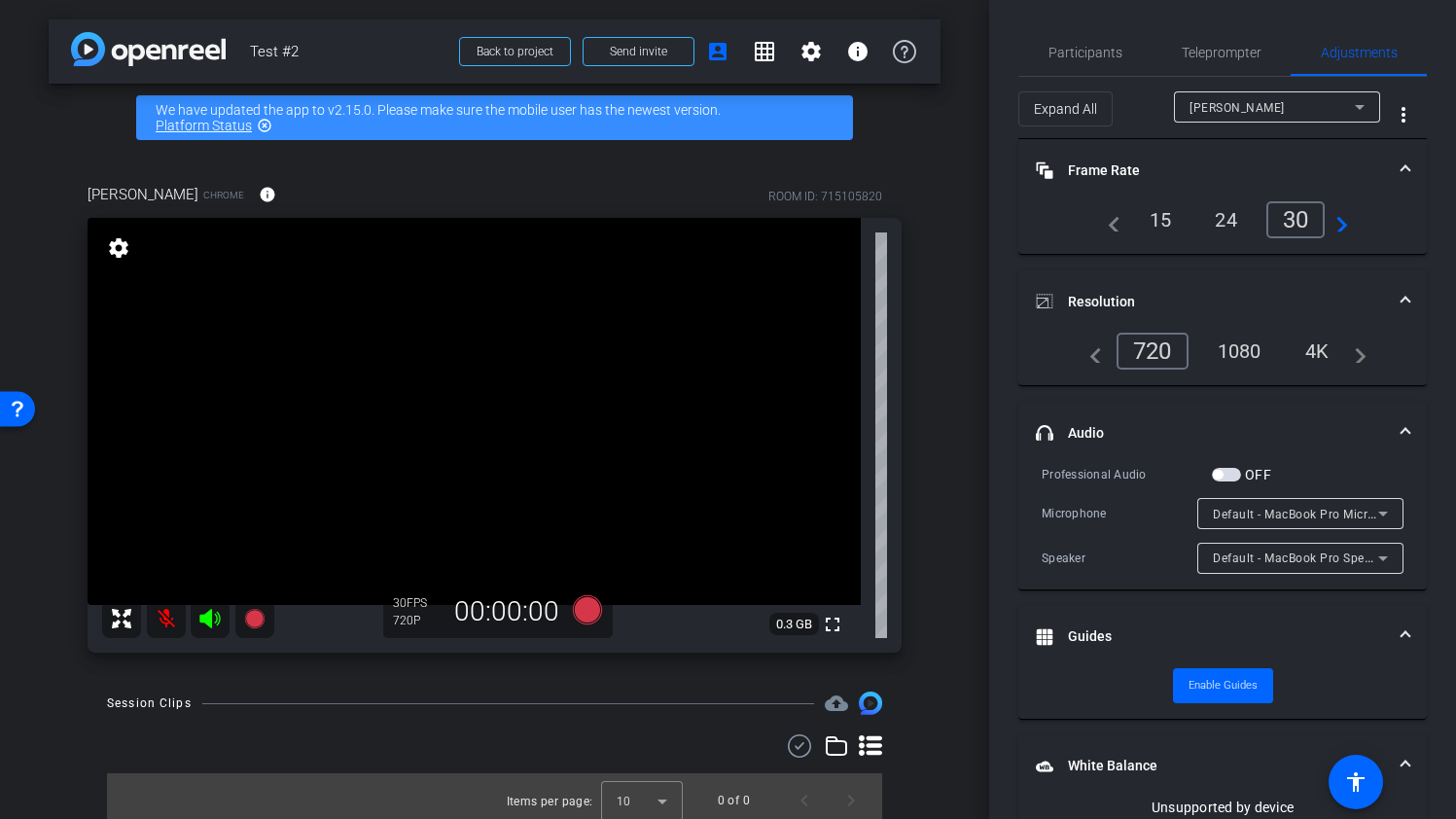
click at [1228, 472] on span "button" at bounding box center [1227, 475] width 30 height 14
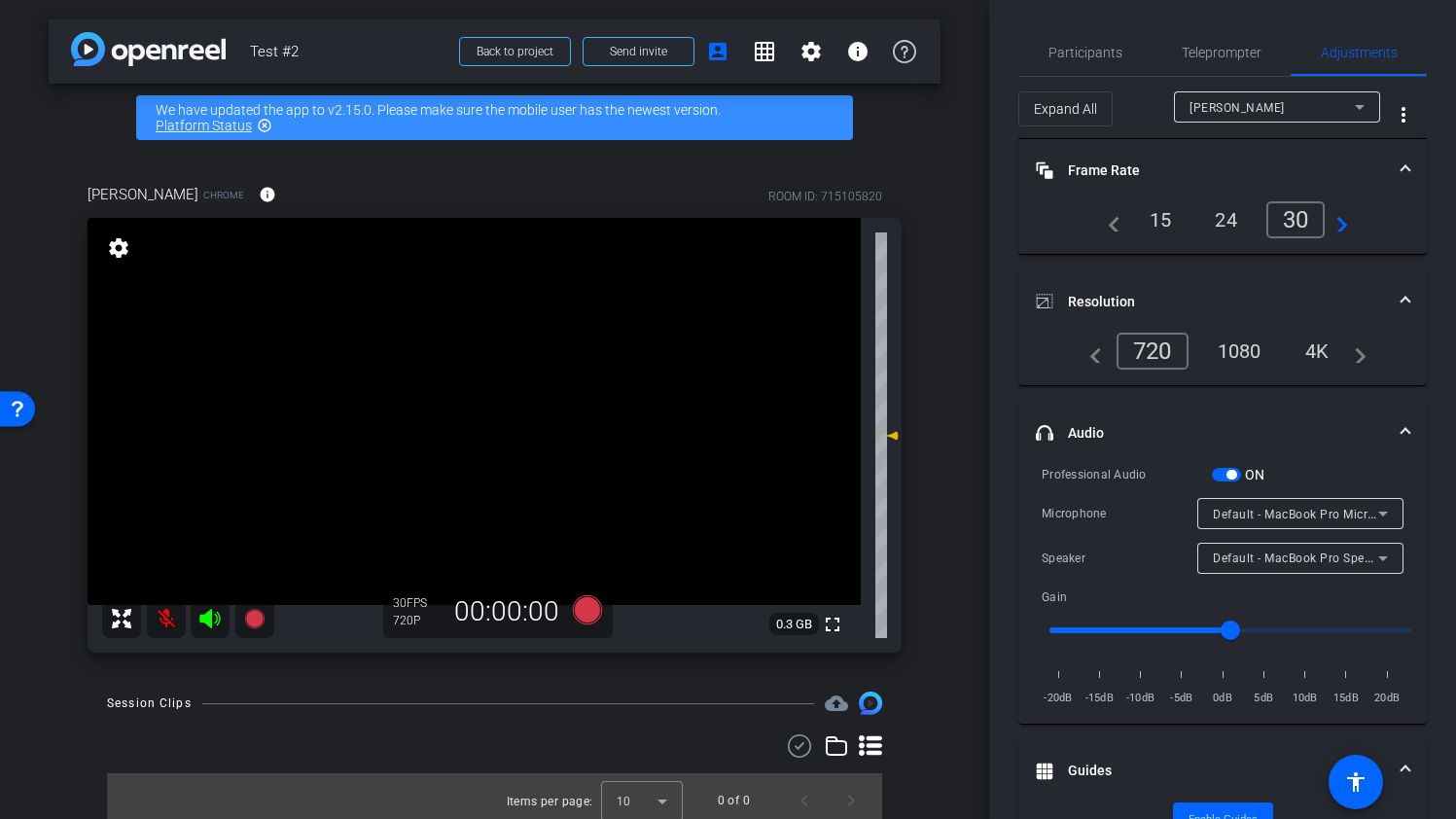
scroll to position [9, 0]
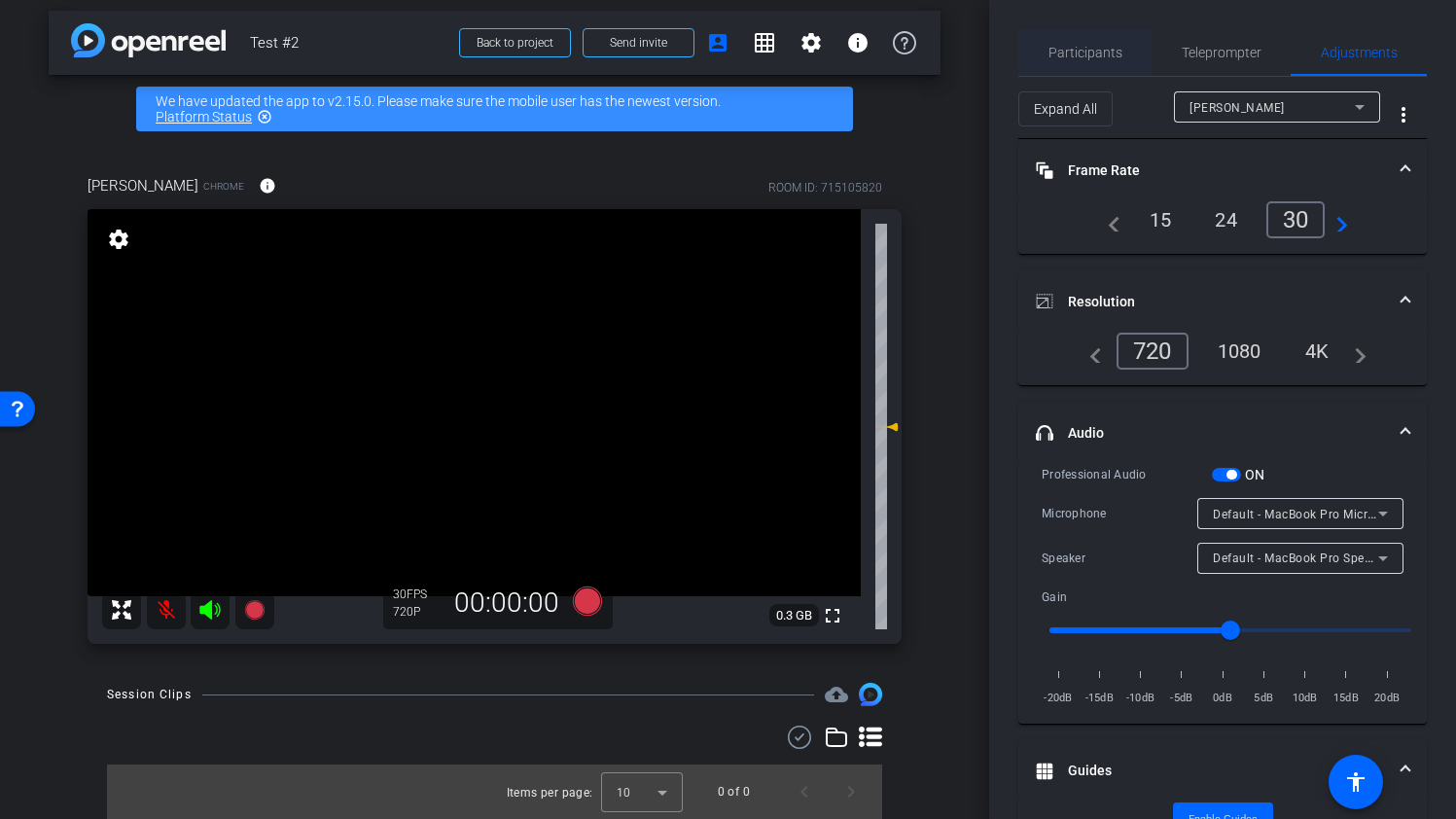
click at [1101, 35] on span "Participants" at bounding box center [1085, 52] width 74 height 46
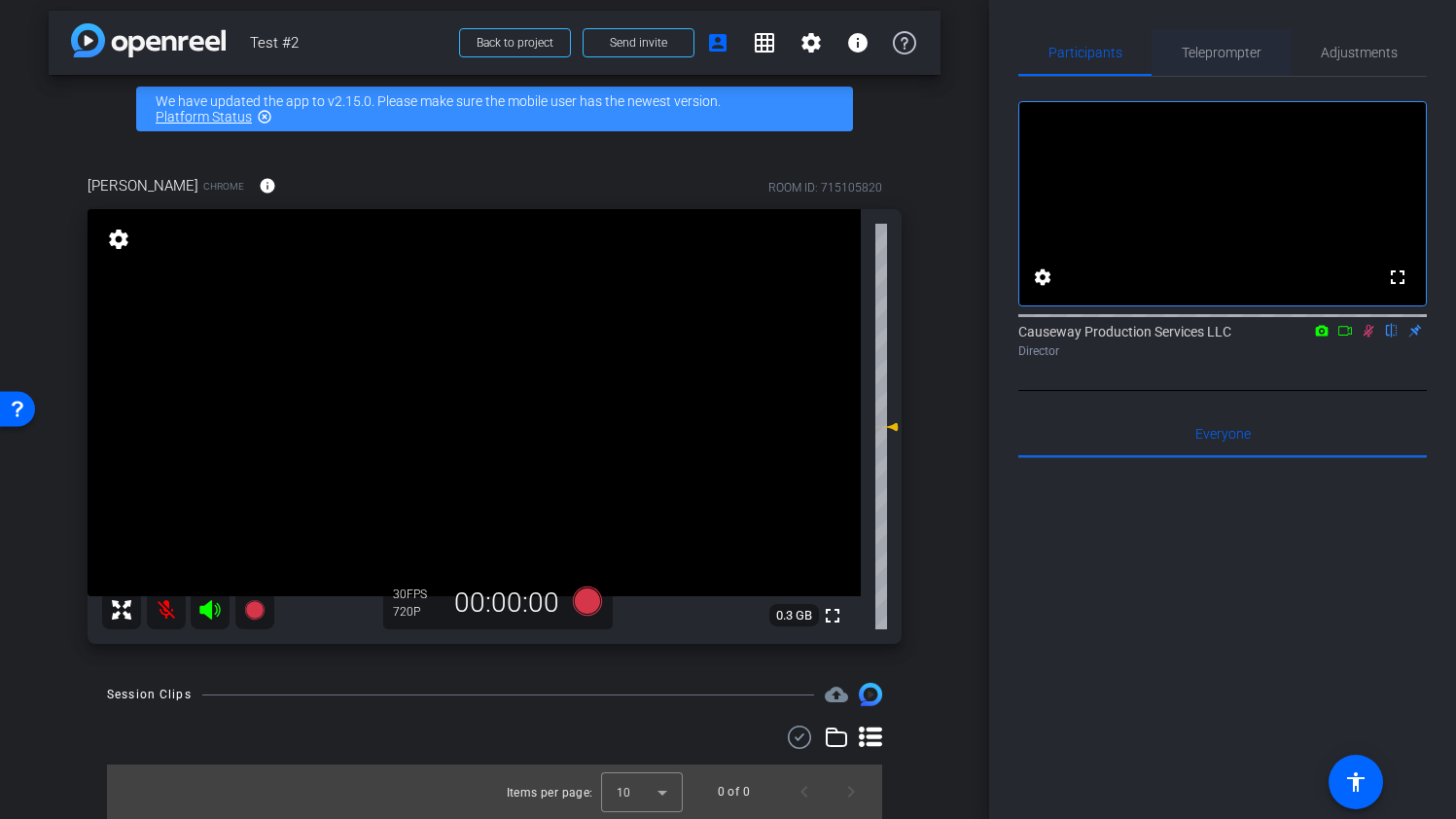
click at [1225, 63] on span "Teleprompter" at bounding box center [1221, 52] width 80 height 46
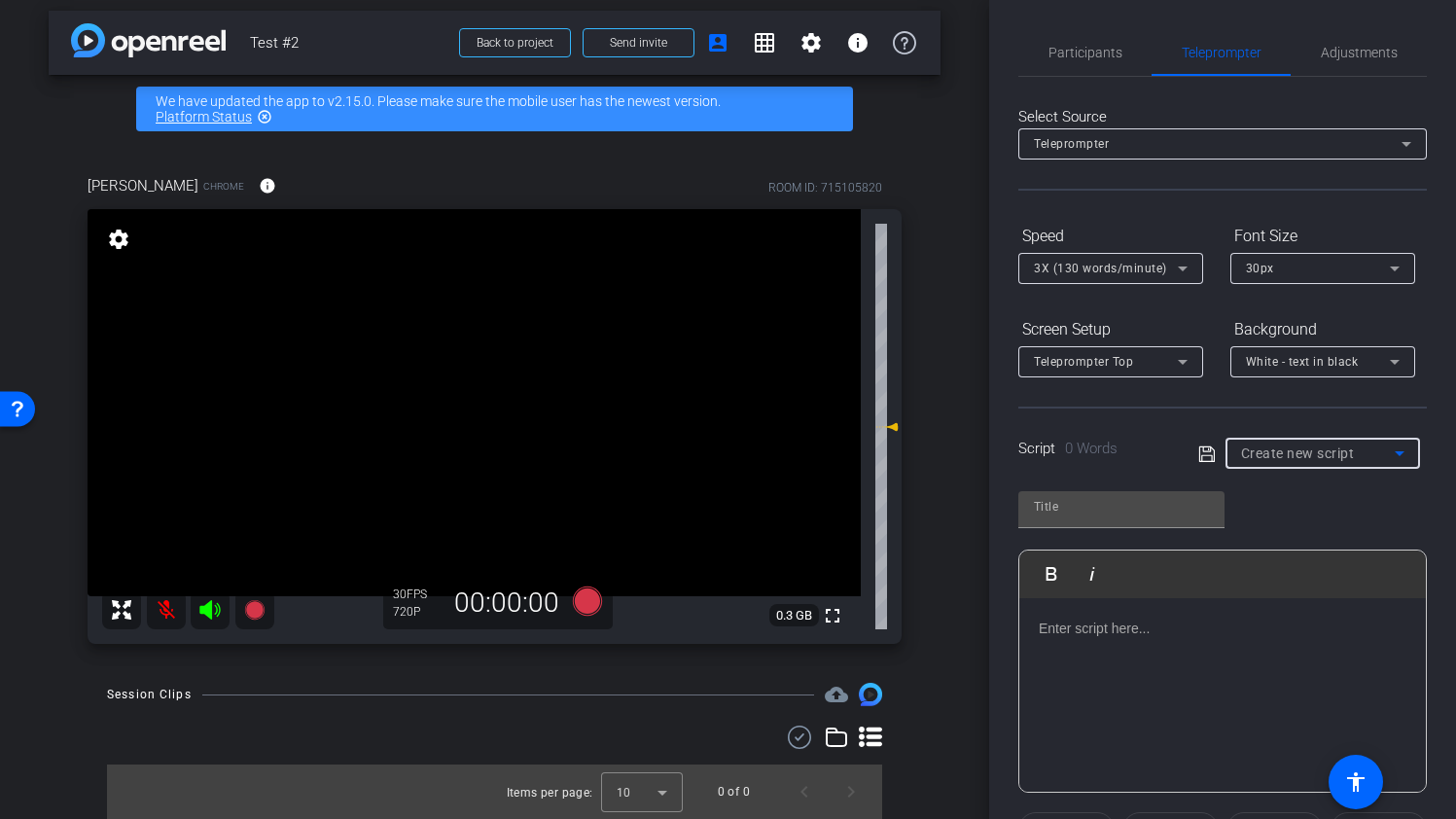
click at [1322, 456] on span "Create new script" at bounding box center [1297, 453] width 114 height 16
click at [1276, 518] on mat-option "test" at bounding box center [1322, 524] width 195 height 32
type input "test"
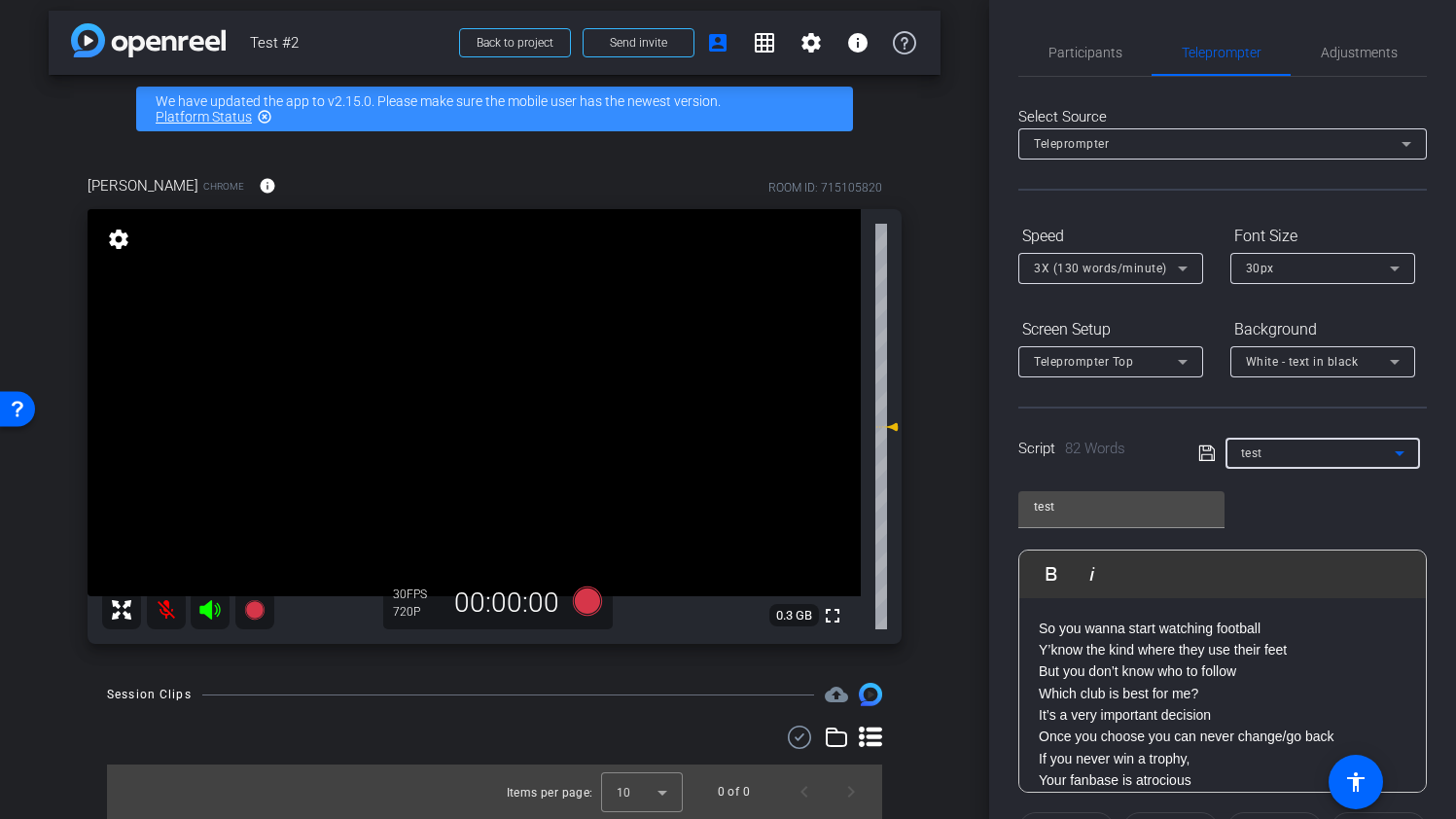
click at [1276, 518] on div "test Play Play from this location Play Selected Play and display the selected t…" at bounding box center [1222, 634] width 408 height 316
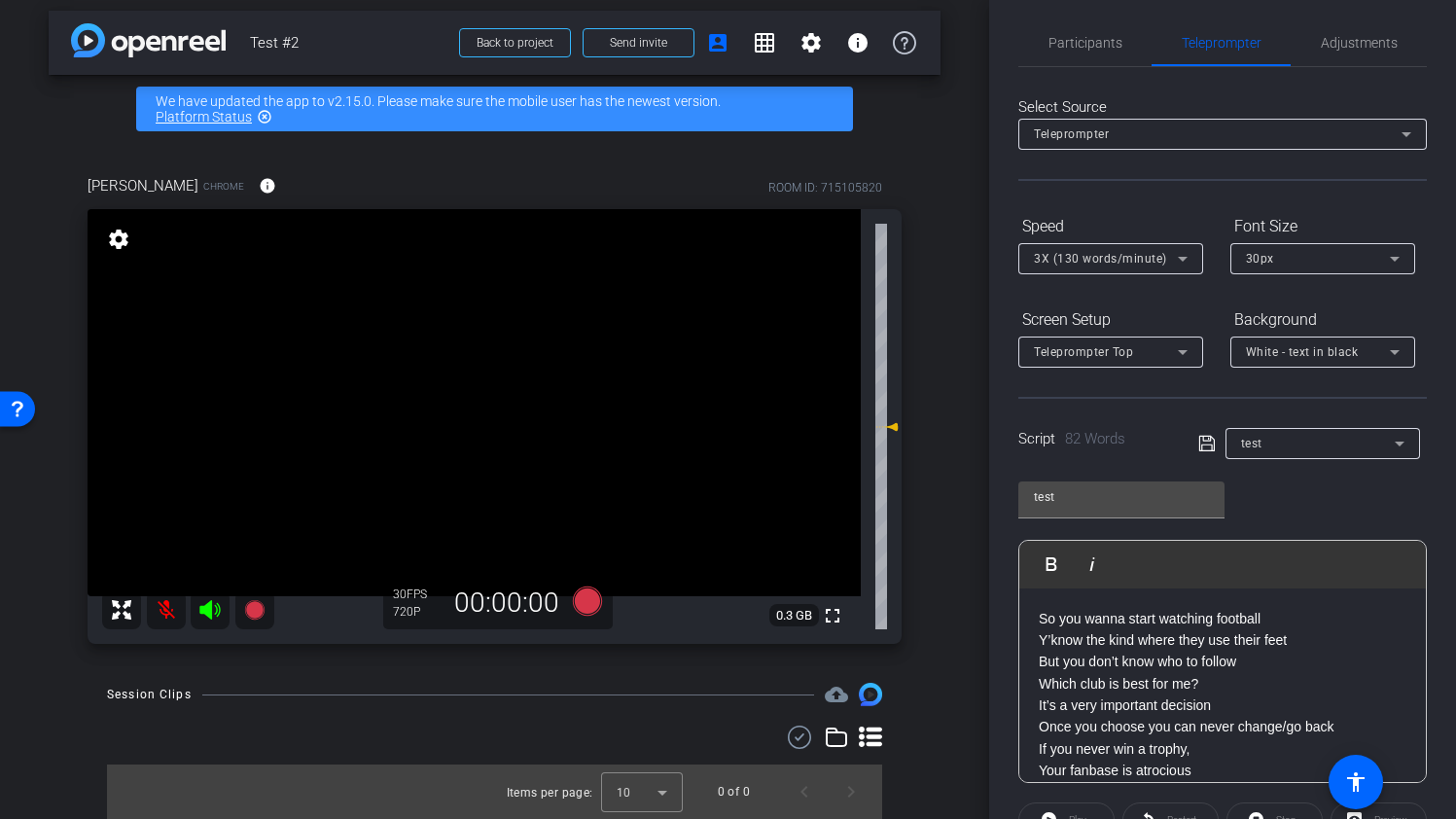
scroll to position [28, 0]
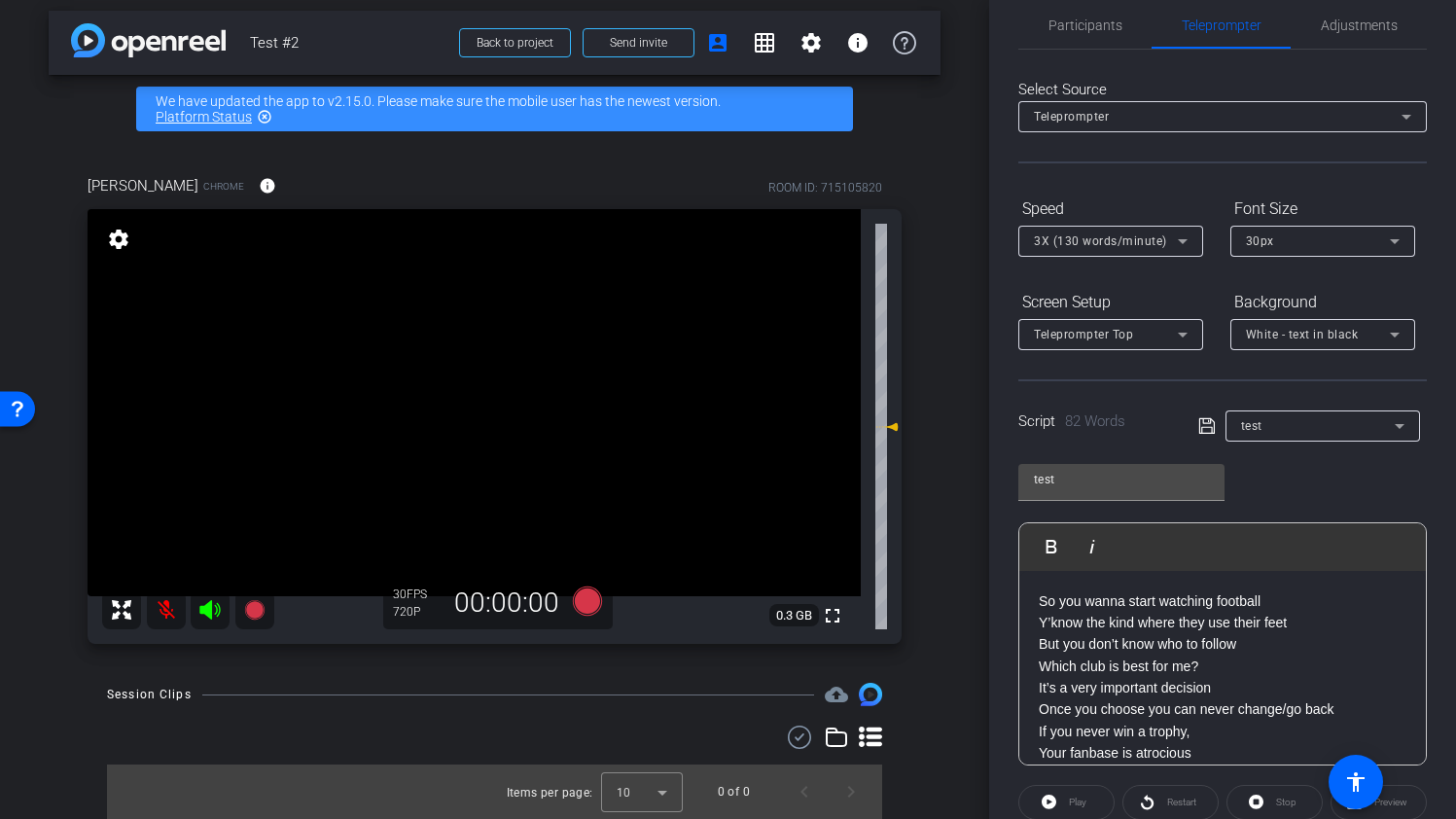
click at [1385, 120] on div "Teleprompter" at bounding box center [1217, 116] width 367 height 25
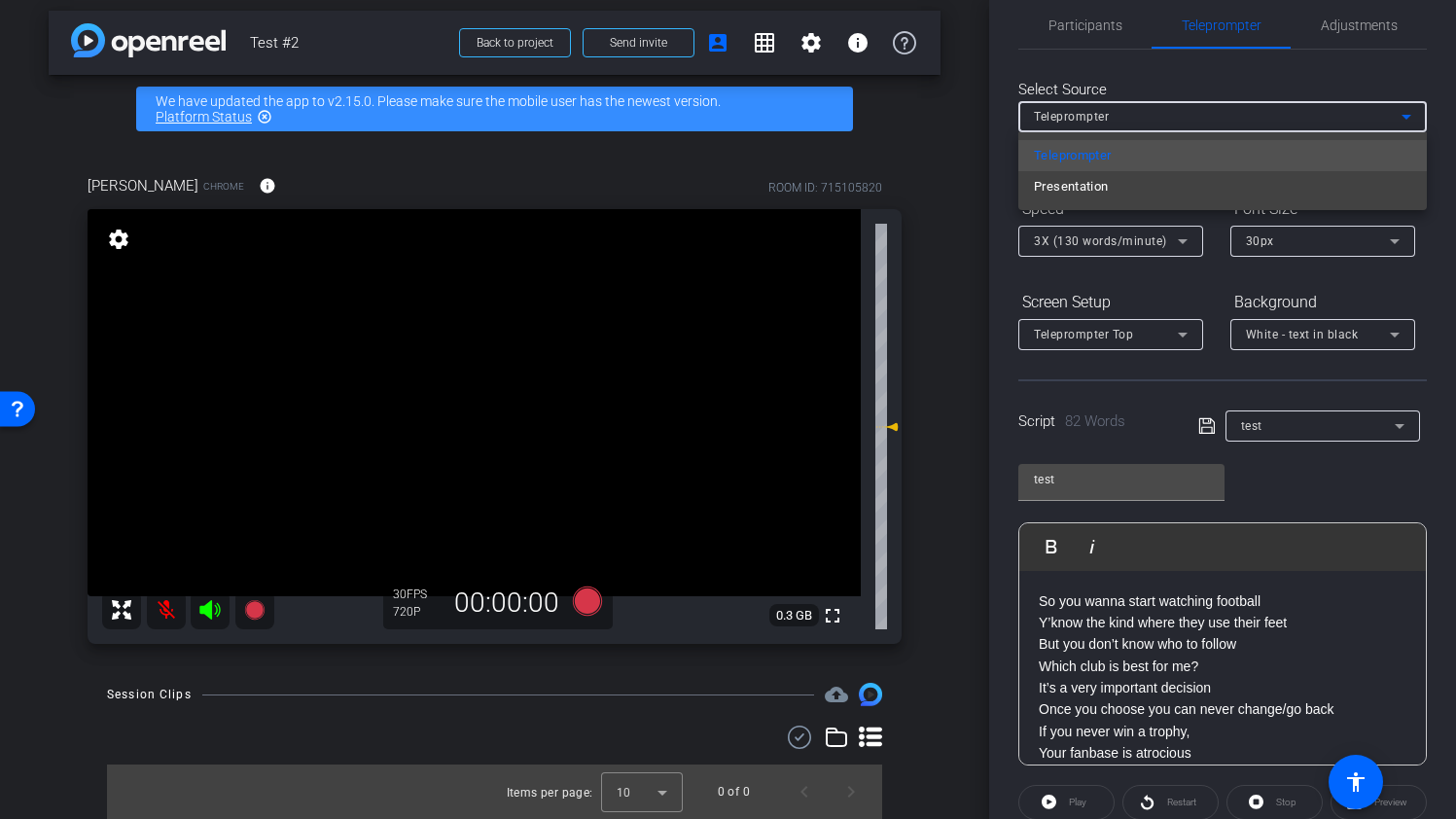
click at [1385, 120] on div at bounding box center [728, 409] width 1456 height 819
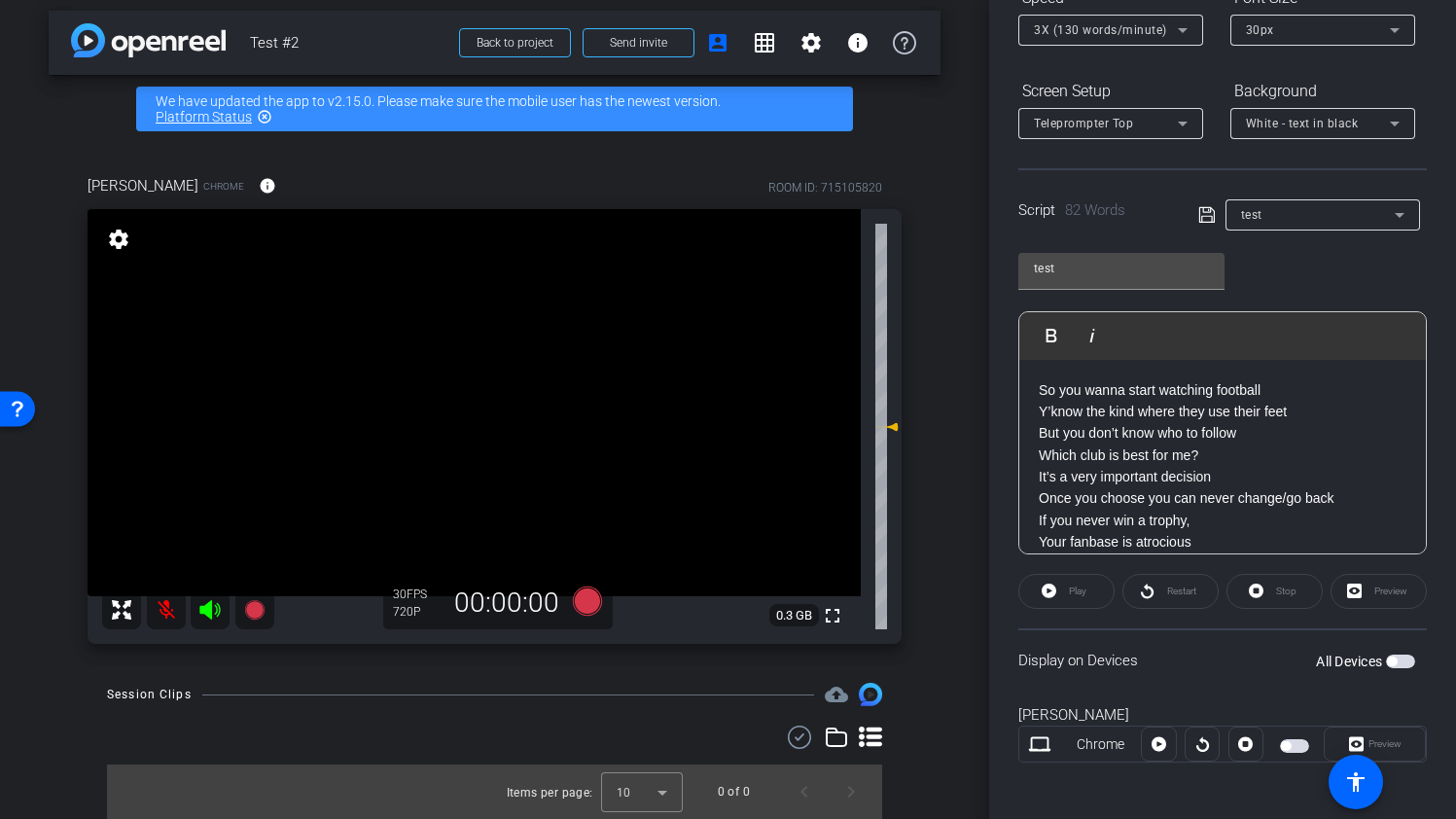
scroll to position [244, 0]
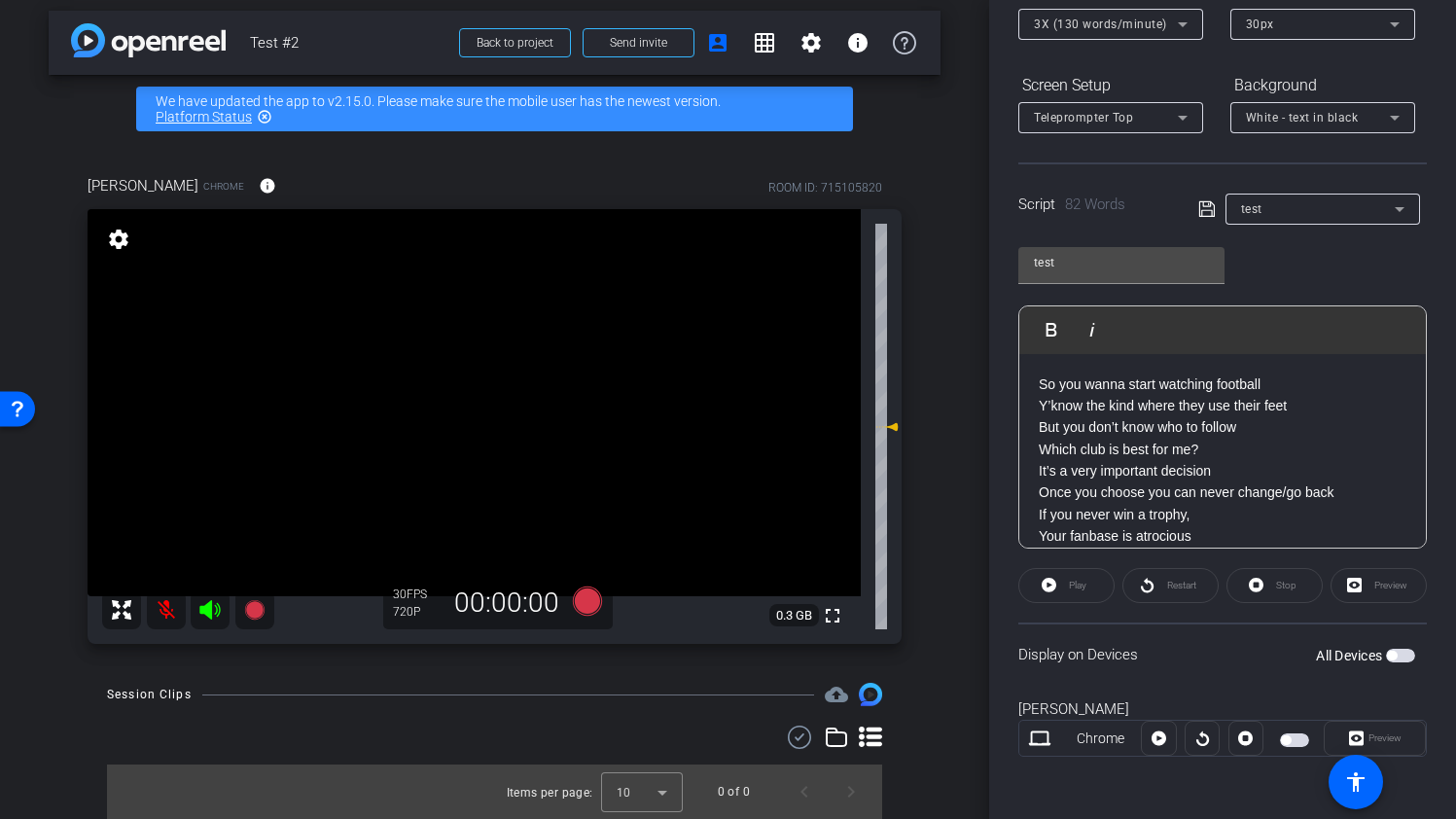
click at [1395, 653] on span "button" at bounding box center [1392, 656] width 10 height 10
click at [1370, 585] on div "Preview" at bounding box center [1378, 585] width 96 height 35
click at [1404, 650] on span "button" at bounding box center [1401, 656] width 30 height 14
click at [1373, 590] on div "Preview" at bounding box center [1378, 585] width 96 height 35
click at [1357, 587] on div "Preview" at bounding box center [1378, 585] width 96 height 35
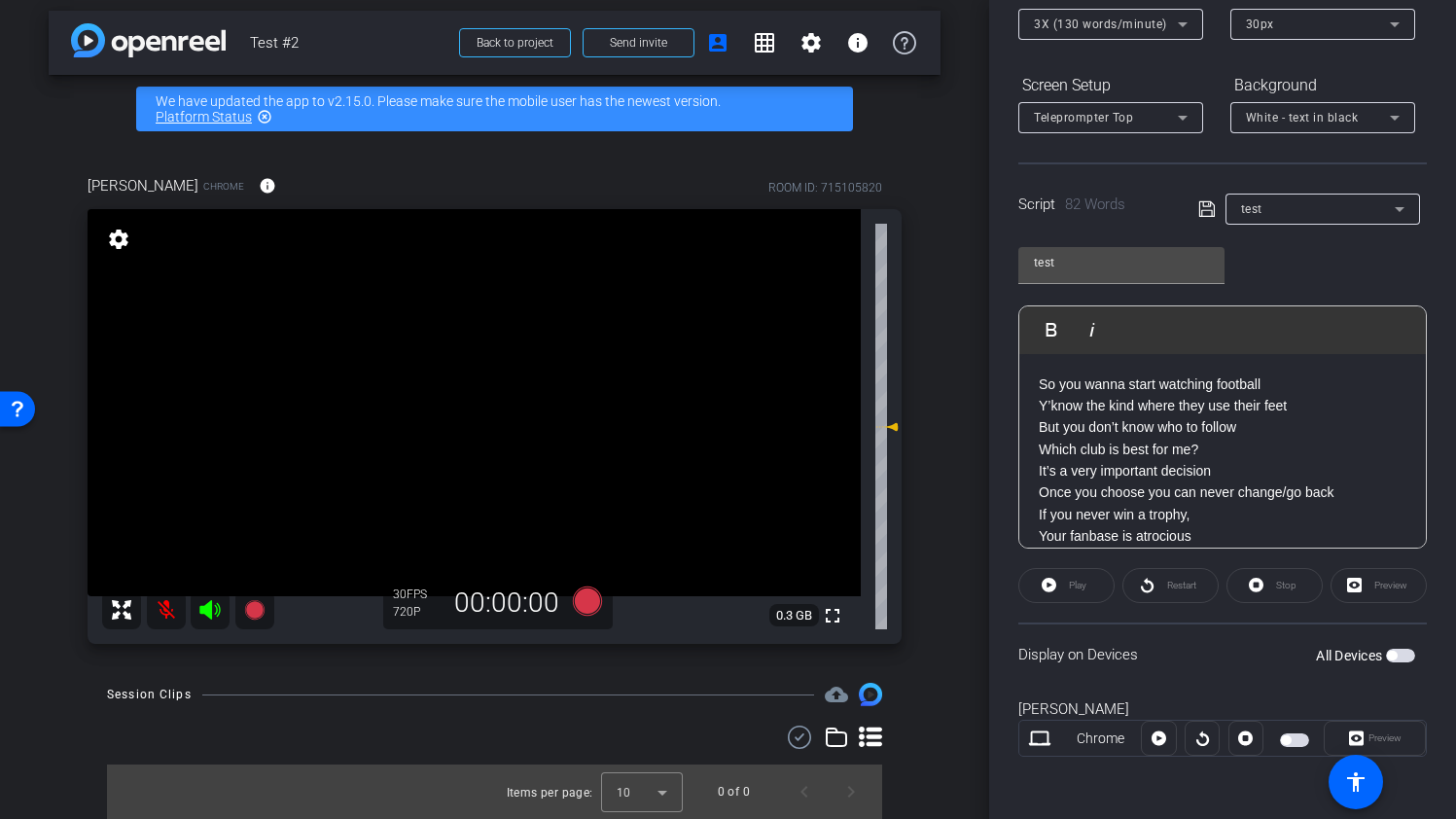
click at [1065, 587] on div "Play" at bounding box center [1066, 585] width 96 height 35
click at [1396, 653] on span "button" at bounding box center [1392, 656] width 10 height 10
click at [1242, 654] on div "Display on Devices All Devices" at bounding box center [1222, 654] width 408 height 63
click at [1158, 741] on icon at bounding box center [1159, 738] width 15 height 15
click at [1165, 734] on icon at bounding box center [1159, 738] width 15 height 30
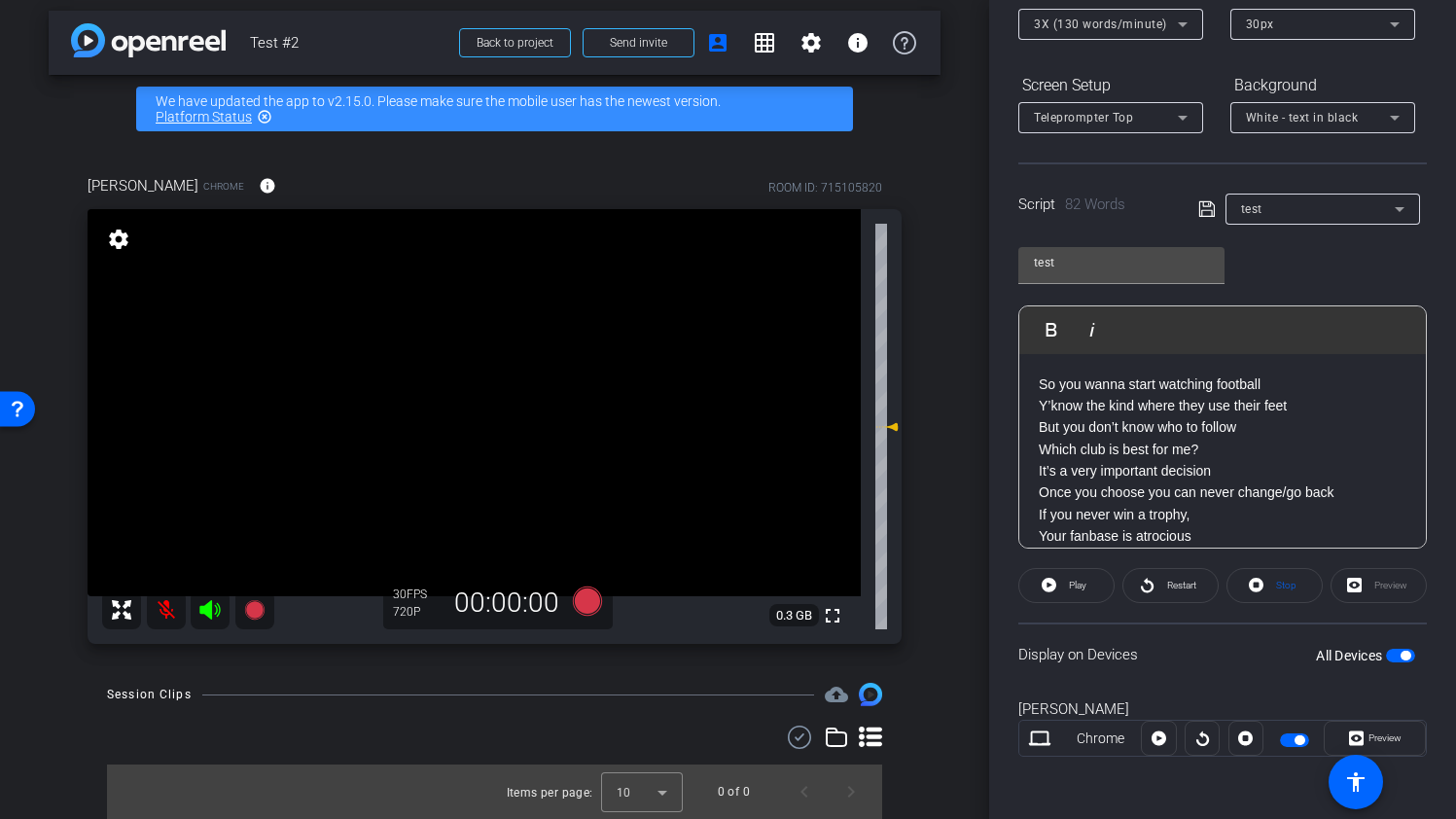
click at [1405, 653] on span "button" at bounding box center [1406, 656] width 10 height 10
click at [1156, 733] on div at bounding box center [1158, 737] width 35 height 35
click at [1071, 578] on div "Play" at bounding box center [1066, 585] width 96 height 35
click at [1046, 578] on div "Play" at bounding box center [1066, 585] width 96 height 35
click at [1400, 659] on span "button" at bounding box center [1401, 656] width 30 height 14
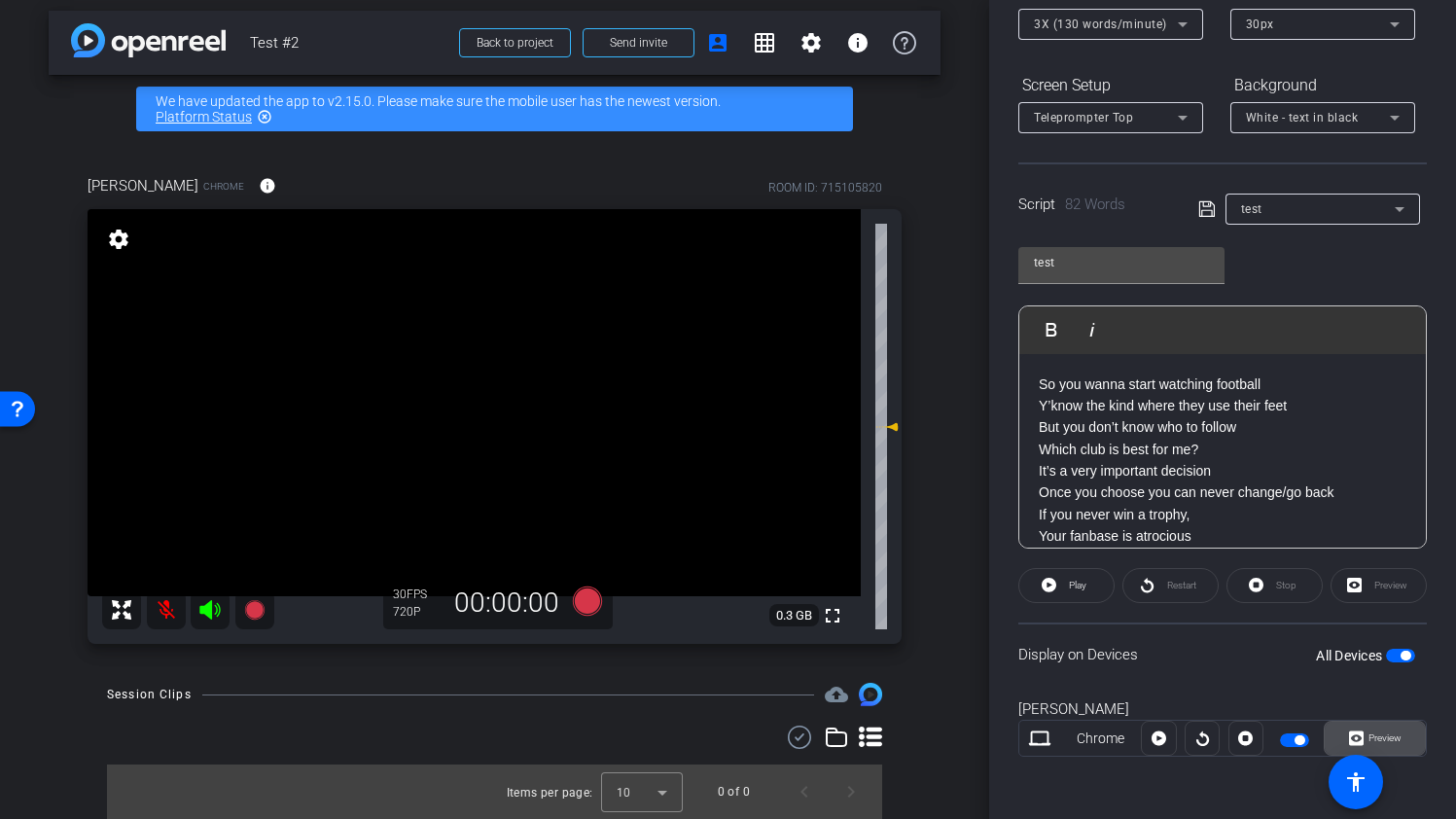
click at [1368, 734] on span "Preview" at bounding box center [1384, 737] width 33 height 11
click at [1160, 736] on icon at bounding box center [1159, 738] width 15 height 15
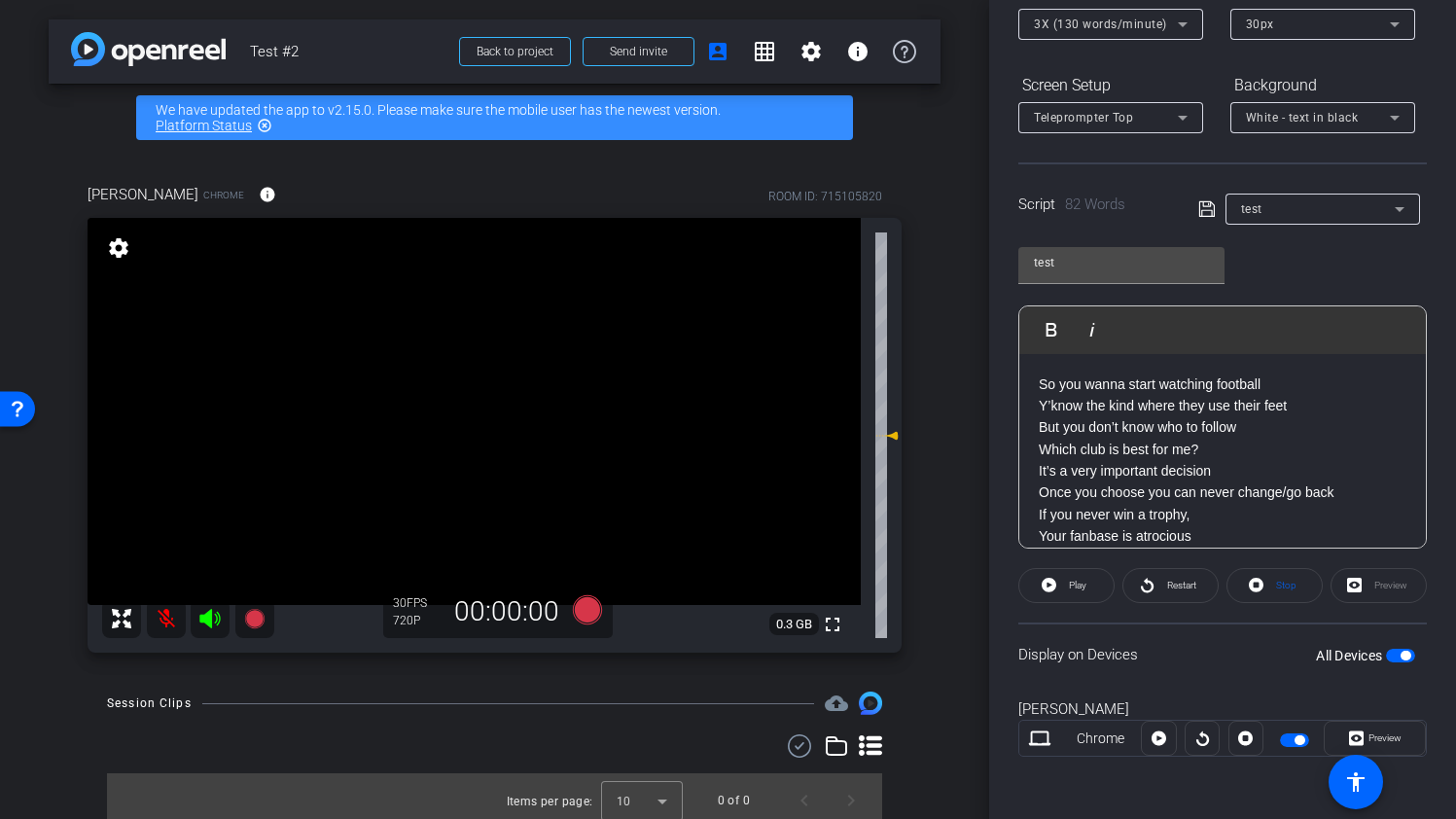
click at [865, 746] on icon at bounding box center [870, 746] width 24 height 24
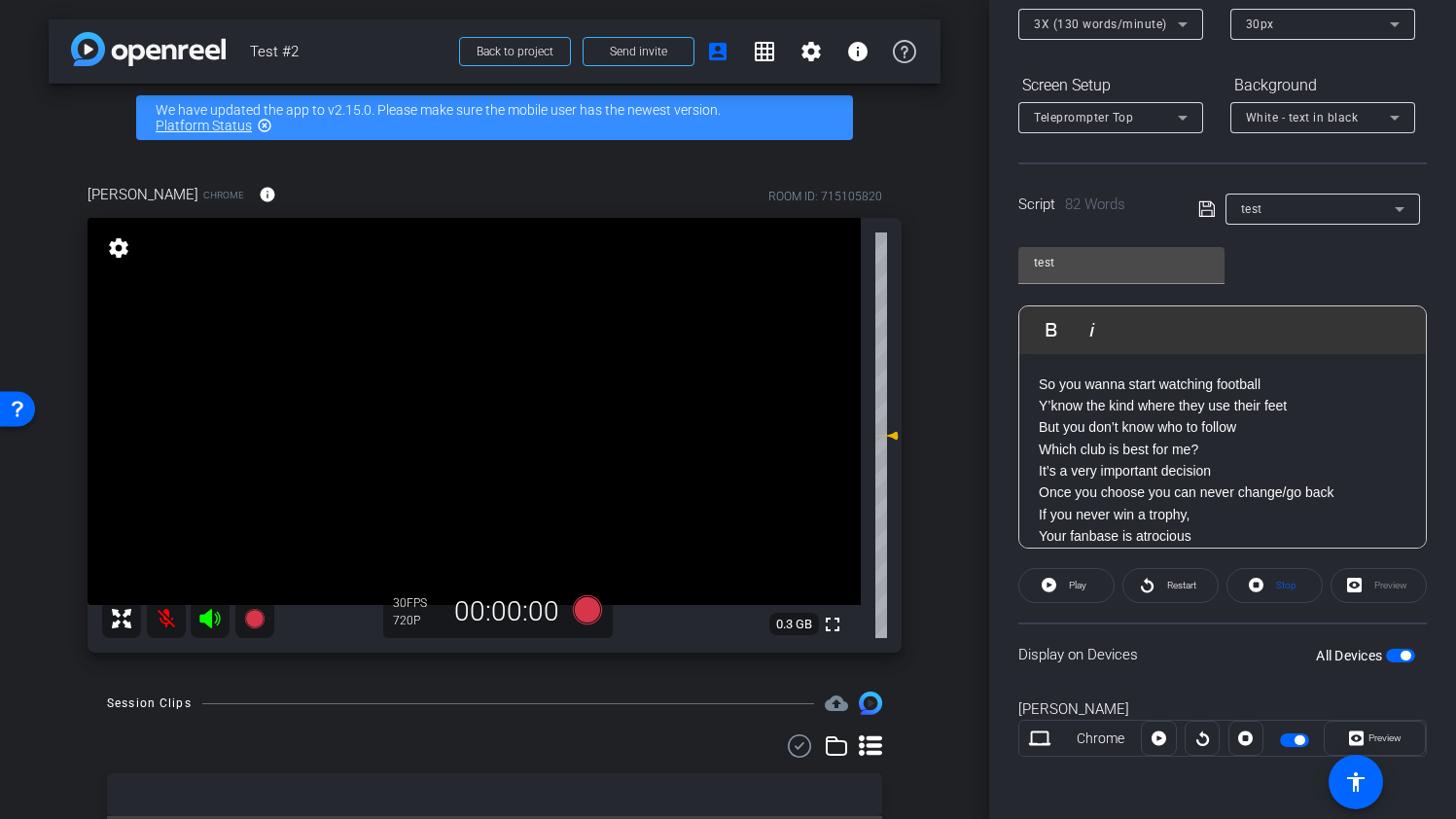
scroll to position [51, 0]
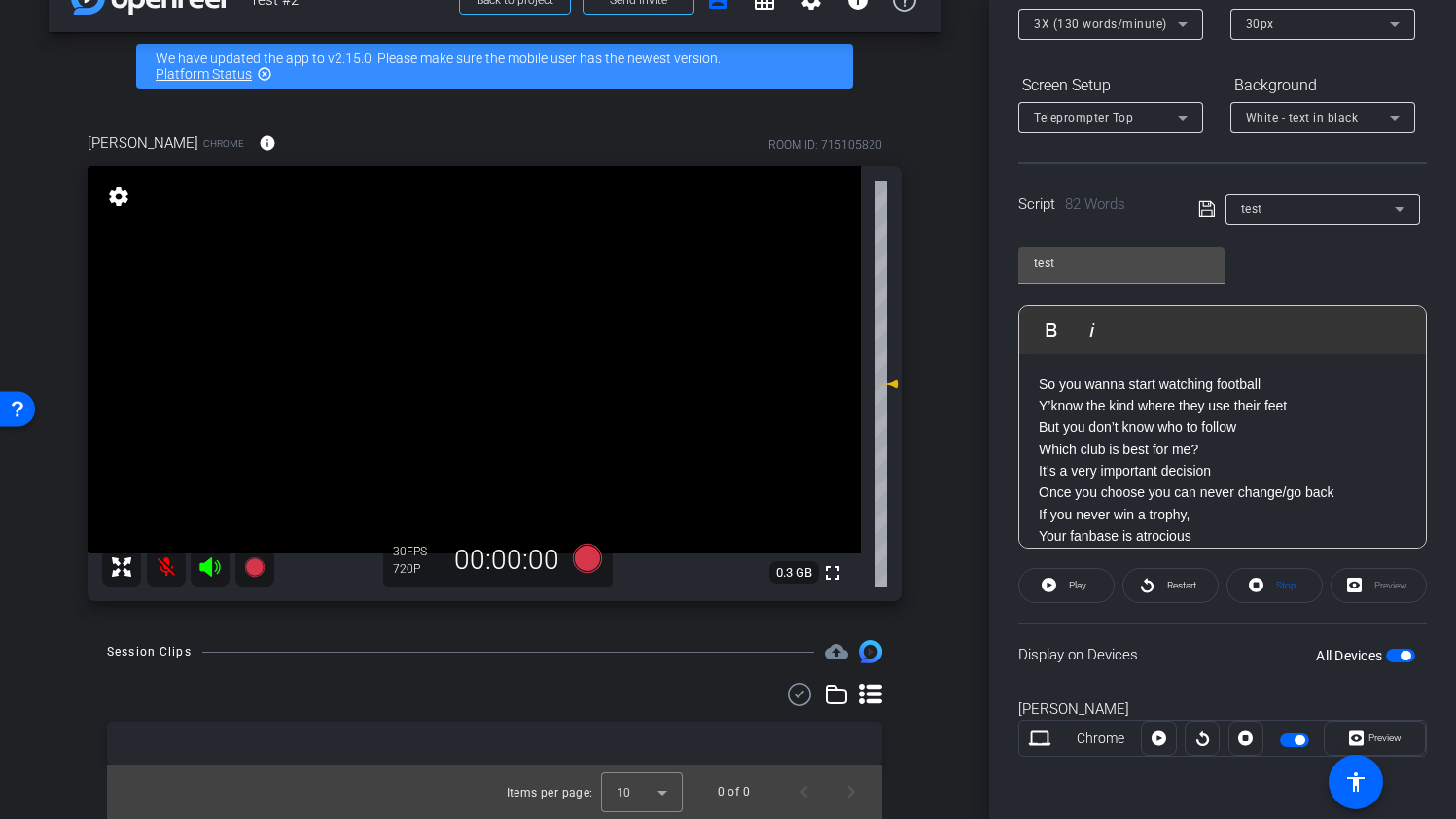
click at [841, 693] on icon at bounding box center [837, 695] width 24 height 24
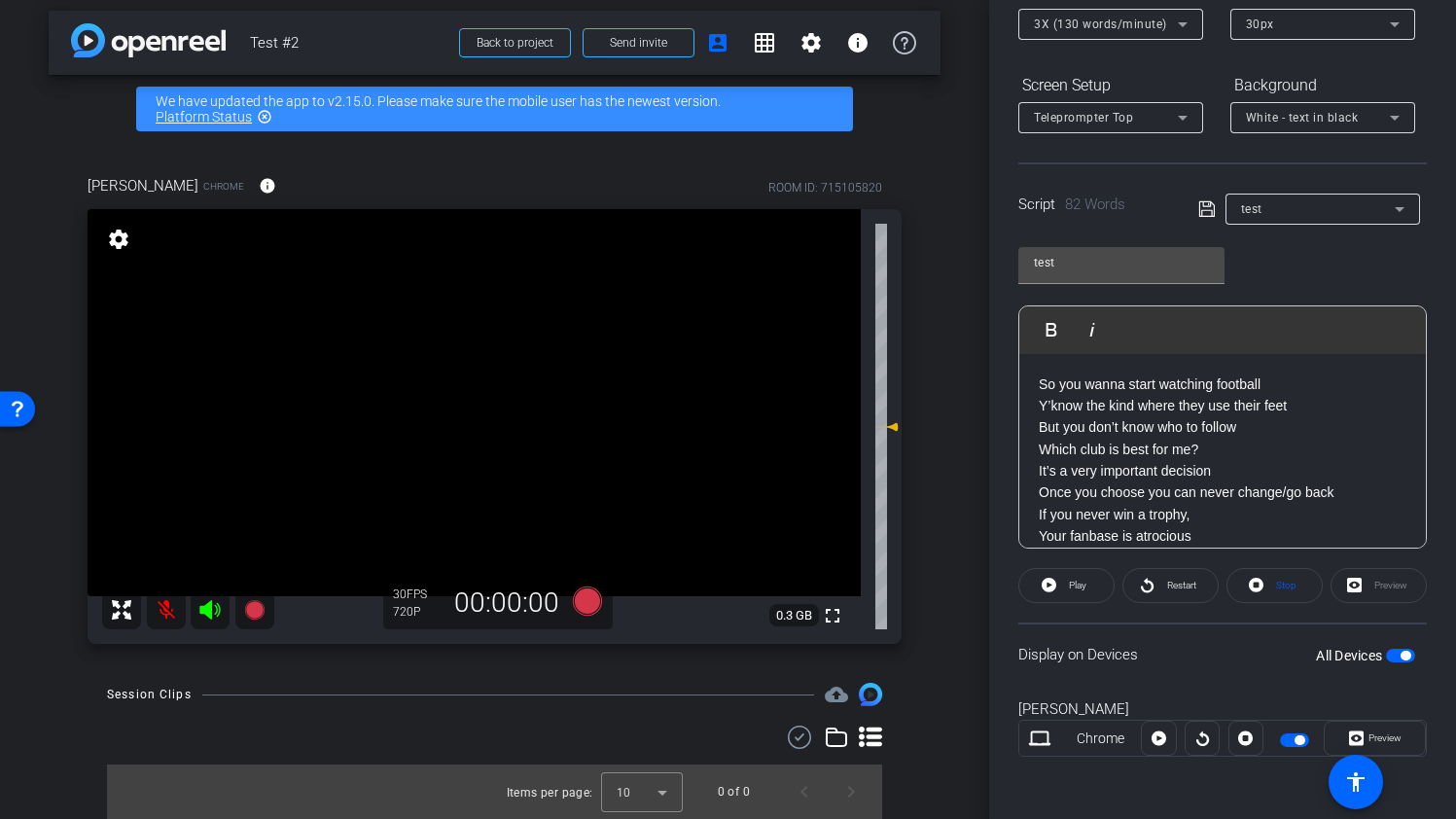
click at [949, 562] on div "arrow_back Test #2 Back to project Send invite account_box grid_on settings inf…" at bounding box center [494, 400] width 989 height 819
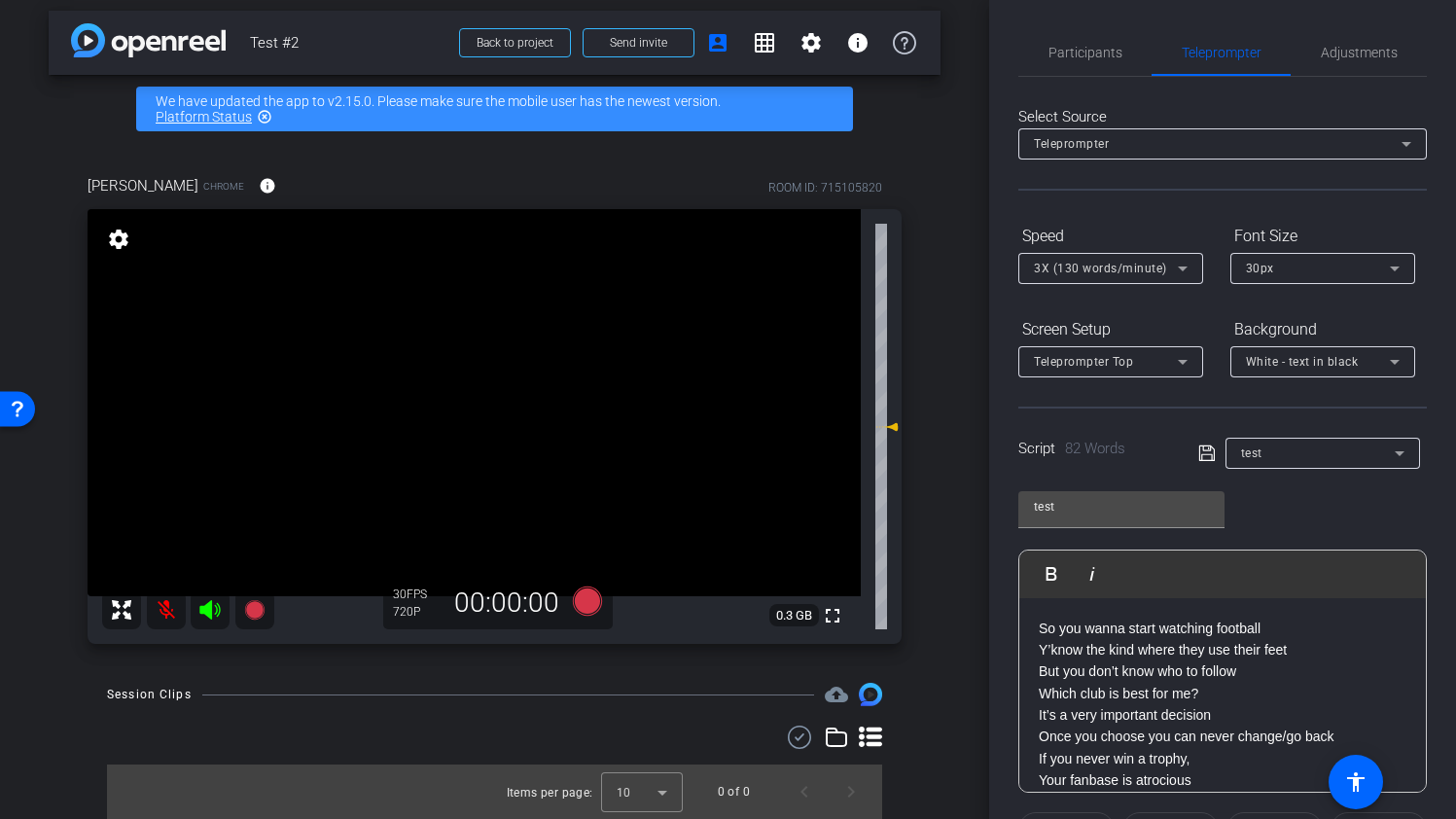
scroll to position [2, 0]
click at [1318, 141] on div "Teleprompter" at bounding box center [1217, 141] width 367 height 25
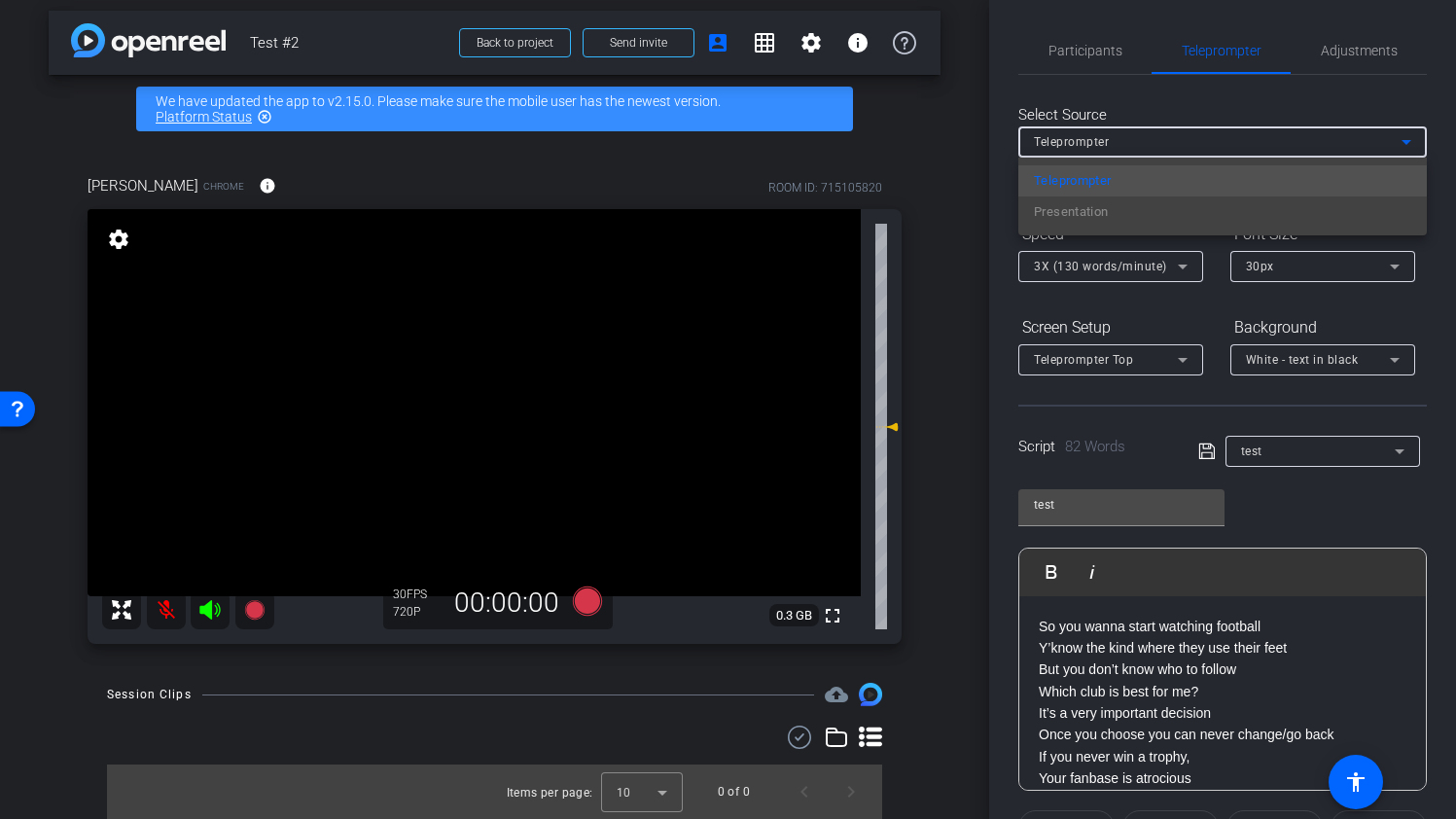
click at [1318, 141] on div at bounding box center [728, 409] width 1456 height 819
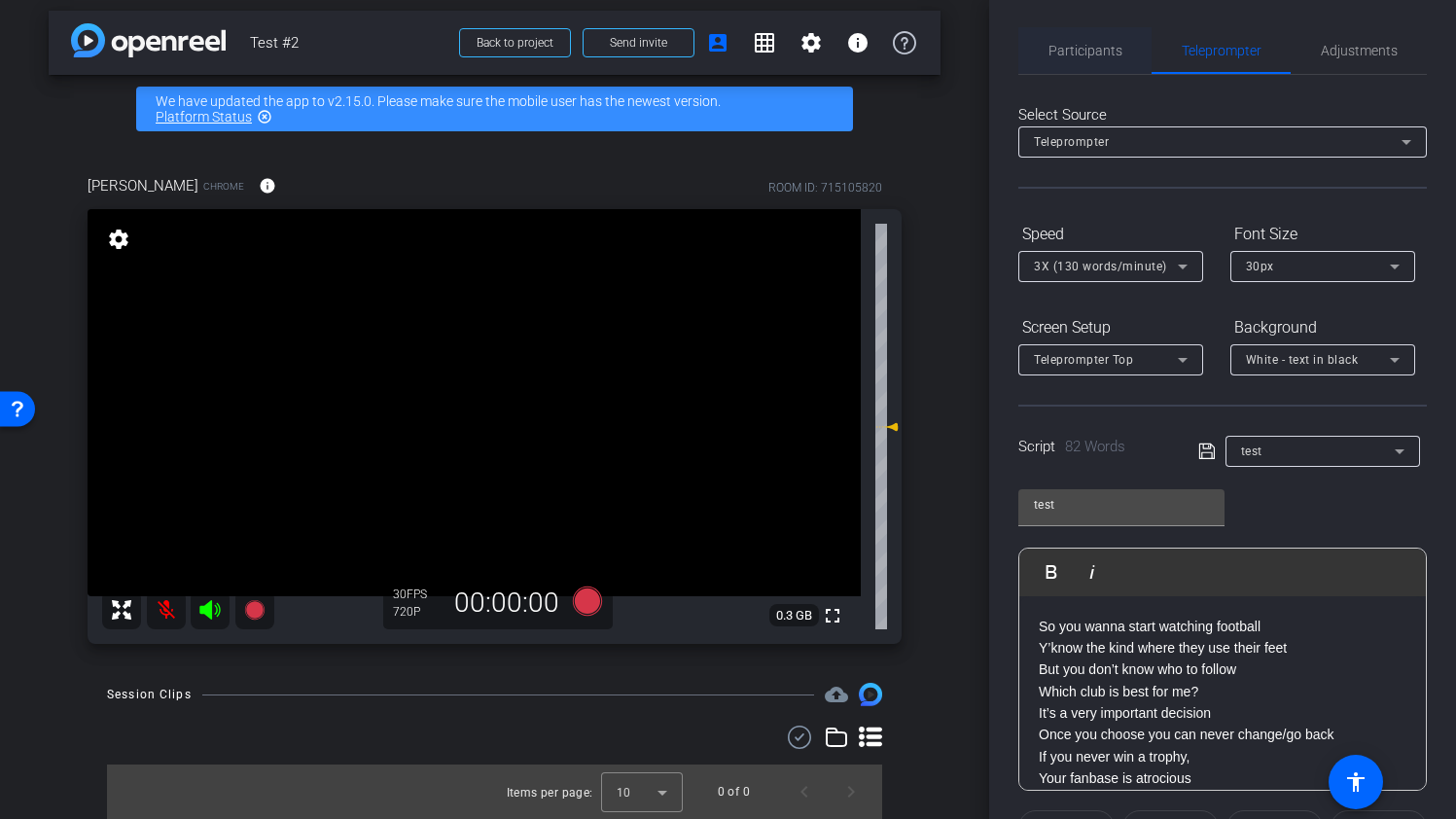
click at [1106, 48] on span "Participants" at bounding box center [1085, 50] width 74 height 14
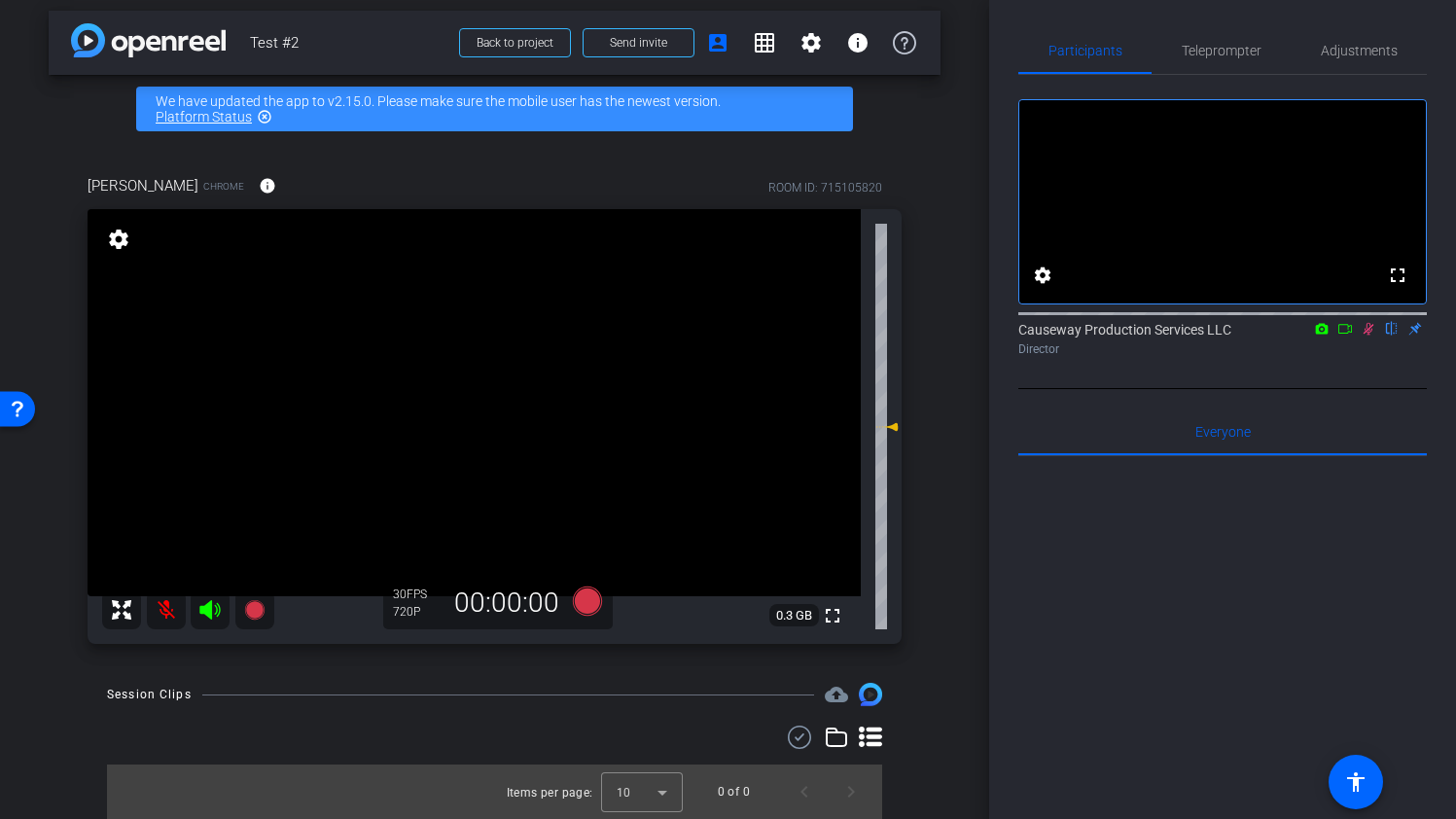
click at [1221, 584] on div at bounding box center [1222, 696] width 408 height 481
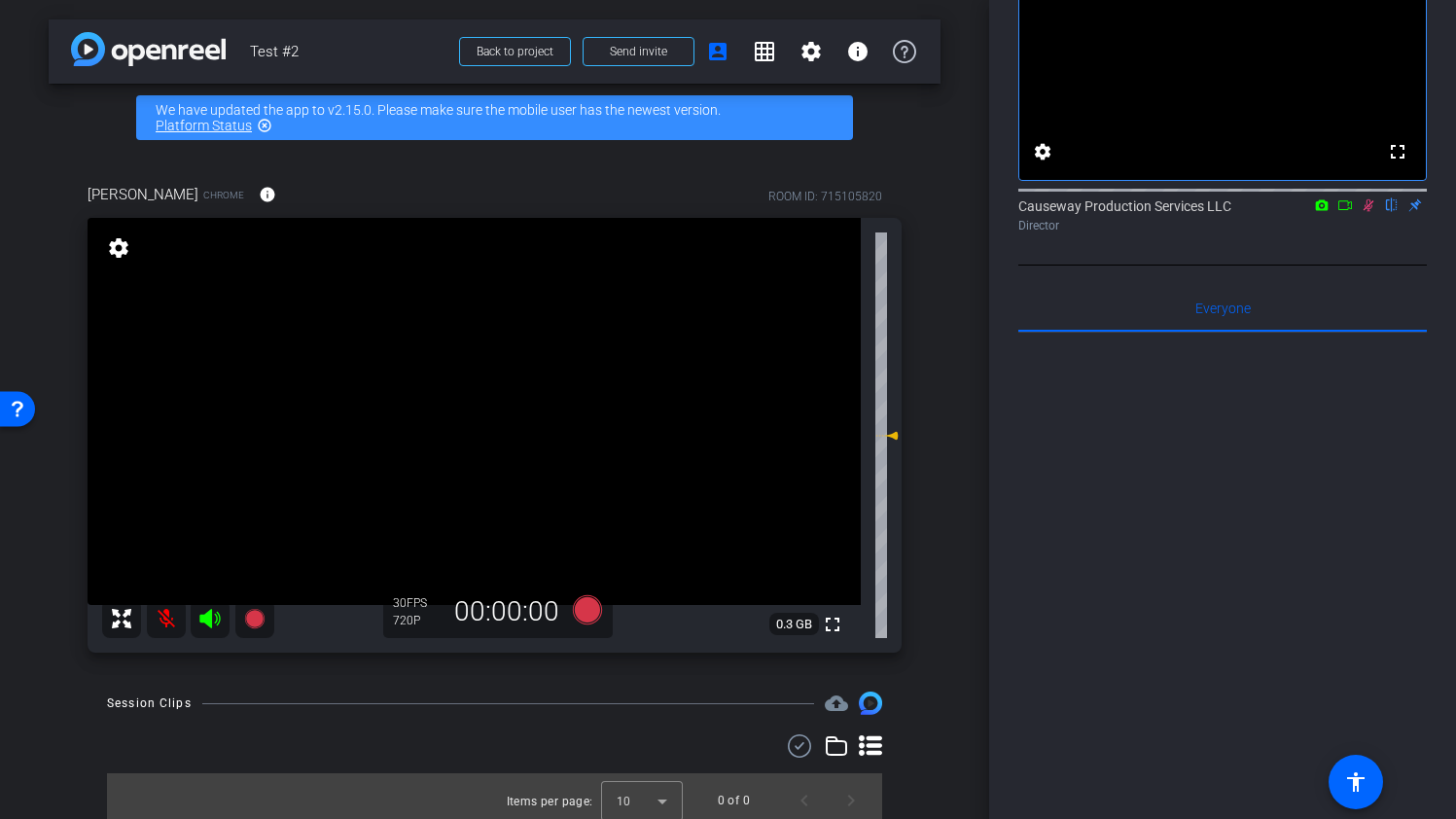
scroll to position [0, 0]
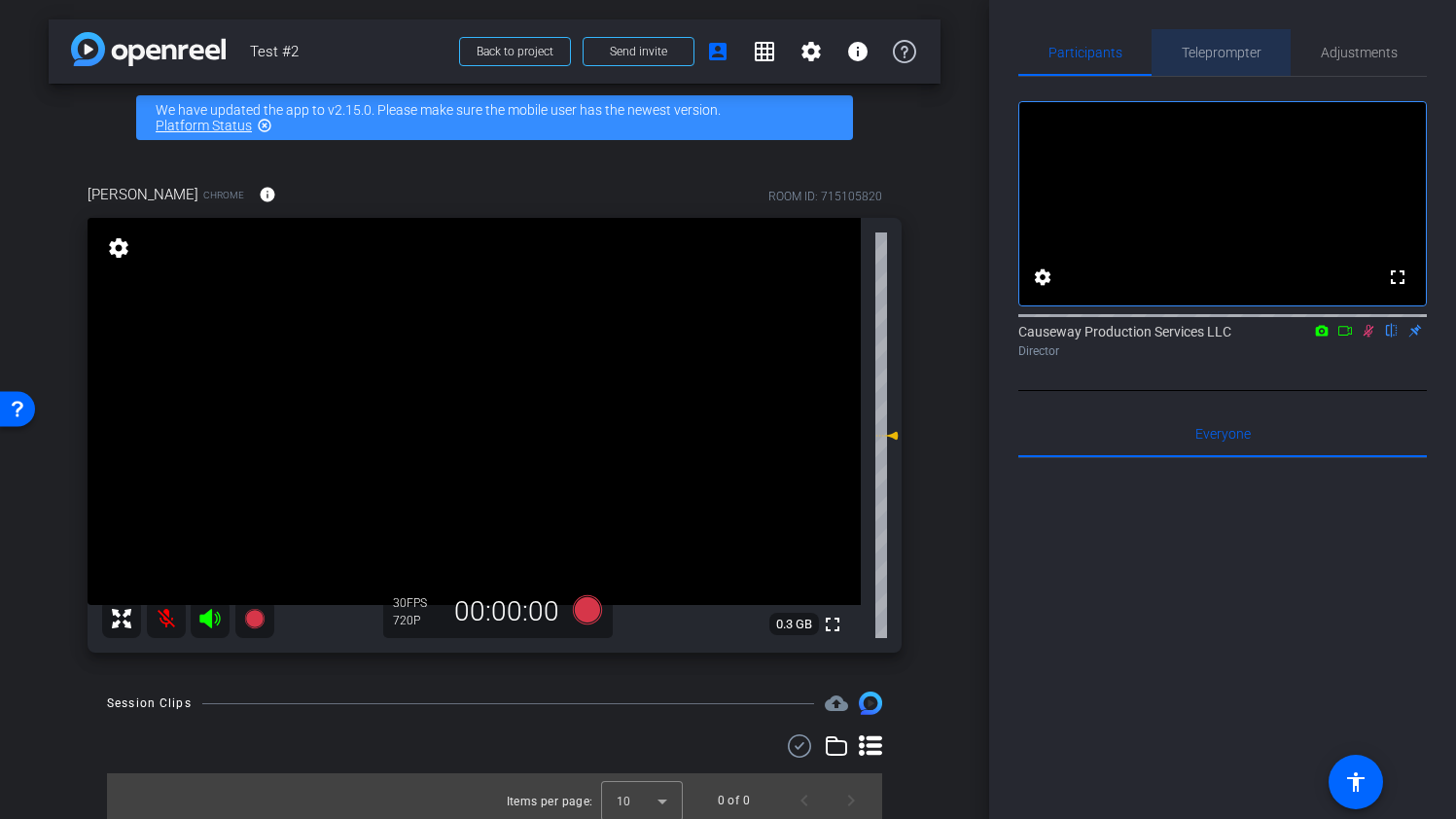
click at [1232, 47] on span "Teleprompter" at bounding box center [1221, 52] width 80 height 14
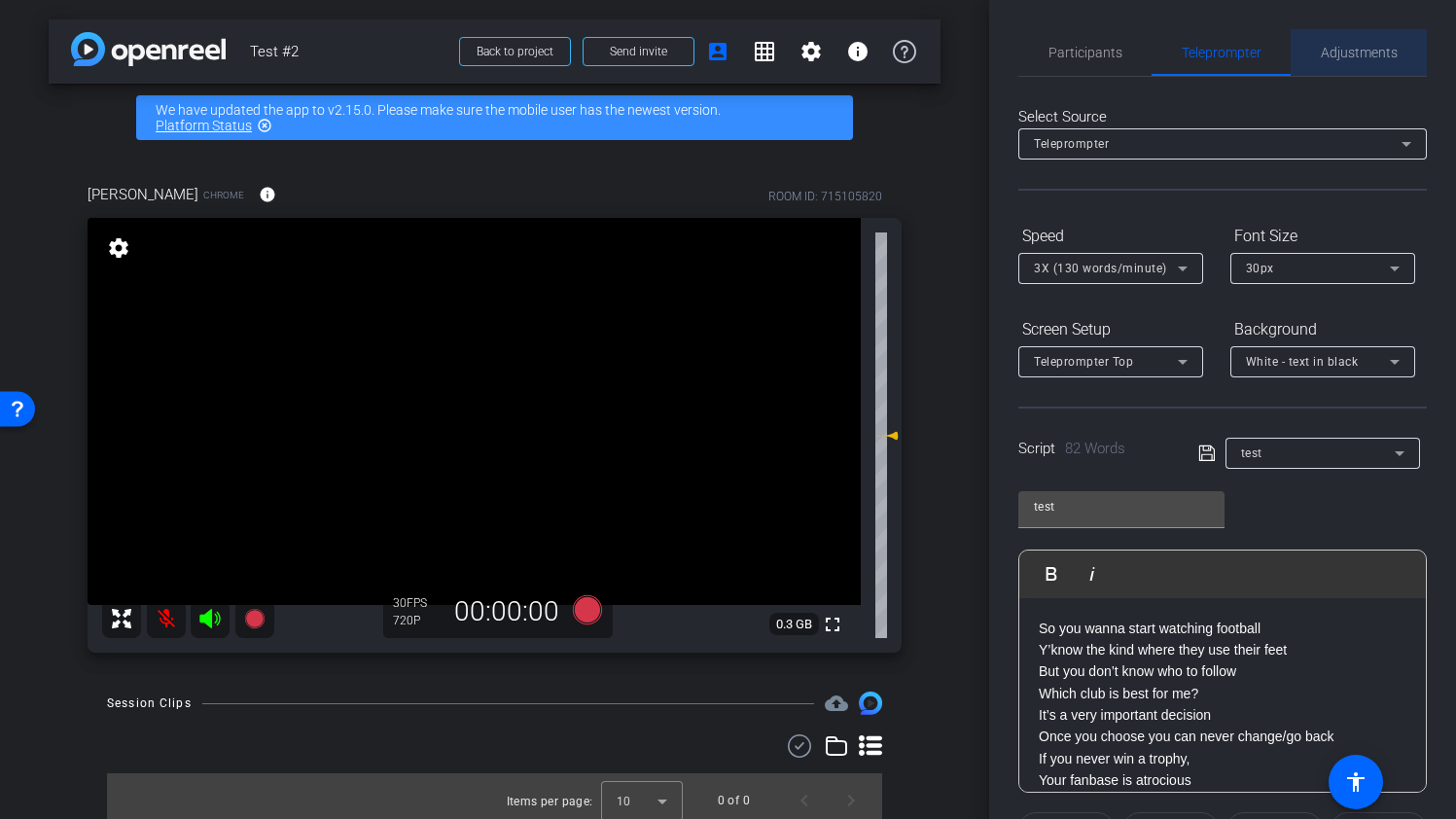
click at [1353, 62] on span "Adjustments" at bounding box center [1359, 52] width 77 height 46
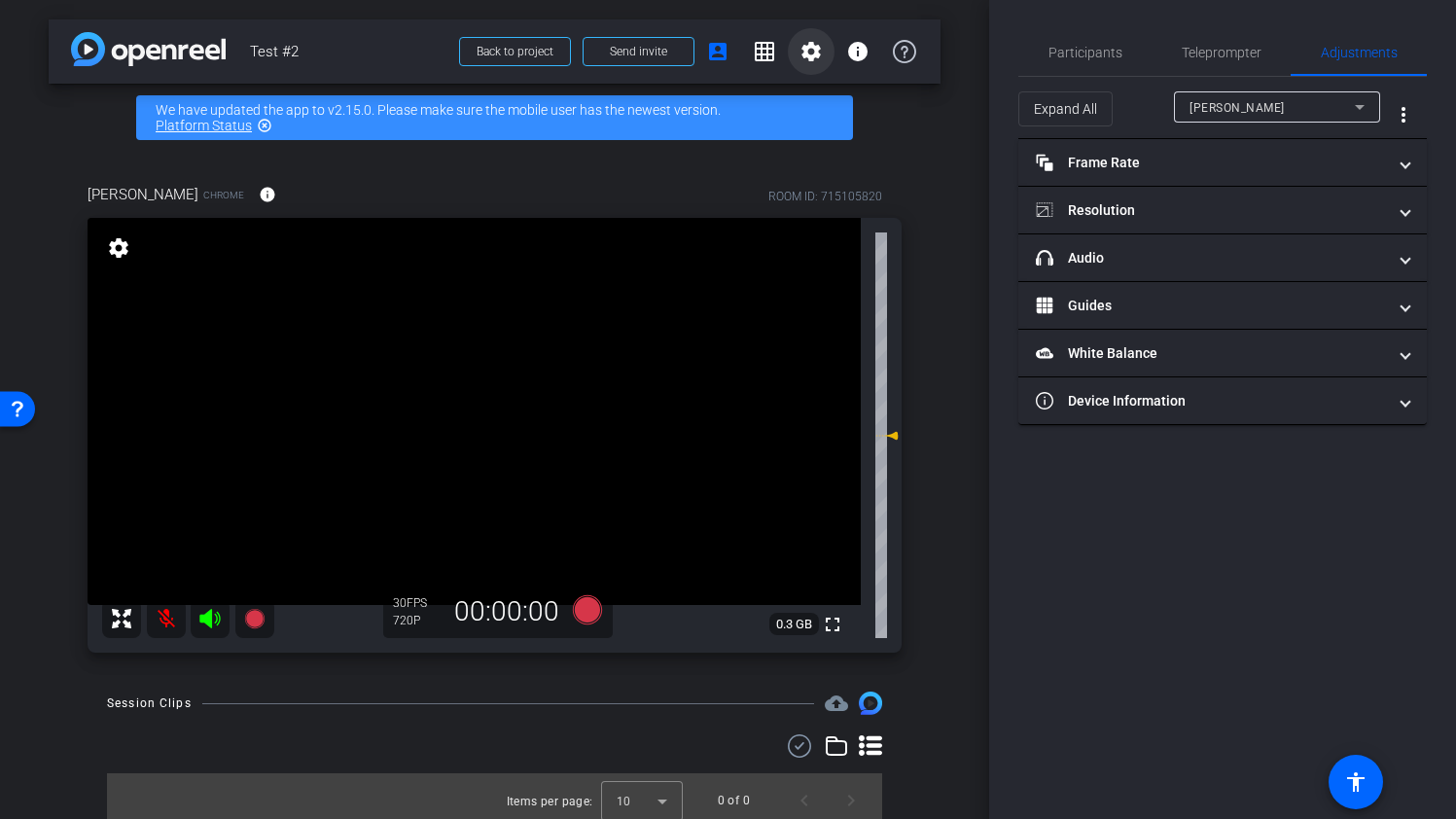
click at [801, 44] on mat-icon "settings" at bounding box center [811, 51] width 24 height 24
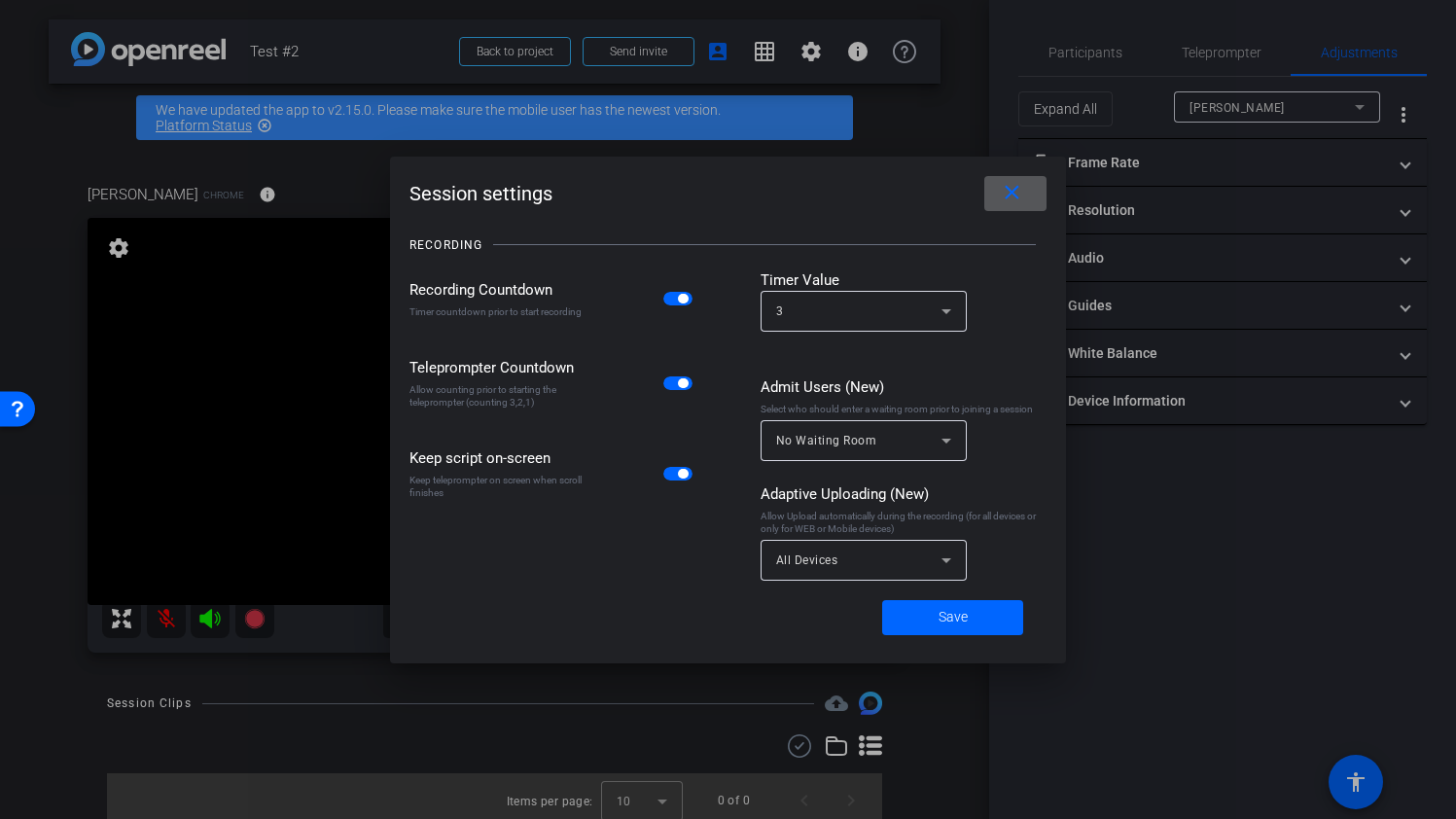
click at [1011, 190] on mat-icon "close" at bounding box center [1011, 193] width 25 height 25
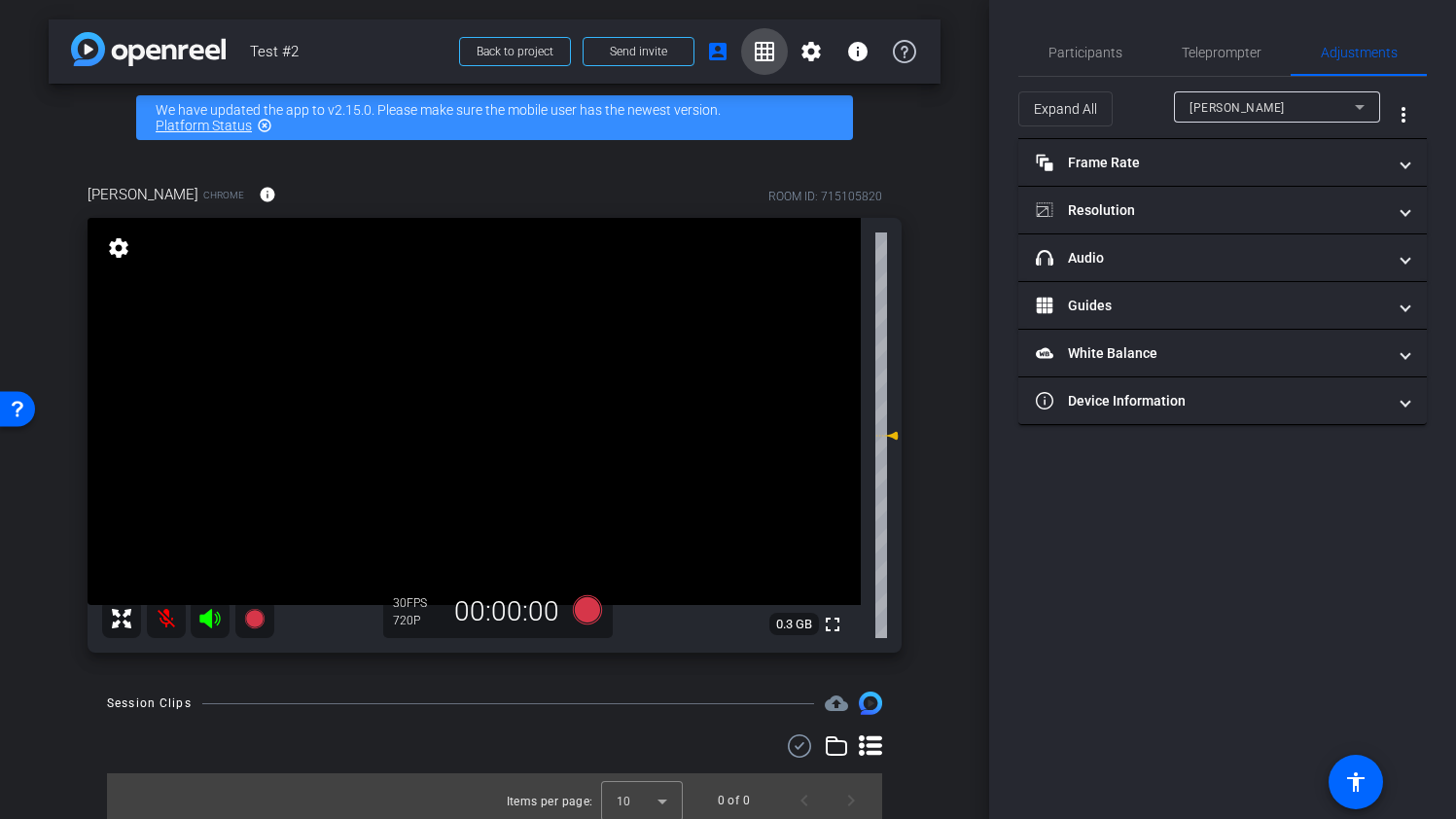
click at [768, 51] on mat-icon "grid_on" at bounding box center [765, 51] width 24 height 24
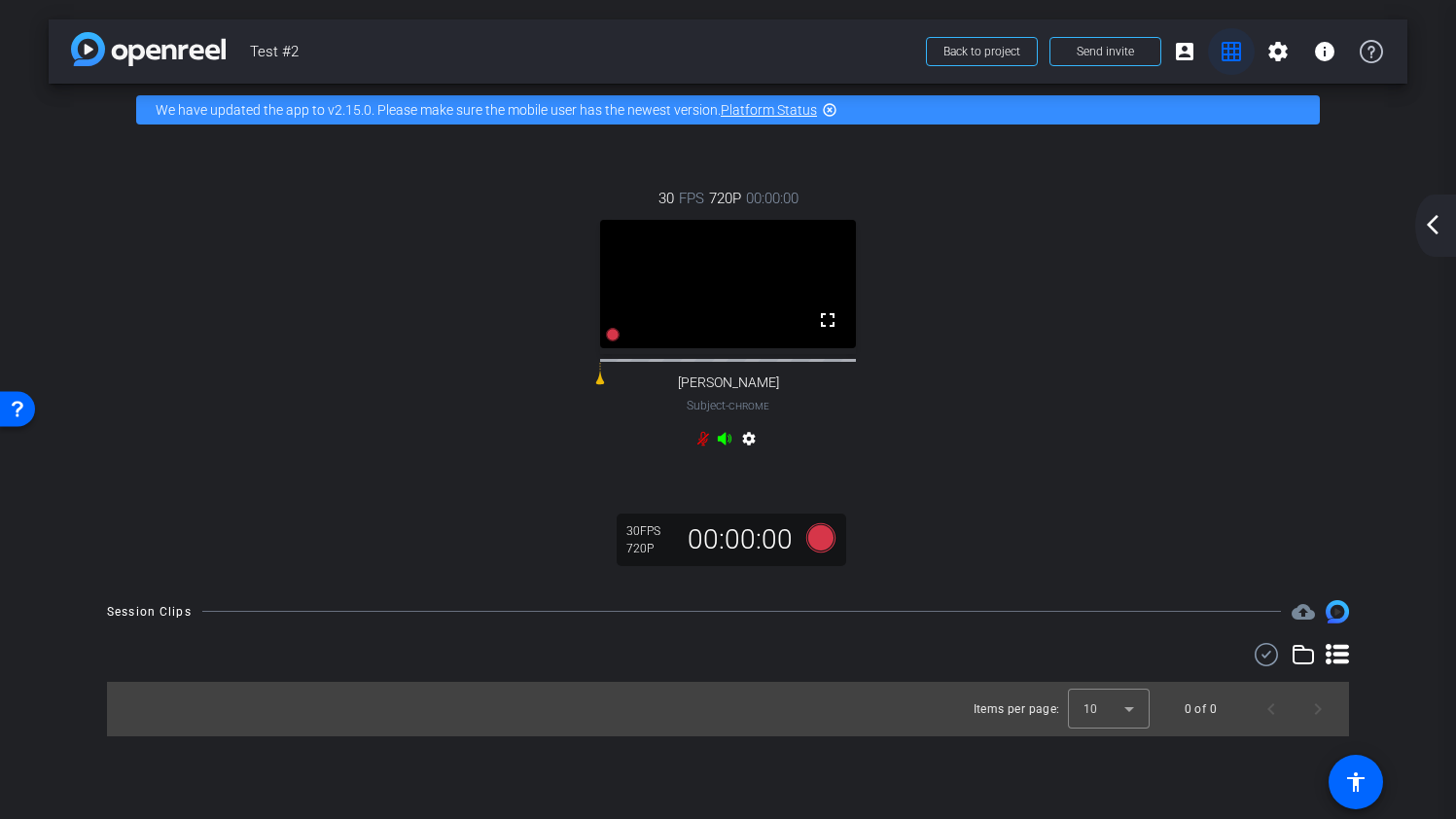
click at [1232, 52] on mat-icon "grid_on" at bounding box center [1231, 51] width 24 height 24
click at [1175, 44] on mat-icon "account_box" at bounding box center [1184, 51] width 24 height 24
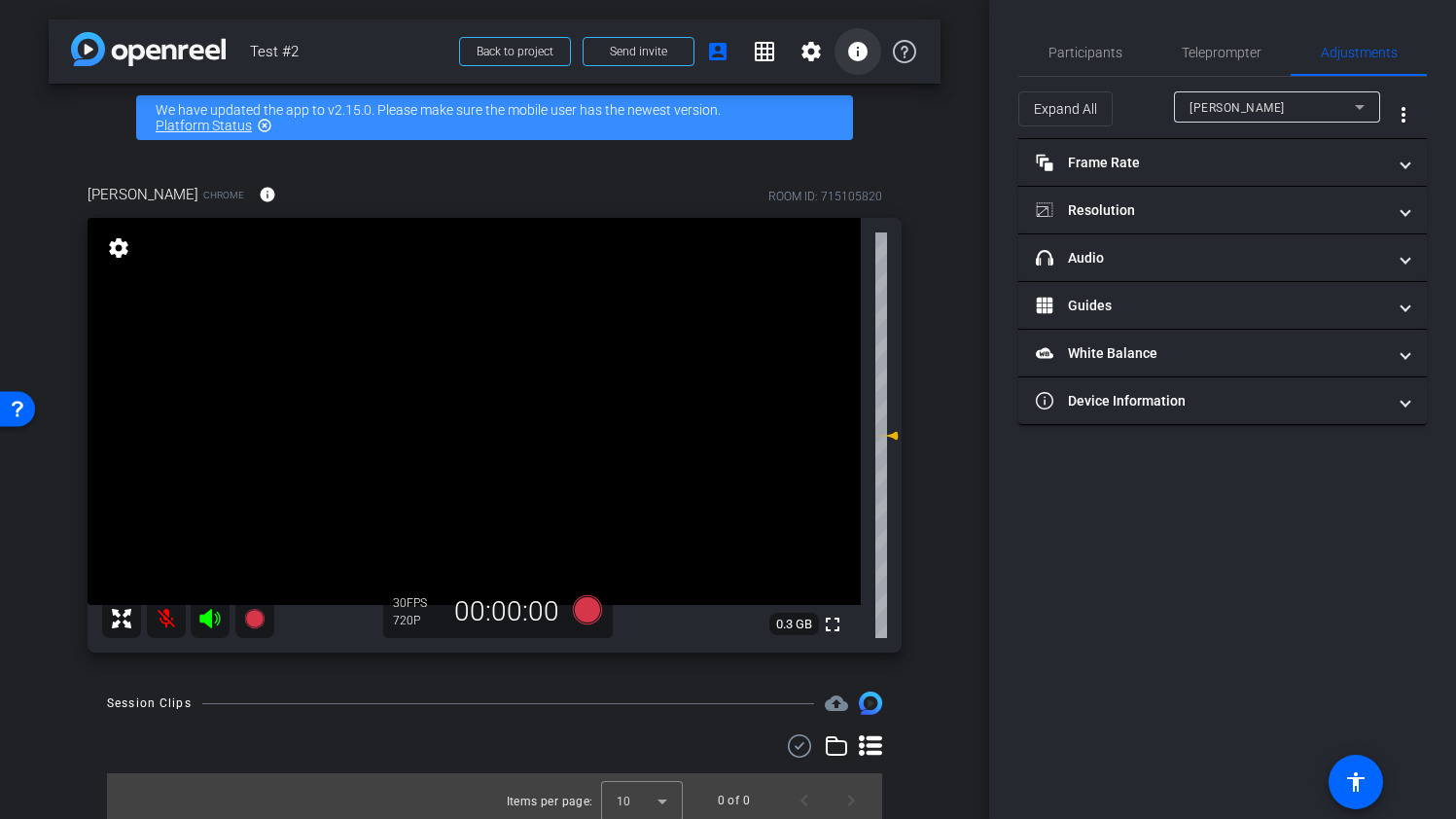
click at [868, 52] on mat-icon "info" at bounding box center [857, 51] width 24 height 24
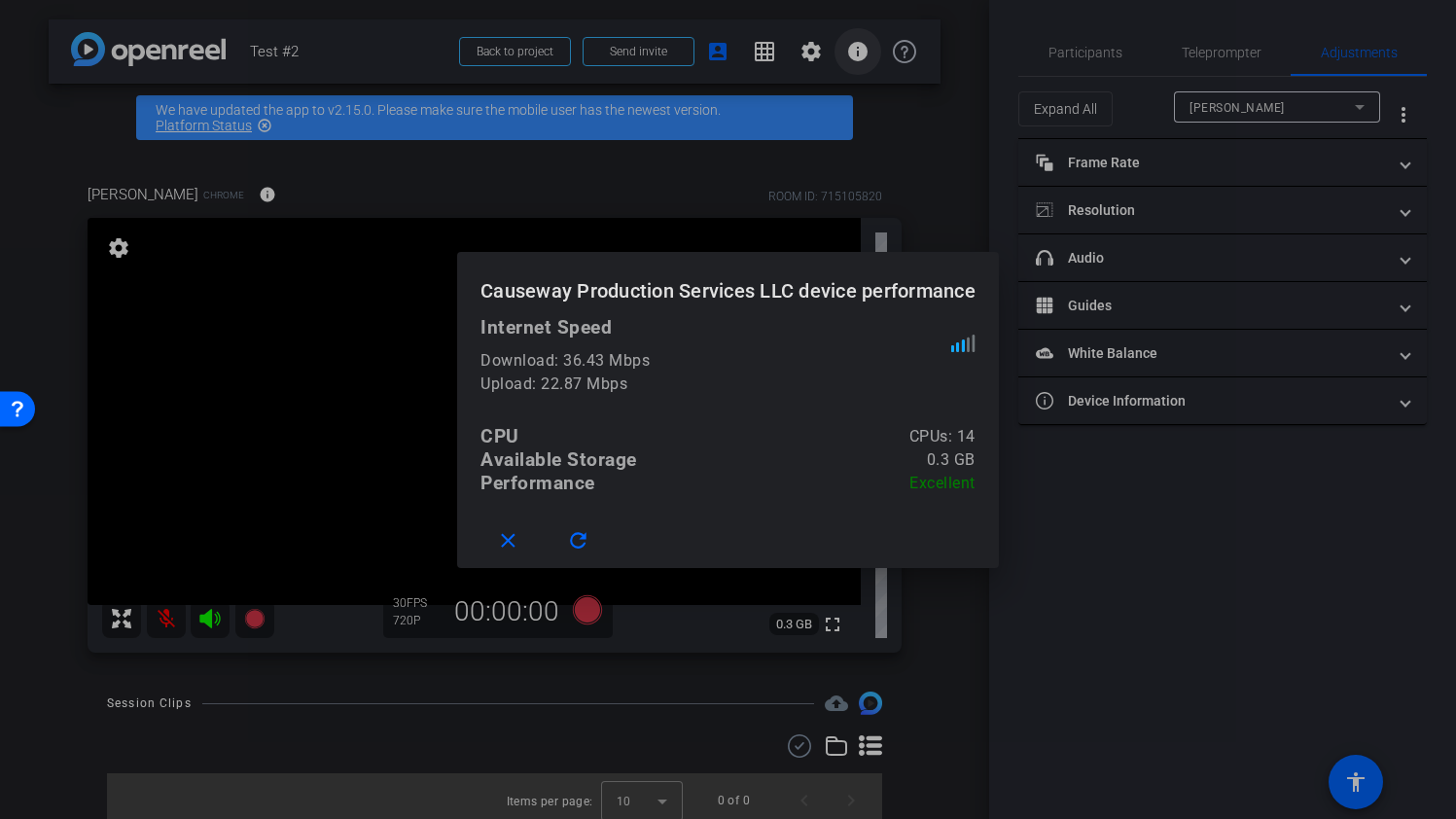
click at [868, 52] on div at bounding box center [728, 409] width 1456 height 819
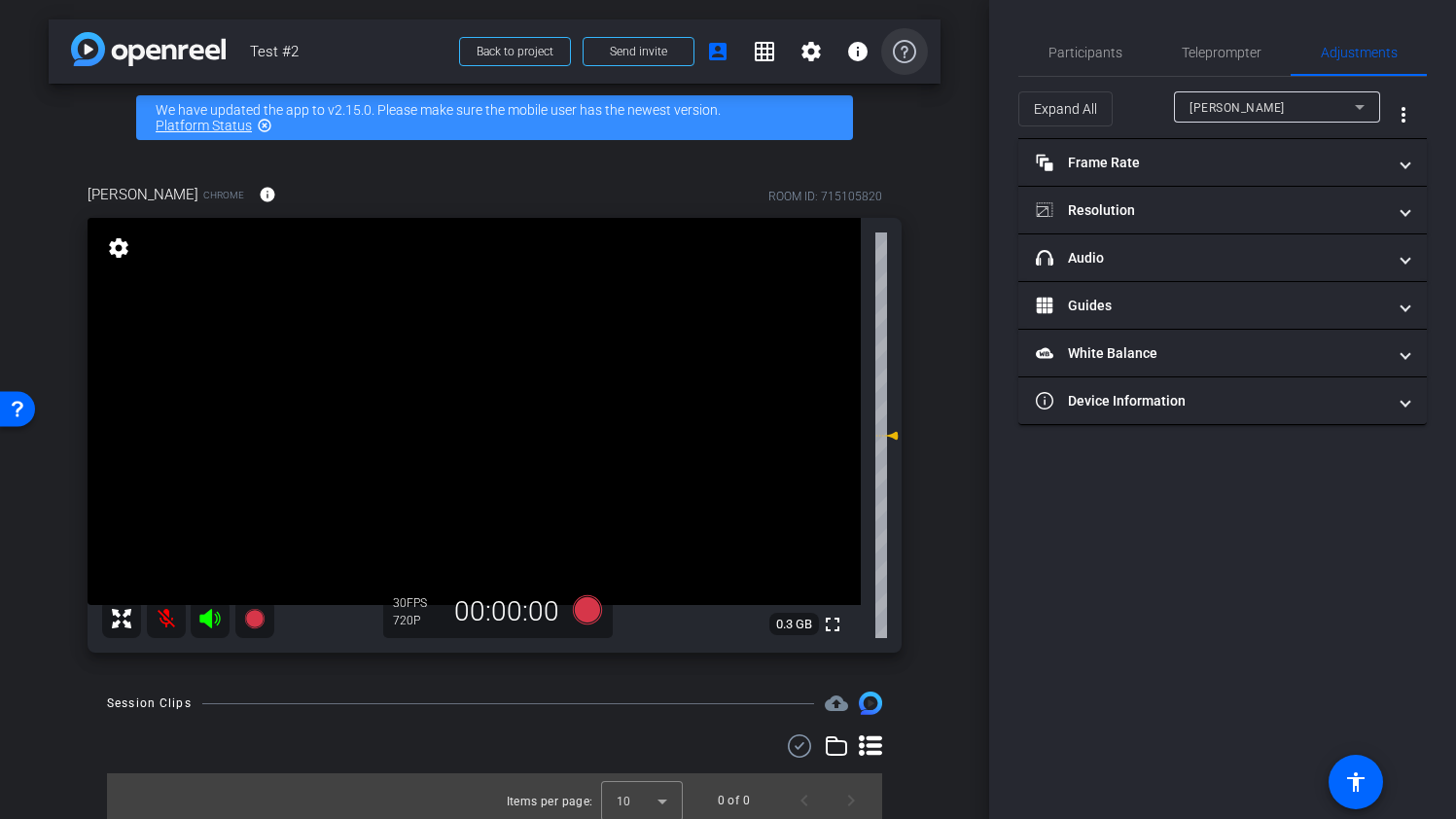
click at [916, 57] on span at bounding box center [904, 51] width 46 height 46
click at [1242, 45] on span "Teleprompter" at bounding box center [1221, 52] width 80 height 14
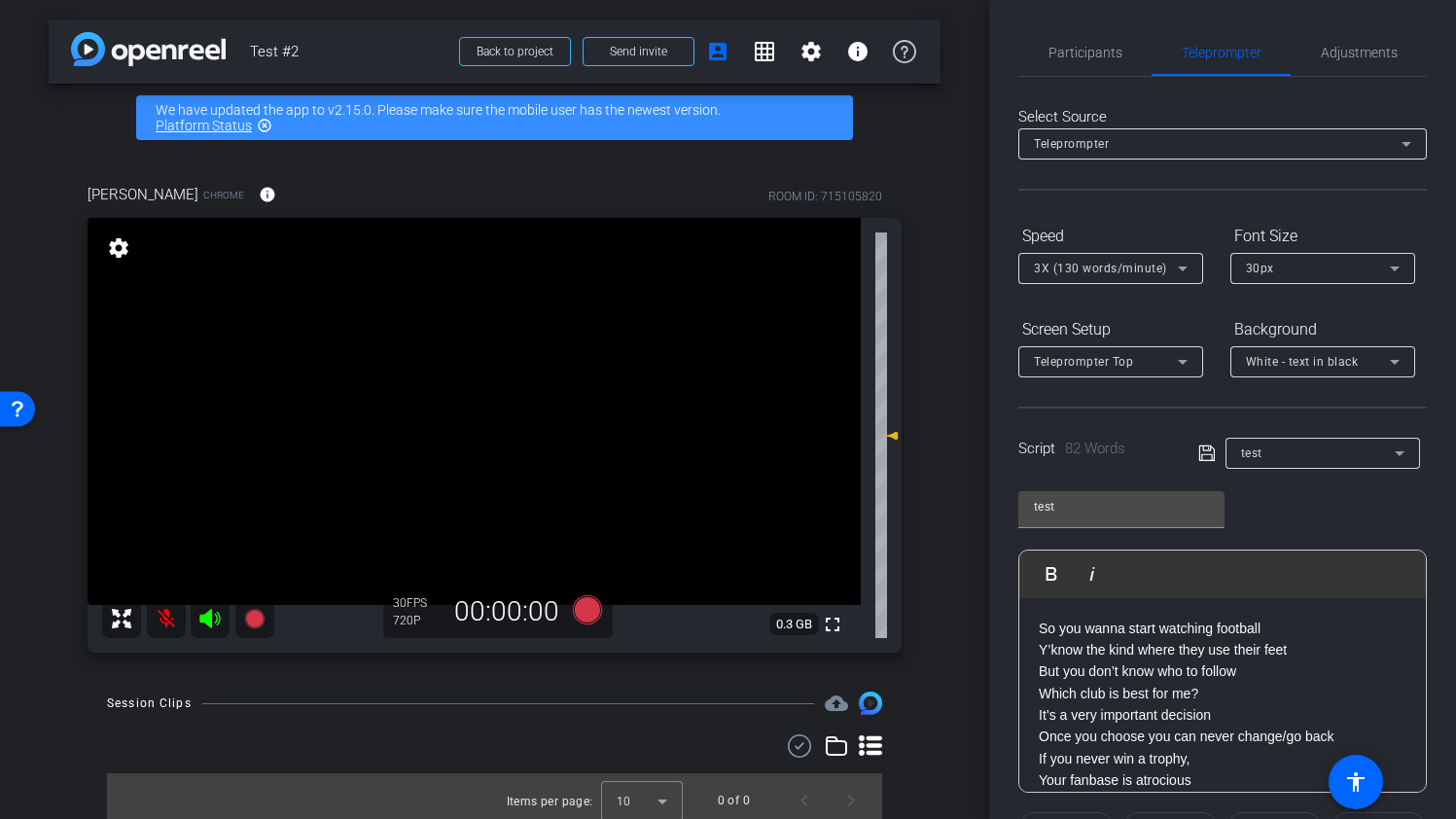
scroll to position [244, 0]
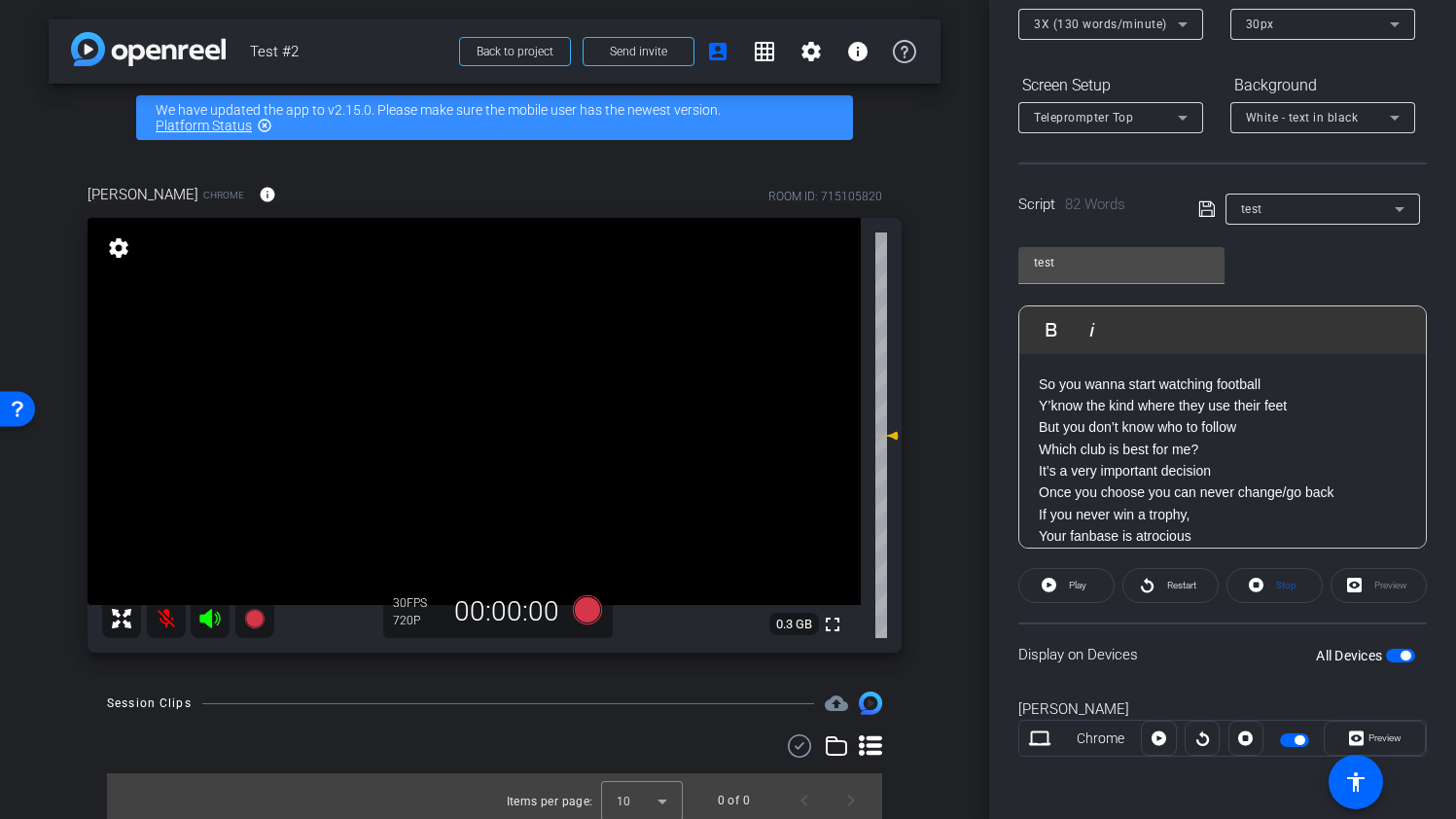
click at [1385, 586] on div "Preview" at bounding box center [1378, 585] width 96 height 35
click at [1350, 589] on div "Preview" at bounding box center [1378, 585] width 96 height 35
click at [1352, 586] on div "Preview" at bounding box center [1378, 585] width 96 height 35
click at [1411, 652] on span "button" at bounding box center [1401, 656] width 30 height 14
click at [1359, 582] on div "Preview" at bounding box center [1378, 585] width 96 height 35
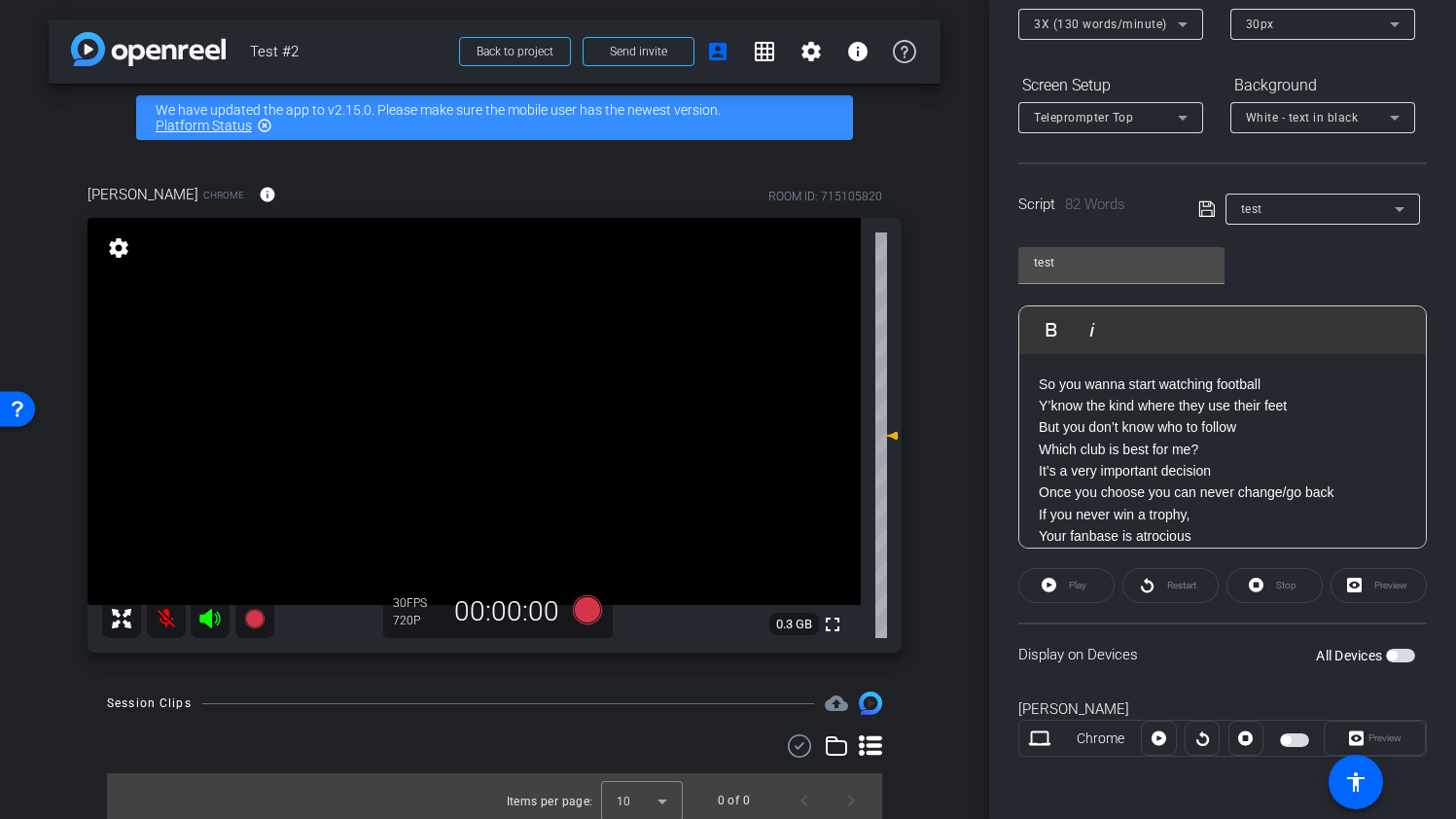
click at [1349, 582] on div "Preview" at bounding box center [1378, 585] width 96 height 35
click at [1268, 260] on div "test Play Play from this location Play Selected Play and display the selected t…" at bounding box center [1222, 390] width 408 height 316
click at [1207, 211] on icon at bounding box center [1207, 209] width 18 height 24
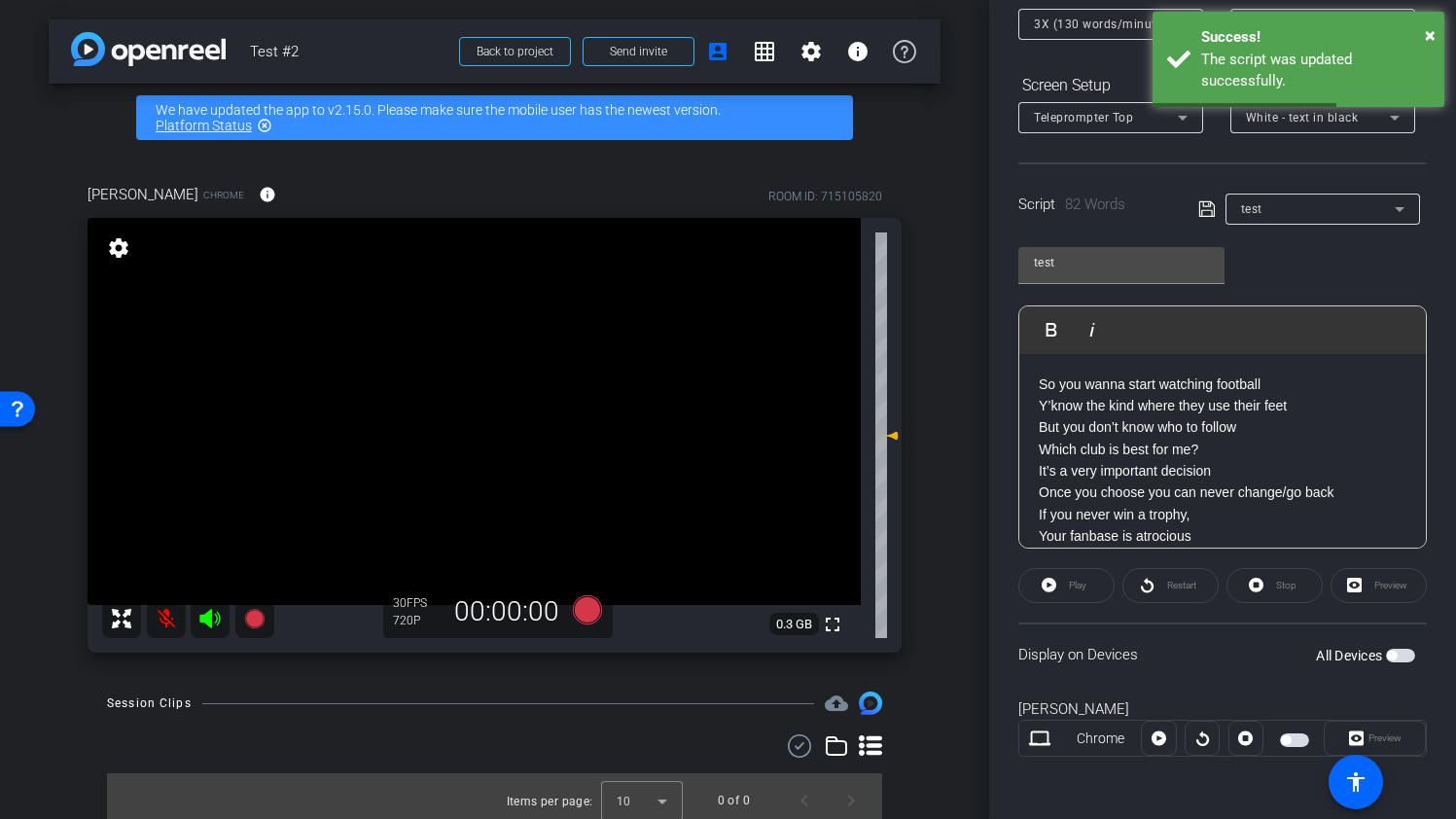
click at [1373, 583] on div "Preview" at bounding box center [1378, 585] width 96 height 35
click at [1367, 583] on div "Preview" at bounding box center [1378, 585] width 96 height 35
click at [1363, 583] on div "Preview" at bounding box center [1378, 585] width 96 height 35
click at [1375, 736] on div "Preview" at bounding box center [1374, 737] width 102 height 35
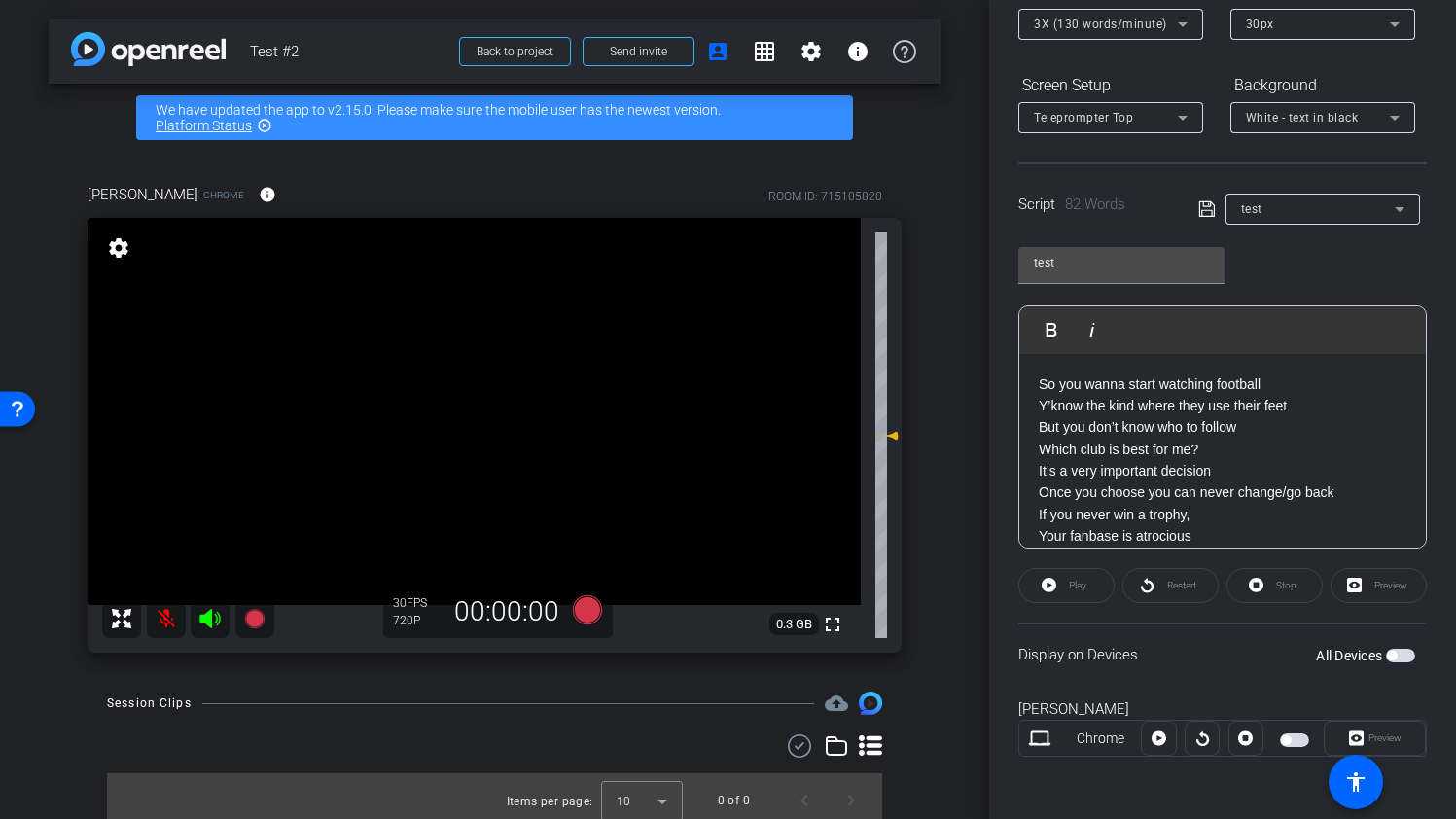
click at [1390, 654] on span "button" at bounding box center [1392, 656] width 10 height 10
click at [1361, 583] on div "Preview" at bounding box center [1378, 585] width 96 height 35
click at [1354, 581] on div "Preview" at bounding box center [1378, 585] width 96 height 35
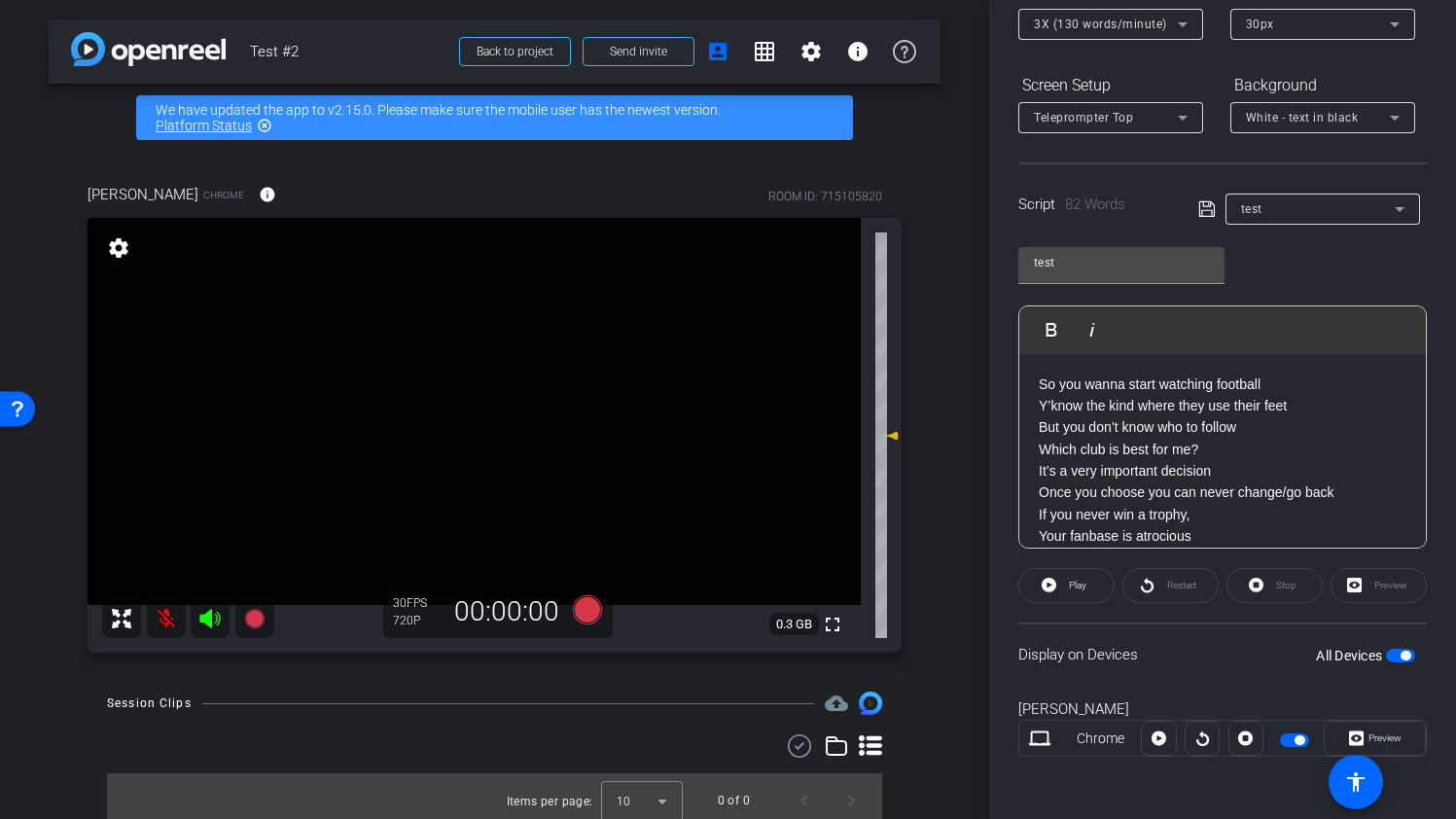
click at [1354, 581] on div "Preview" at bounding box center [1378, 585] width 96 height 35
click at [1367, 593] on div "Preview" at bounding box center [1378, 585] width 96 height 35
click at [1059, 595] on span at bounding box center [1066, 585] width 94 height 46
click at [1369, 588] on div "Preview" at bounding box center [1378, 585] width 96 height 35
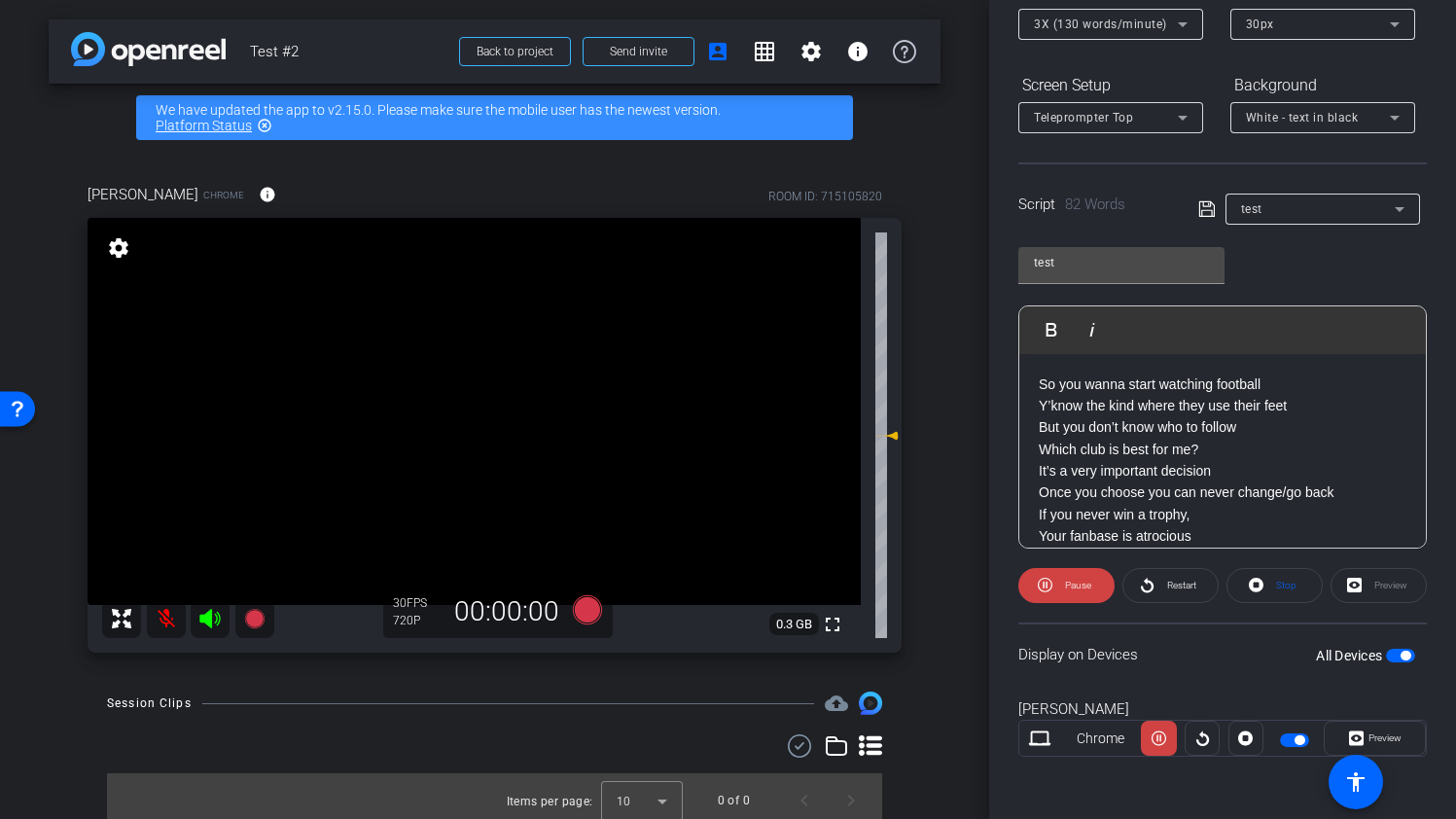
click at [1353, 591] on div "Preview" at bounding box center [1378, 585] width 96 height 35
click at [1144, 413] on p "Y’know the kind where they use their feet" at bounding box center [1222, 406] width 367 height 22
click at [1056, 446] on p "Which club is best for me?" at bounding box center [1222, 450] width 367 height 22
click at [1036, 450] on div "So you wanna start watching football Y’know the kind where they use their feet …" at bounding box center [1222, 525] width 406 height 343
click at [1053, 584] on span at bounding box center [1066, 585] width 96 height 46
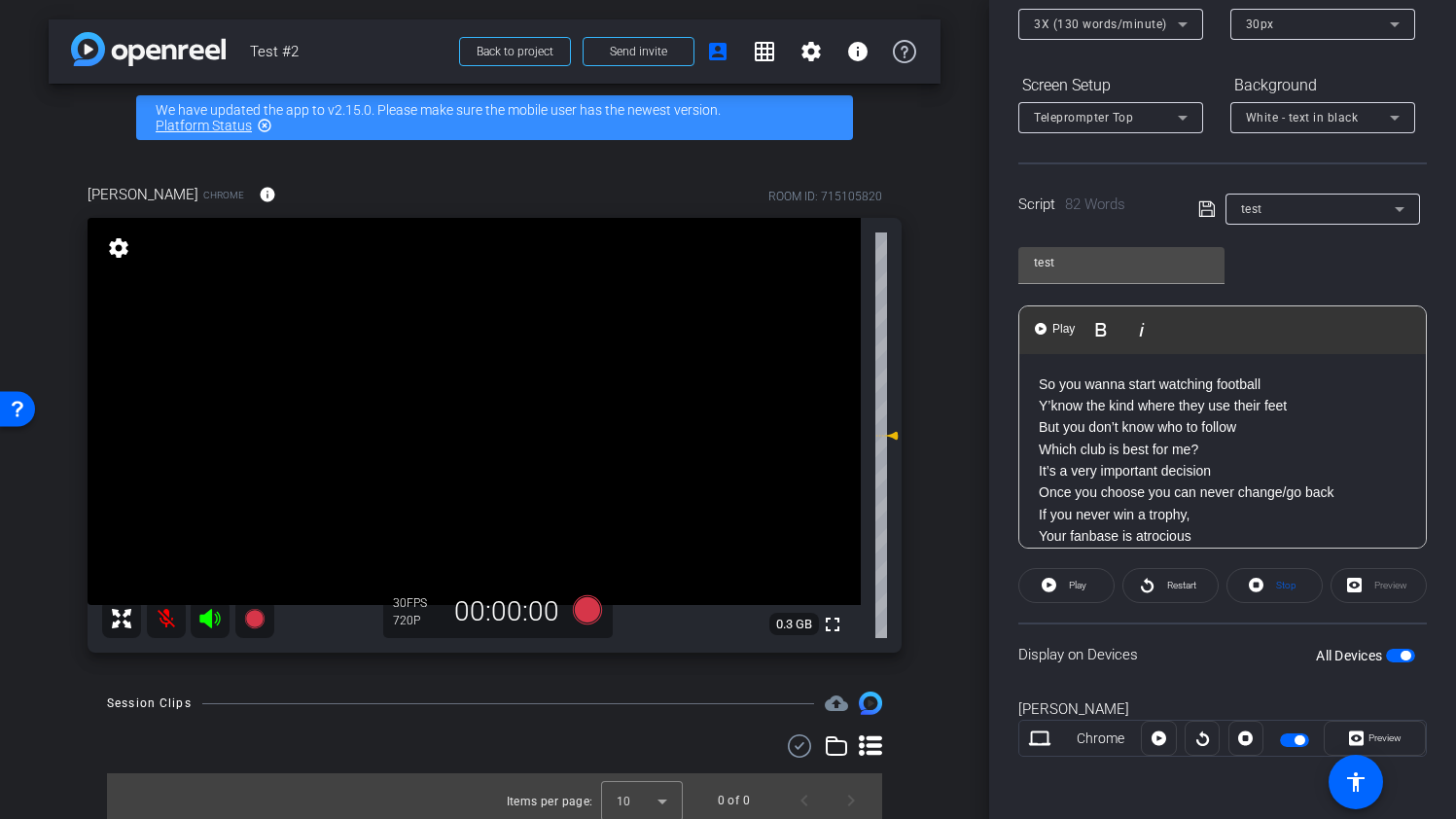
click at [1034, 448] on div "So you wanna start watching football Y’know the kind where they use their feet …" at bounding box center [1222, 525] width 406 height 343
click at [1044, 330] on img "button" at bounding box center [1040, 329] width 12 height 12
click at [1063, 587] on span "Pause" at bounding box center [1076, 586] width 32 height 28
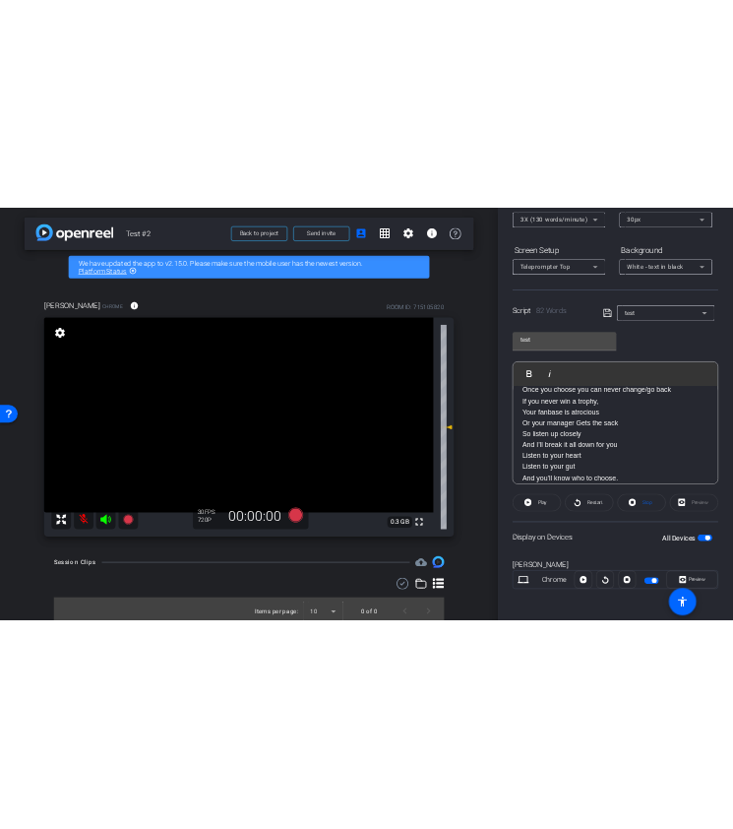
scroll to position [133, 0]
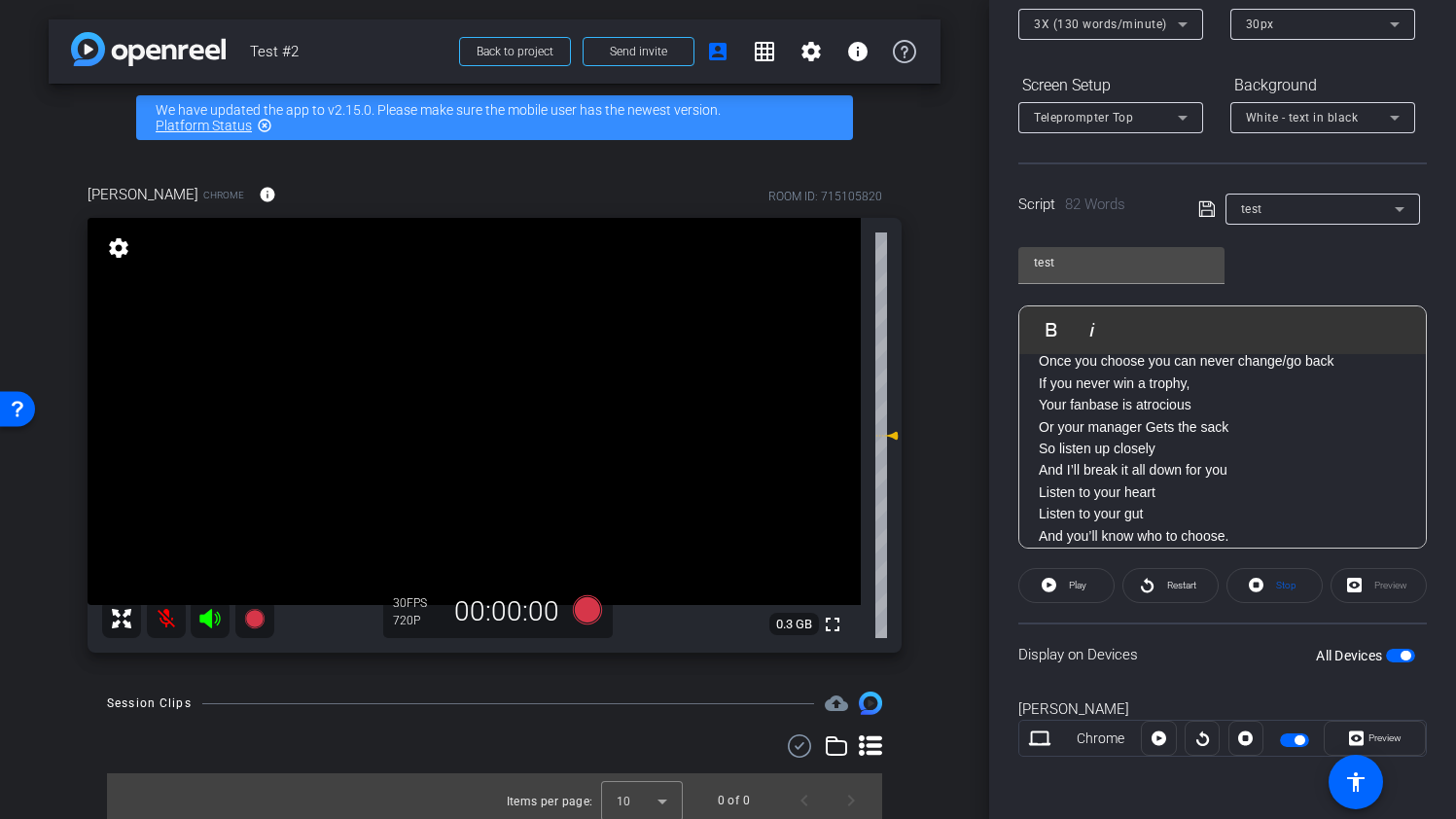
click at [1041, 471] on p "And I’ll break it all down for you" at bounding box center [1222, 470] width 367 height 22
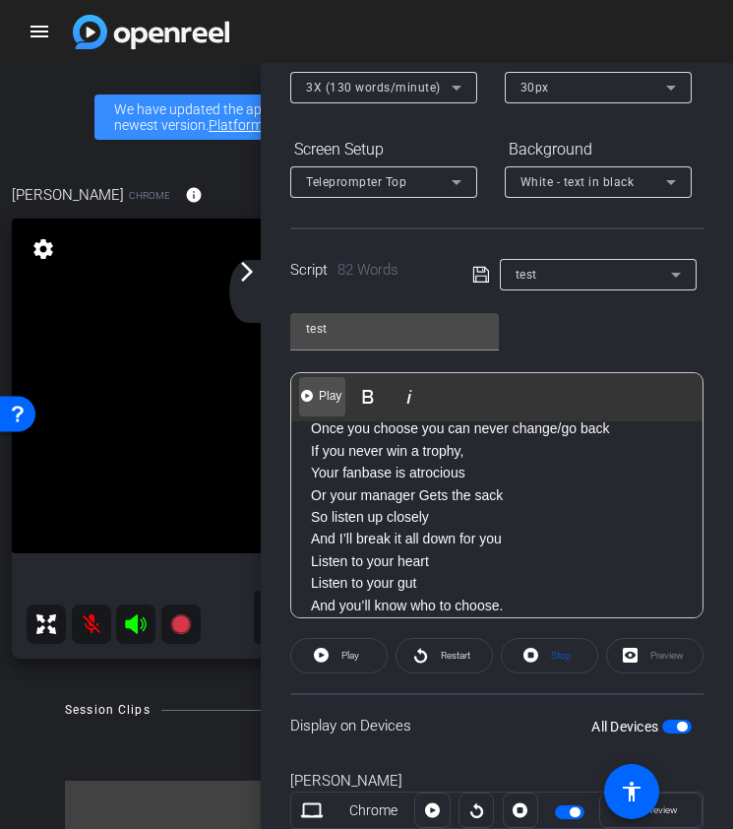
click at [306, 396] on img "button" at bounding box center [307, 396] width 12 height 12
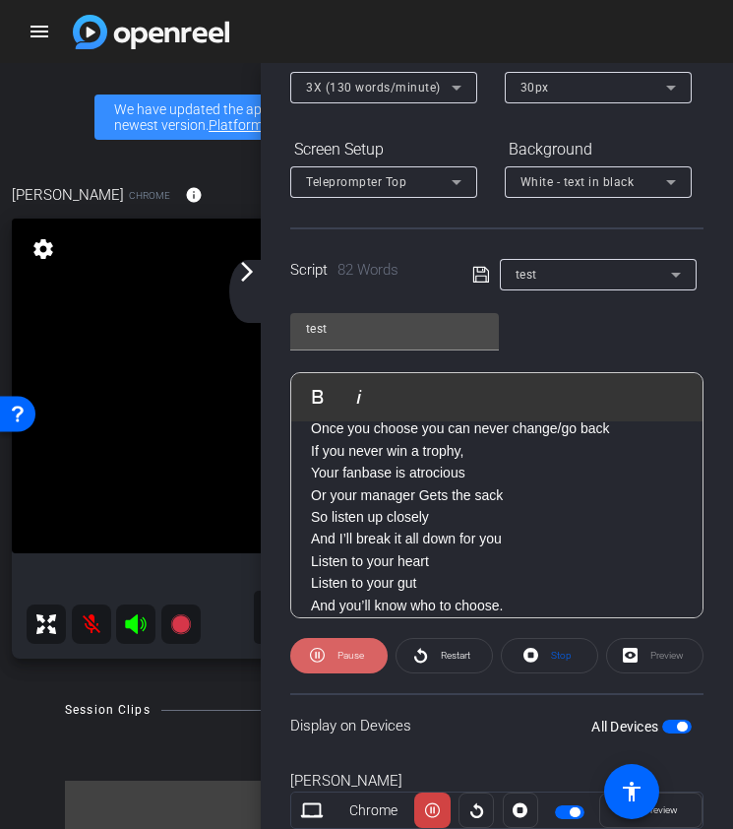
click at [335, 655] on span "Pause" at bounding box center [349, 656] width 32 height 28
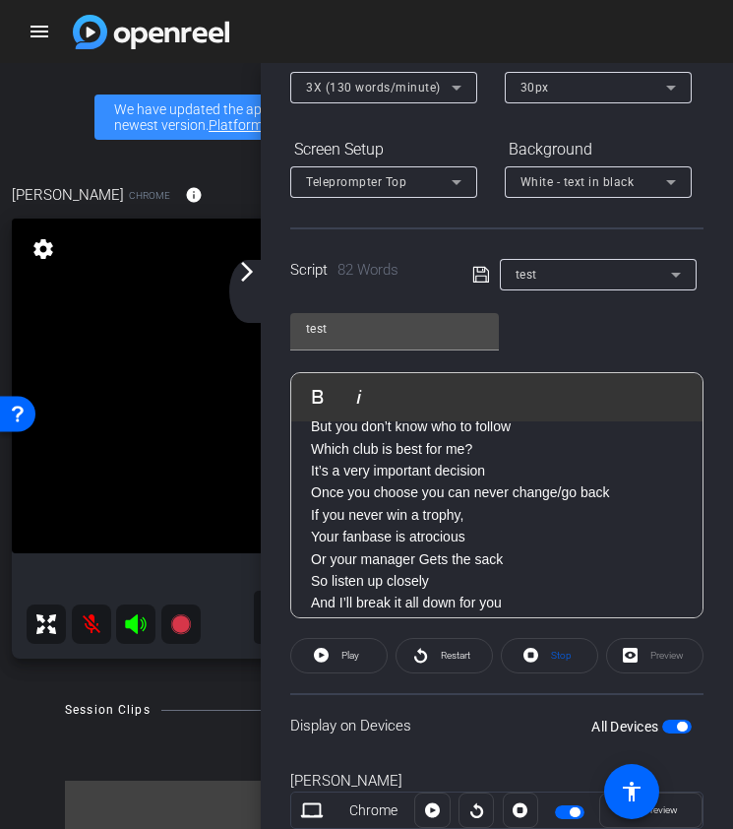
scroll to position [0, 0]
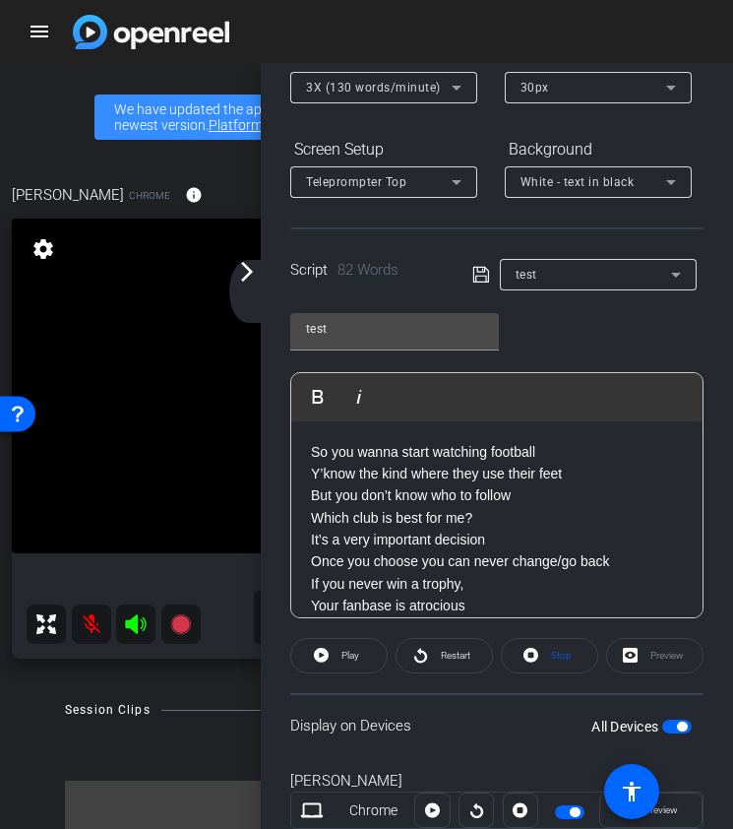
click at [314, 515] on p "Which club is best for me?" at bounding box center [497, 518] width 372 height 22
click at [309, 401] on img "button" at bounding box center [307, 396] width 12 height 12
click at [342, 656] on span "Pause" at bounding box center [351, 655] width 27 height 11
click at [667, 668] on div "Preview" at bounding box center [654, 655] width 97 height 35
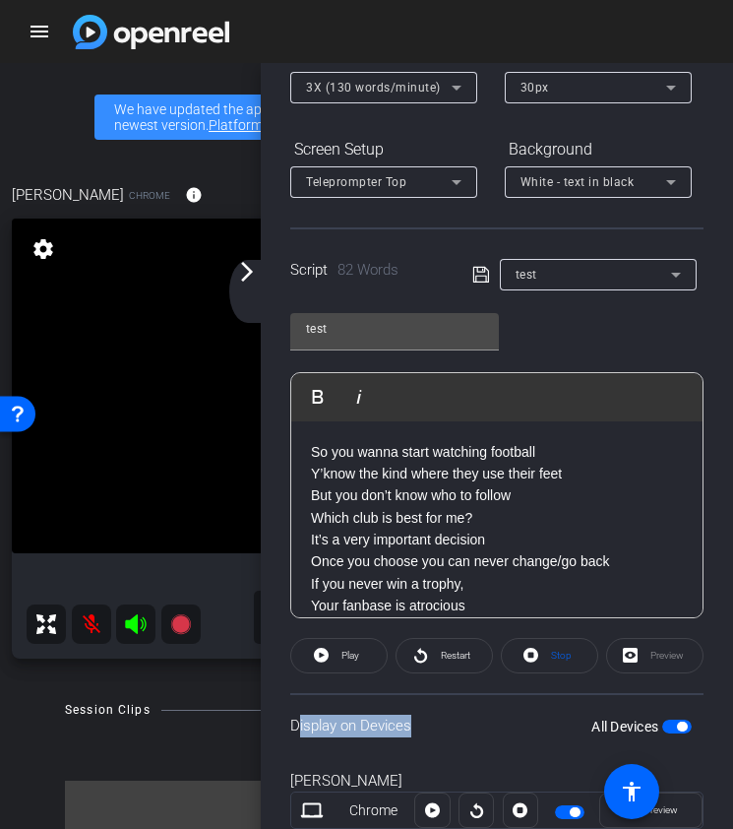
click at [667, 668] on div "Preview" at bounding box center [654, 655] width 97 height 35
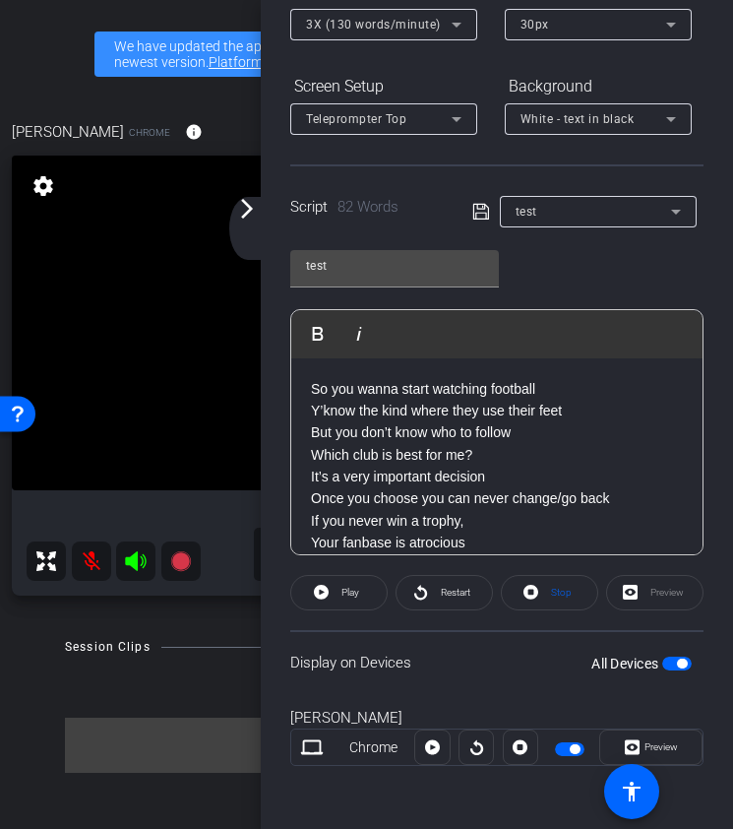
click at [519, 672] on div "Display on Devices All Devices" at bounding box center [496, 662] width 413 height 64
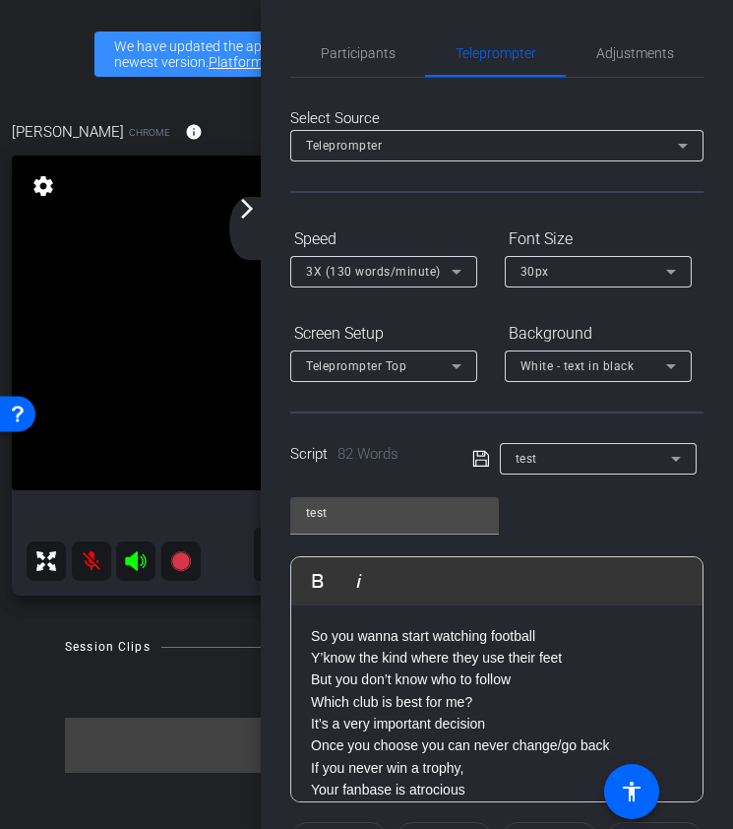
click at [461, 364] on icon at bounding box center [457, 366] width 10 height 5
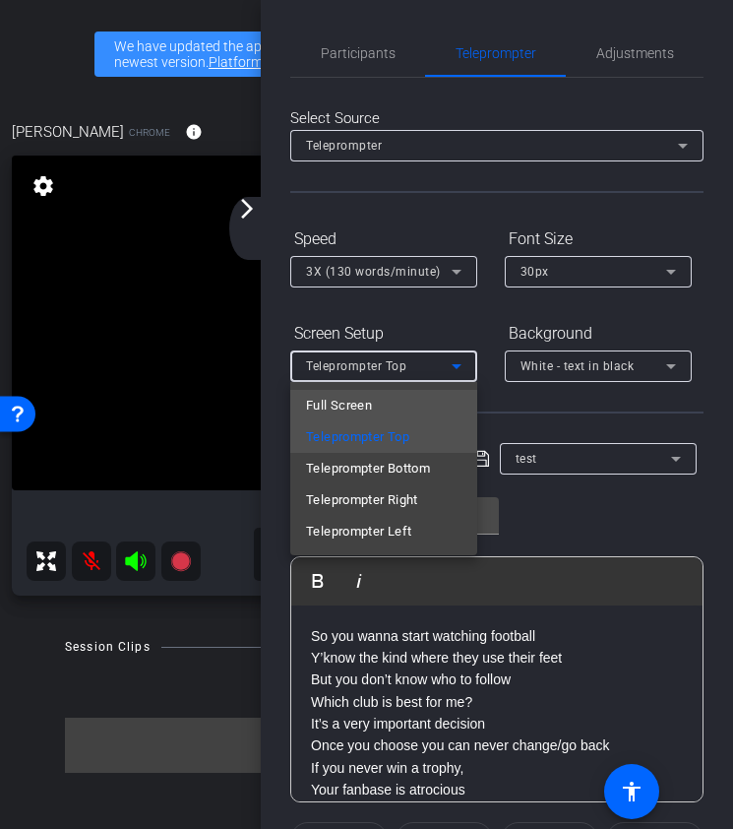
click at [368, 398] on span "Full Screen" at bounding box center [339, 406] width 66 height 24
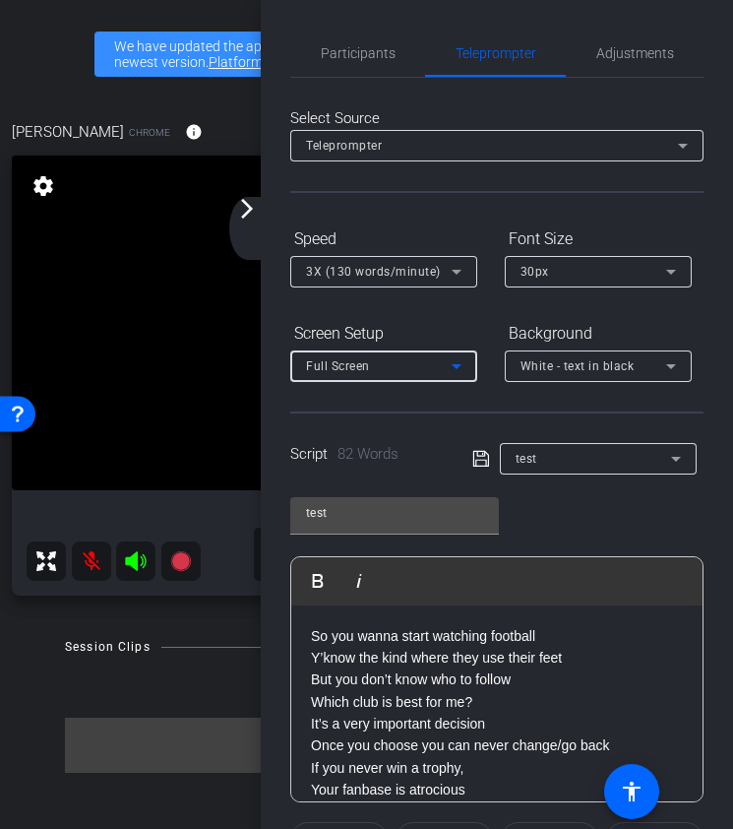
click at [457, 366] on icon at bounding box center [457, 366] width 10 height 5
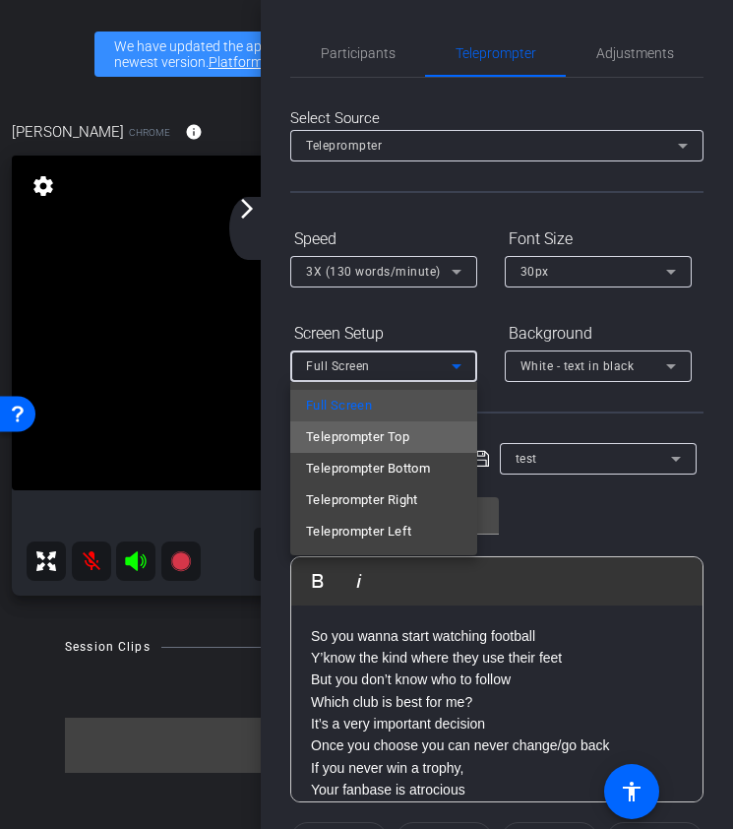
click at [394, 434] on span "Teleprompter Top" at bounding box center [357, 437] width 103 height 24
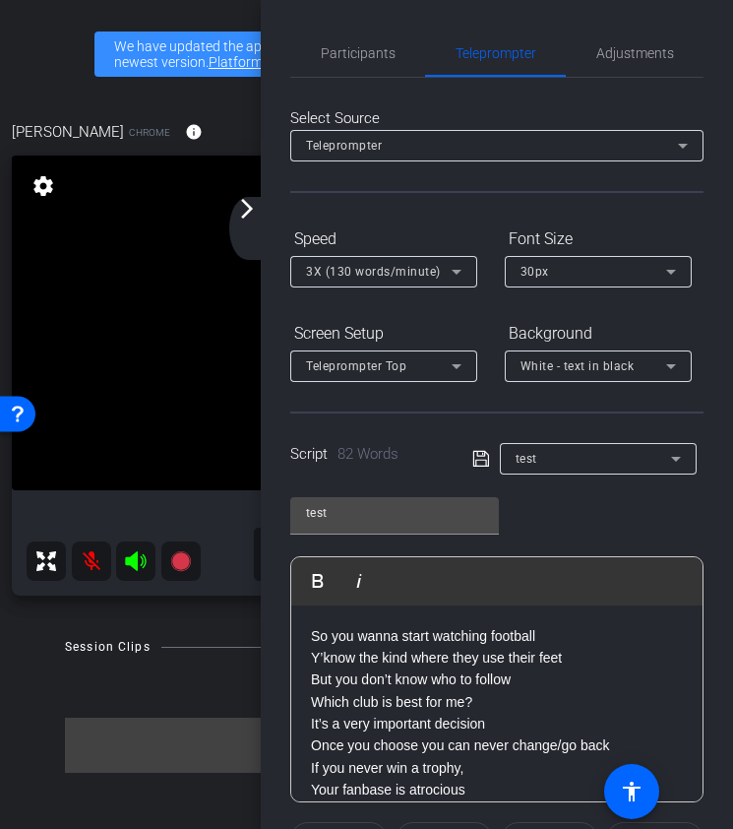
click at [458, 409] on div "Select Source Teleprompter Speed 3X (130 words/minute) Font Size 30px Screen Se…" at bounding box center [496, 562] width 413 height 969
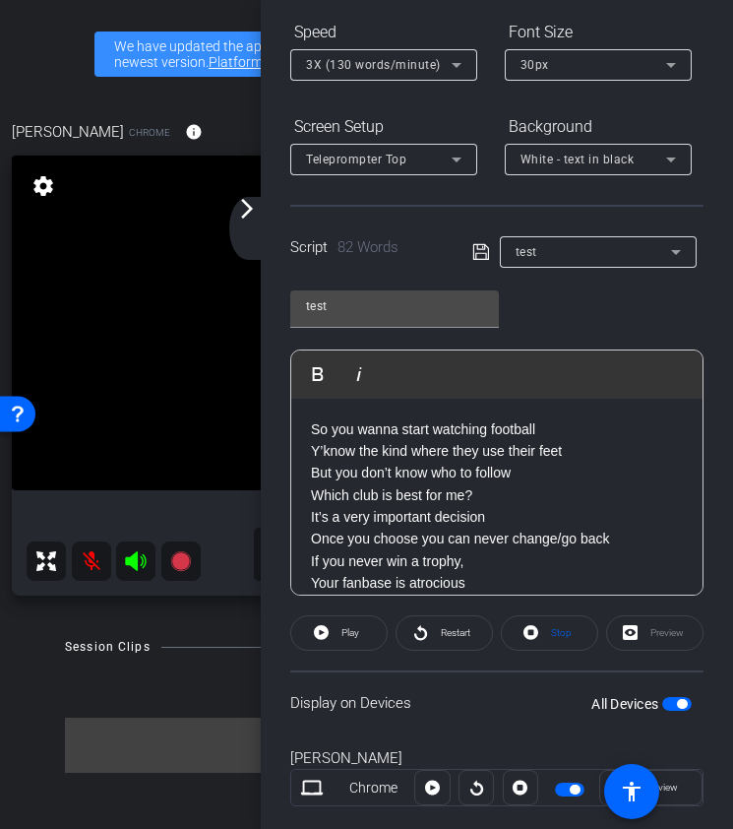
scroll to position [247, 0]
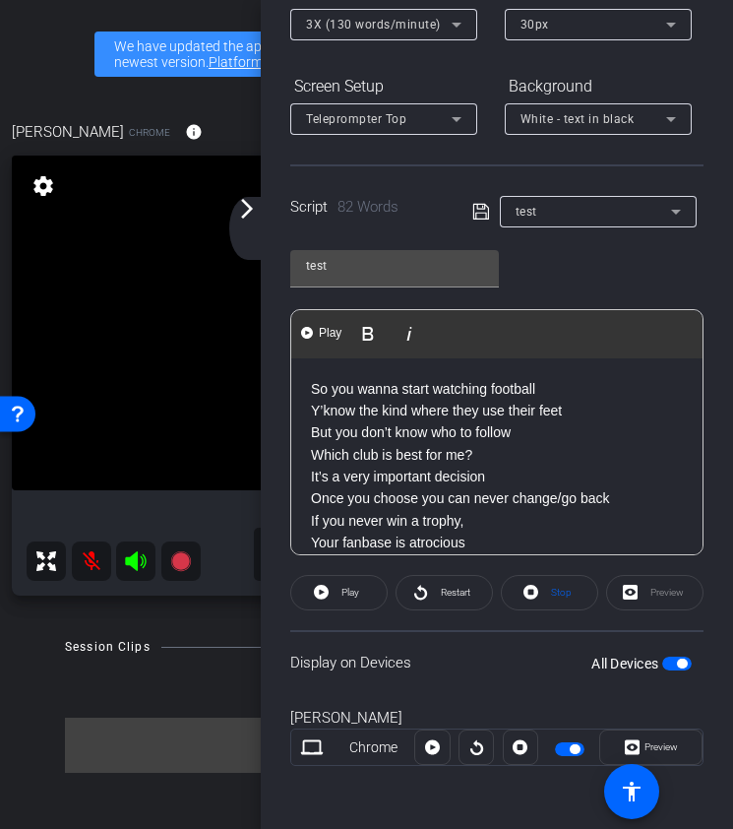
click at [639, 378] on p "So you wanna start watching football" at bounding box center [497, 389] width 372 height 22
click at [644, 589] on div "Preview" at bounding box center [654, 592] width 97 height 35
click at [562, 596] on span "Stop" at bounding box center [561, 592] width 21 height 11
click at [663, 587] on div "Preview" at bounding box center [654, 592] width 97 height 35
click at [634, 588] on div "Preview" at bounding box center [654, 592] width 97 height 35
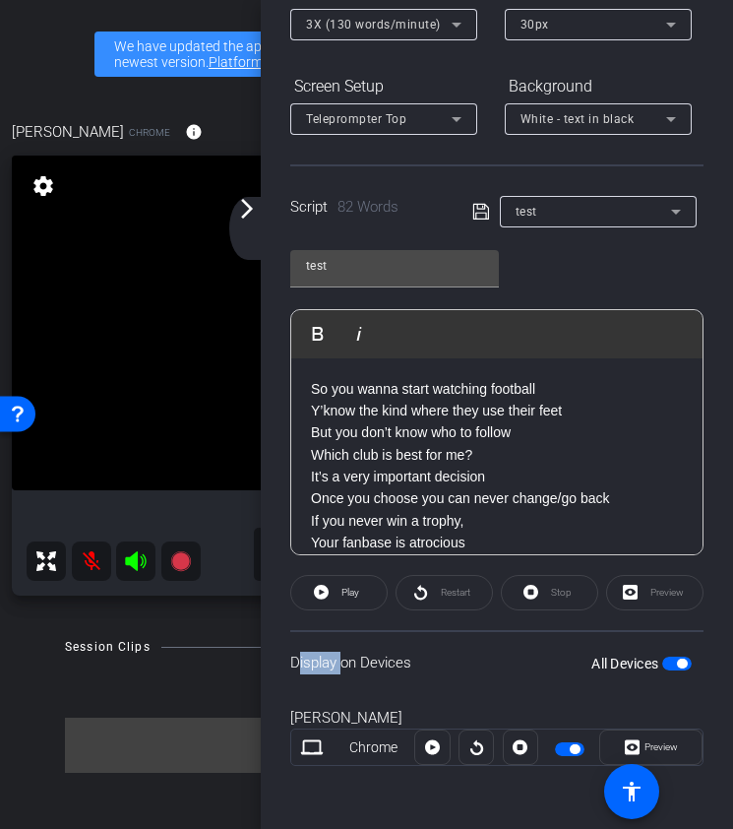
click at [634, 588] on div "Preview" at bounding box center [654, 592] width 97 height 35
click at [657, 749] on span "Preview" at bounding box center [661, 746] width 33 height 11
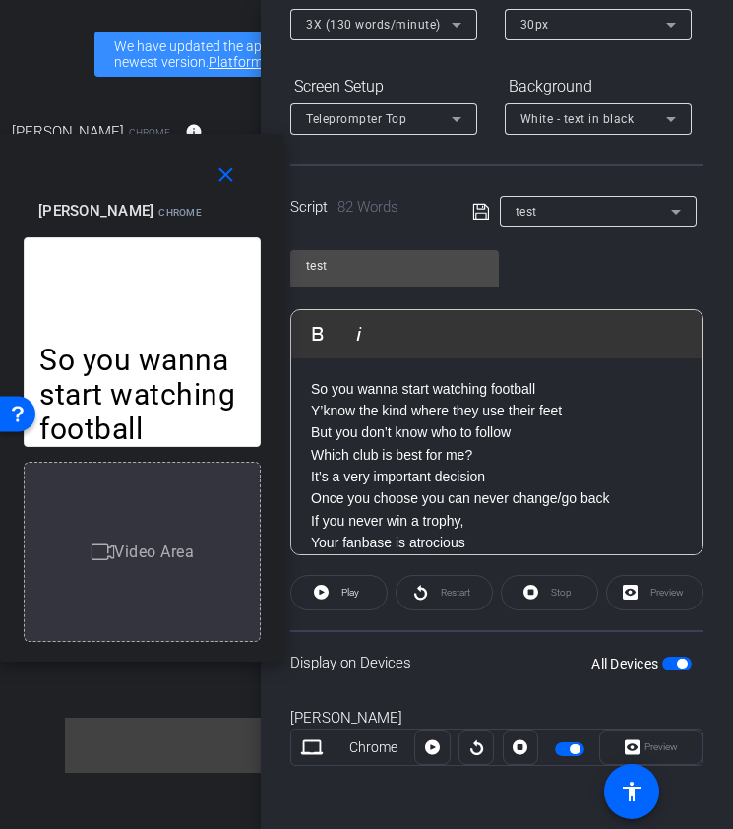
drag, startPoint x: 376, startPoint y: 174, endPoint x: 123, endPoint y: 156, distance: 253.7
click at [123, 158] on div "nick Chrome Resize" at bounding box center [149, 210] width 222 height 105
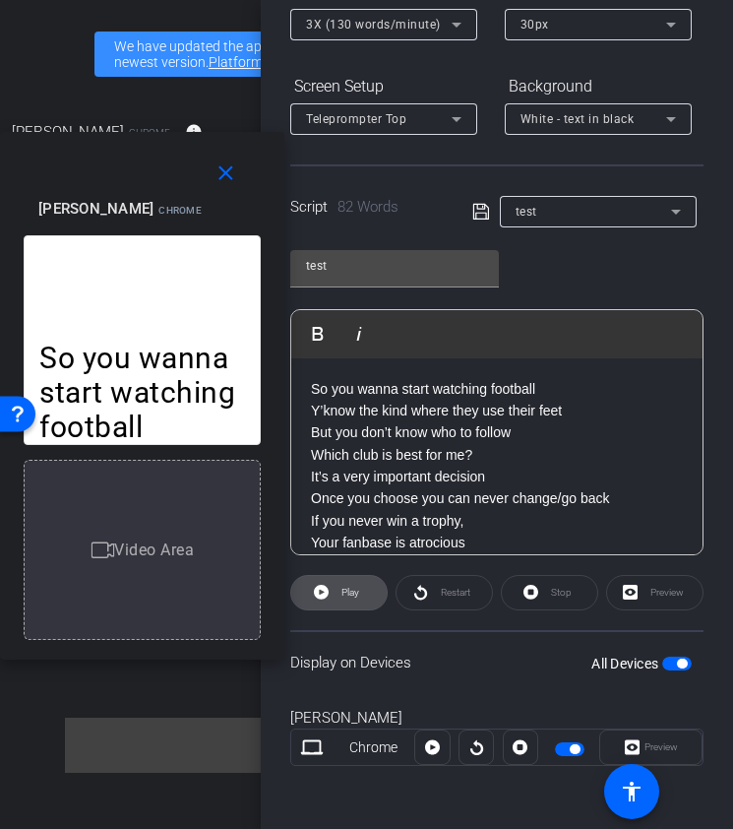
click at [332, 591] on span at bounding box center [338, 592] width 95 height 47
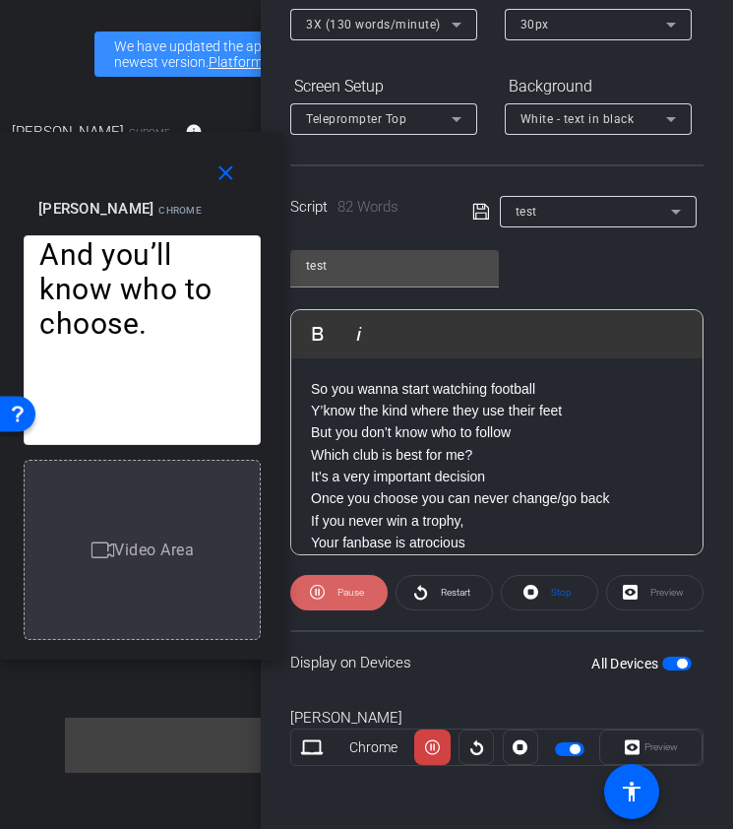
click at [339, 590] on span "Pause" at bounding box center [351, 592] width 27 height 11
click at [339, 590] on span "Play" at bounding box center [348, 593] width 23 height 28
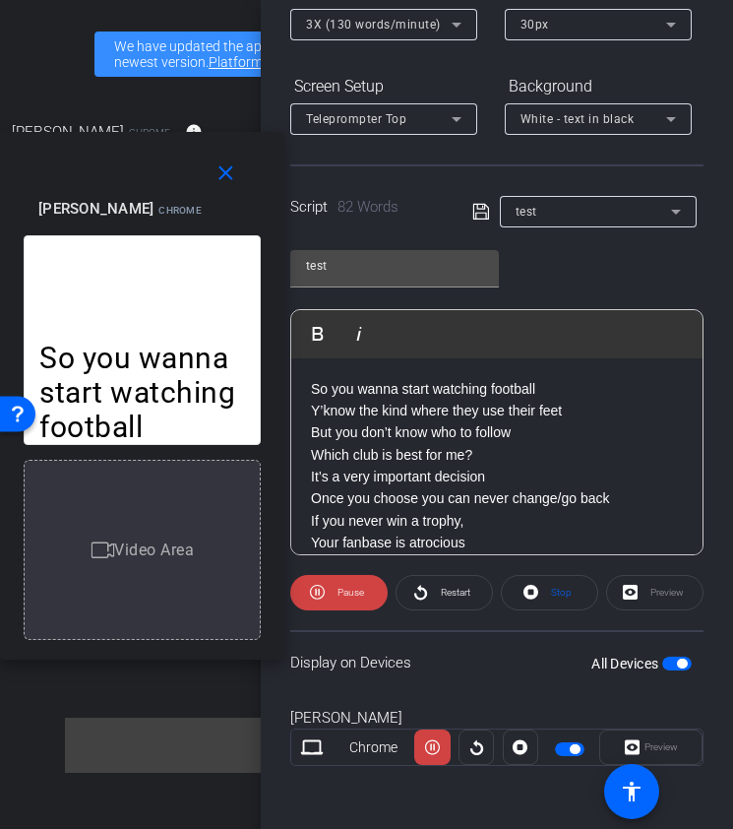
click at [339, 590] on span "Pause" at bounding box center [351, 592] width 27 height 11
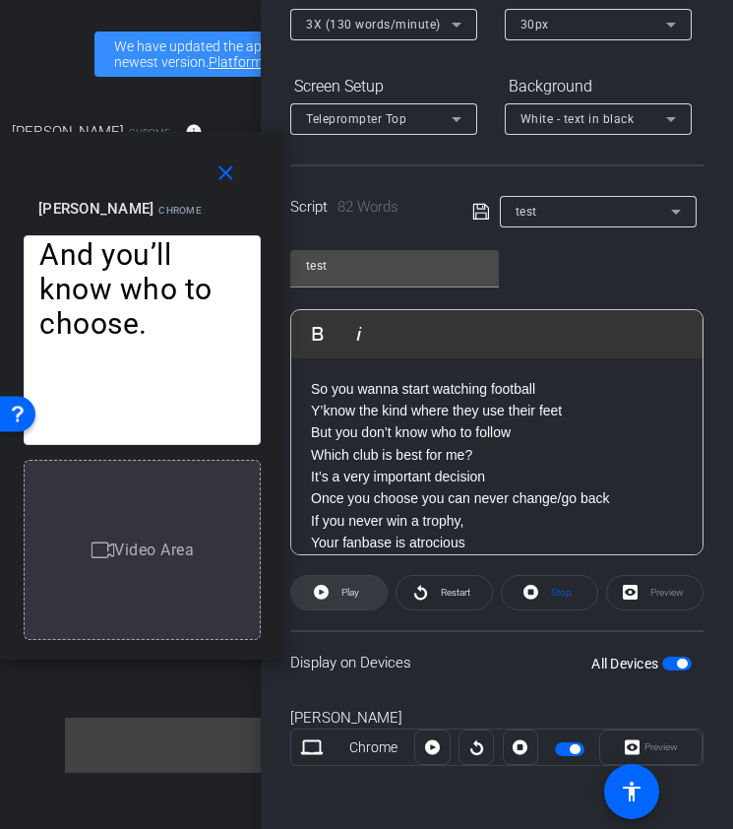
click at [339, 591] on span "Play" at bounding box center [348, 593] width 23 height 28
click at [339, 591] on span "Pause" at bounding box center [351, 592] width 27 height 11
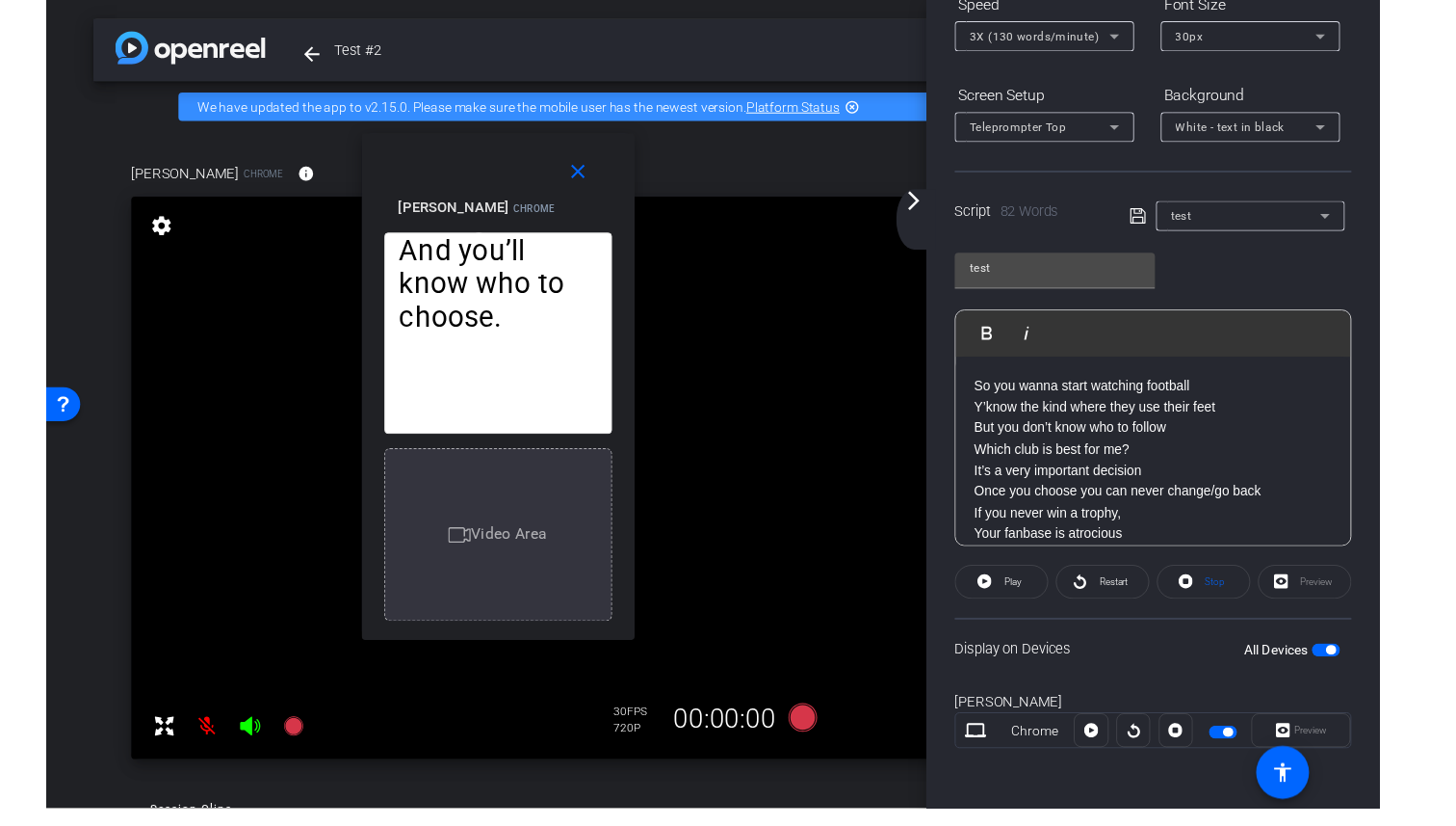
scroll to position [227, 0]
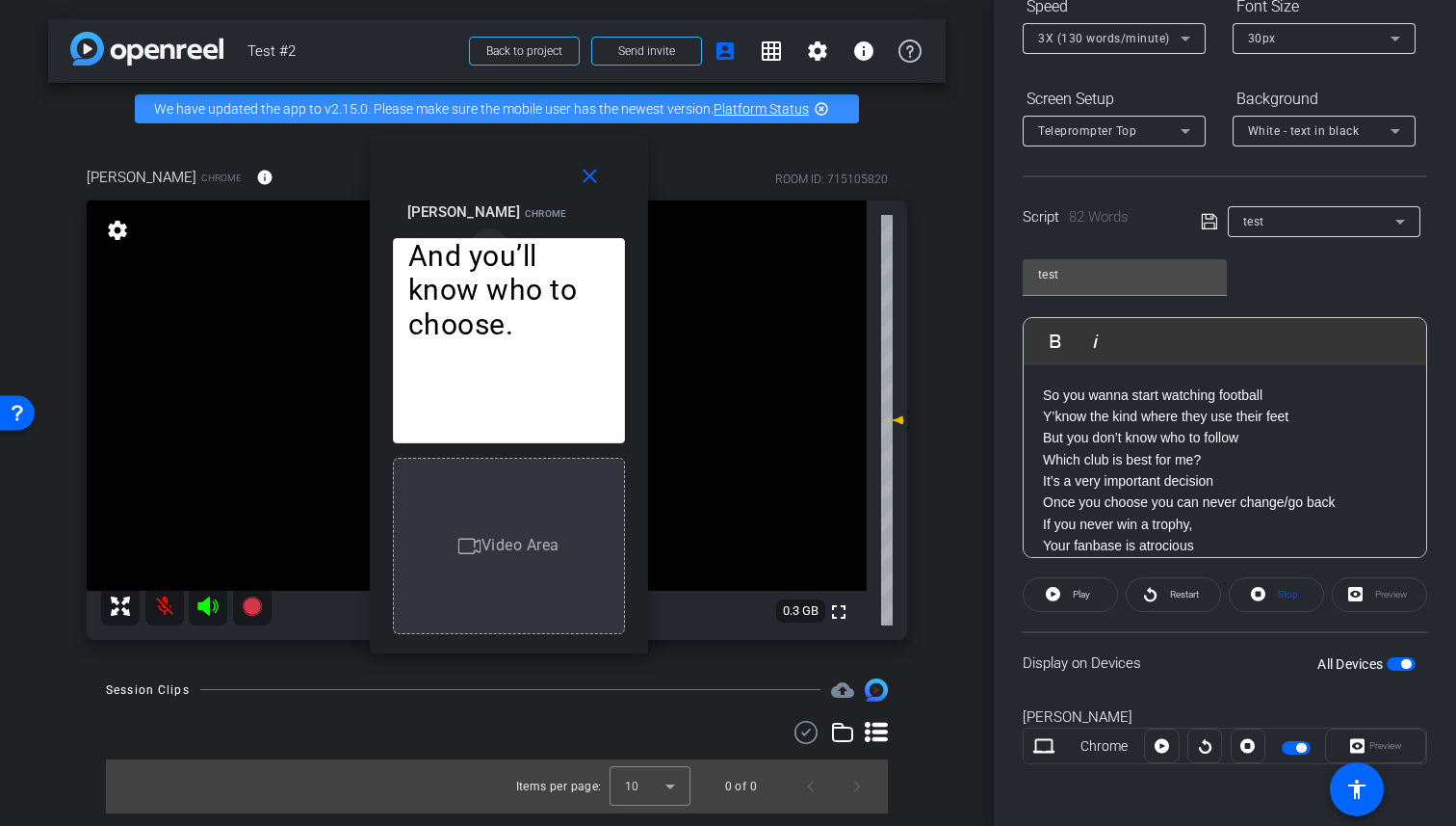
click at [497, 239] on icon "button" at bounding box center [489, 248] width 18 height 18
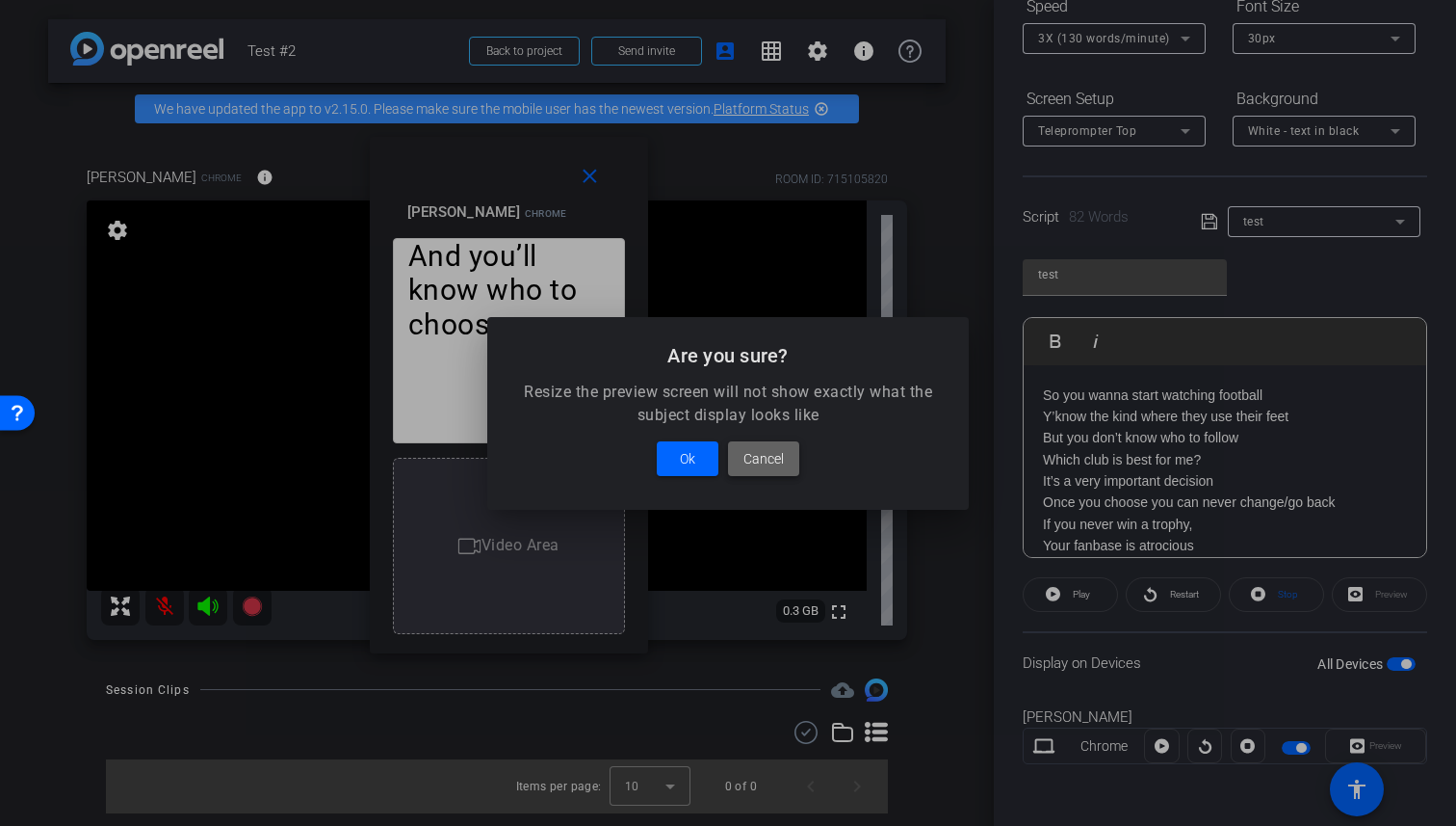
click at [753, 452] on span "Cancel" at bounding box center [763, 459] width 40 height 23
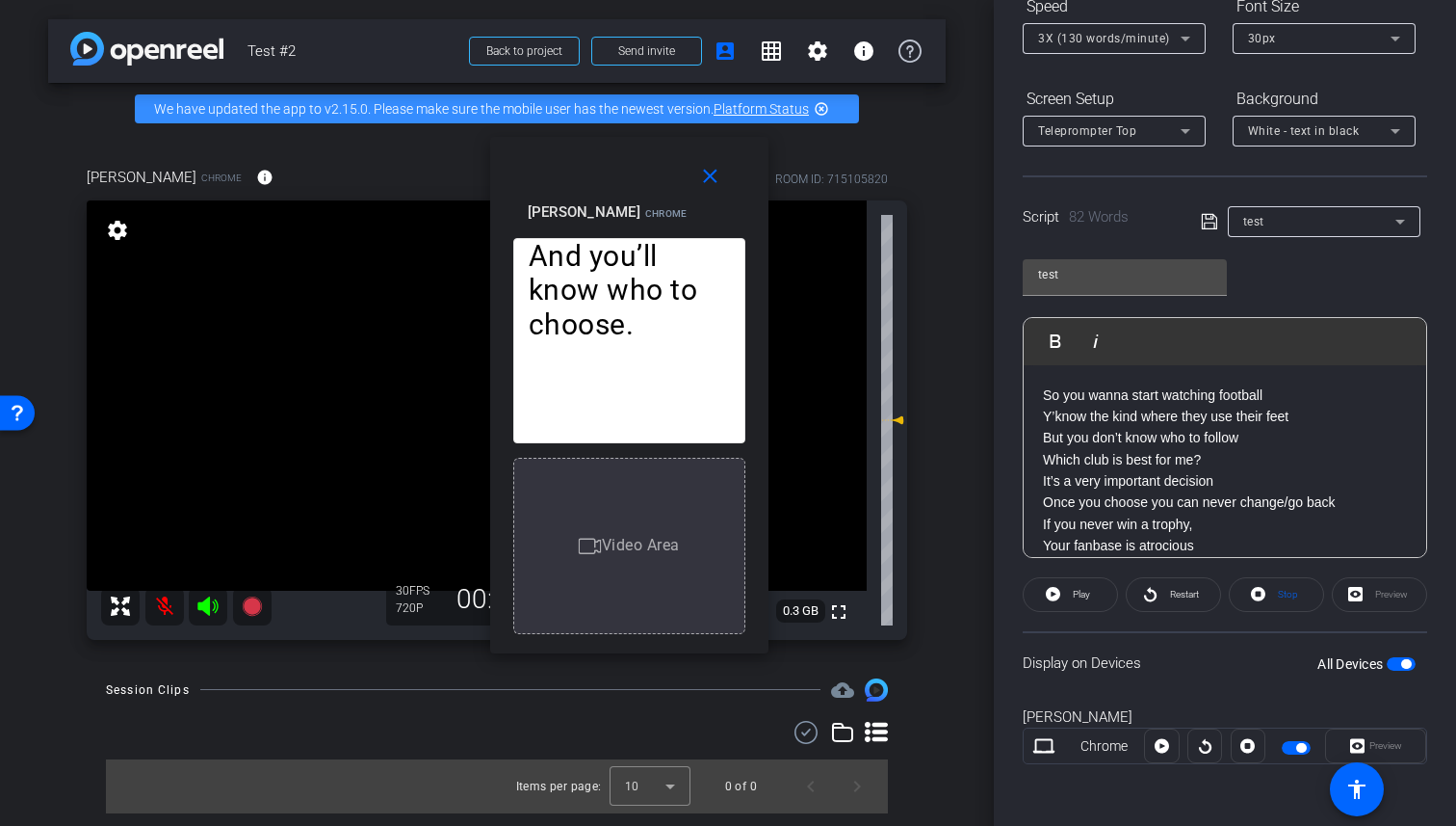
drag, startPoint x: 572, startPoint y: 220, endPoint x: 872, endPoint y: 197, distance: 300.9
click at [746, 197] on div "nick Chrome Resize" at bounding box center [636, 210] width 217 height 103
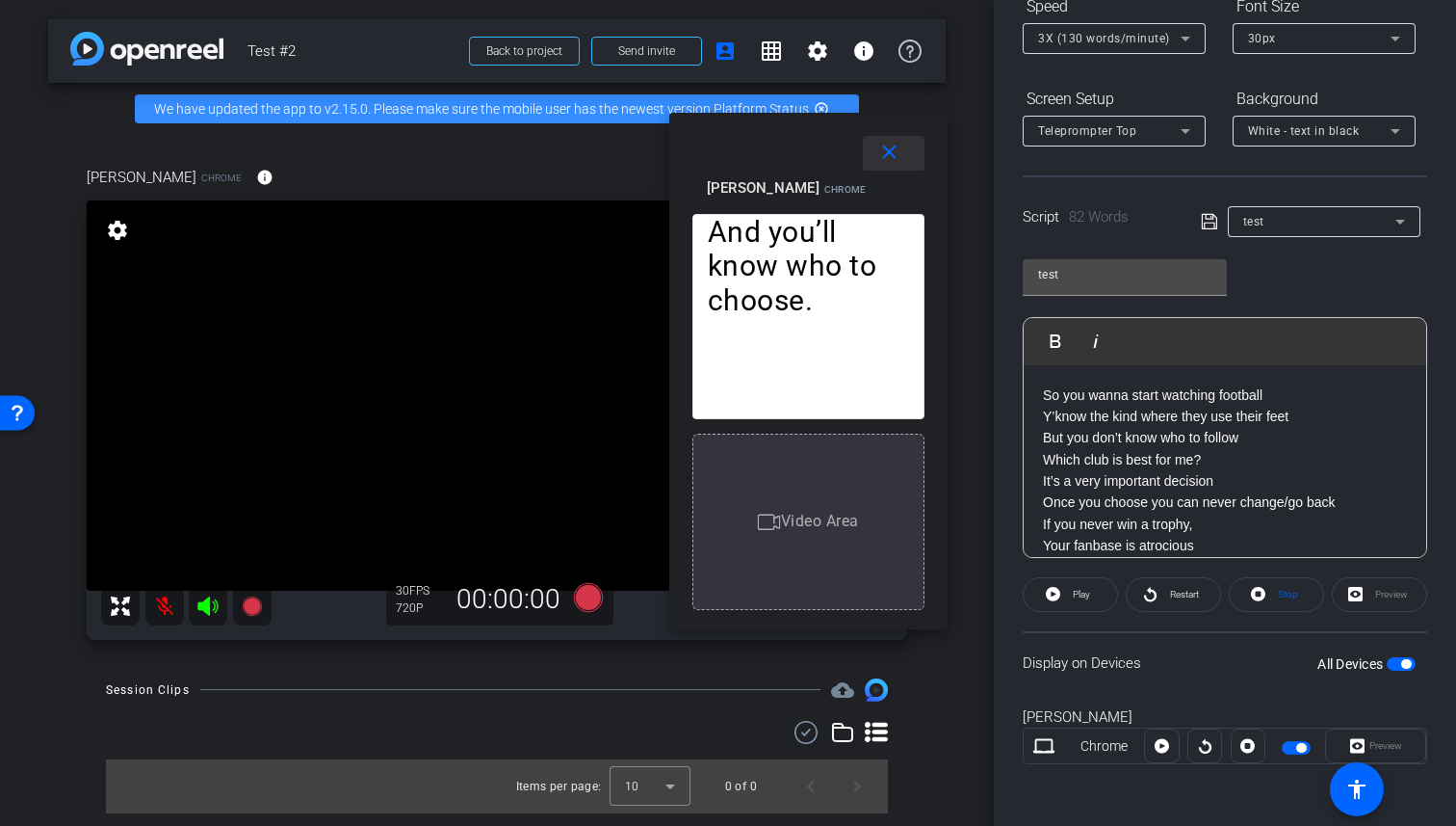
click at [892, 146] on mat-icon "close" at bounding box center [889, 153] width 24 height 24
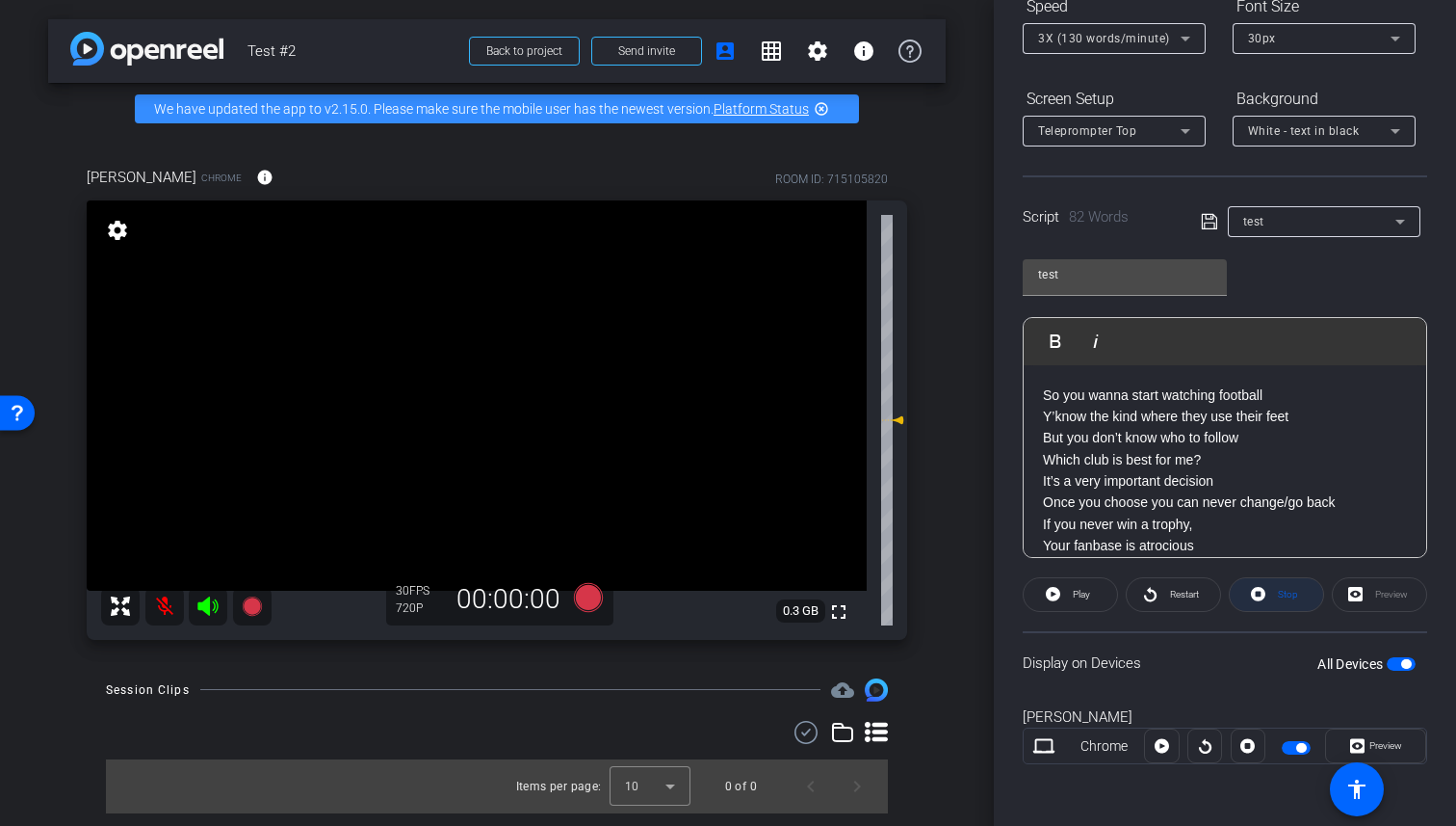
click at [1283, 588] on span "Stop" at bounding box center [1288, 593] width 21 height 11
click at [1242, 658] on div "Display on Devices All Devices" at bounding box center [1224, 663] width 404 height 63
click at [1401, 663] on span "button" at bounding box center [1406, 664] width 10 height 10
click at [1398, 663] on span "button" at bounding box center [1402, 664] width 29 height 14
click at [1389, 744] on span "Preview" at bounding box center [1386, 745] width 32 height 11
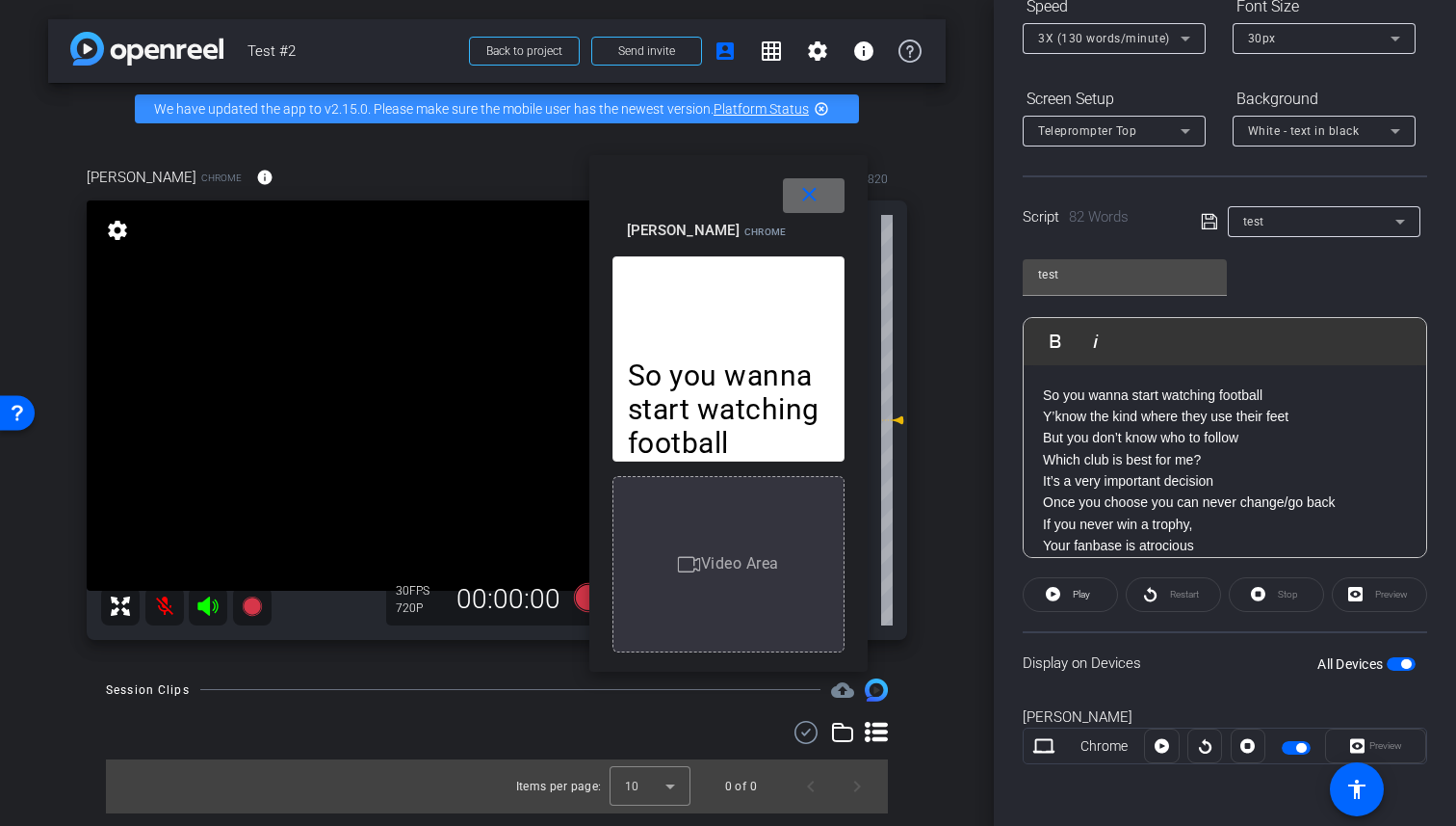
click at [819, 196] on mat-icon "close" at bounding box center [809, 195] width 24 height 24
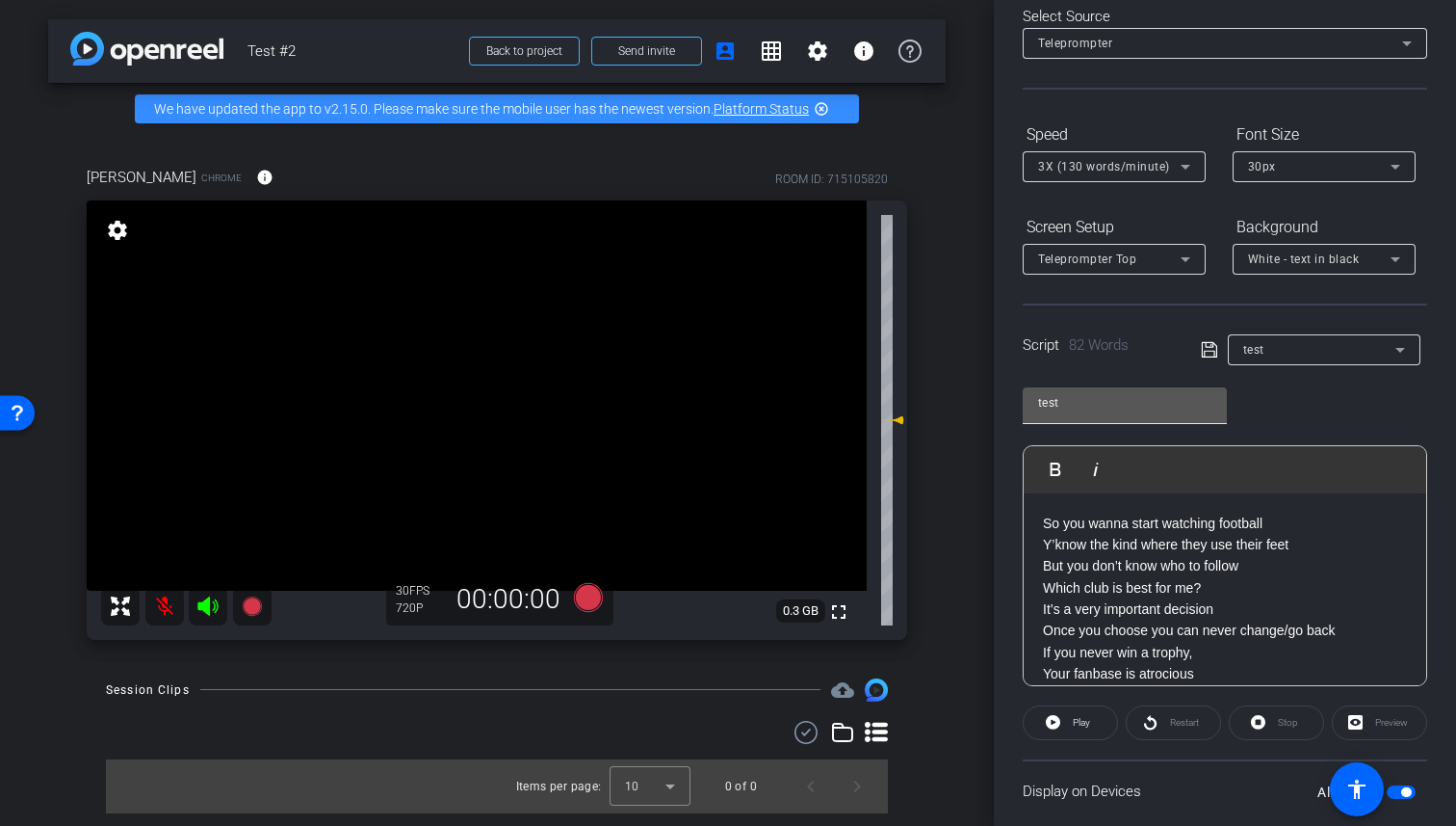
scroll to position [0, 0]
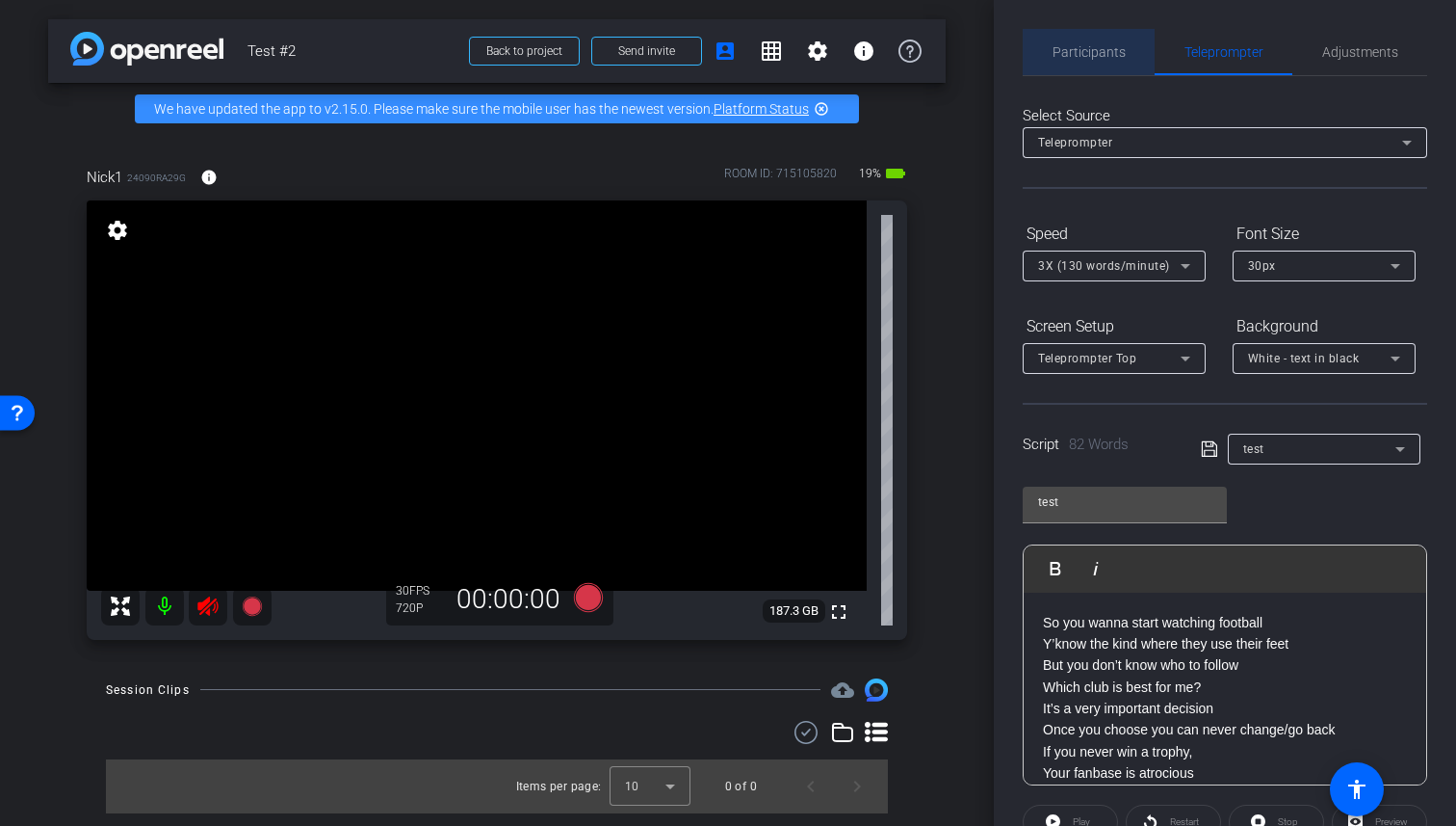
click at [1091, 67] on span "Participants" at bounding box center [1089, 52] width 73 height 46
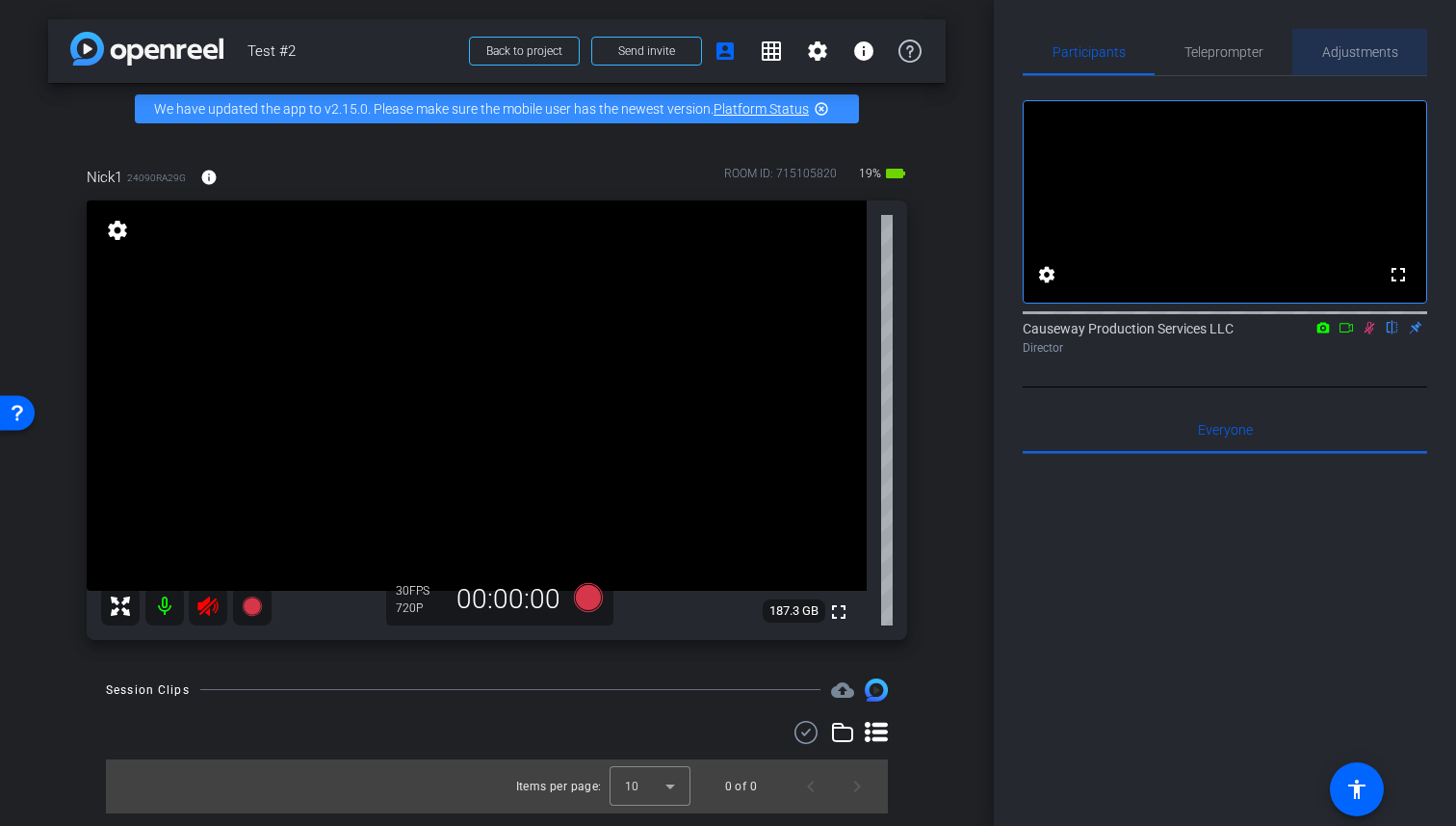
click at [1363, 45] on span "Adjustments" at bounding box center [1361, 52] width 76 height 14
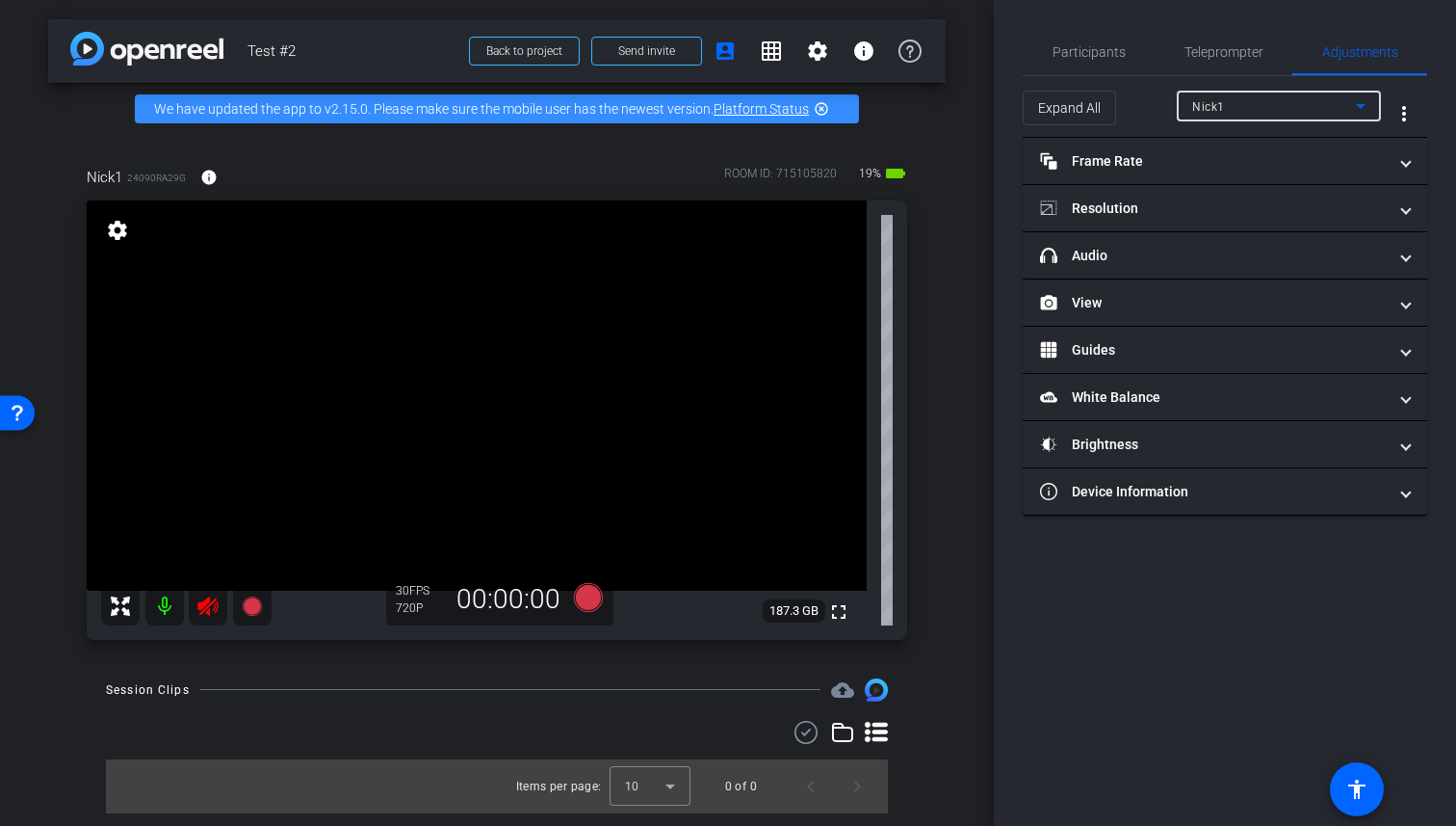
click at [1286, 102] on div "Nick1" at bounding box center [1274, 106] width 163 height 24
click at [1286, 102] on div at bounding box center [728, 413] width 1456 height 826
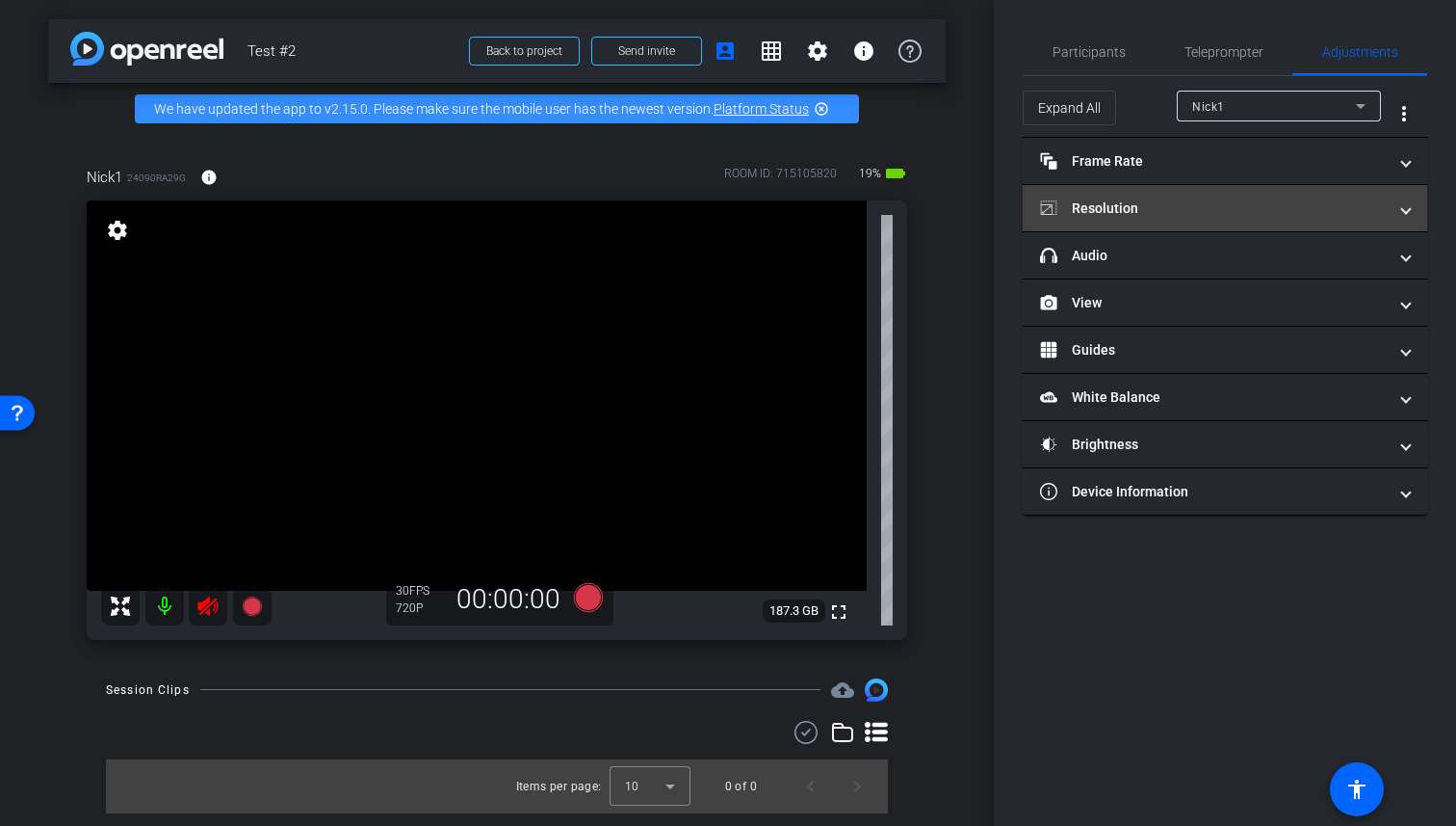
click at [1198, 210] on mat-panel-title "Resolution" at bounding box center [1213, 208] width 346 height 21
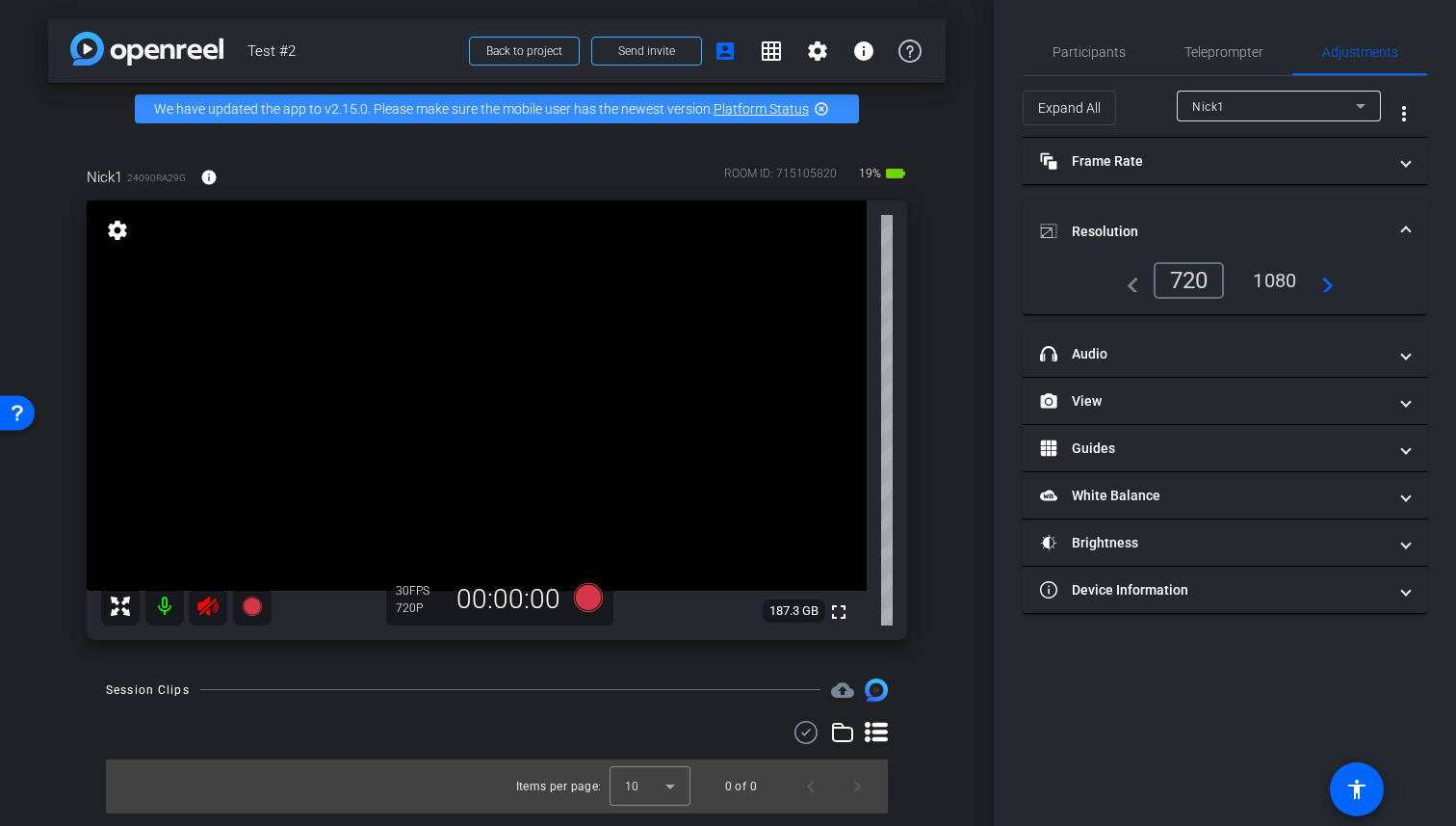
click at [1288, 278] on div "1080" at bounding box center [1275, 280] width 72 height 32
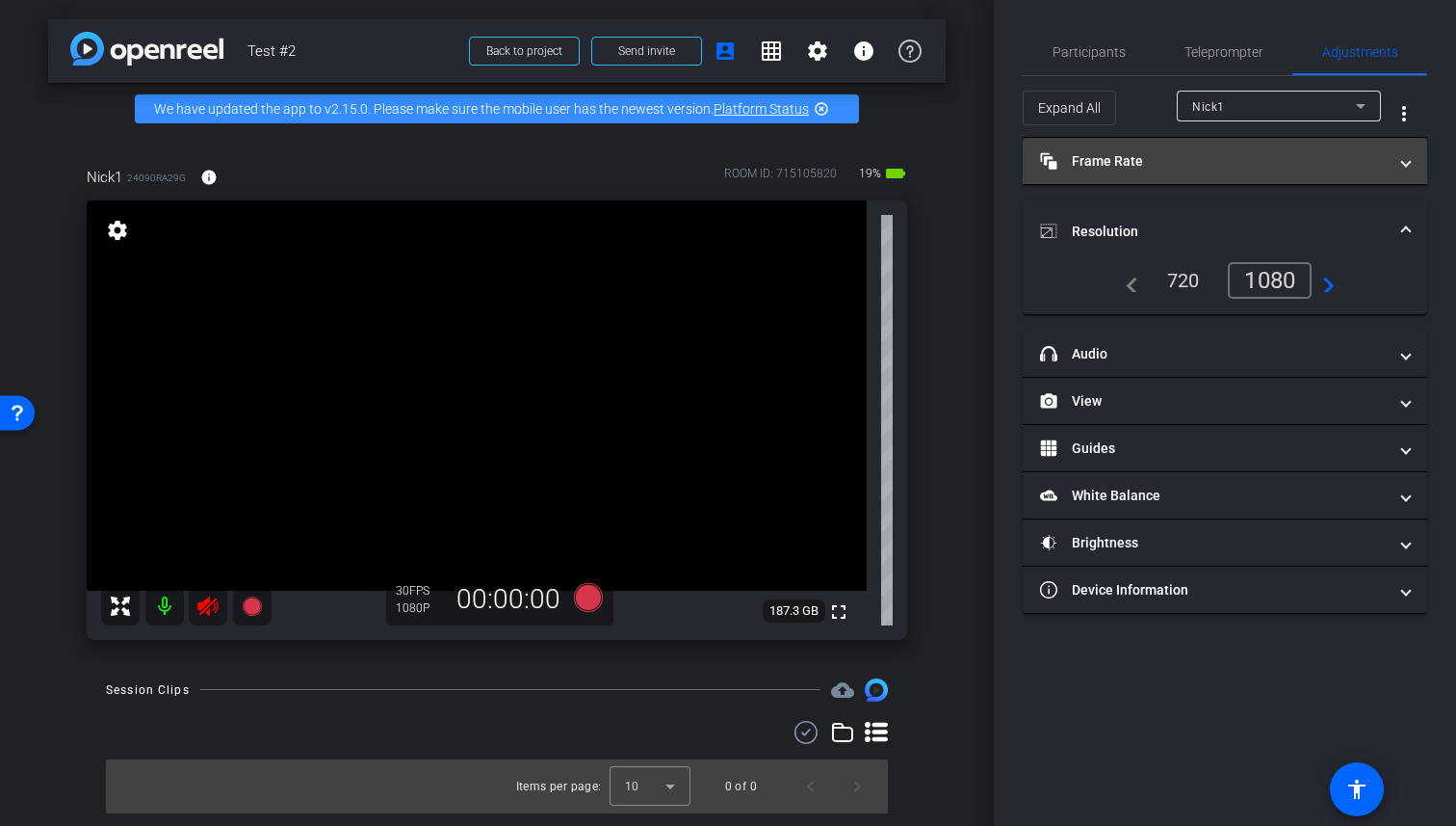
click at [1235, 159] on mat-panel-title "Frame Rate Frame Rate" at bounding box center [1213, 161] width 346 height 21
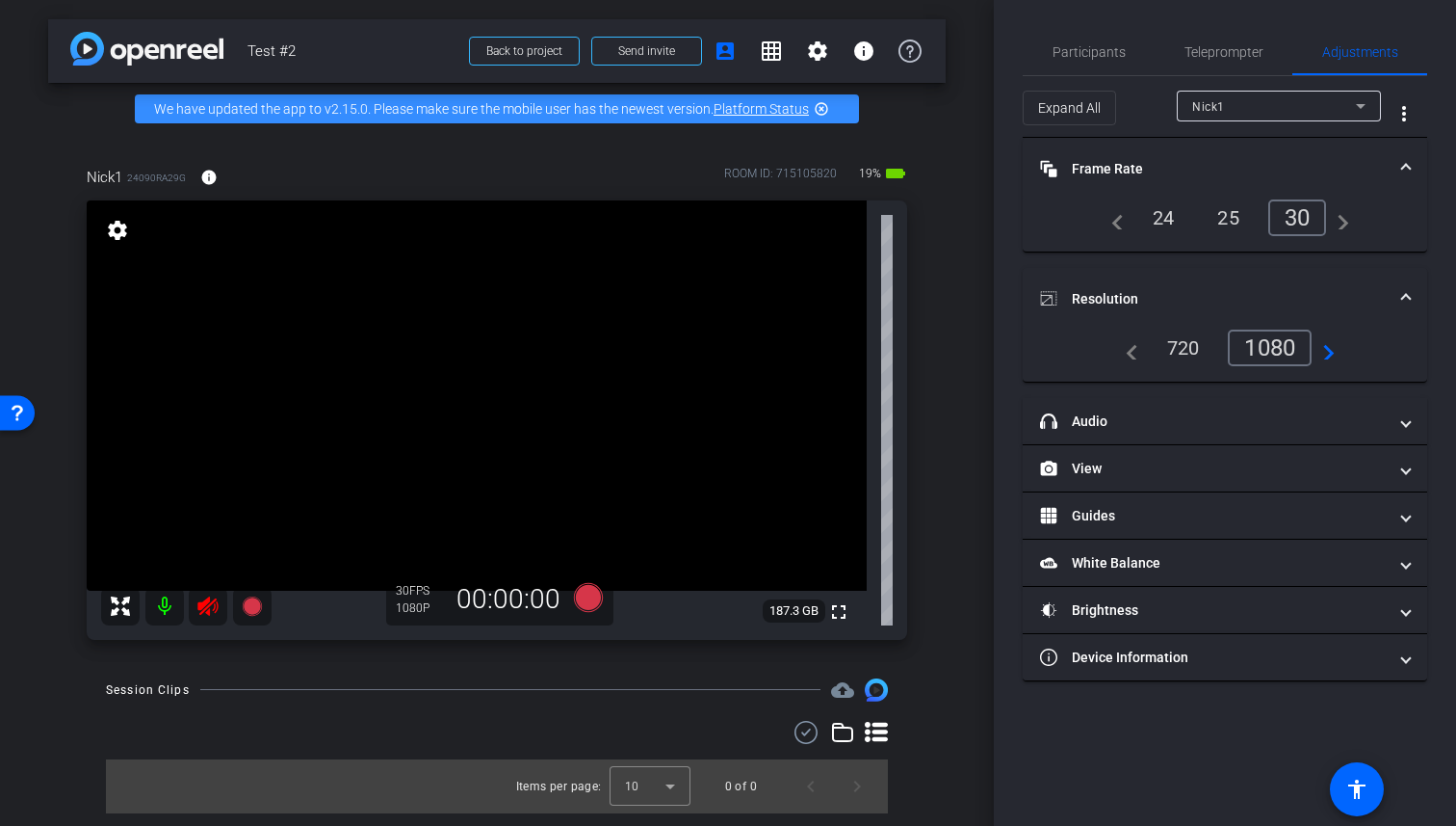
click at [1295, 211] on div "30" at bounding box center [1297, 217] width 59 height 36
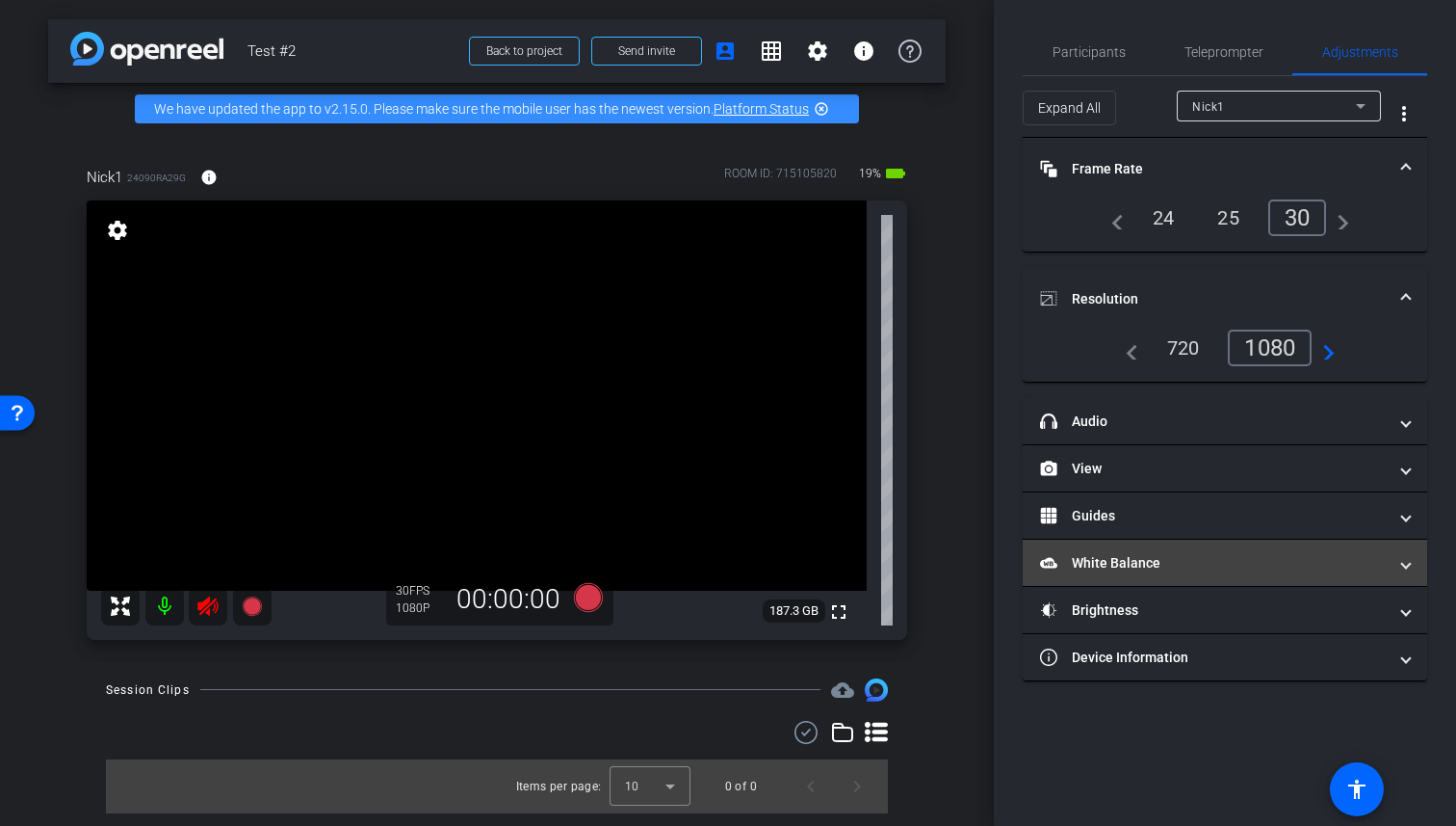
click at [1172, 566] on mat-panel-title "White Balance White Balance" at bounding box center [1213, 563] width 346 height 21
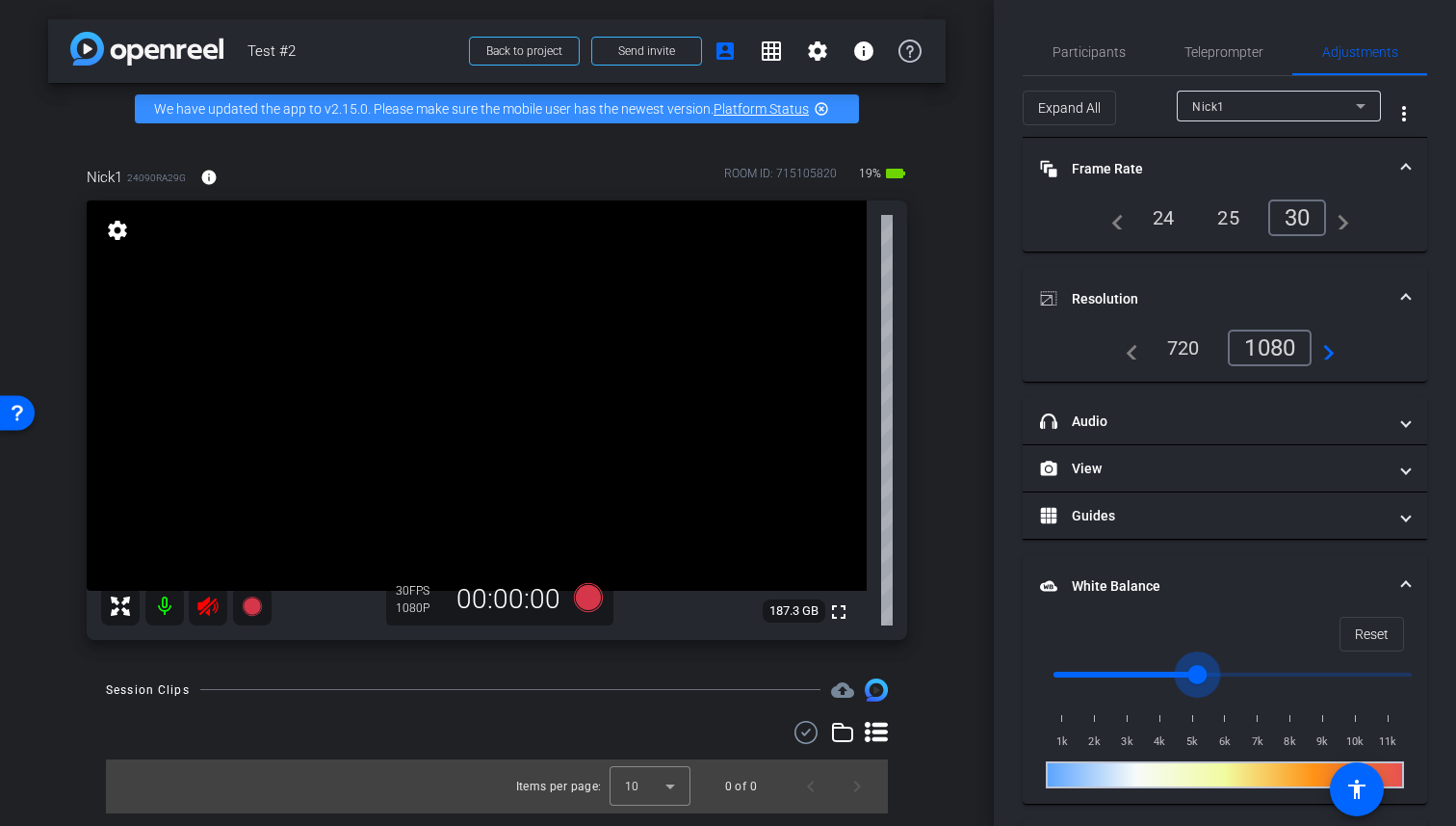
drag, startPoint x: 1061, startPoint y: 671, endPoint x: 1201, endPoint y: 670, distance: 140.0
click at [1201, 671] on input "range" at bounding box center [1233, 673] width 399 height 42
drag, startPoint x: 1201, startPoint y: 670, endPoint x: 988, endPoint y: 670, distance: 213.0
type input "1000"
click at [1033, 670] on input "range" at bounding box center [1233, 673] width 399 height 42
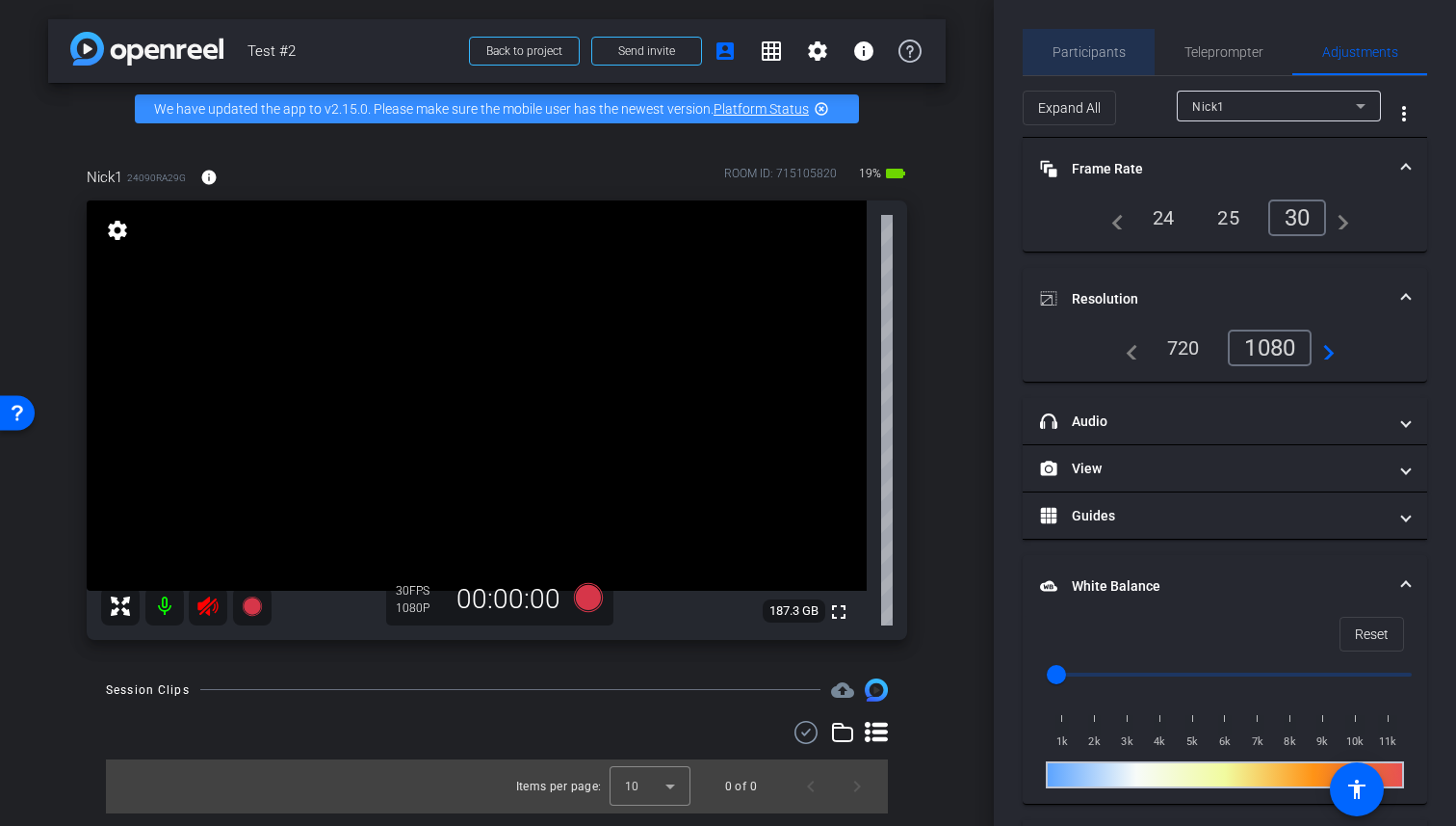
click at [1115, 50] on span "Participants" at bounding box center [1089, 52] width 73 height 14
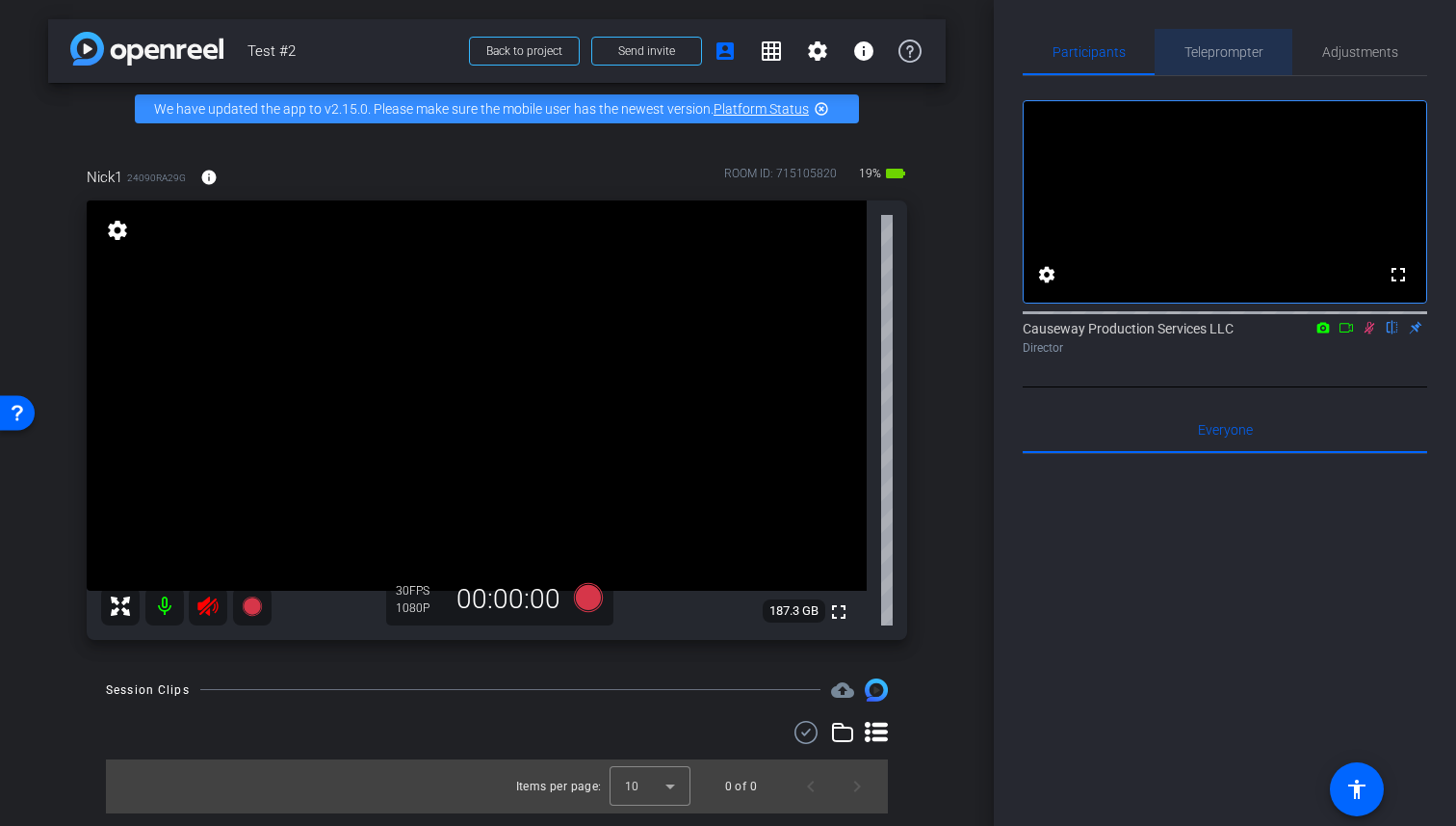
click at [1216, 47] on span "Teleprompter" at bounding box center [1224, 52] width 79 height 14
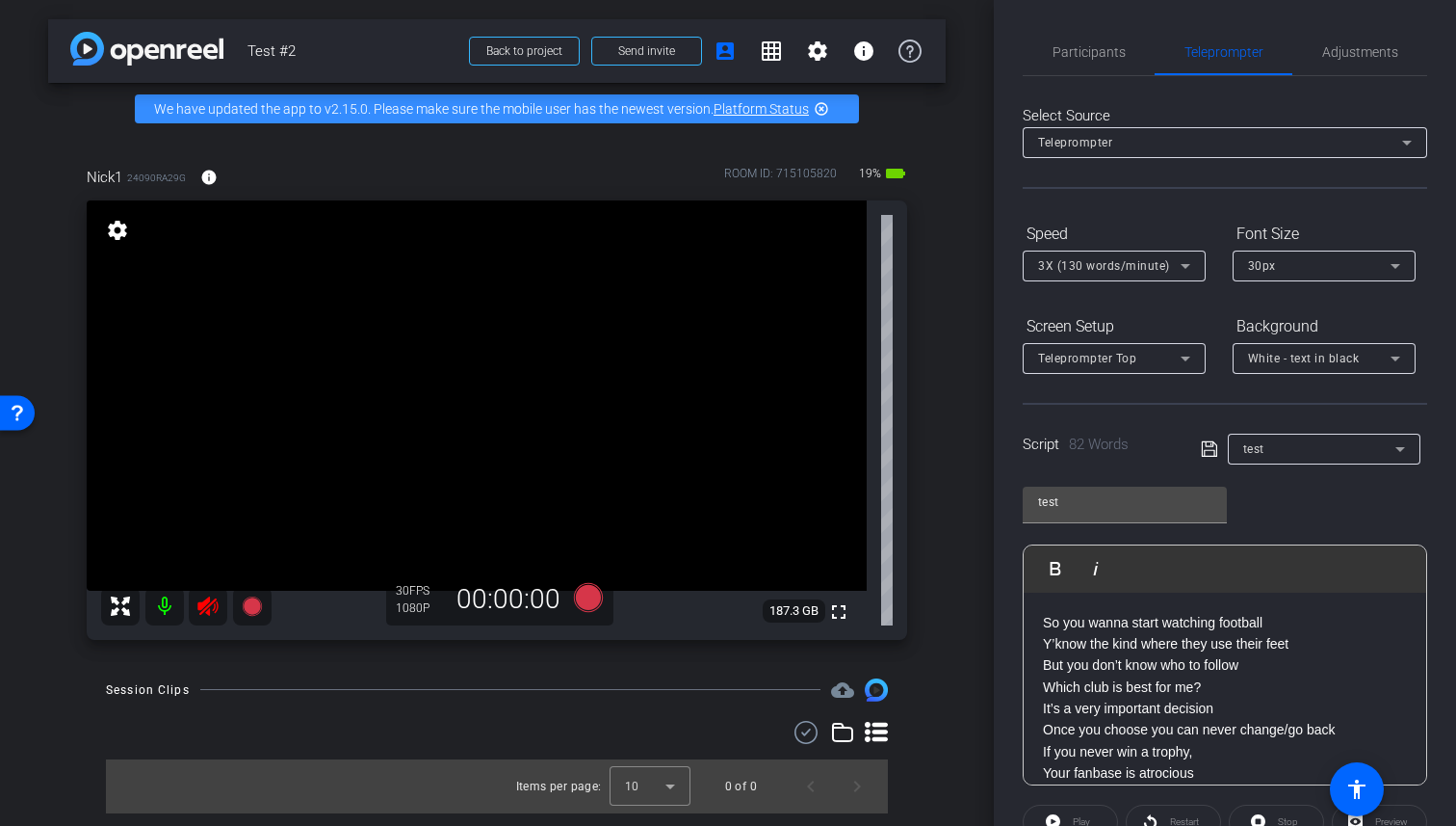
click at [1256, 501] on div "test Play Play from this location Play Selected Play and display the selected t…" at bounding box center [1224, 628] width 404 height 313
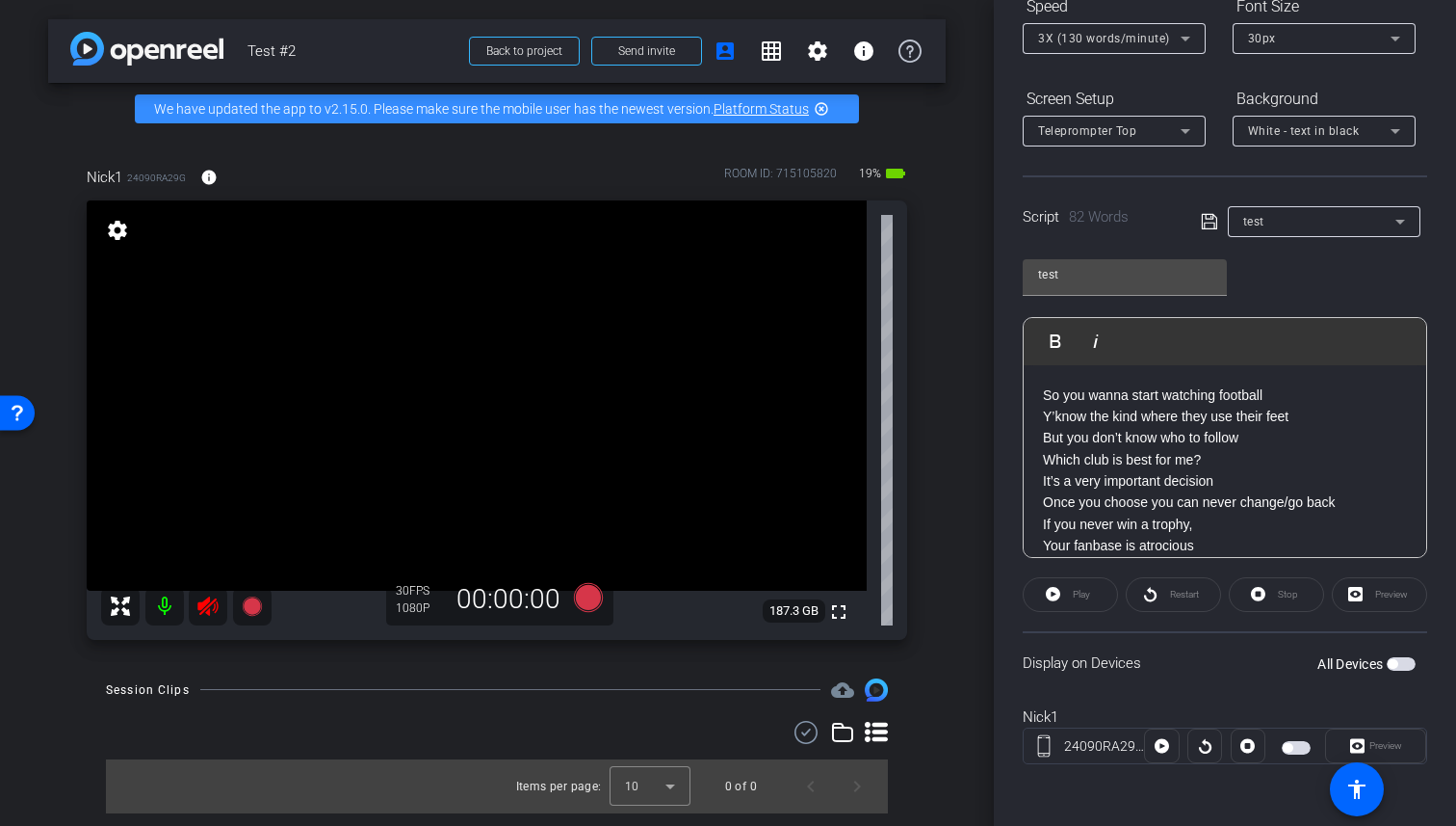
click at [1393, 663] on span "button" at bounding box center [1393, 664] width 10 height 10
click at [1379, 746] on span "Preview" at bounding box center [1386, 745] width 32 height 11
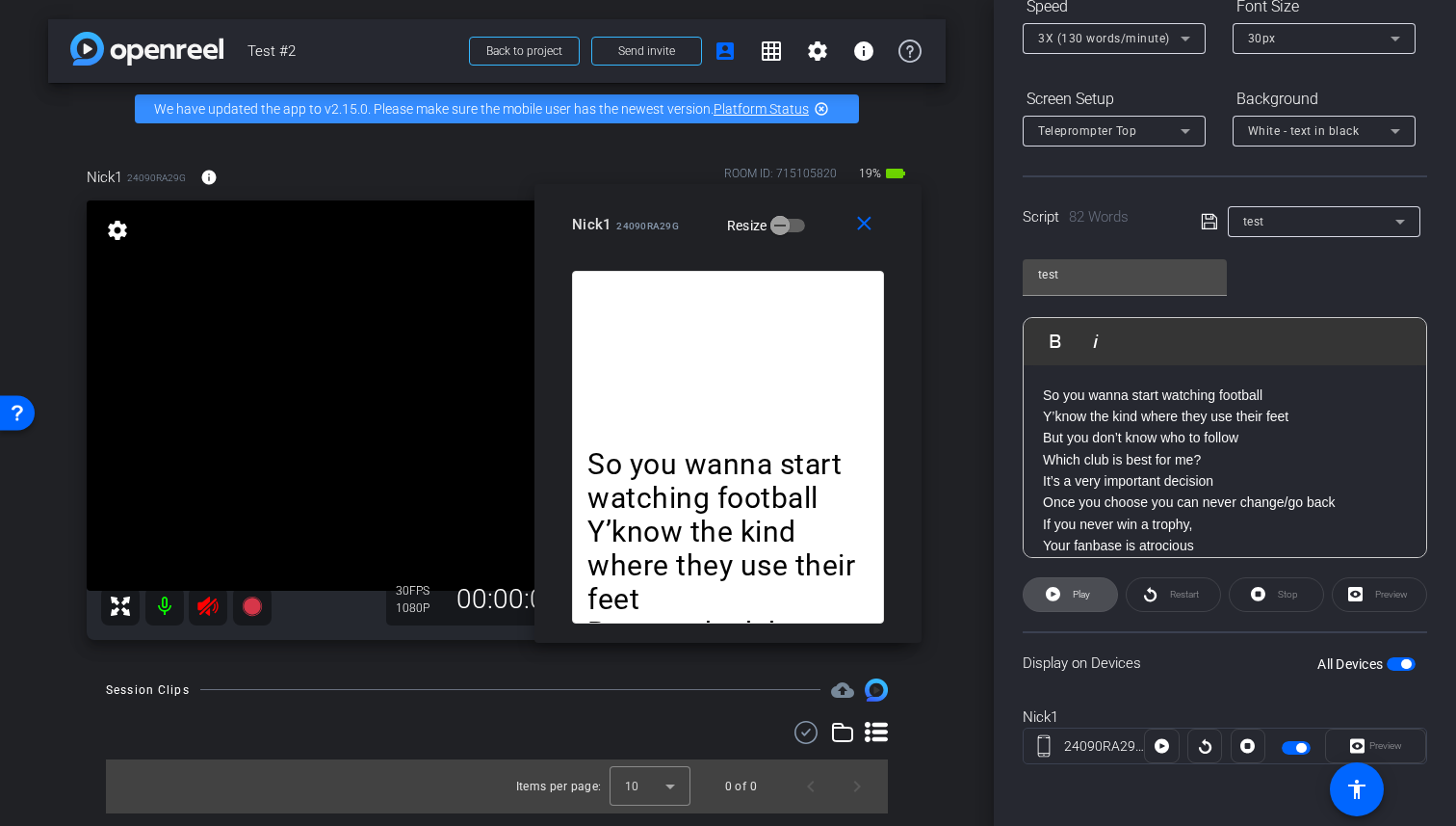
click at [1069, 597] on span "Play" at bounding box center [1079, 595] width 23 height 27
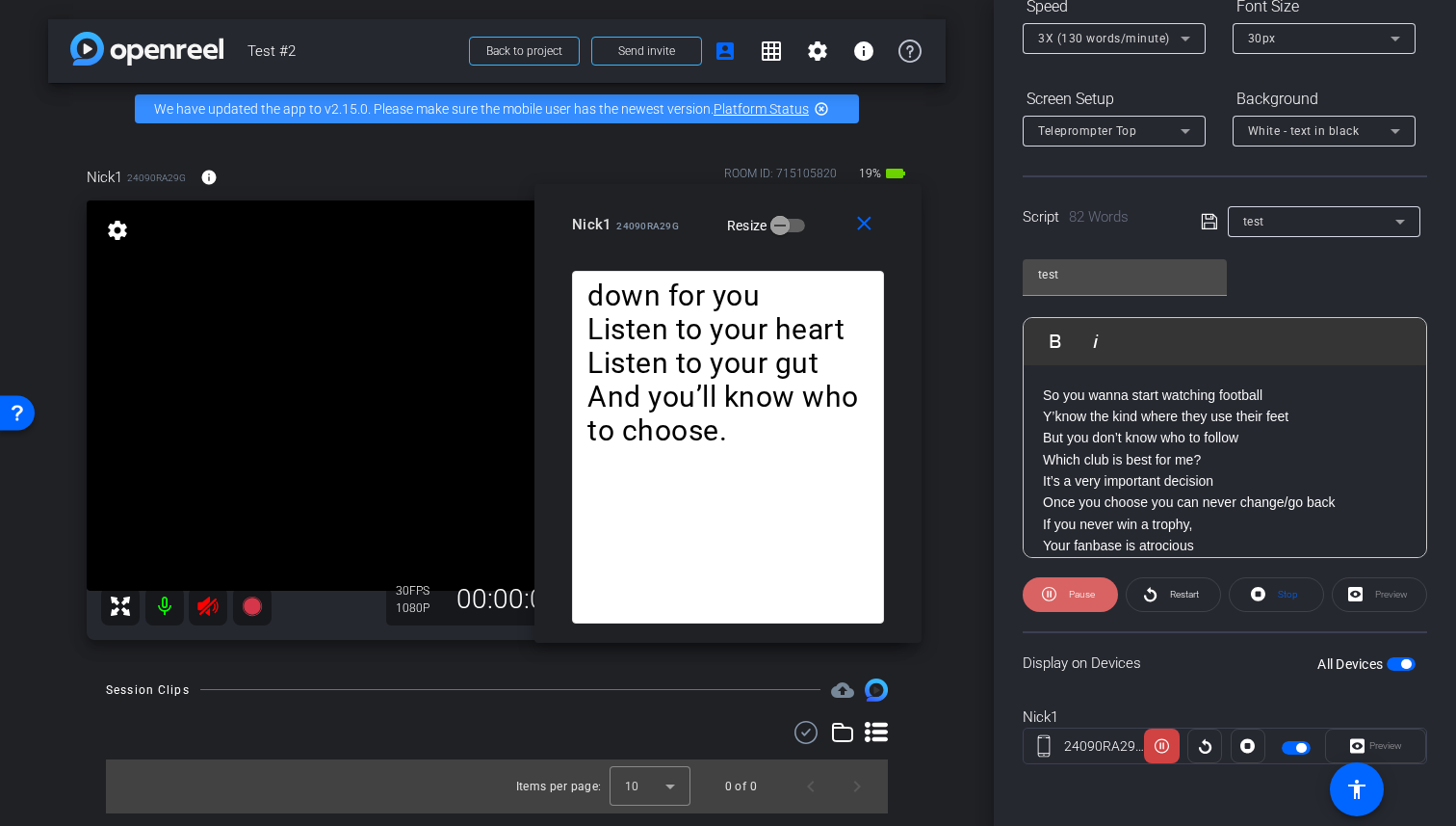
click at [1073, 595] on span "Pause" at bounding box center [1082, 593] width 26 height 11
click at [865, 223] on mat-icon "close" at bounding box center [864, 224] width 24 height 24
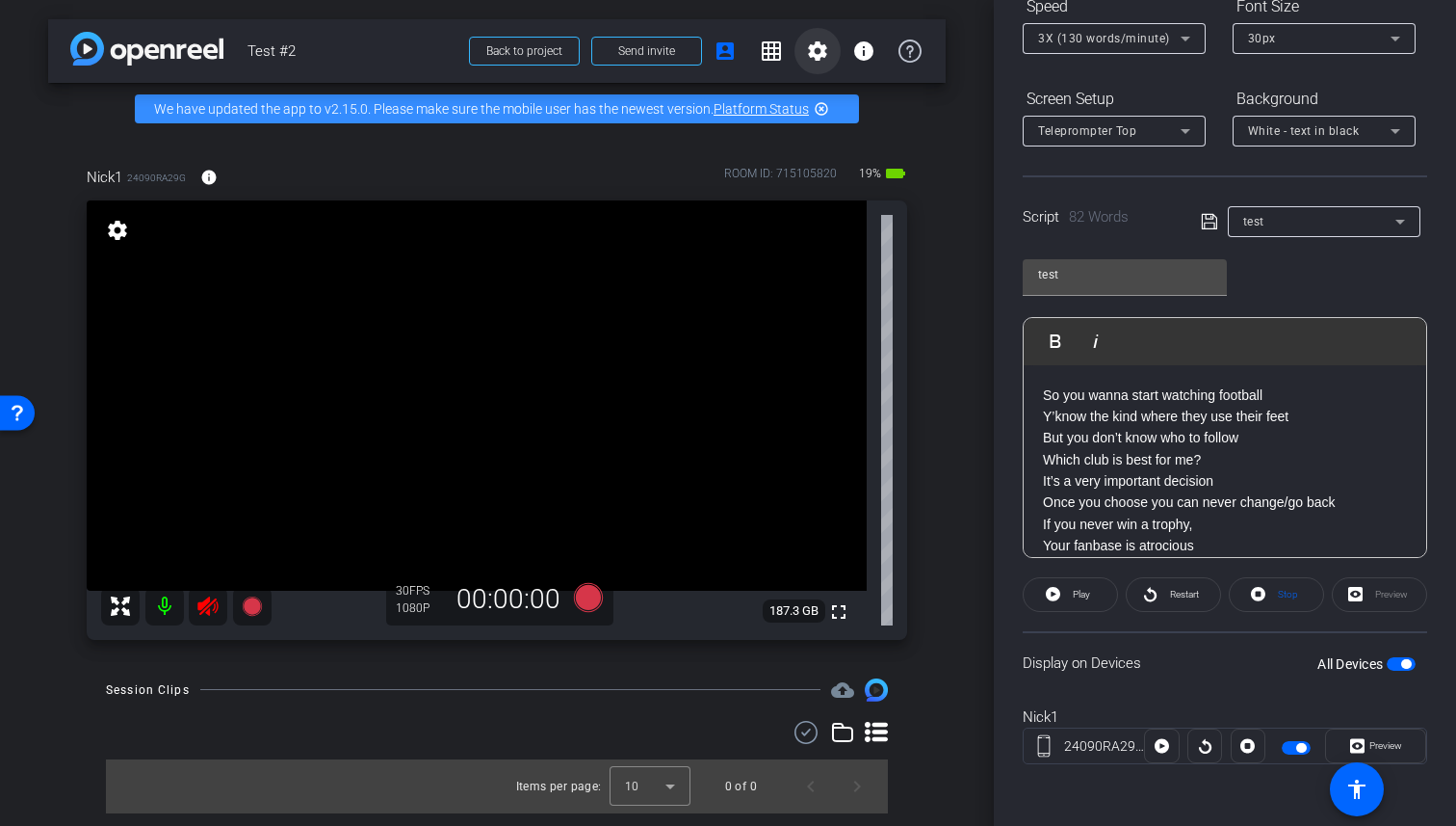
click at [810, 47] on mat-icon "settings" at bounding box center [818, 51] width 23 height 23
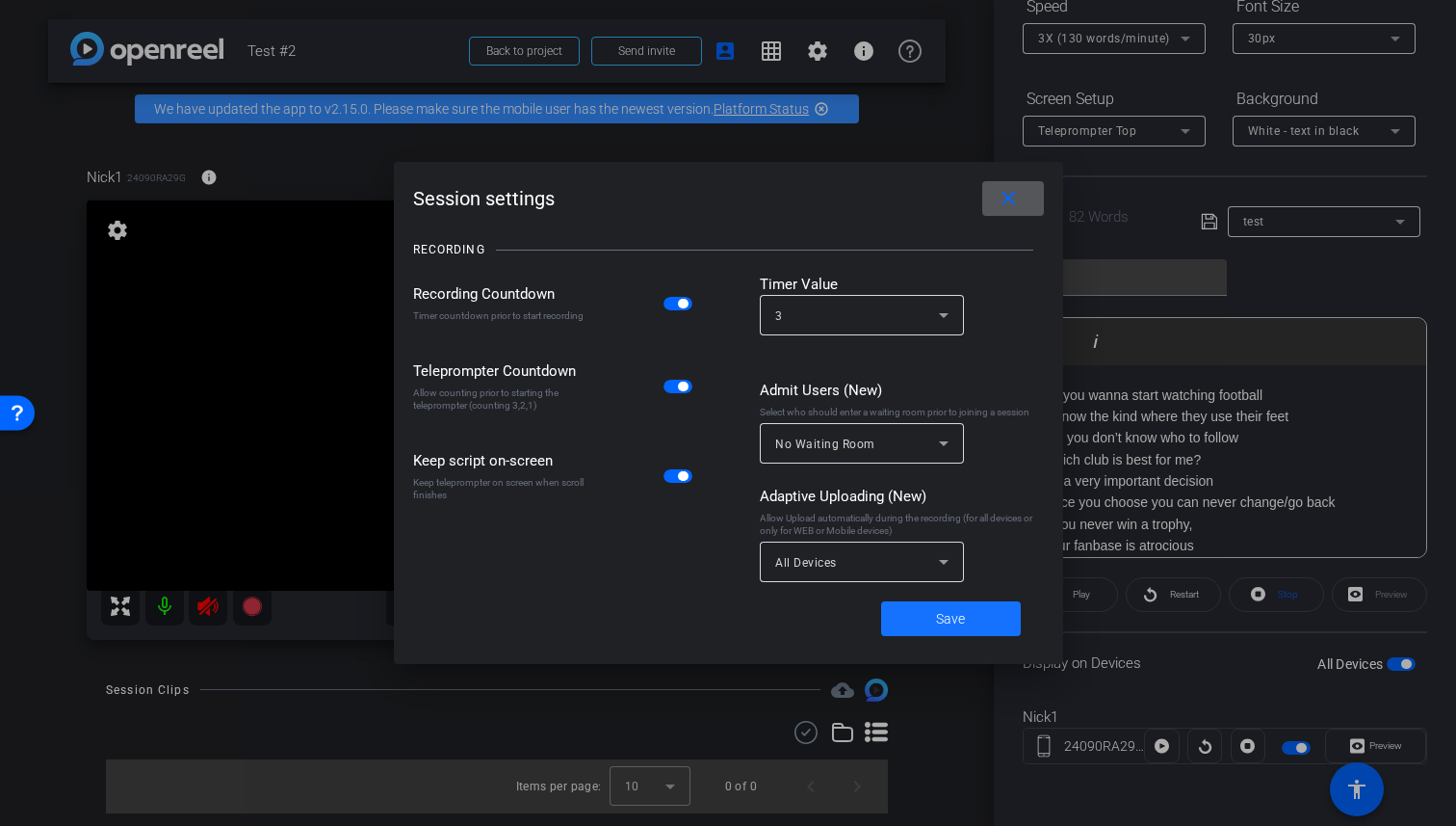
click at [970, 609] on span at bounding box center [951, 618] width 140 height 46
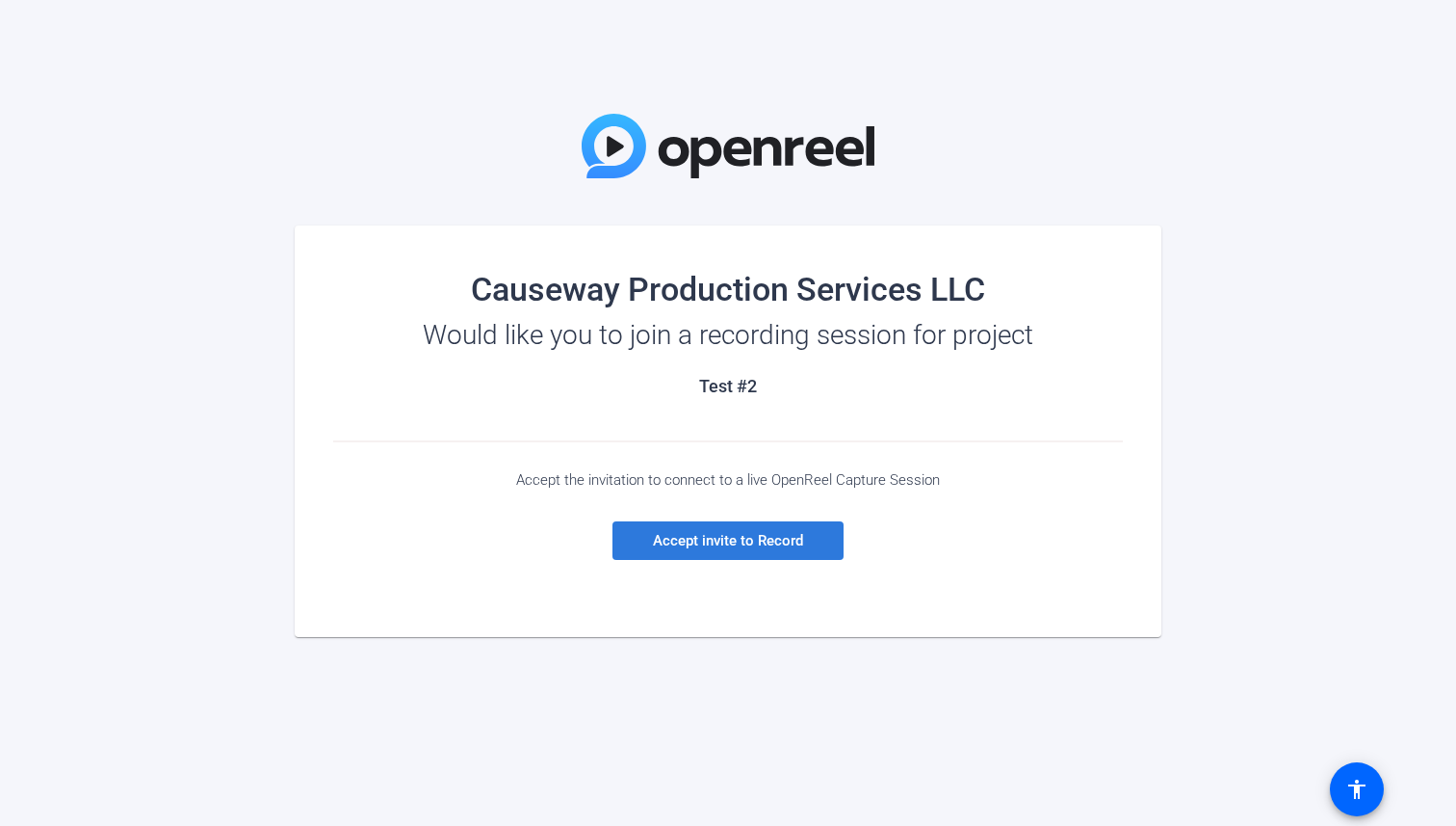
click at [744, 546] on span "Accept invite to Record" at bounding box center [728, 540] width 151 height 18
